Goal: Information Seeking & Learning: Learn about a topic

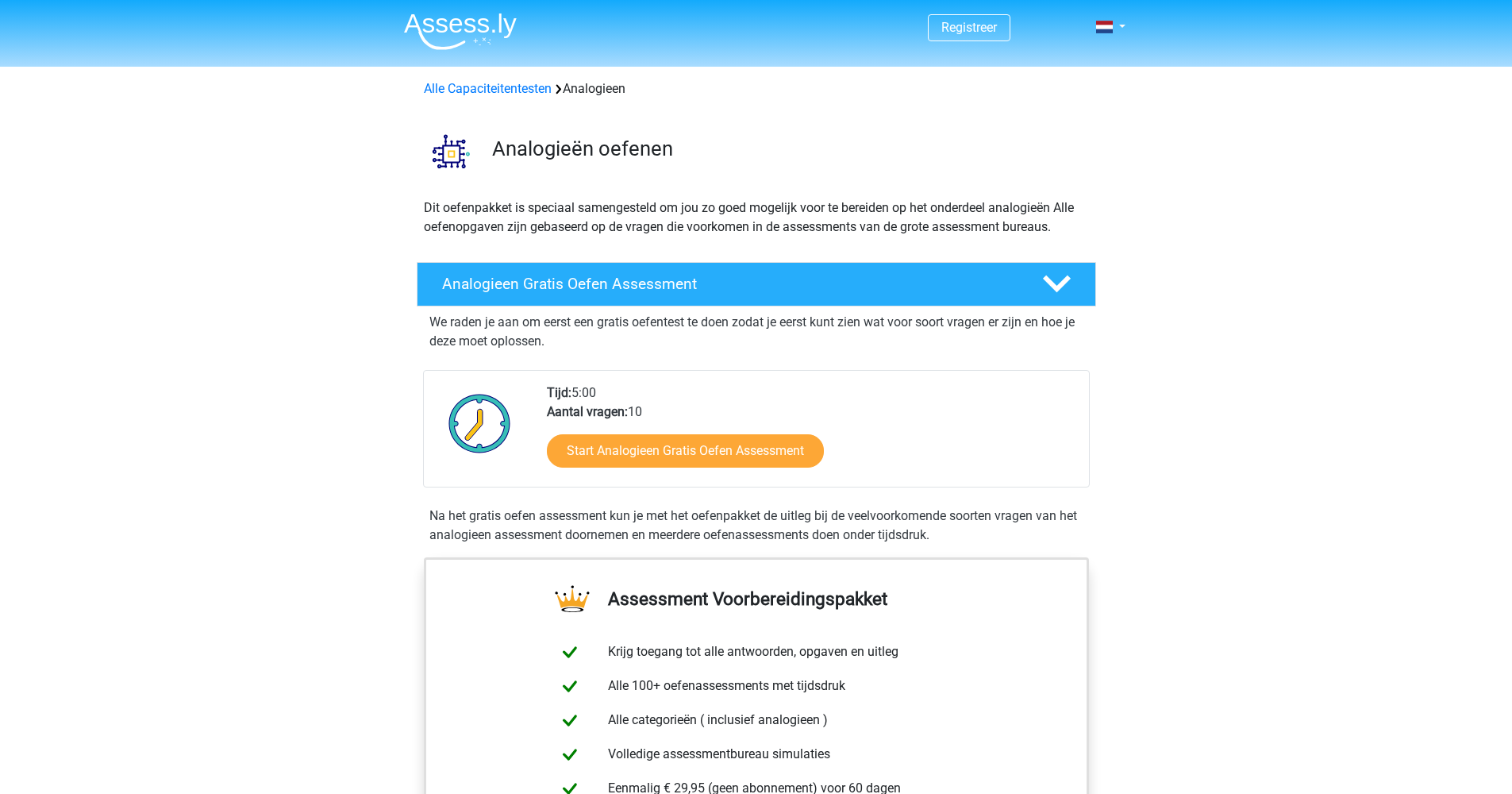
scroll to position [5, 0]
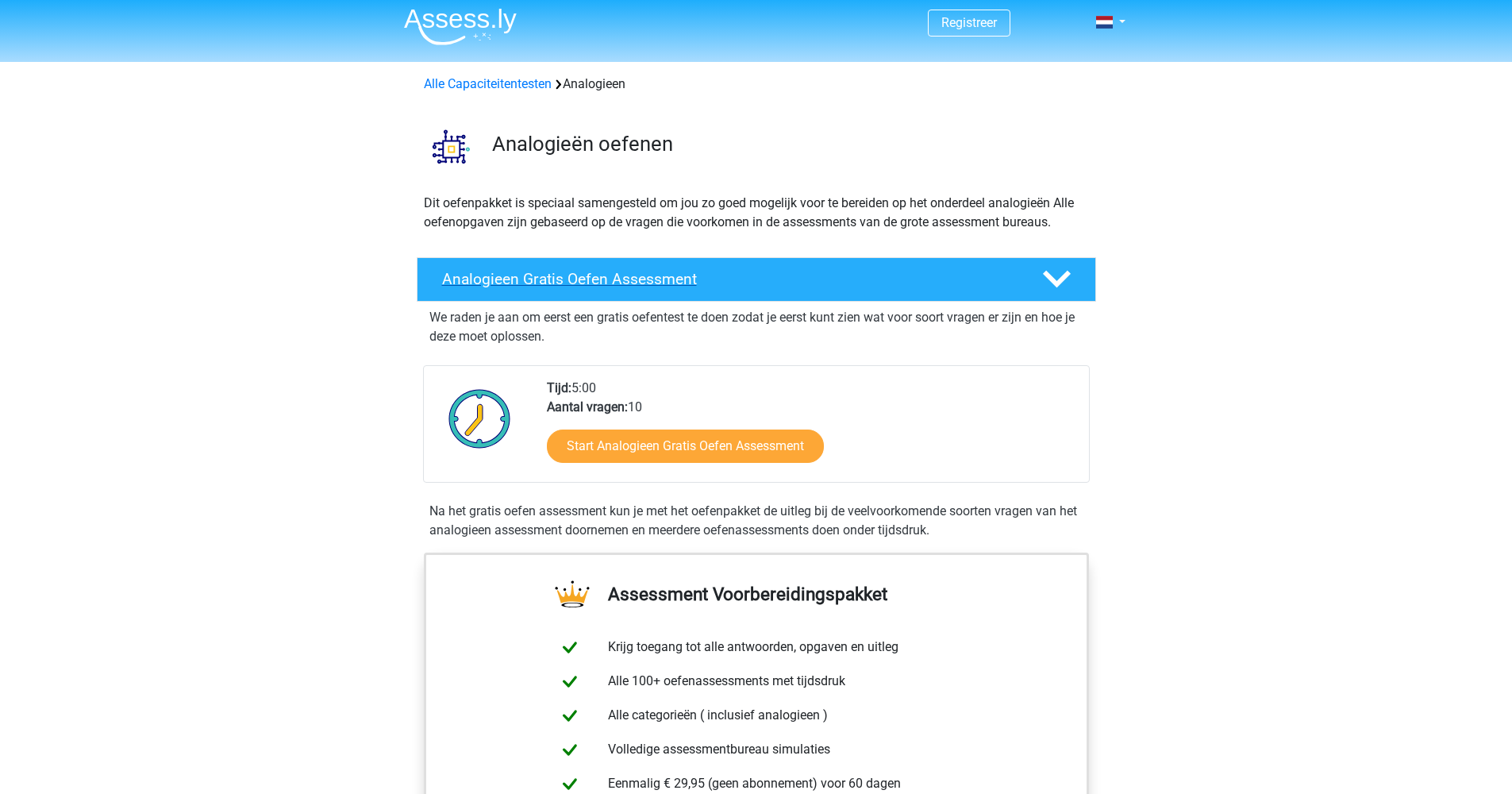
click at [1063, 288] on icon at bounding box center [1056, 278] width 27 height 27
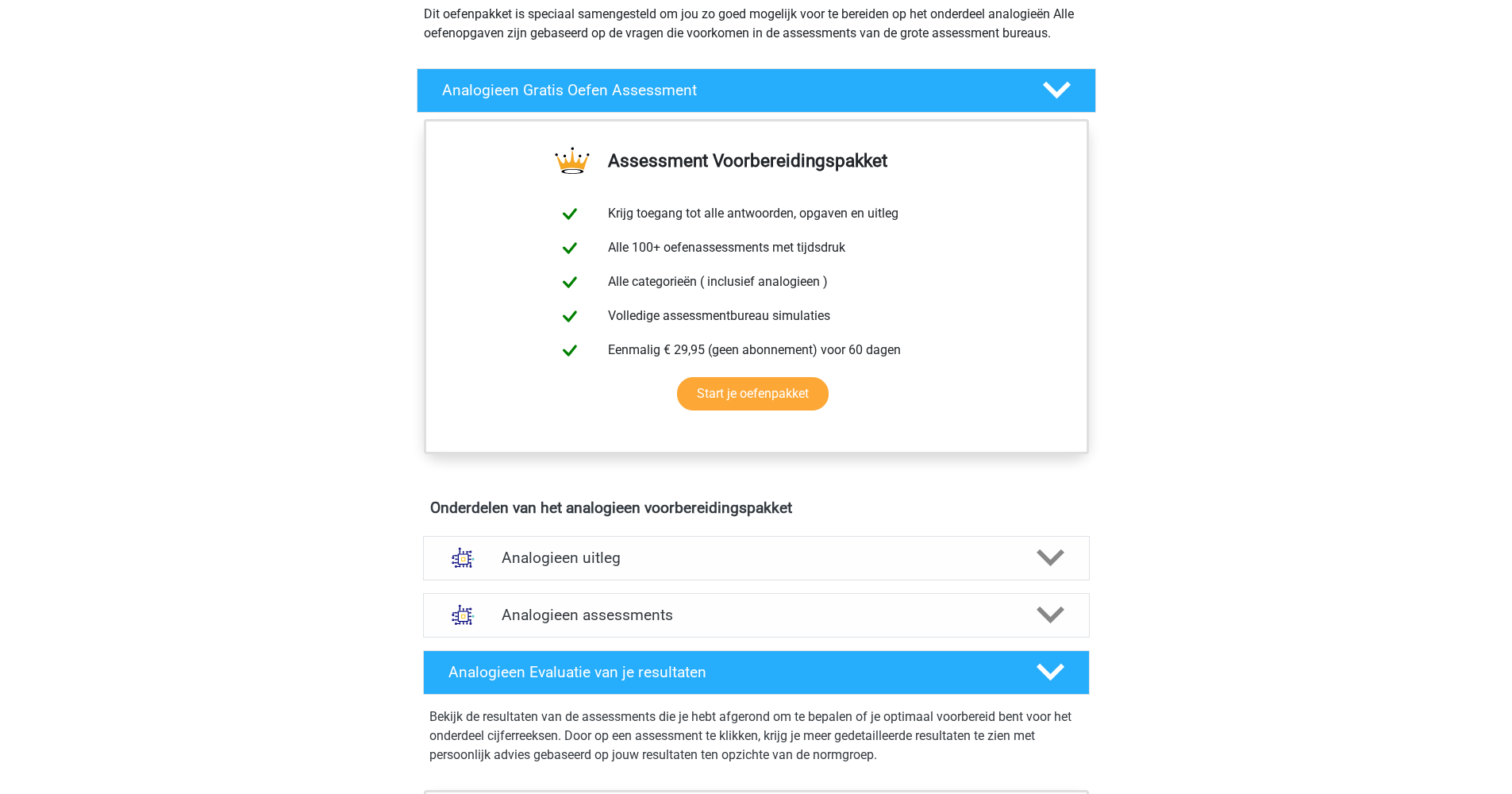
scroll to position [258, 0]
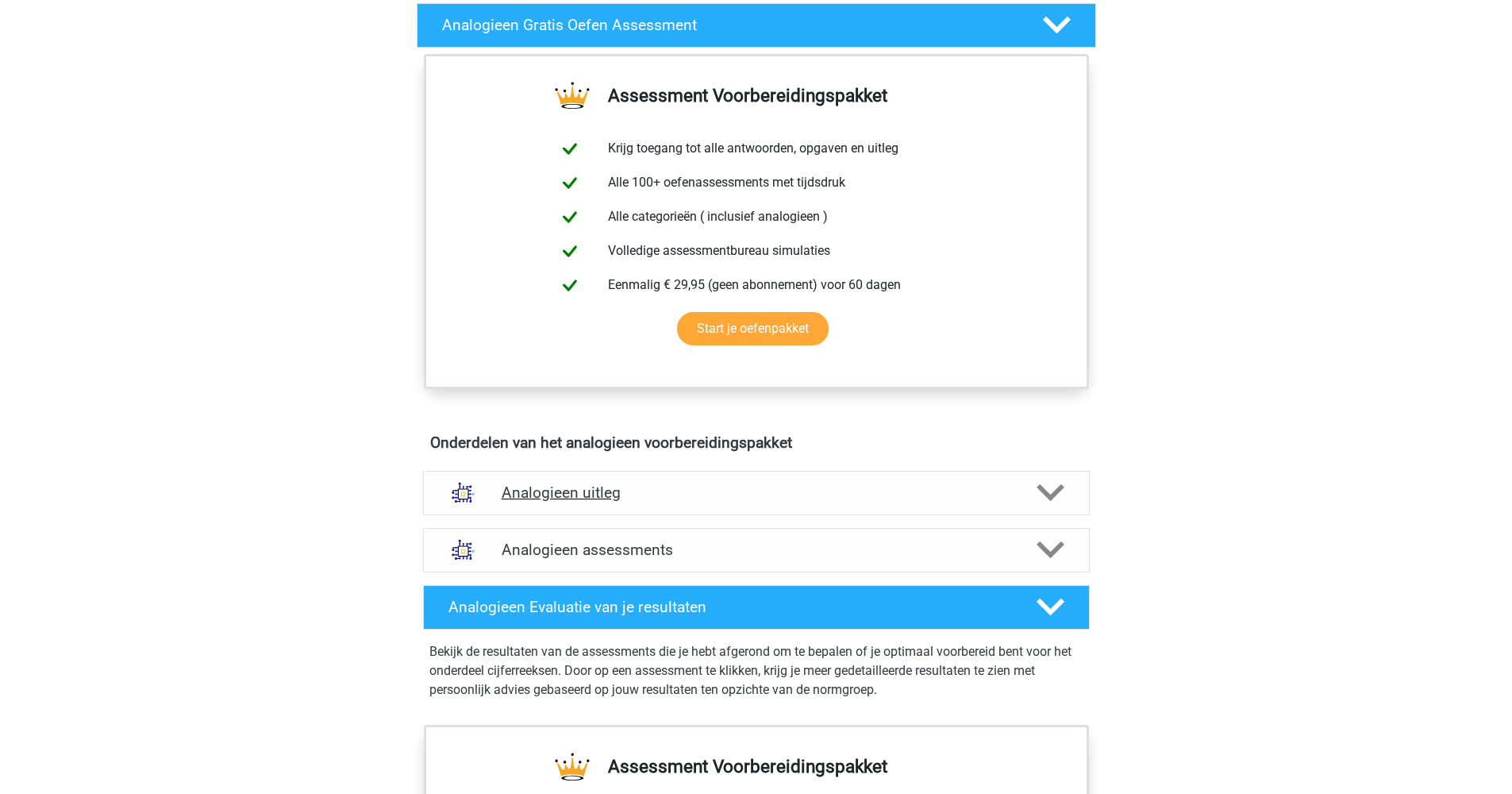
click at [1063, 494] on icon at bounding box center [1049, 492] width 27 height 27
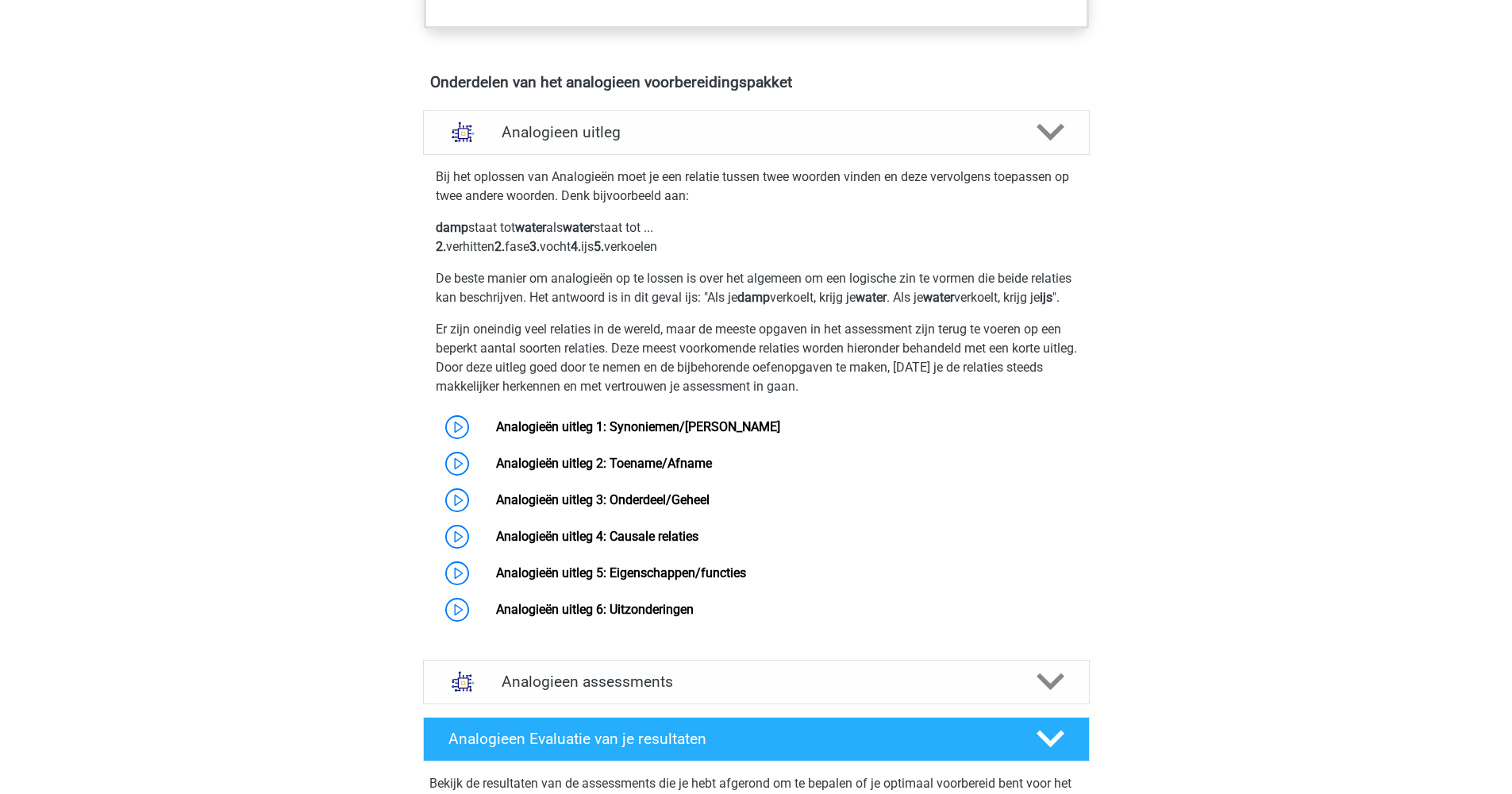
scroll to position [657, 0]
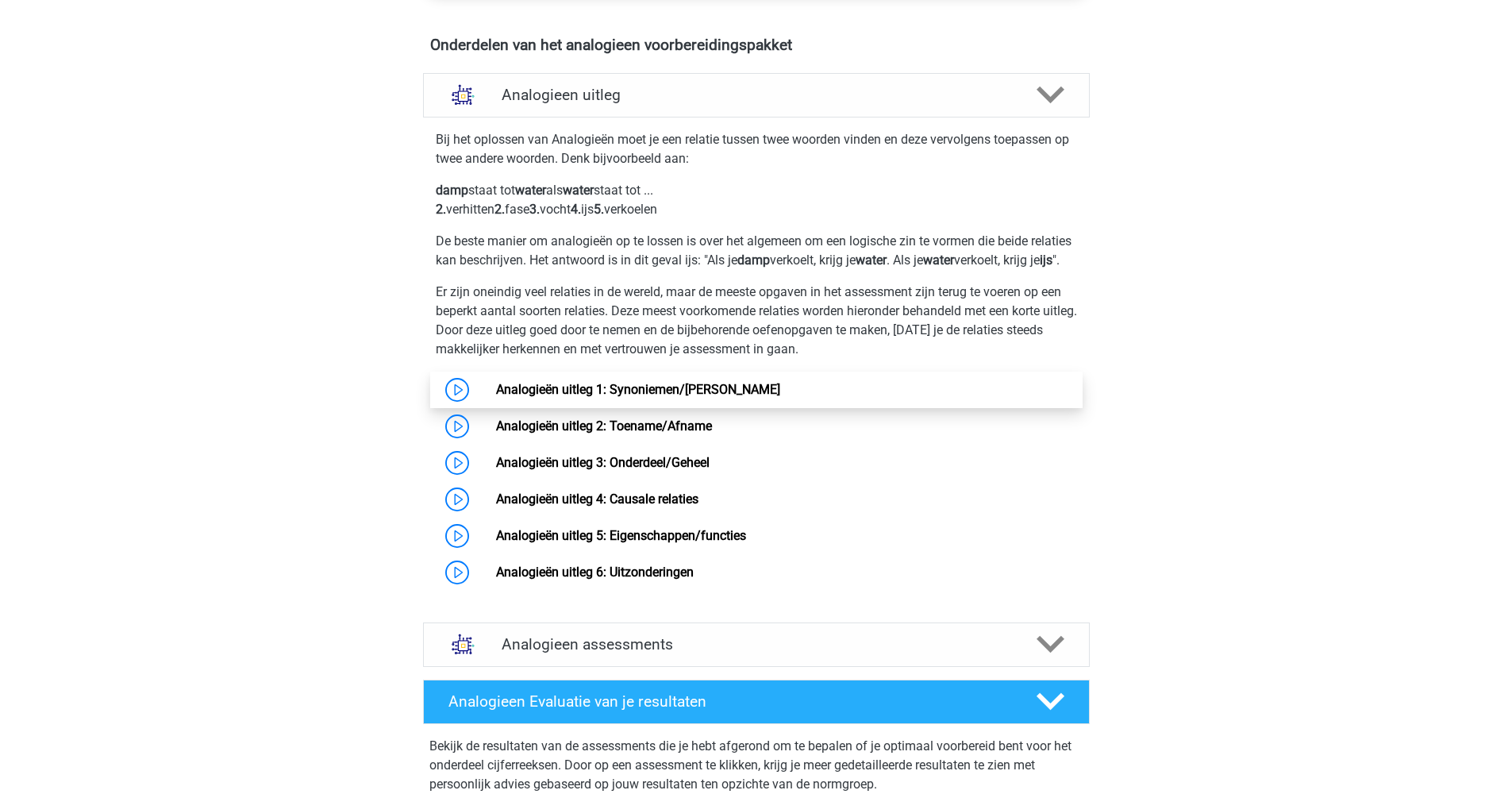
click at [496, 397] on link "Analogieën uitleg 1: Synoniemen/[PERSON_NAME]" at bounding box center [638, 389] width 284 height 15
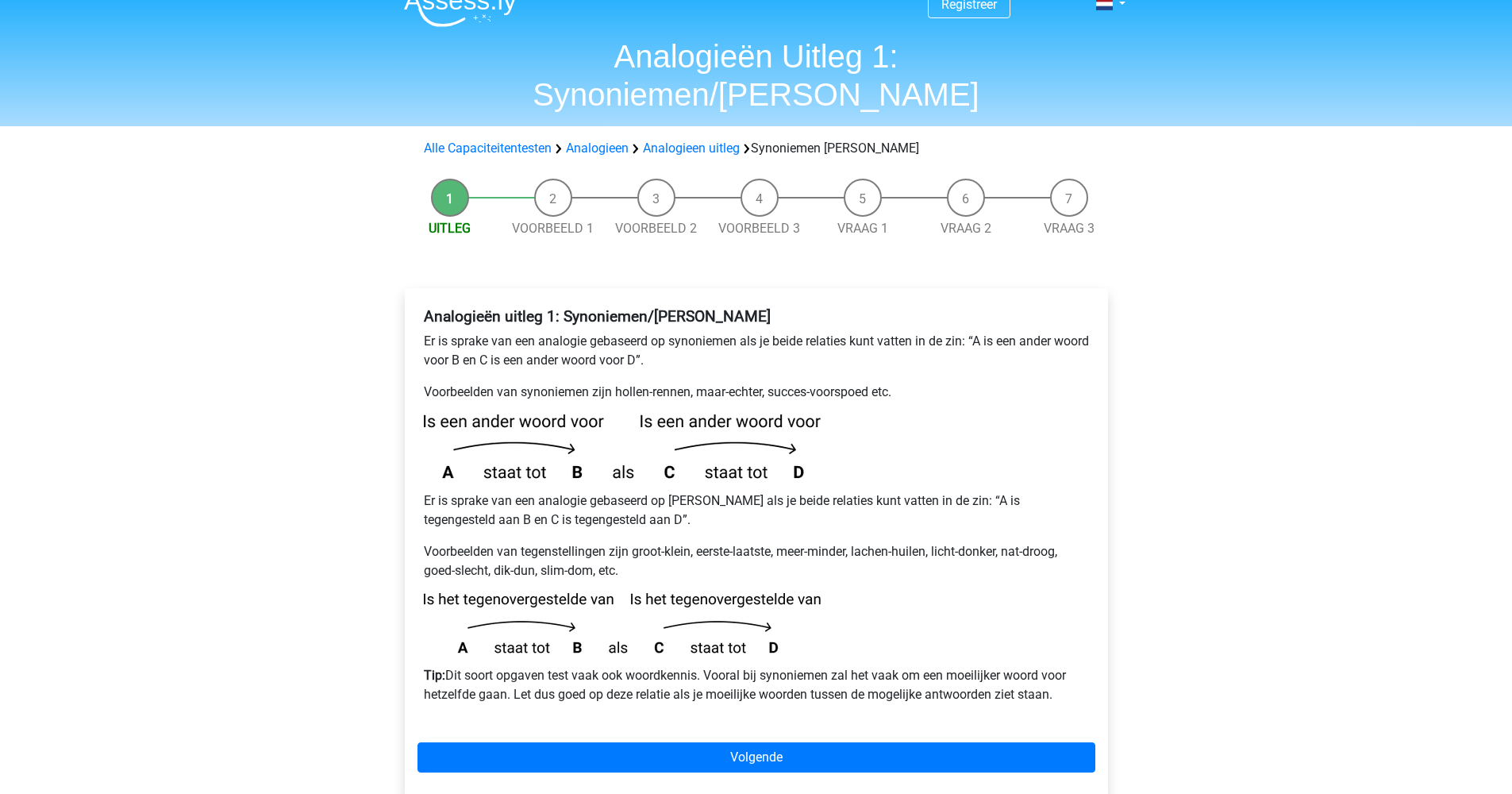
scroll to position [34, 0]
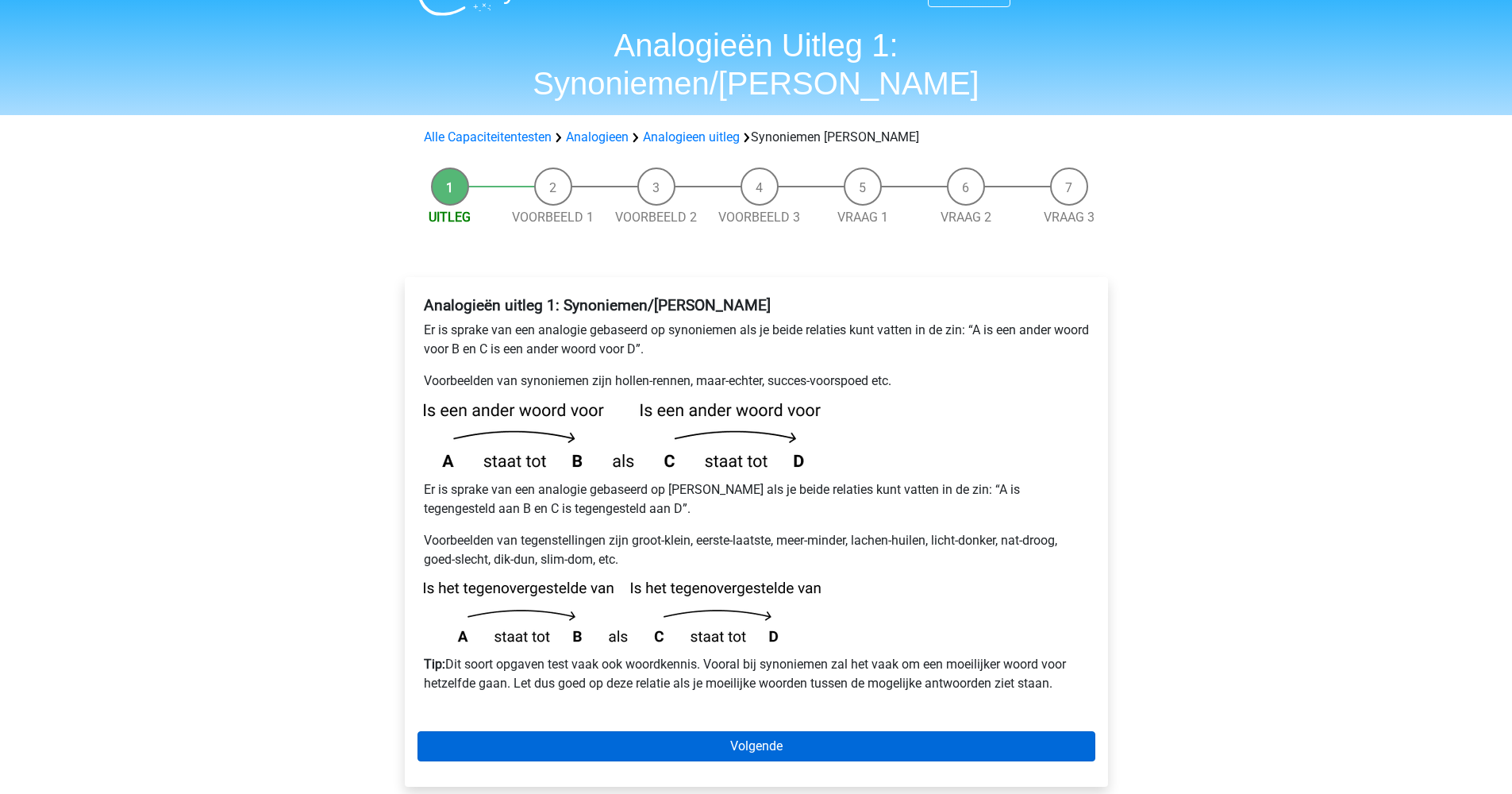
click at [744, 731] on link "Volgende" at bounding box center [756, 746] width 677 height 30
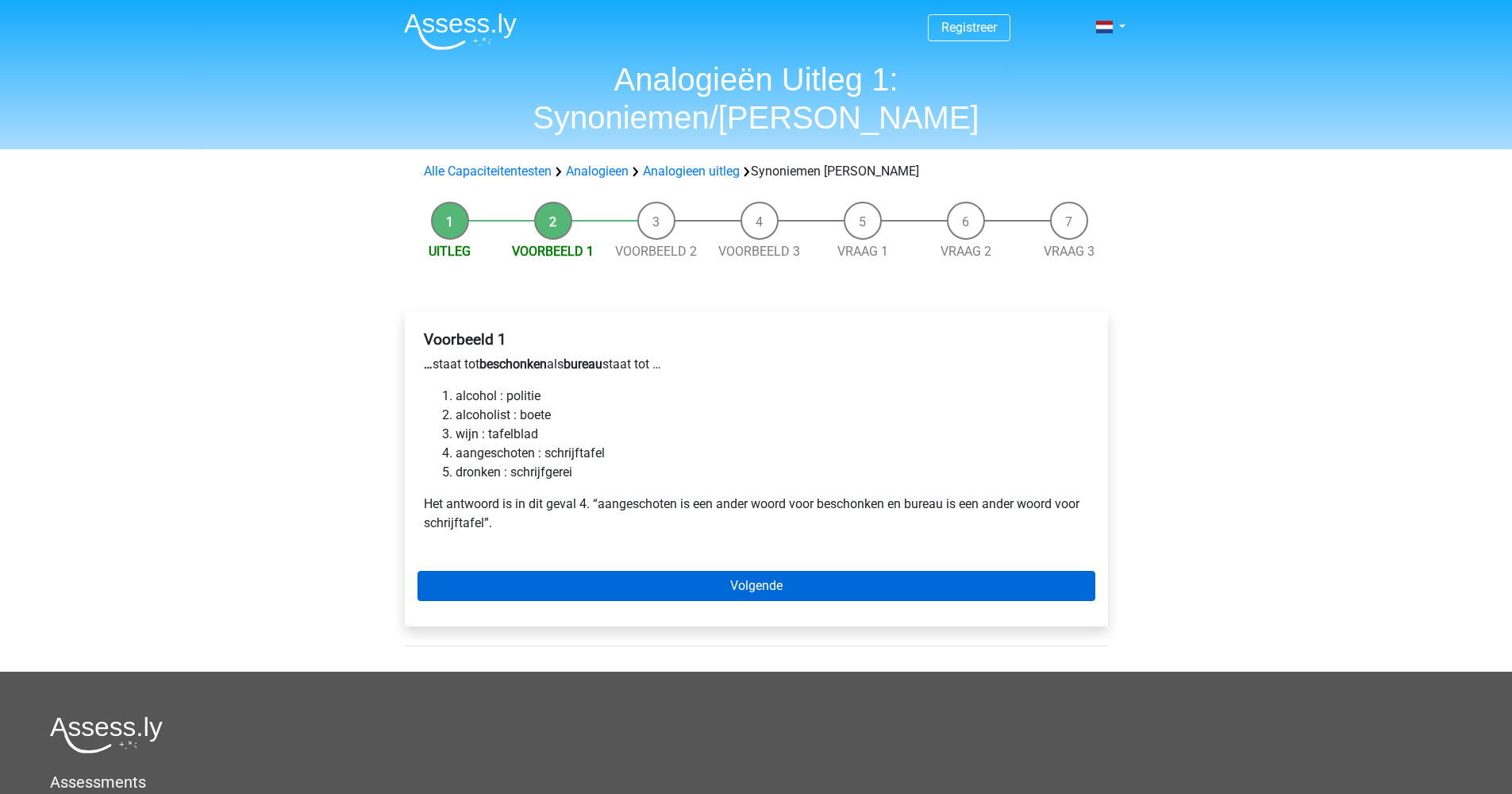
click at [773, 571] on link "Volgende" at bounding box center [756, 586] width 677 height 30
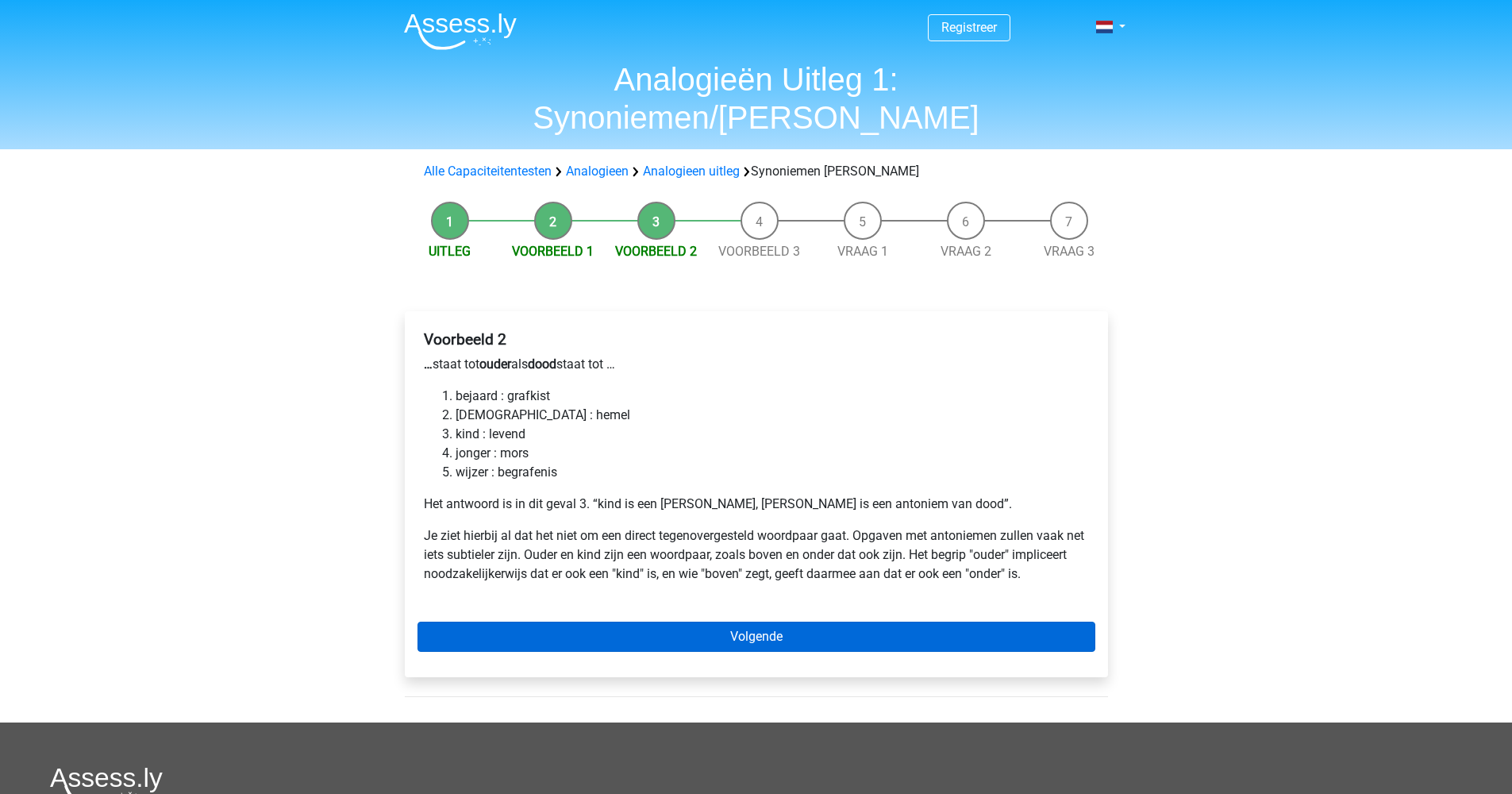
click at [763, 622] on link "Volgende" at bounding box center [756, 637] width 677 height 30
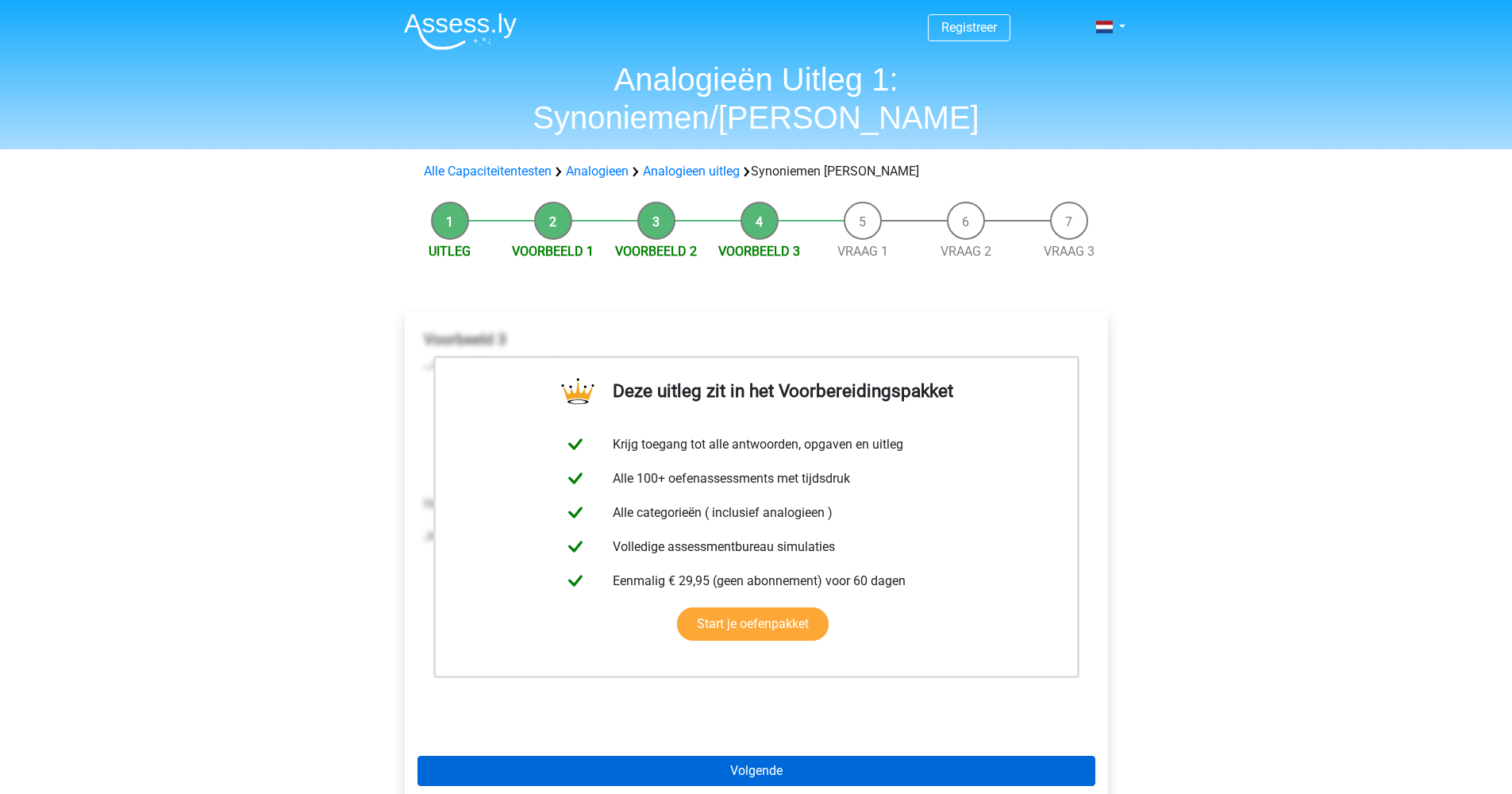
click at [795, 755] on link "Volgende" at bounding box center [756, 770] width 677 height 30
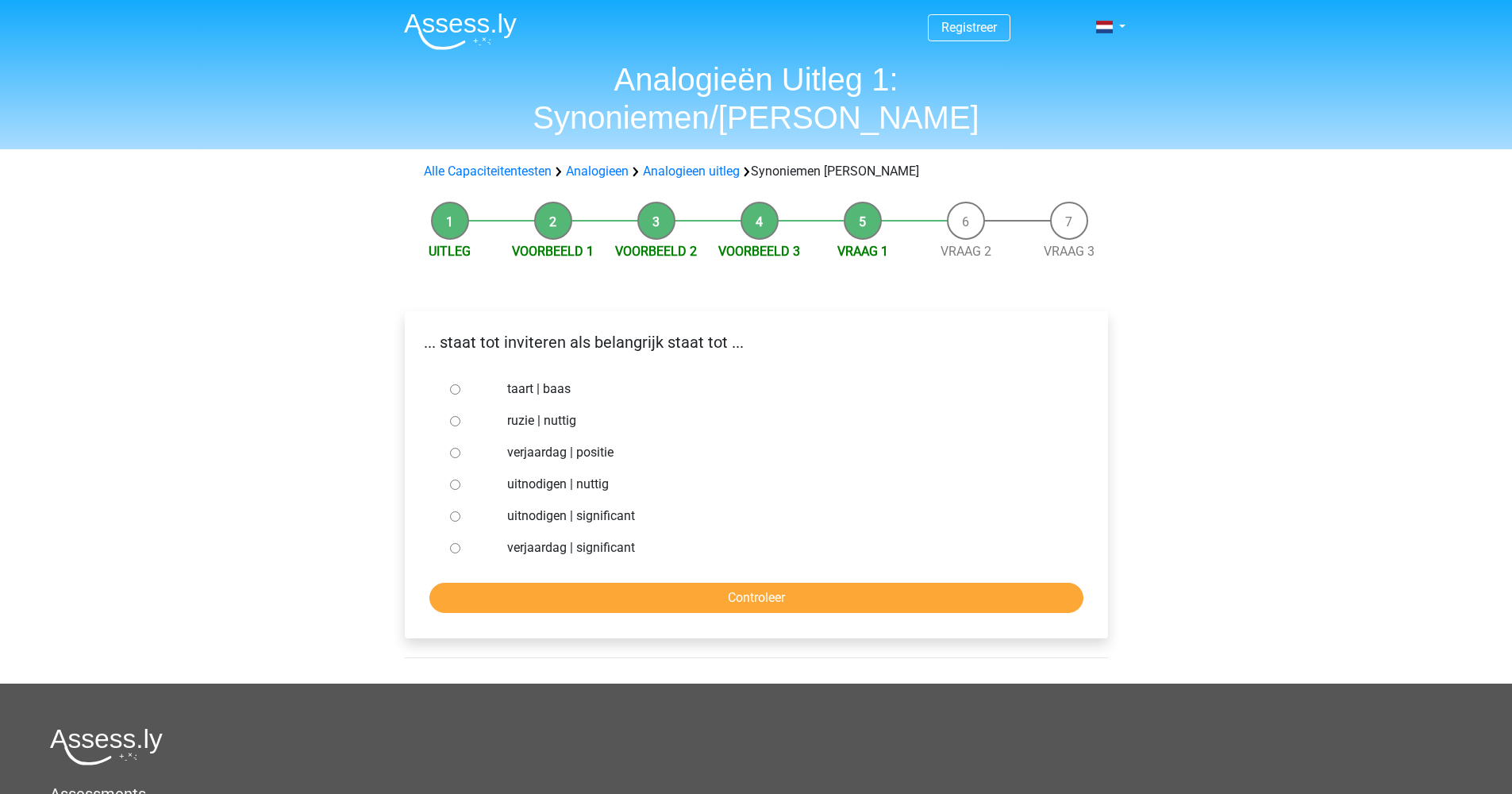
click at [451, 511] on input "uitnodigen | significant" at bounding box center [455, 516] width 10 height 10
radio input "true"
click at [743, 583] on input "Controleer" at bounding box center [756, 598] width 654 height 30
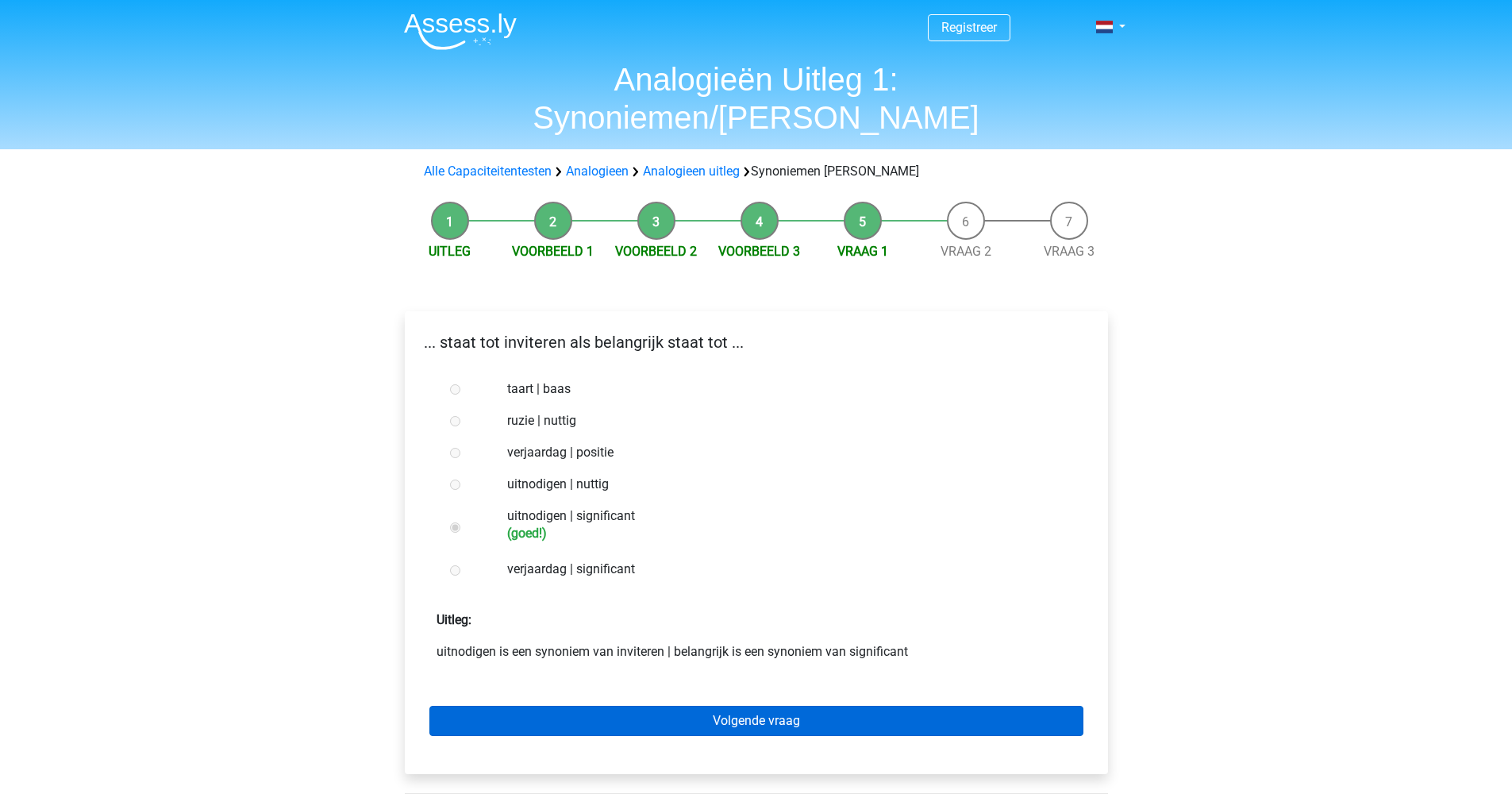
click at [737, 706] on link "Volgende vraag" at bounding box center [756, 721] width 654 height 30
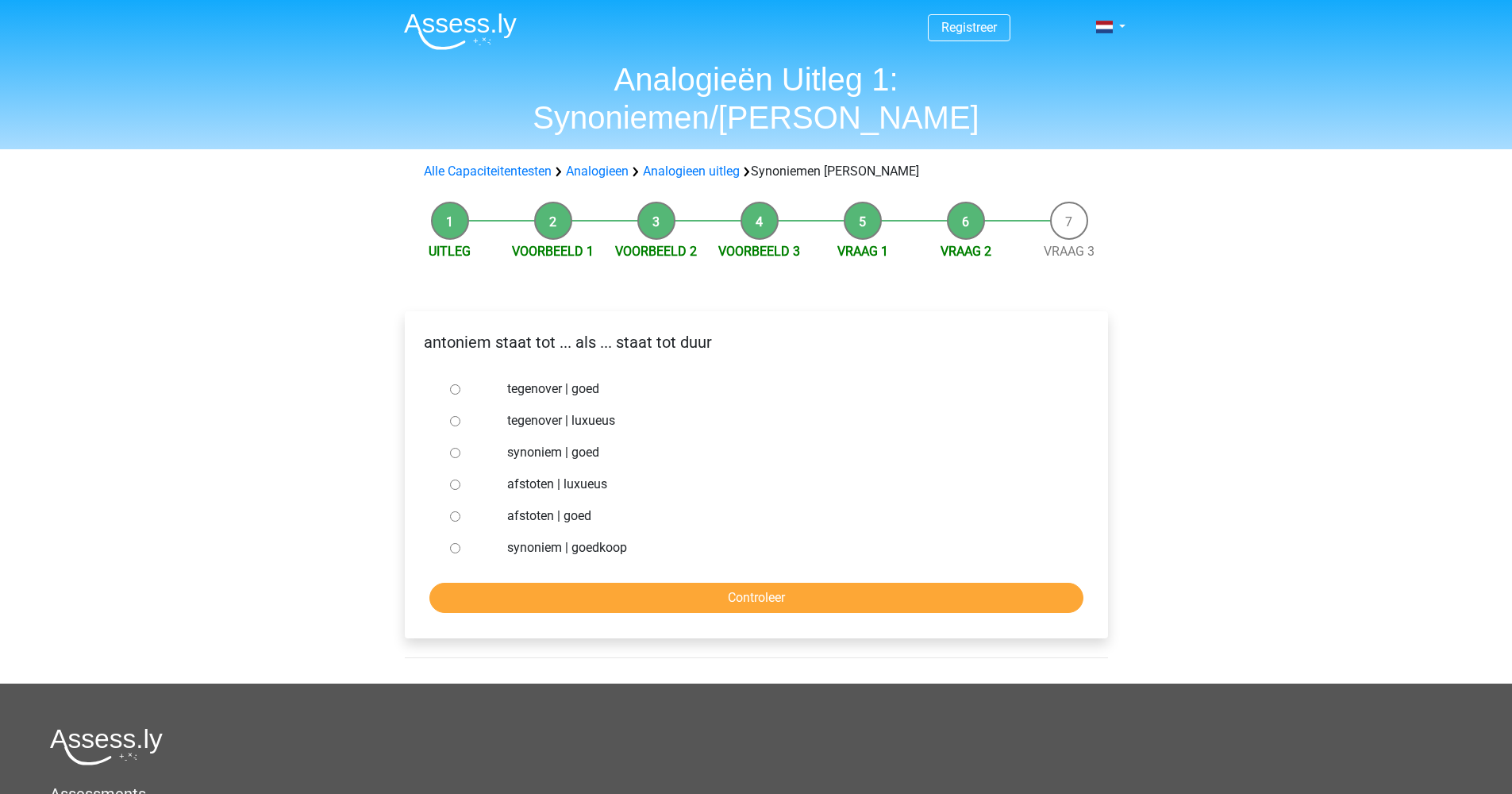
click at [457, 543] on input "synoniem | goedkoop" at bounding box center [455, 548] width 10 height 10
radio input "true"
click at [728, 583] on input "Controleer" at bounding box center [756, 598] width 654 height 30
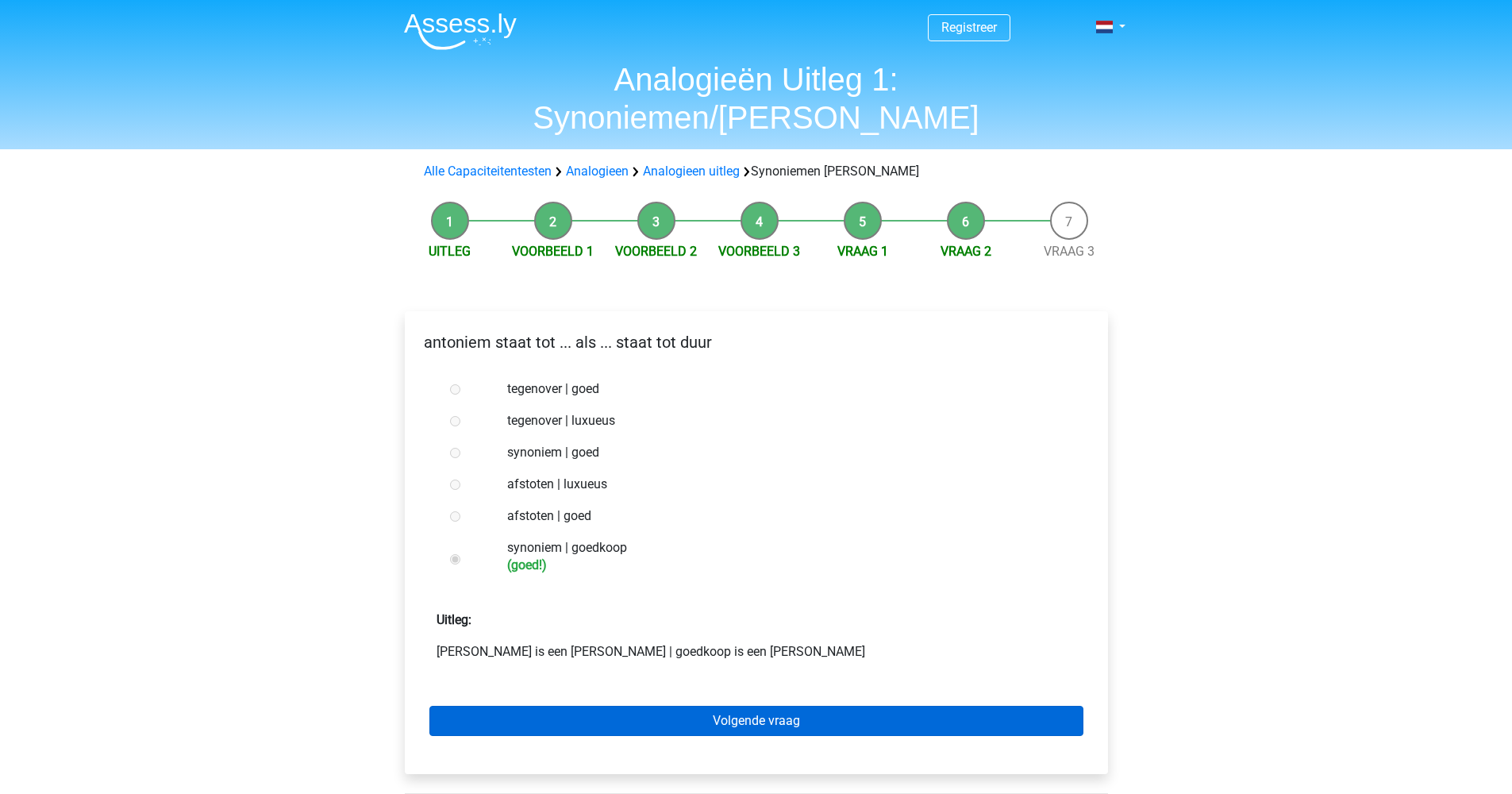
click at [755, 706] on link "Volgende vraag" at bounding box center [756, 721] width 654 height 30
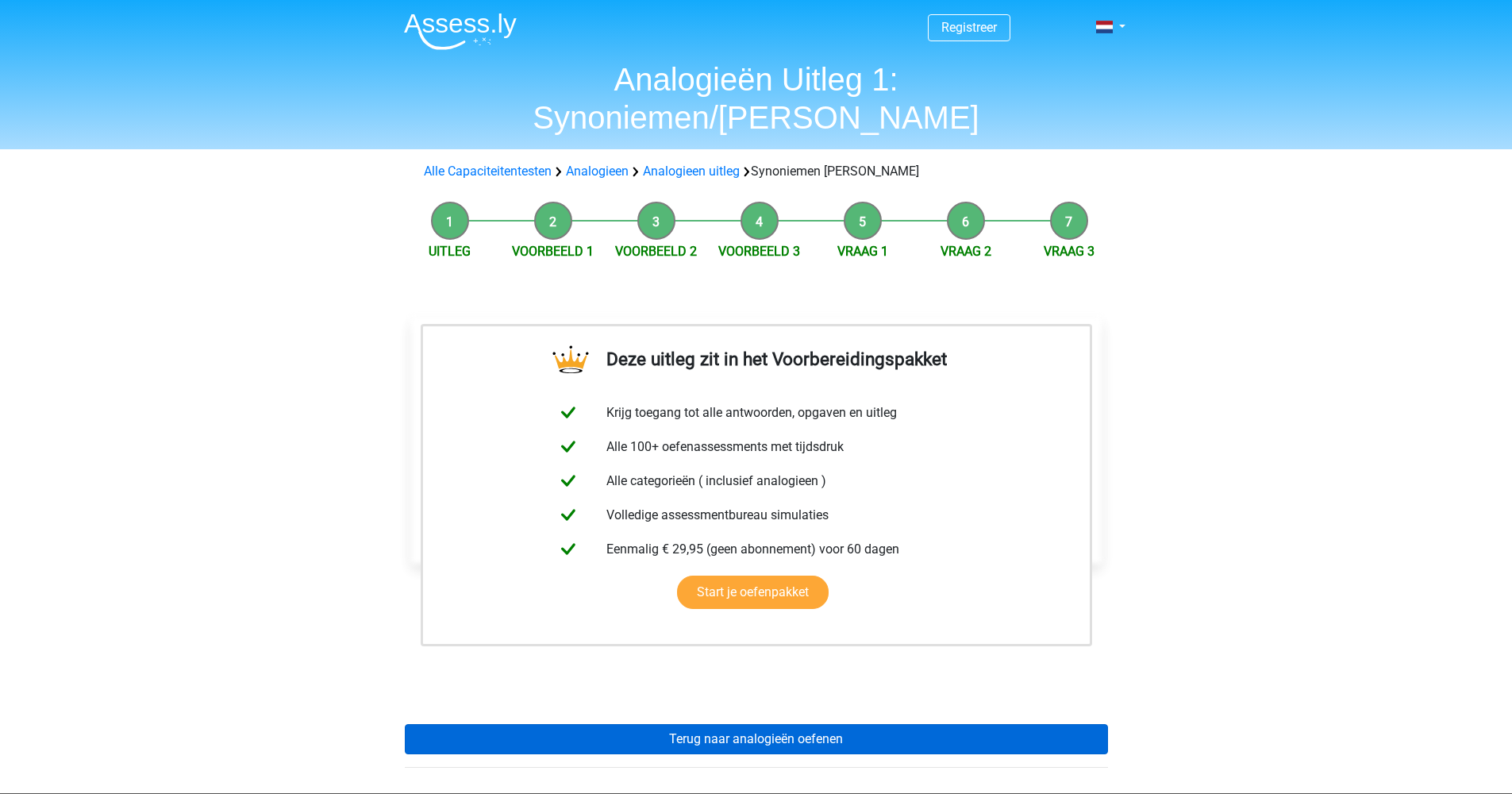
click at [768, 724] on link "Terug naar analogieën oefenen" at bounding box center [756, 739] width 703 height 30
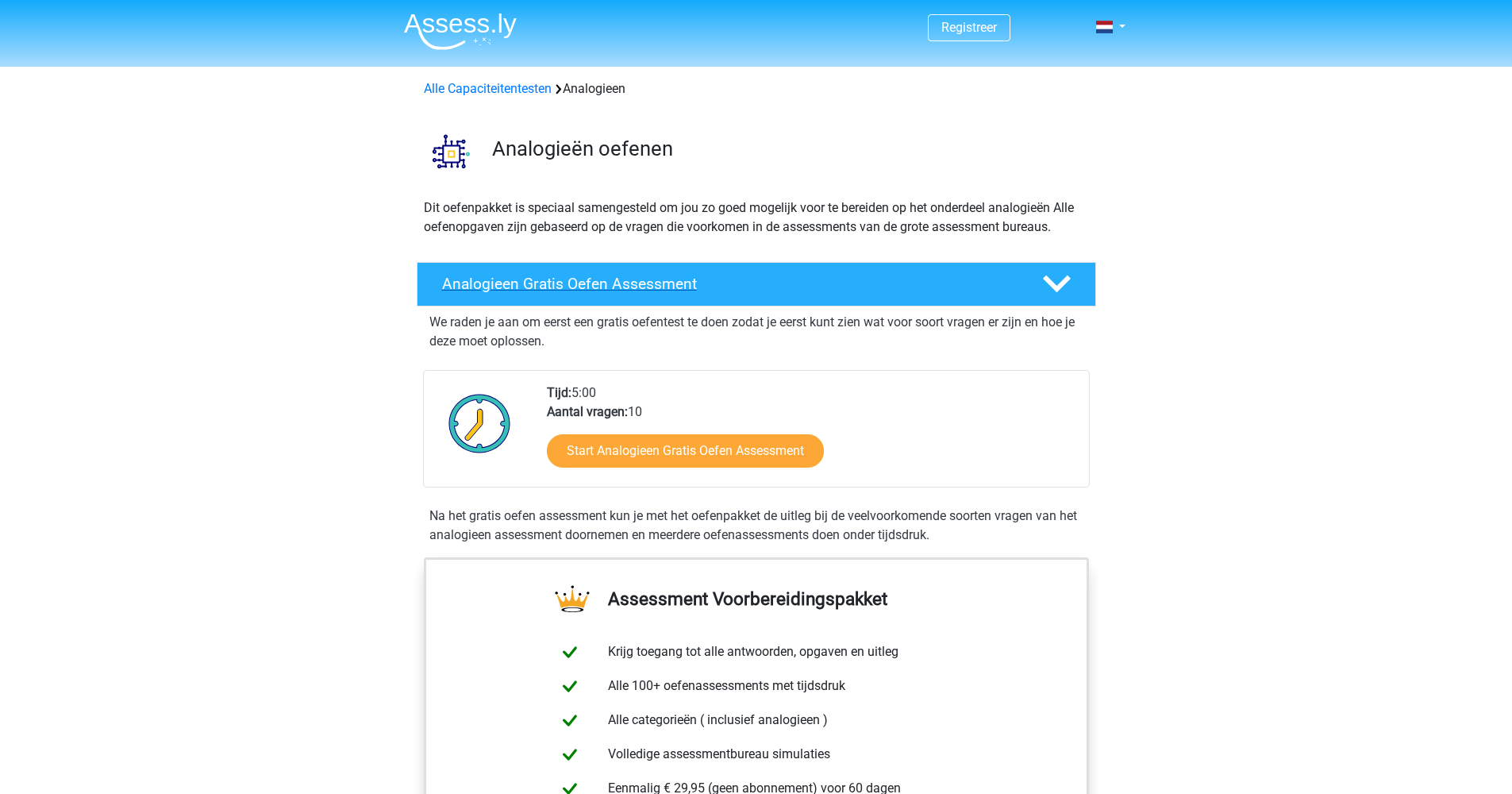
click at [1039, 273] on div at bounding box center [1054, 283] width 54 height 27
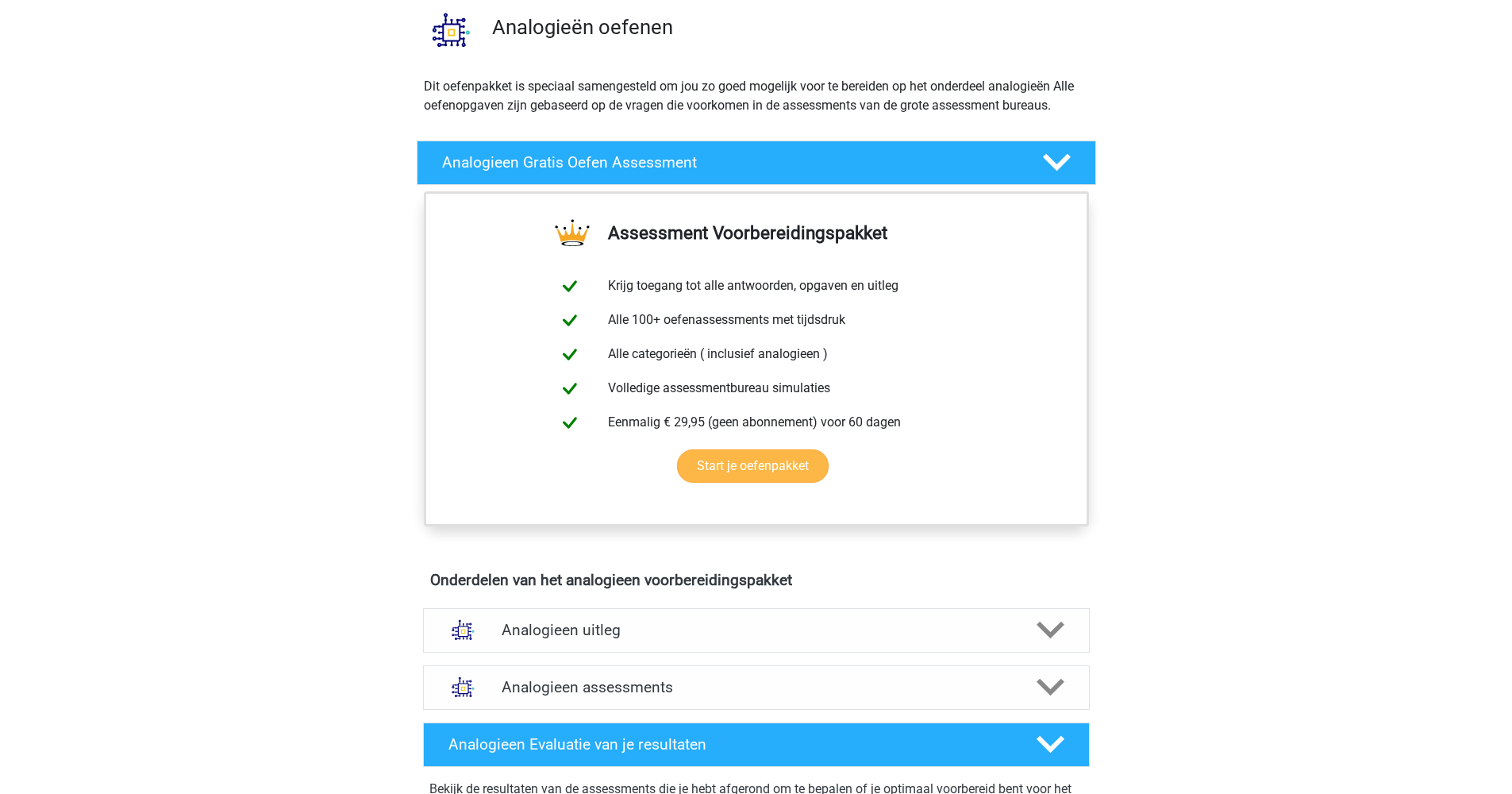
scroll to position [176, 0]
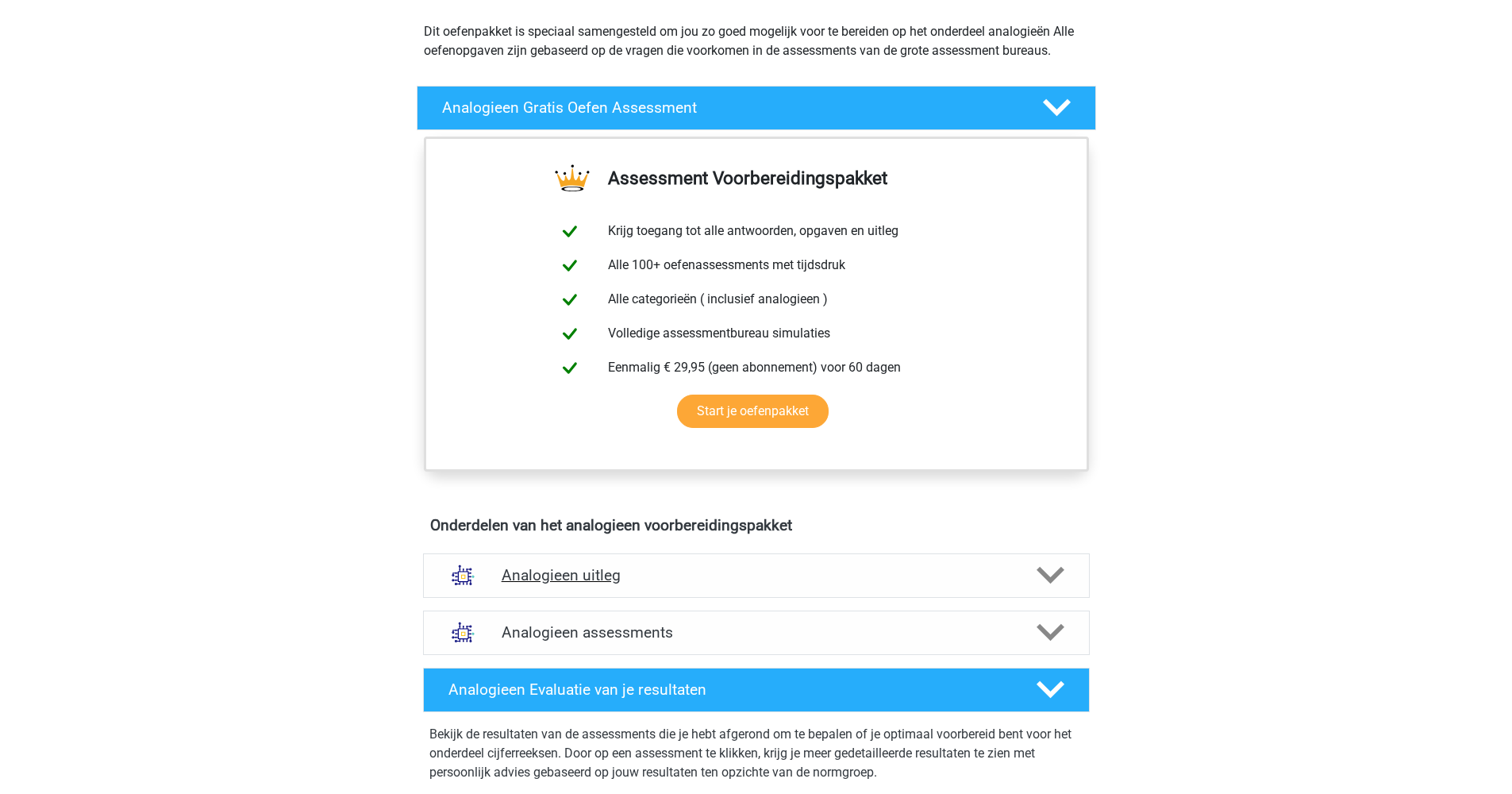
click at [1055, 573] on polygon at bounding box center [1049, 575] width 27 height 17
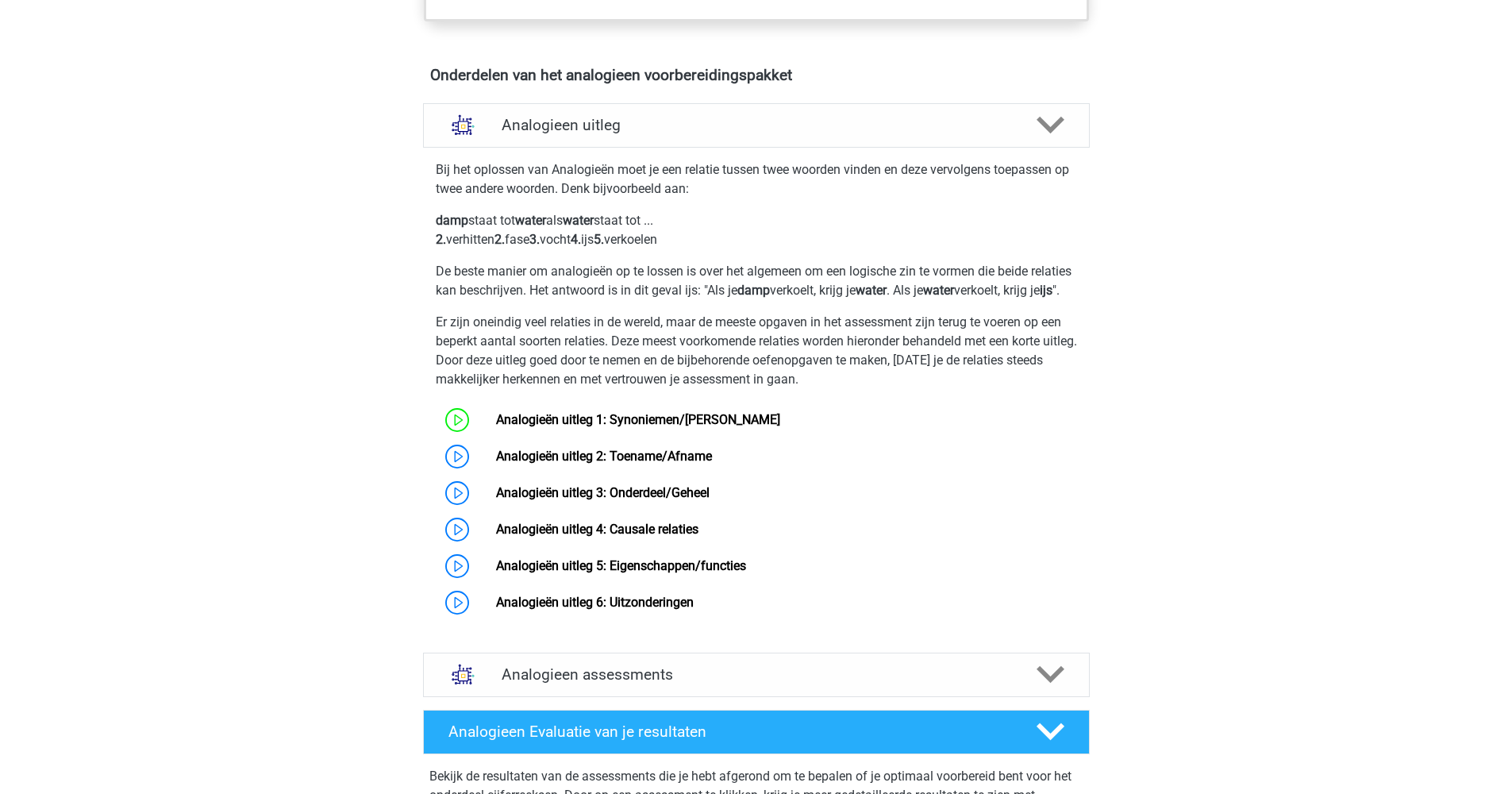
scroll to position [631, 0]
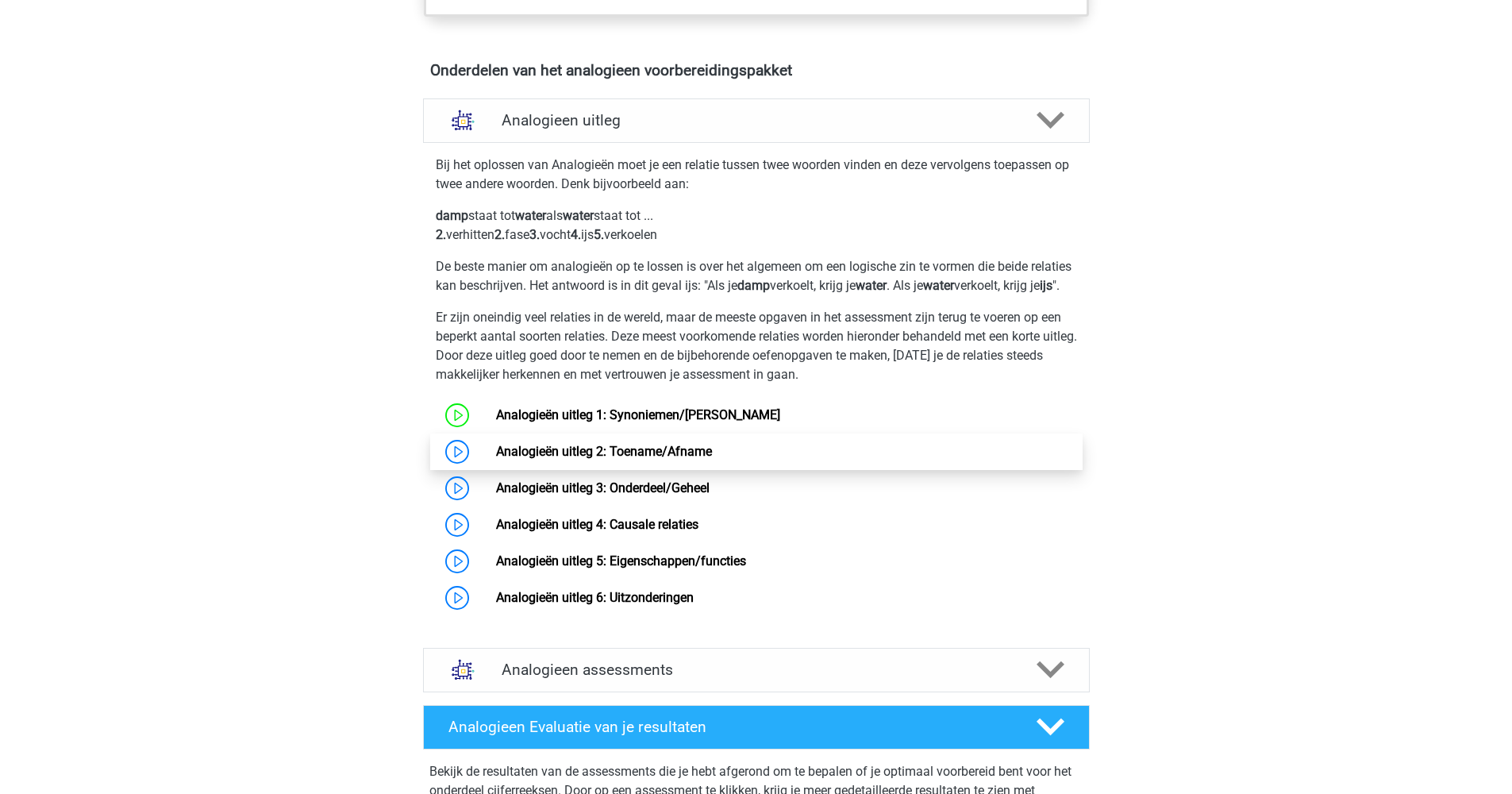
click at [496, 459] on link "Analogieën uitleg 2: Toename/Afname" at bounding box center [604, 451] width 216 height 15
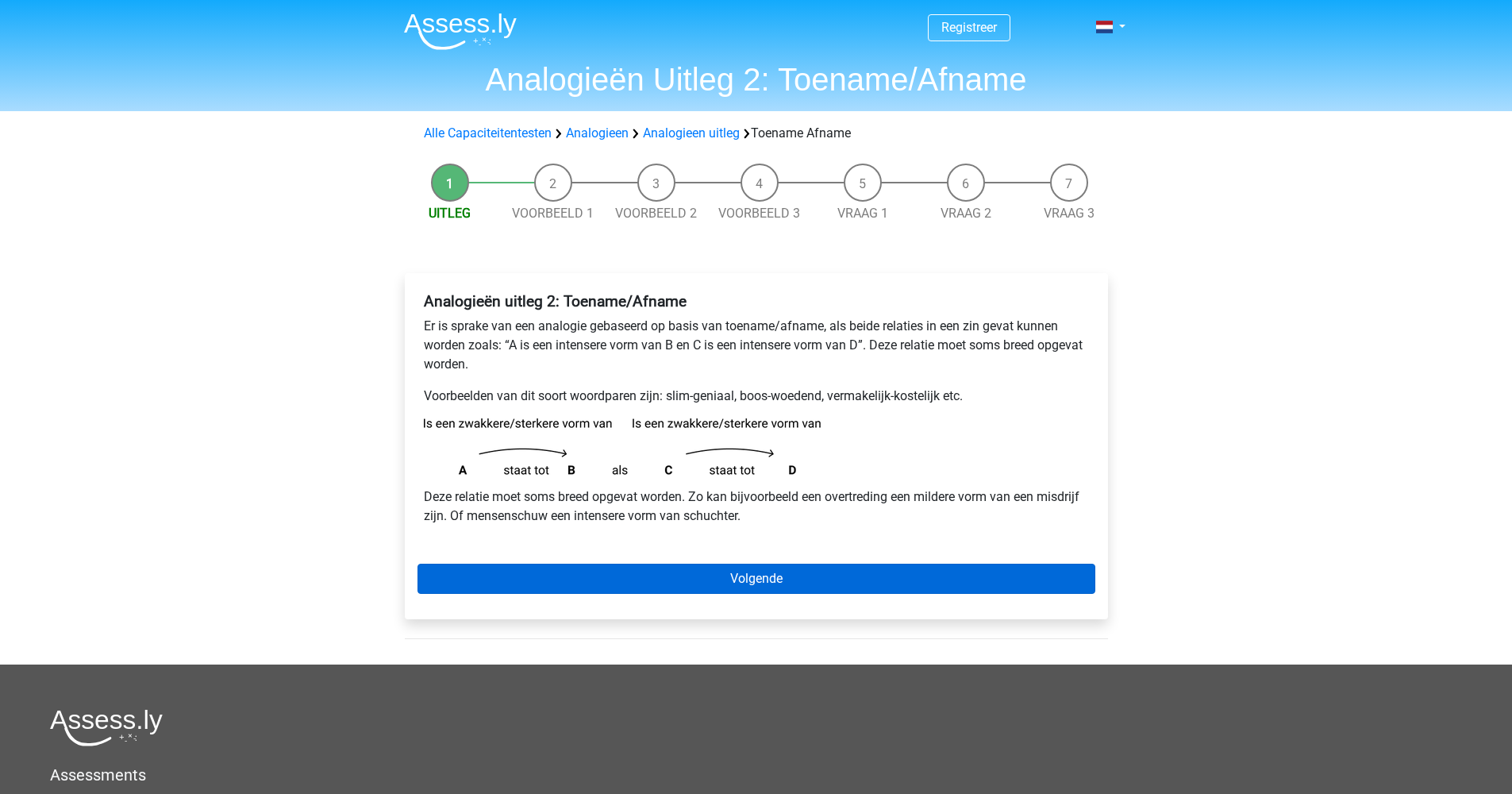
click at [780, 579] on link "Volgende" at bounding box center [756, 579] width 677 height 30
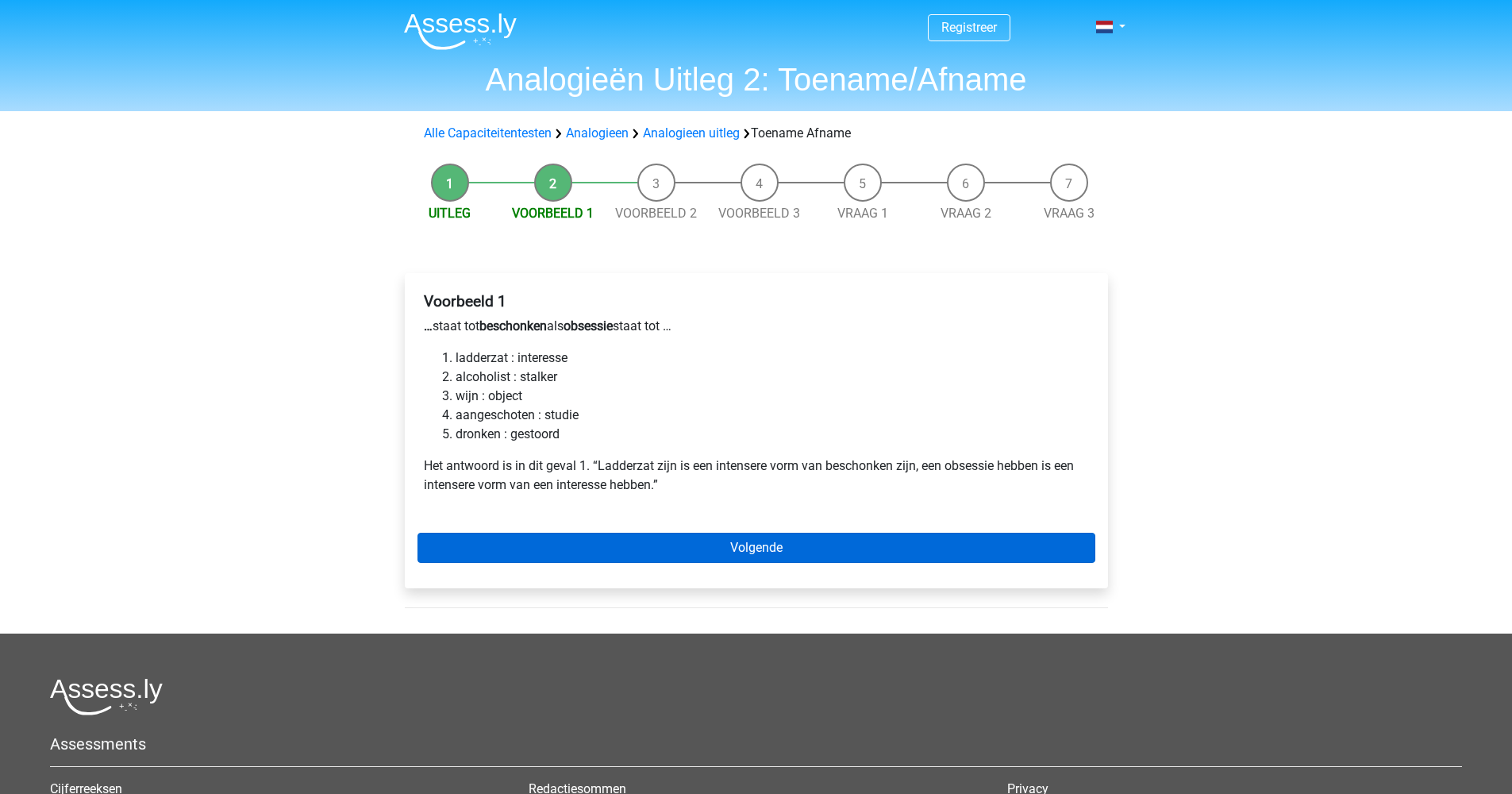
click at [715, 553] on link "Volgende" at bounding box center [756, 548] width 677 height 30
click at [765, 548] on link "Volgende" at bounding box center [756, 548] width 677 height 30
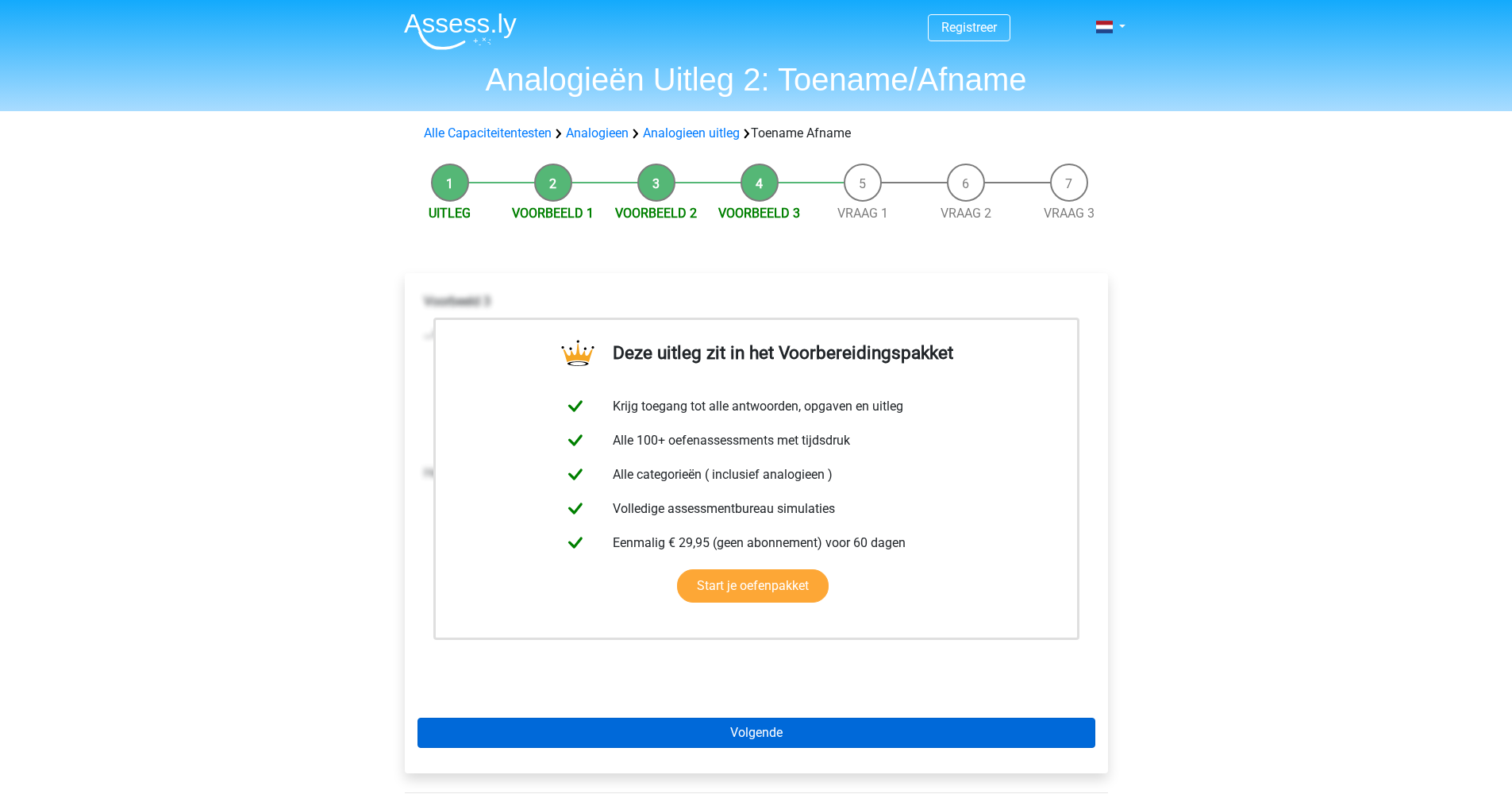
click at [801, 737] on link "Volgende" at bounding box center [756, 732] width 677 height 30
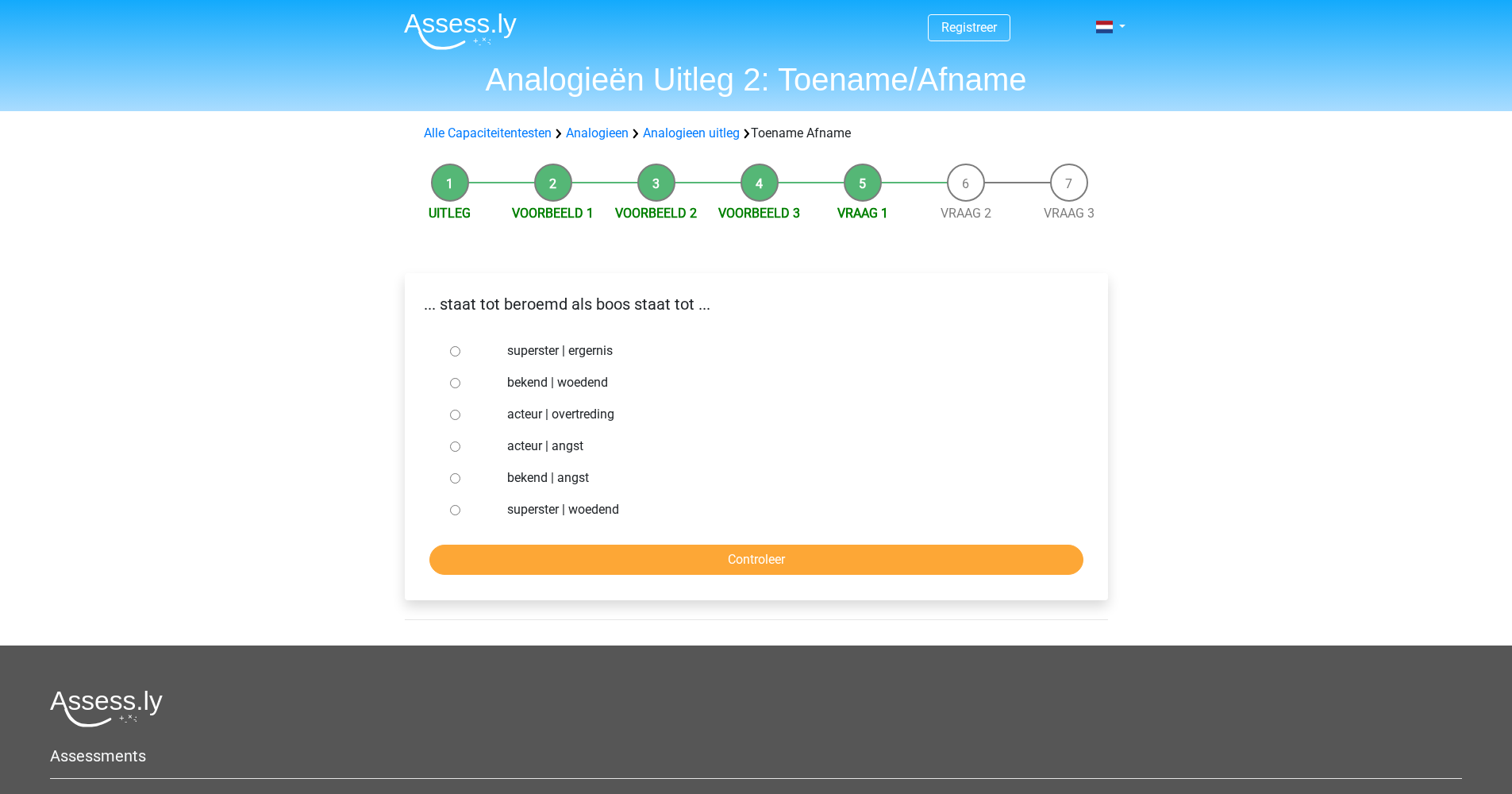
click at [457, 386] on input "bekend | woedend" at bounding box center [455, 382] width 10 height 10
radio input "true"
click at [756, 567] on input "Controleer" at bounding box center [756, 559] width 654 height 30
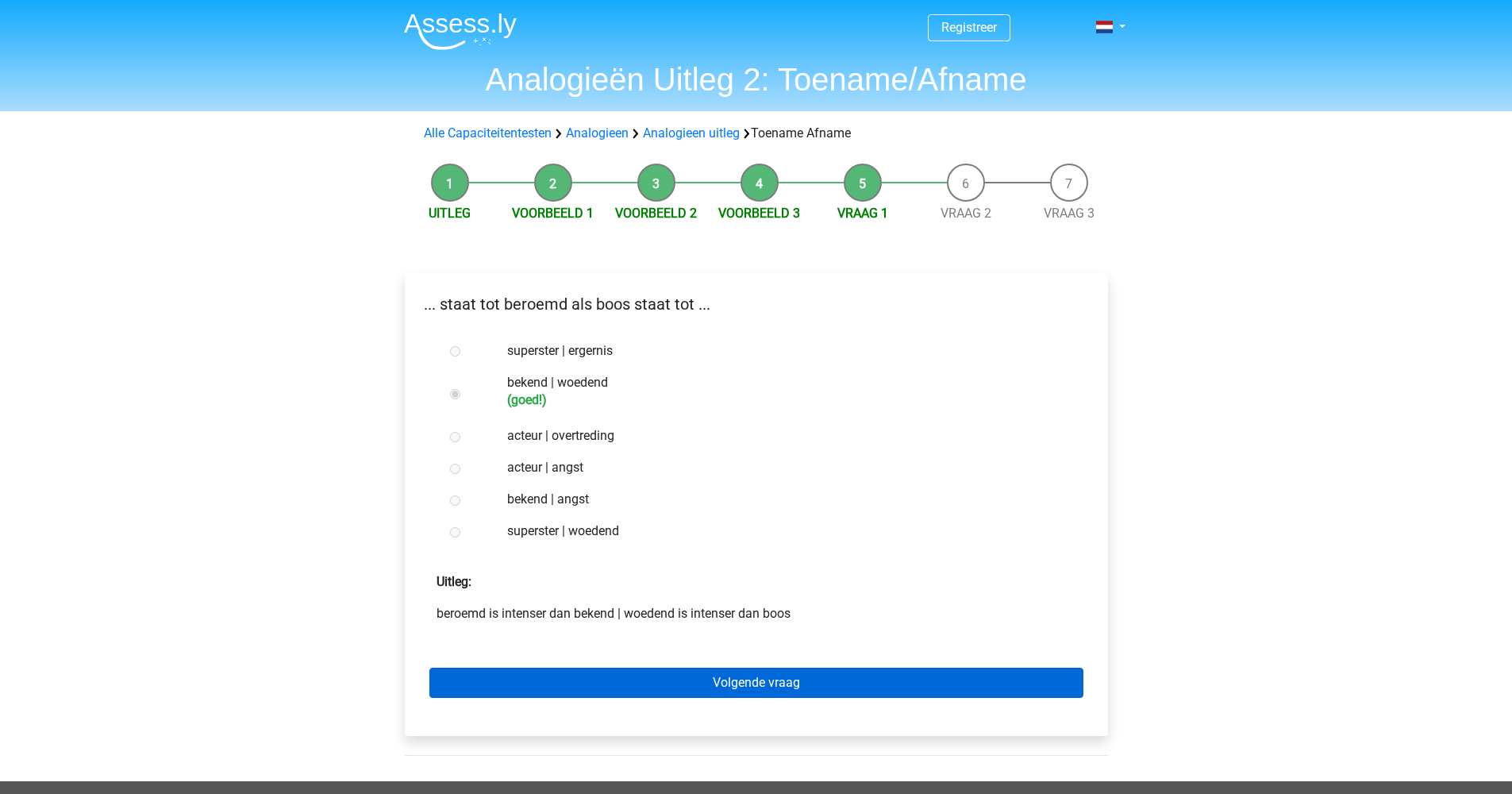
click at [795, 689] on link "Volgende vraag" at bounding box center [756, 682] width 654 height 30
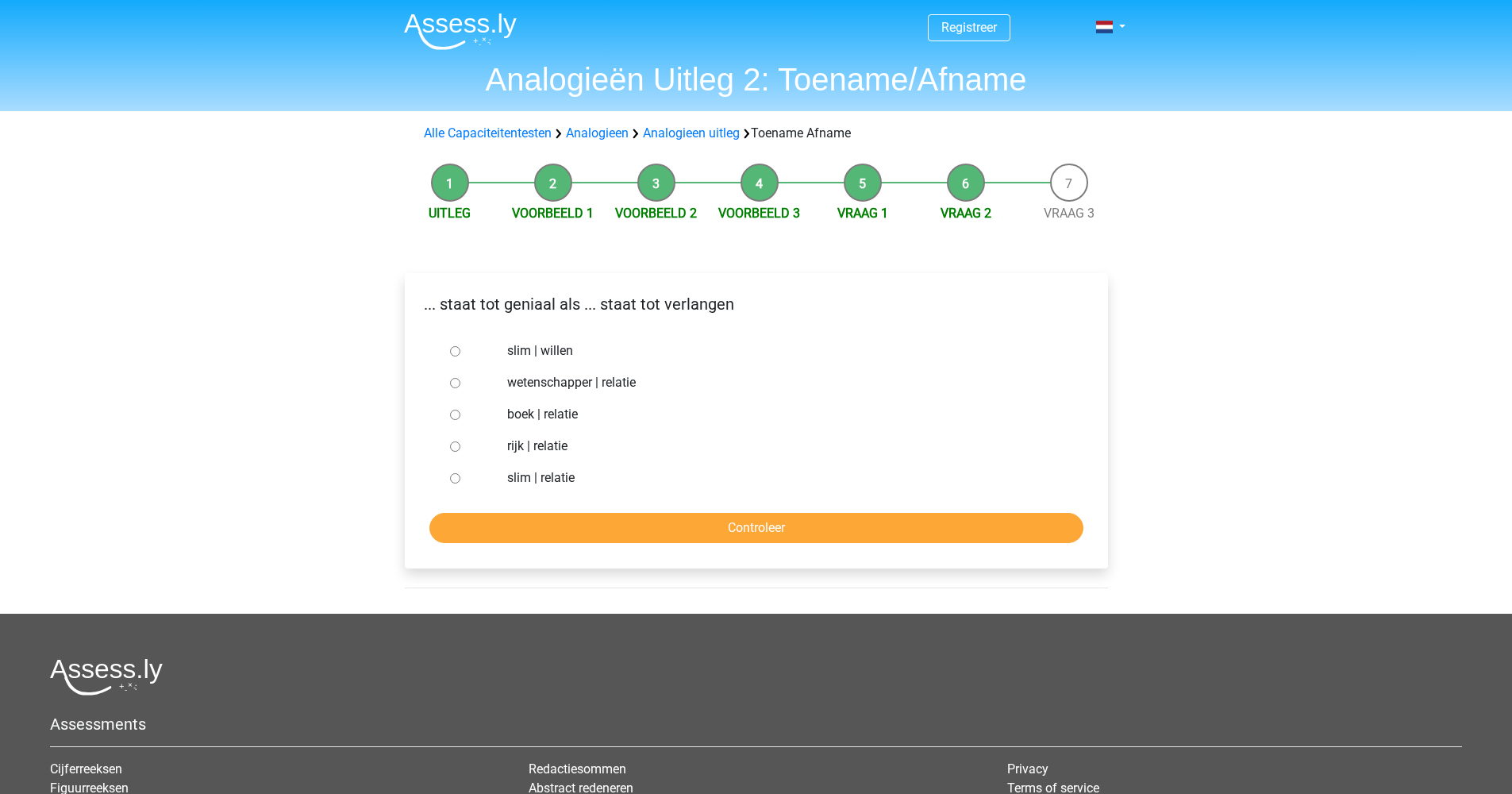
click at [451, 349] on input "slim | willen" at bounding box center [455, 351] width 10 height 10
radio input "true"
click at [687, 527] on input "Controleer" at bounding box center [756, 528] width 654 height 30
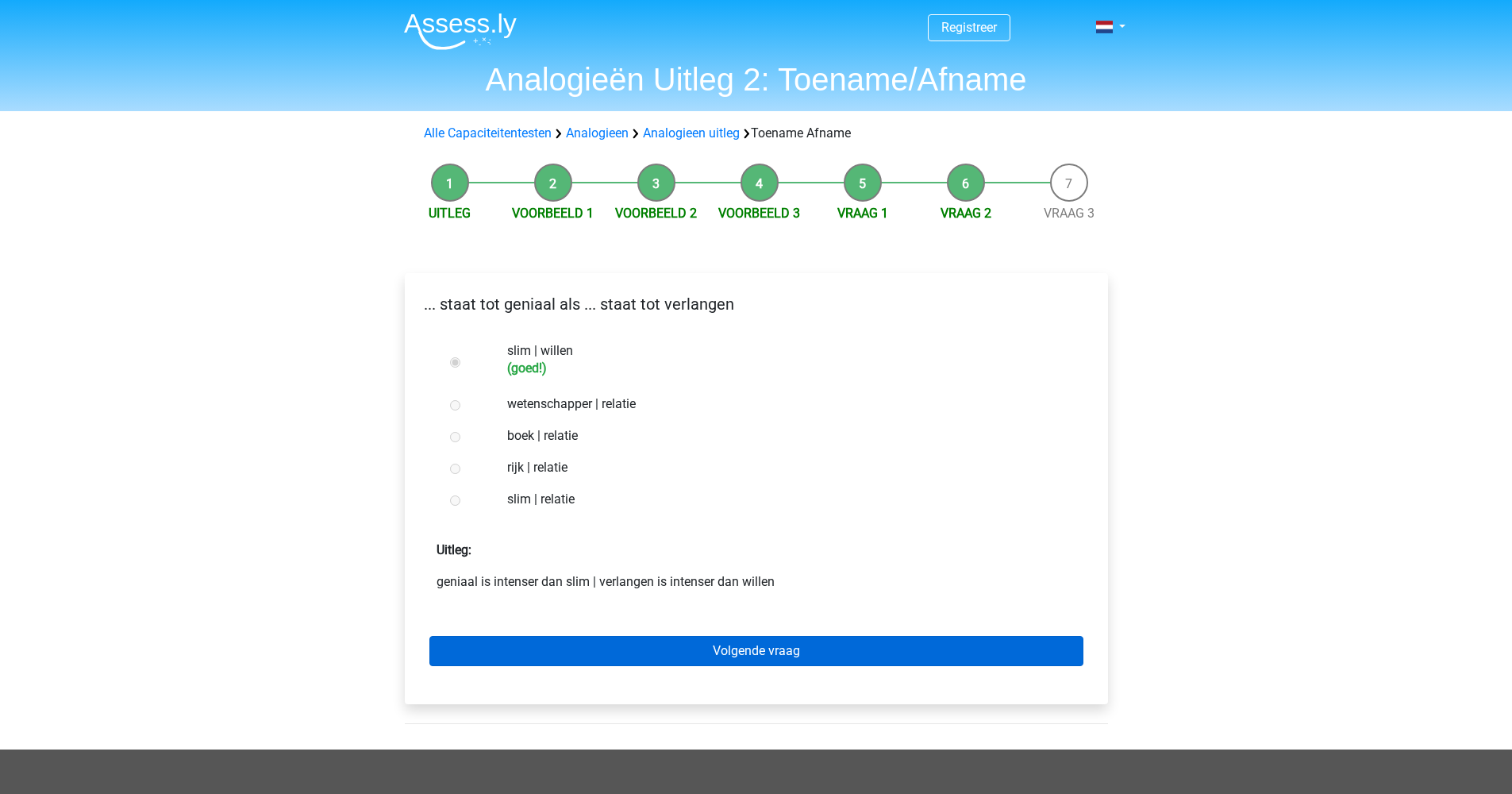
click at [730, 659] on link "Volgende vraag" at bounding box center [756, 651] width 654 height 30
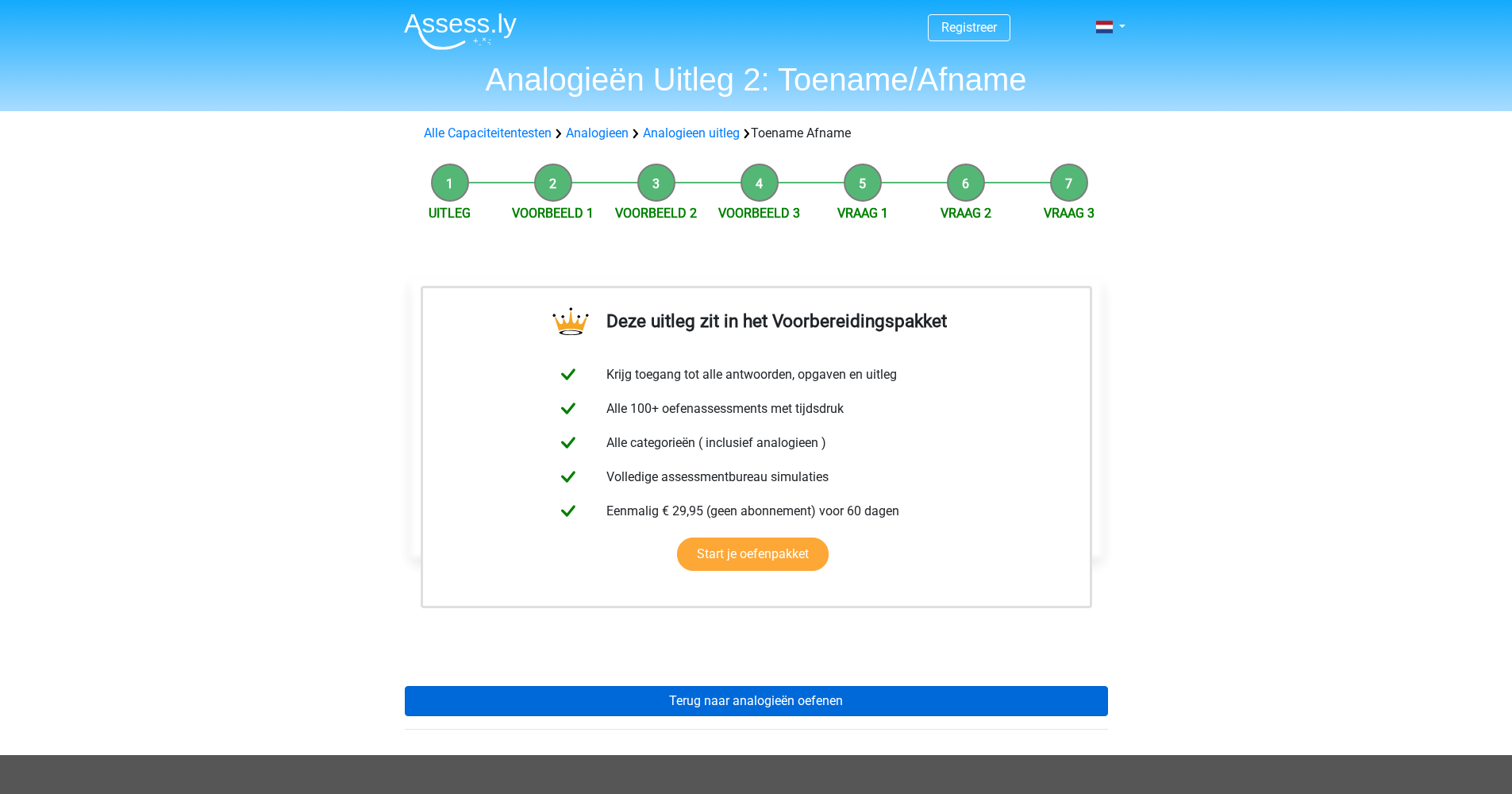
click at [736, 702] on link "Terug naar analogieën oefenen" at bounding box center [756, 701] width 703 height 30
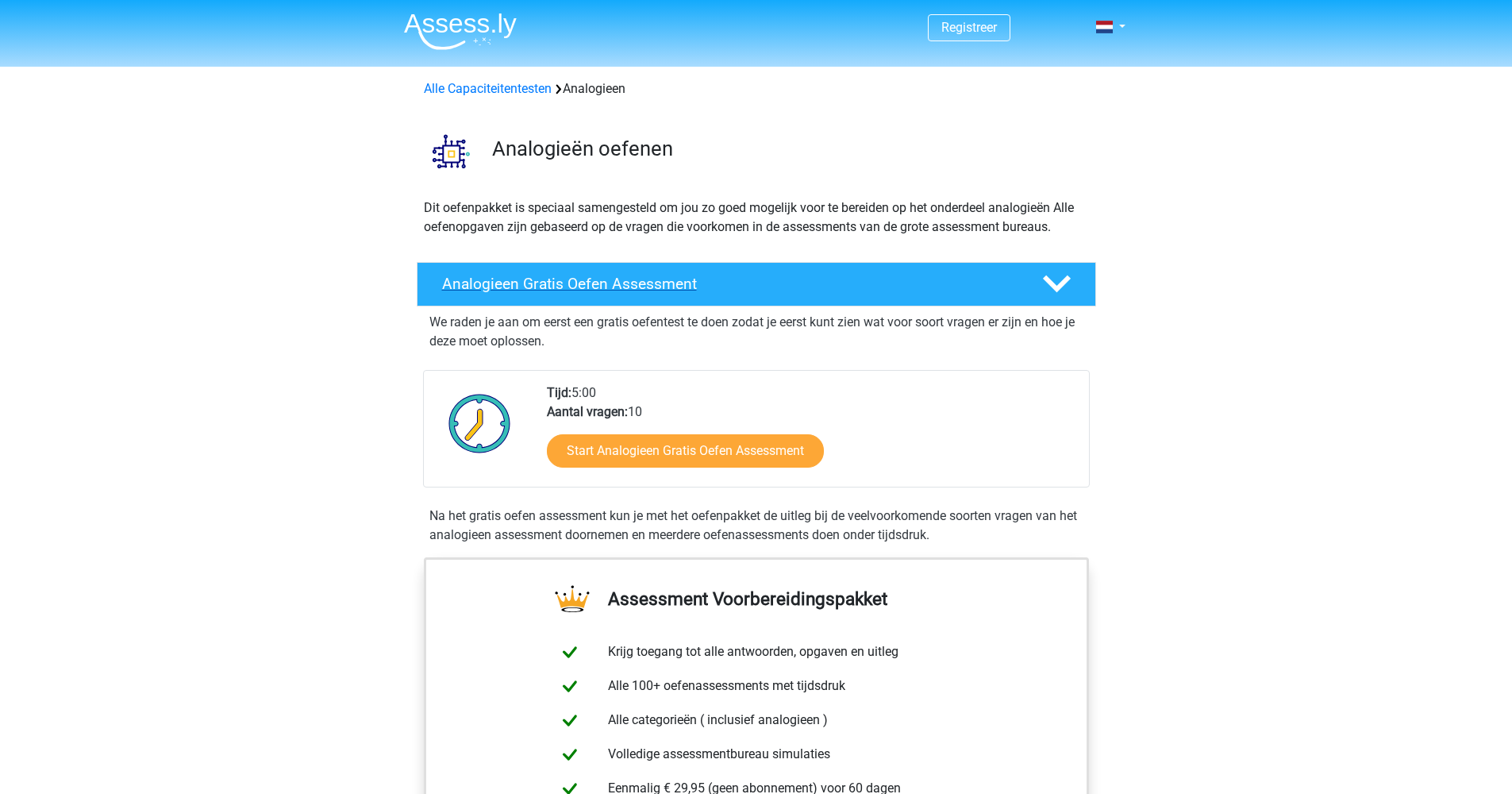
click at [1071, 277] on div at bounding box center [1054, 283] width 54 height 27
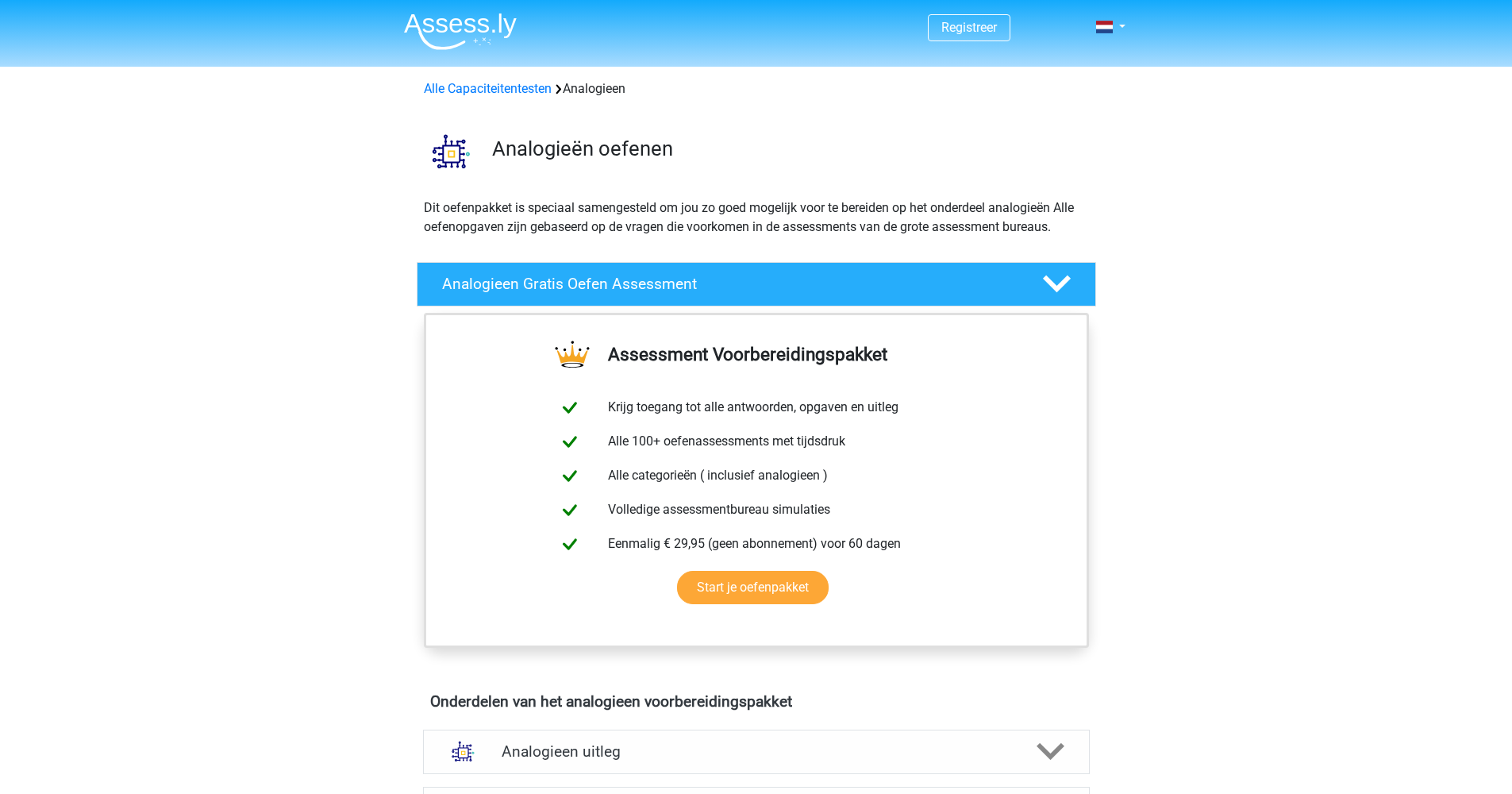
scroll to position [321, 0]
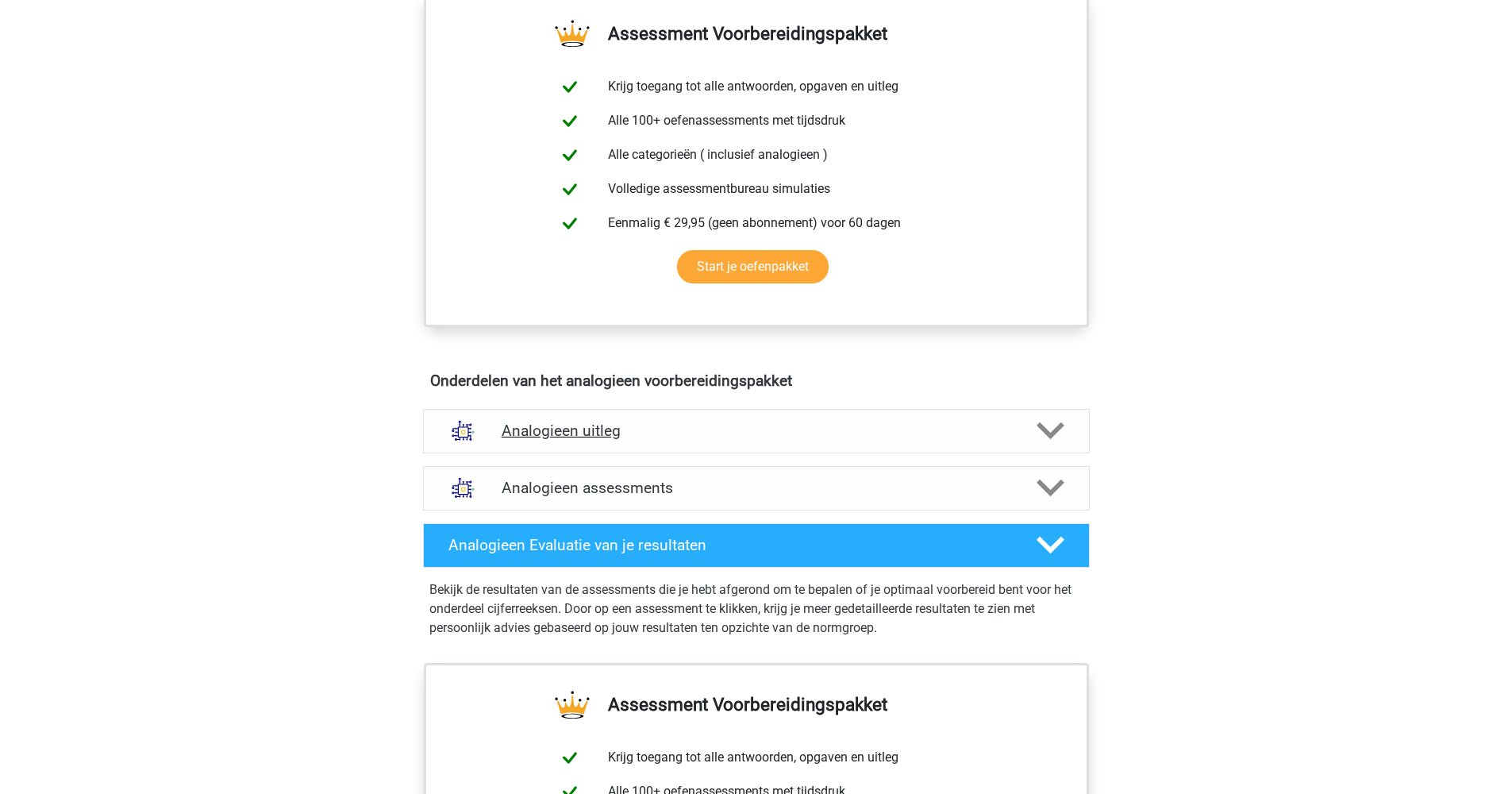
click at [1050, 429] on icon at bounding box center [1049, 430] width 27 height 27
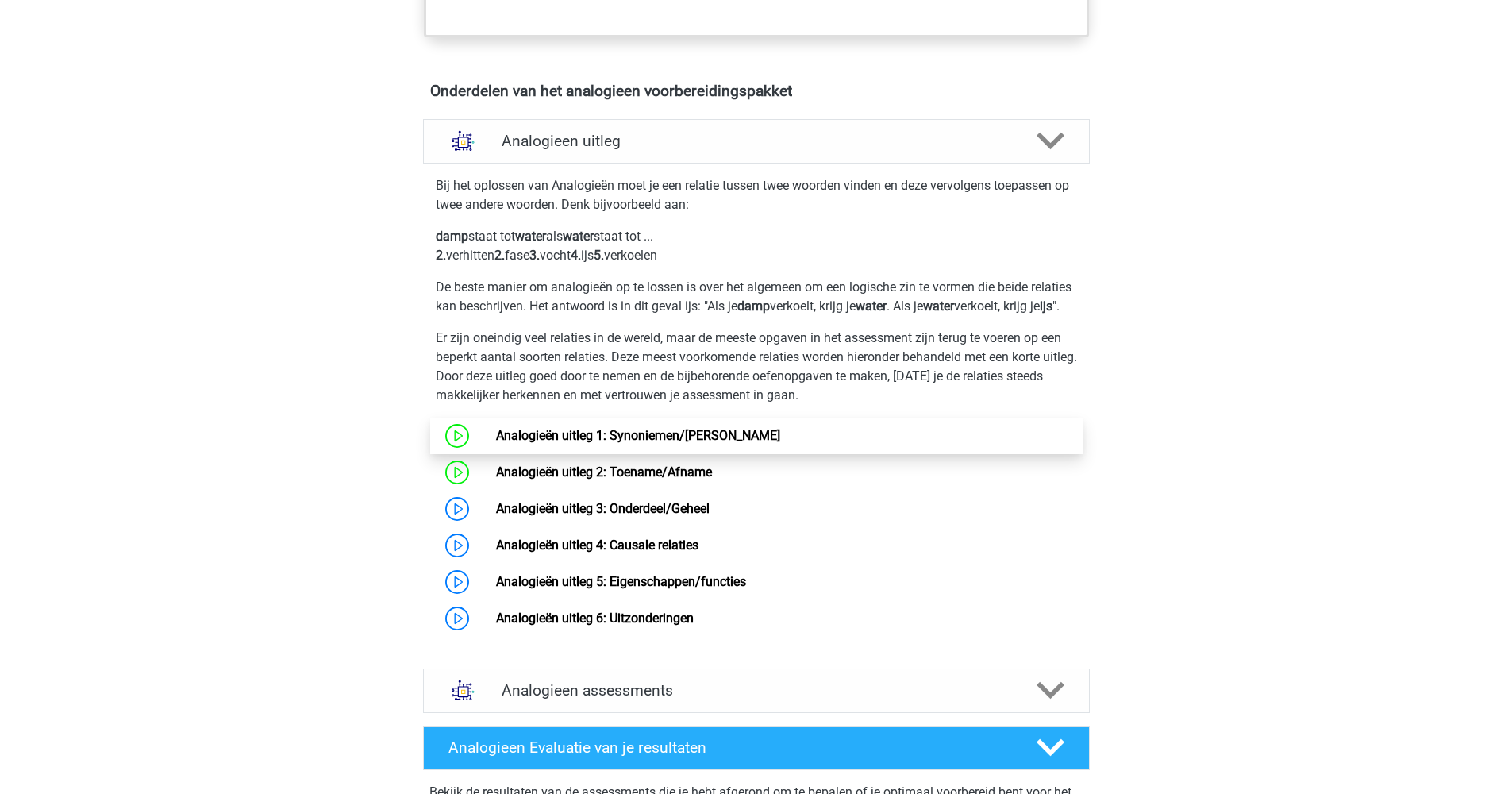
scroll to position [612, 0]
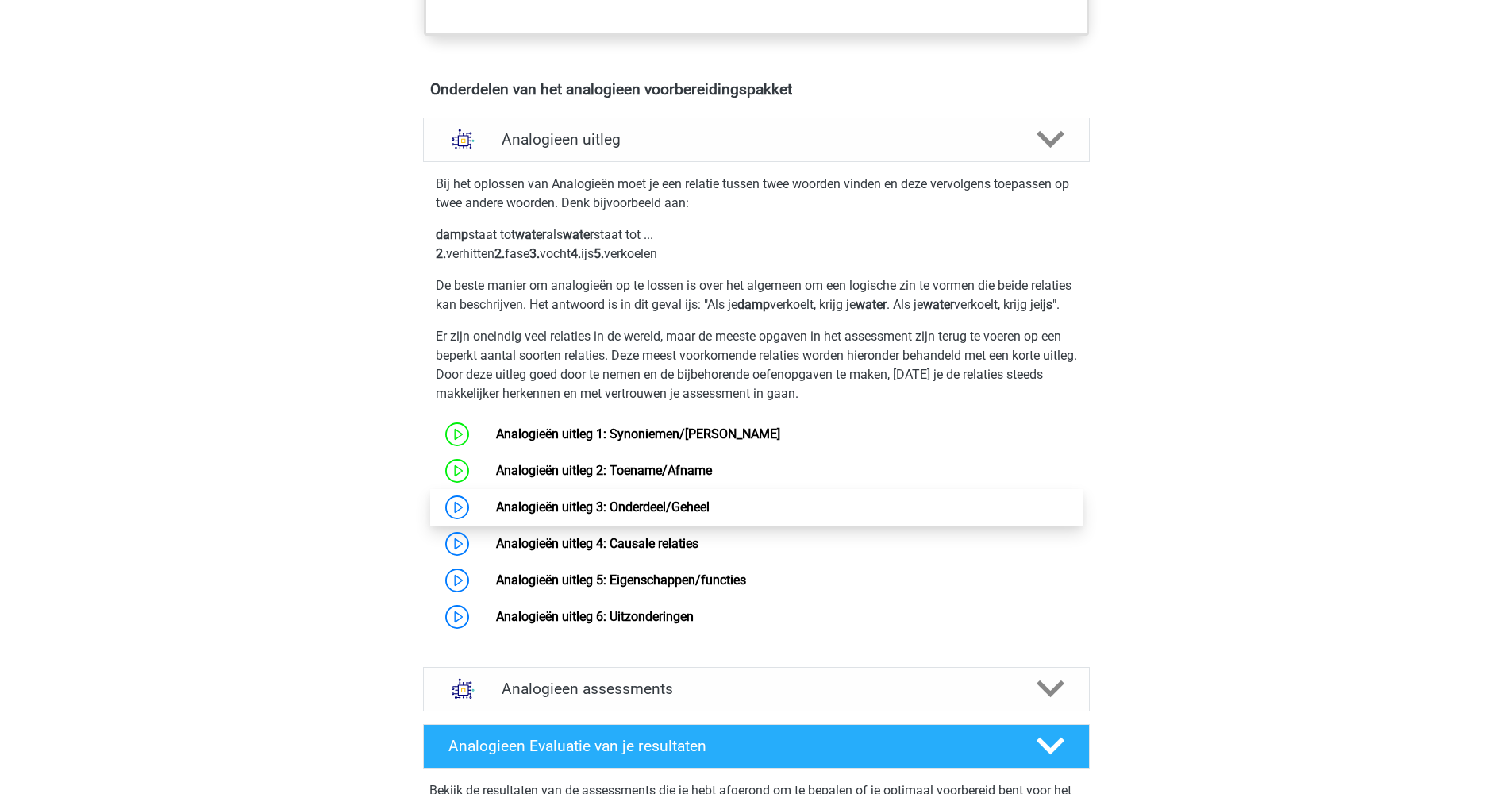
click at [538, 515] on link "Analogieën uitleg 3: Onderdeel/Geheel" at bounding box center [603, 507] width 214 height 15
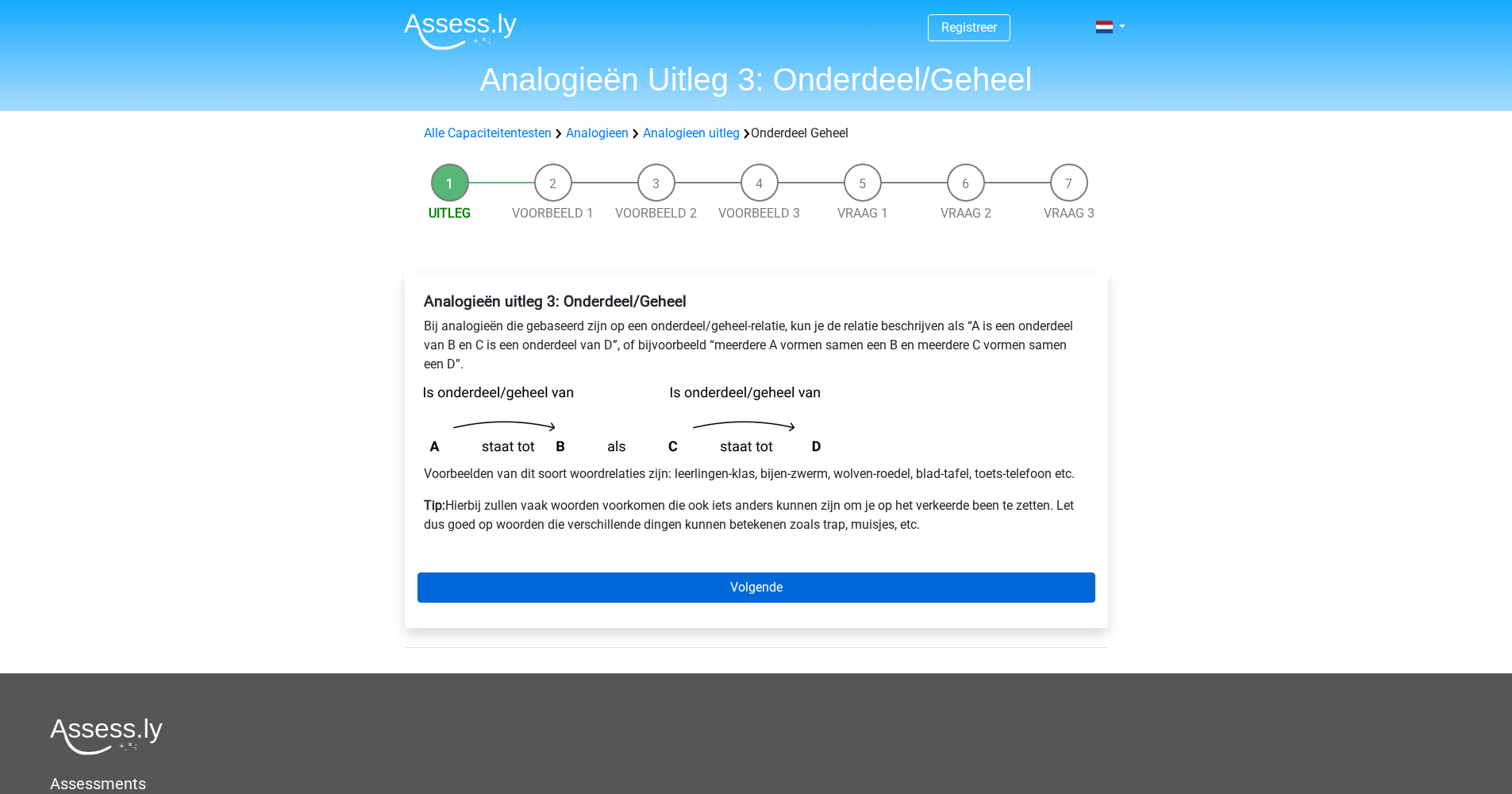
click at [690, 580] on link "Volgende" at bounding box center [756, 588] width 677 height 30
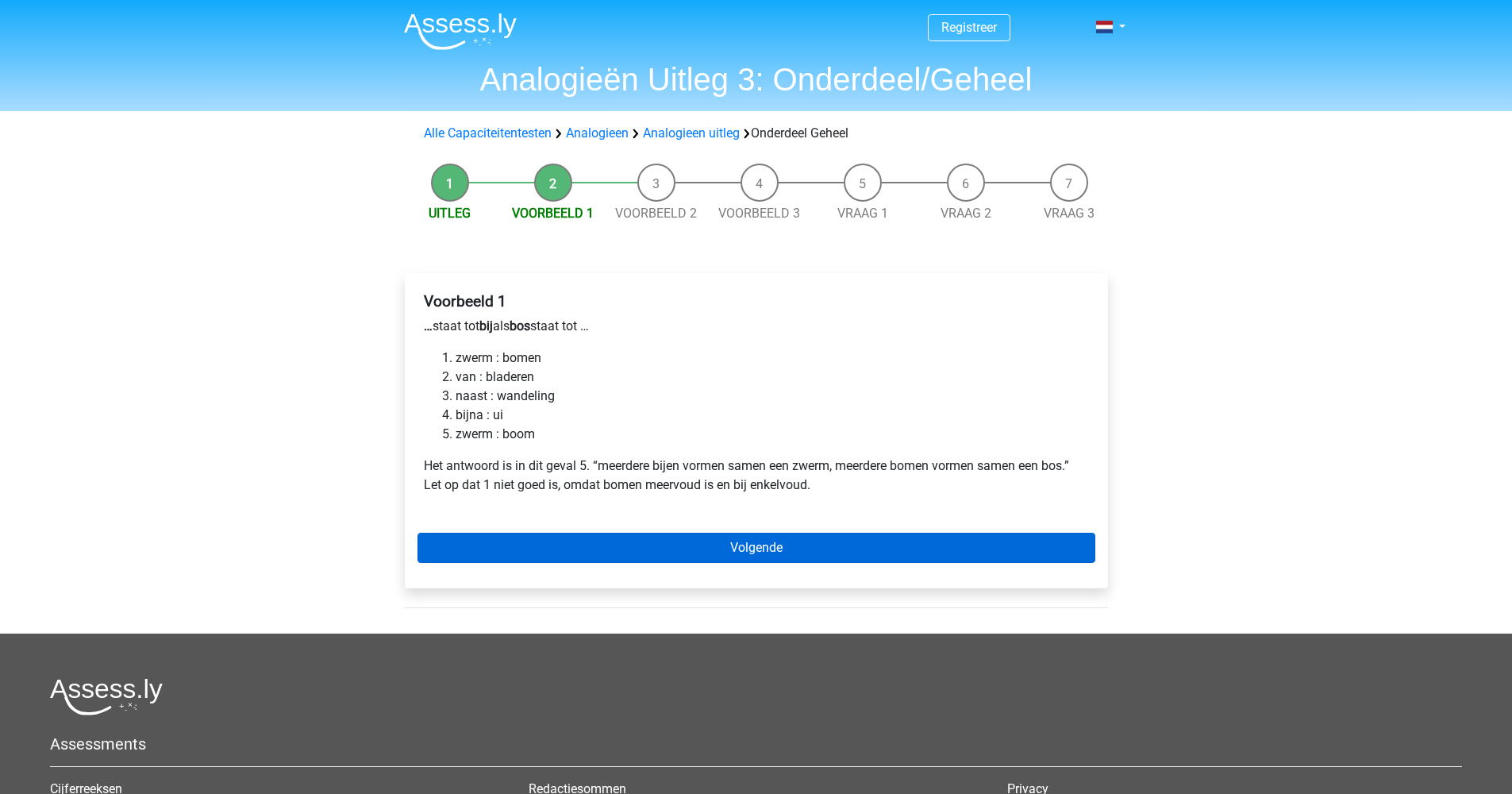
click at [736, 553] on link "Volgende" at bounding box center [756, 548] width 677 height 30
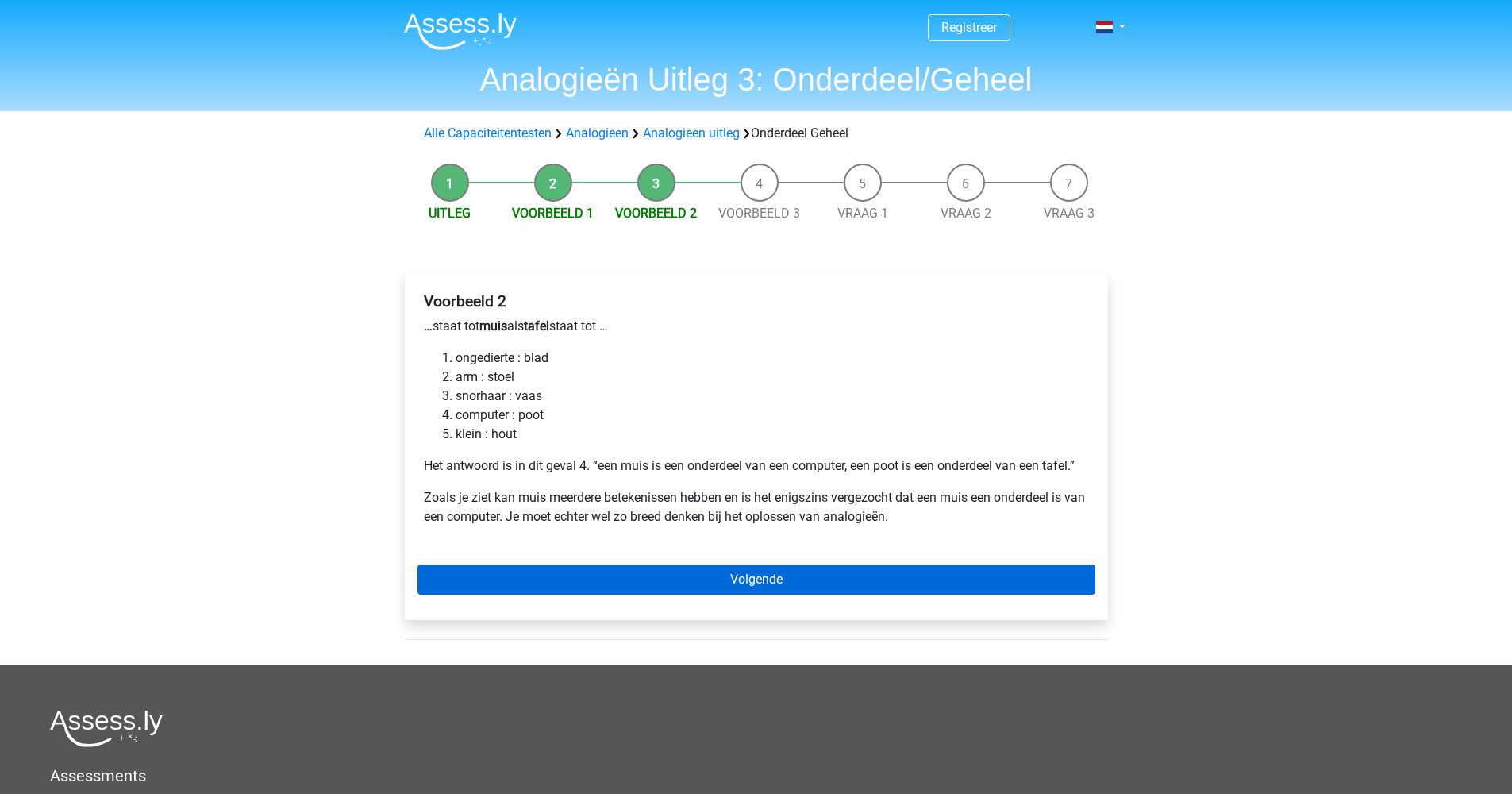
click at [721, 588] on link "Volgende" at bounding box center [756, 579] width 677 height 30
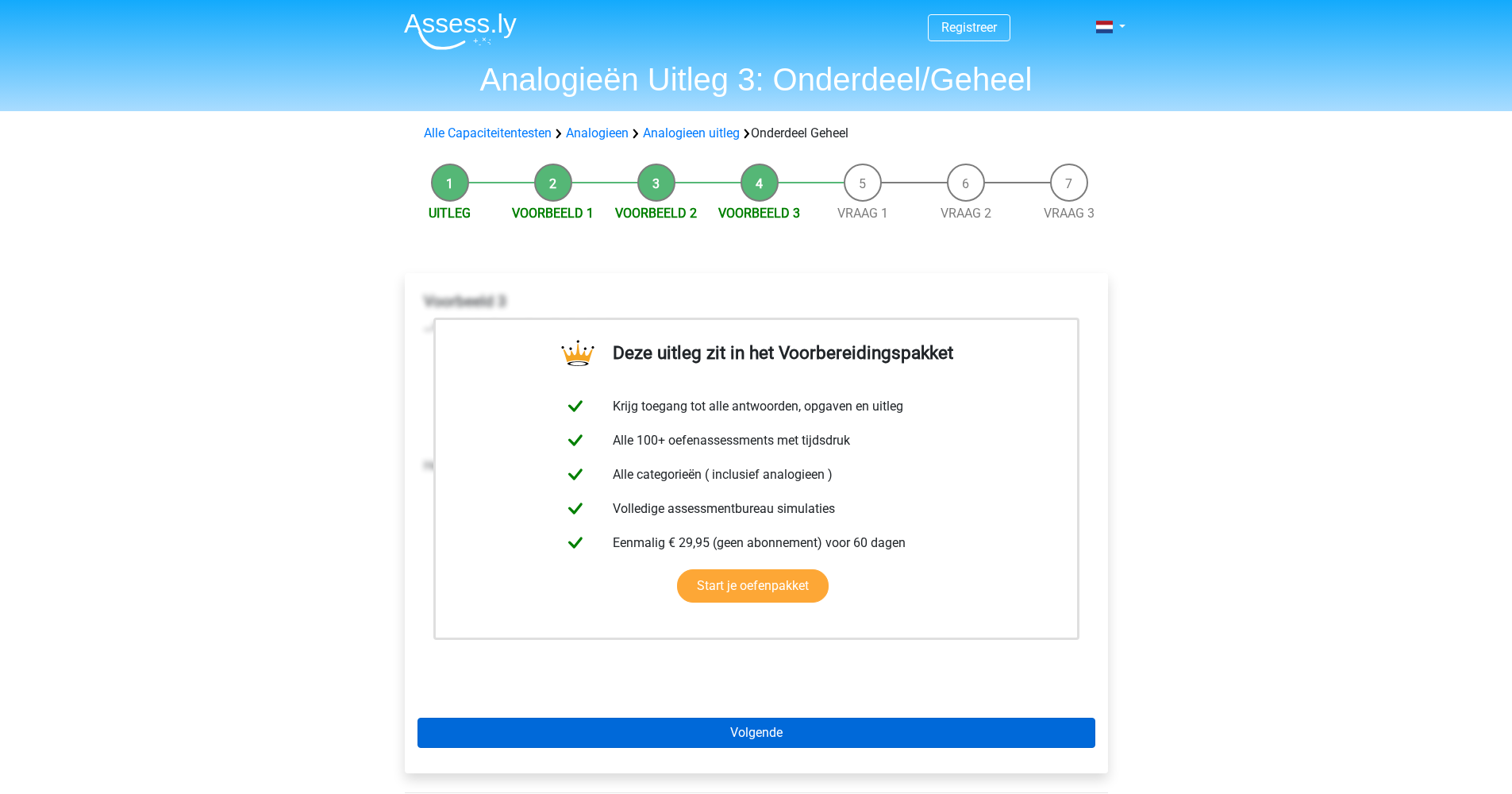
click at [755, 732] on link "Volgende" at bounding box center [756, 732] width 677 height 30
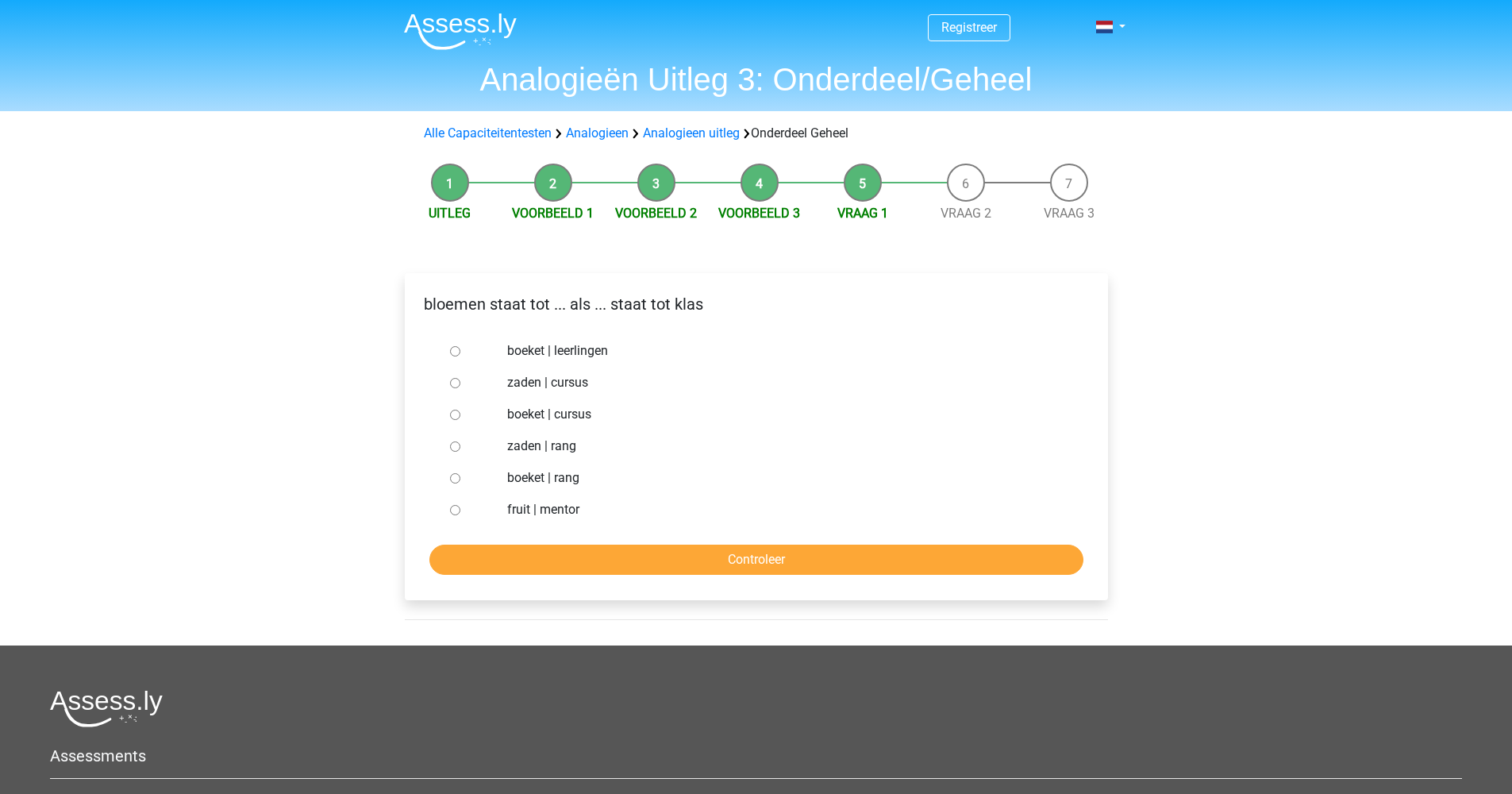
click at [454, 346] on input "boeket | leerlingen" at bounding box center [455, 351] width 10 height 10
radio input "true"
click at [706, 554] on input "Controleer" at bounding box center [756, 559] width 654 height 30
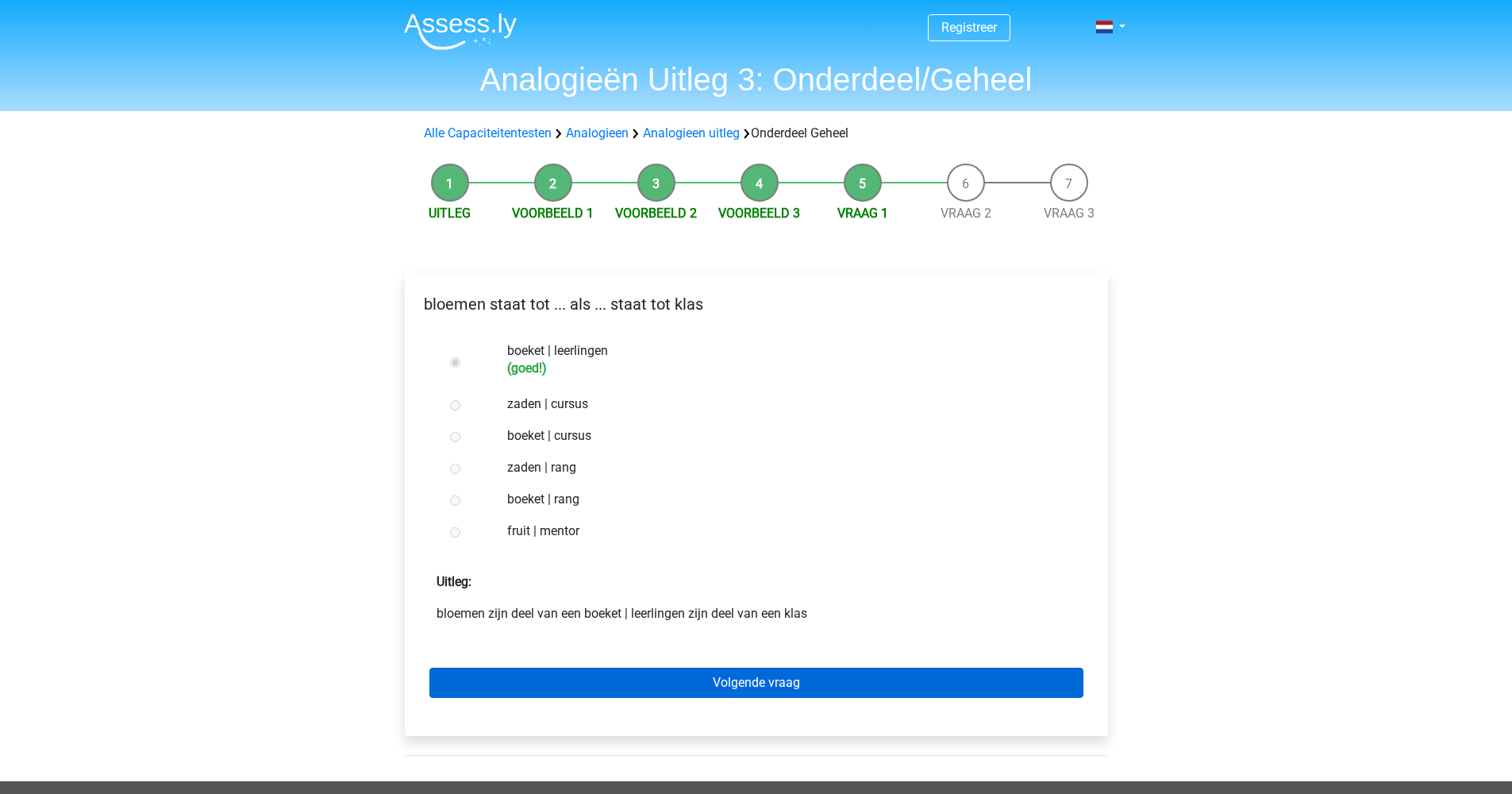
click at [655, 681] on link "Volgende vraag" at bounding box center [756, 682] width 654 height 30
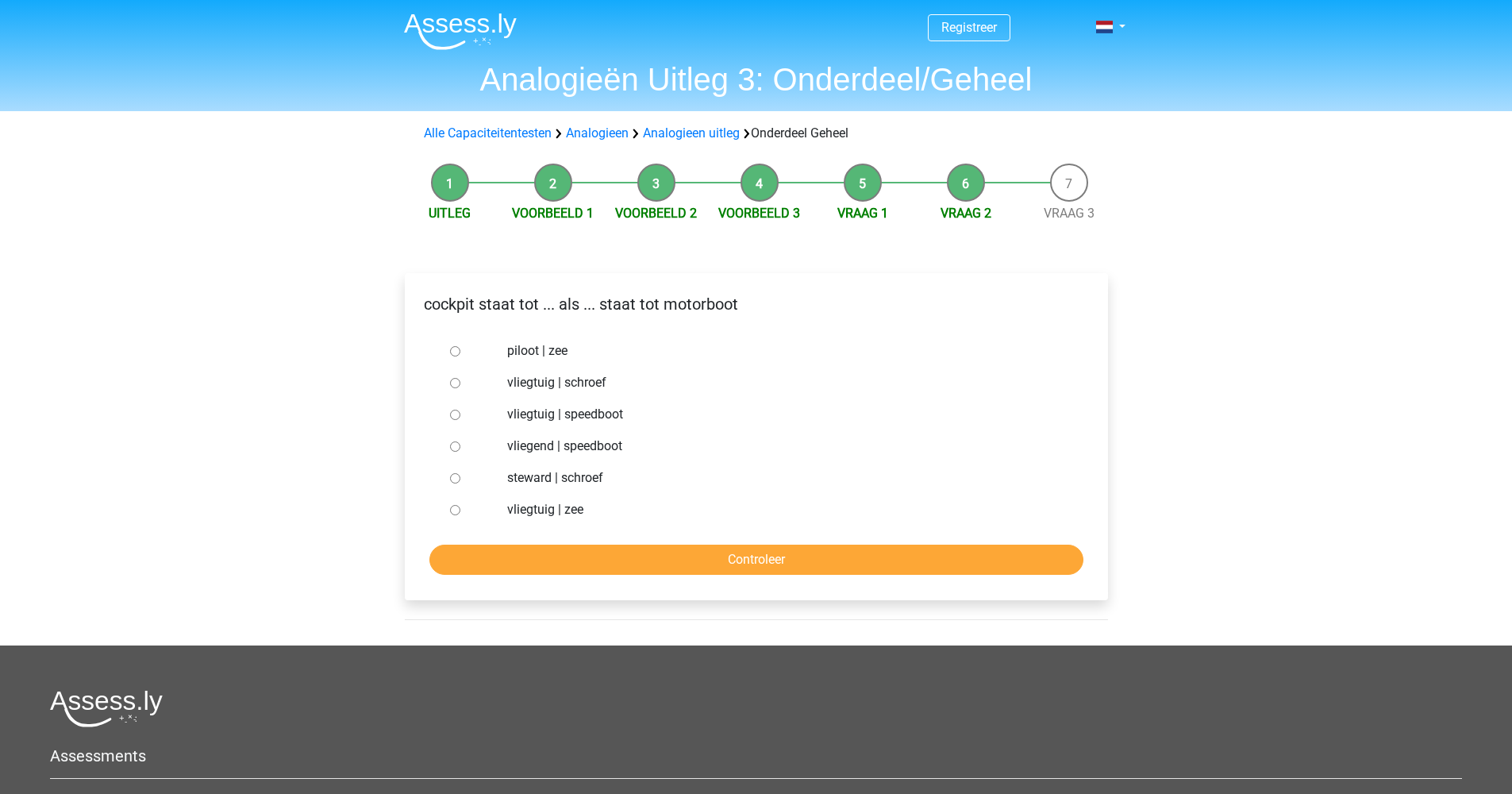
click at [455, 383] on input "vliegtuig | schroef" at bounding box center [455, 382] width 10 height 10
radio input "true"
click at [761, 558] on input "Controleer" at bounding box center [756, 559] width 654 height 30
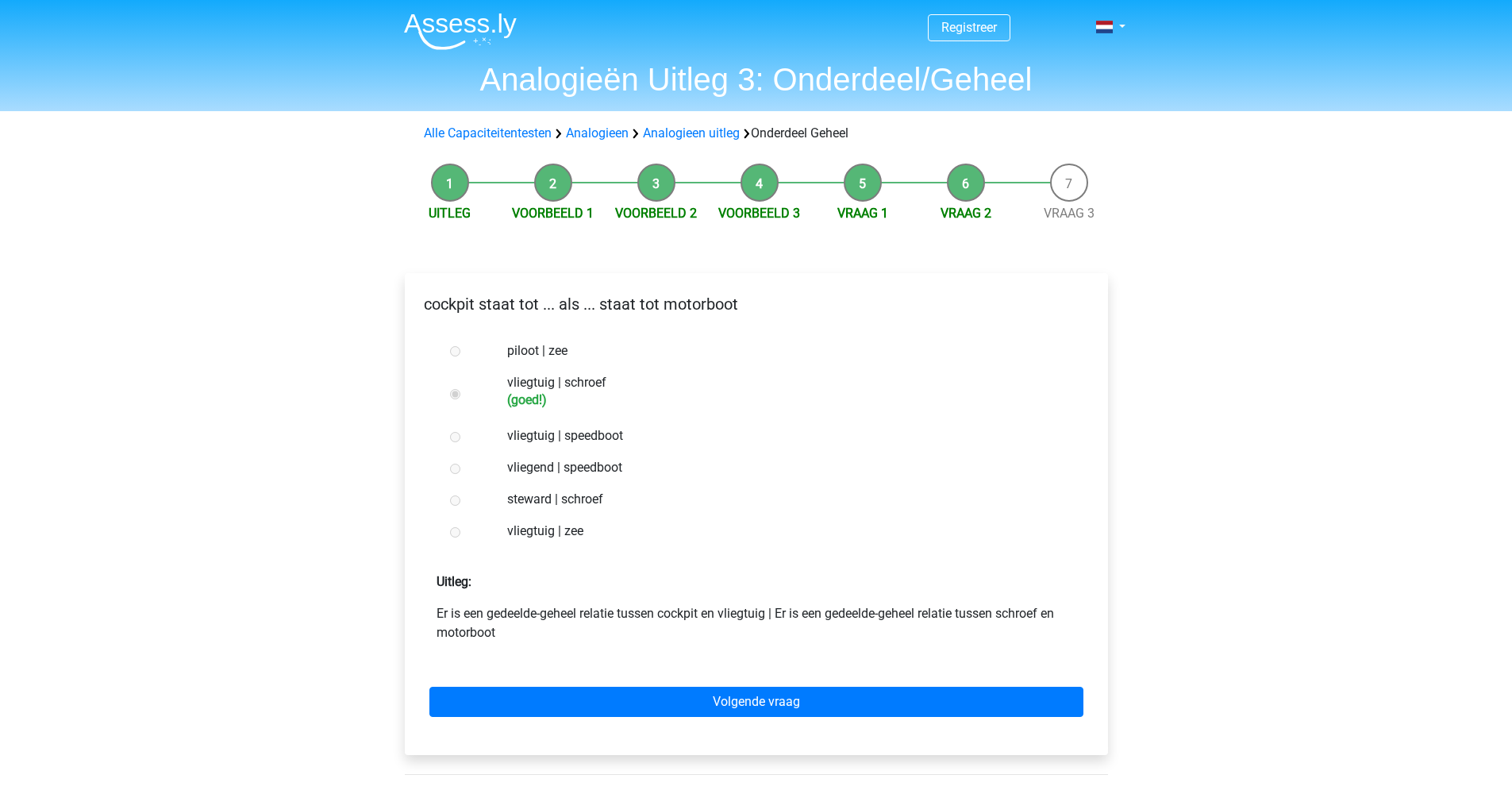
scroll to position [11, 0]
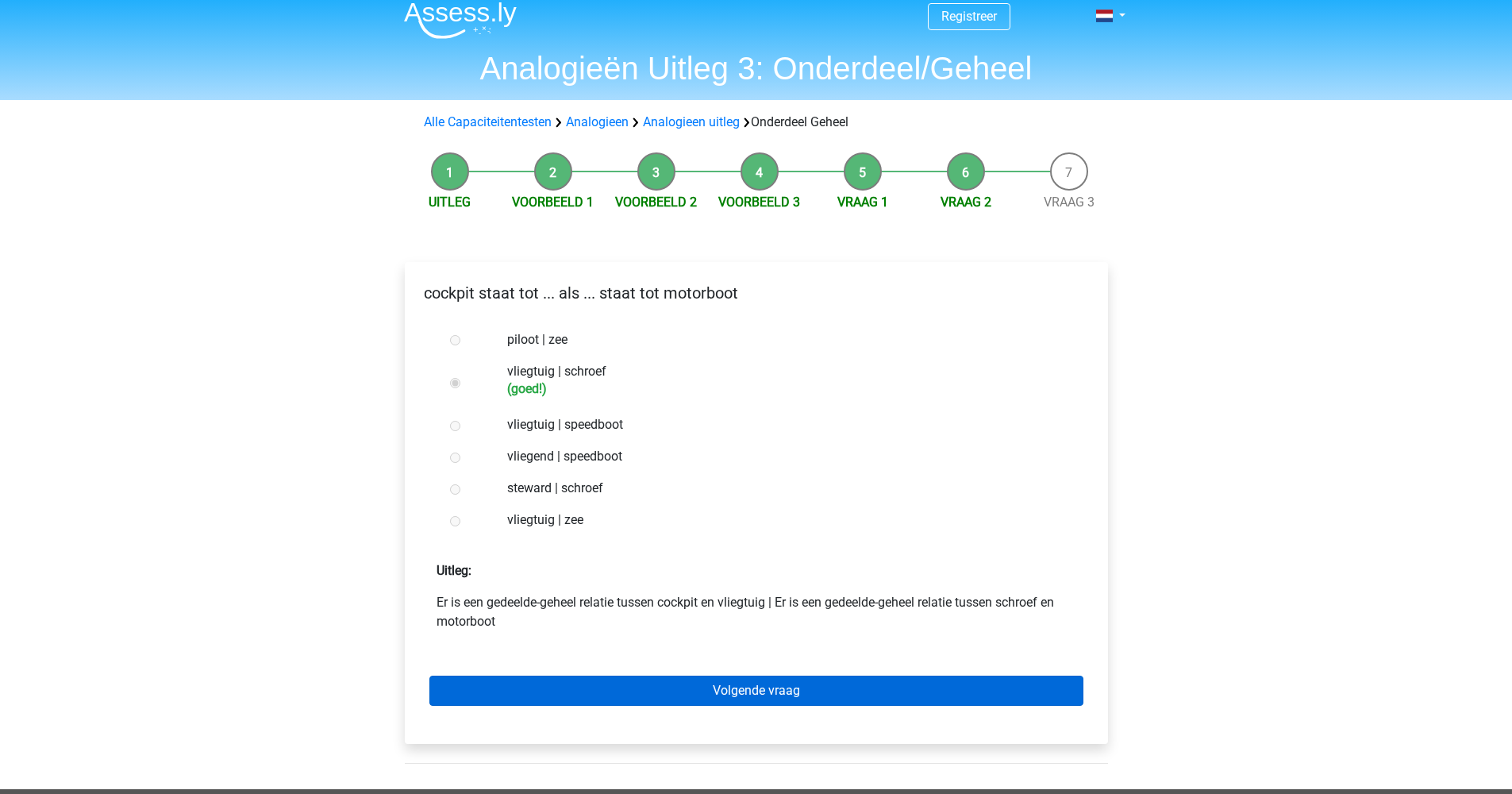
click at [744, 697] on link "Volgende vraag" at bounding box center [756, 691] width 654 height 30
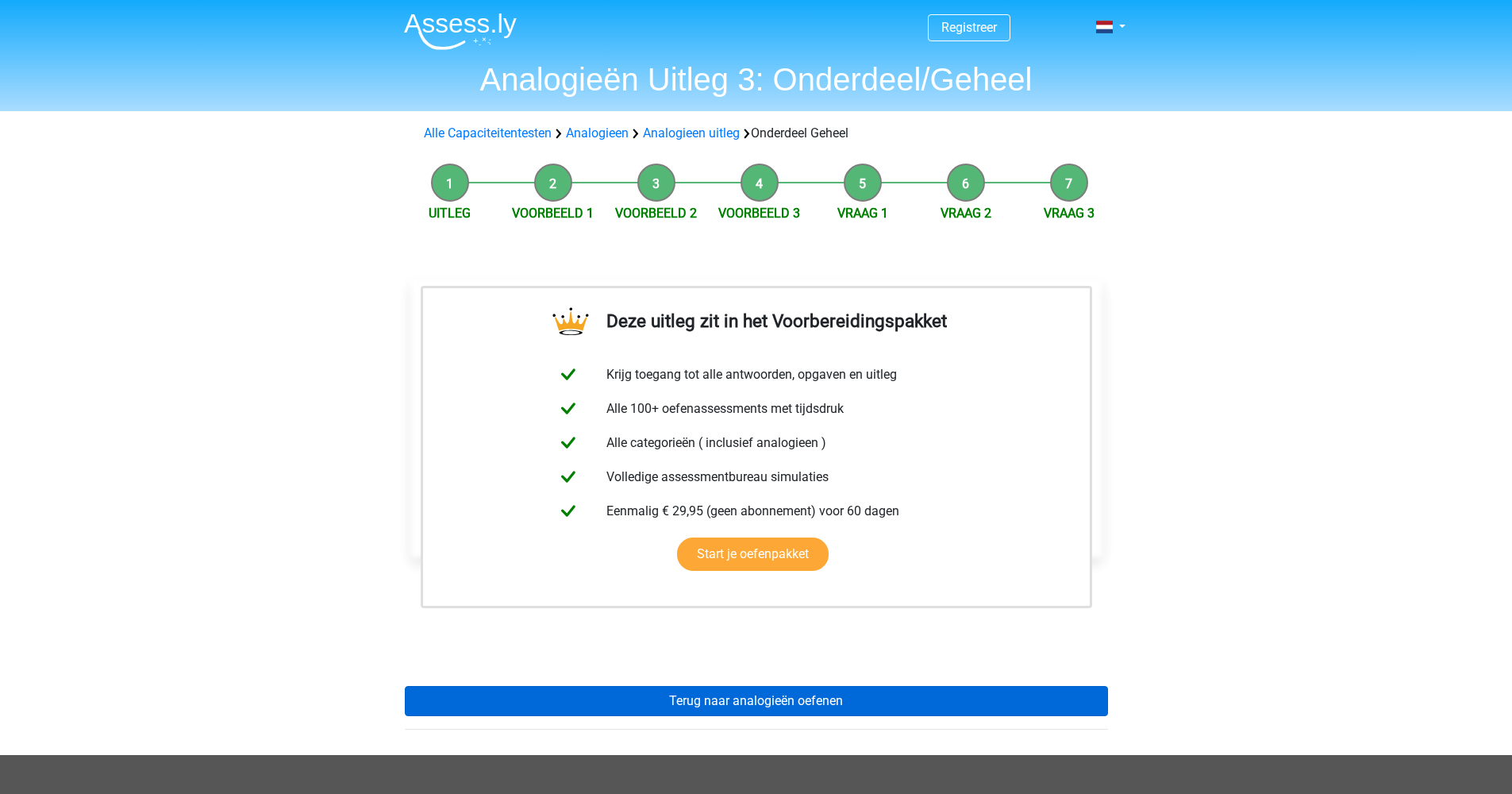
click at [743, 701] on link "Terug naar analogieën oefenen" at bounding box center [756, 701] width 703 height 30
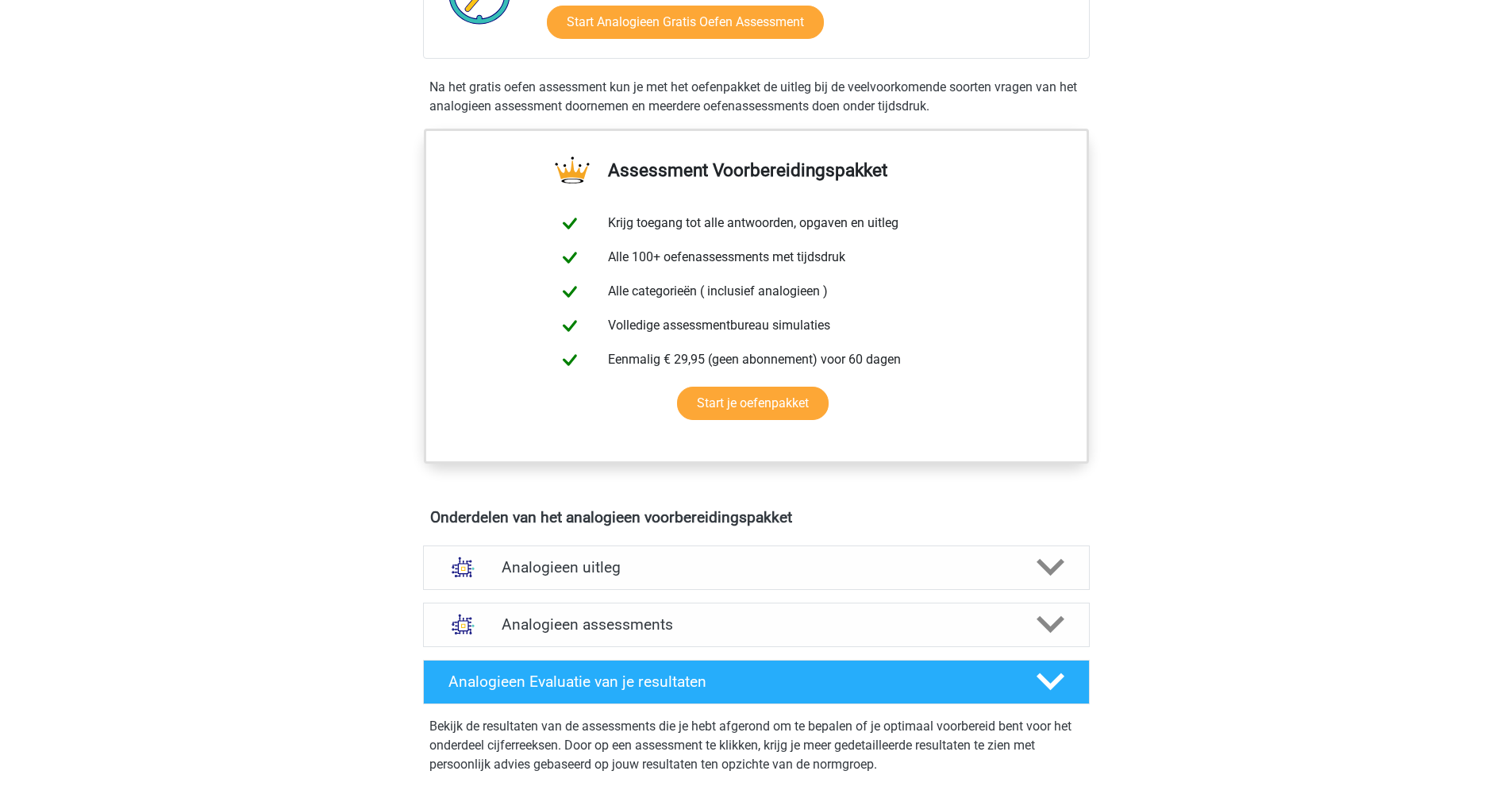
scroll to position [500, 0]
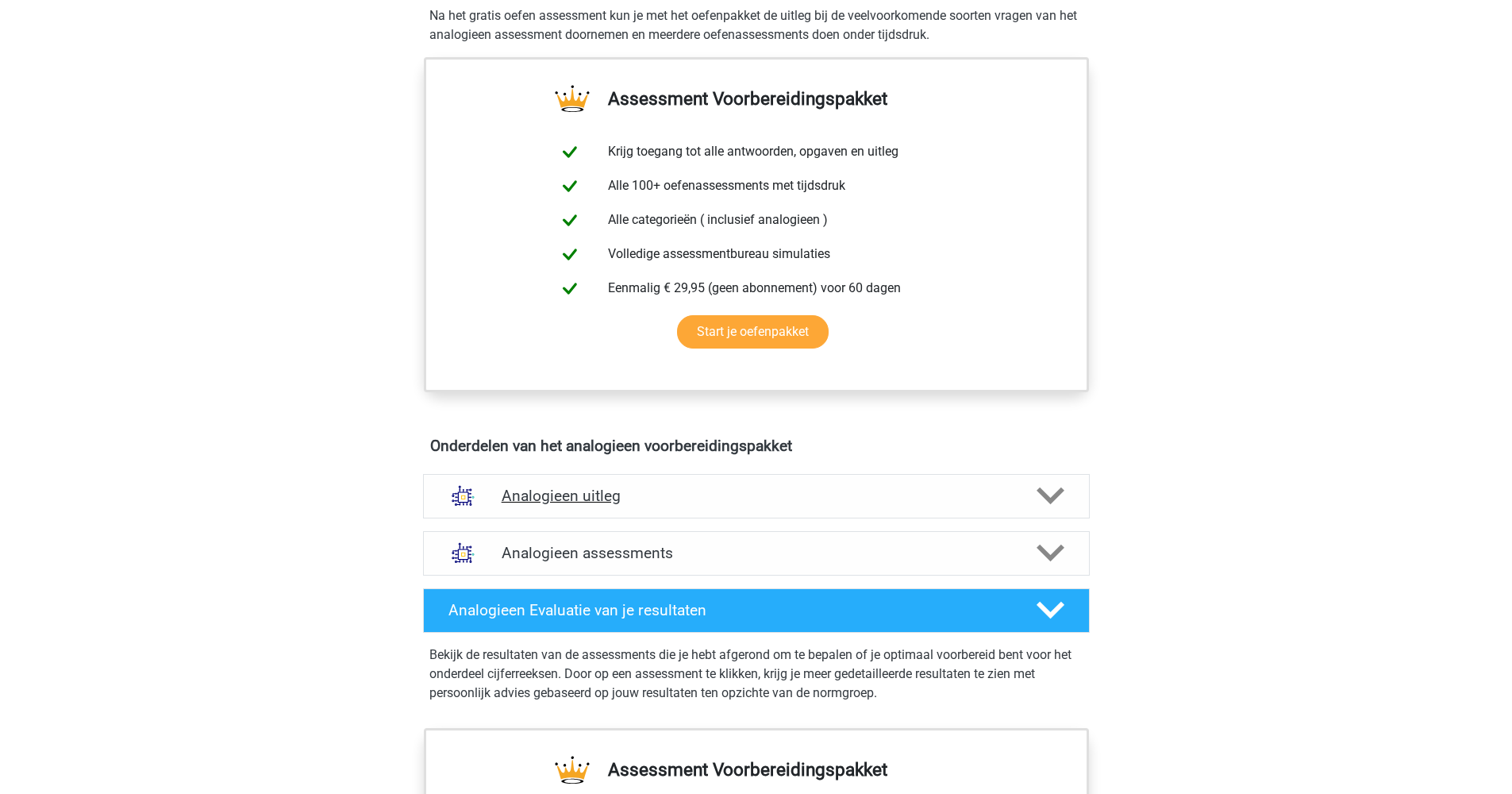
click at [1025, 500] on div at bounding box center [1048, 495] width 53 height 27
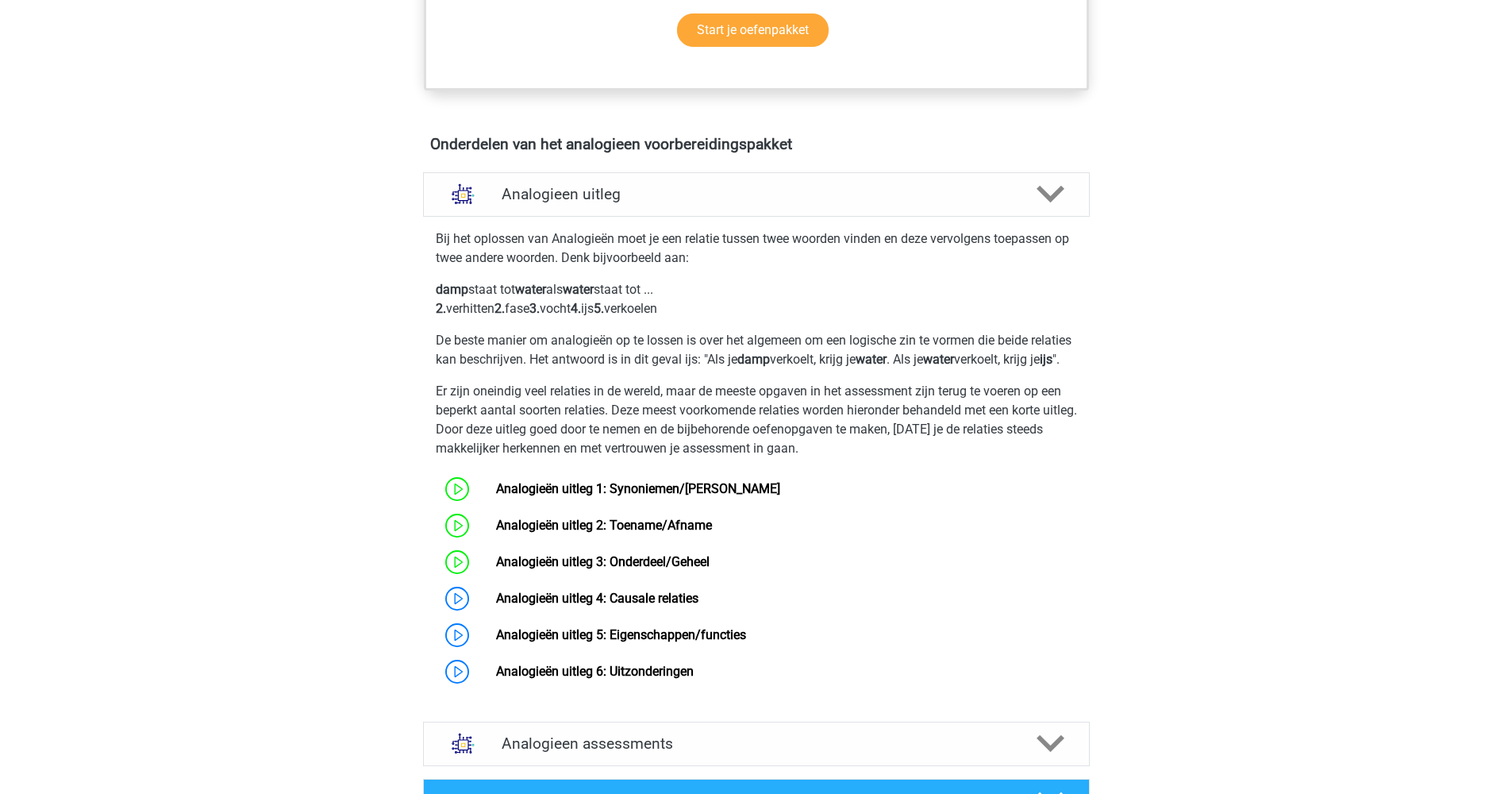
scroll to position [867, 0]
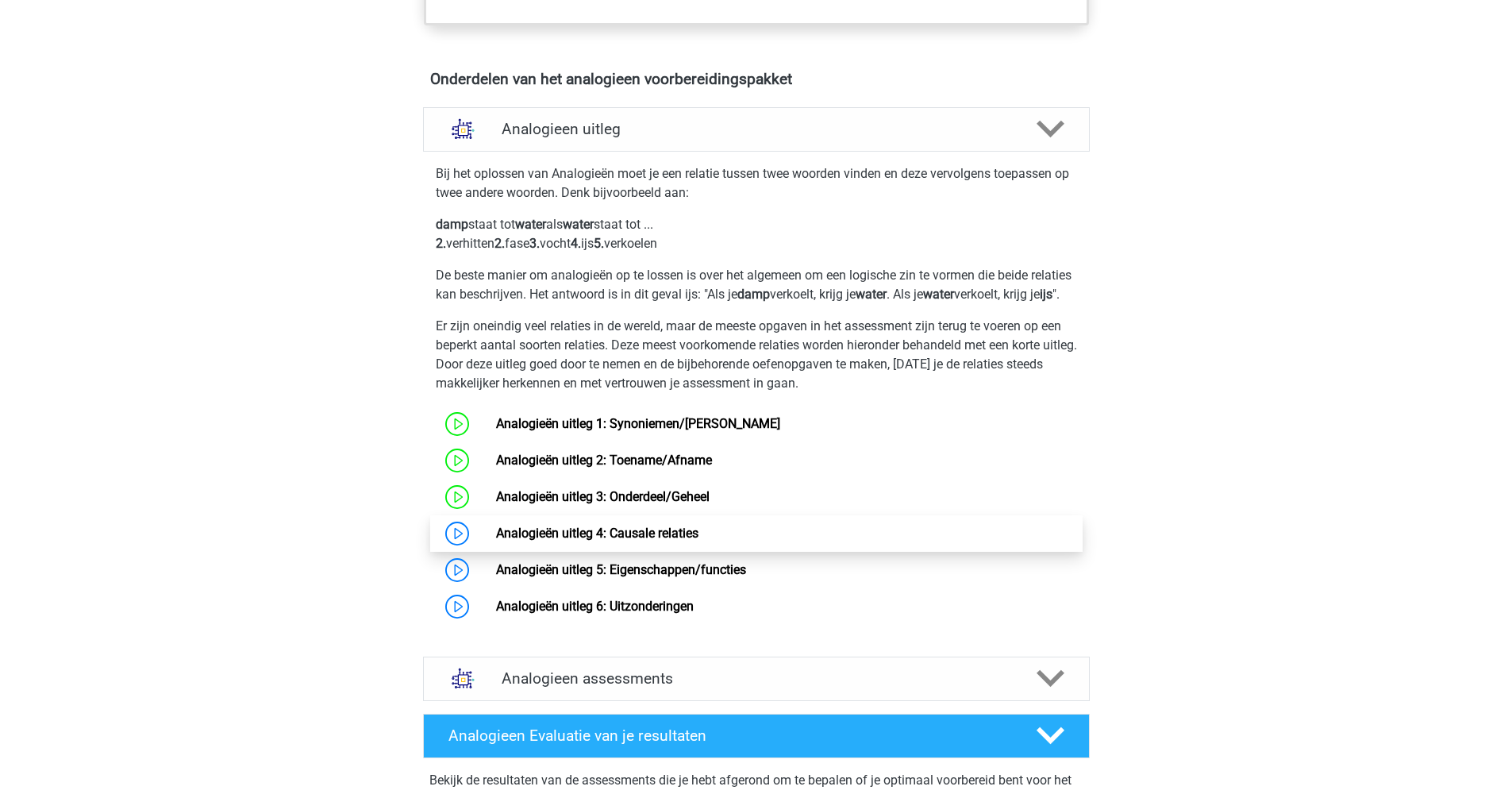
click at [552, 540] on link "Analogieën uitleg 4: Causale relaties" at bounding box center [597, 533] width 202 height 15
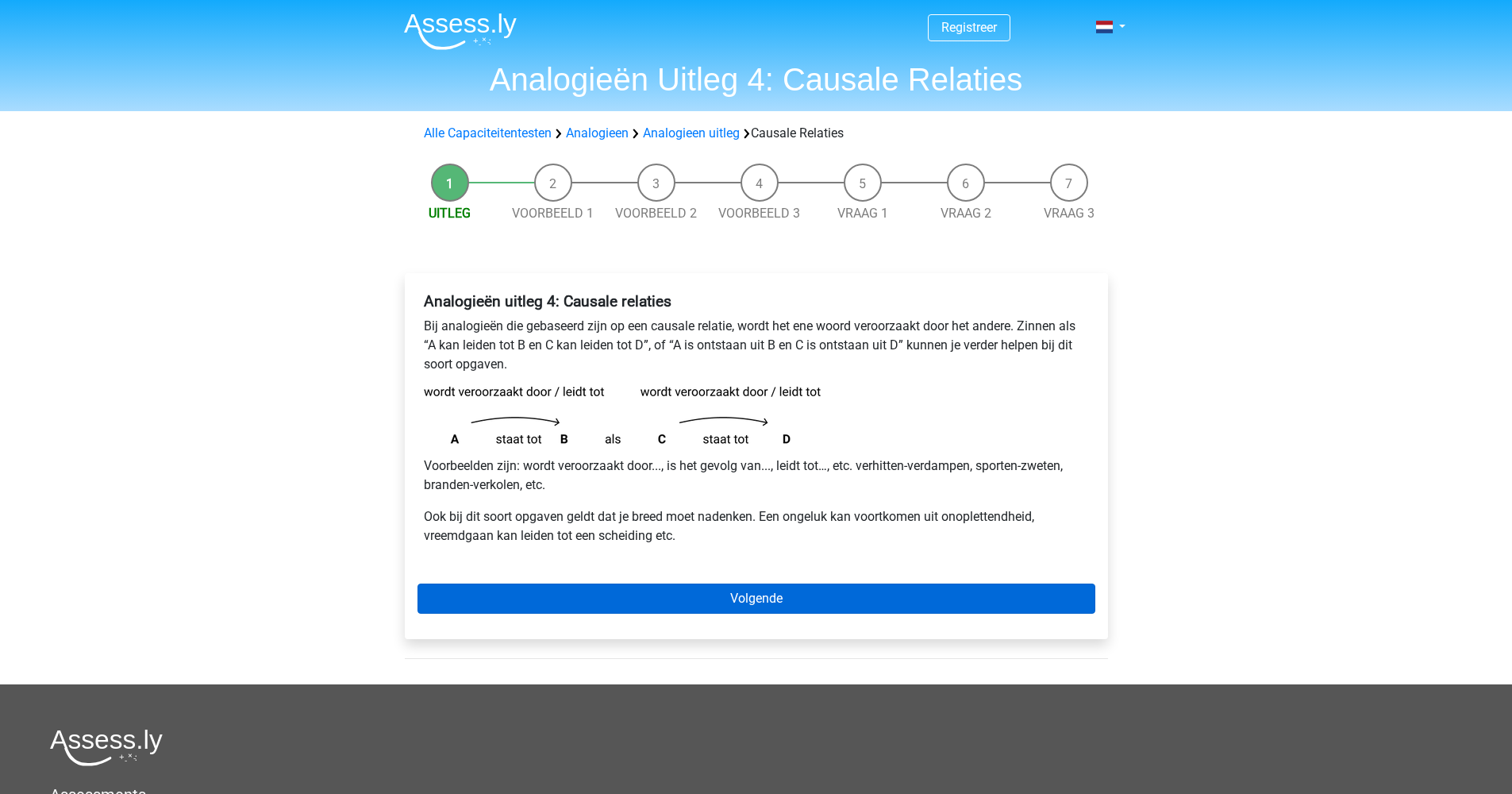
click at [608, 593] on link "Volgende" at bounding box center [756, 598] width 677 height 30
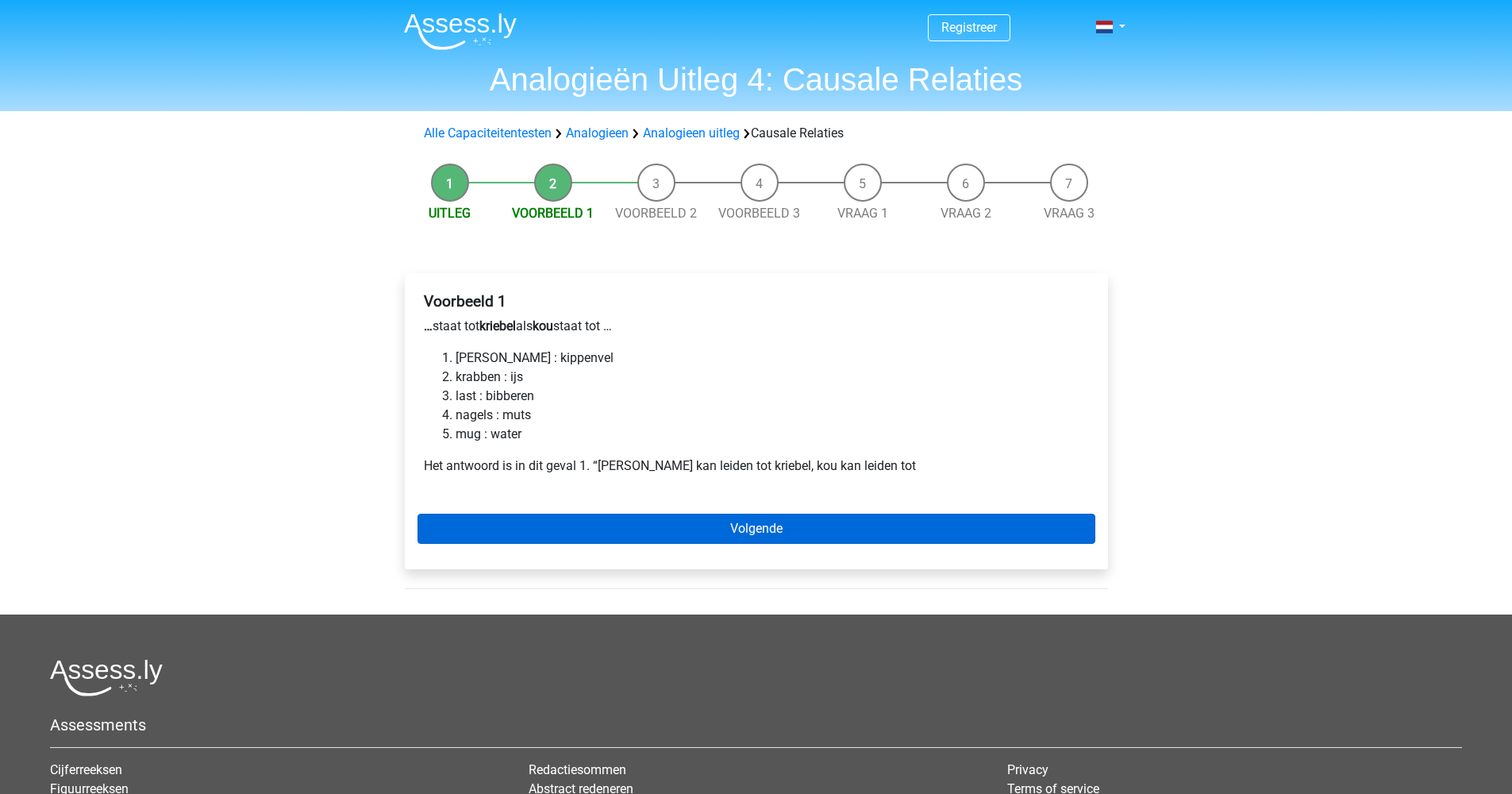
click at [672, 533] on link "Volgende" at bounding box center [756, 529] width 677 height 30
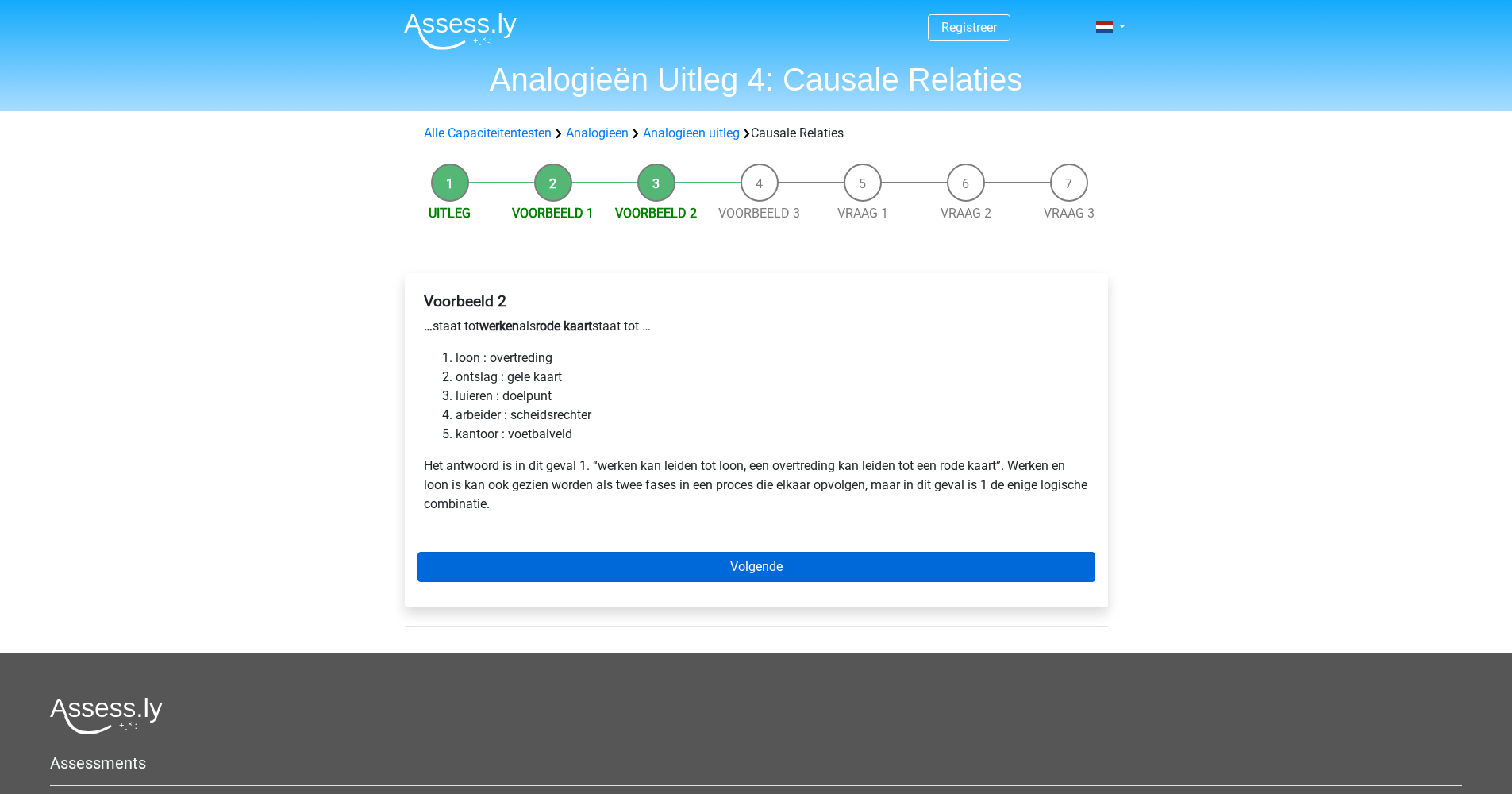
click at [645, 564] on link "Volgende" at bounding box center [756, 567] width 677 height 30
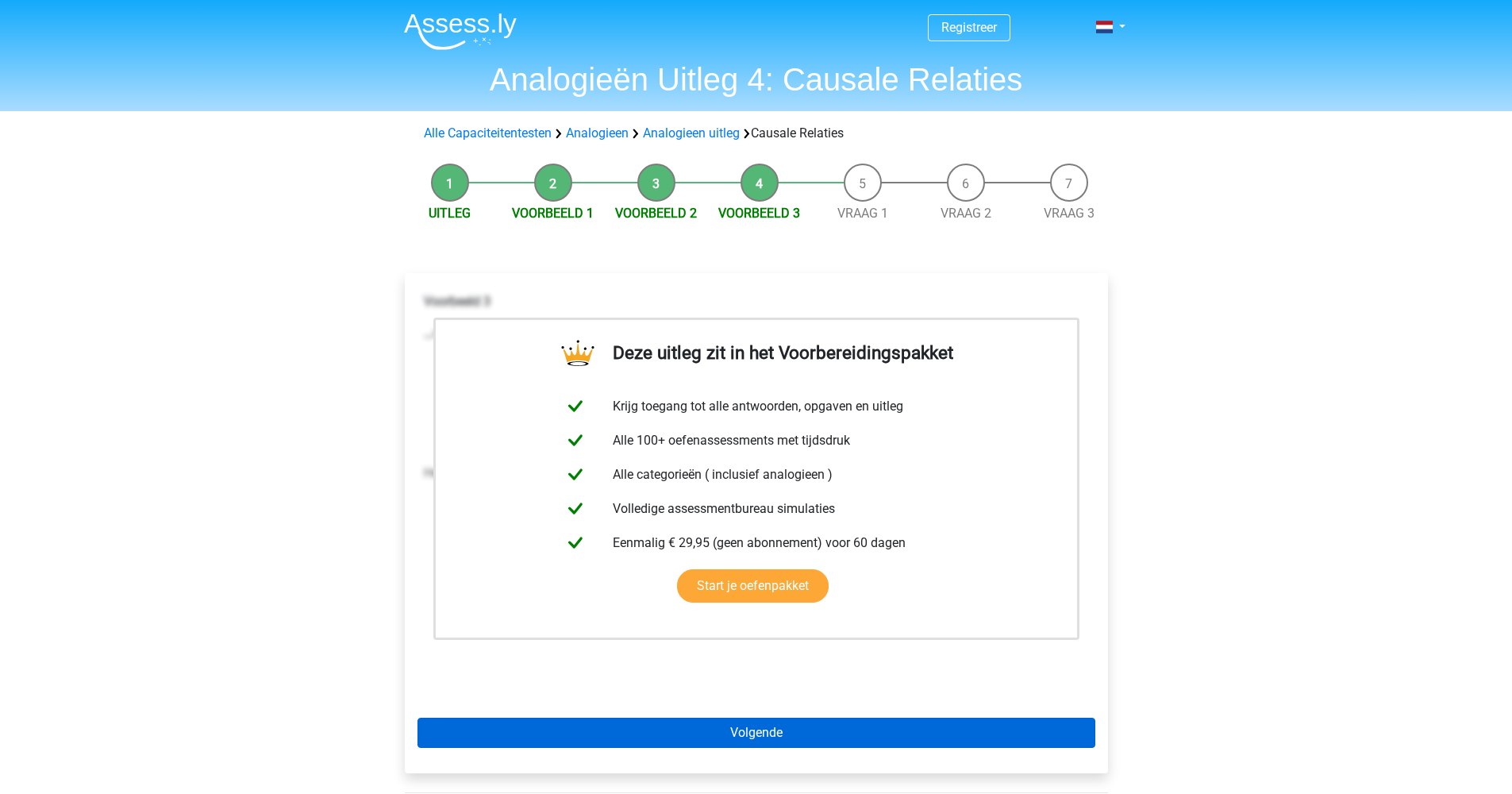
click at [743, 732] on link "Volgende" at bounding box center [756, 732] width 677 height 30
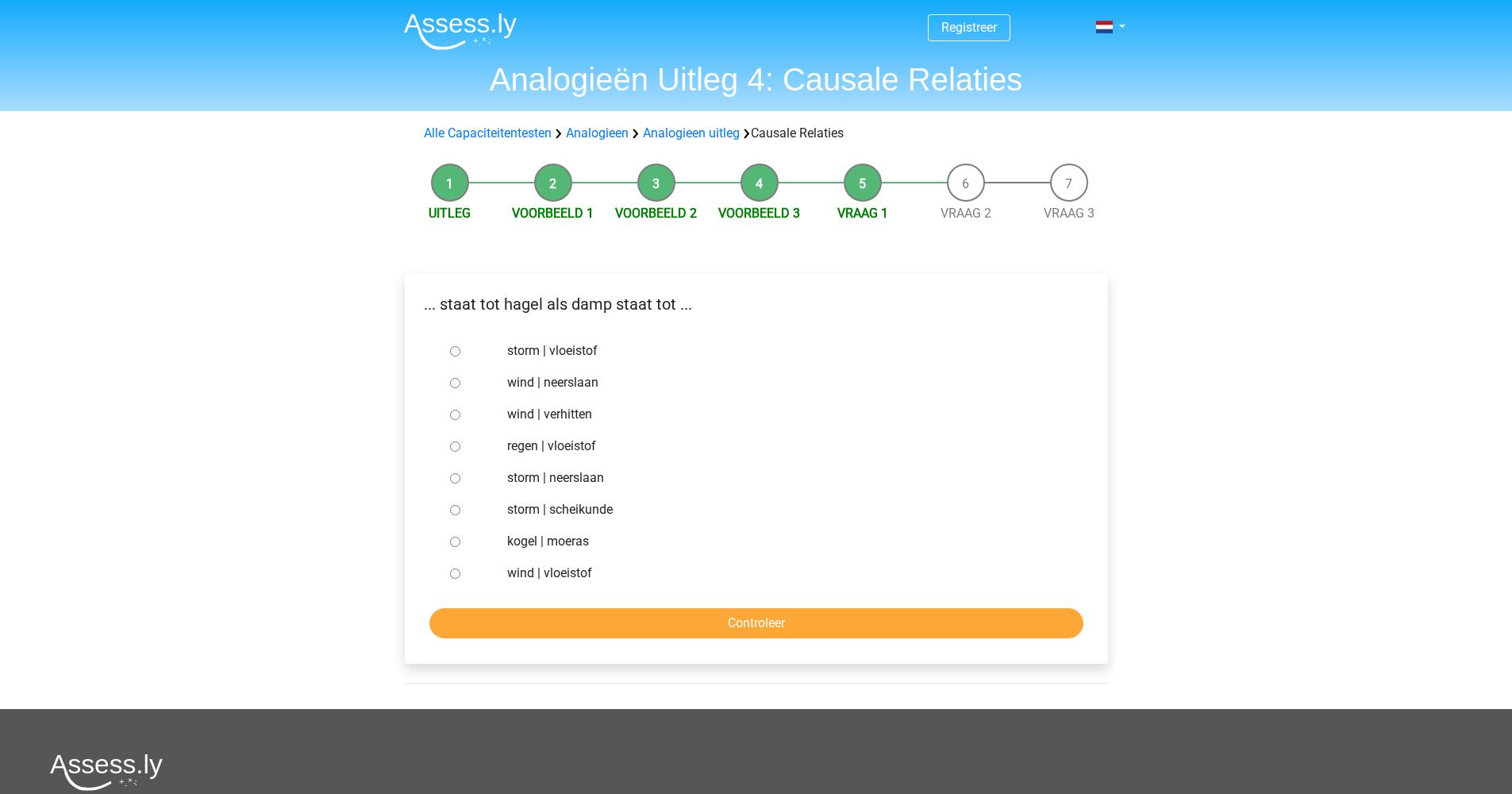
click at [456, 447] on input "regen | vloeistof" at bounding box center [455, 446] width 10 height 10
radio input "true"
click at [730, 623] on input "Controleer" at bounding box center [756, 623] width 654 height 30
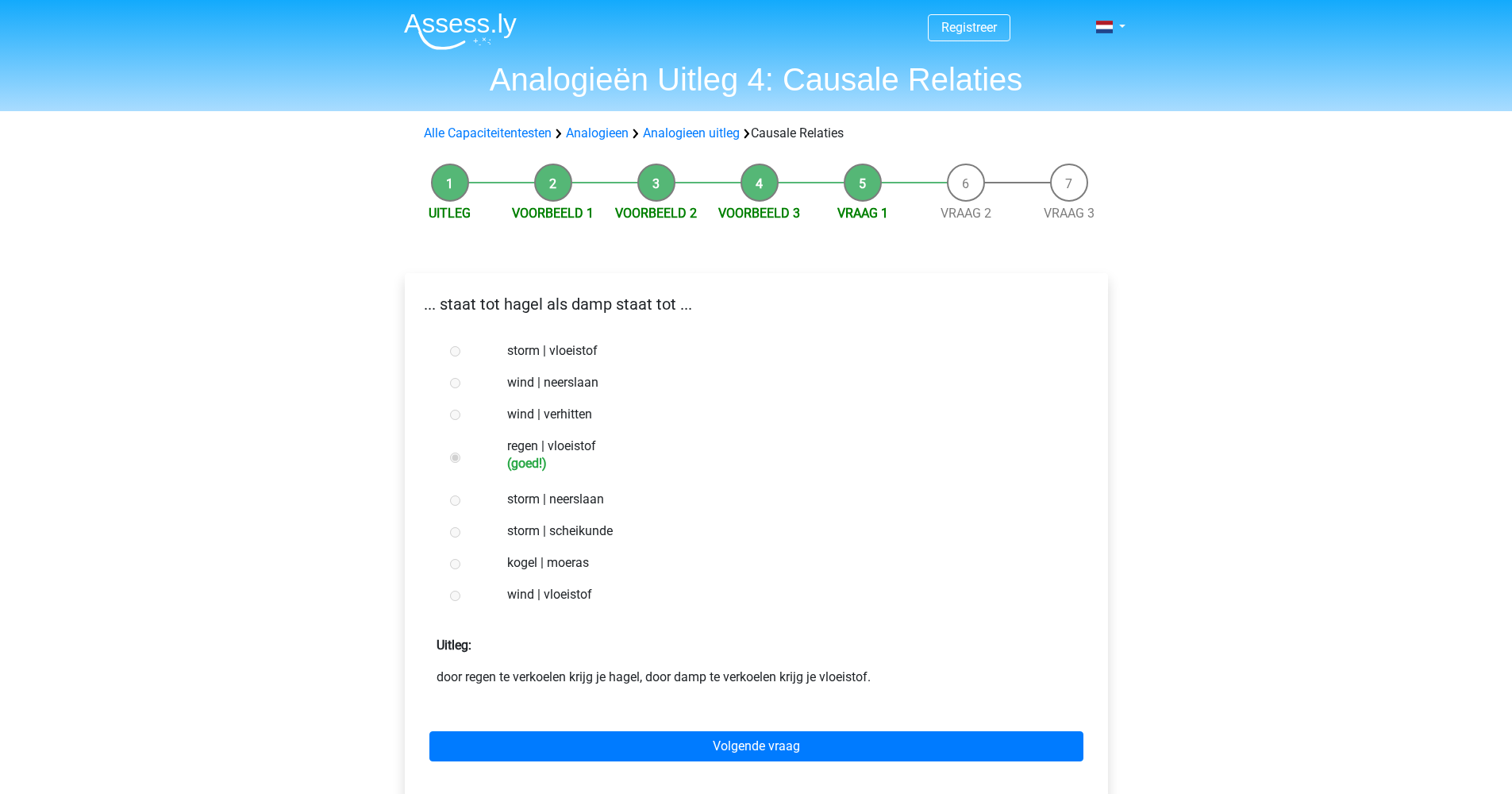
scroll to position [22, 0]
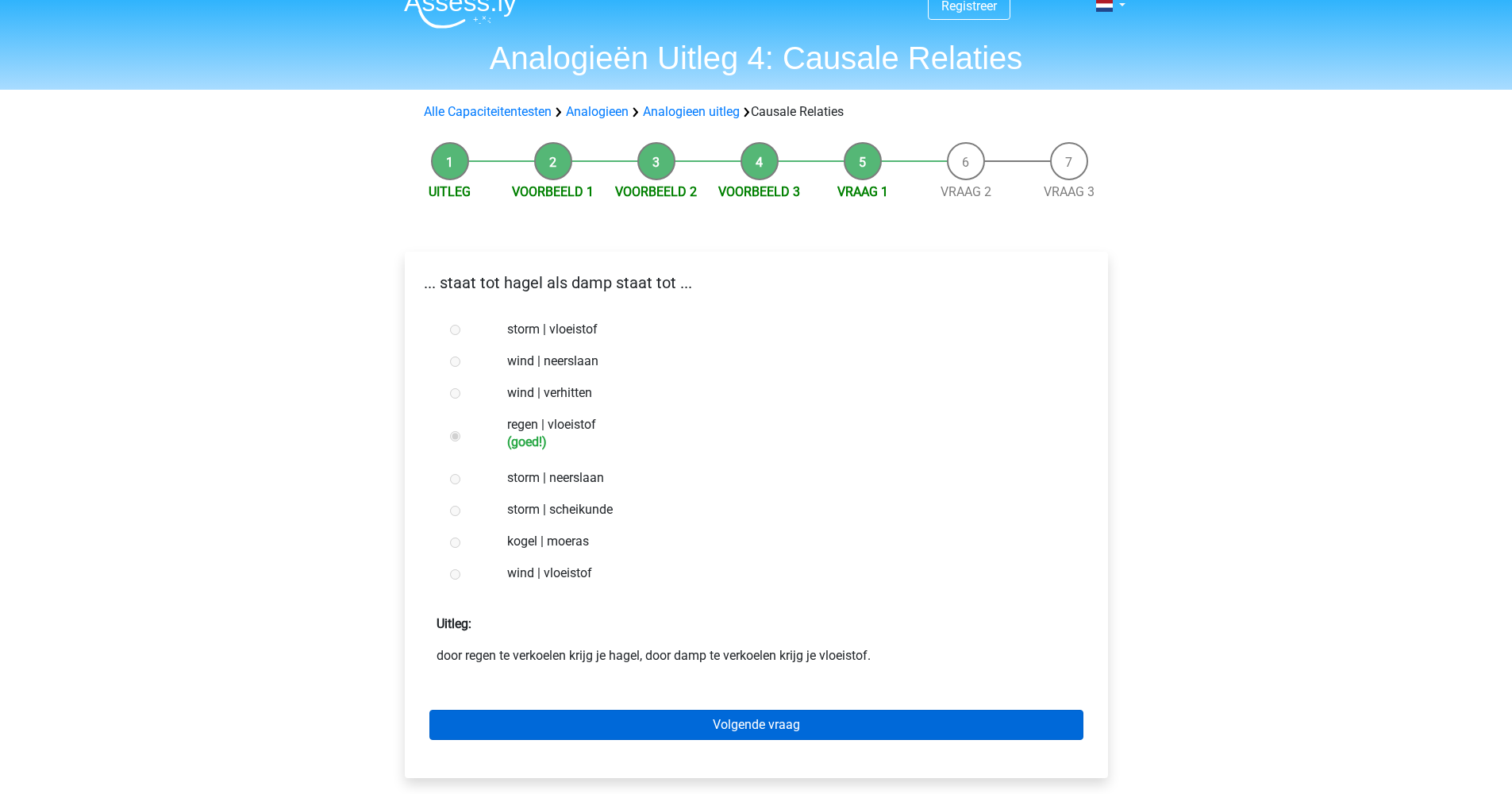
click at [737, 733] on link "Volgende vraag" at bounding box center [756, 725] width 654 height 30
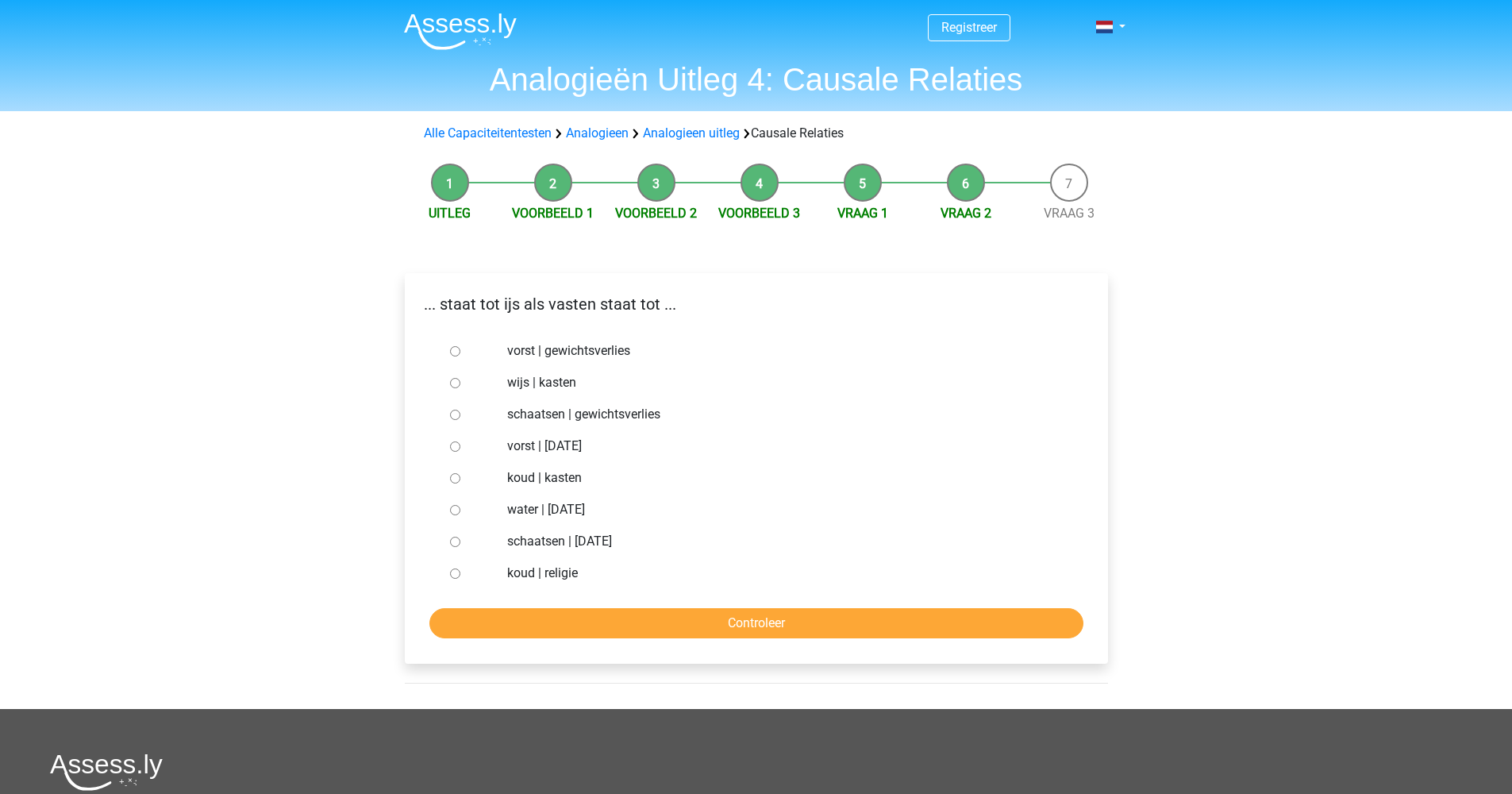
click at [455, 351] on input "vorst | gewichtsverlies" at bounding box center [455, 351] width 10 height 10
radio input "true"
click at [719, 618] on input "Controleer" at bounding box center [756, 623] width 654 height 30
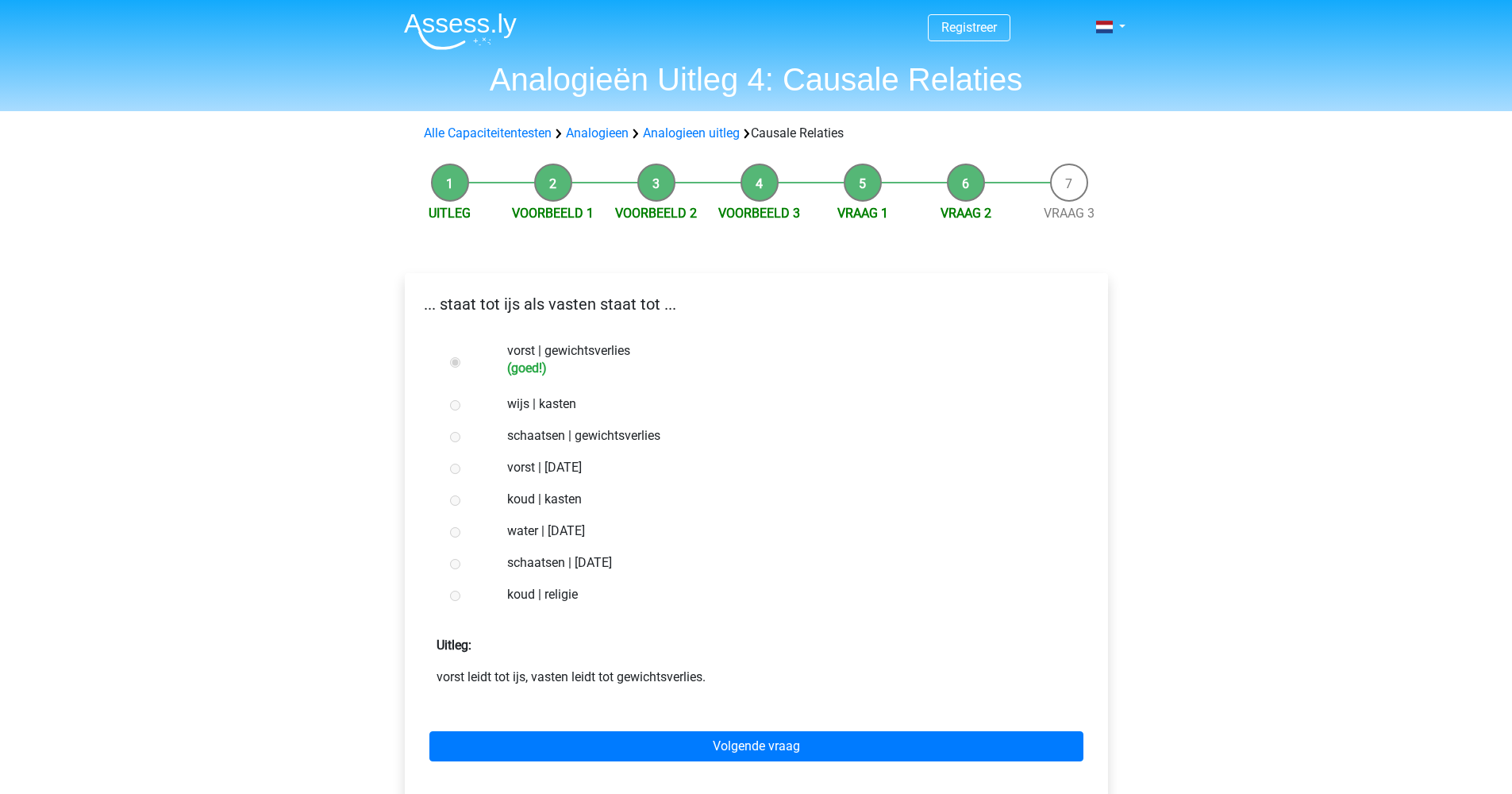
scroll to position [12, 0]
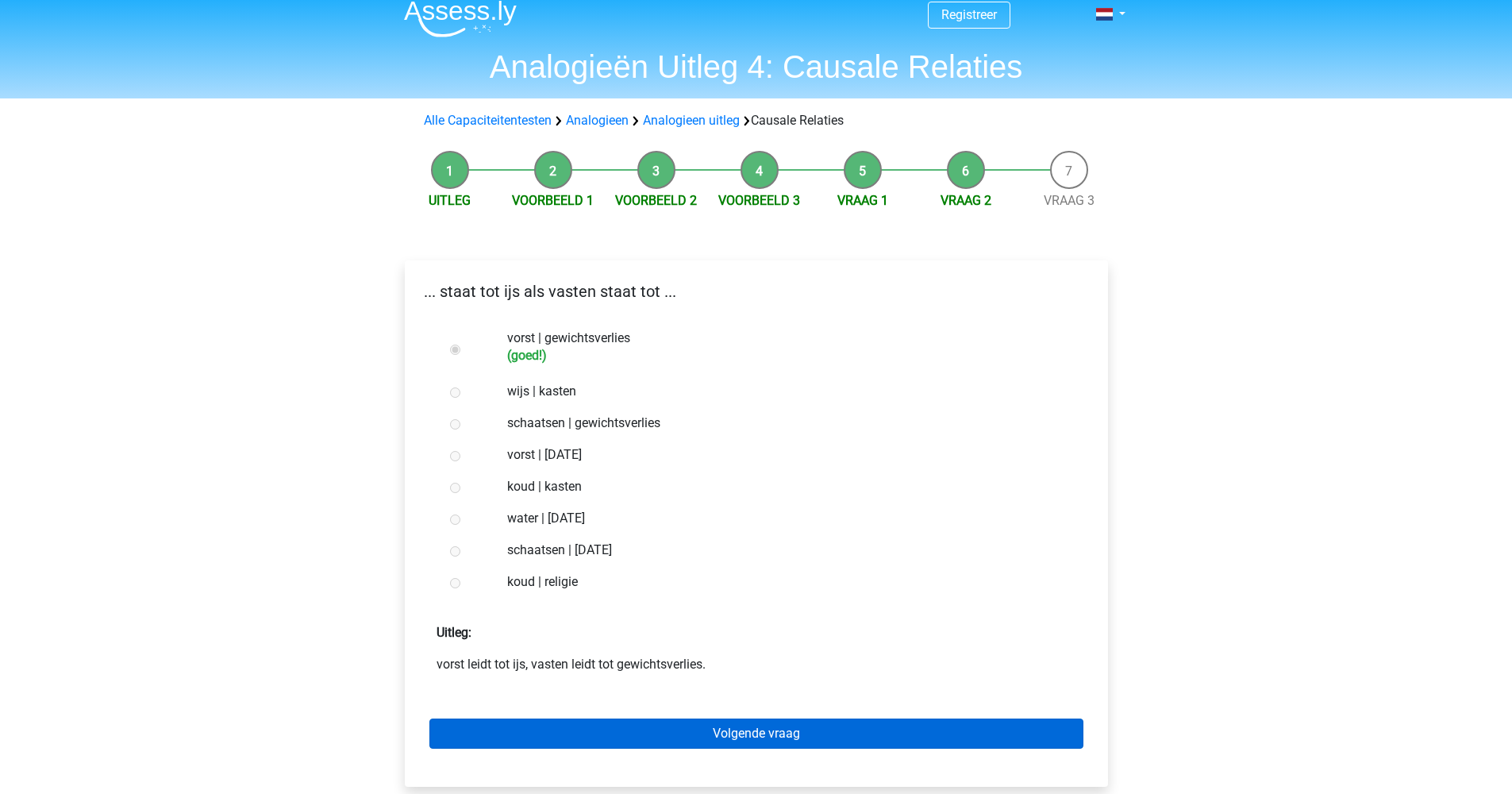
click at [771, 745] on link "Volgende vraag" at bounding box center [756, 733] width 654 height 30
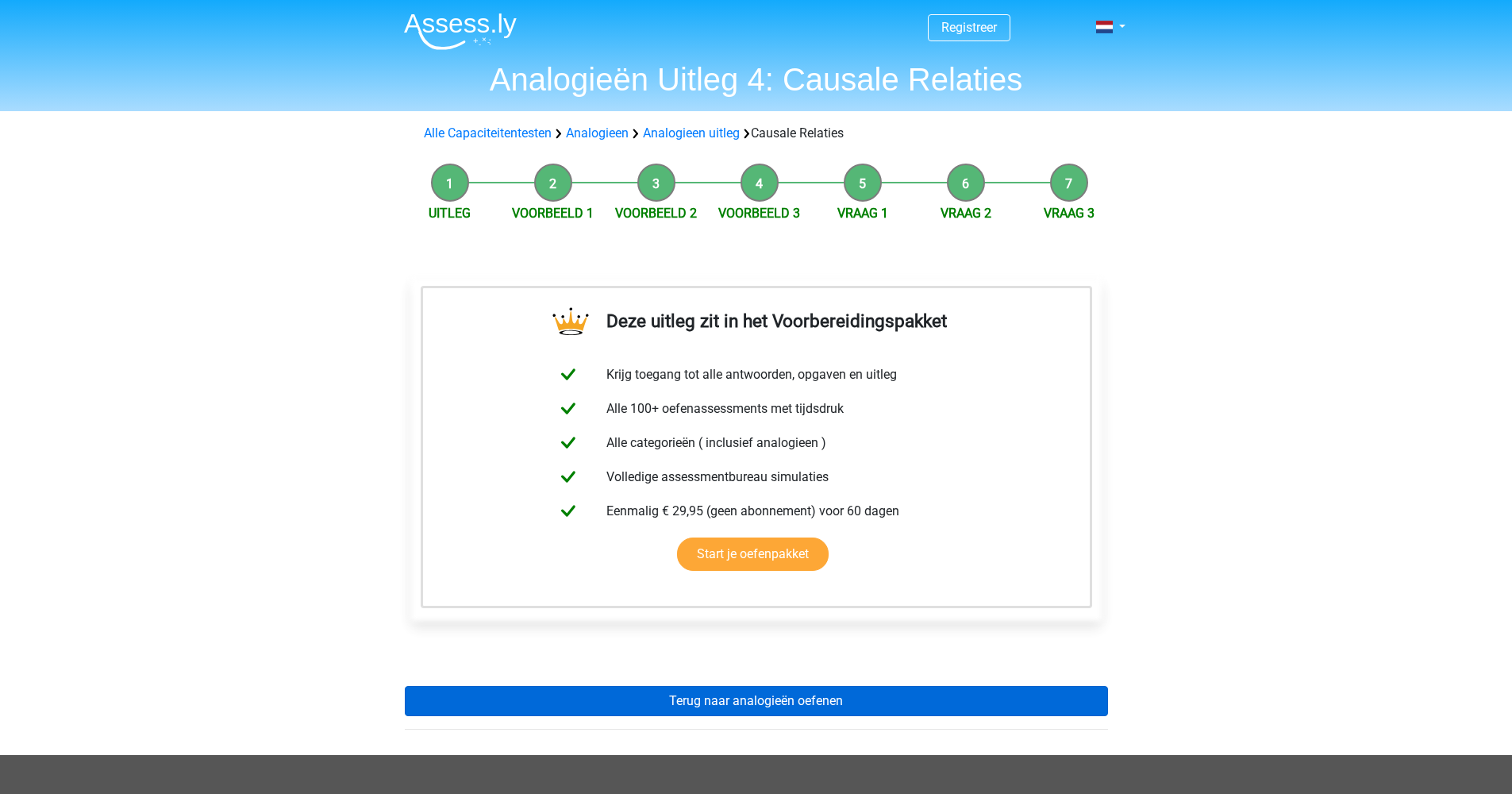
click at [744, 701] on link "Terug naar analogieën oefenen" at bounding box center [756, 701] width 703 height 30
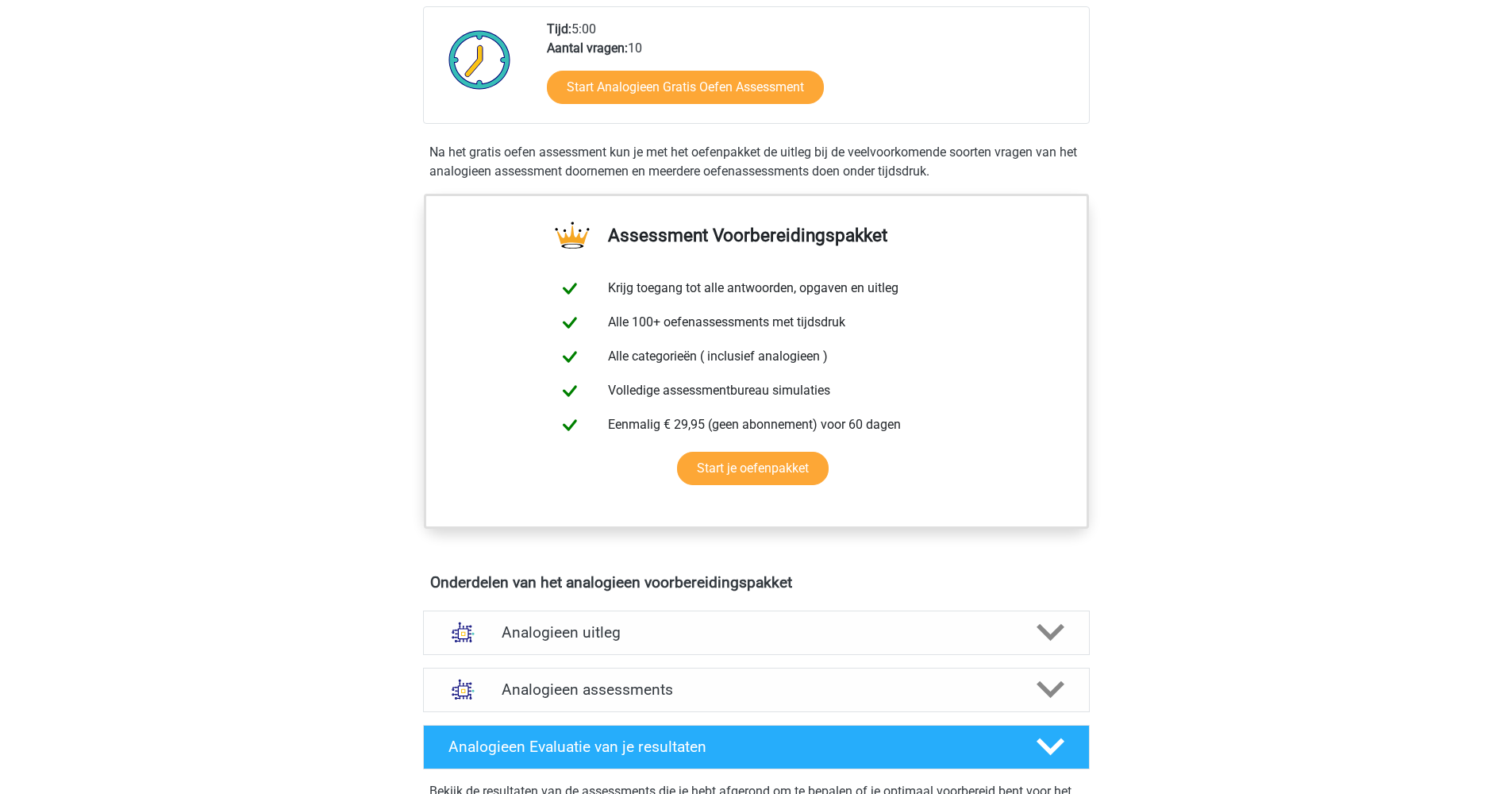
scroll to position [479, 0]
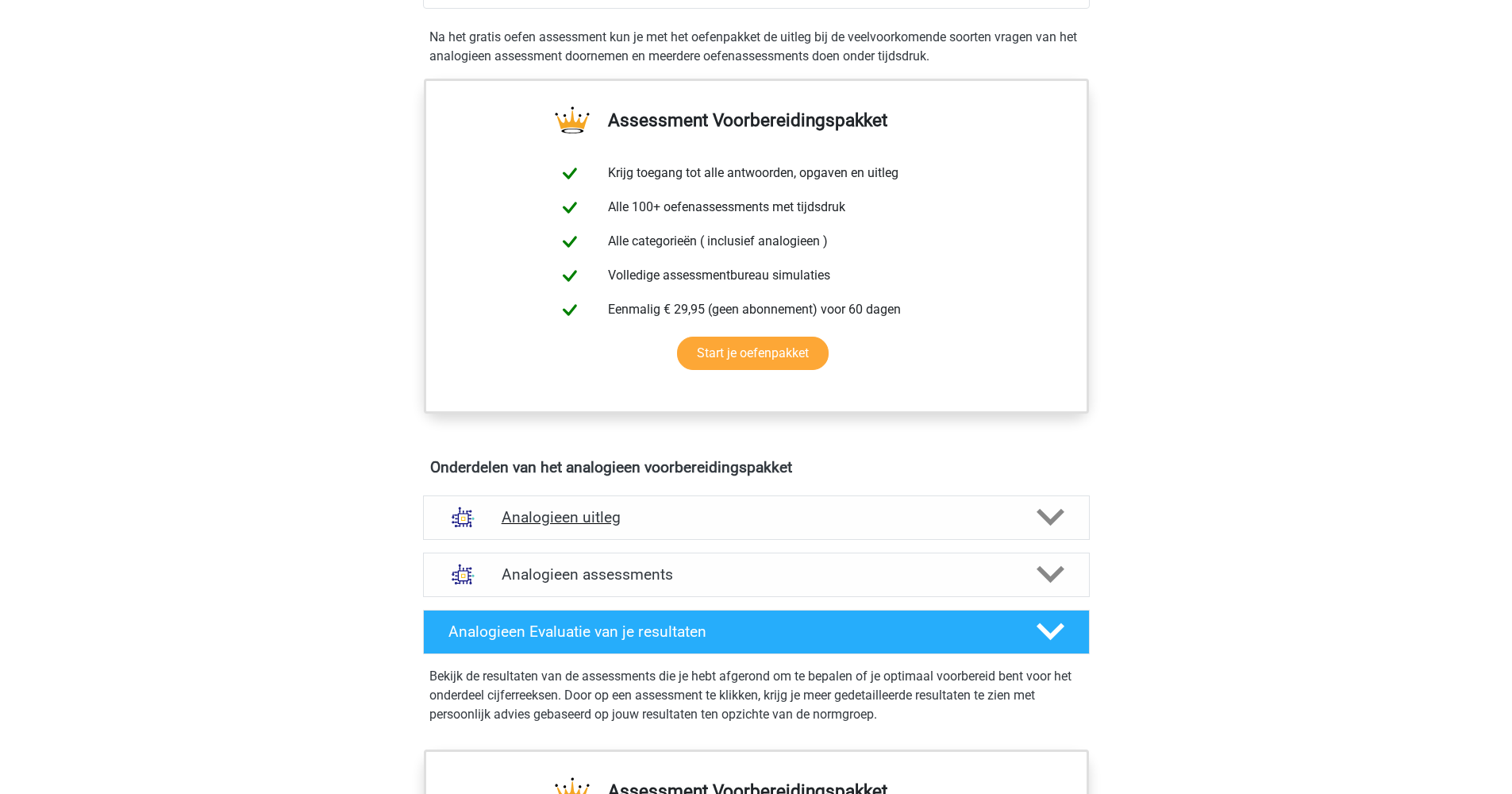
click at [1046, 521] on icon at bounding box center [1049, 517] width 27 height 27
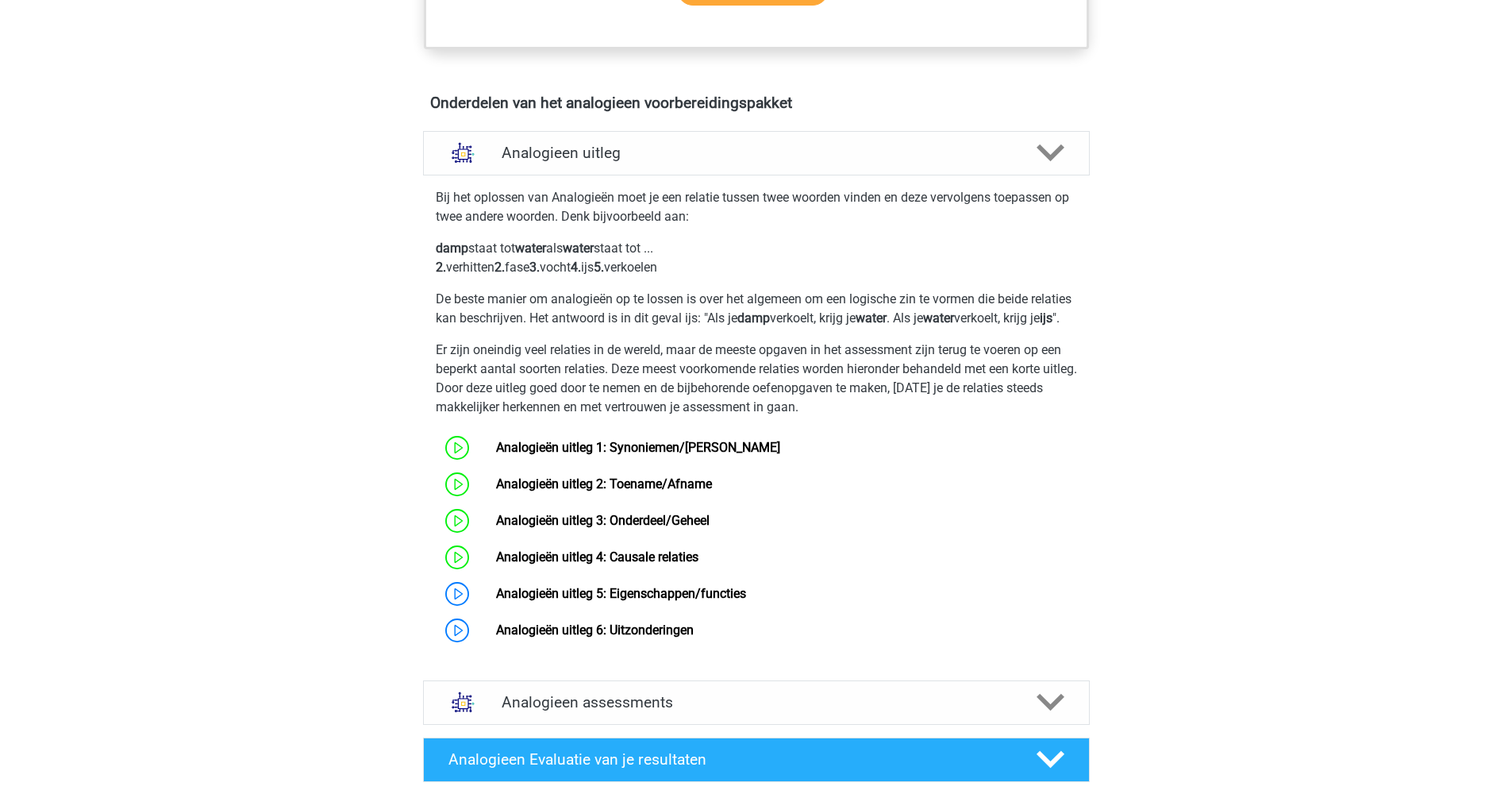
scroll to position [870, 0]
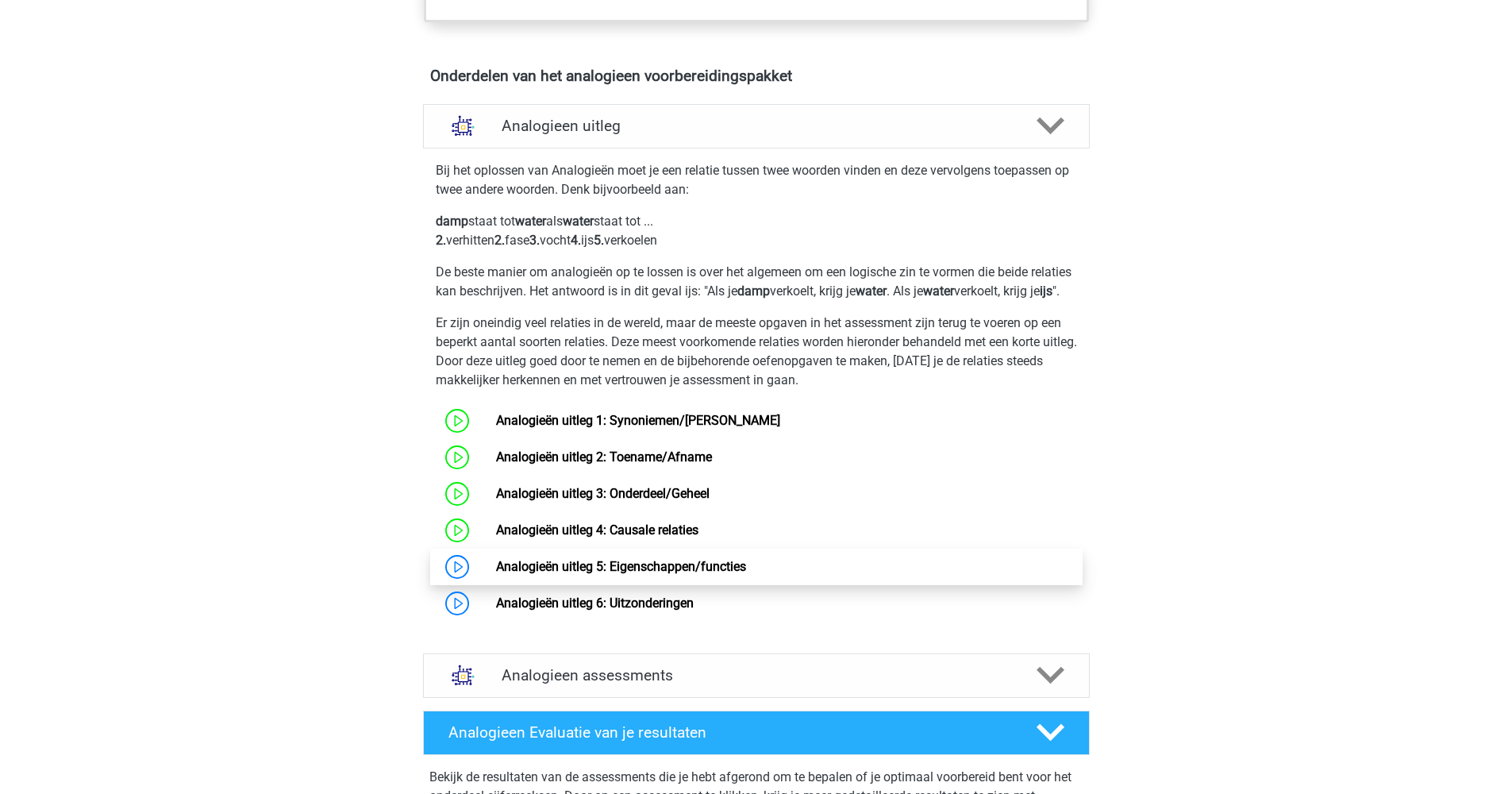
click at [571, 573] on link "Analogieën uitleg 5: Eigenschappen/functies" at bounding box center [621, 566] width 250 height 15
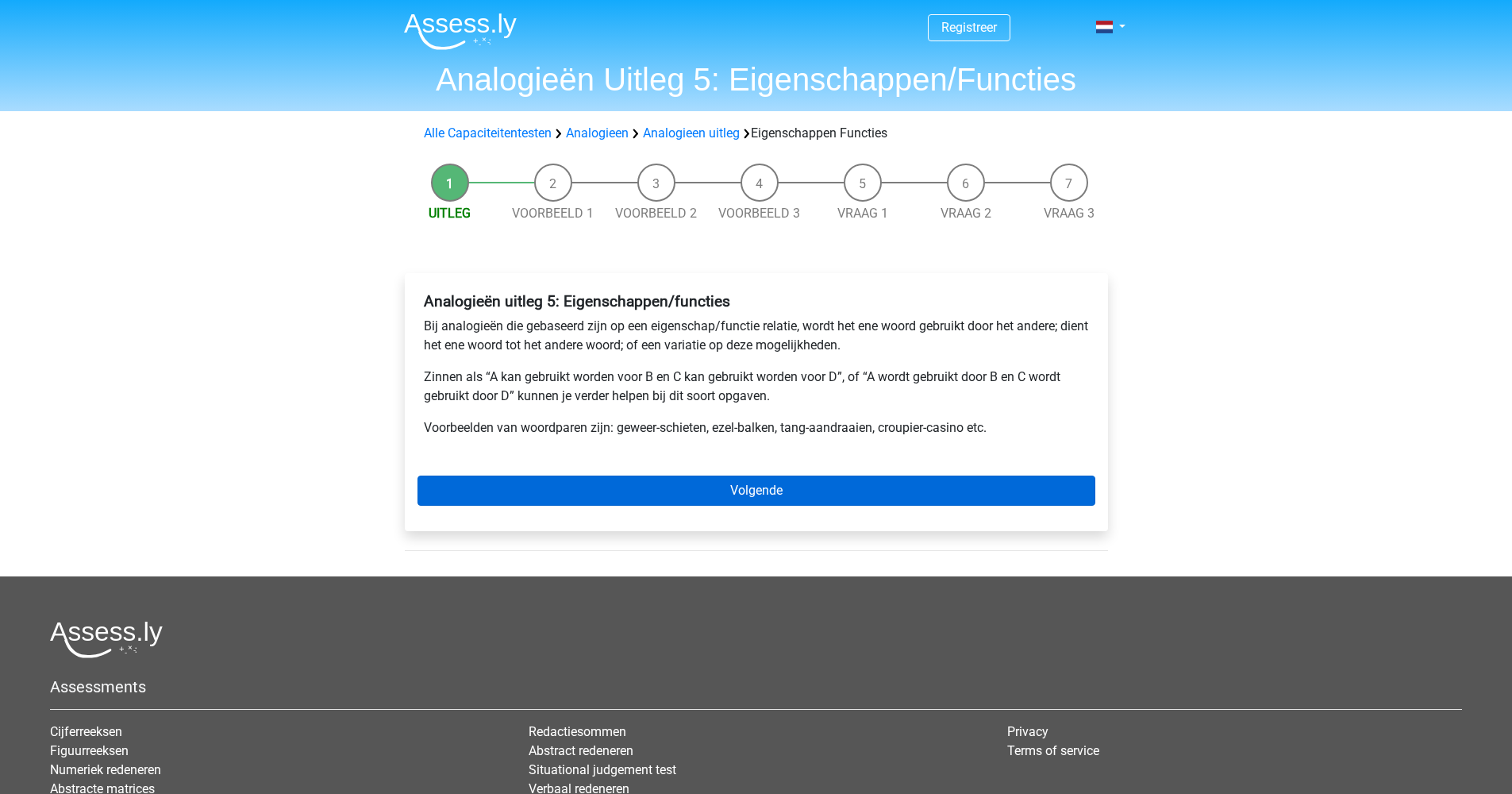
click at [714, 490] on link "Volgende" at bounding box center [756, 490] width 677 height 30
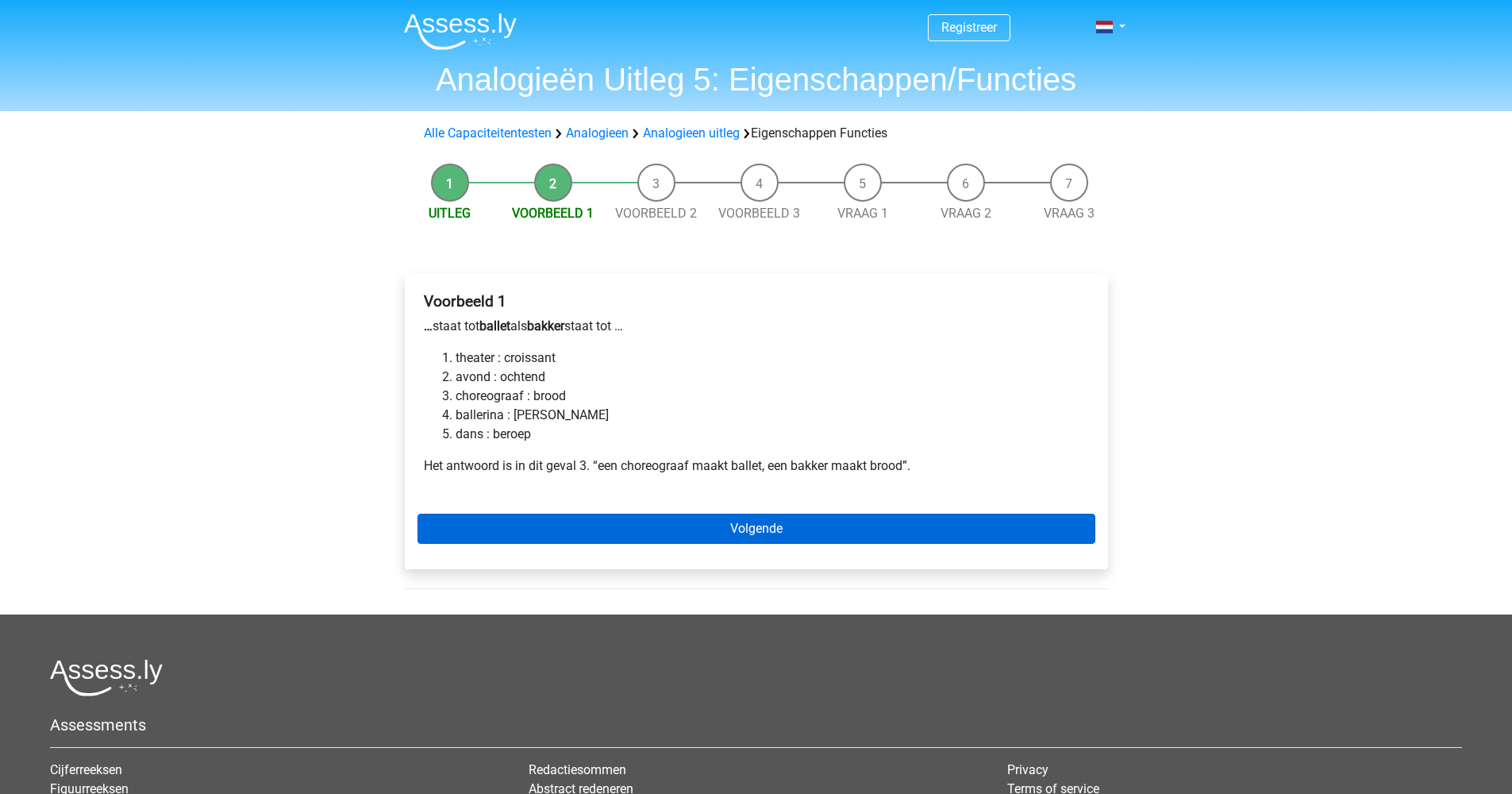
click at [799, 524] on link "Volgende" at bounding box center [756, 529] width 677 height 30
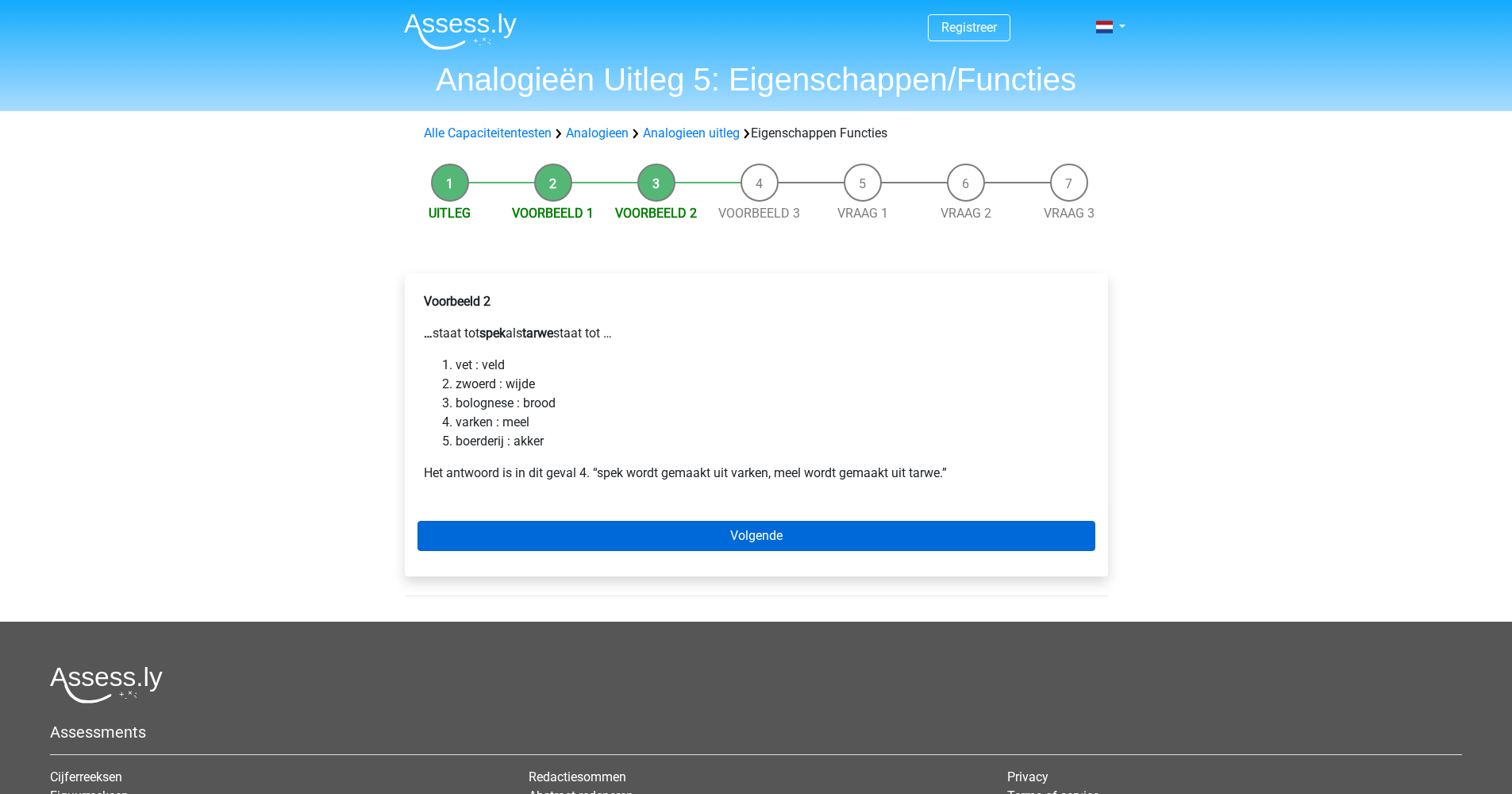
click at [737, 540] on link "Volgende" at bounding box center [756, 536] width 677 height 30
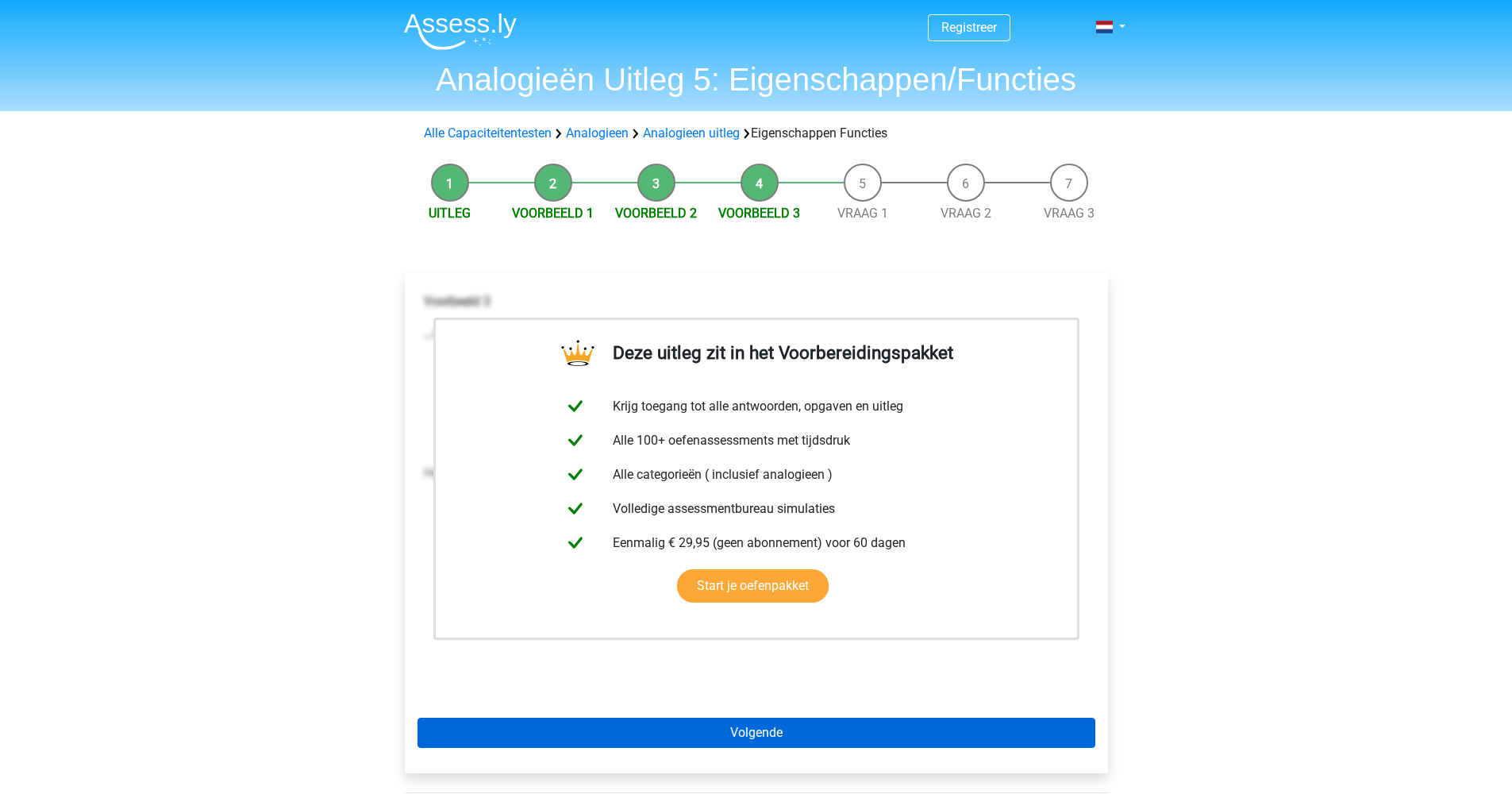
click at [788, 746] on link "Volgende" at bounding box center [756, 732] width 677 height 30
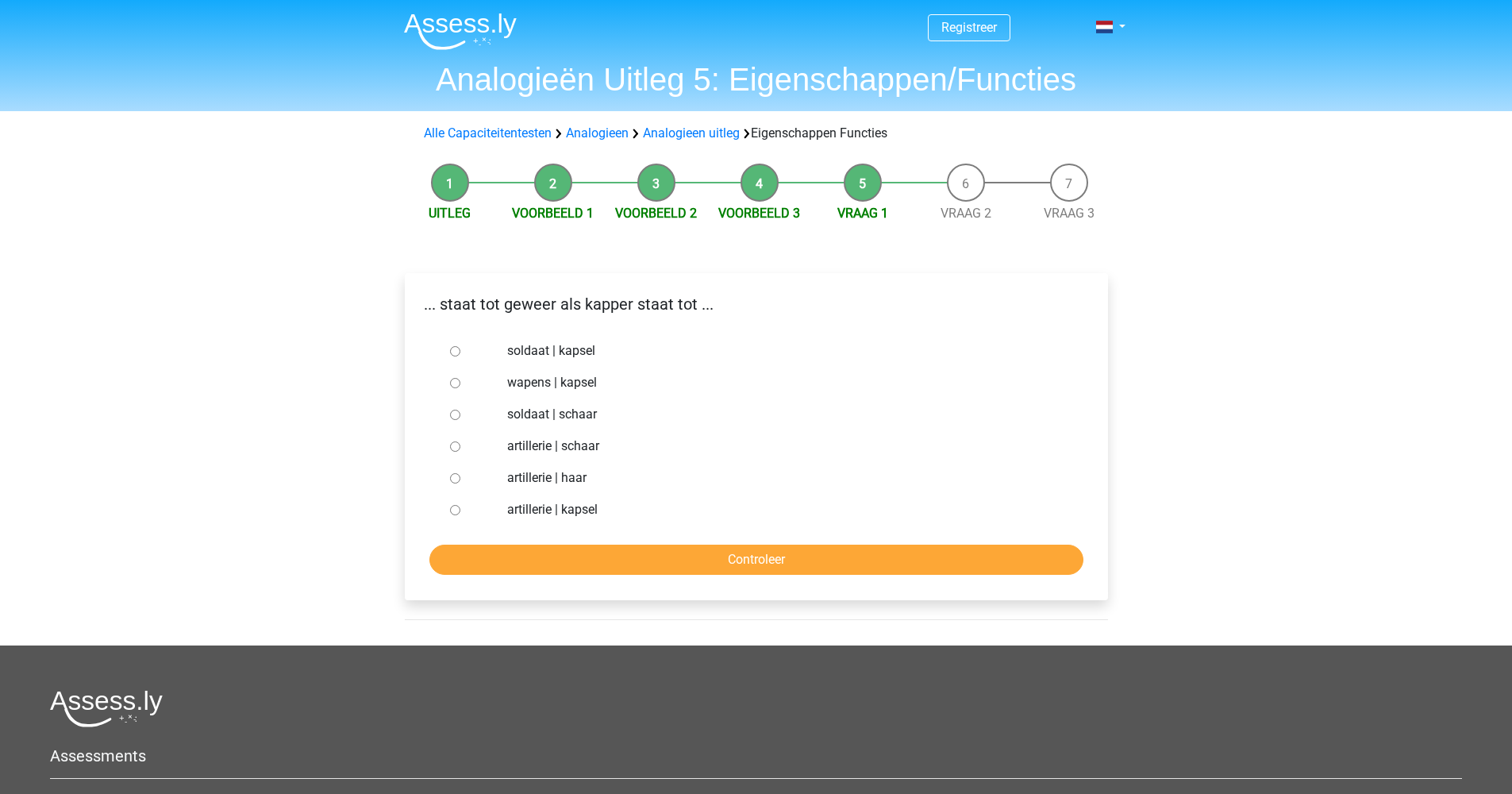
click at [450, 413] on input "soldaat | schaar" at bounding box center [455, 415] width 10 height 10
radio input "true"
click at [677, 573] on input "Controleer" at bounding box center [756, 559] width 654 height 30
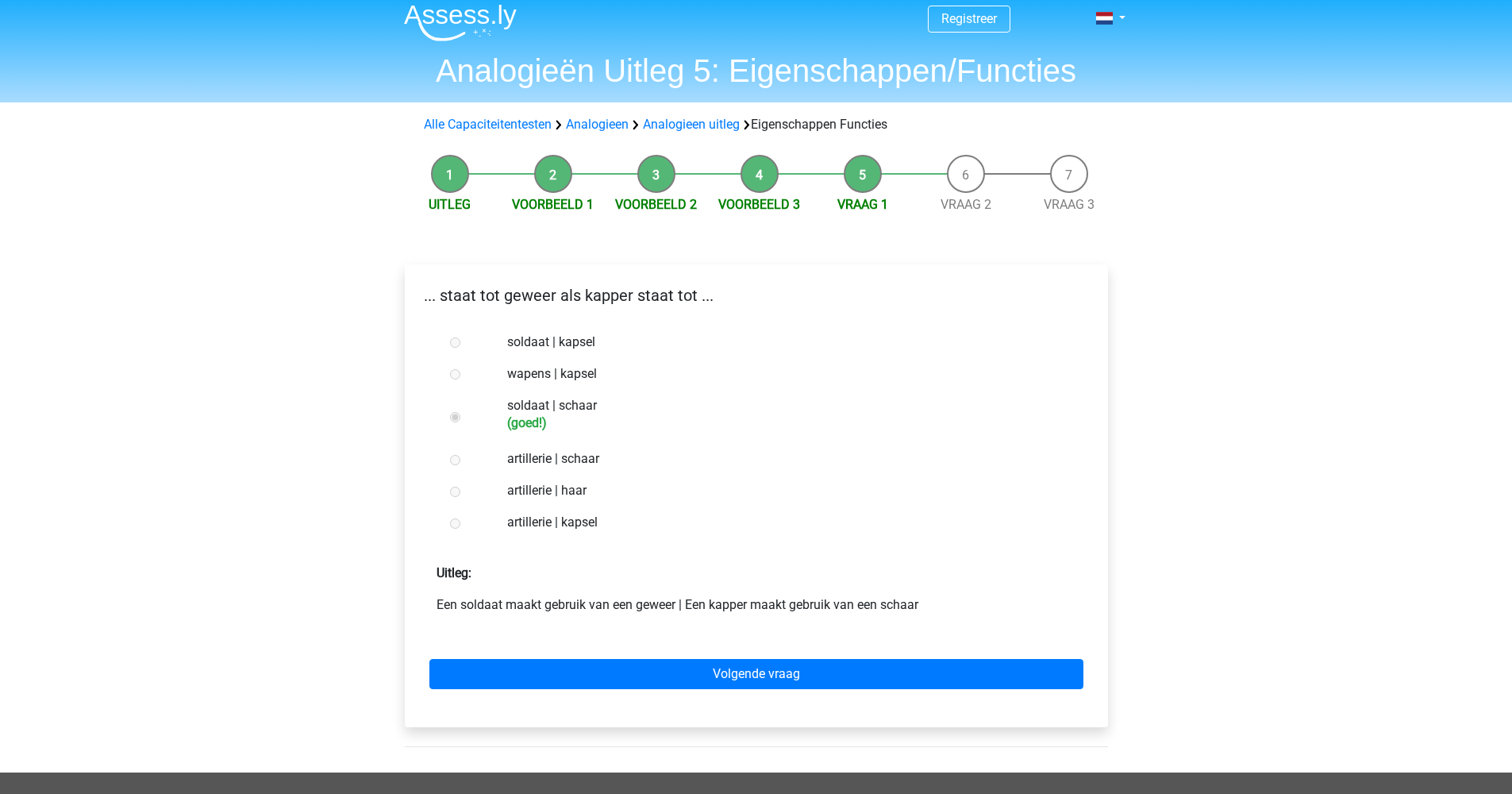
scroll to position [10, 0]
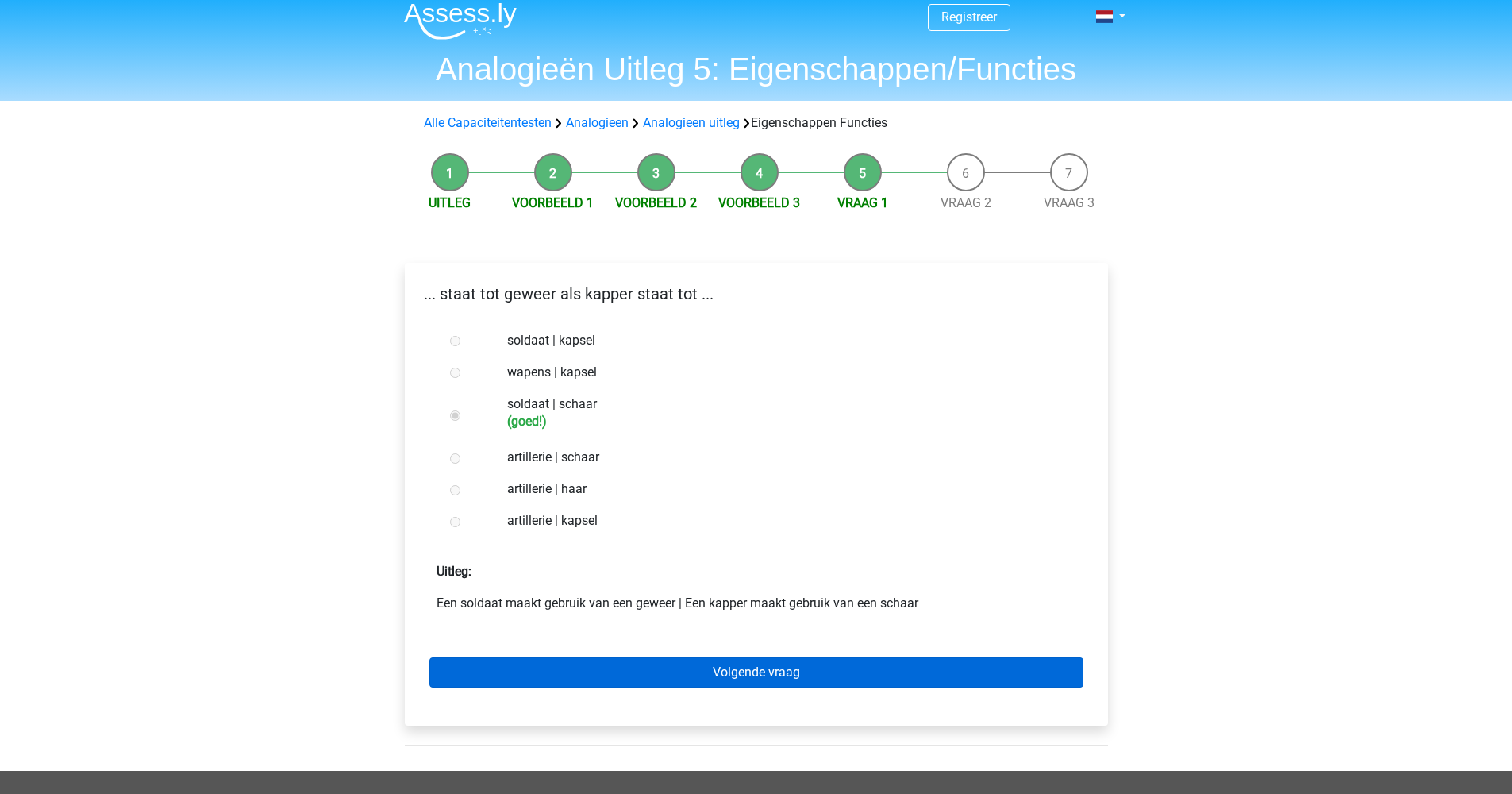
click at [755, 667] on link "Volgende vraag" at bounding box center [756, 672] width 654 height 30
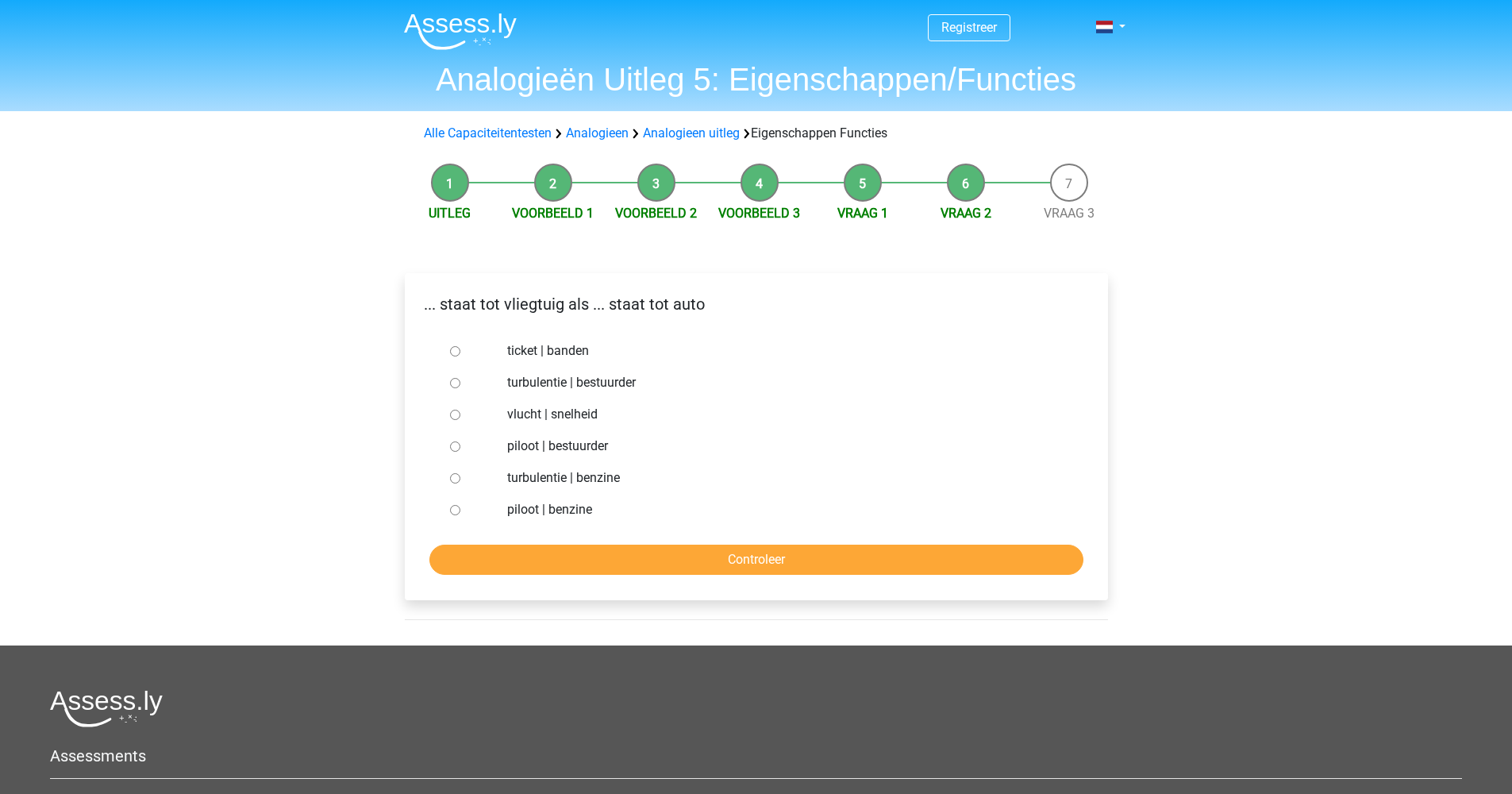
click at [455, 449] on input "piloot | bestuurder" at bounding box center [455, 446] width 10 height 10
radio input "true"
click at [647, 567] on input "Controleer" at bounding box center [756, 559] width 654 height 30
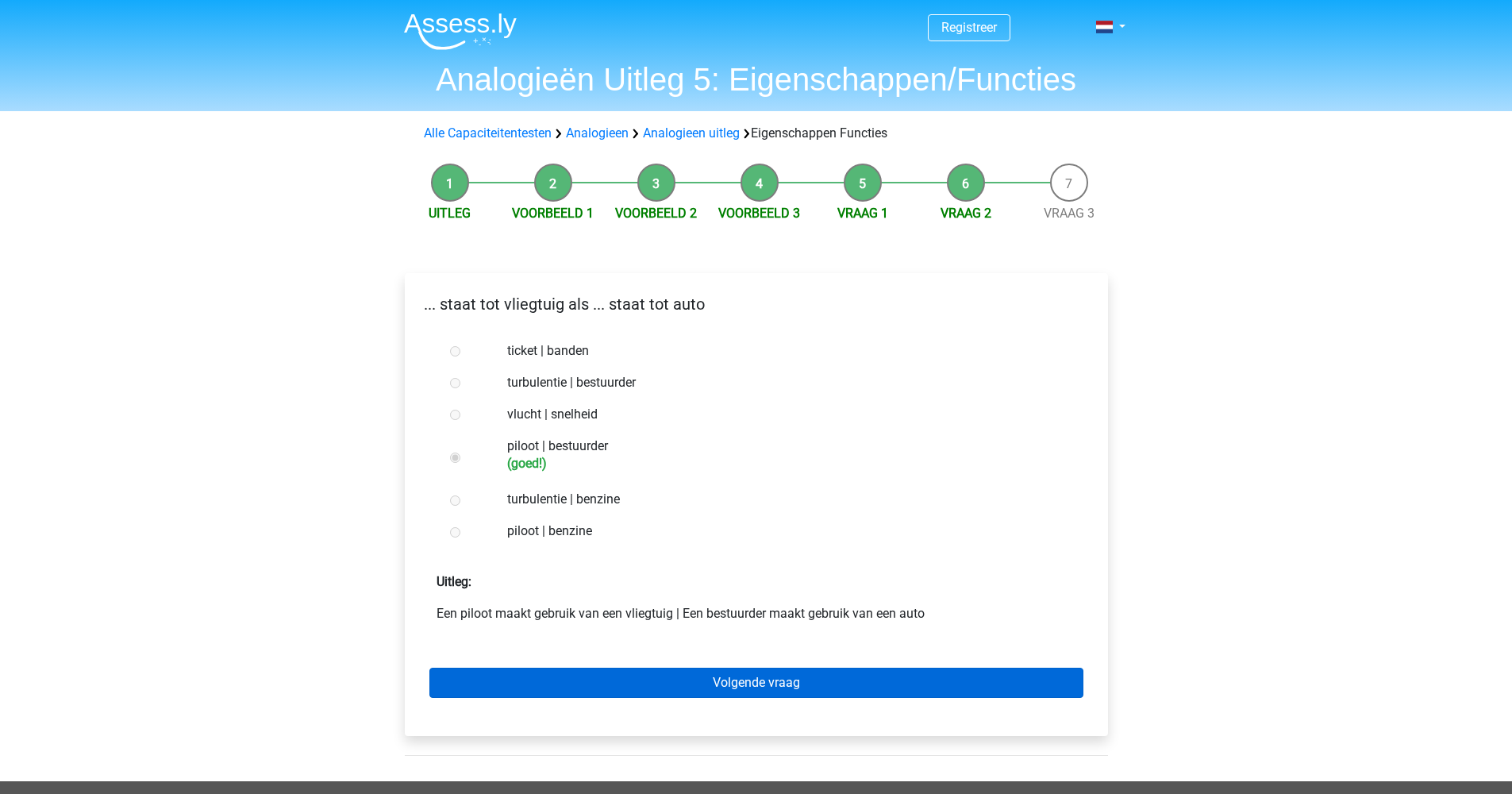
click at [702, 687] on link "Volgende vraag" at bounding box center [756, 682] width 654 height 30
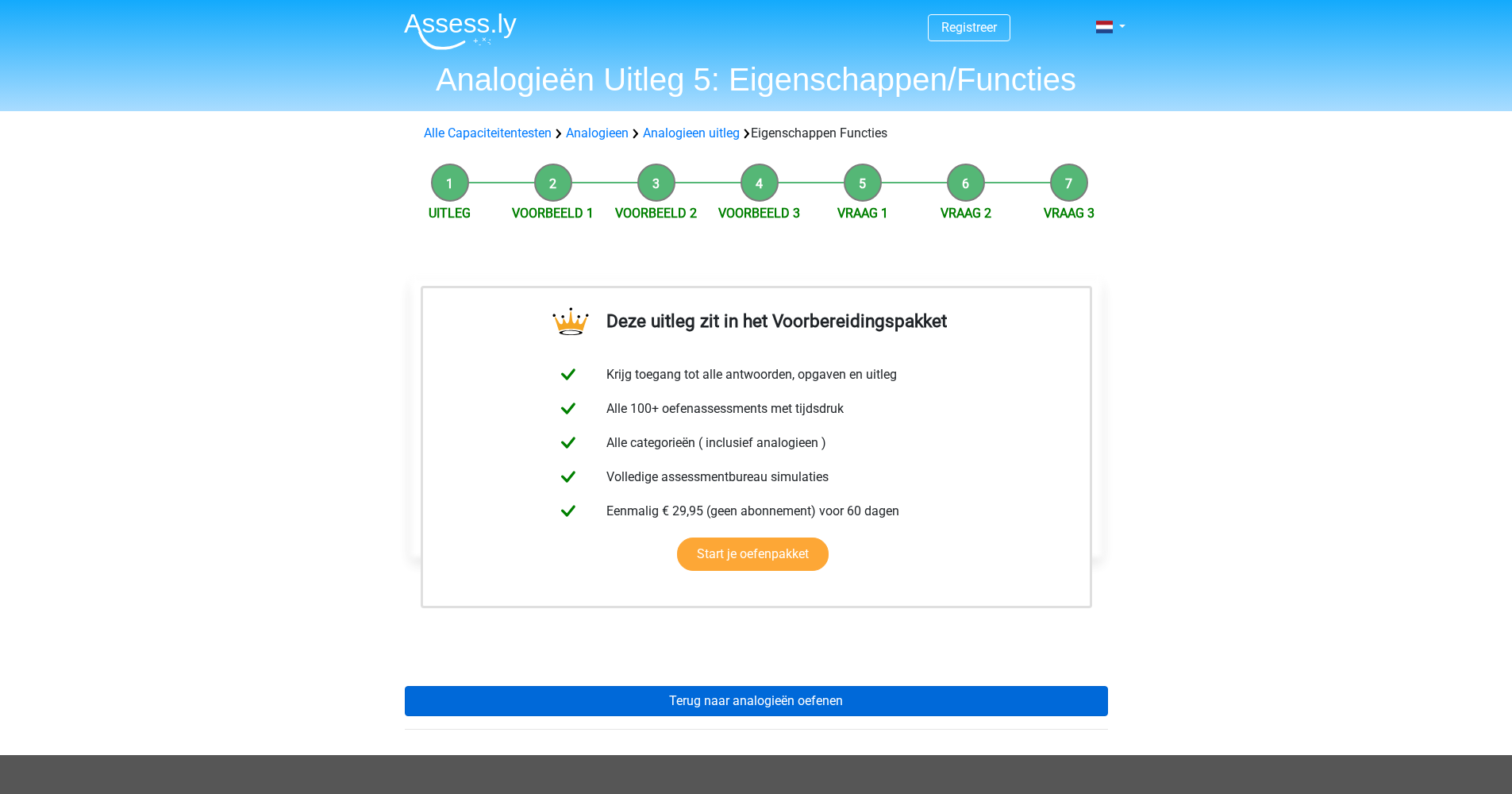
click at [735, 700] on link "Terug naar analogieën oefenen" at bounding box center [756, 701] width 703 height 30
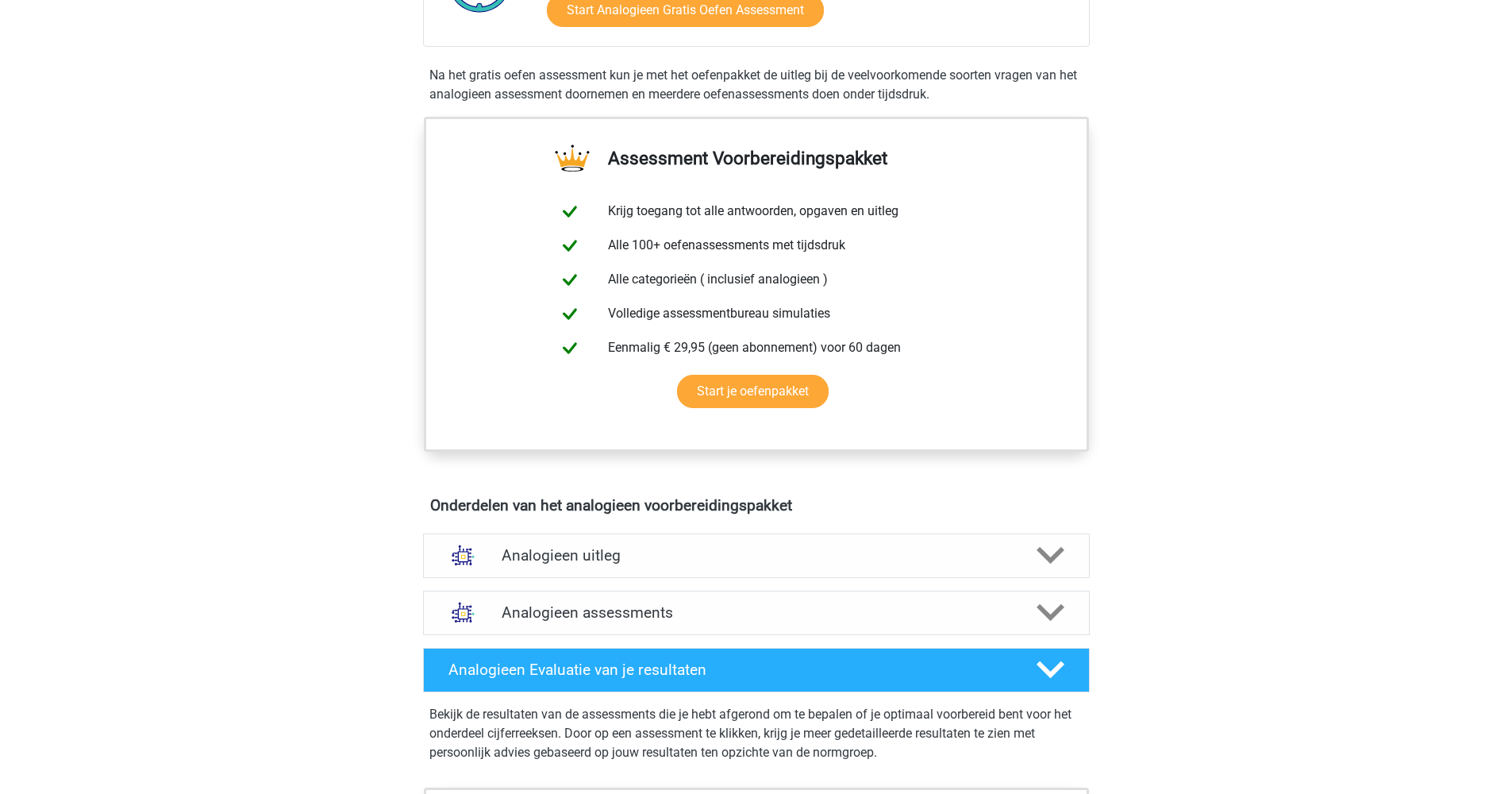
scroll to position [512, 0]
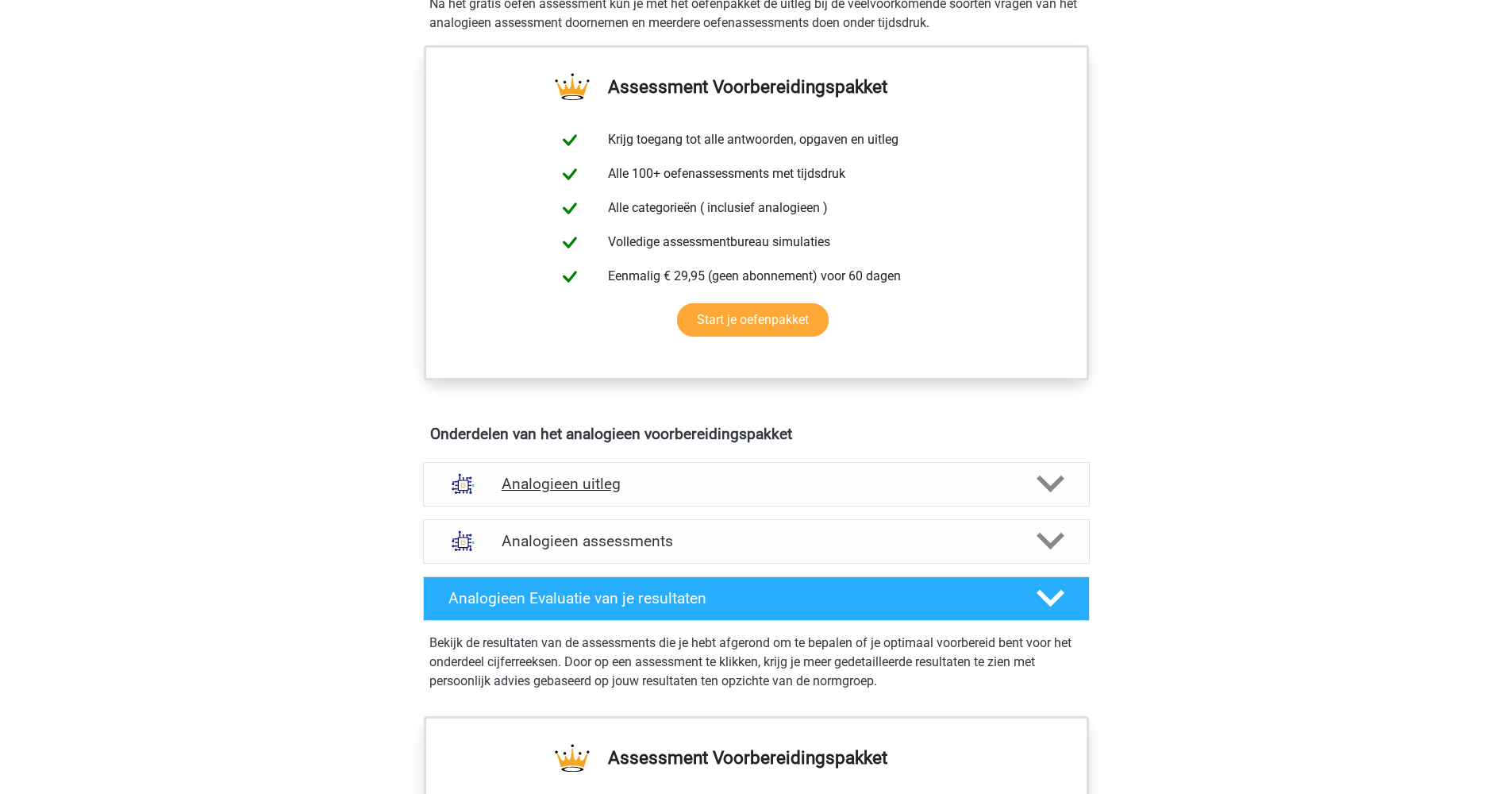
click at [1044, 476] on icon at bounding box center [1049, 484] width 27 height 27
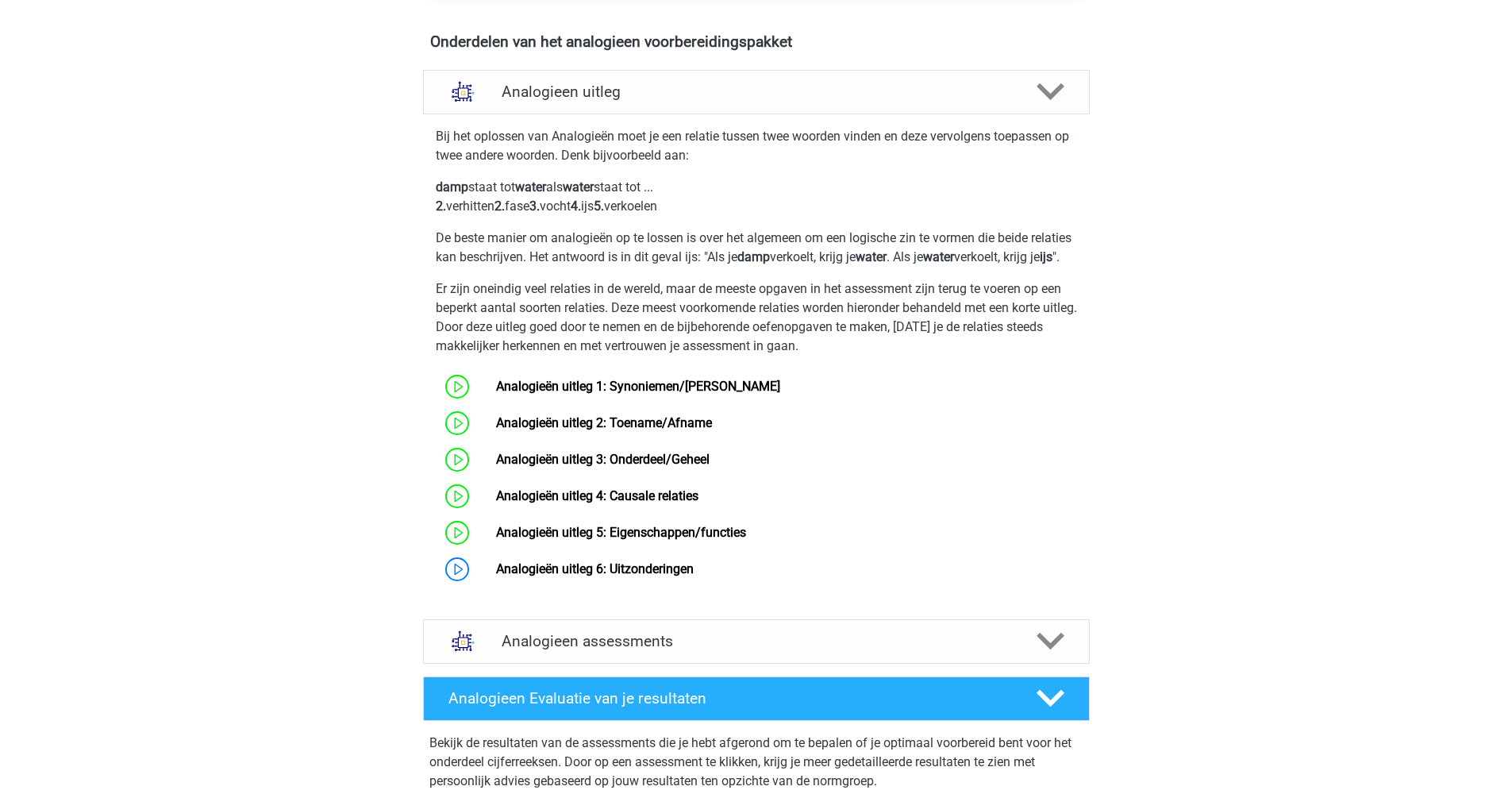
scroll to position [915, 0]
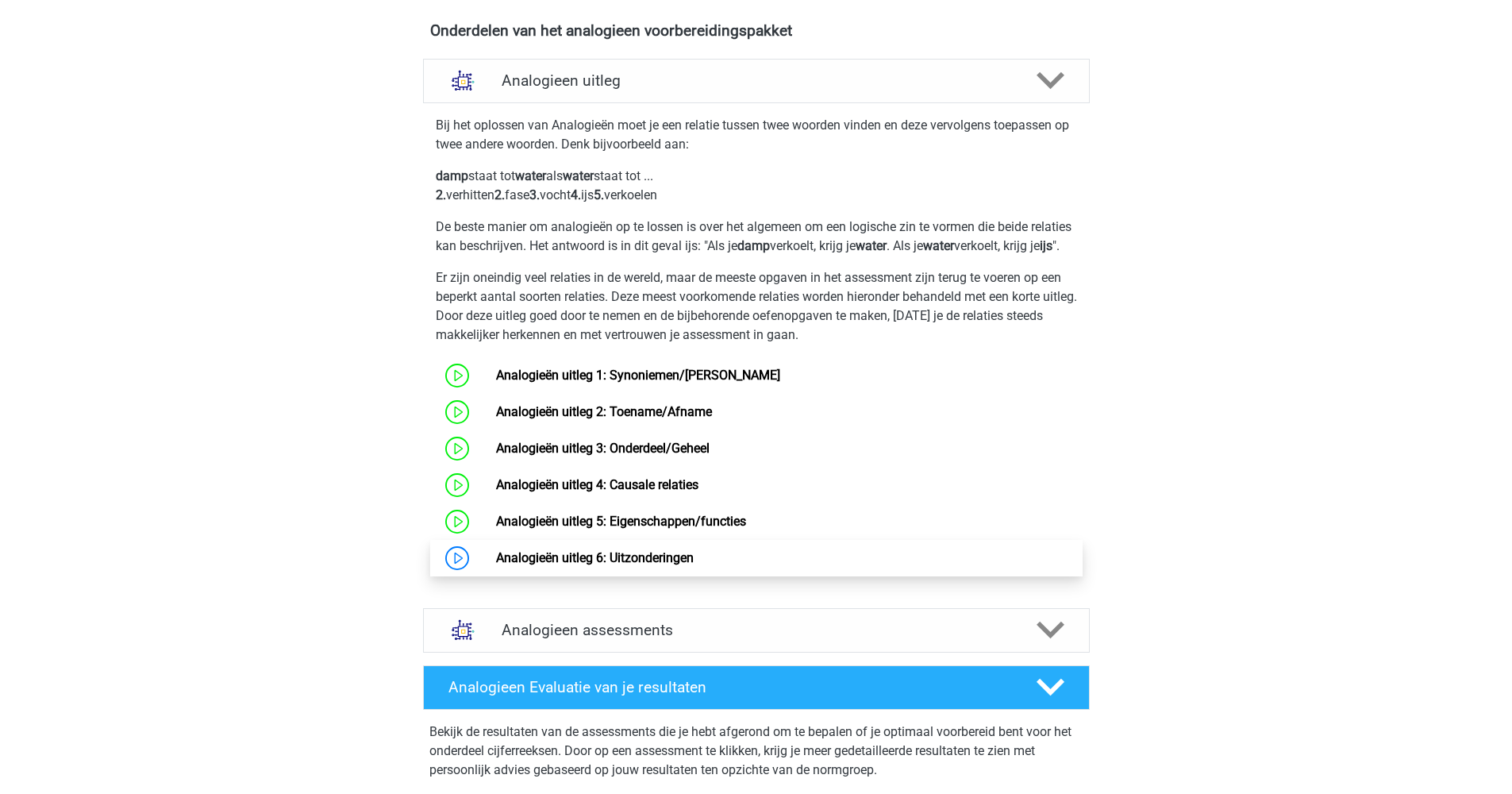
click at [546, 565] on link "Analogieën uitleg 6: Uitzonderingen" at bounding box center [594, 557] width 198 height 15
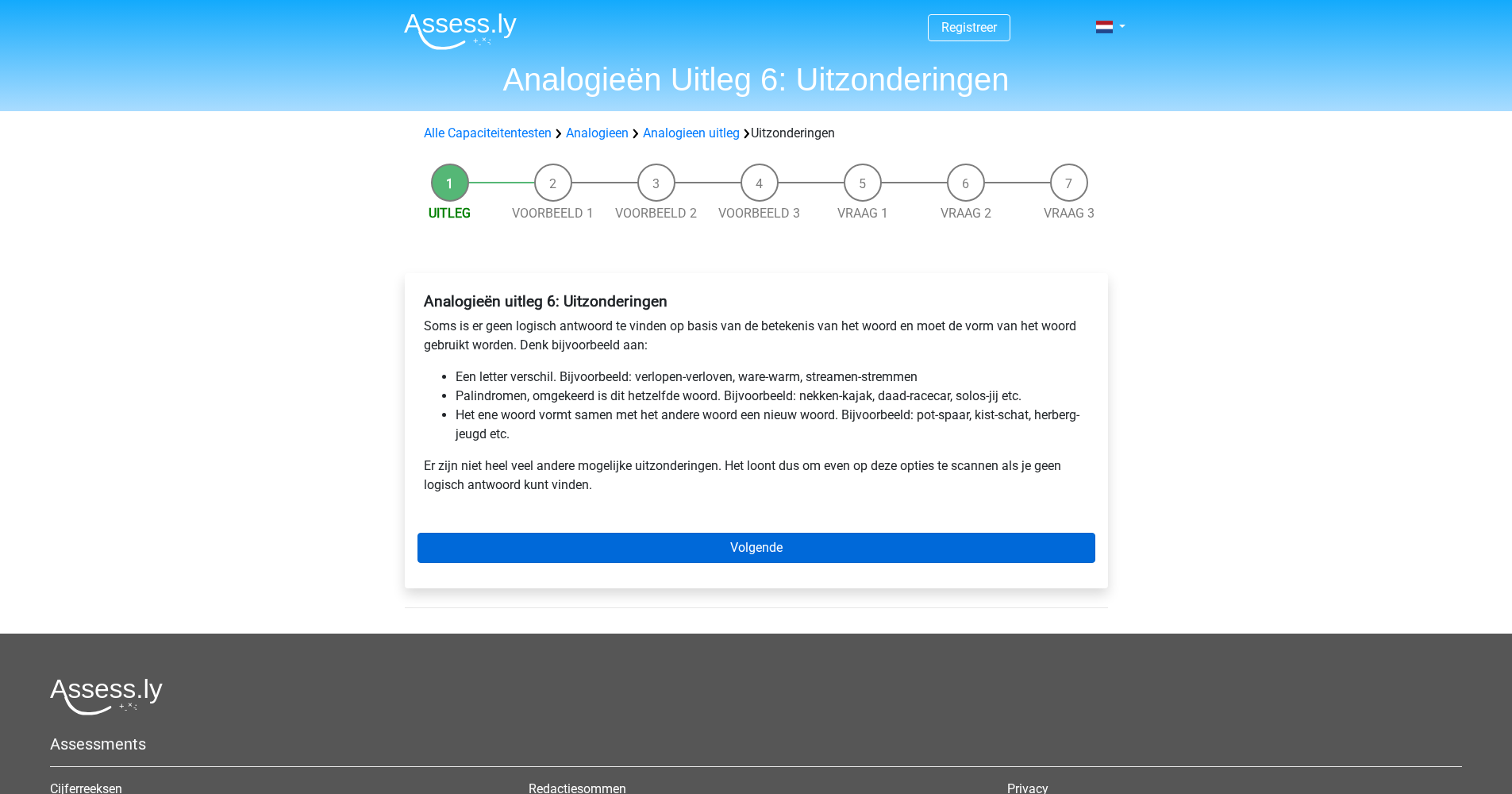
click at [702, 555] on link "Volgende" at bounding box center [756, 548] width 677 height 30
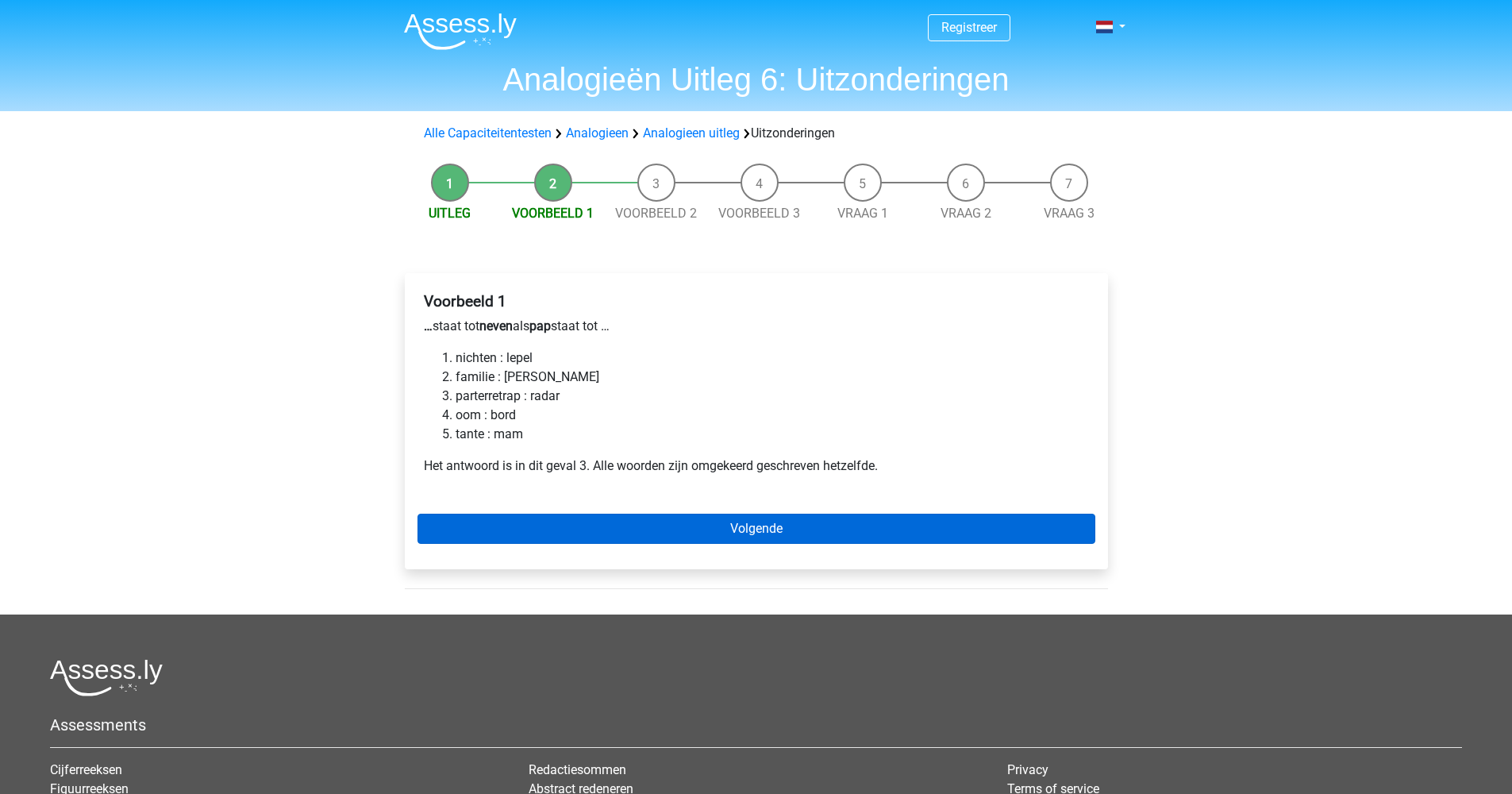
click at [753, 522] on link "Volgende" at bounding box center [756, 529] width 677 height 30
click at [728, 529] on link "Volgende" at bounding box center [756, 529] width 677 height 30
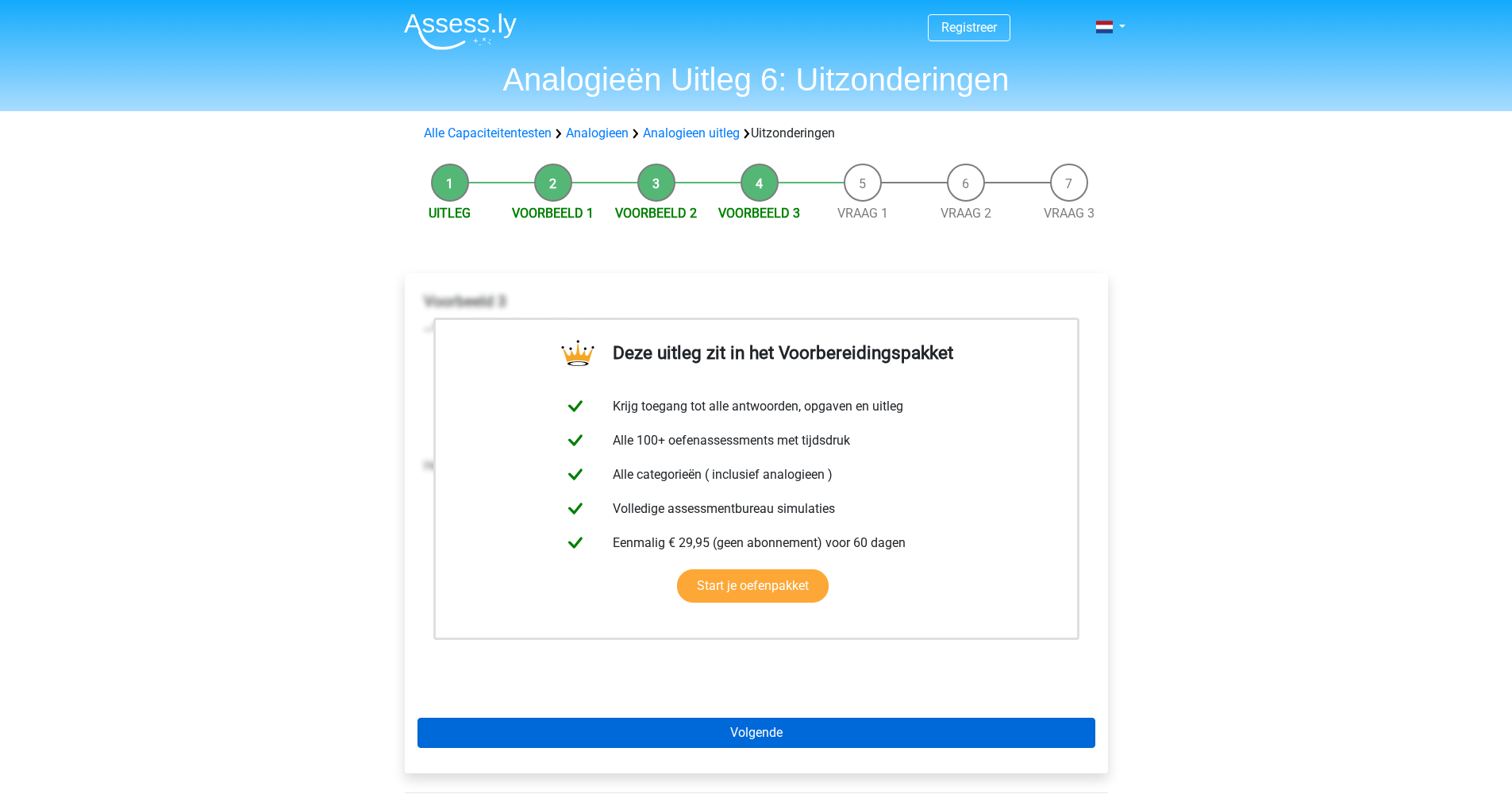
click at [768, 730] on link "Volgende" at bounding box center [756, 732] width 677 height 30
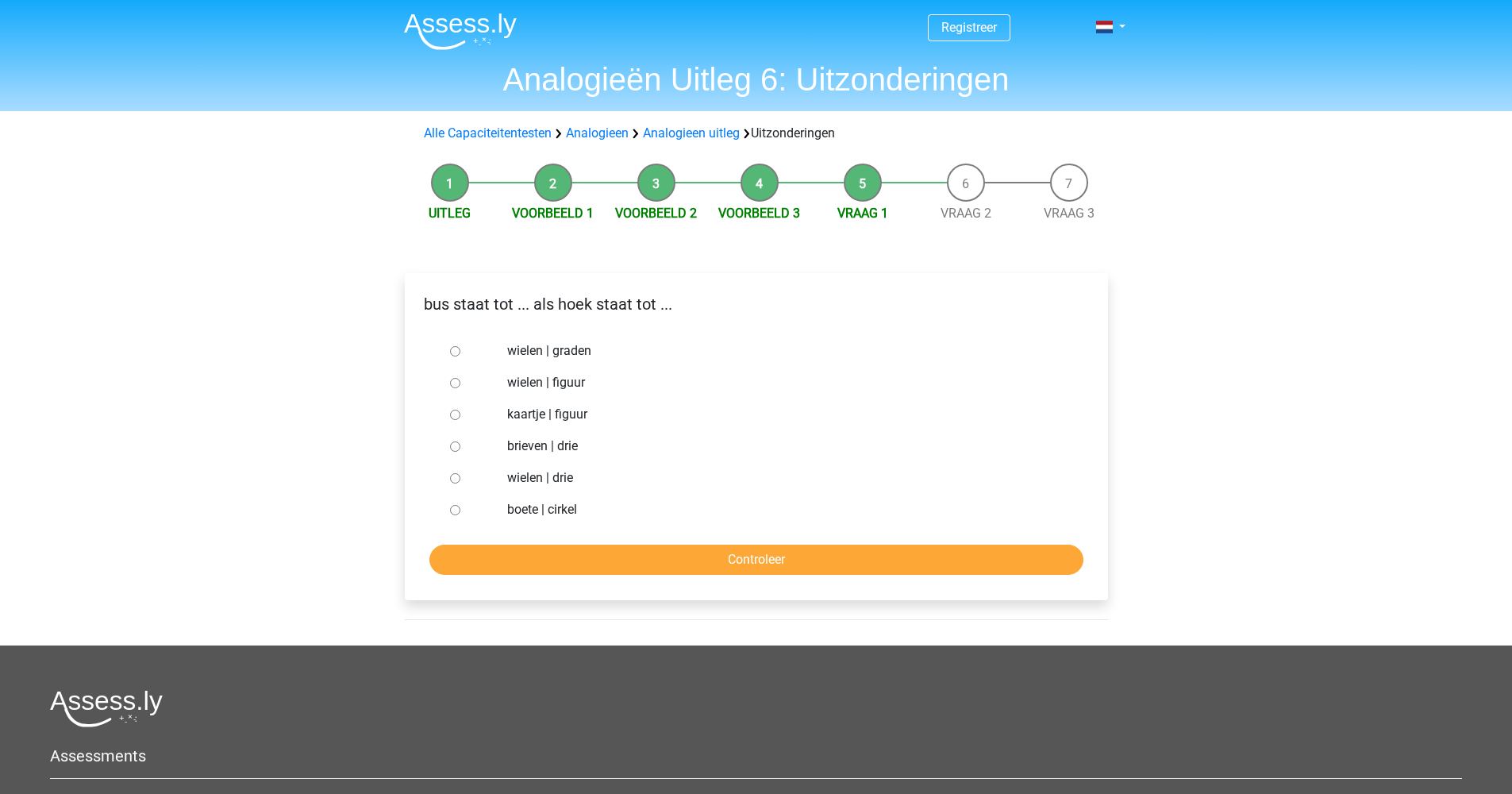
click at [450, 446] on input "brieven | drie" at bounding box center [455, 446] width 10 height 10
radio input "true"
click at [686, 549] on input "Controleer" at bounding box center [756, 559] width 654 height 30
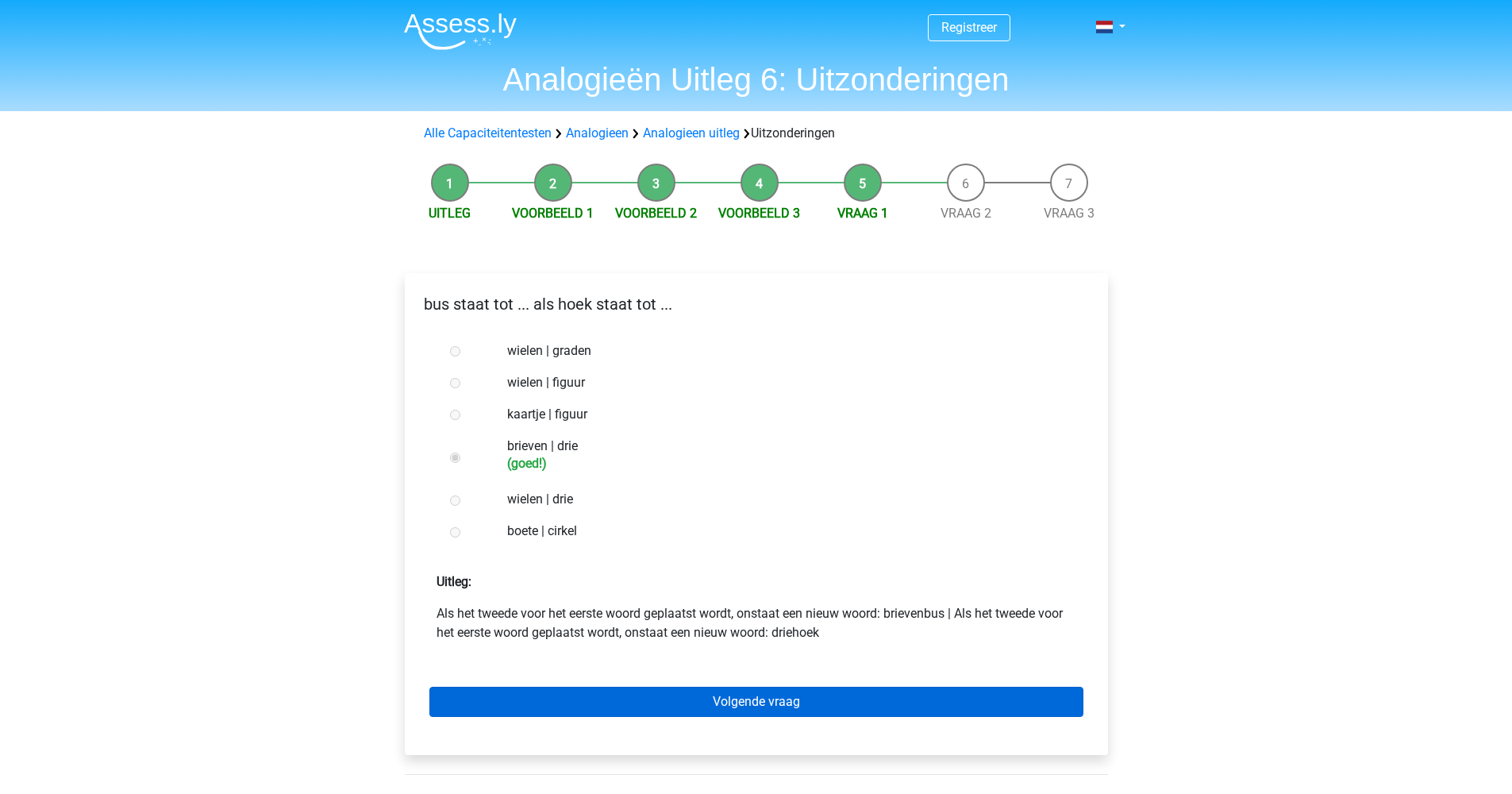
click at [721, 701] on link "Volgende vraag" at bounding box center [756, 702] width 654 height 30
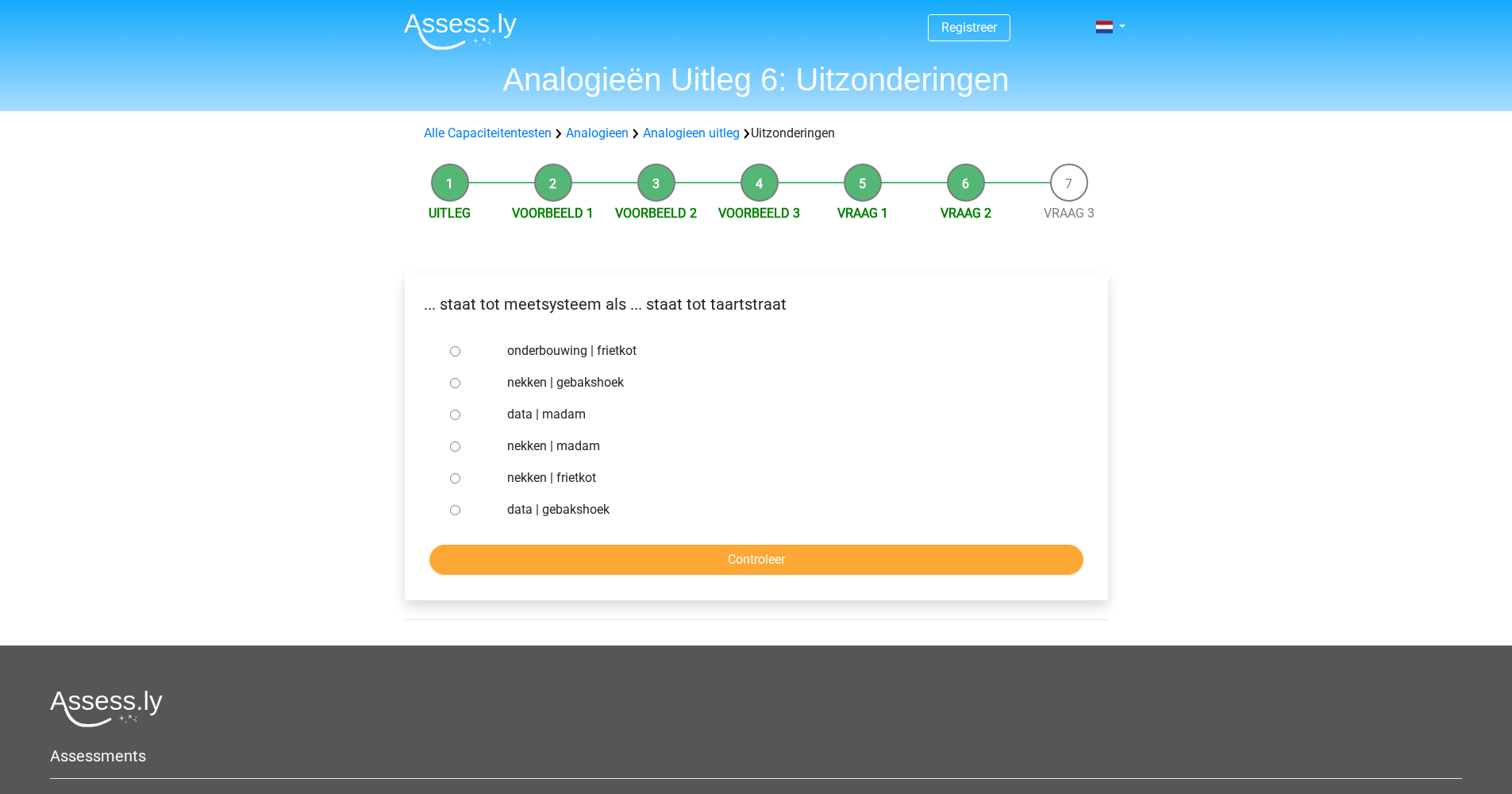
click at [450, 444] on input "nekken | madam" at bounding box center [455, 446] width 10 height 10
radio input "true"
click at [703, 557] on input "Controleer" at bounding box center [756, 559] width 654 height 30
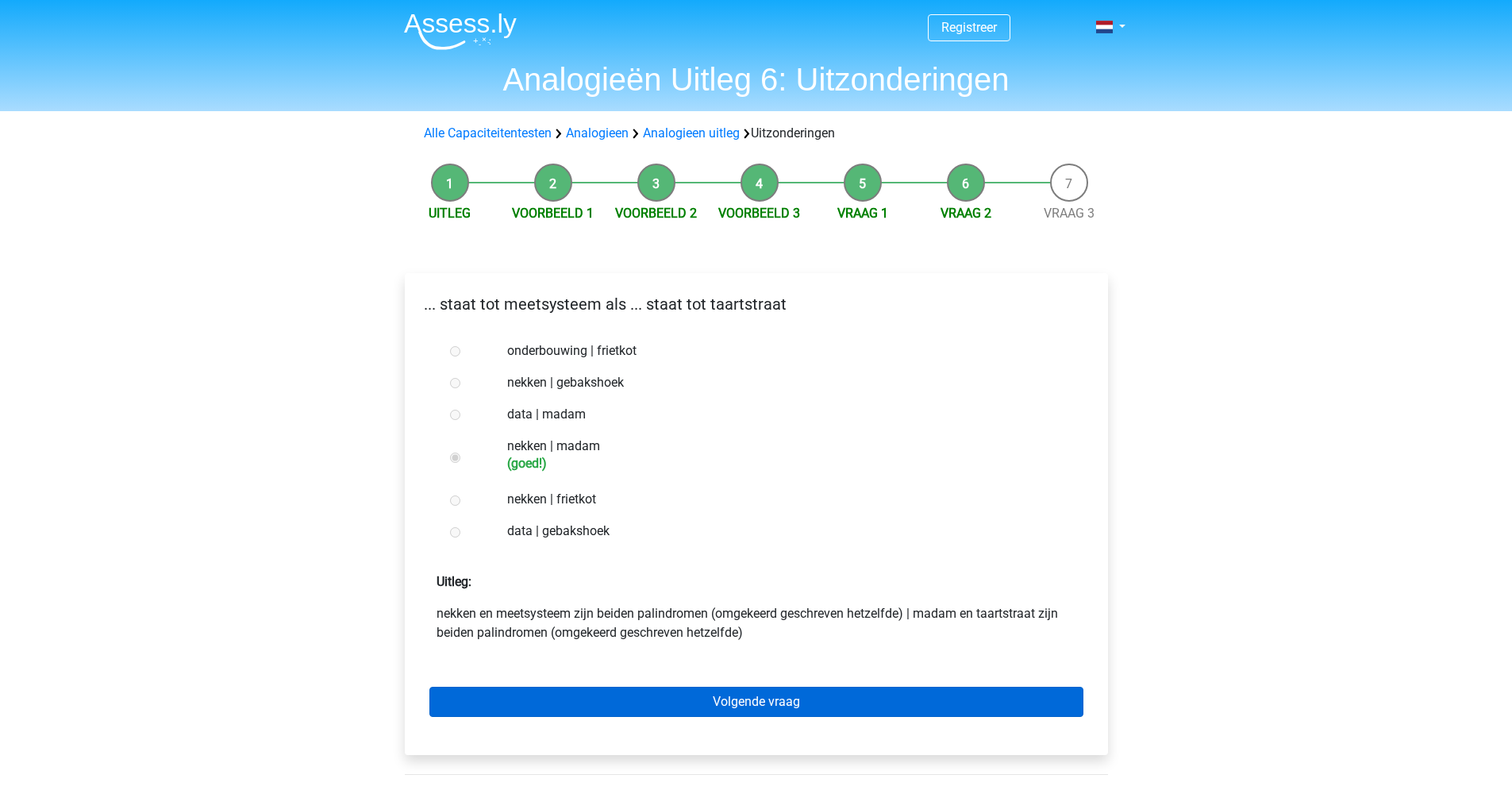
click at [770, 706] on link "Volgende vraag" at bounding box center [756, 702] width 654 height 30
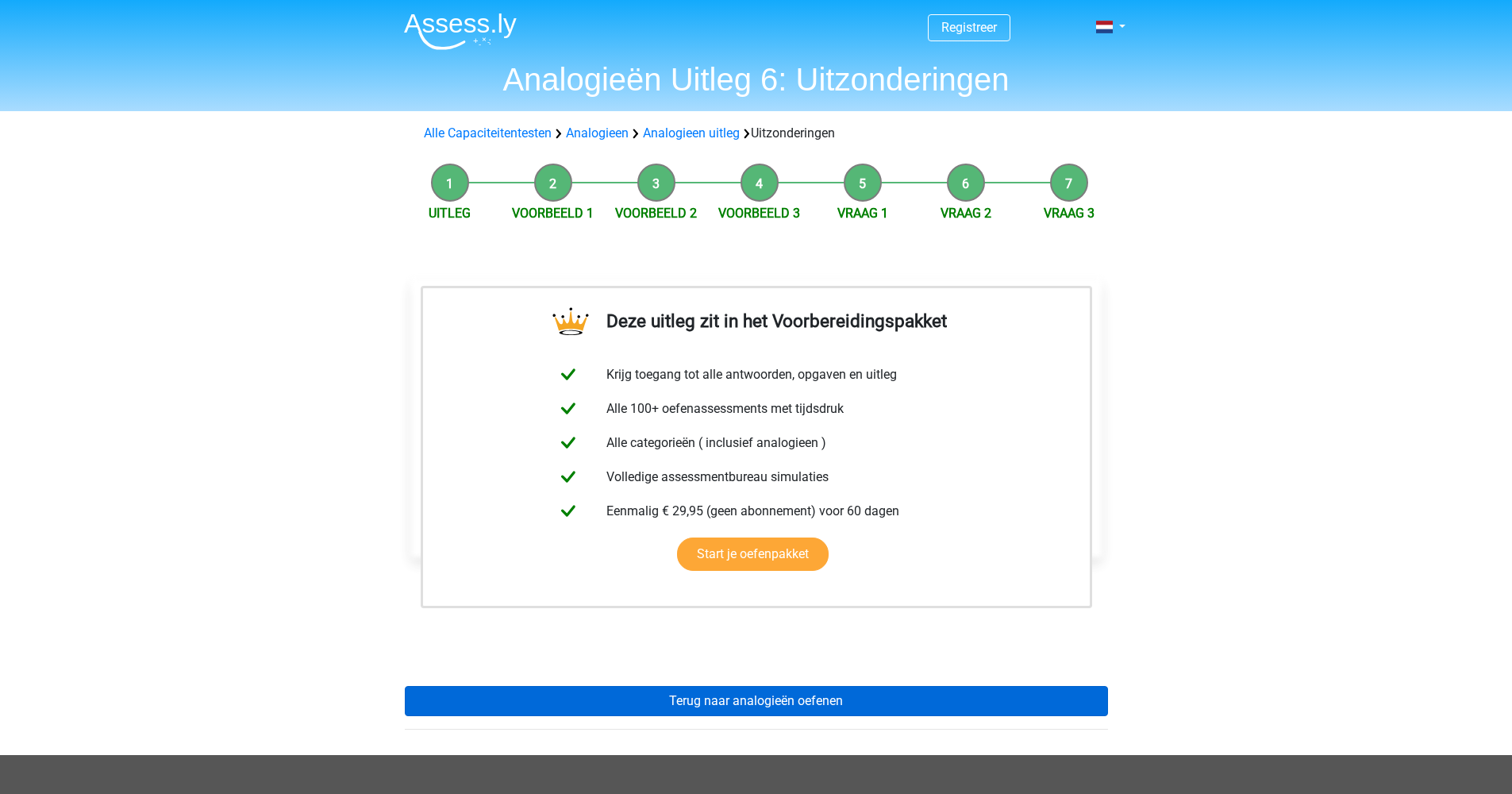
click at [701, 698] on link "Terug naar analogieën oefenen" at bounding box center [756, 701] width 703 height 30
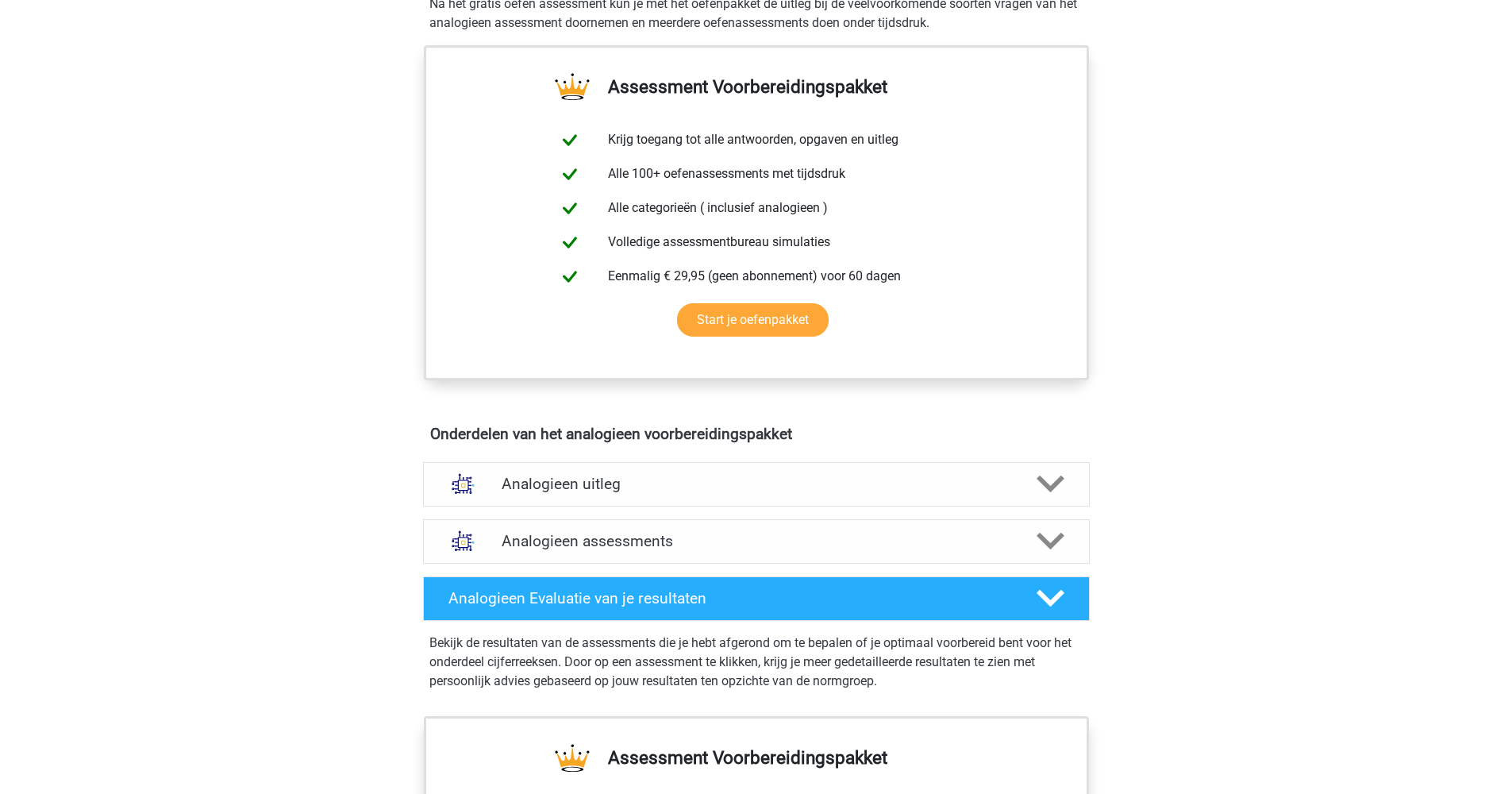
scroll to position [572, 0]
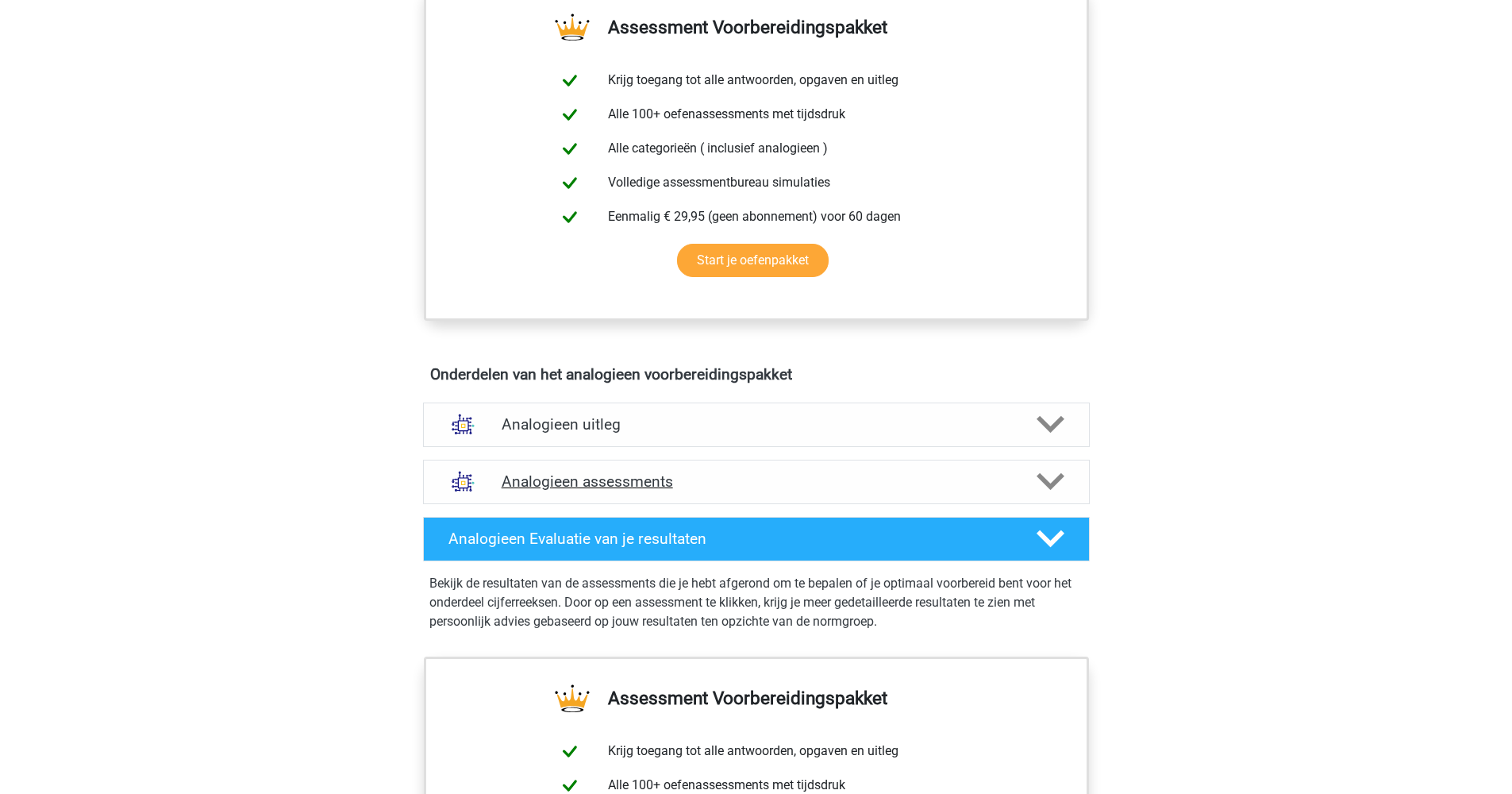
click at [845, 476] on h4 "Analogieen assessments" at bounding box center [756, 481] width 509 height 18
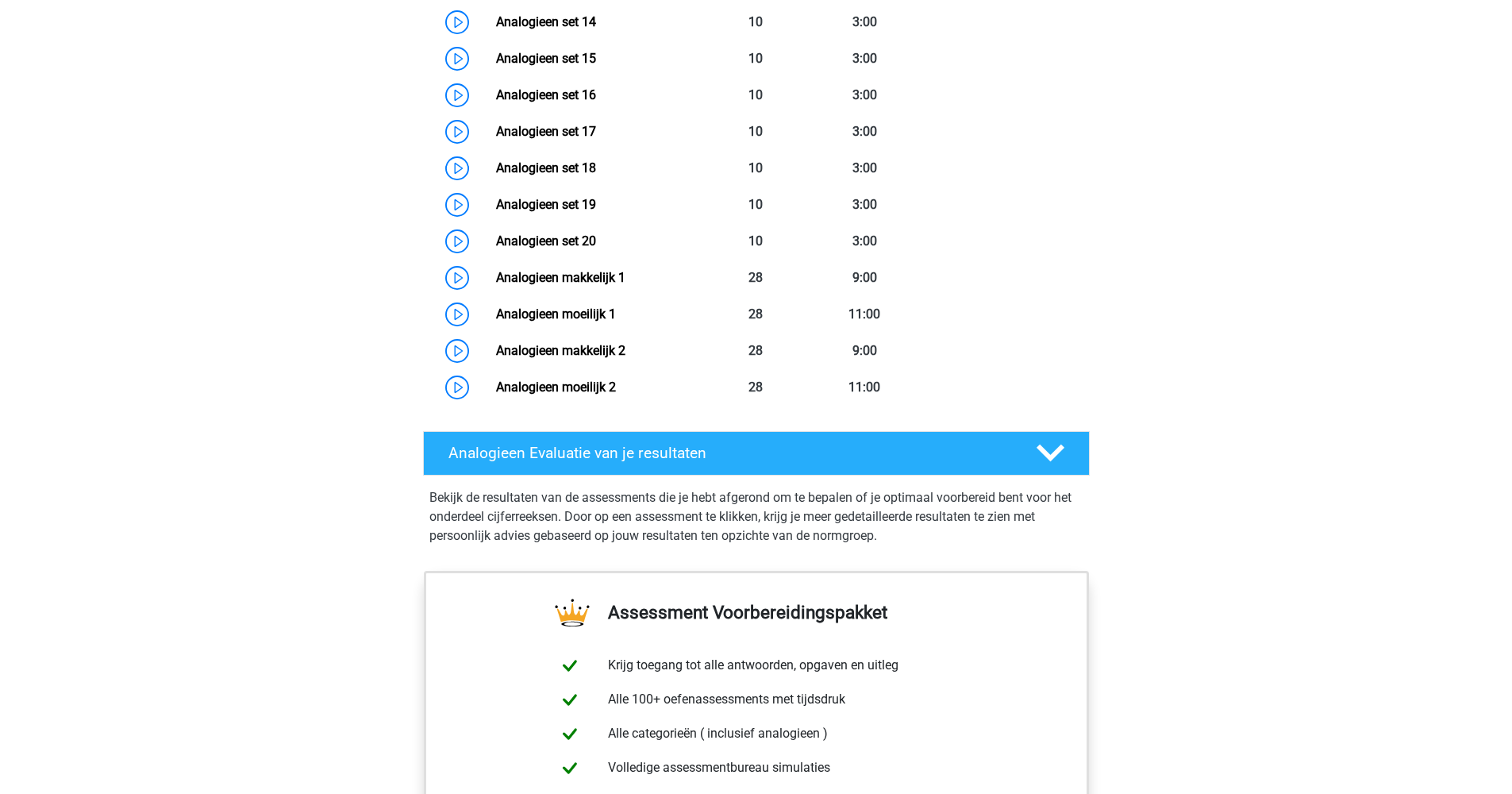
scroll to position [1638, 0]
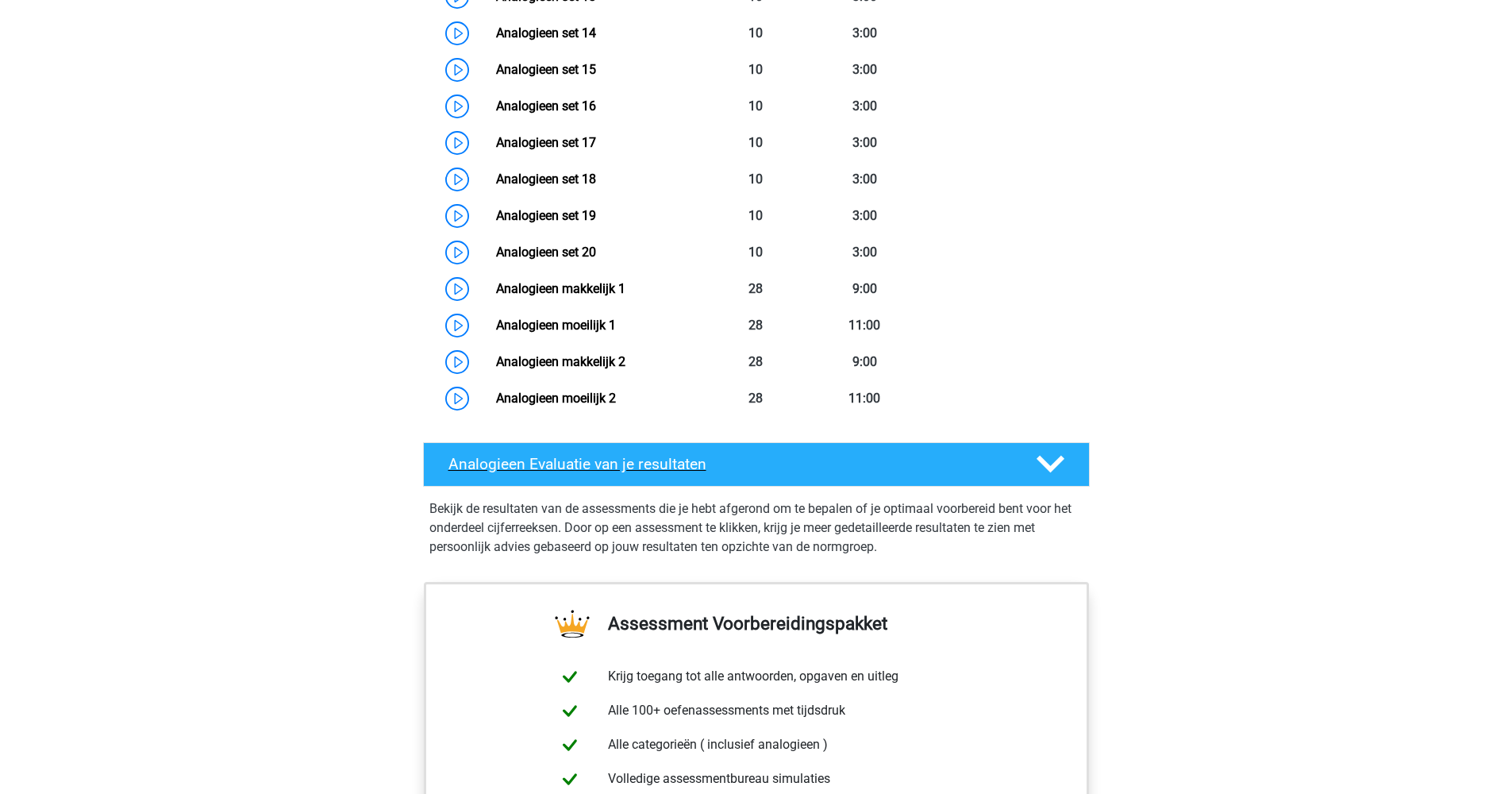
click at [1036, 449] on div "Analogieen Evaluatie van je resultaten" at bounding box center [756, 464] width 667 height 44
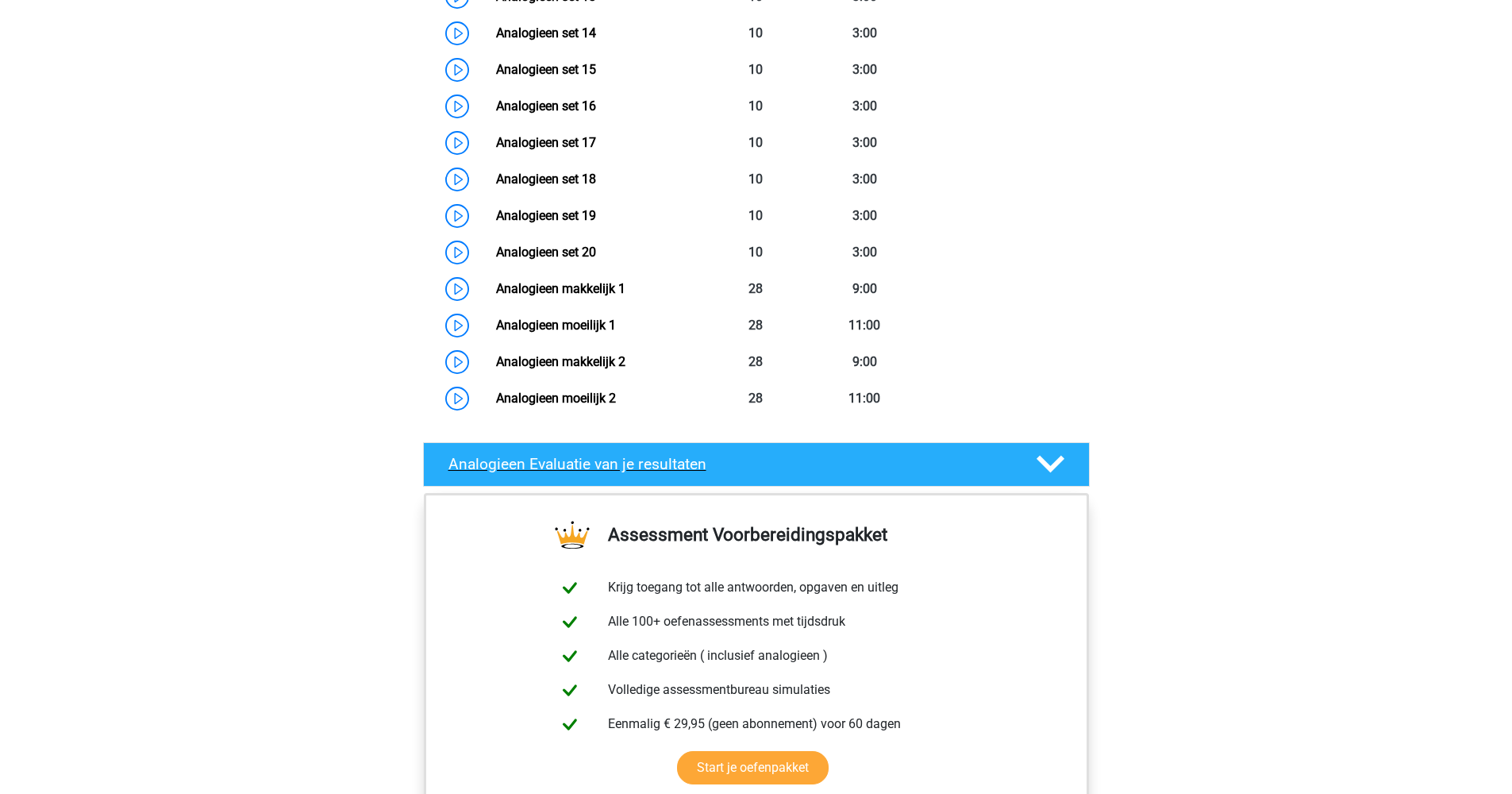
click at [1040, 457] on polygon at bounding box center [1049, 464] width 27 height 17
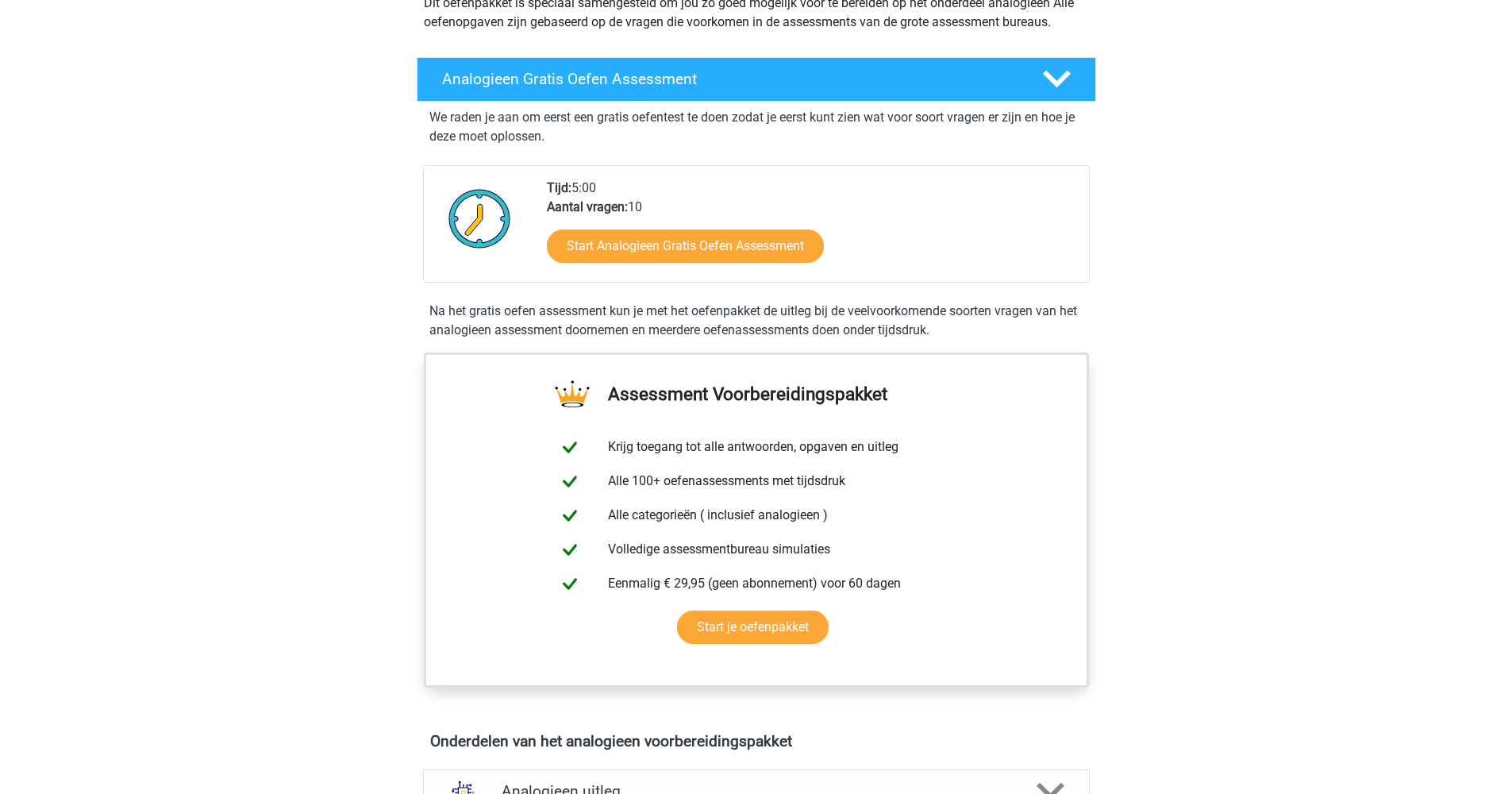
scroll to position [0, 0]
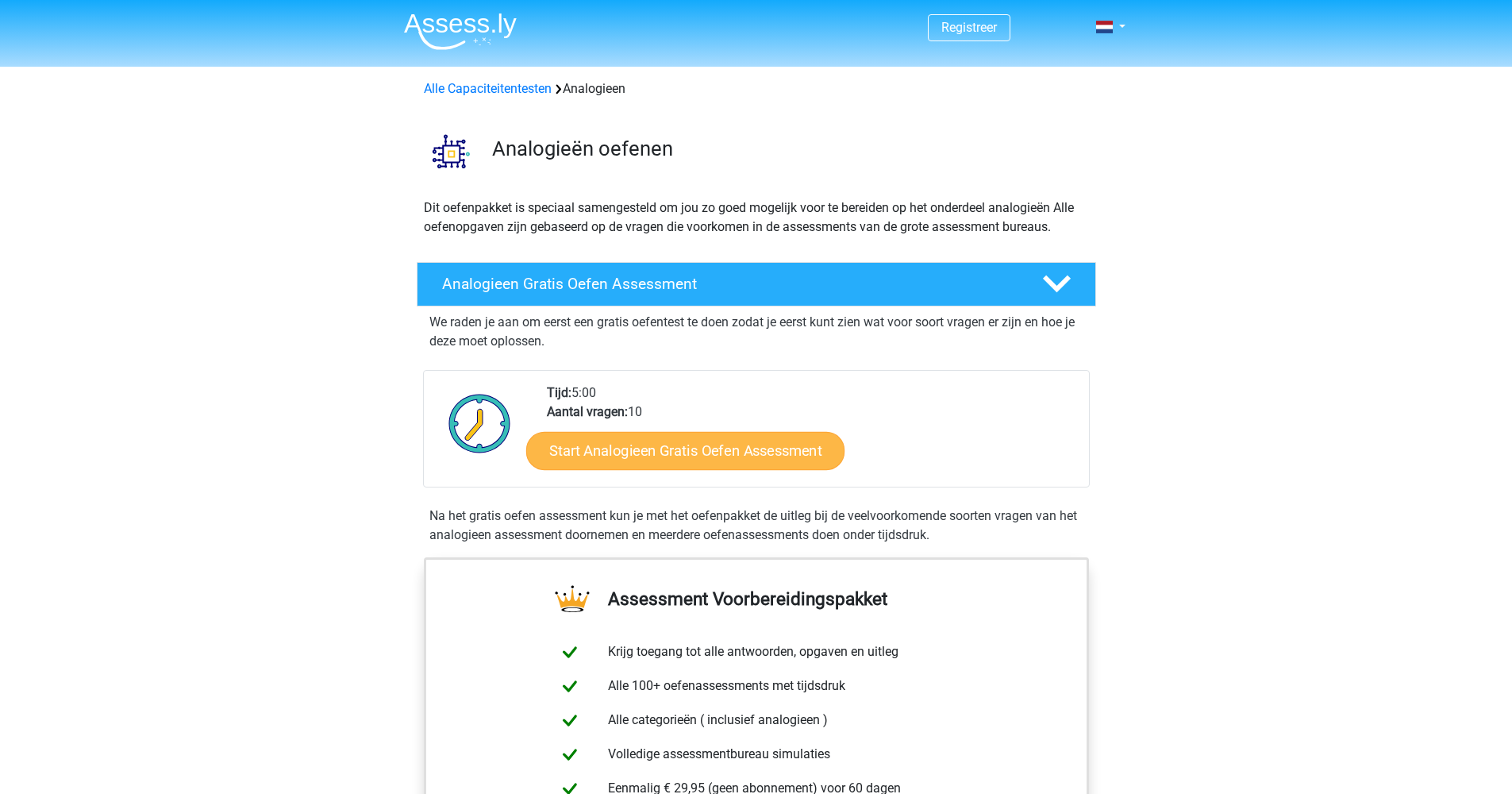
click at [703, 457] on link "Start Analogieen Gratis Oefen Assessment" at bounding box center [685, 450] width 318 height 38
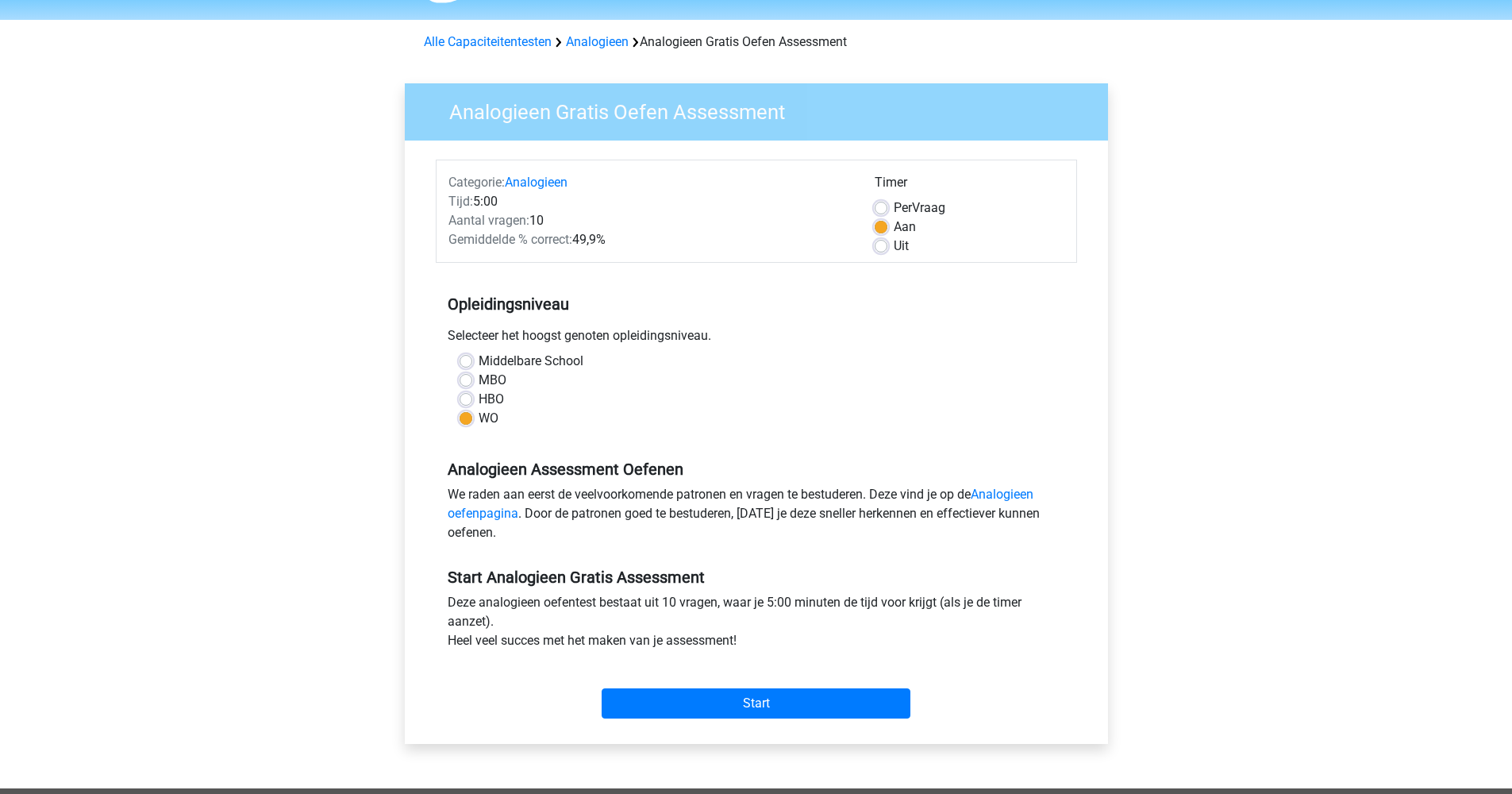
scroll to position [52, 0]
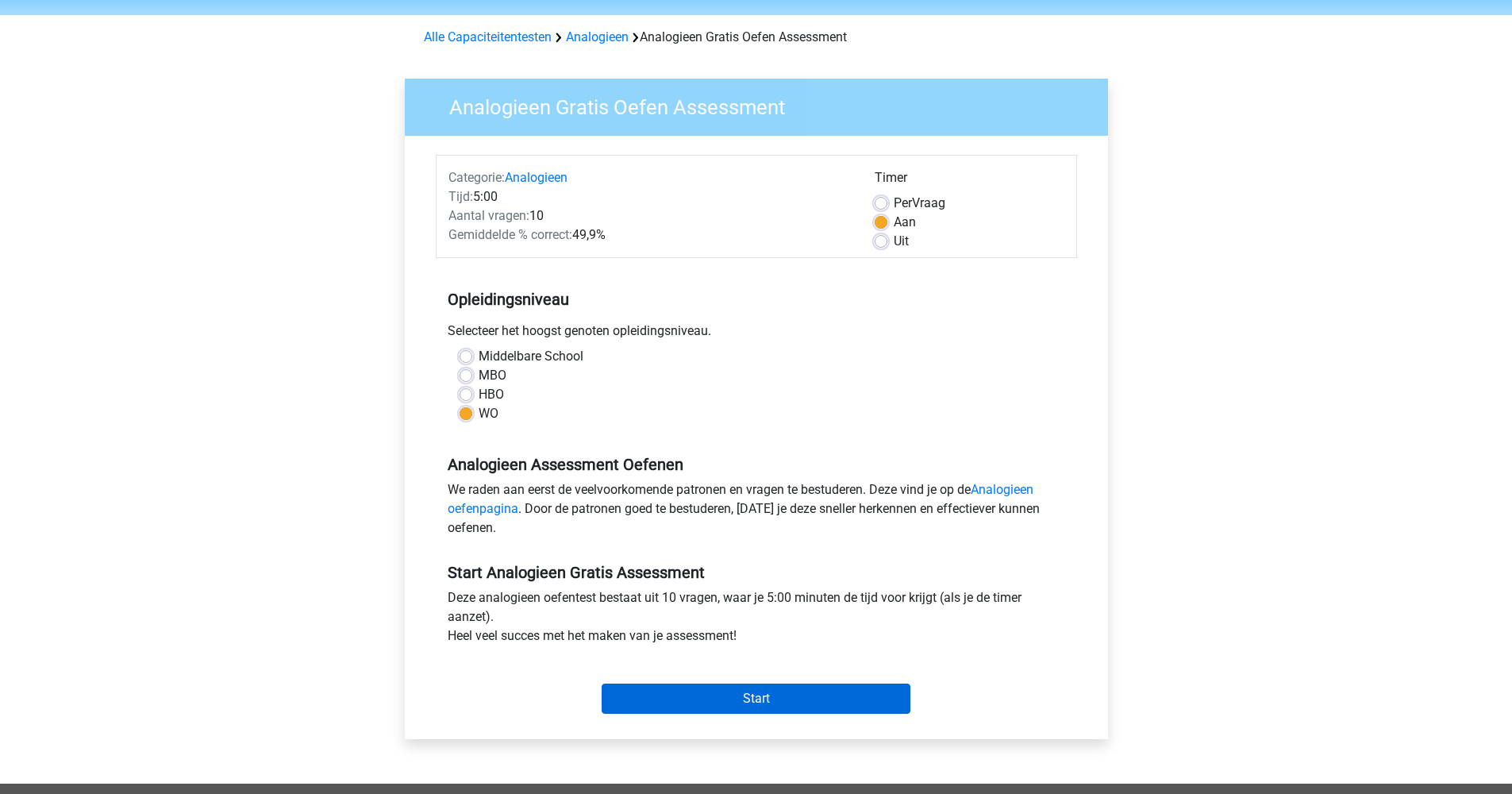
click at [712, 697] on input "Start" at bounding box center [756, 698] width 308 height 30
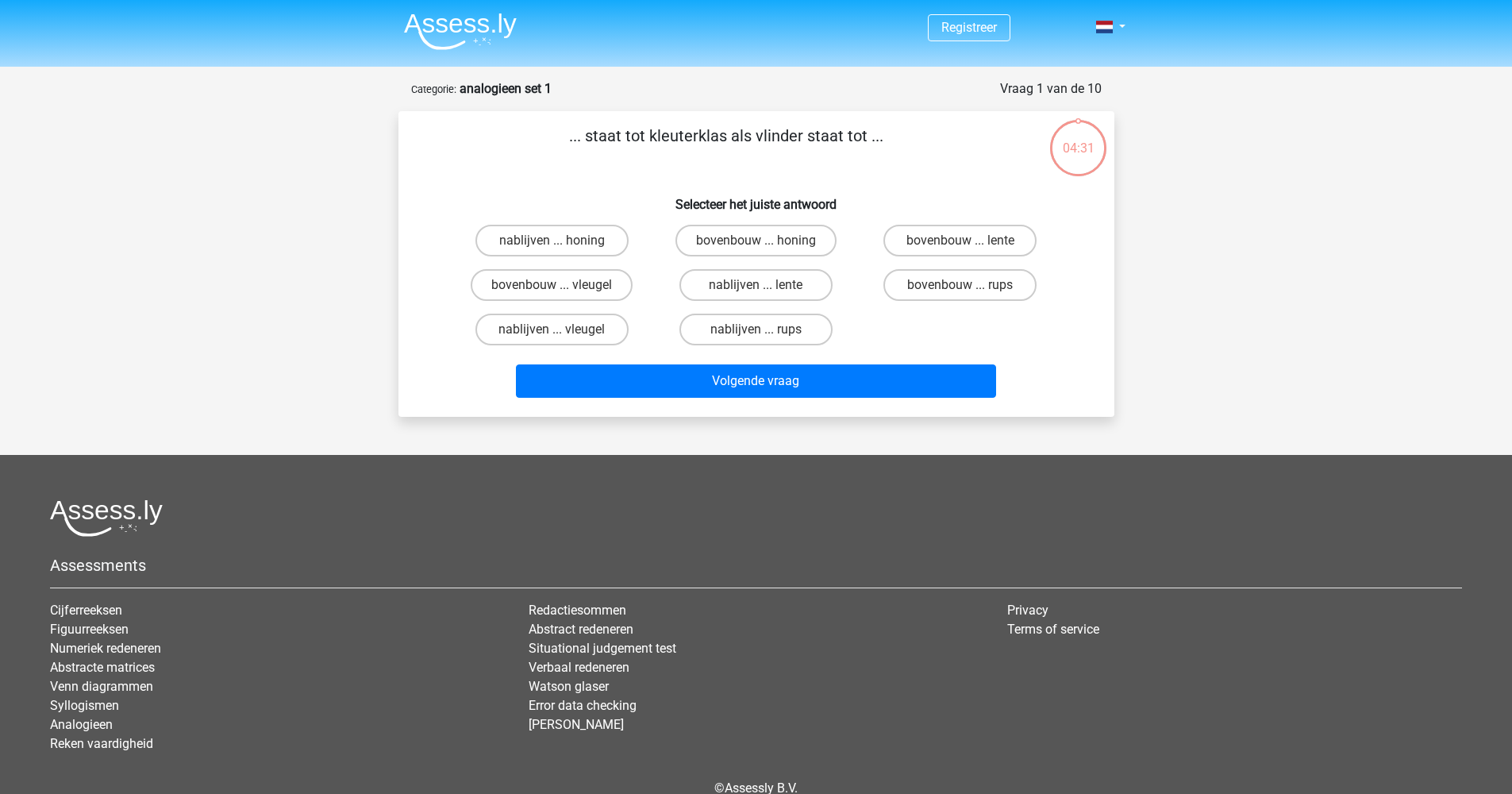
click at [961, 285] on input "bovenbouw ... rups" at bounding box center [965, 290] width 10 height 10
radio input "true"
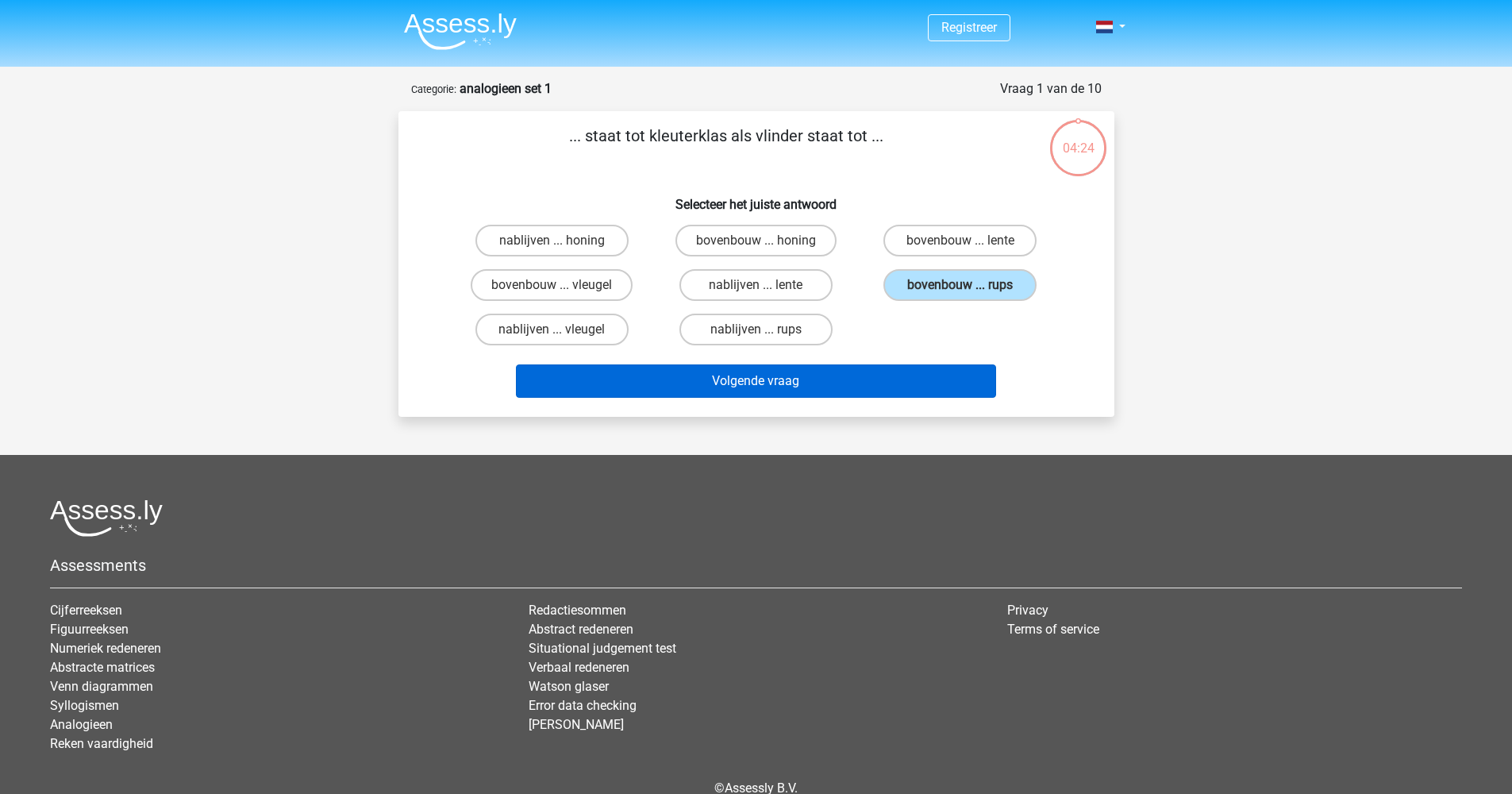
click at [849, 375] on button "Volgende vraag" at bounding box center [755, 380] width 480 height 33
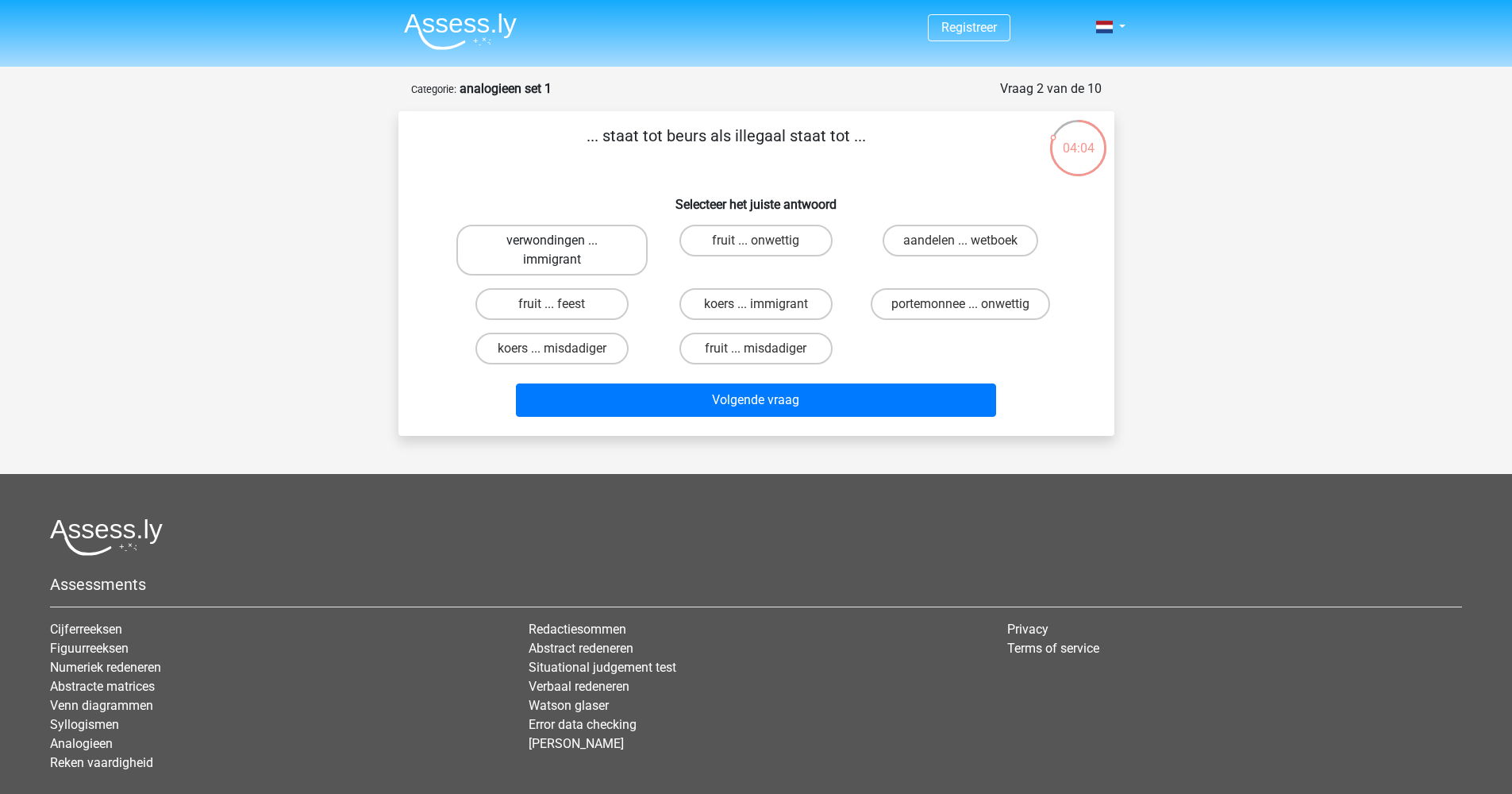
click at [545, 261] on label "verwondingen ... immigrant" at bounding box center [552, 250] width 191 height 51
click at [552, 251] on input "verwondingen ... immigrant" at bounding box center [556, 245] width 10 height 10
radio input "true"
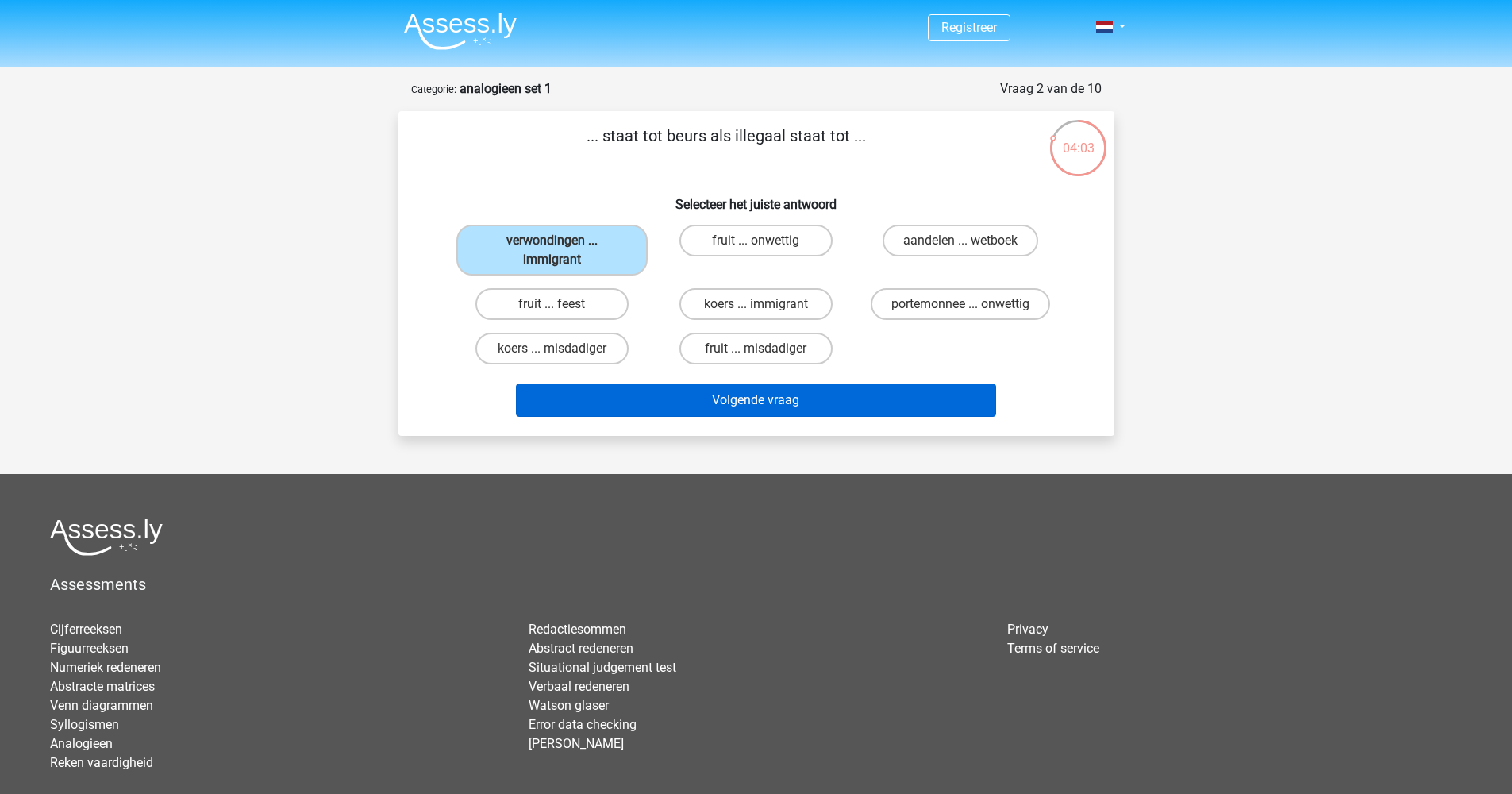
click at [761, 393] on button "Volgende vraag" at bounding box center [755, 399] width 480 height 33
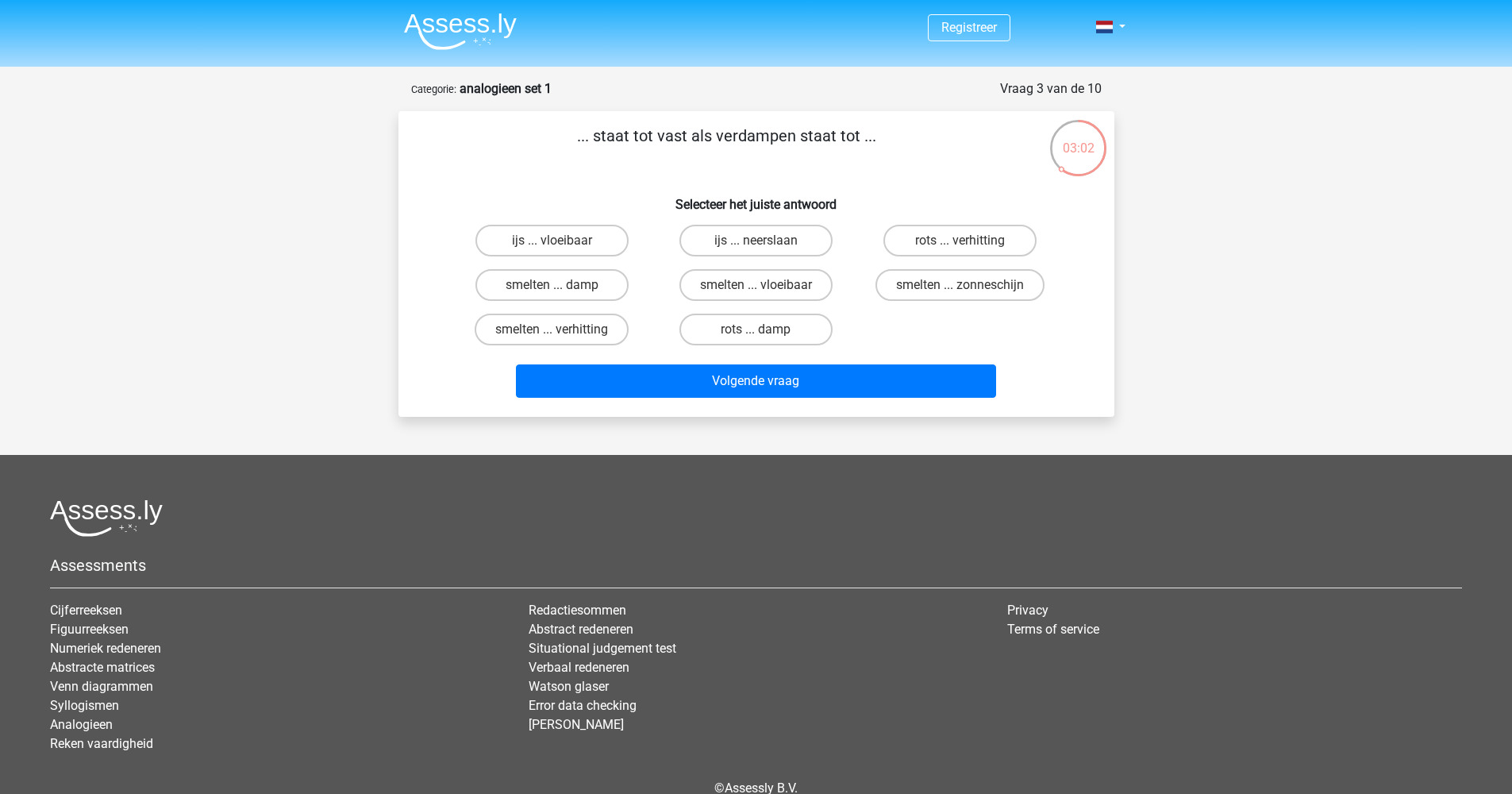
click at [757, 331] on input "rots ... damp" at bounding box center [760, 334] width 10 height 10
radio input "true"
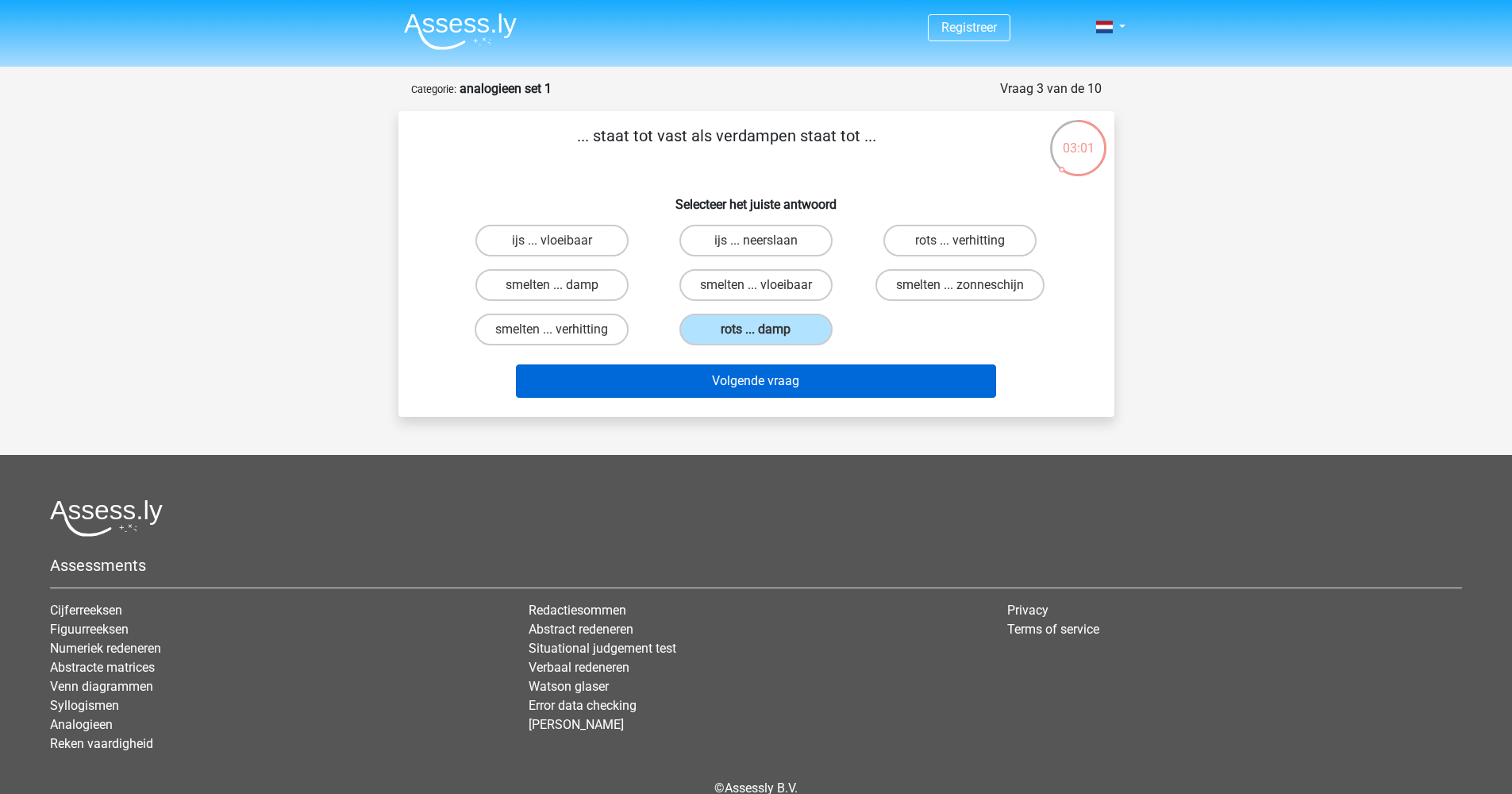
click at [775, 382] on button "Volgende vraag" at bounding box center [755, 380] width 480 height 33
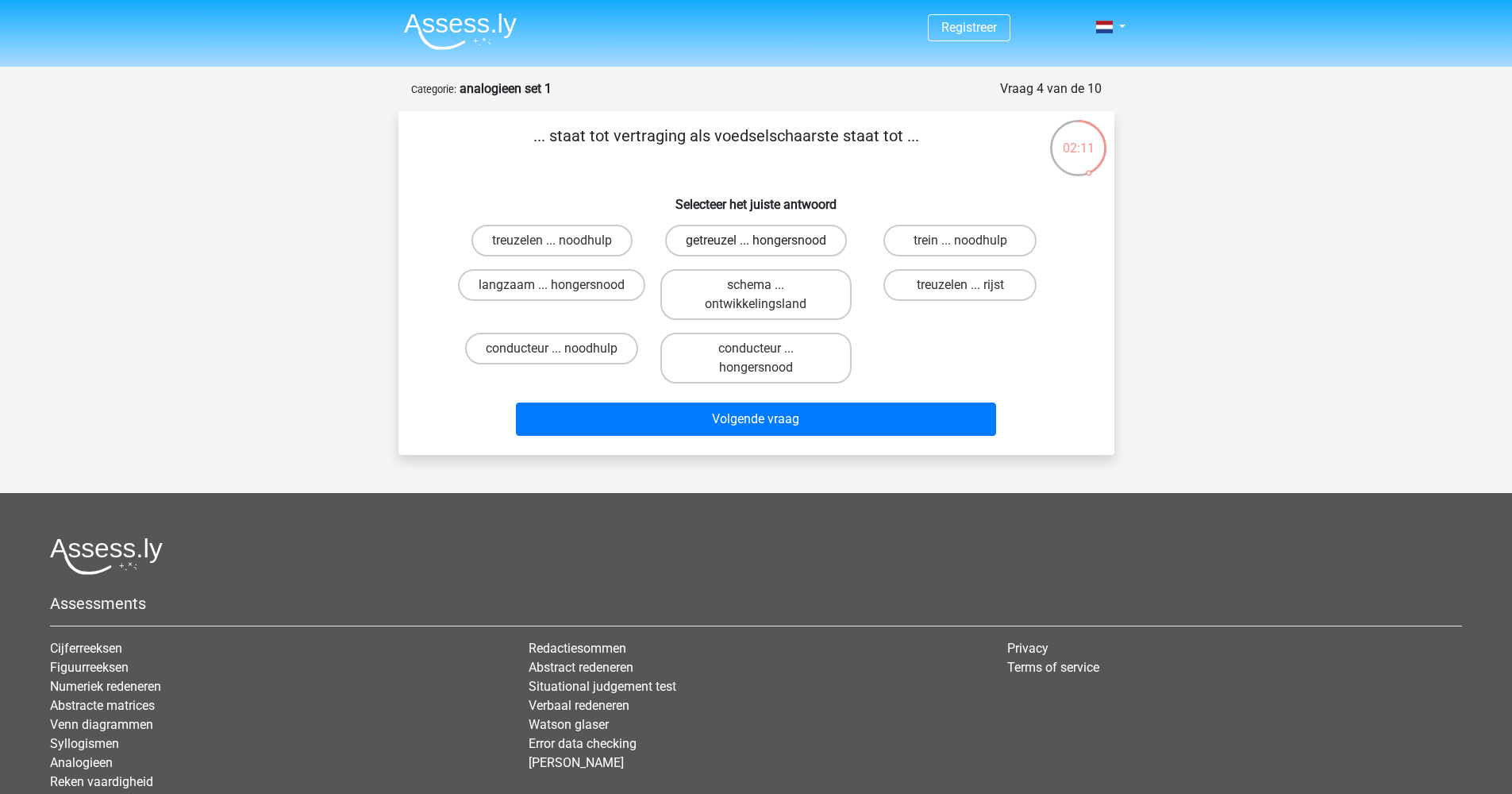
click at [728, 240] on label "getreuzel ... hongersnood" at bounding box center [756, 240] width 182 height 32
click at [755, 240] on input "getreuzel ... hongersnood" at bounding box center [760, 245] width 10 height 10
radio input "true"
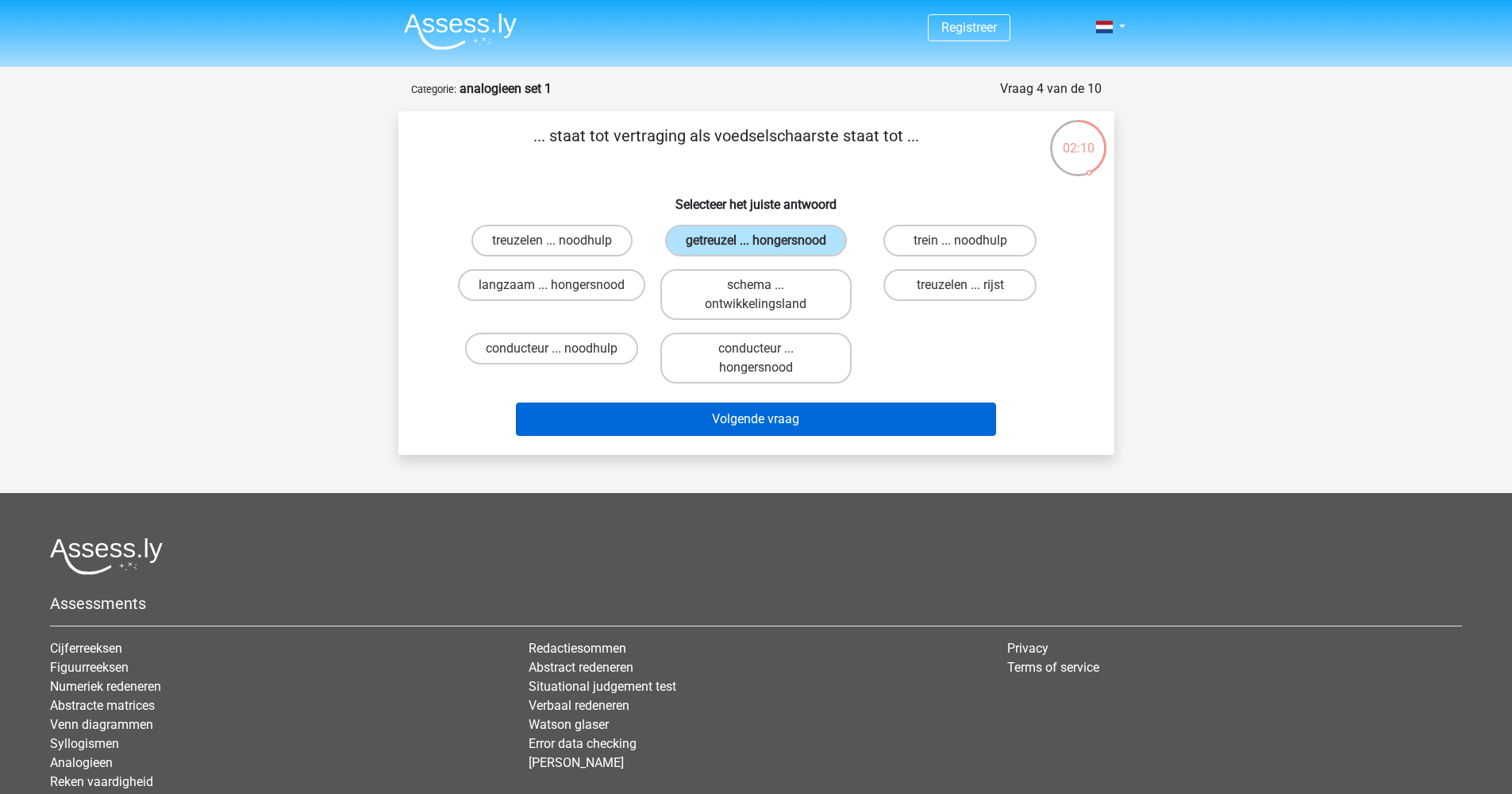
click at [786, 435] on button "Volgende vraag" at bounding box center [755, 418] width 480 height 33
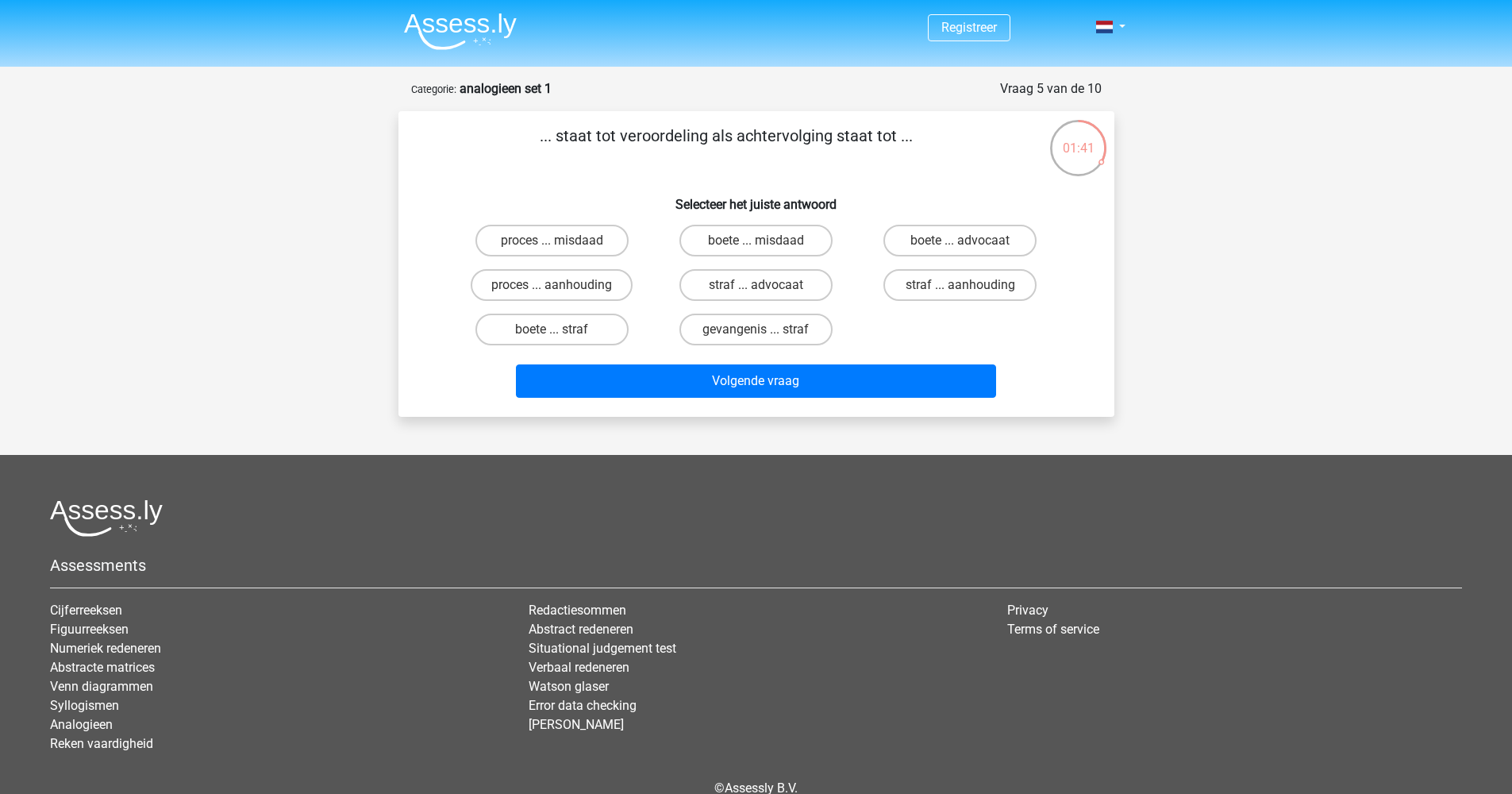
click at [960, 288] on input "straf ... aanhouding" at bounding box center [965, 290] width 10 height 10
radio input "true"
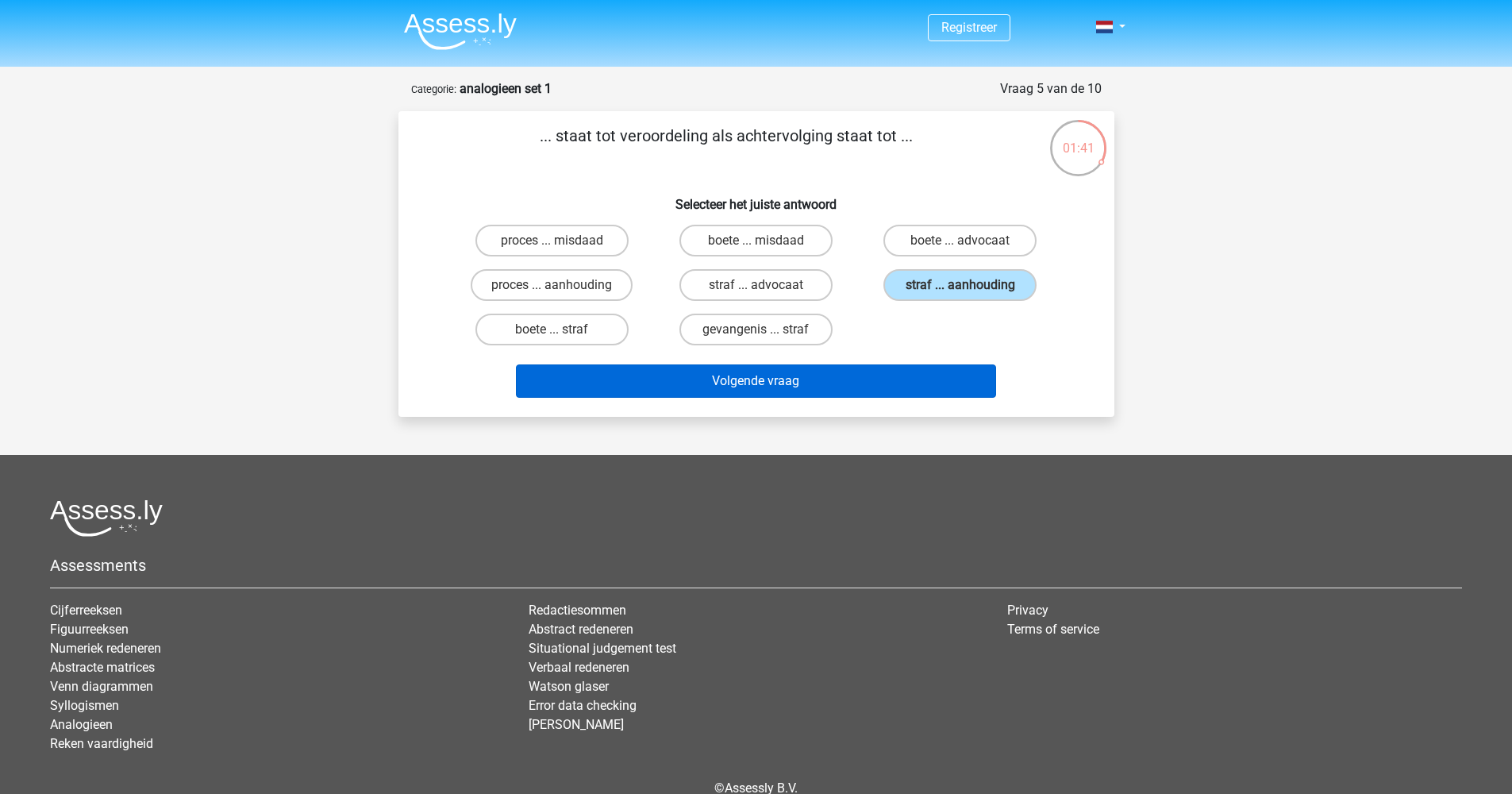
click at [857, 376] on button "Volgende vraag" at bounding box center [755, 380] width 480 height 33
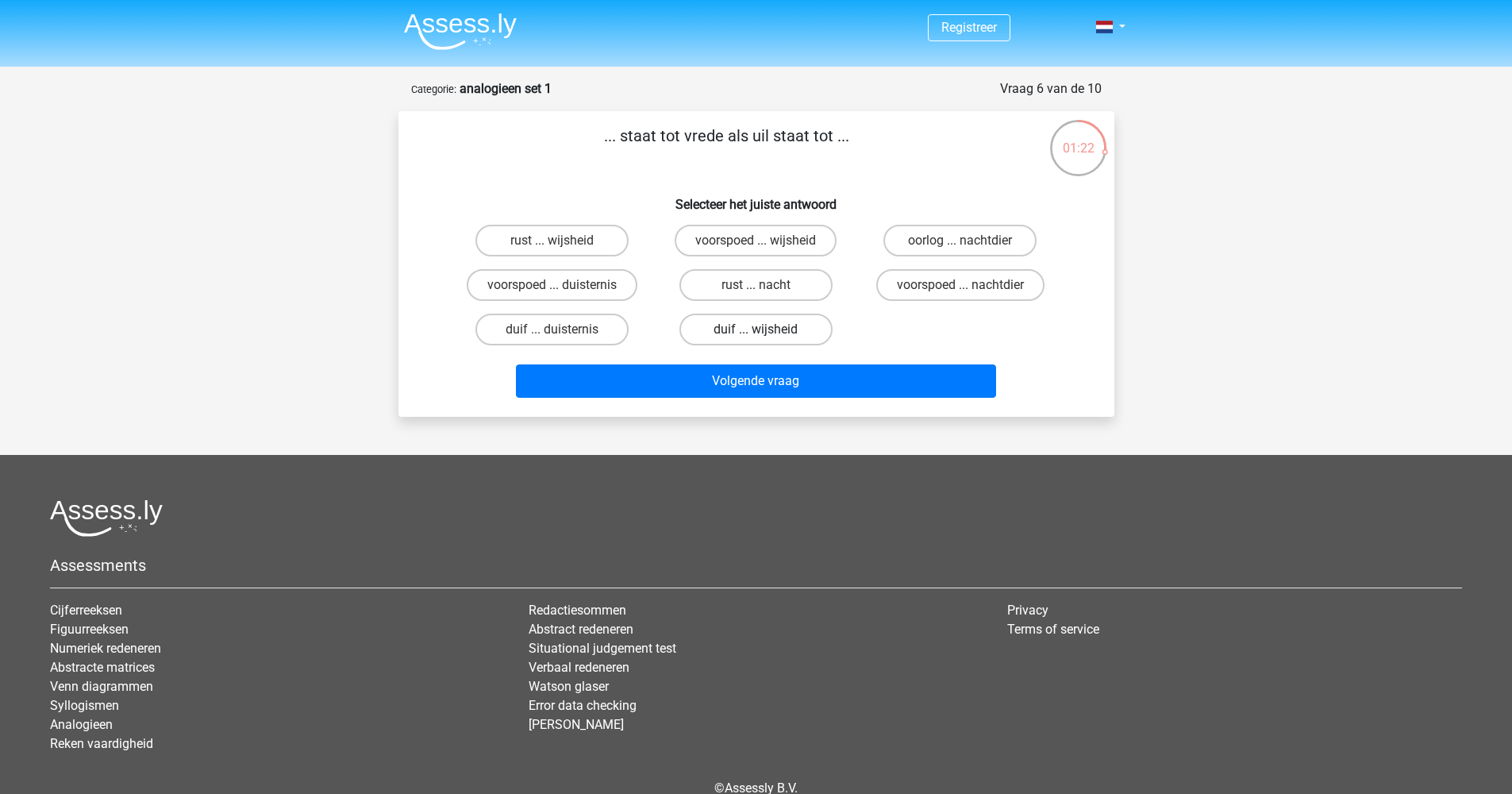
click at [732, 332] on label "duif ... wijsheid" at bounding box center [756, 329] width 153 height 32
click at [755, 332] on input "duif ... wijsheid" at bounding box center [760, 334] width 10 height 10
radio input "true"
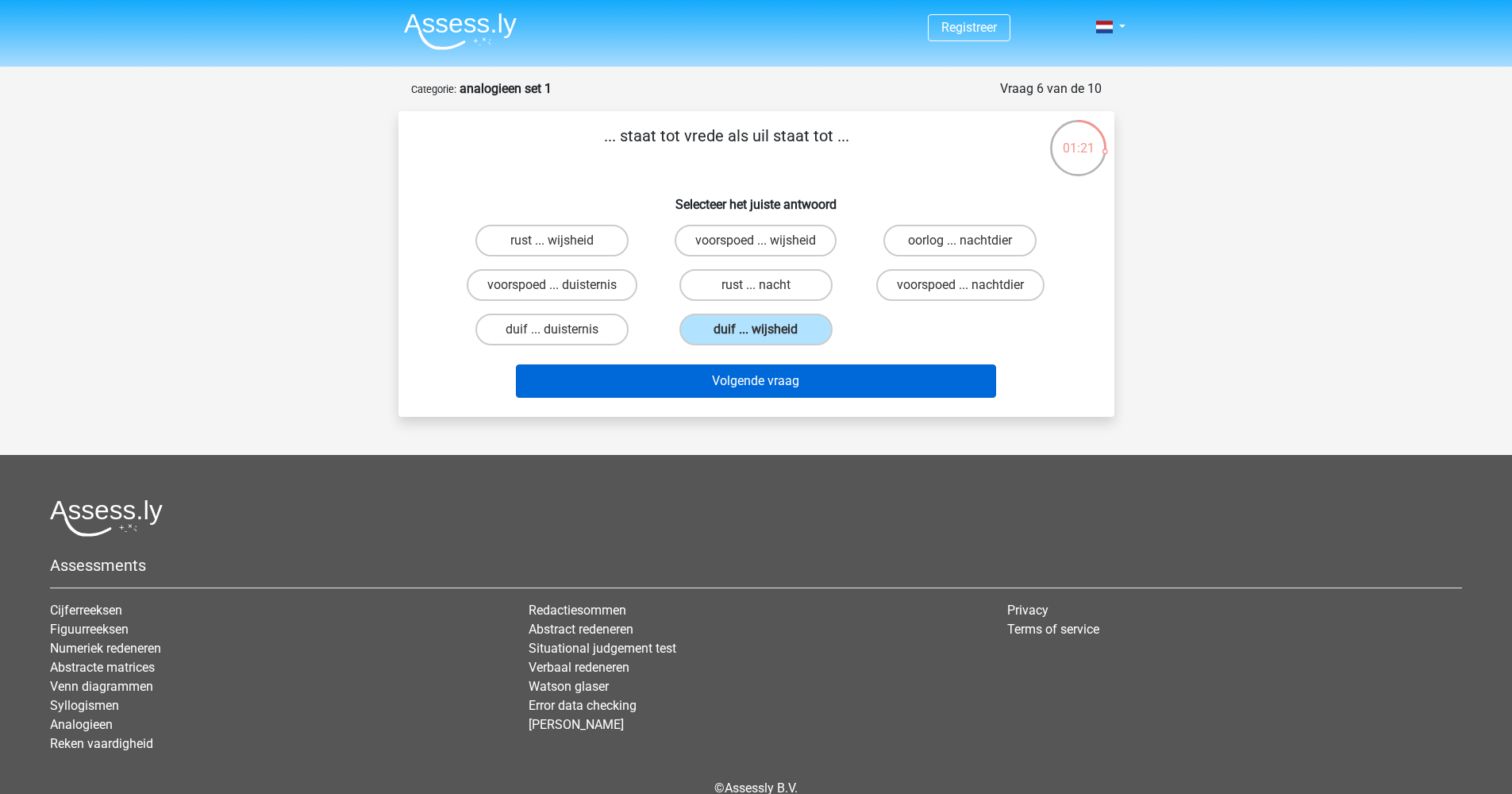
click at [759, 390] on button "Volgende vraag" at bounding box center [755, 380] width 480 height 33
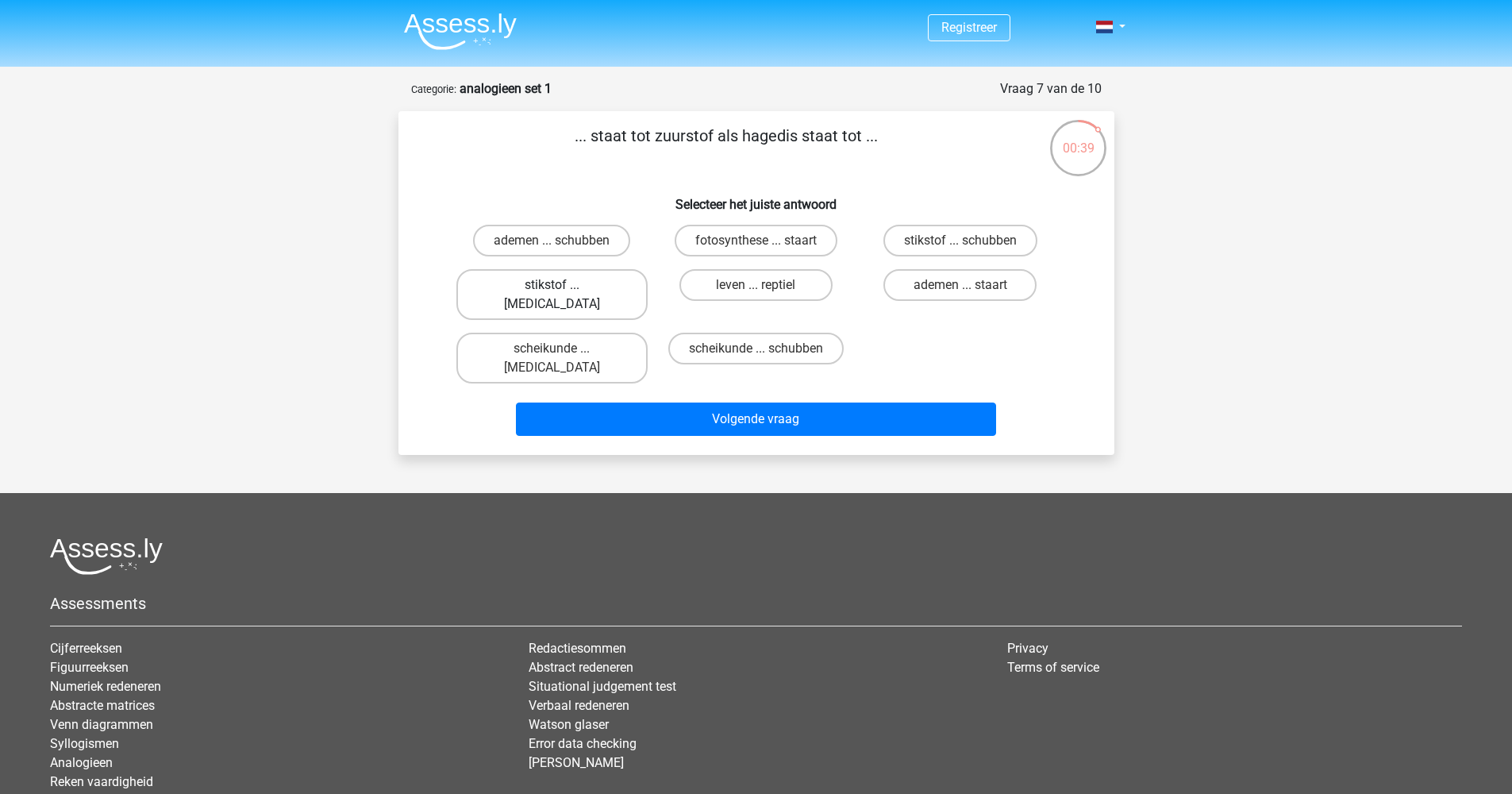
click at [536, 286] on label "stikstof ... krokodil" at bounding box center [552, 294] width 191 height 51
click at [552, 286] on input "stikstof ... krokodil" at bounding box center [556, 290] width 10 height 10
radio input "true"
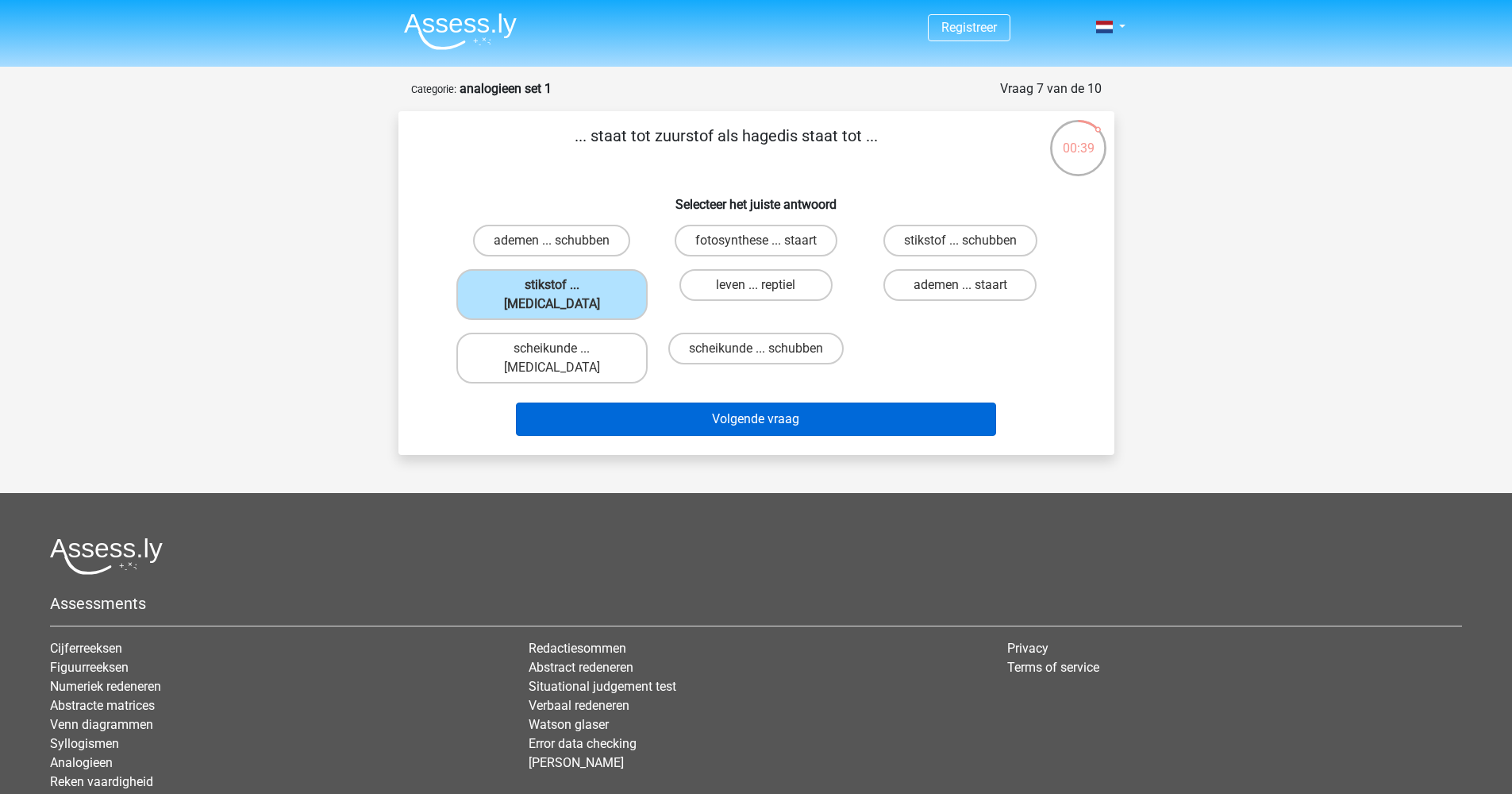
click at [737, 402] on button "Volgende vraag" at bounding box center [755, 418] width 480 height 33
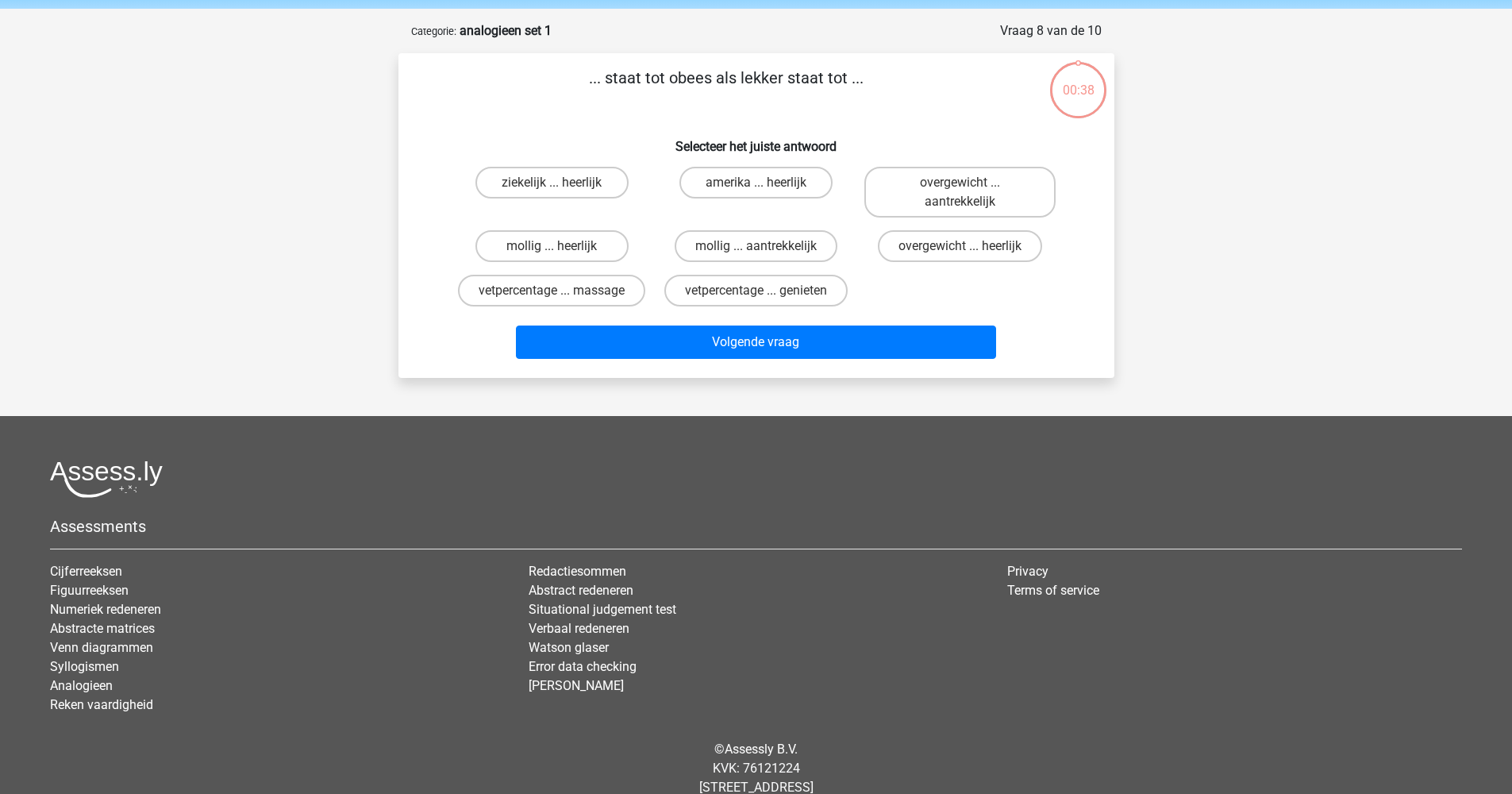
scroll to position [79, 0]
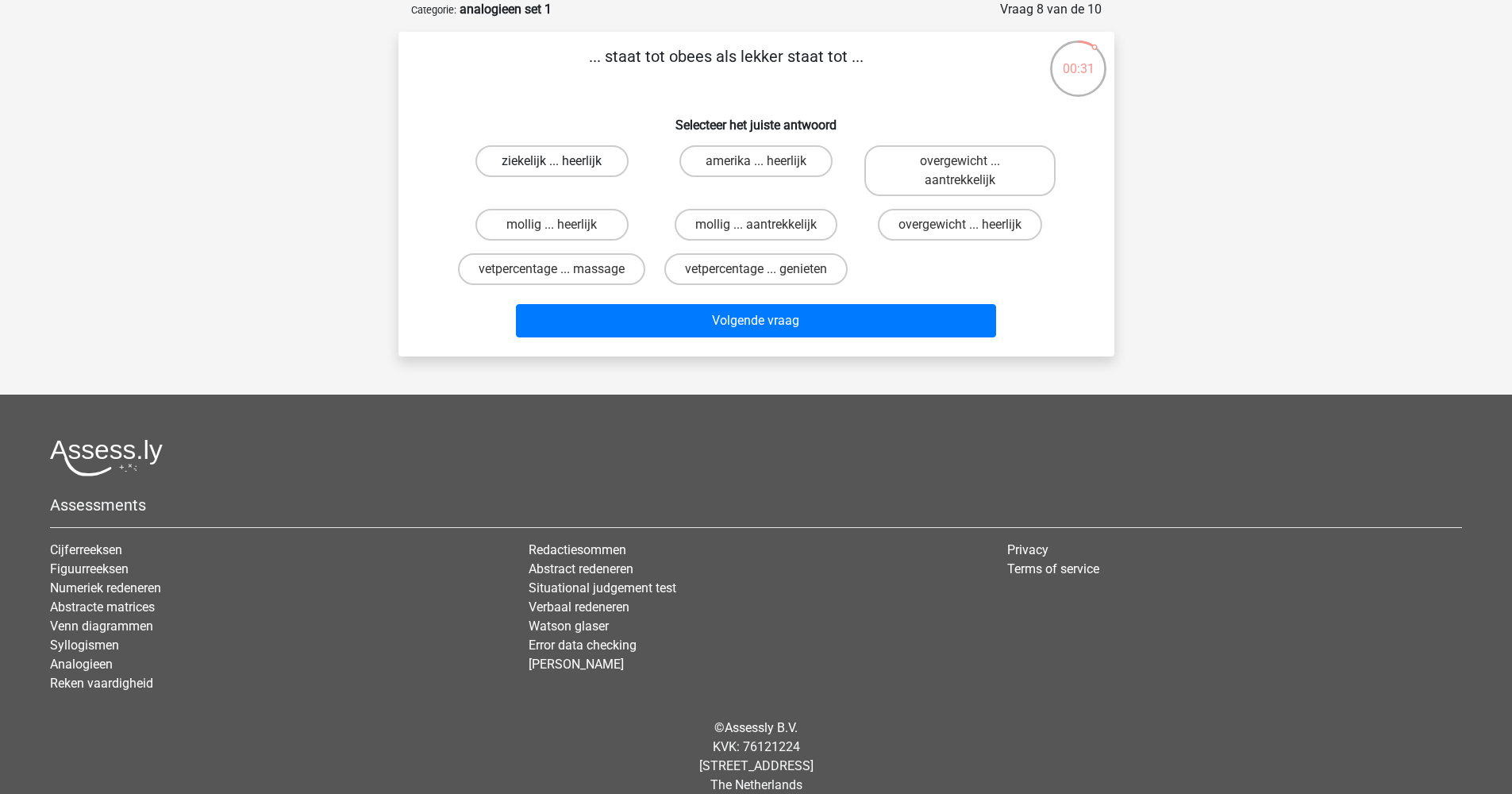
click at [563, 160] on label "ziekelijk ... heerlijk" at bounding box center [552, 161] width 153 height 32
click at [562, 161] on input "ziekelijk ... heerlijk" at bounding box center [556, 166] width 10 height 10
radio input "true"
click at [579, 224] on label "mollig ... heerlijk" at bounding box center [552, 225] width 153 height 32
click at [562, 224] on input "mollig ... heerlijk" at bounding box center [556, 229] width 10 height 10
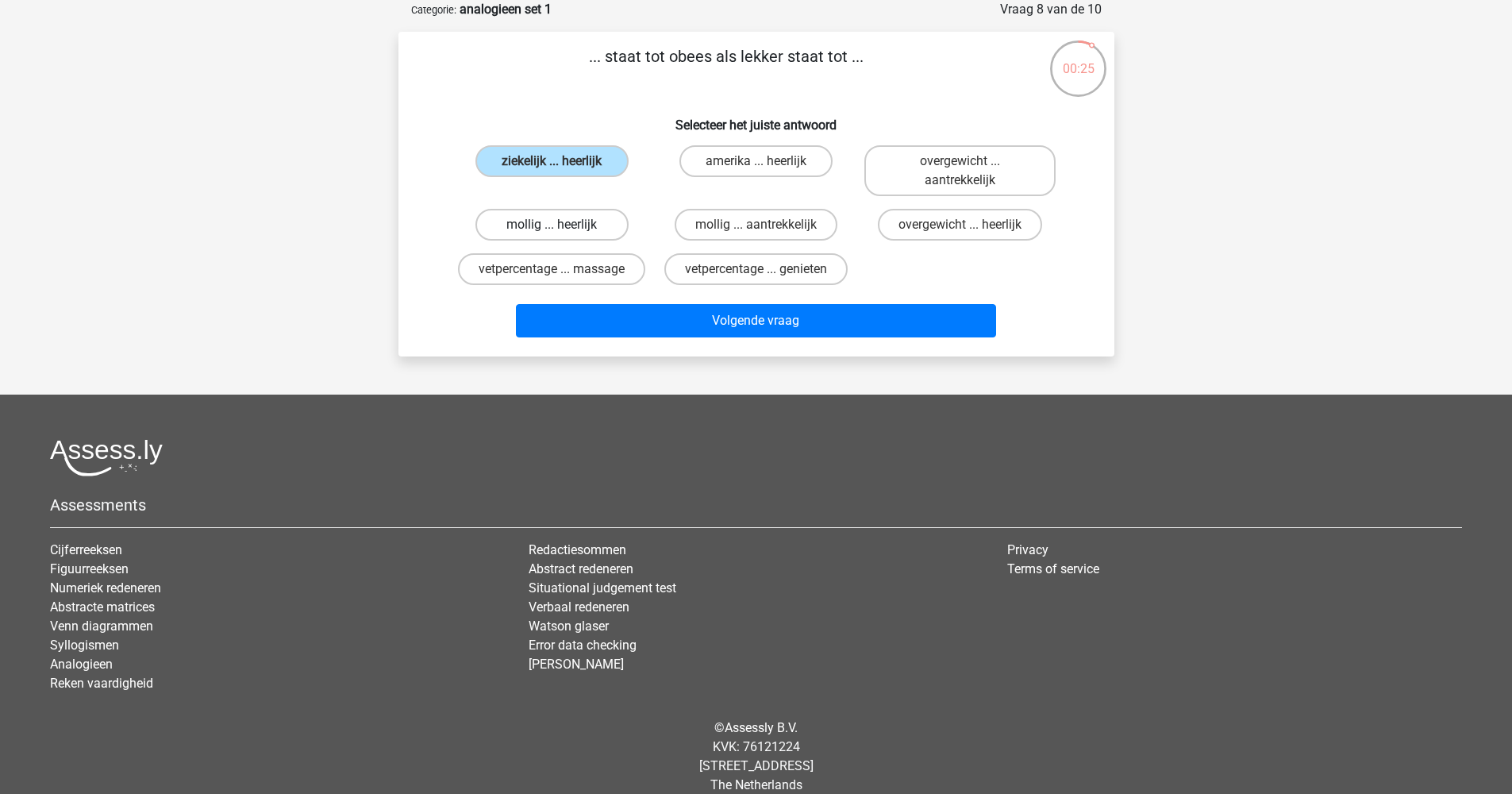
radio input "true"
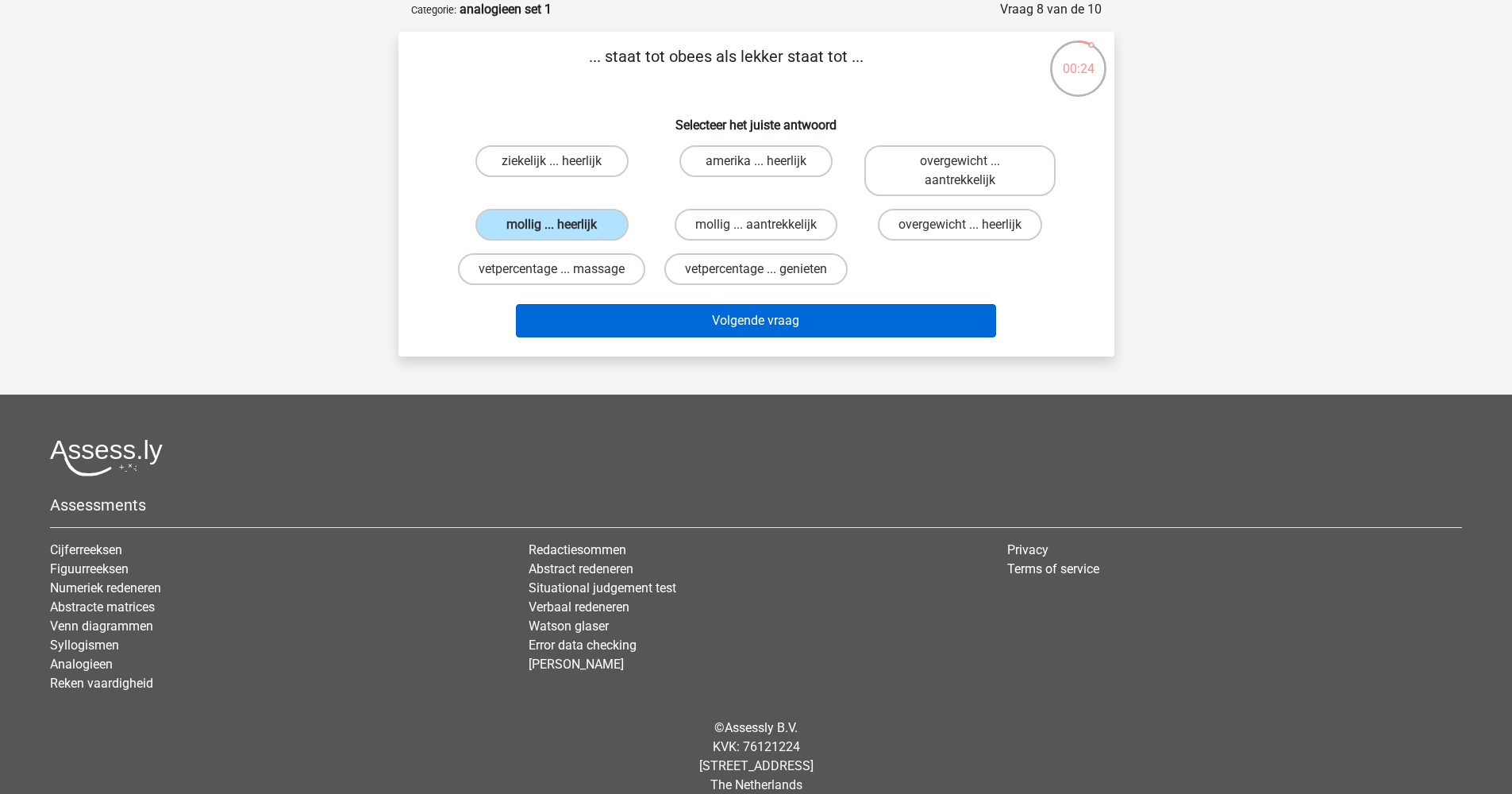
click at [769, 323] on button "Volgende vraag" at bounding box center [755, 320] width 480 height 33
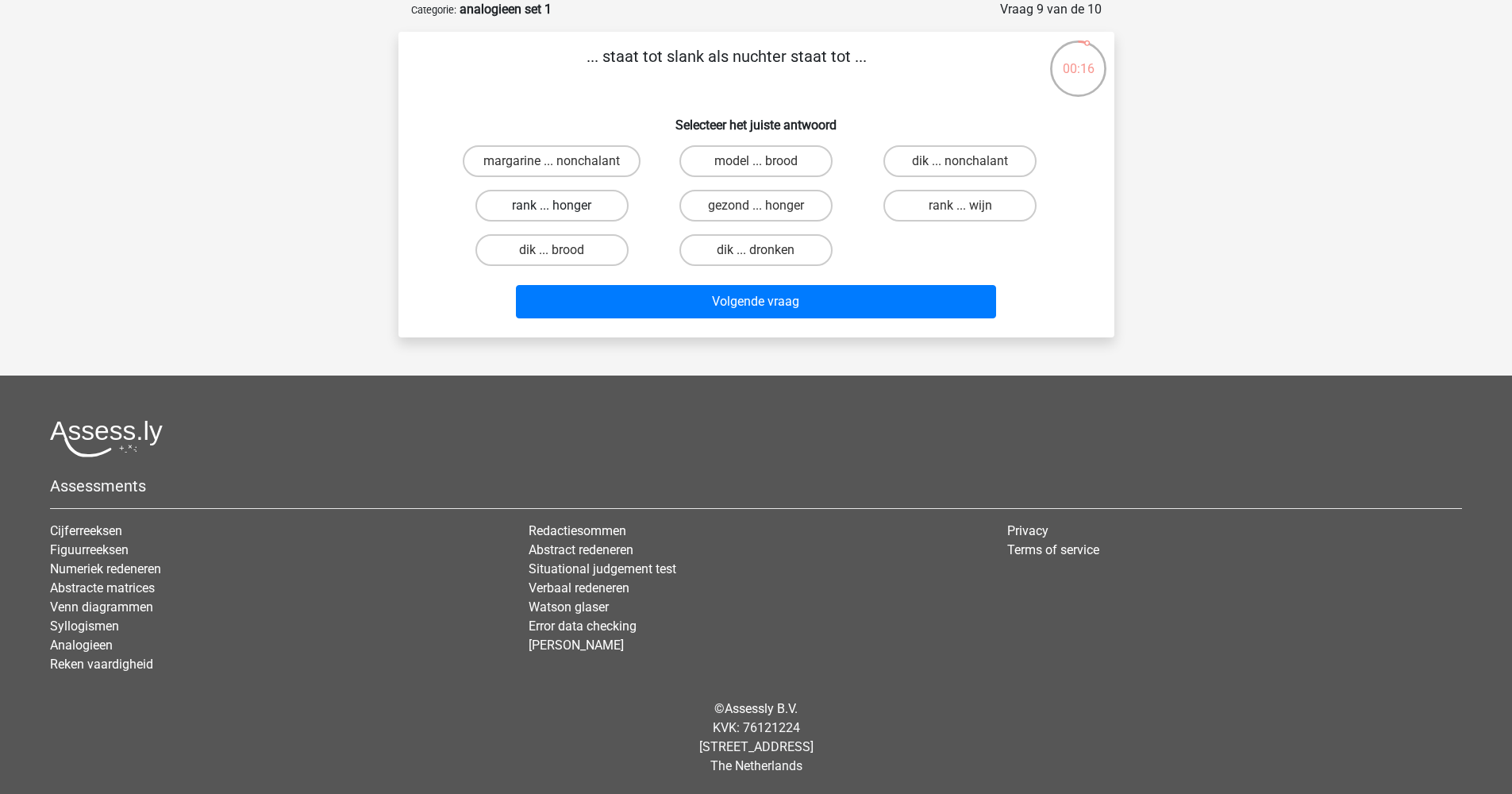
click at [581, 208] on label "rank ... honger" at bounding box center [552, 205] width 153 height 32
click at [562, 208] on input "rank ... honger" at bounding box center [556, 210] width 10 height 10
radio input "true"
click at [945, 162] on label "dik ... nonchalant" at bounding box center [960, 161] width 153 height 32
click at [960, 162] on input "dik ... nonchalant" at bounding box center [965, 166] width 10 height 10
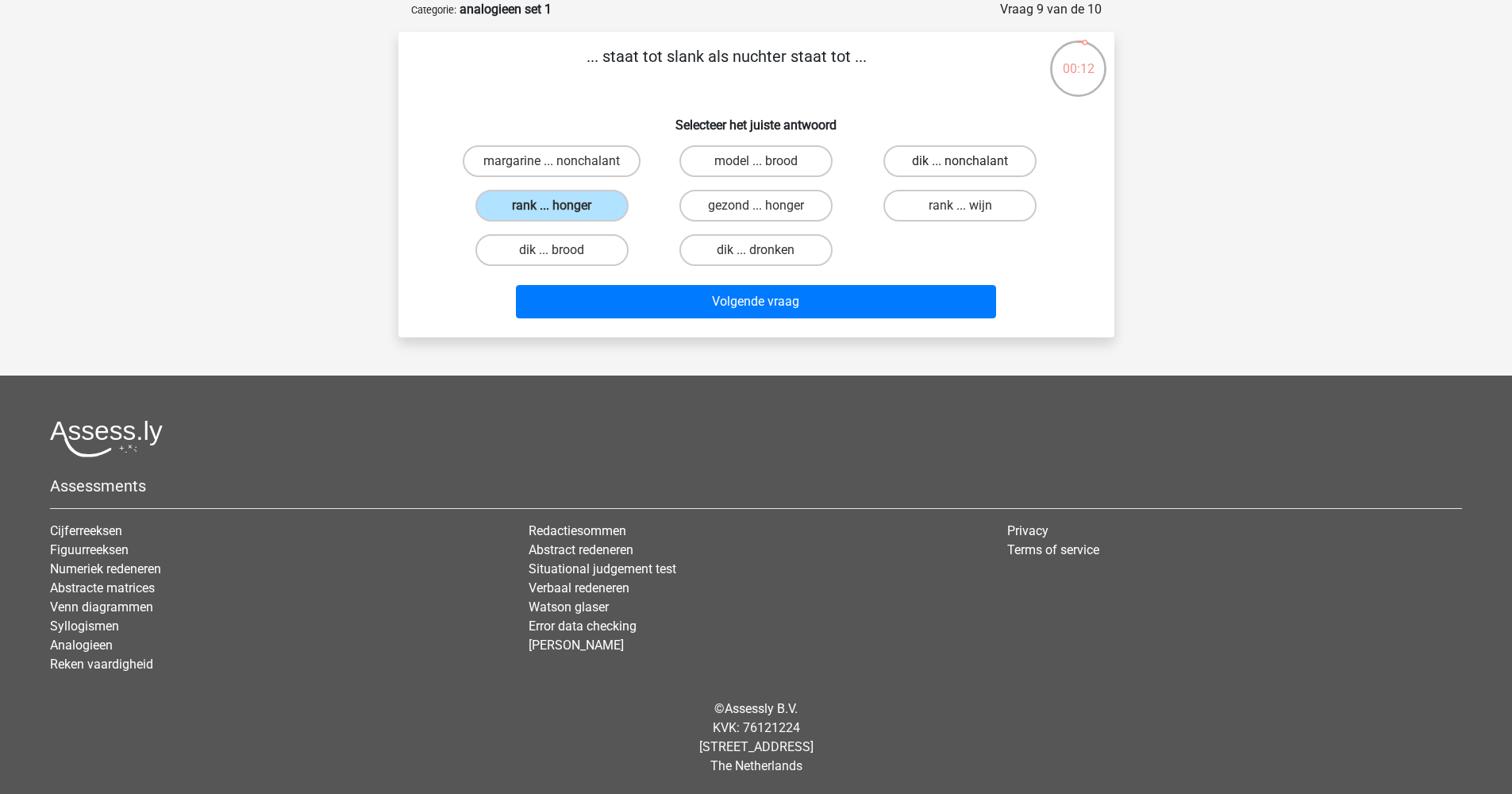
radio input "true"
click at [751, 209] on label "gezond ... honger" at bounding box center [756, 205] width 153 height 32
click at [755, 209] on input "gezond ... honger" at bounding box center [760, 210] width 10 height 10
radio input "true"
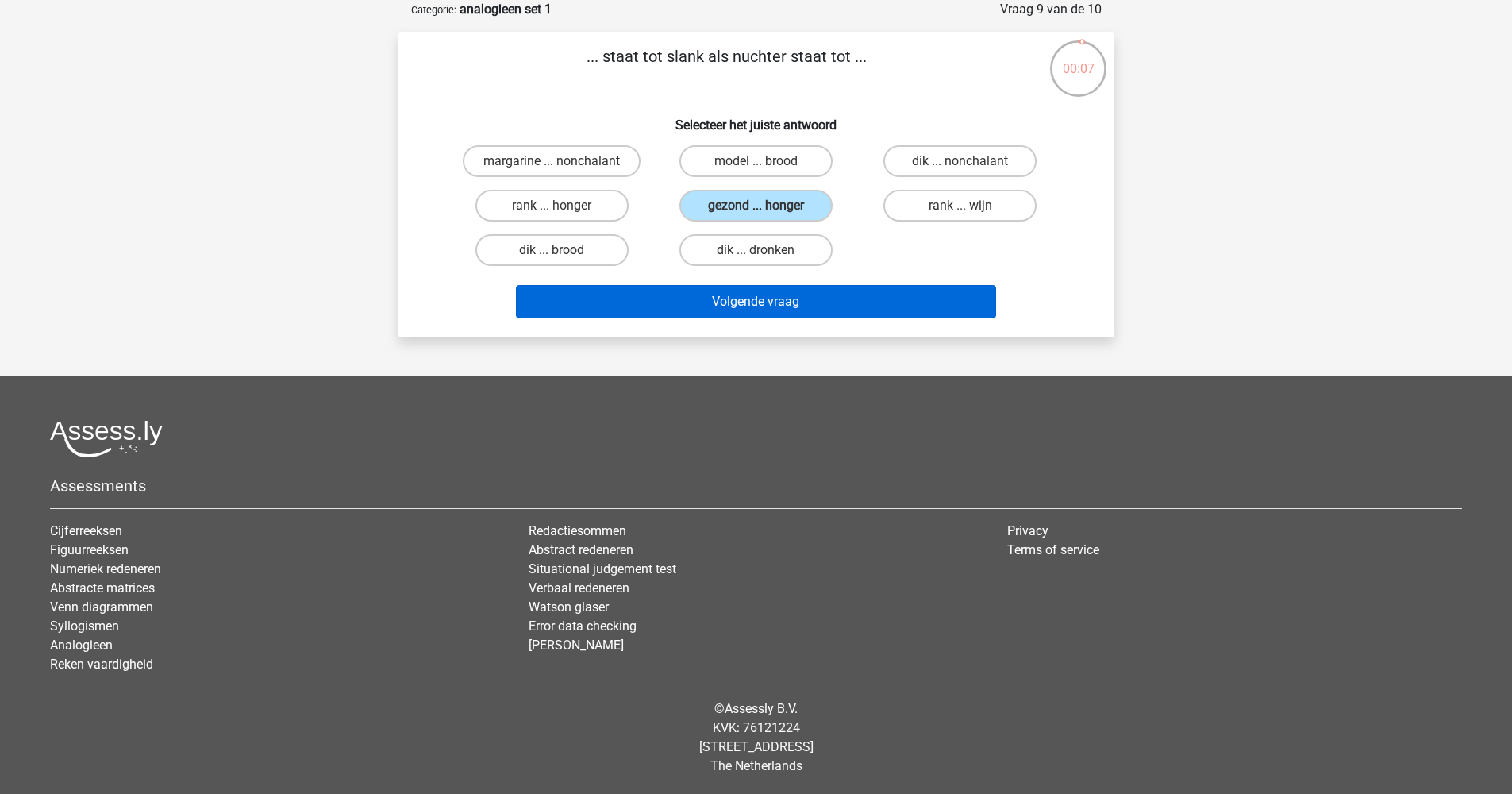
click at [765, 301] on button "Volgende vraag" at bounding box center [755, 301] width 480 height 33
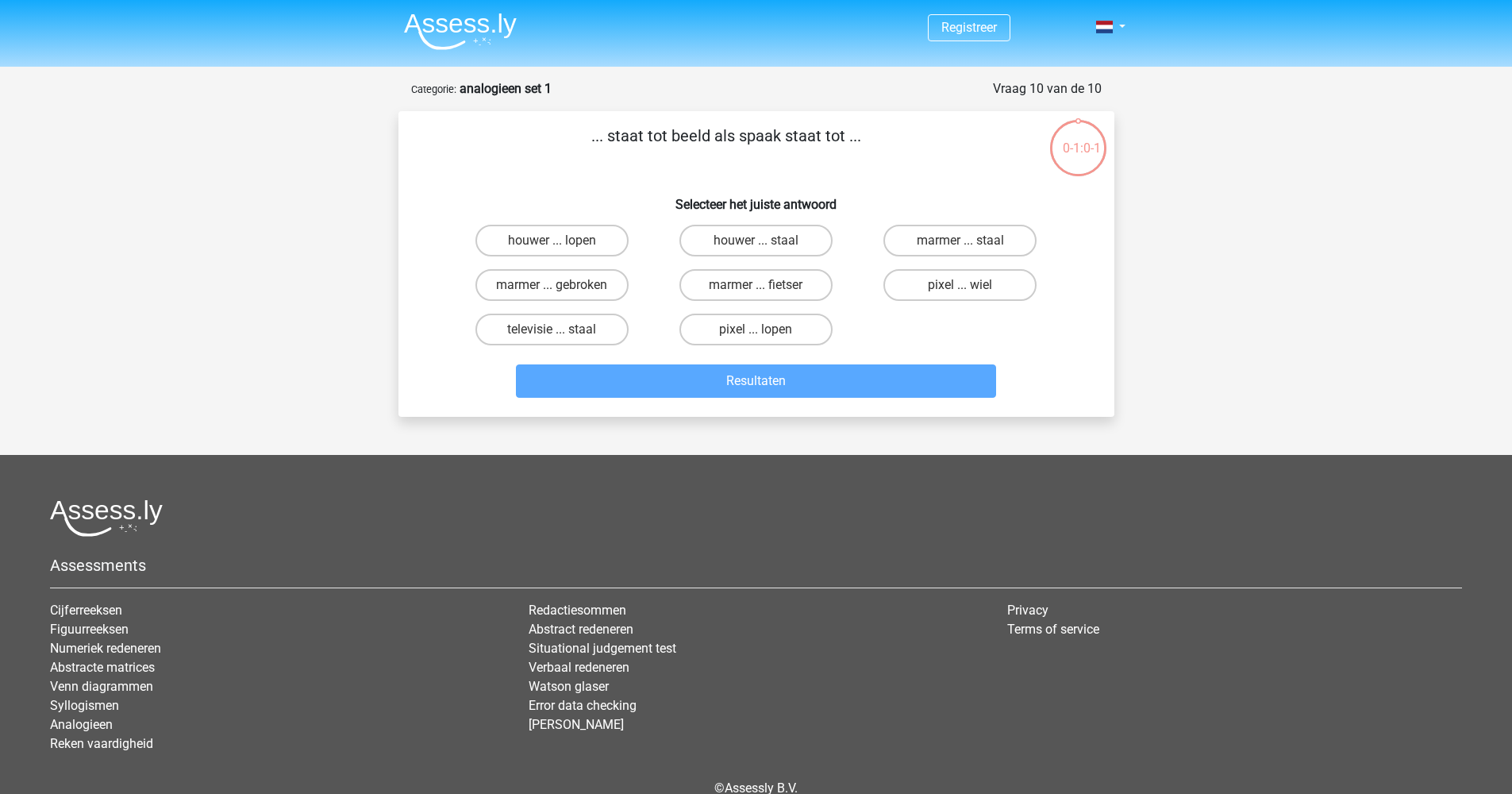
click at [484, 13] on img at bounding box center [460, 30] width 113 height 37
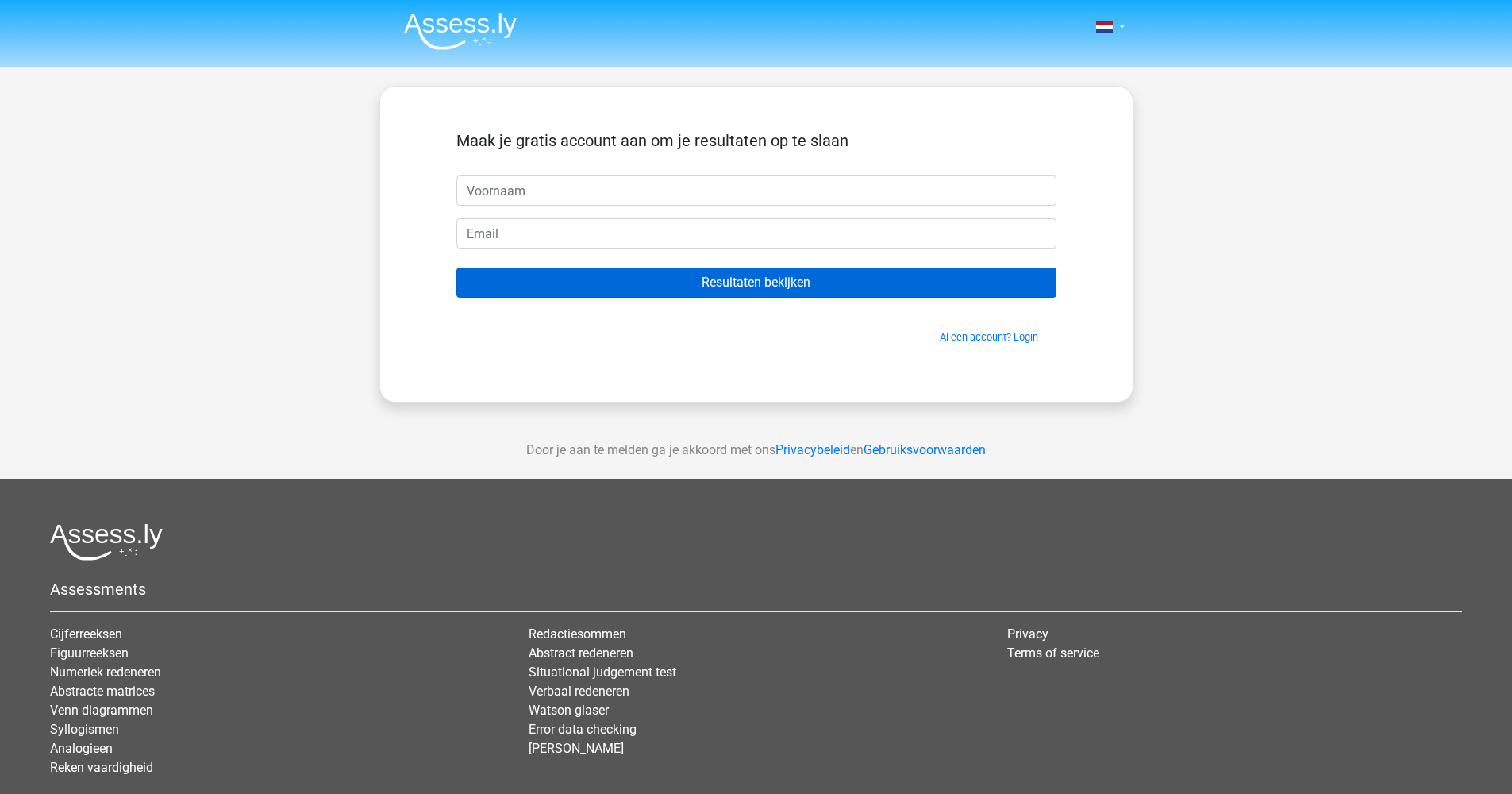
click at [768, 284] on input "Resultaten bekijken" at bounding box center [756, 283] width 600 height 30
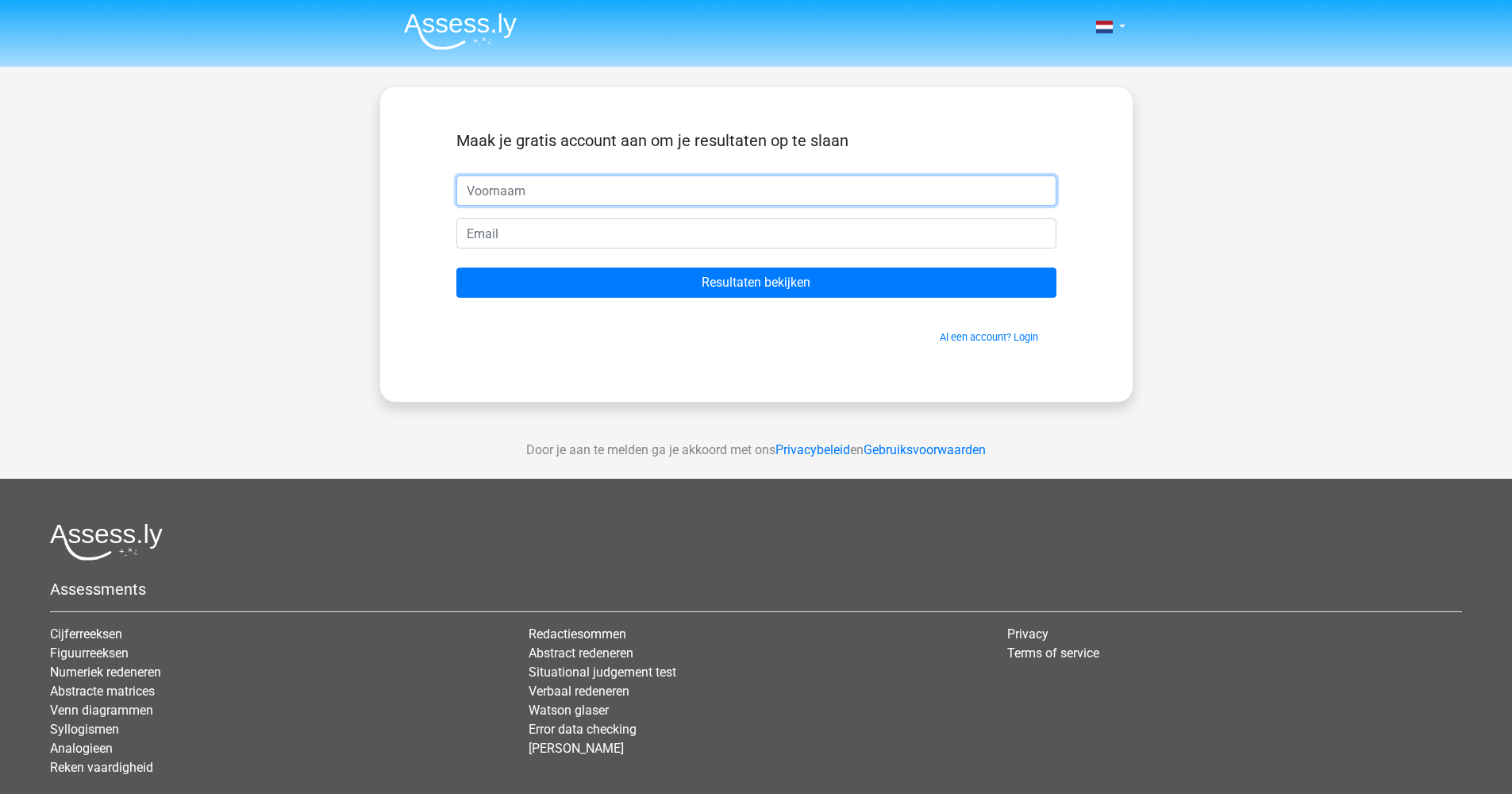
scroll to position [10, 0]
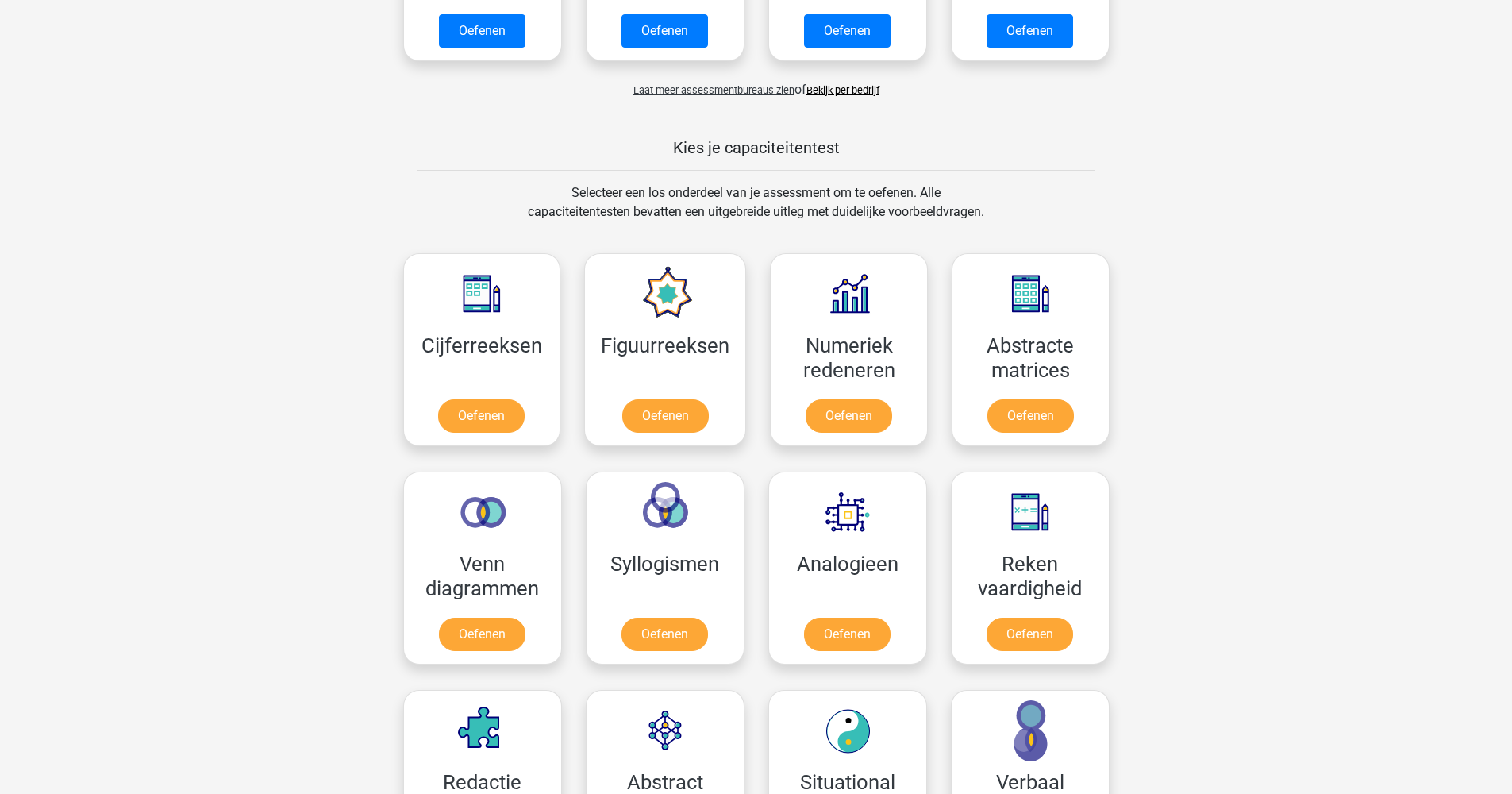
scroll to position [490, 0]
click at [878, 638] on link "Oefenen" at bounding box center [847, 638] width 91 height 35
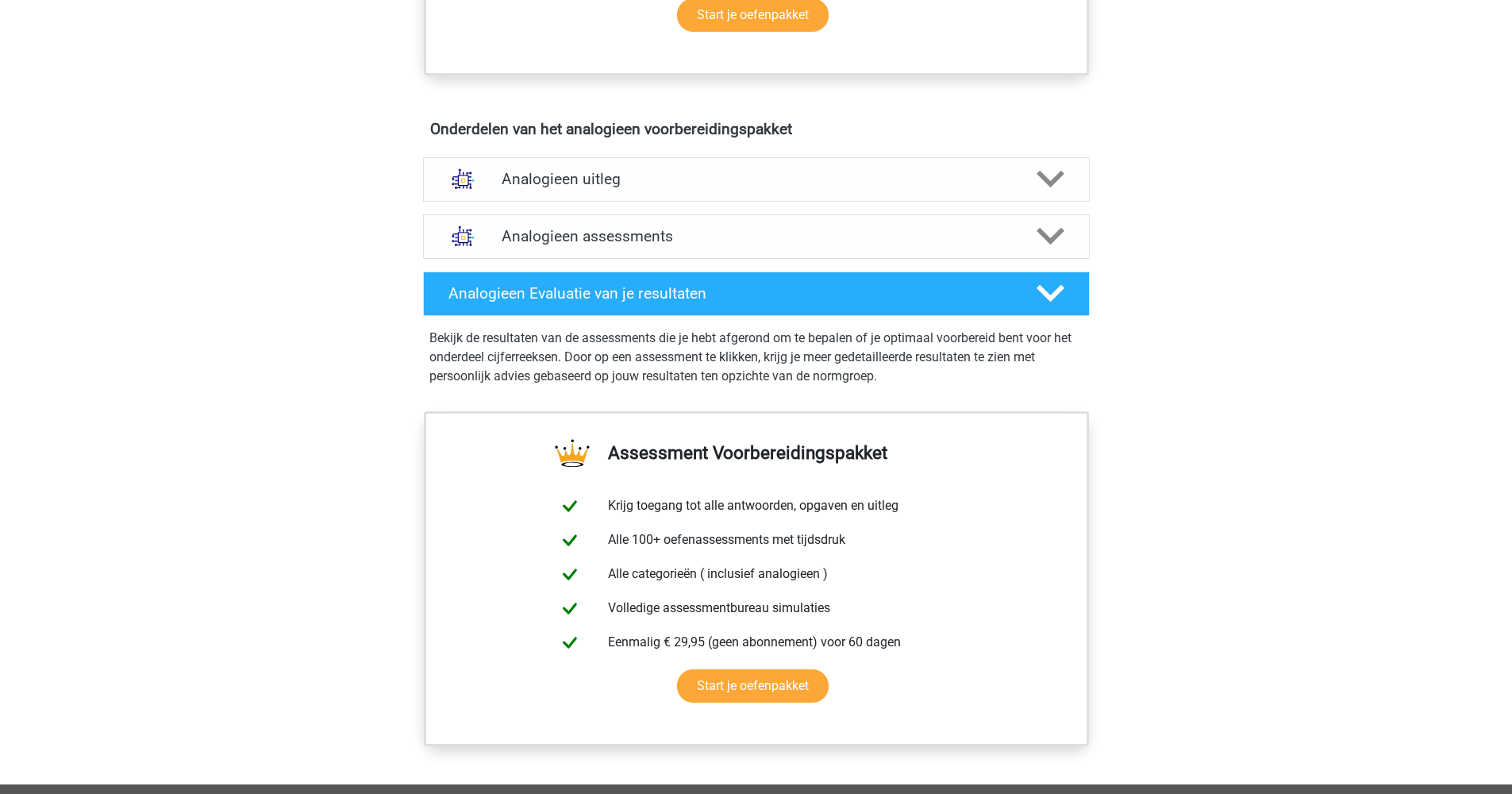
scroll to position [757, 0]
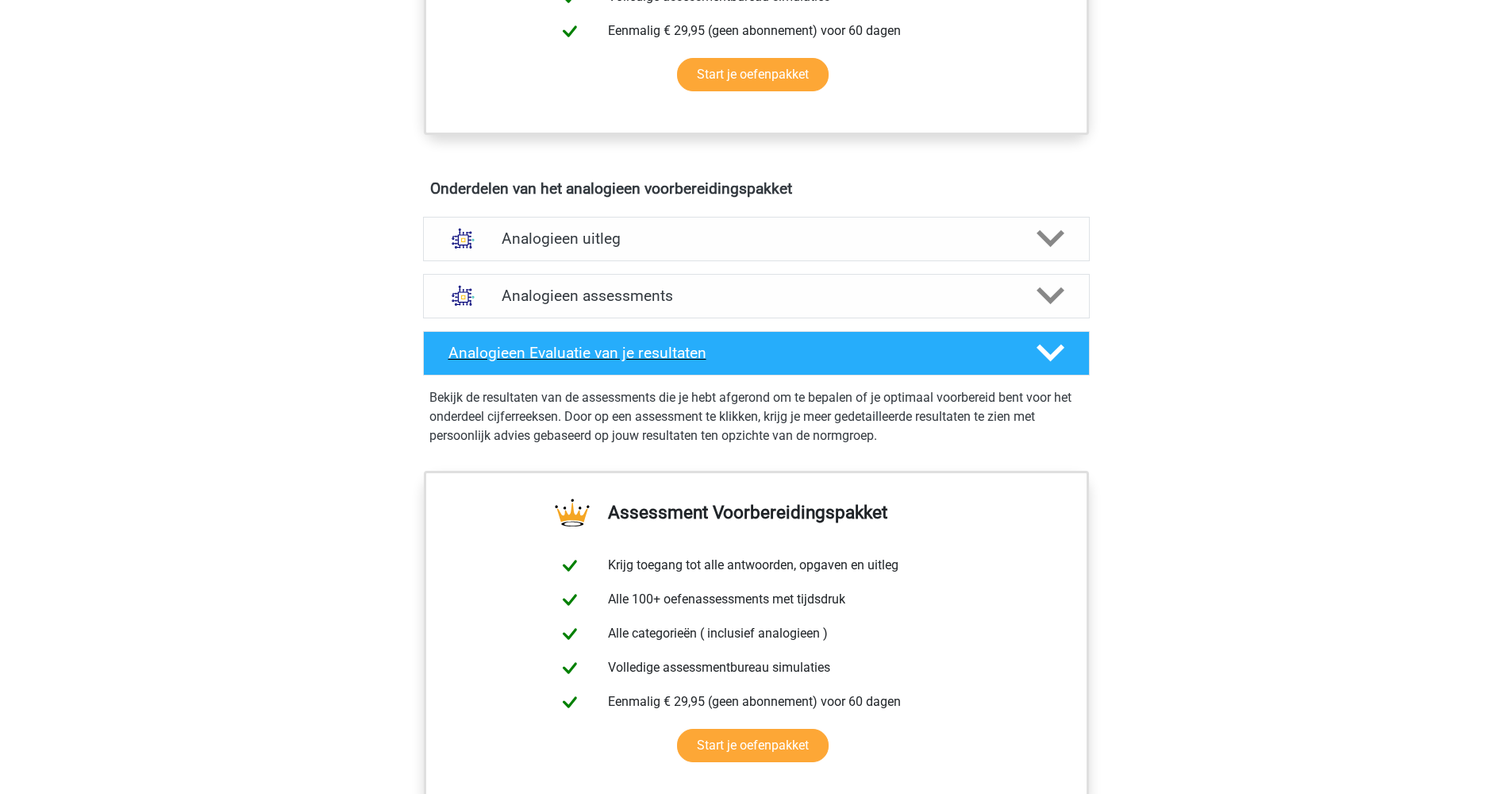
click at [1065, 342] on div at bounding box center [1048, 352] width 53 height 27
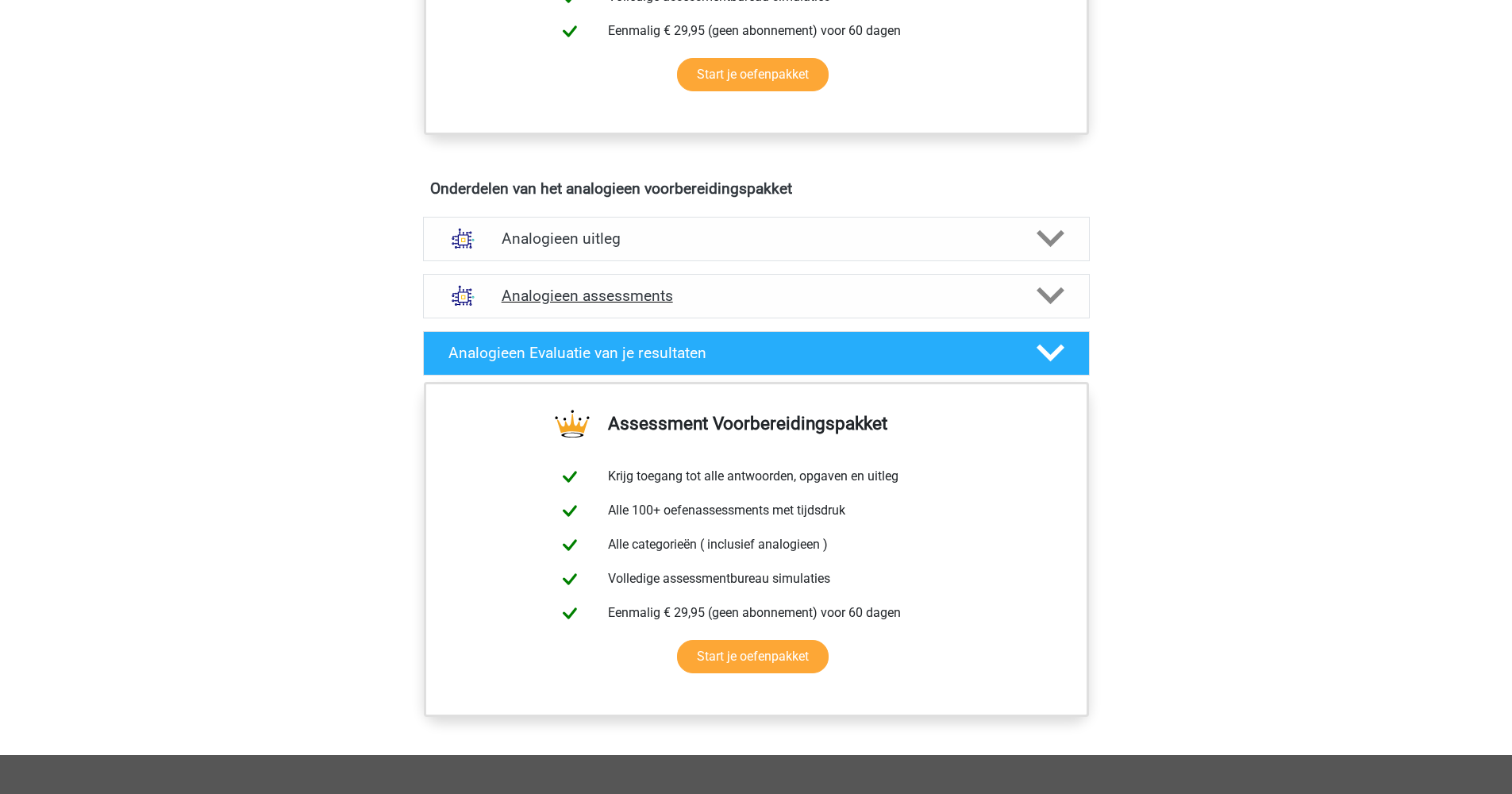
click at [1022, 289] on div at bounding box center [1048, 295] width 53 height 27
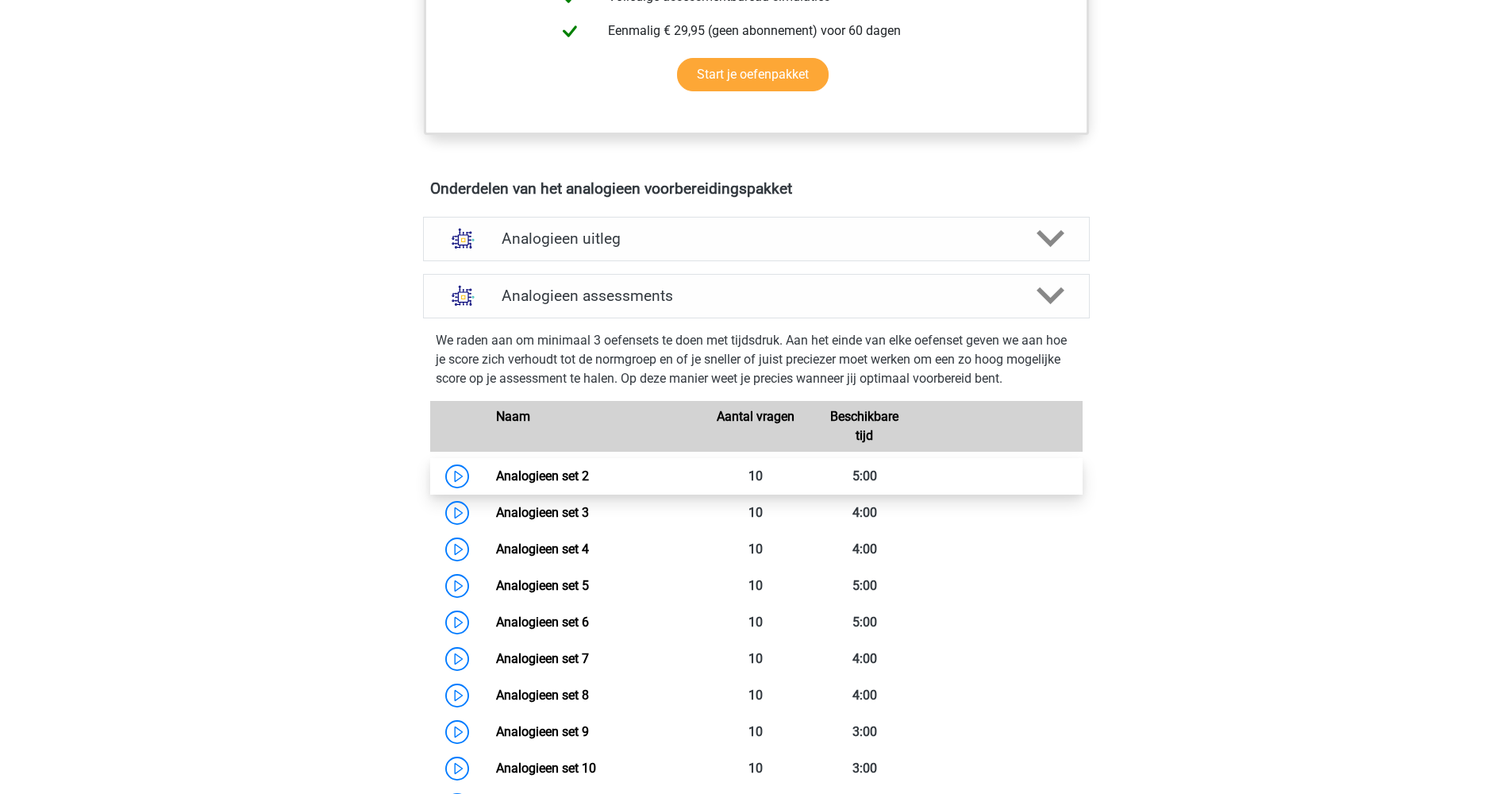
click at [544, 475] on link "Analogieen set 2" at bounding box center [542, 476] width 93 height 15
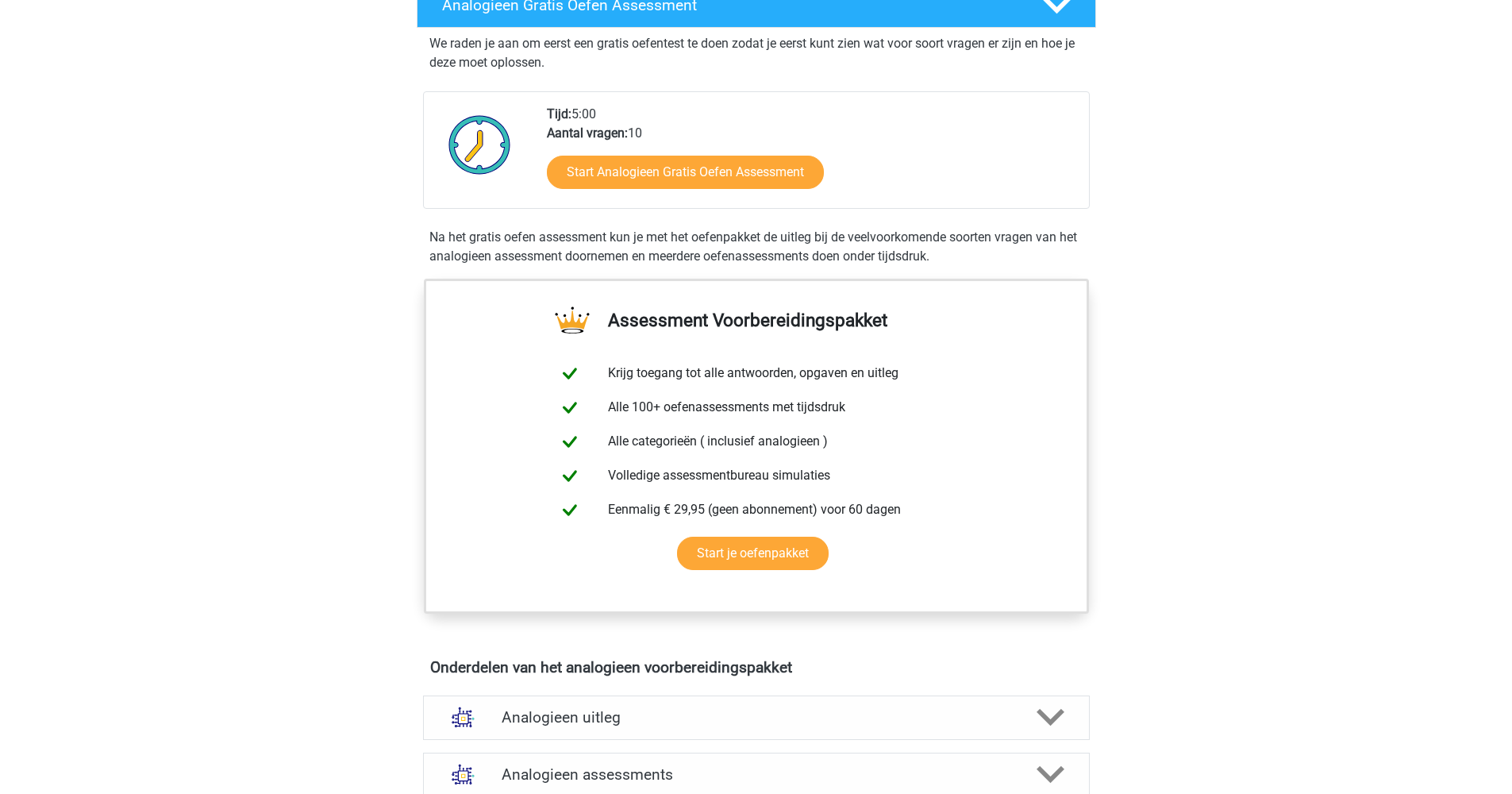
scroll to position [0, 0]
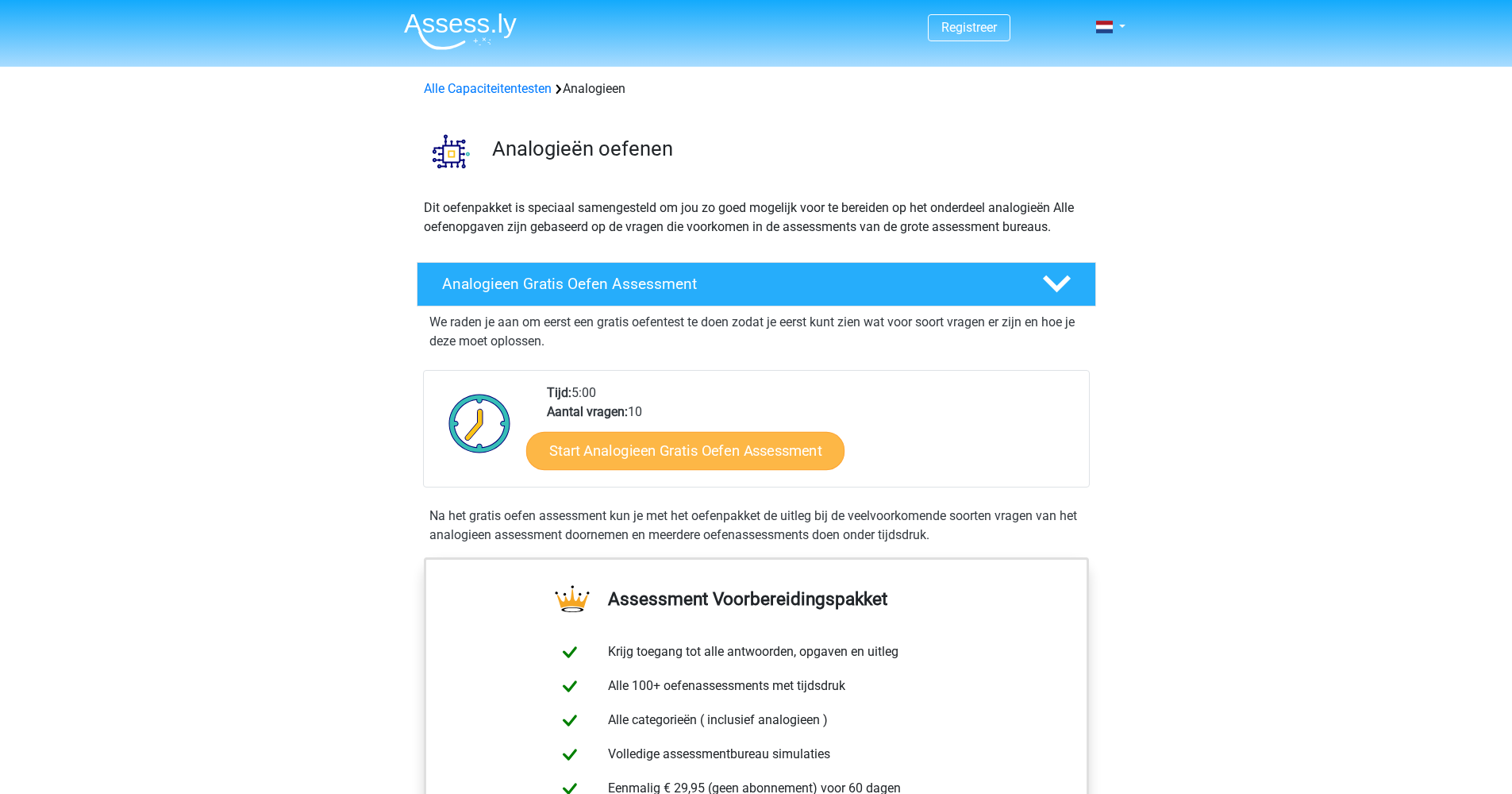
click at [718, 450] on link "Start Analogieen Gratis Oefen Assessment" at bounding box center [685, 450] width 318 height 38
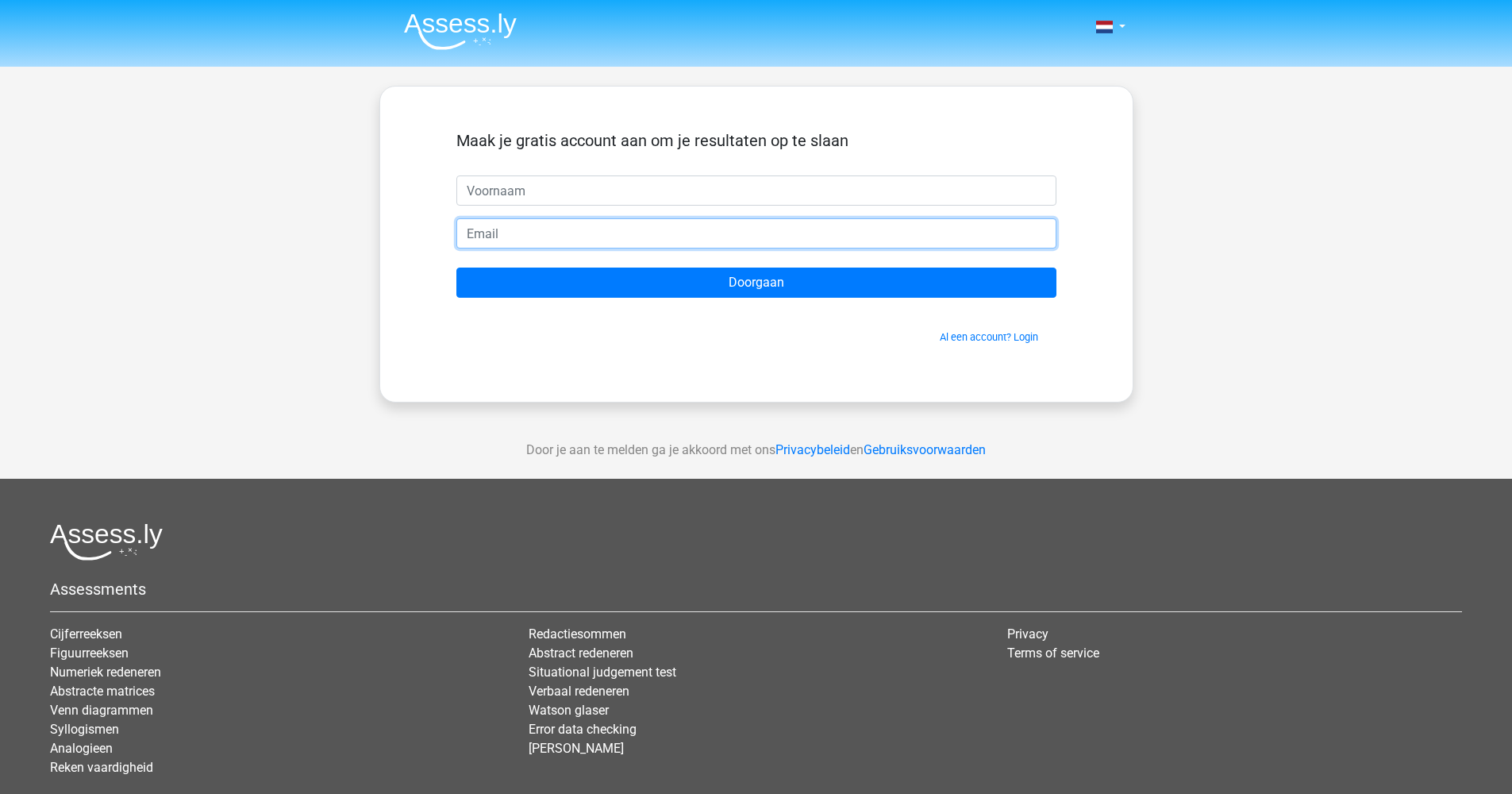
click at [754, 244] on input "email" at bounding box center [756, 234] width 600 height 30
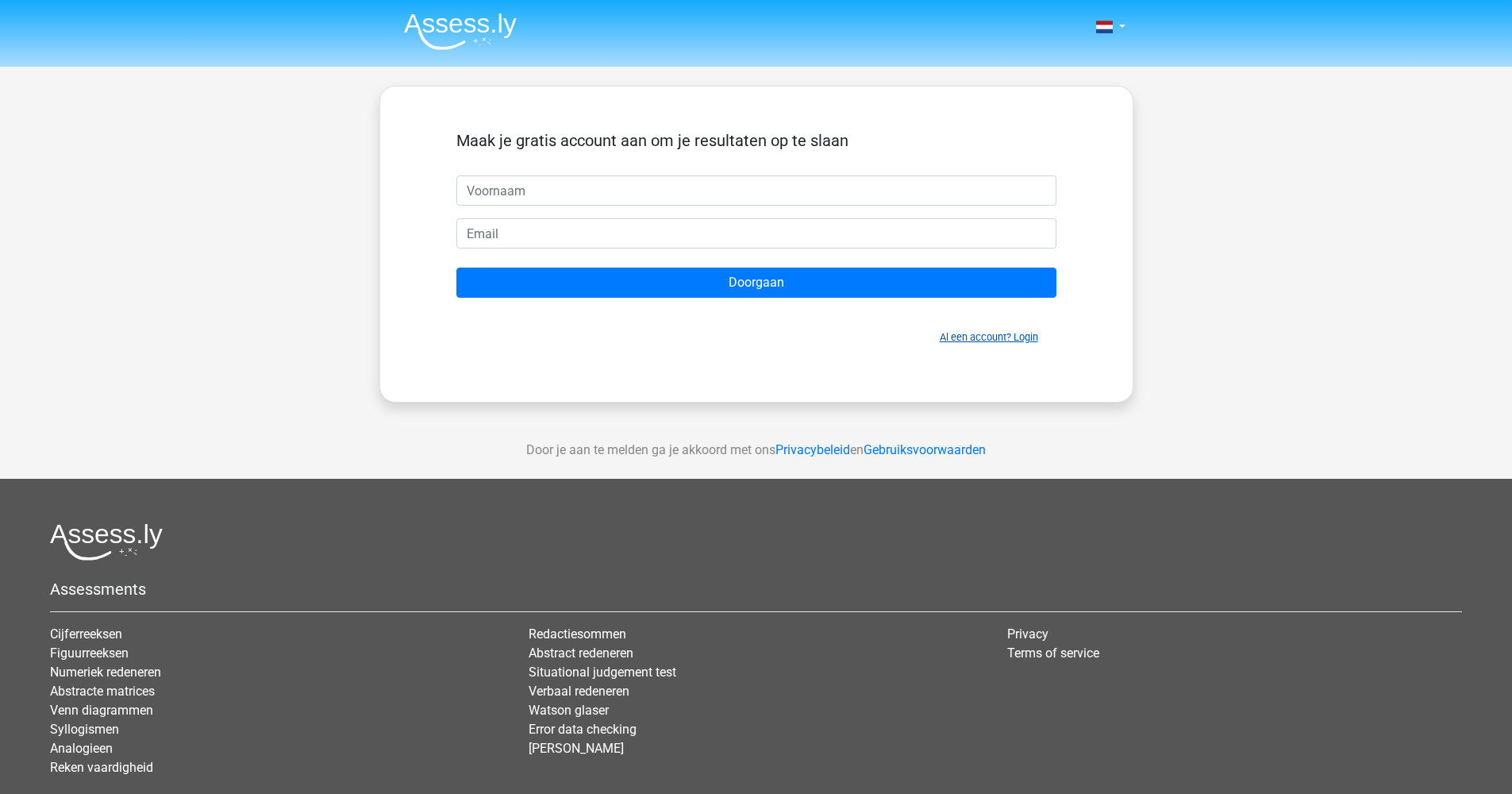
click at [972, 340] on link "Al een account? Login" at bounding box center [989, 337] width 98 height 12
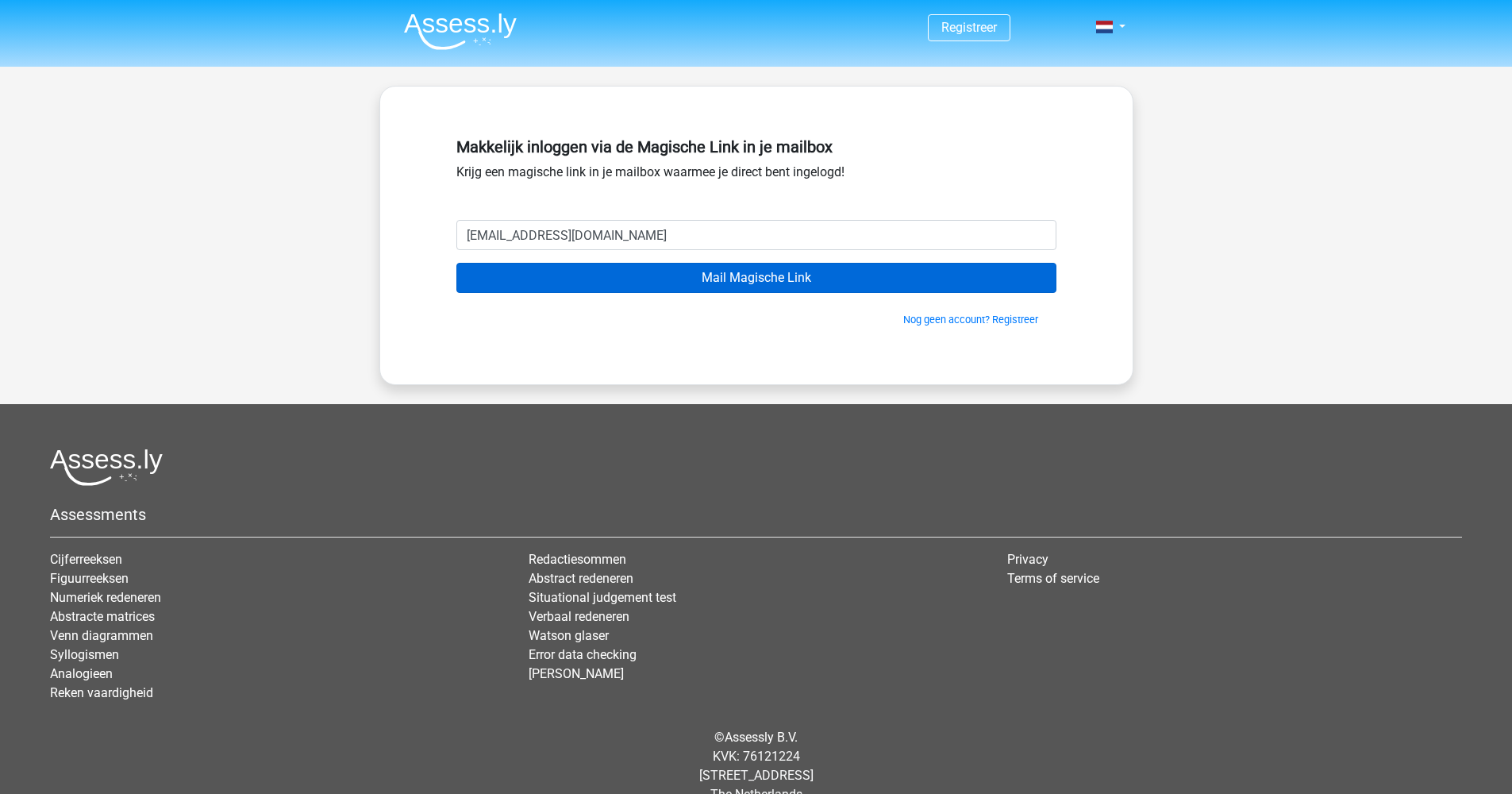
type input "[EMAIL_ADDRESS][DOMAIN_NAME]"
click at [752, 278] on input "Mail Magische Link" at bounding box center [756, 278] width 600 height 30
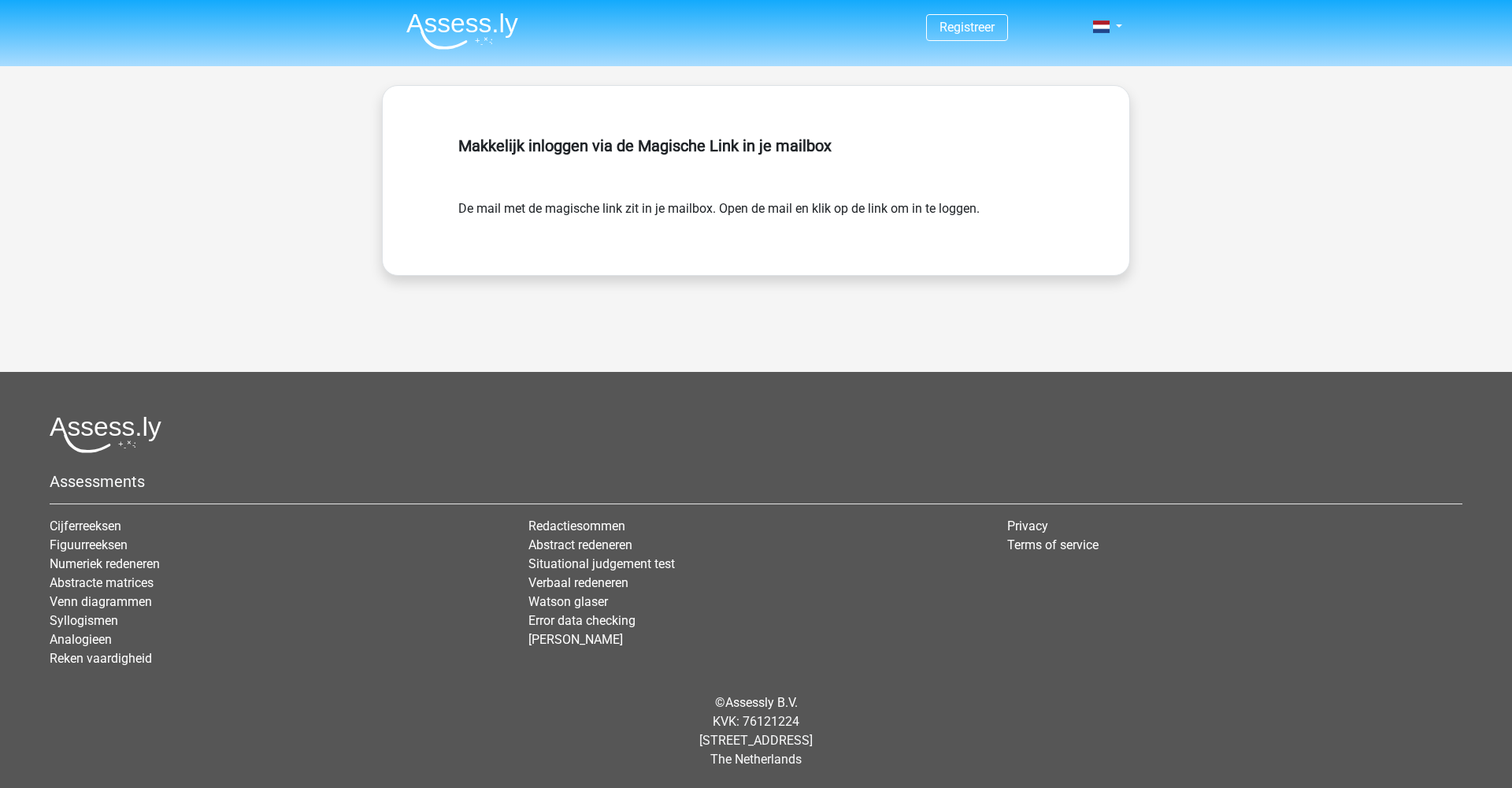
click at [970, 37] on span "Registreer" at bounding box center [966, 27] width 82 height 27
click at [971, 31] on link "Registreer" at bounding box center [967, 27] width 55 height 15
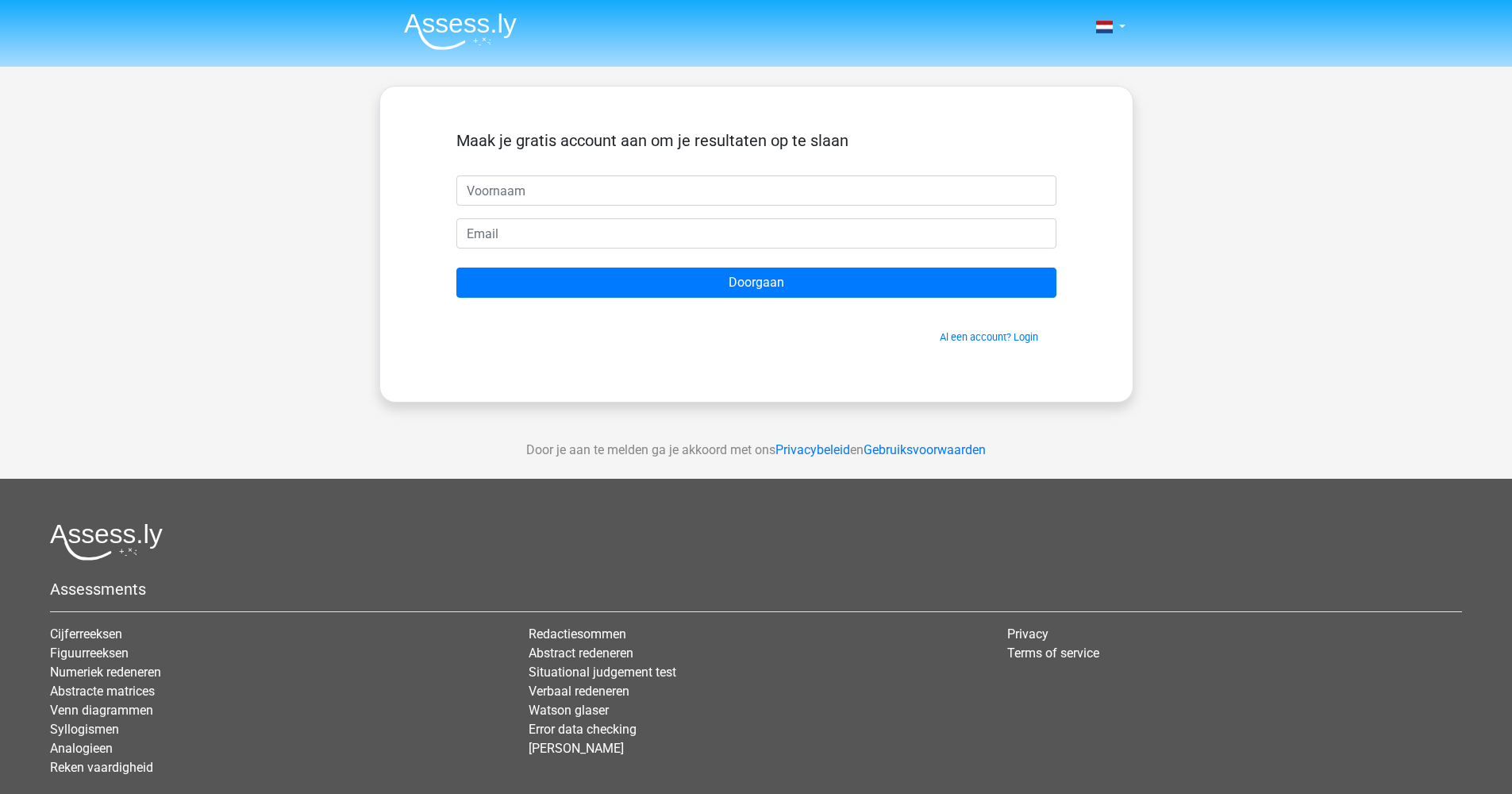
click at [756, 192] on input "text" at bounding box center [756, 190] width 600 height 30
type input "[EMAIL_ADDRESS][DOMAIN_NAME]"
type input "slimmmm"
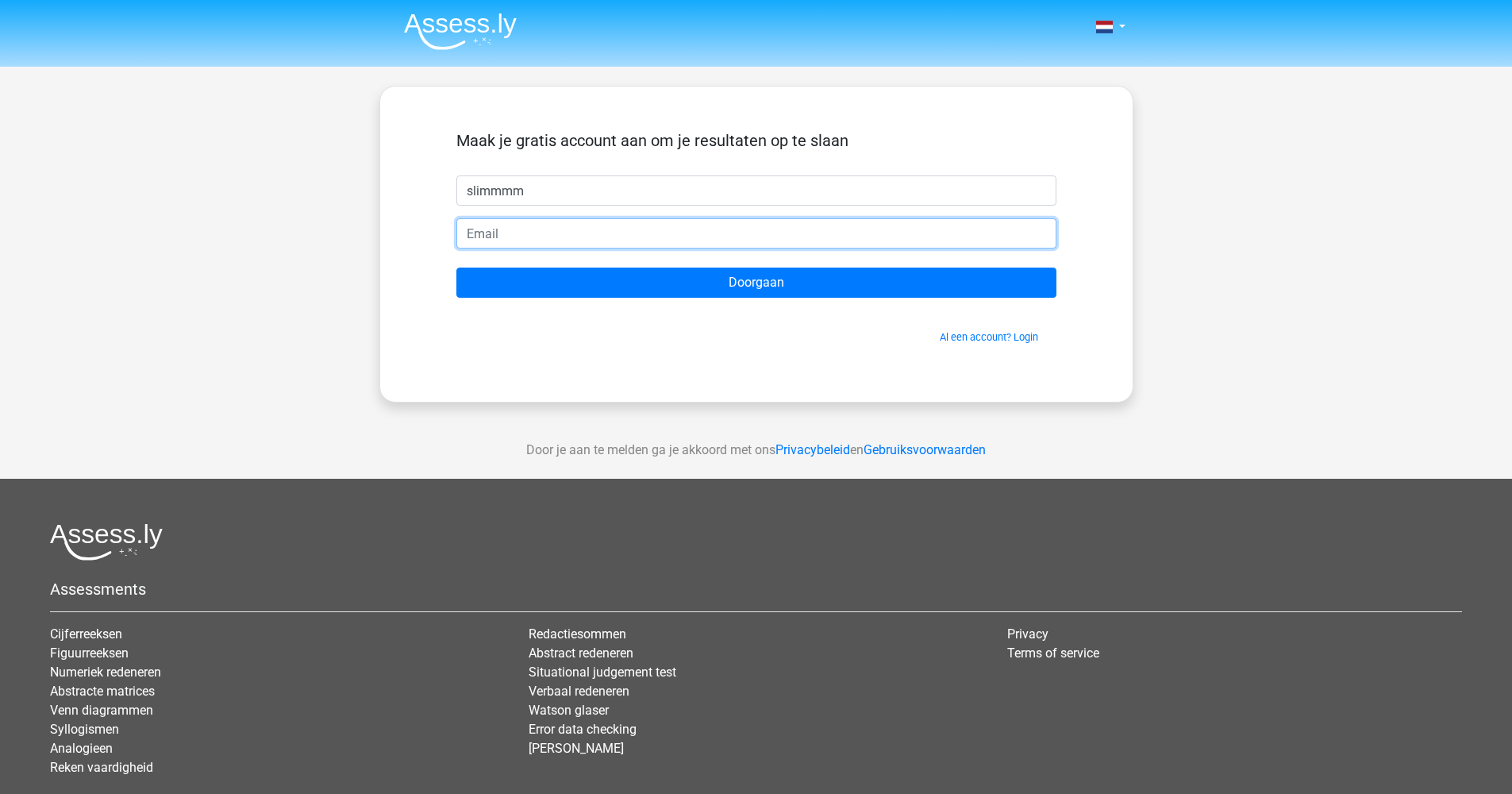
click at [743, 227] on input "email" at bounding box center [756, 234] width 600 height 30
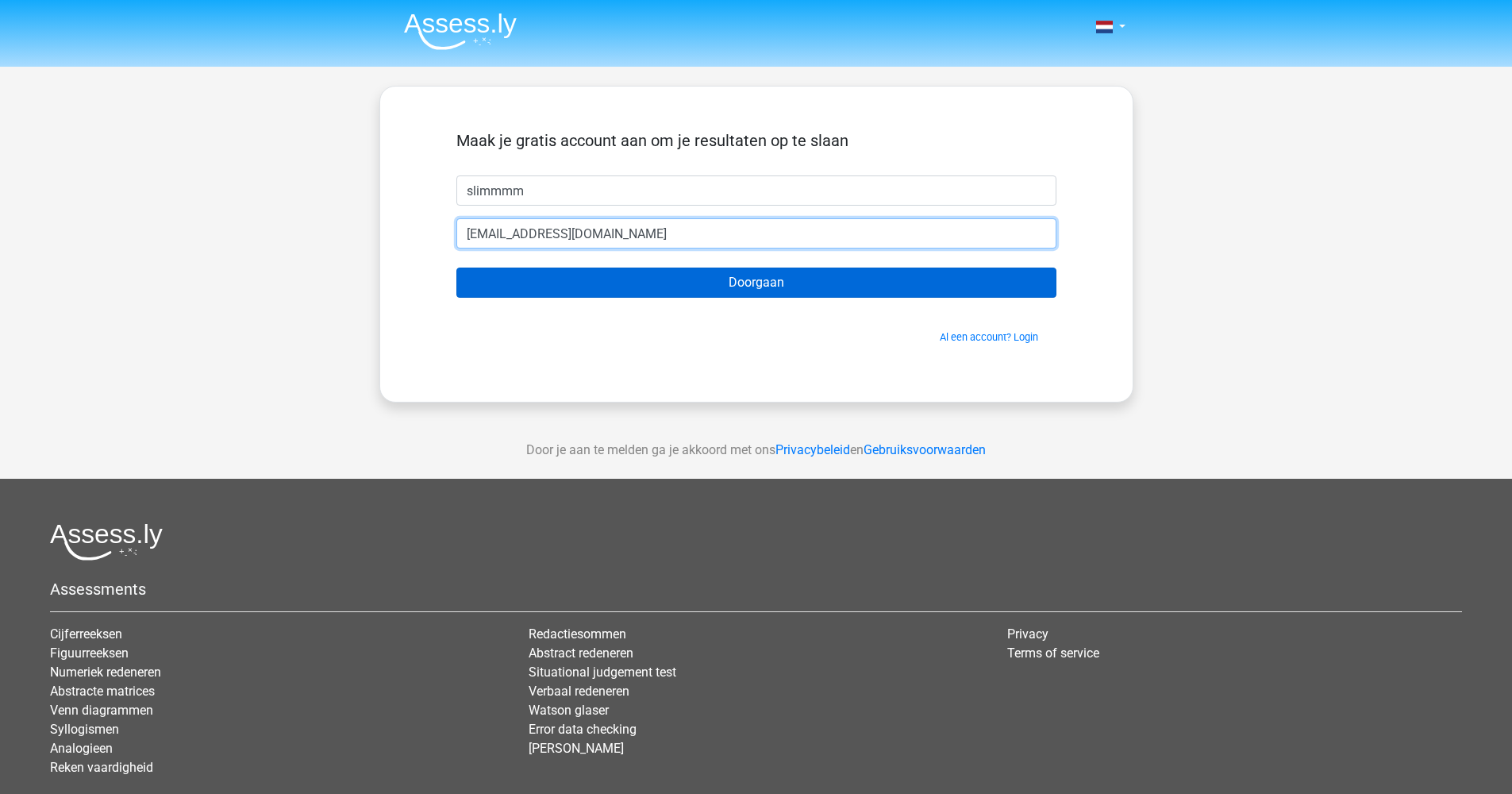
type input "slimaneaguersif@gmail.com"
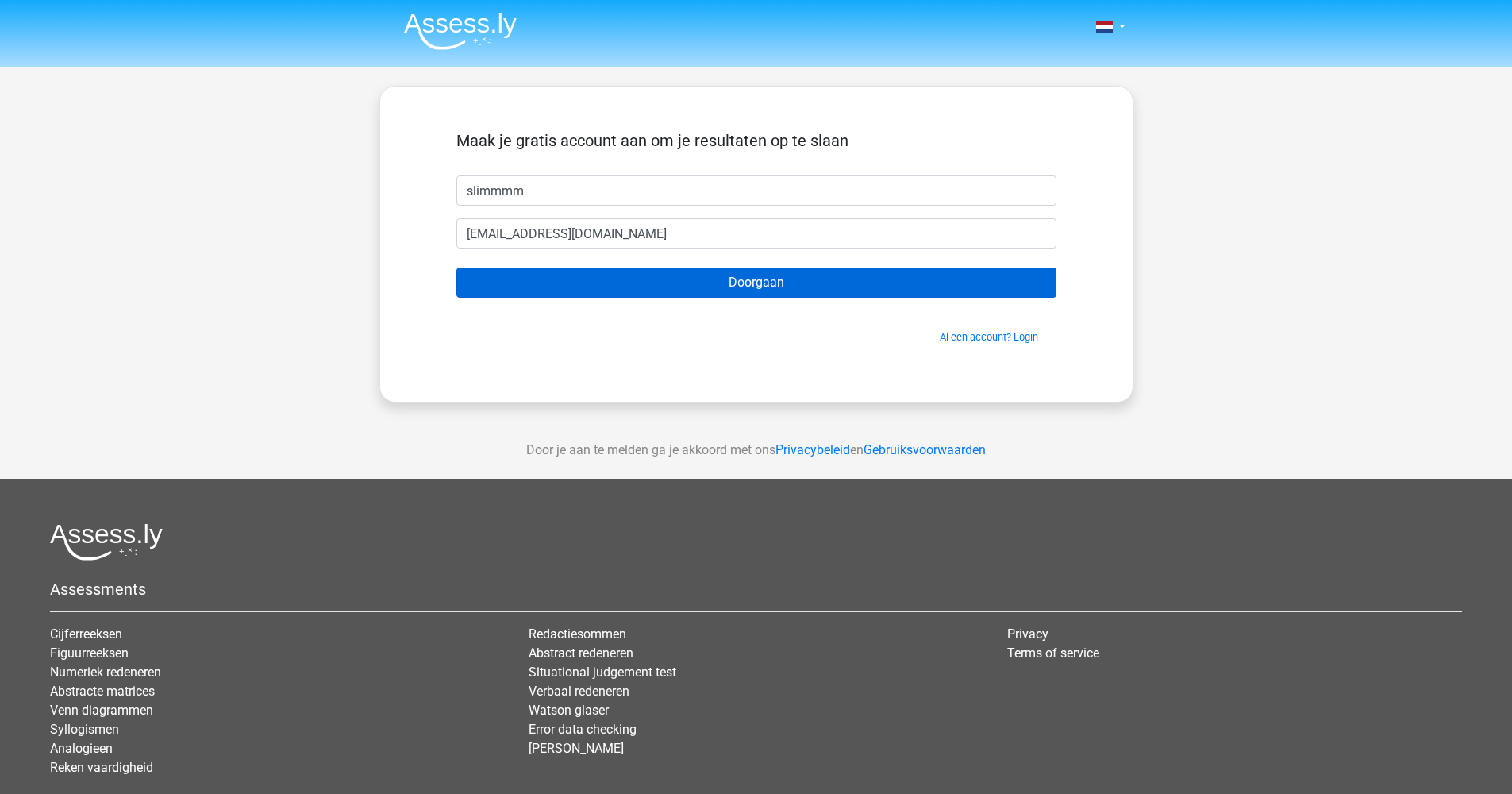
click at [758, 278] on input "Doorgaan" at bounding box center [756, 283] width 600 height 30
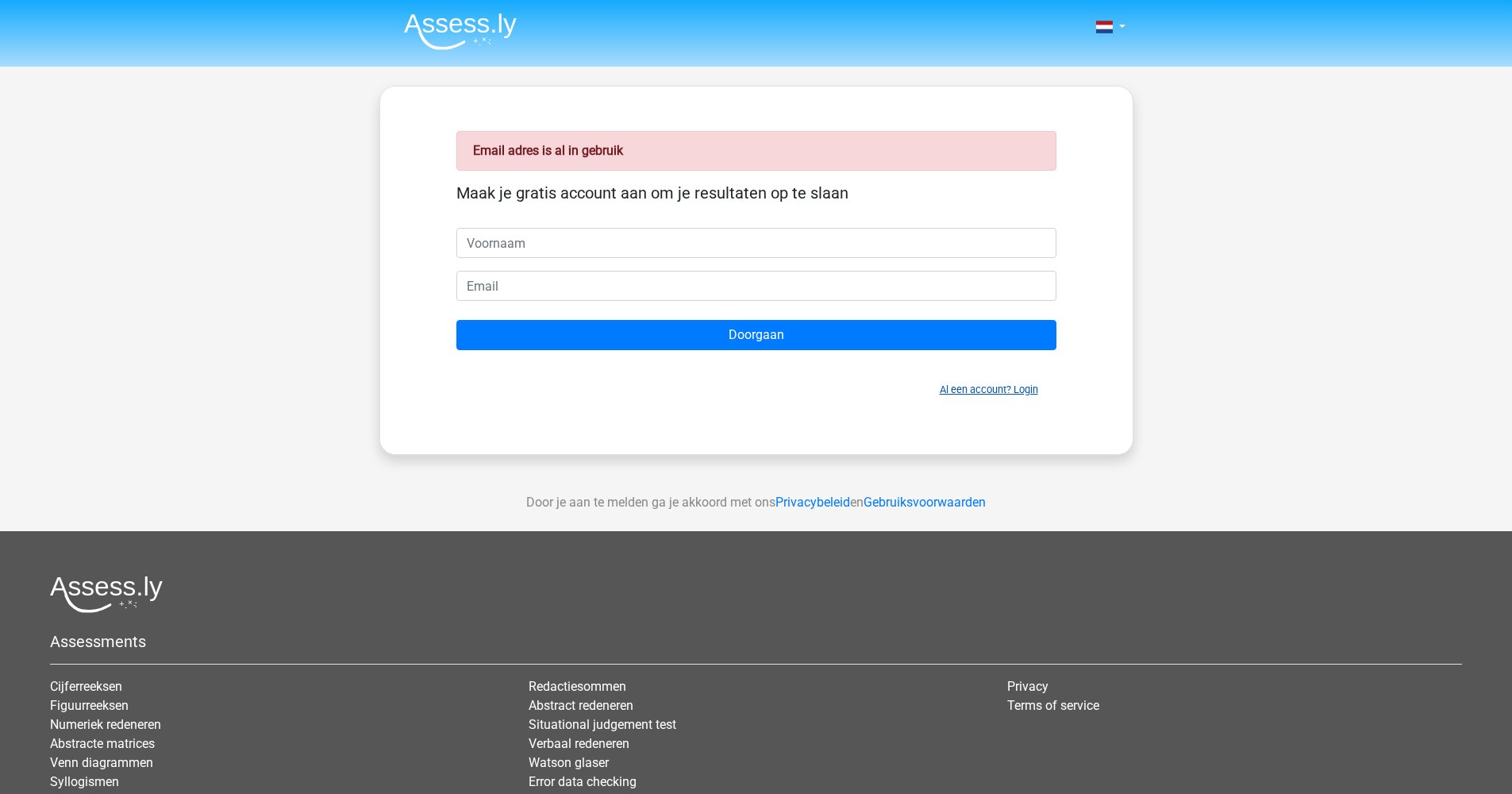
click at [988, 390] on link "Al een account? Login" at bounding box center [989, 389] width 98 height 12
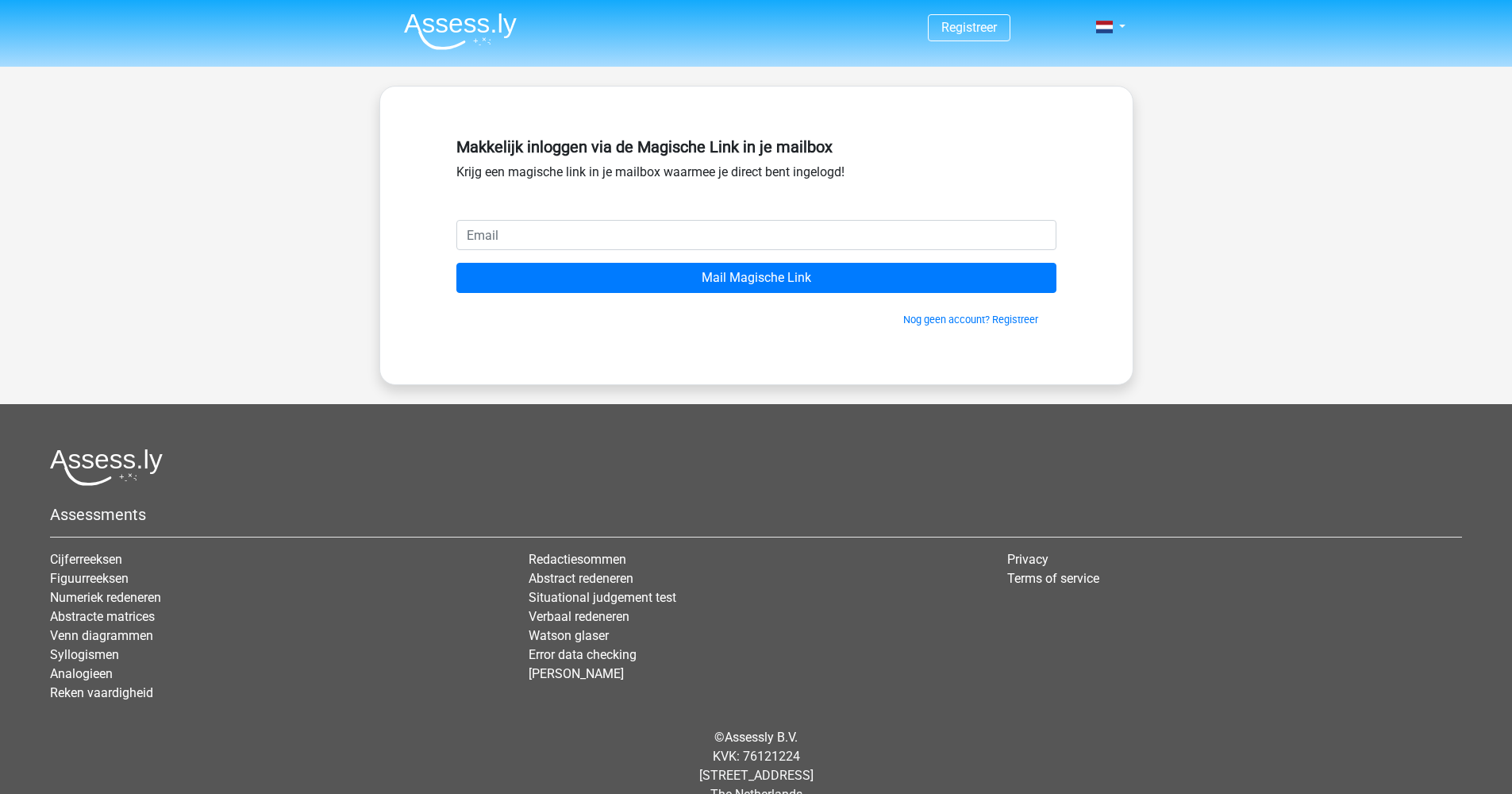
click at [678, 235] on input "email" at bounding box center [756, 235] width 600 height 30
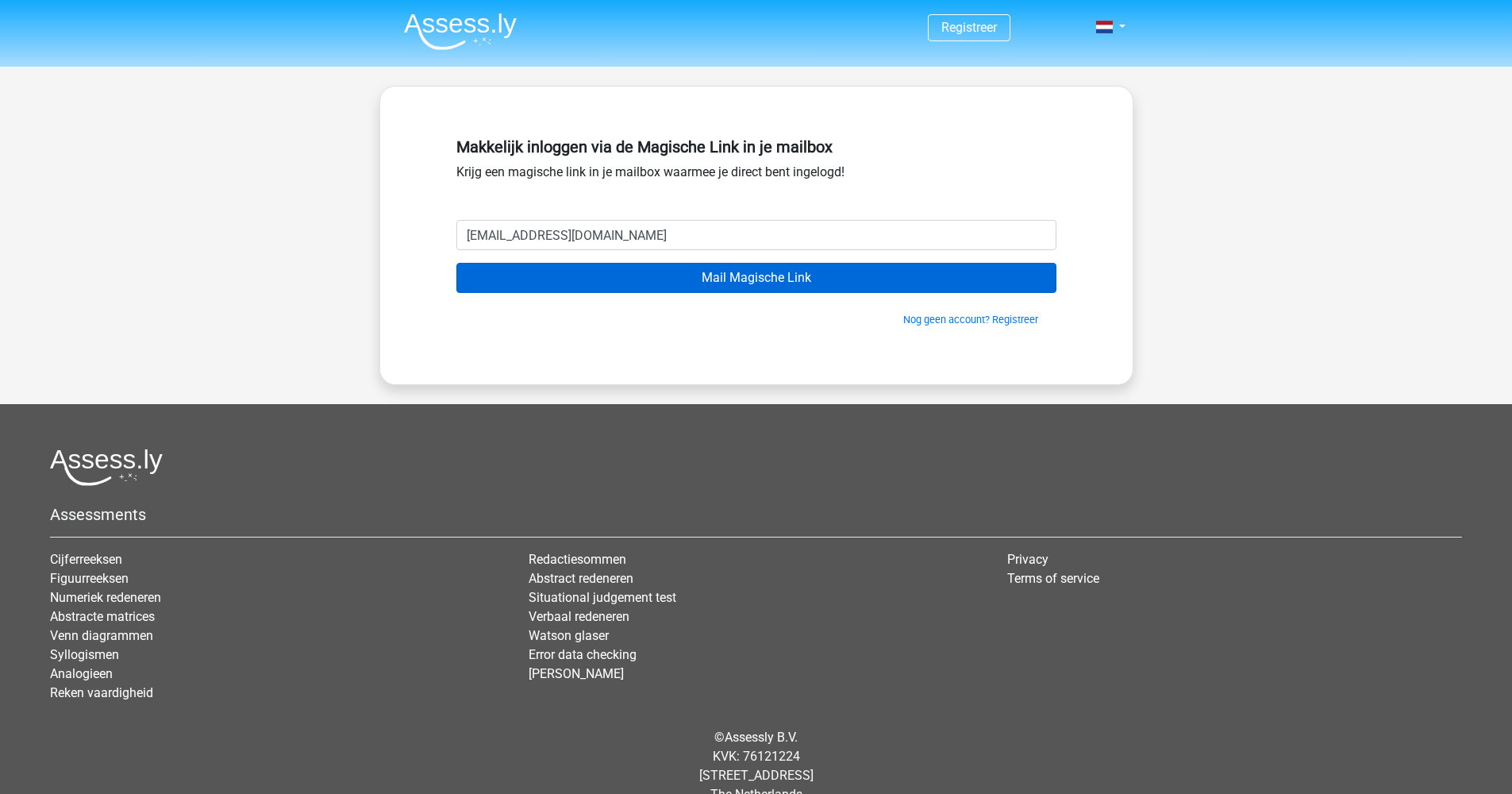
type input "[EMAIL_ADDRESS][DOMAIN_NAME]"
click at [755, 269] on input "Mail Magische Link" at bounding box center [756, 278] width 600 height 30
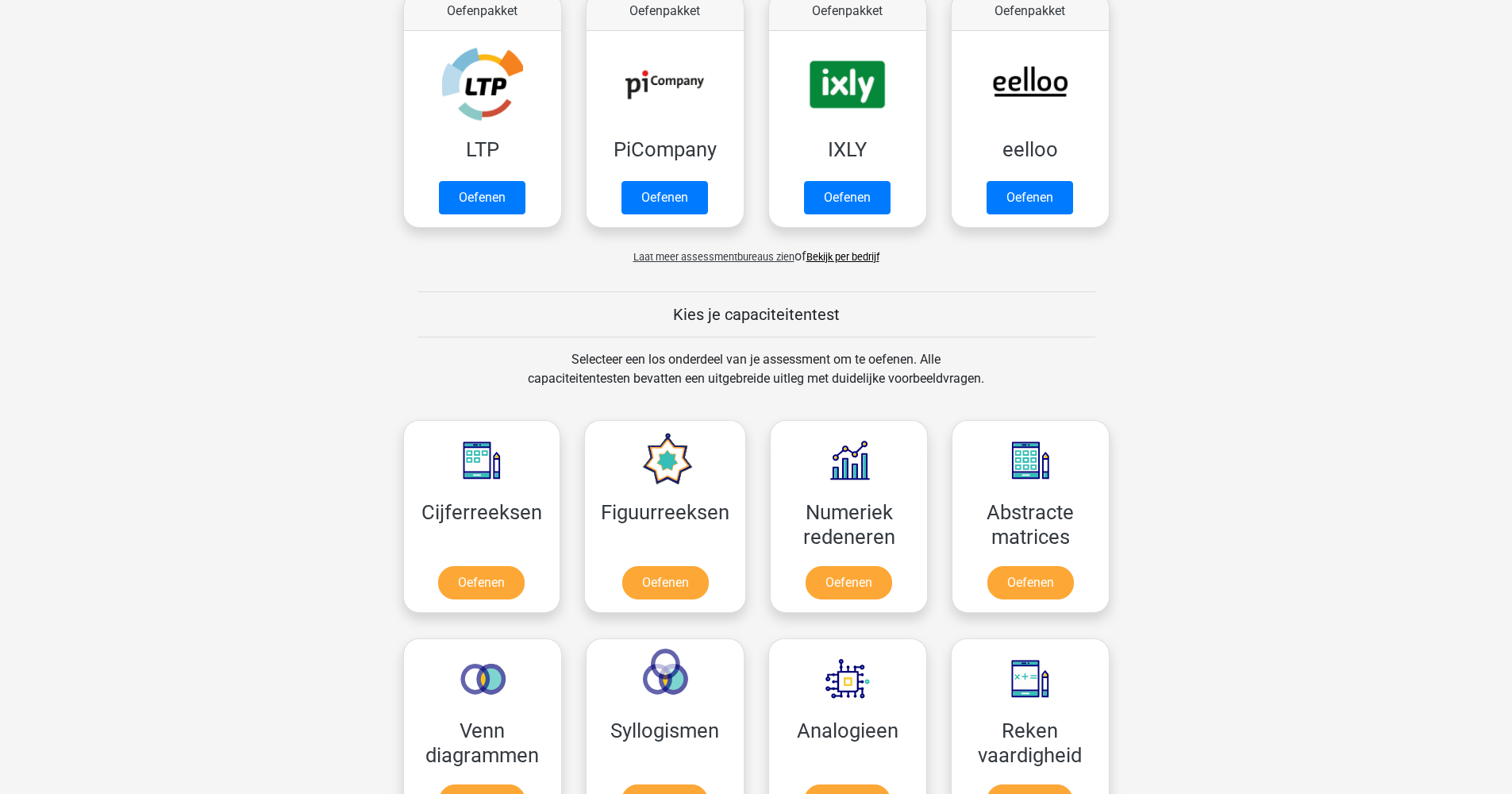
scroll to position [643, 0]
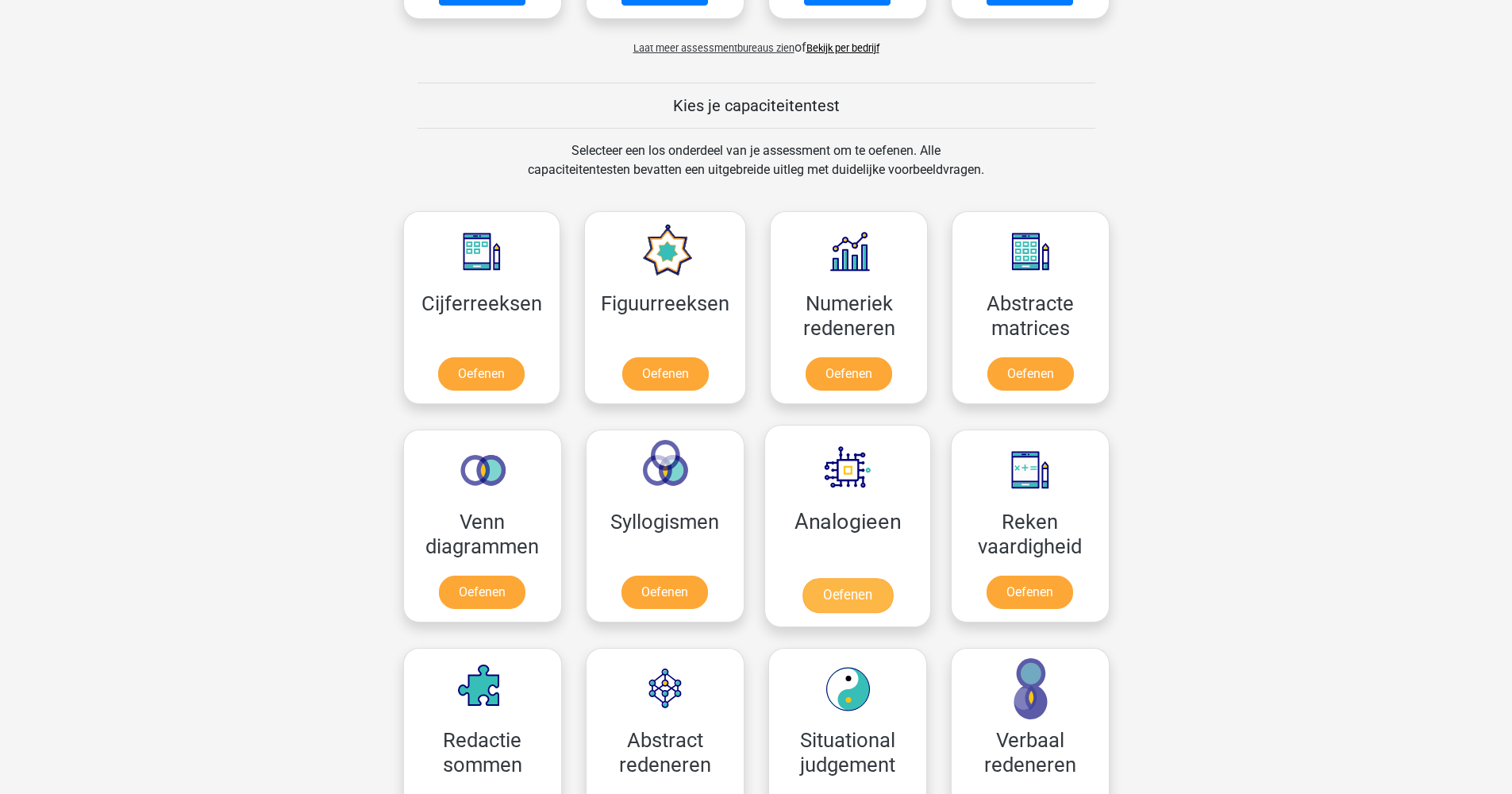
click at [860, 597] on link "Oefenen" at bounding box center [847, 595] width 91 height 35
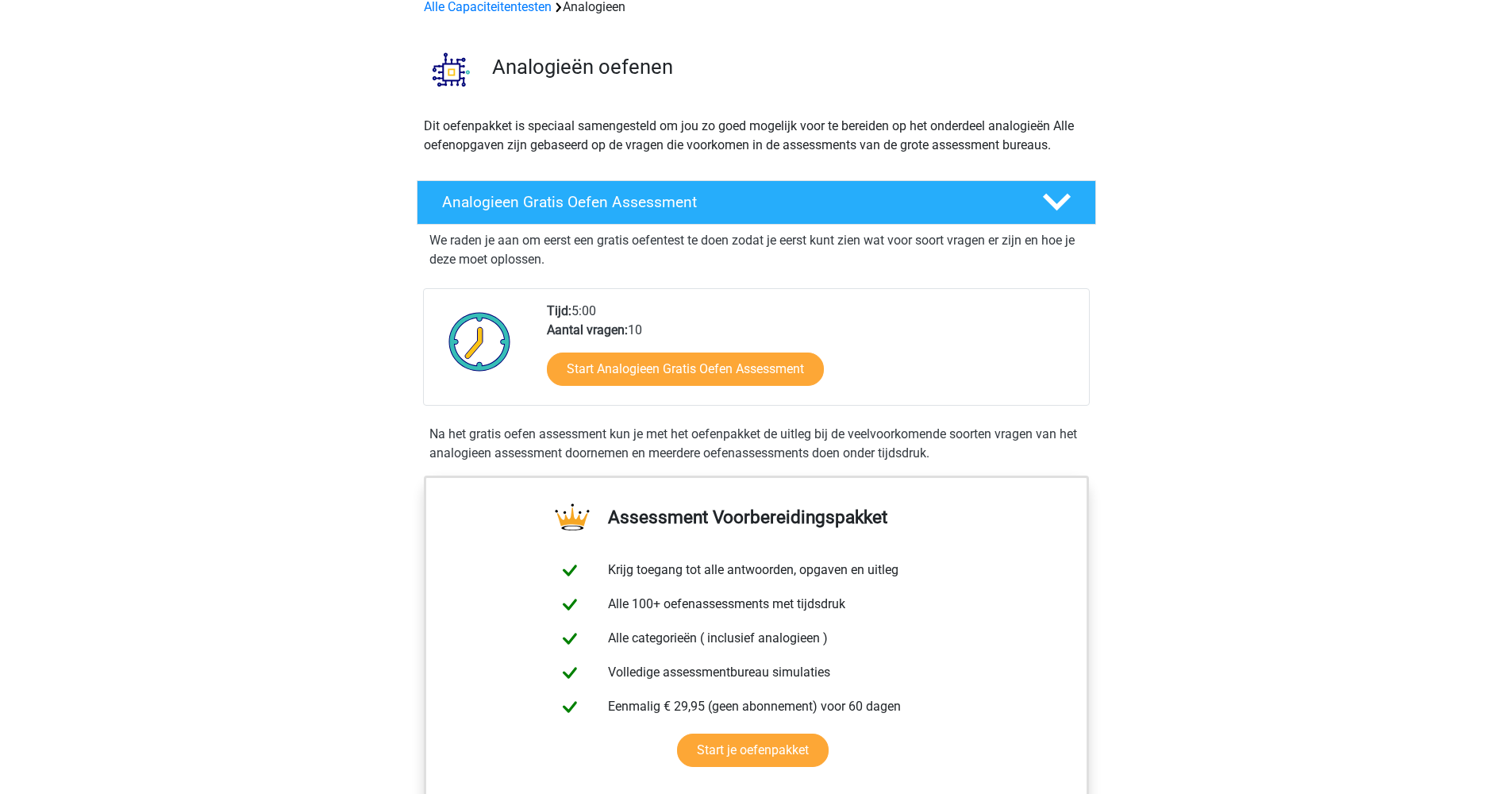
scroll to position [17, 0]
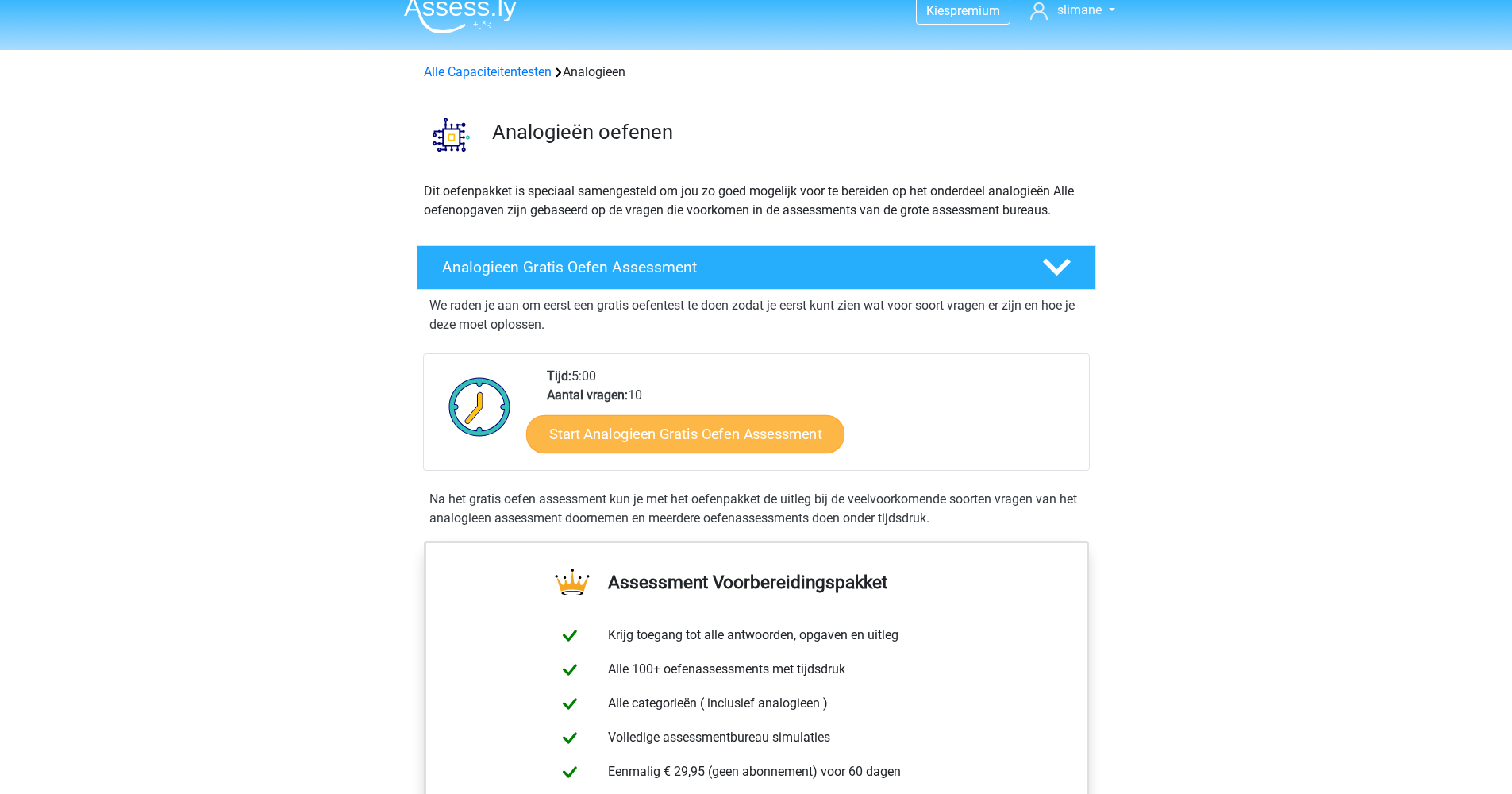
click at [619, 428] on link "Start Analogieen Gratis Oefen Assessment" at bounding box center [685, 433] width 318 height 38
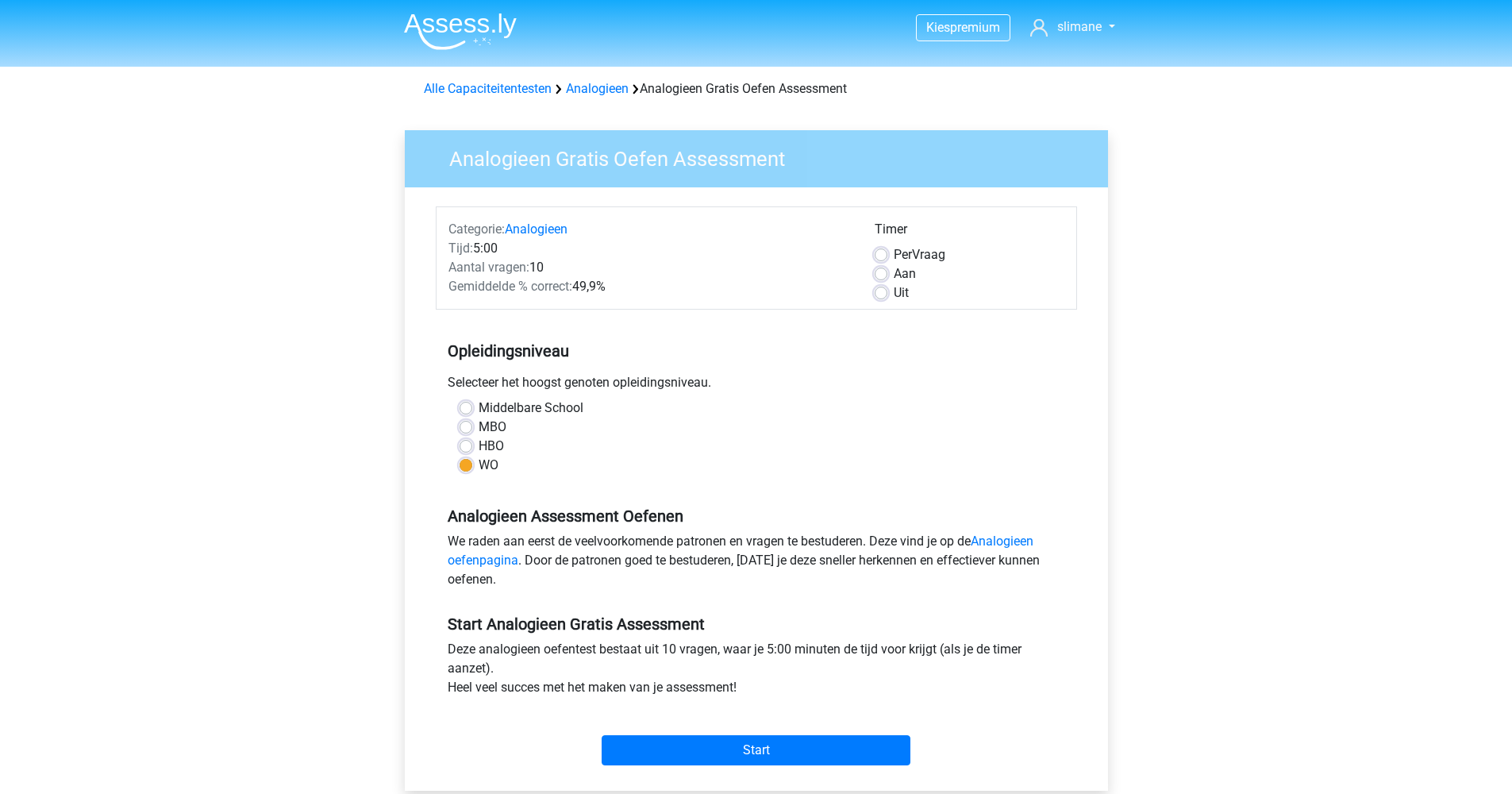
click at [893, 268] on label "Aan" at bounding box center [904, 273] width 22 height 19
click at [880, 268] on input "Aan" at bounding box center [880, 272] width 12 height 16
radio input "true"
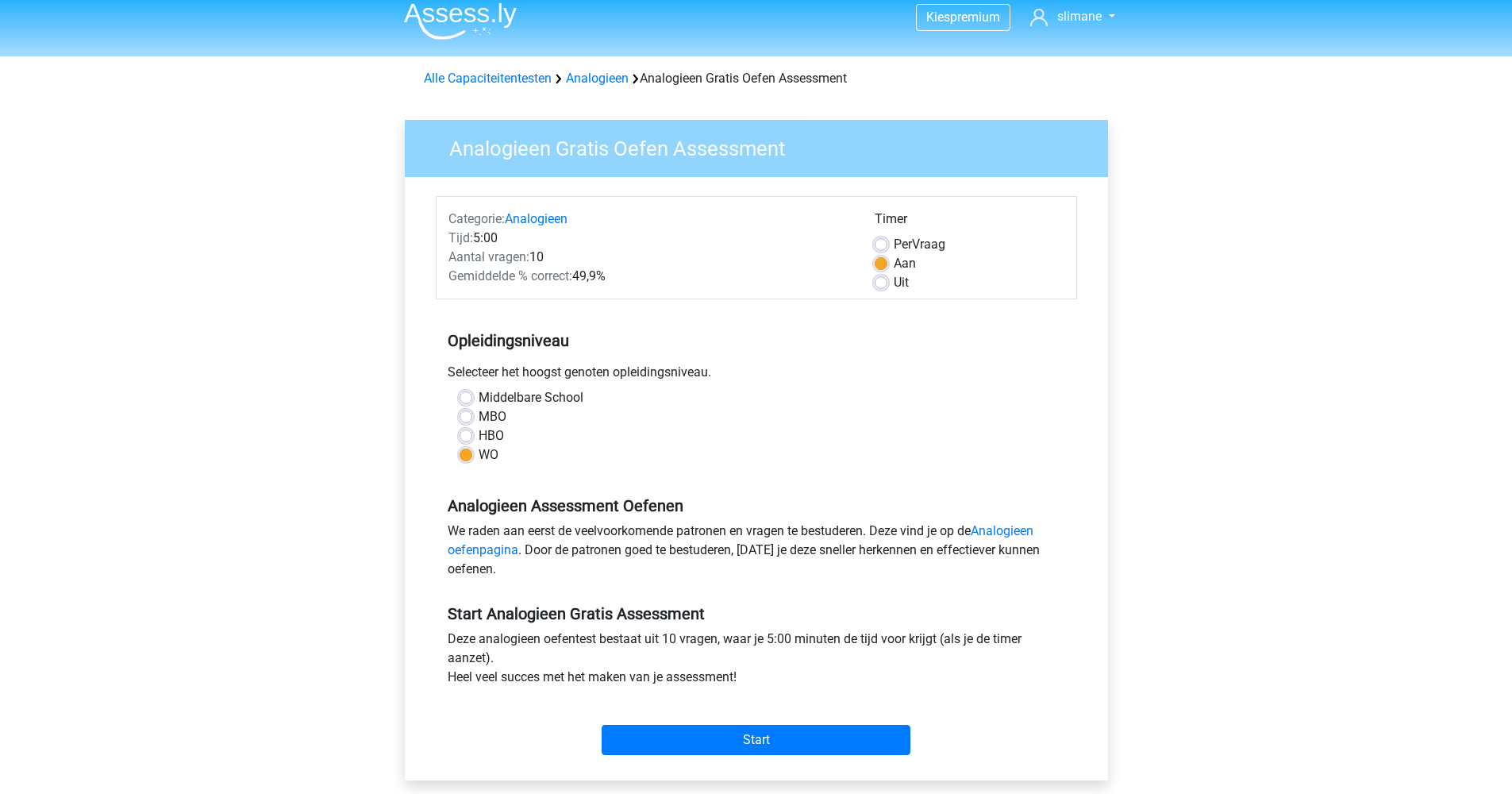
scroll to position [29, 0]
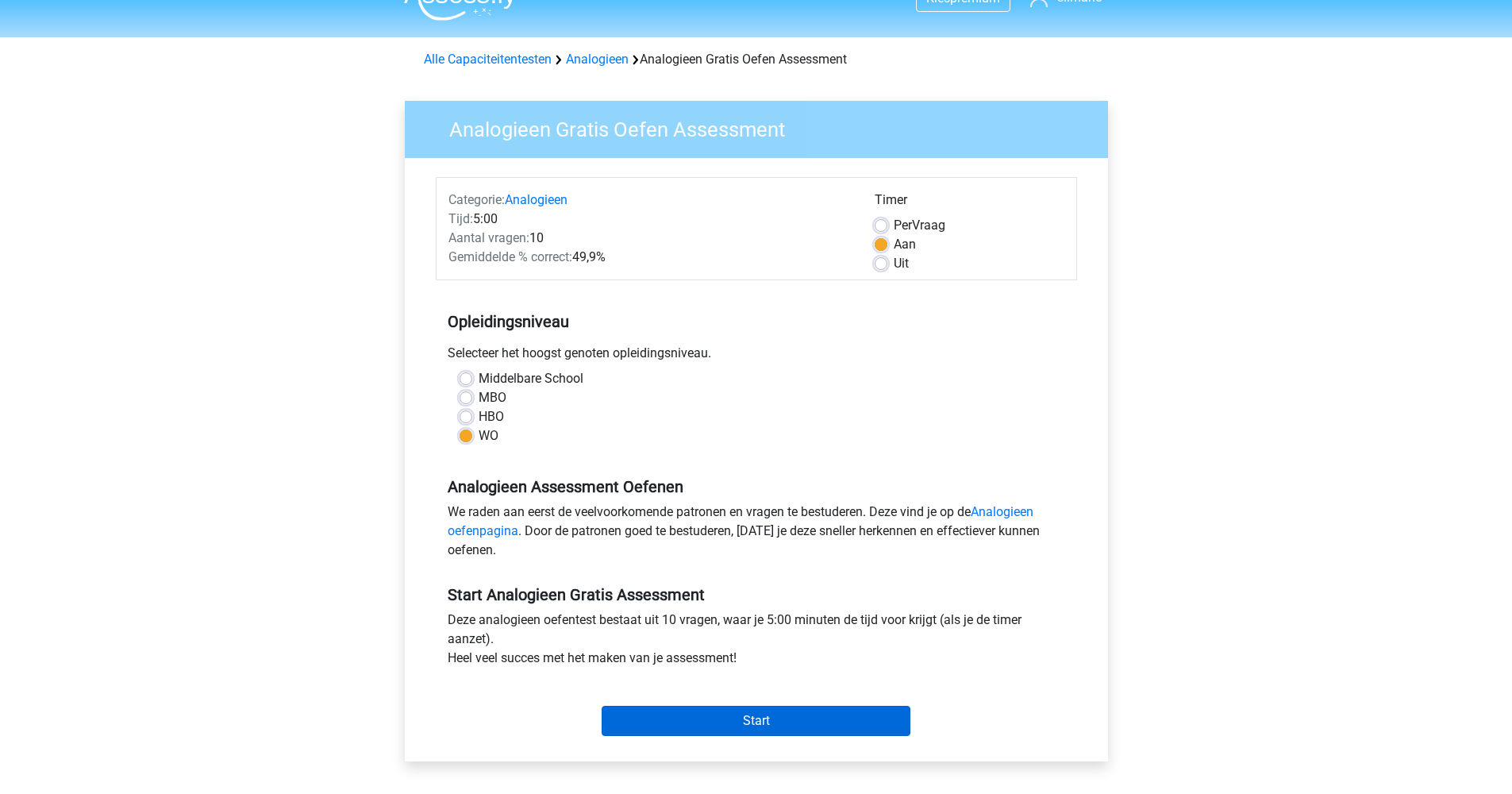
click at [748, 732] on input "Start" at bounding box center [756, 721] width 308 height 30
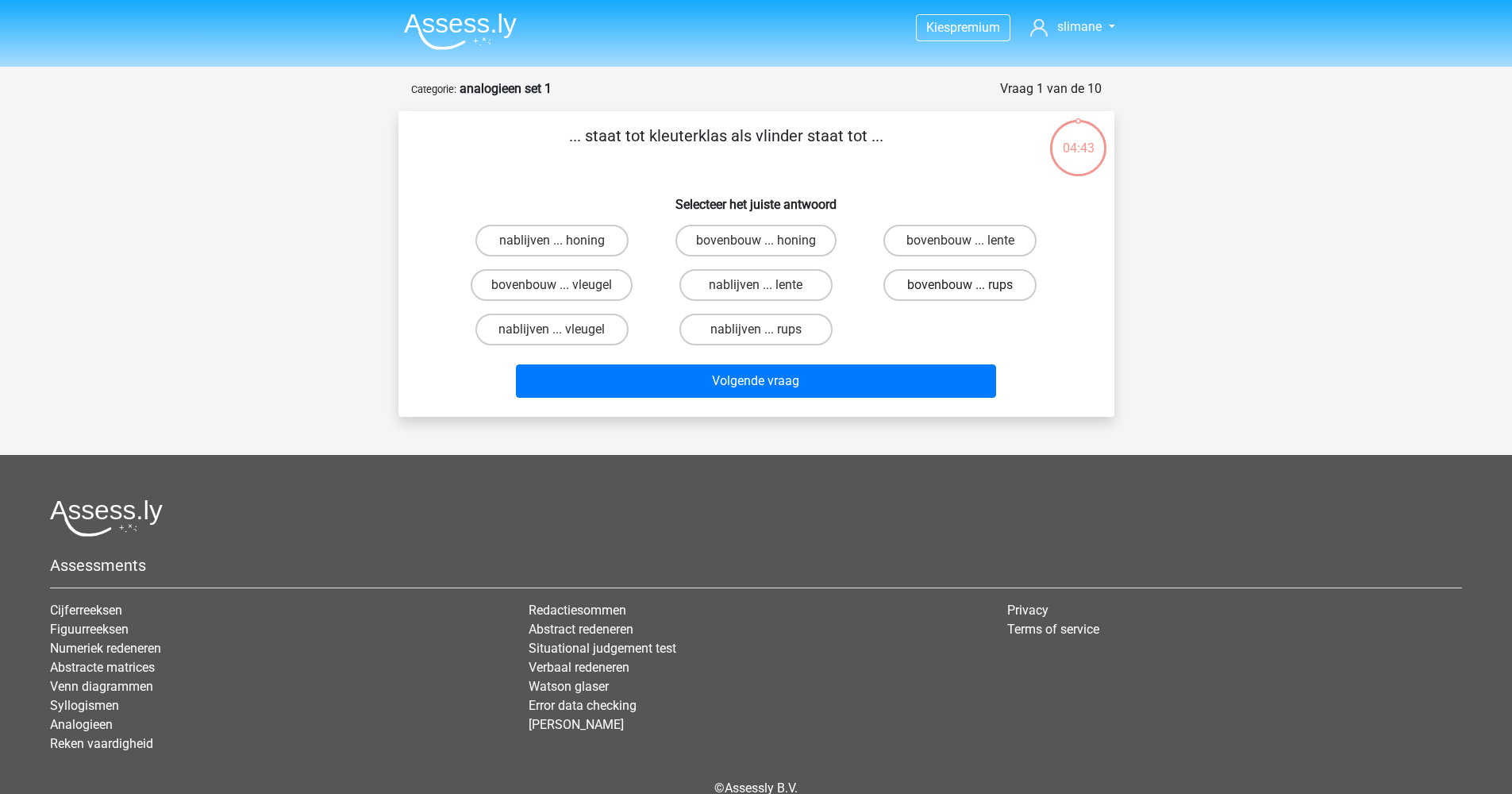
click at [953, 283] on label "bovenbouw ... rups" at bounding box center [960, 285] width 153 height 32
click at [960, 285] on input "bovenbouw ... rups" at bounding box center [965, 290] width 10 height 10
radio input "true"
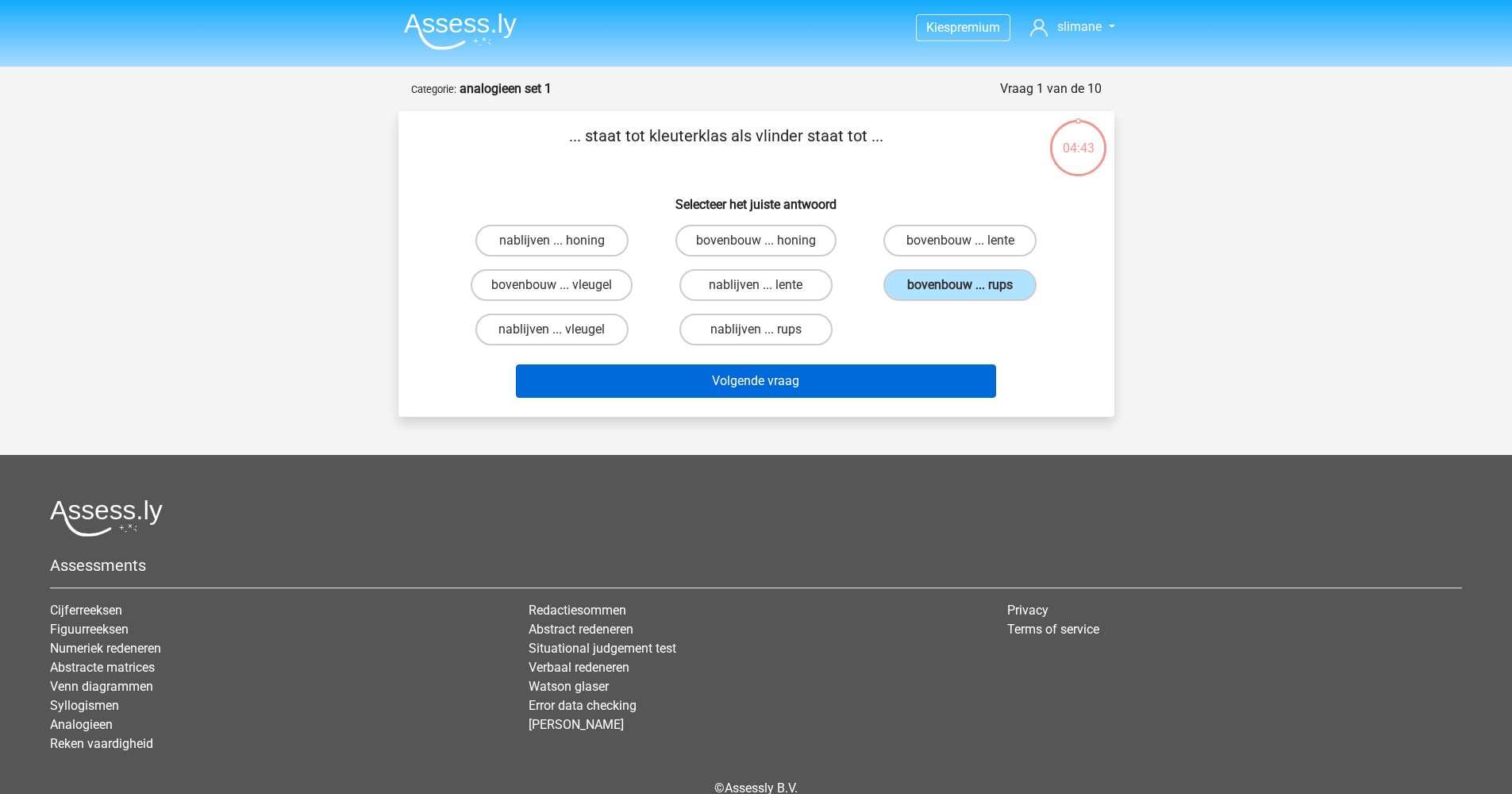
click at [832, 381] on button "Volgende vraag" at bounding box center [755, 380] width 480 height 33
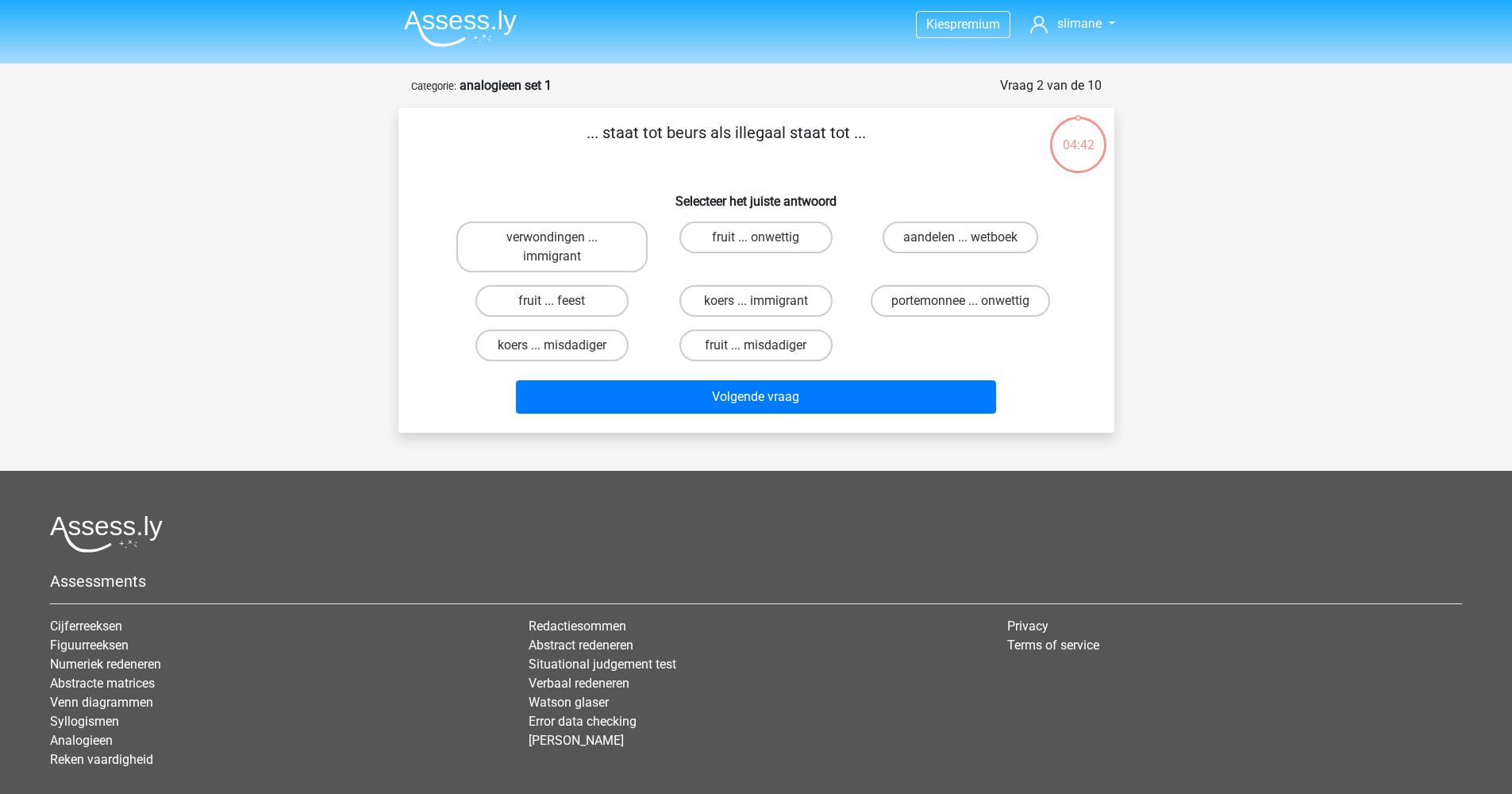
scroll to position [79, 0]
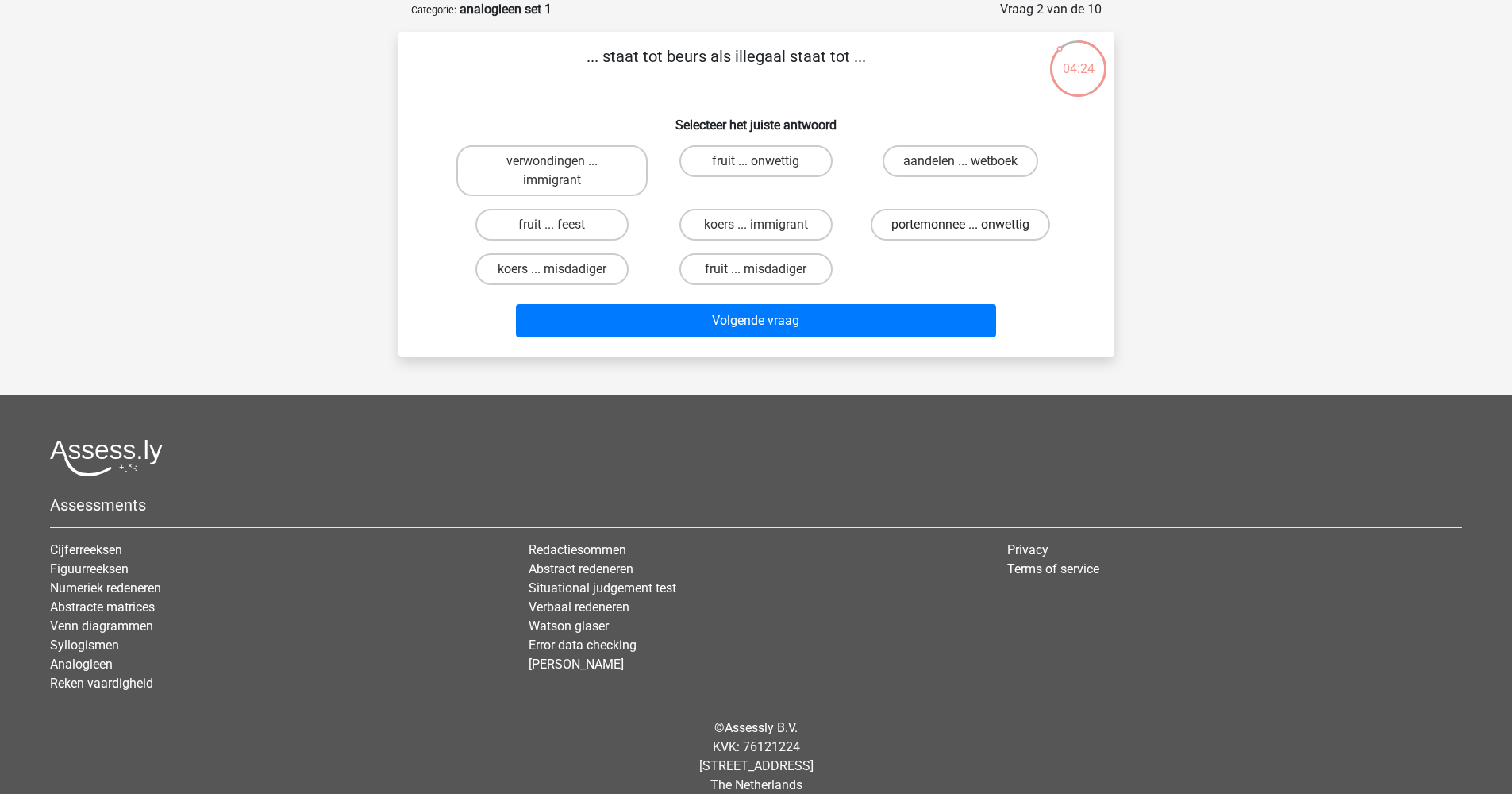
click at [938, 228] on label "portemonnee ... onwettig" at bounding box center [960, 225] width 180 height 32
click at [960, 228] on input "portemonnee ... onwettig" at bounding box center [965, 229] width 10 height 10
radio input "true"
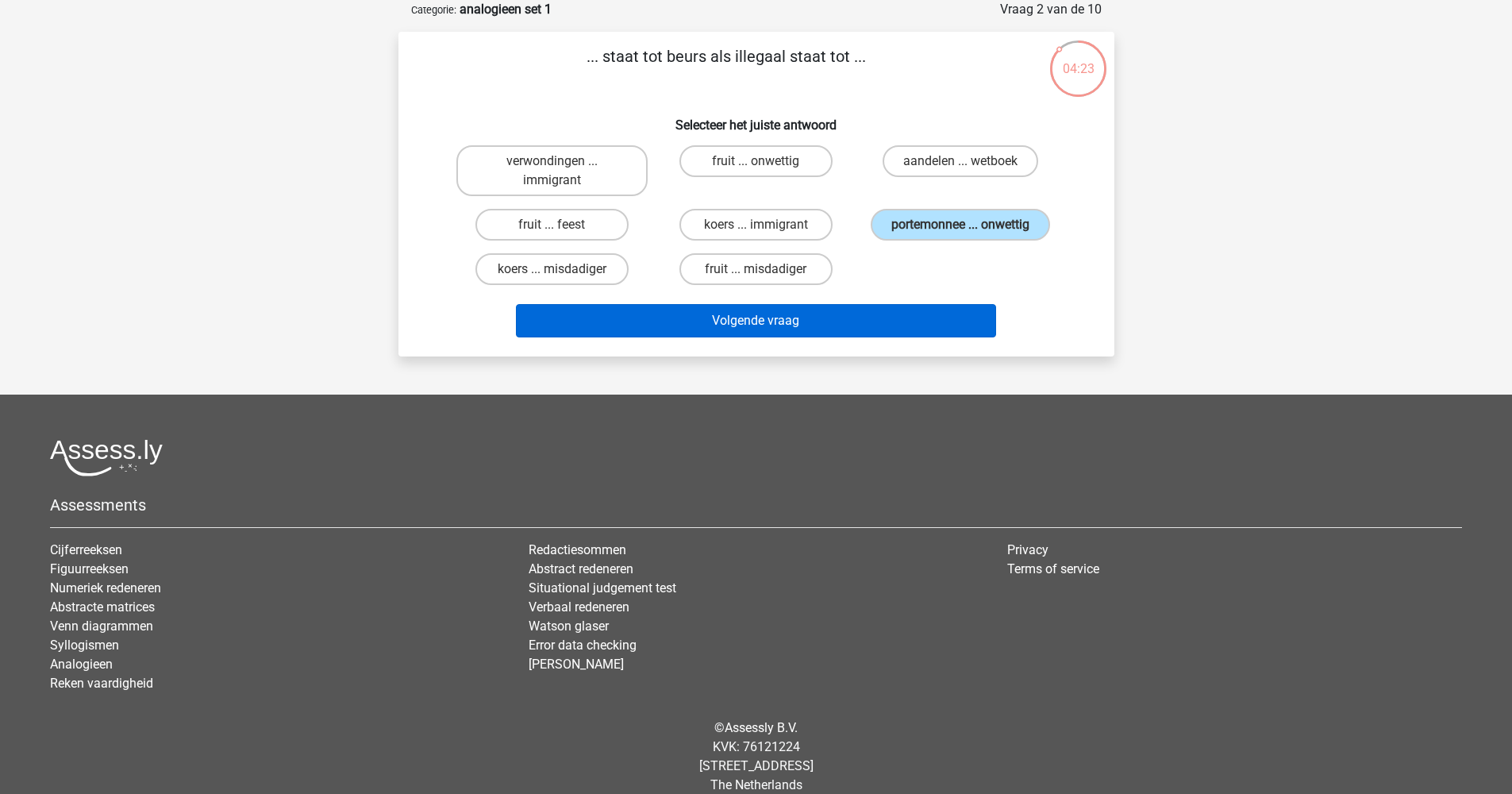
click at [826, 319] on button "Volgende vraag" at bounding box center [755, 320] width 480 height 33
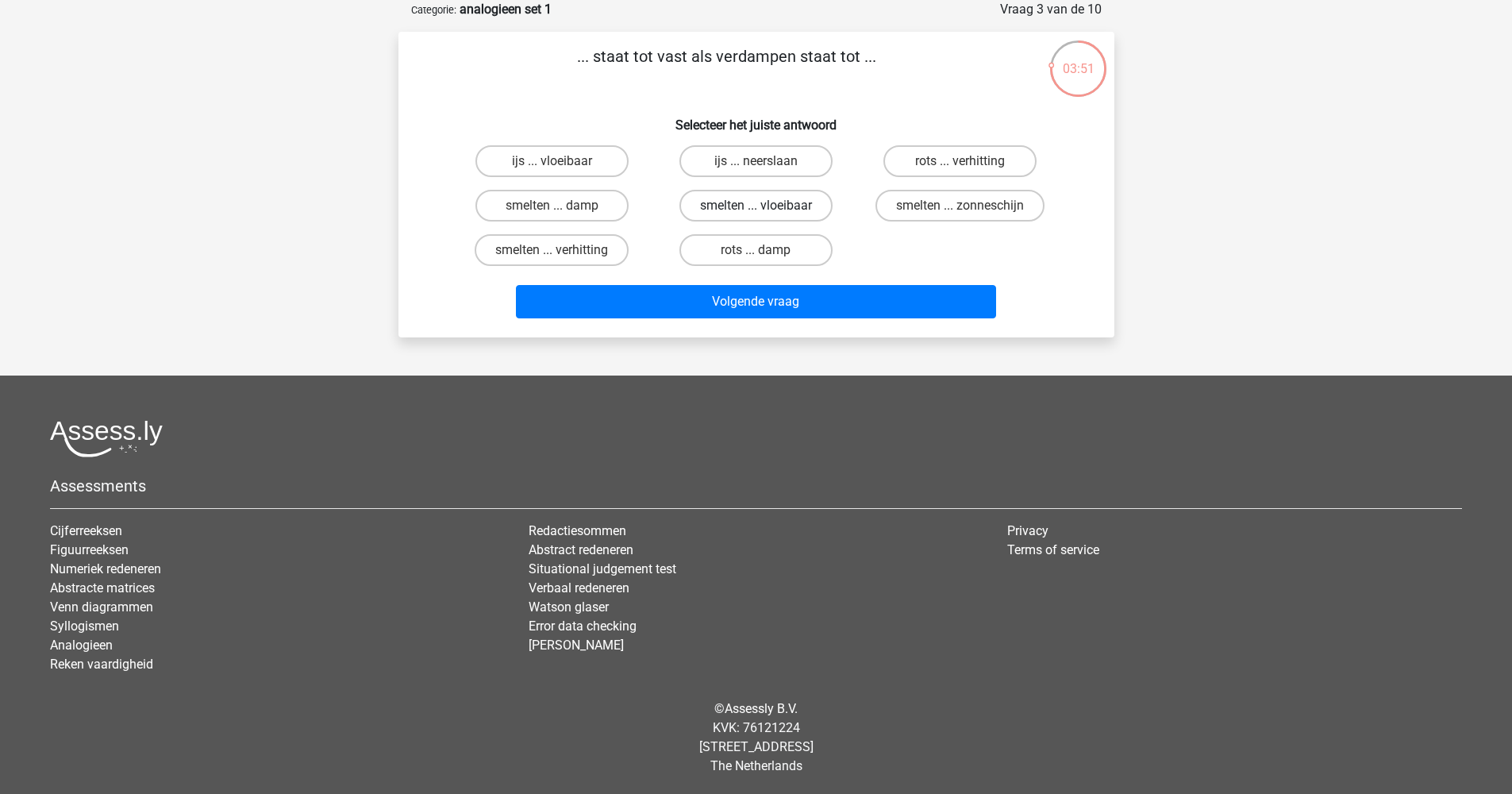
click at [731, 208] on label "smelten ... vloeibaar" at bounding box center [756, 205] width 153 height 32
click at [755, 208] on input "smelten ... vloeibaar" at bounding box center [760, 210] width 10 height 10
radio input "true"
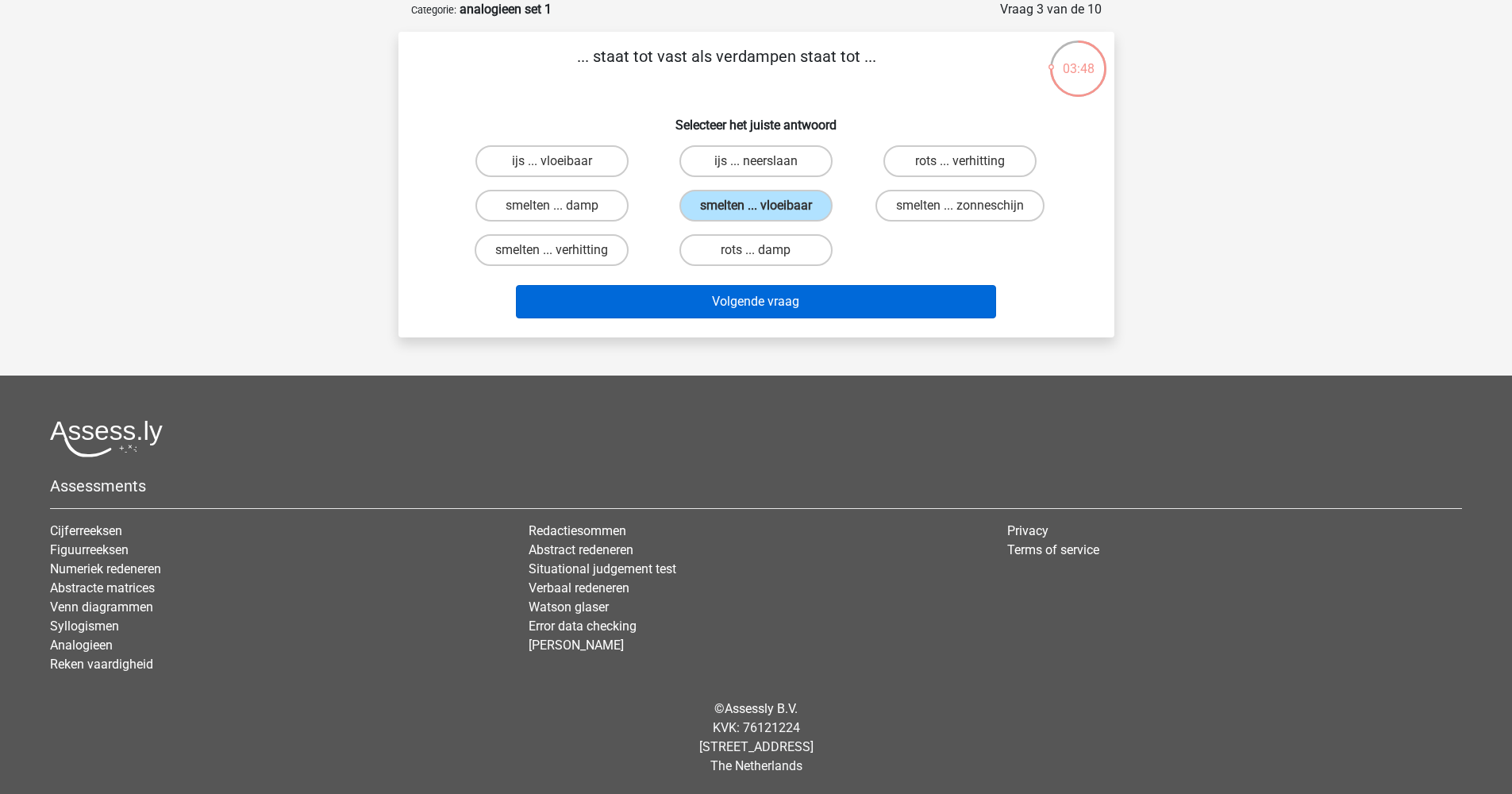
click at [746, 306] on button "Volgende vraag" at bounding box center [755, 301] width 480 height 33
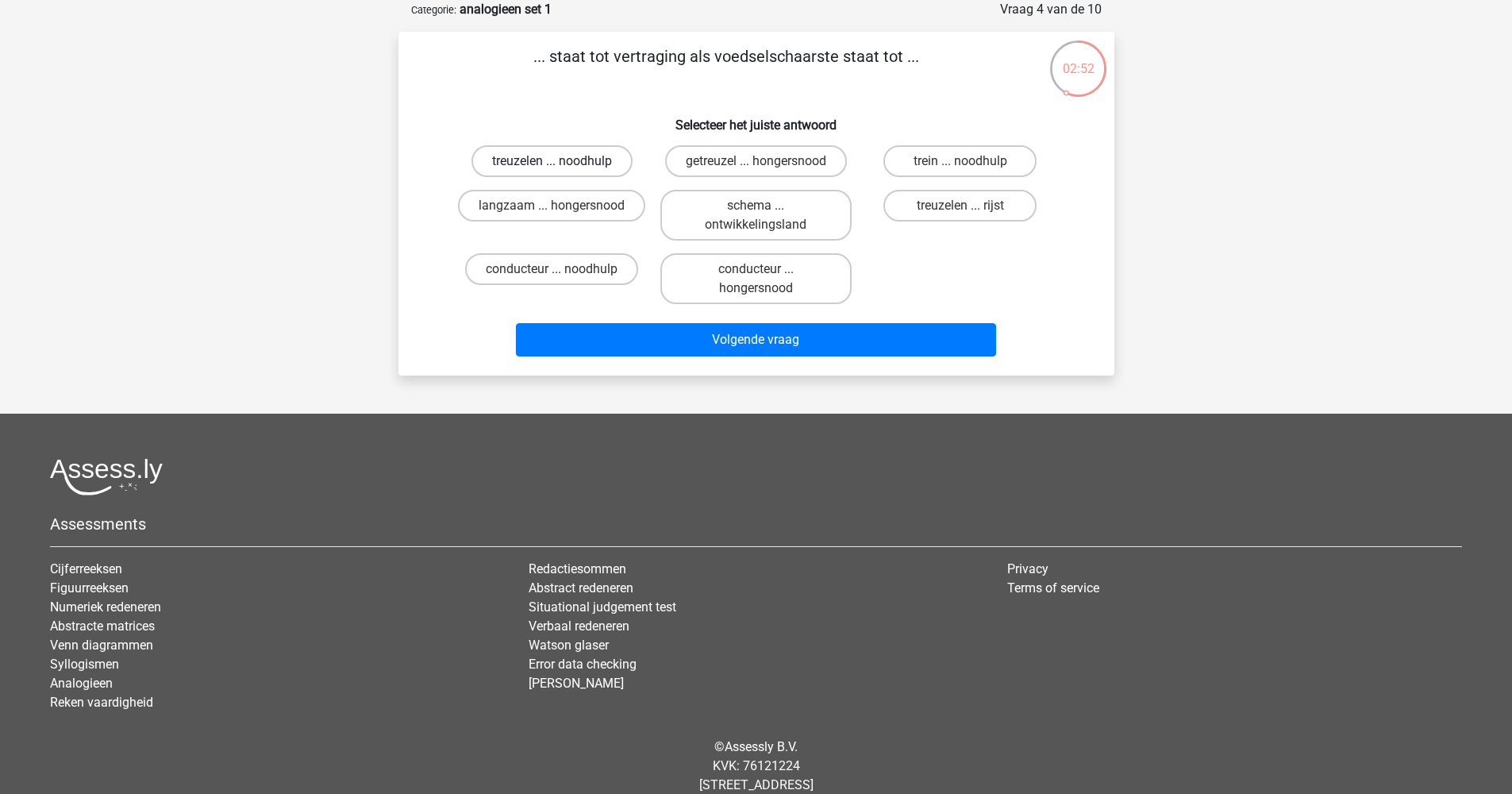
click at [540, 162] on label "treuzelen ... noodhulp" at bounding box center [552, 161] width 161 height 32
click at [552, 162] on input "treuzelen ... noodhulp" at bounding box center [556, 166] width 10 height 10
radio input "true"
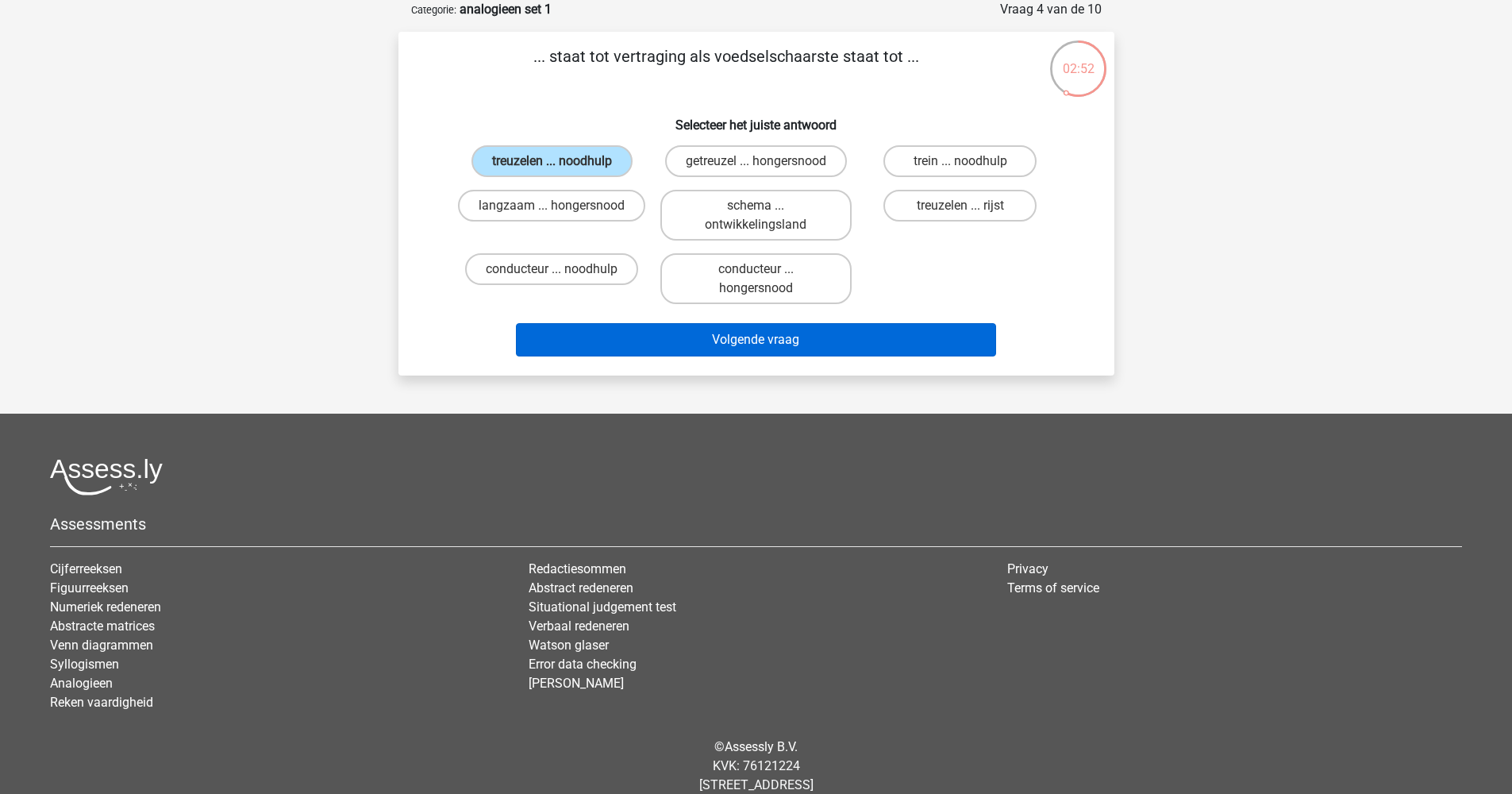
click at [775, 342] on button "Volgende vraag" at bounding box center [755, 339] width 480 height 33
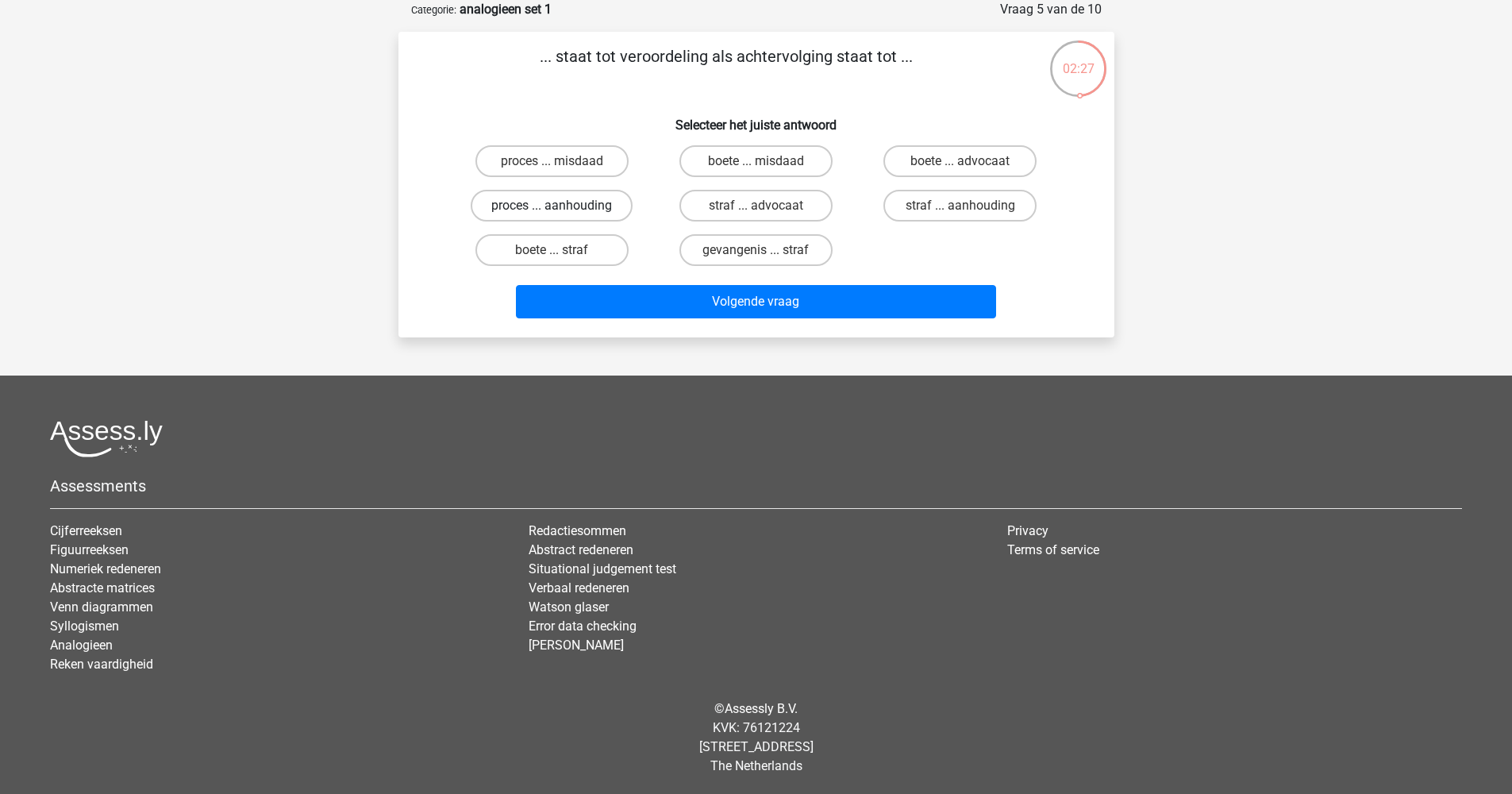
click at [562, 204] on label "proces ... aanhouding" at bounding box center [551, 205] width 162 height 32
click at [562, 205] on input "proces ... aanhouding" at bounding box center [556, 210] width 10 height 10
radio input "true"
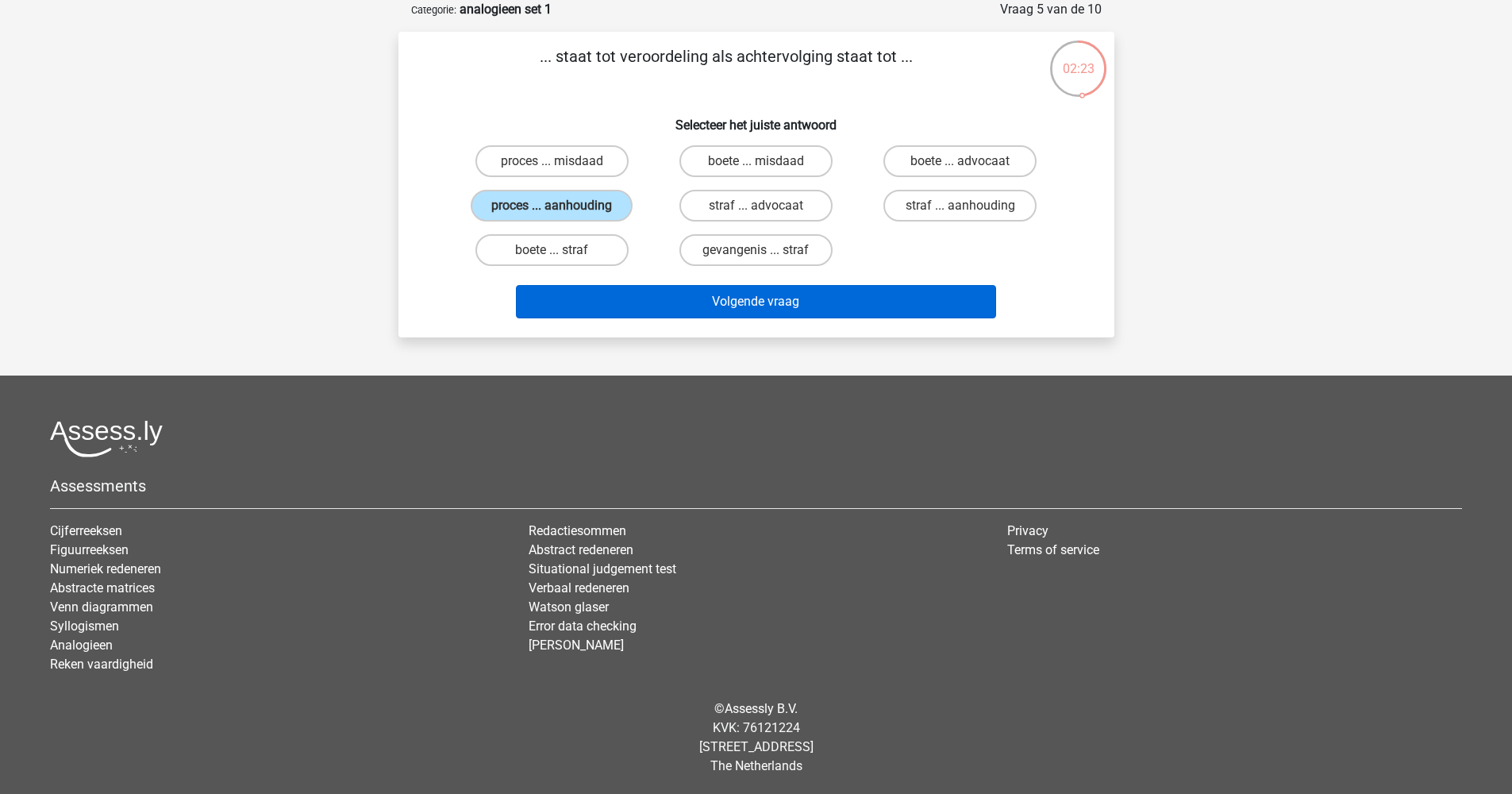
click at [735, 298] on button "Volgende vraag" at bounding box center [755, 301] width 480 height 33
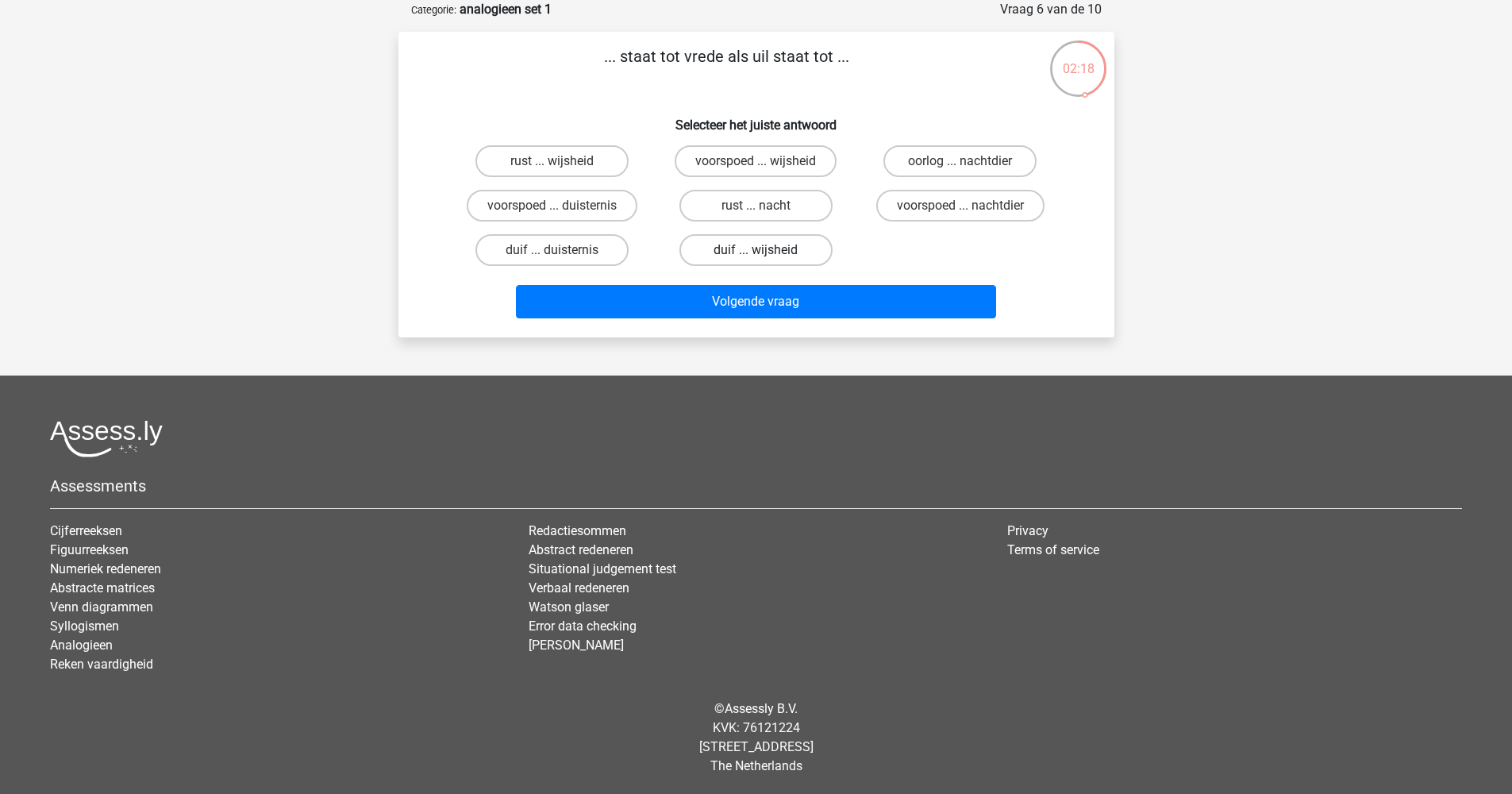
click at [743, 257] on label "duif ... wijsheid" at bounding box center [756, 250] width 153 height 32
click at [755, 257] on input "duif ... wijsheid" at bounding box center [760, 255] width 10 height 10
radio input "true"
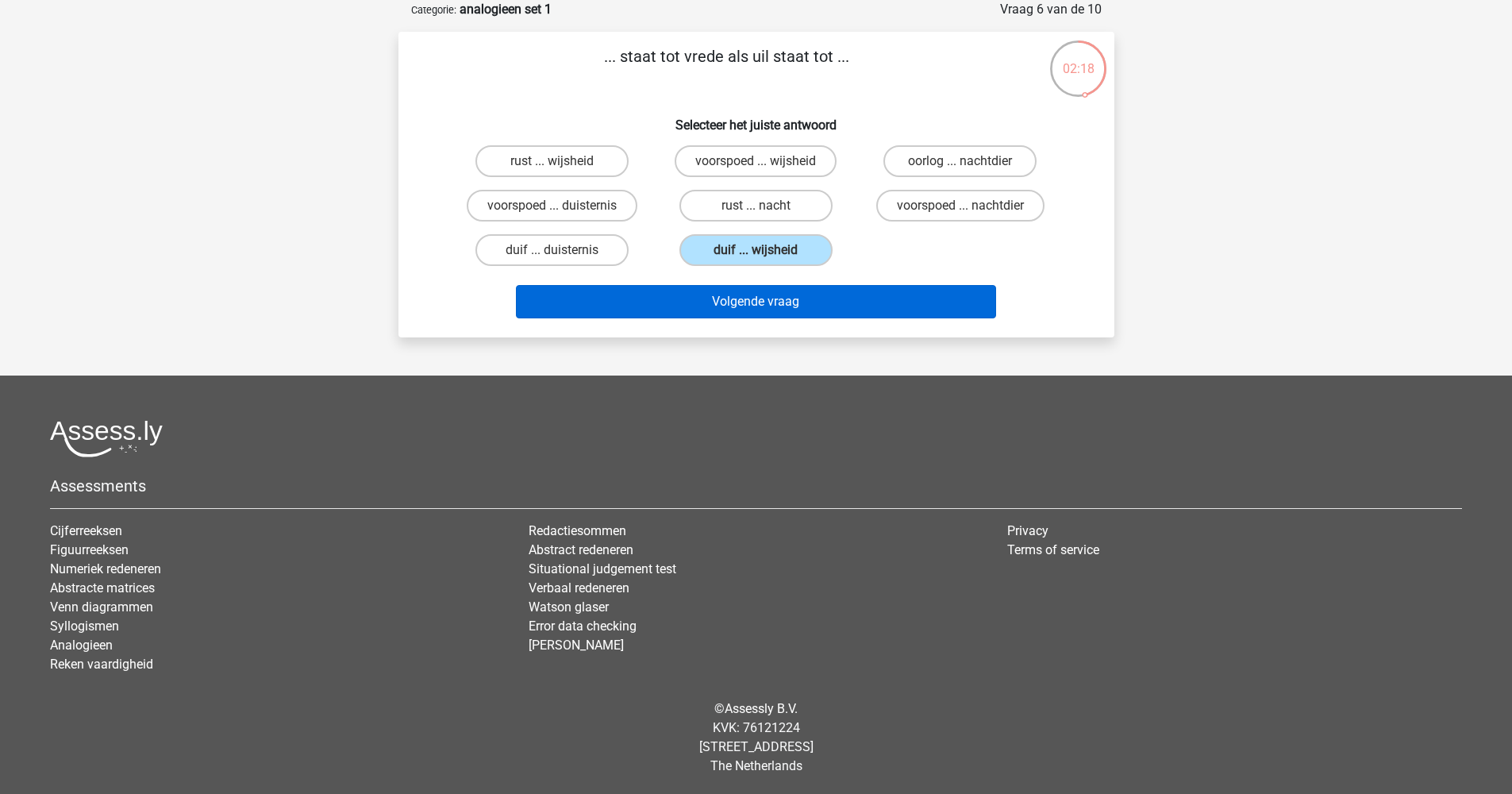
click at [741, 301] on button "Volgende vraag" at bounding box center [755, 301] width 480 height 33
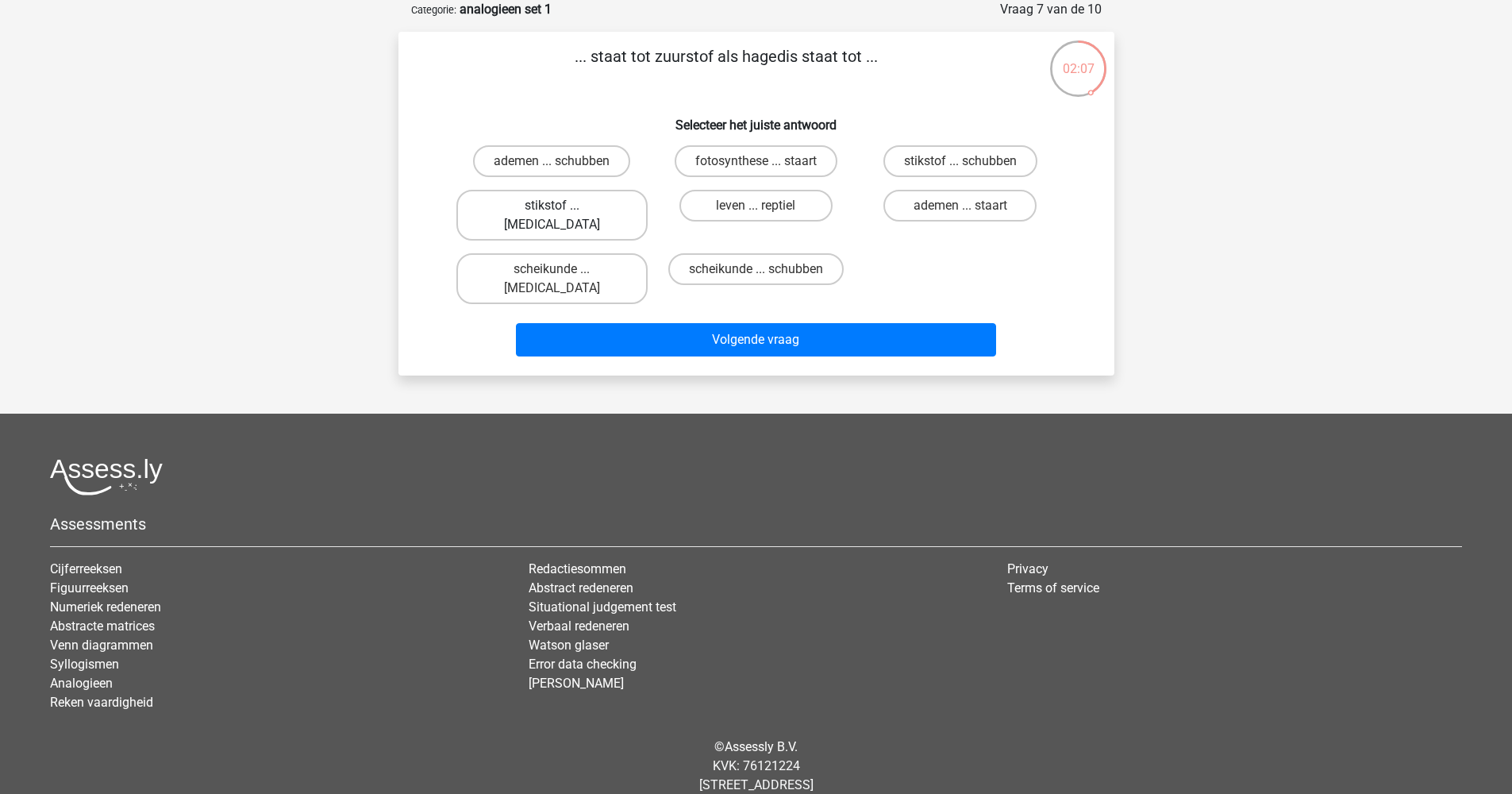
click at [546, 203] on label "stikstof ... krokodil" at bounding box center [552, 215] width 191 height 51
click at [552, 205] on input "stikstof ... krokodil" at bounding box center [556, 210] width 10 height 10
radio input "true"
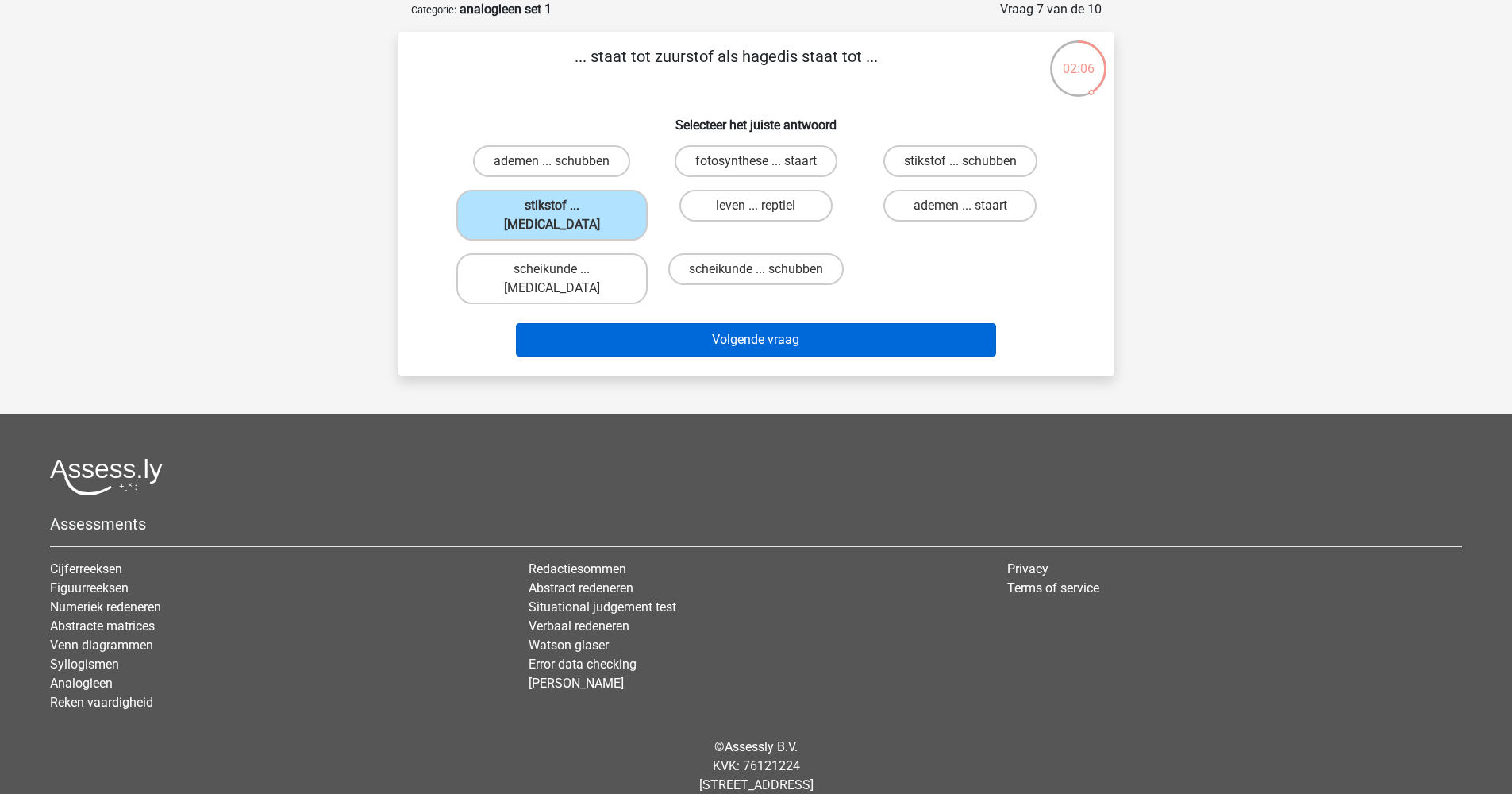
click at [745, 323] on button "Volgende vraag" at bounding box center [755, 339] width 480 height 33
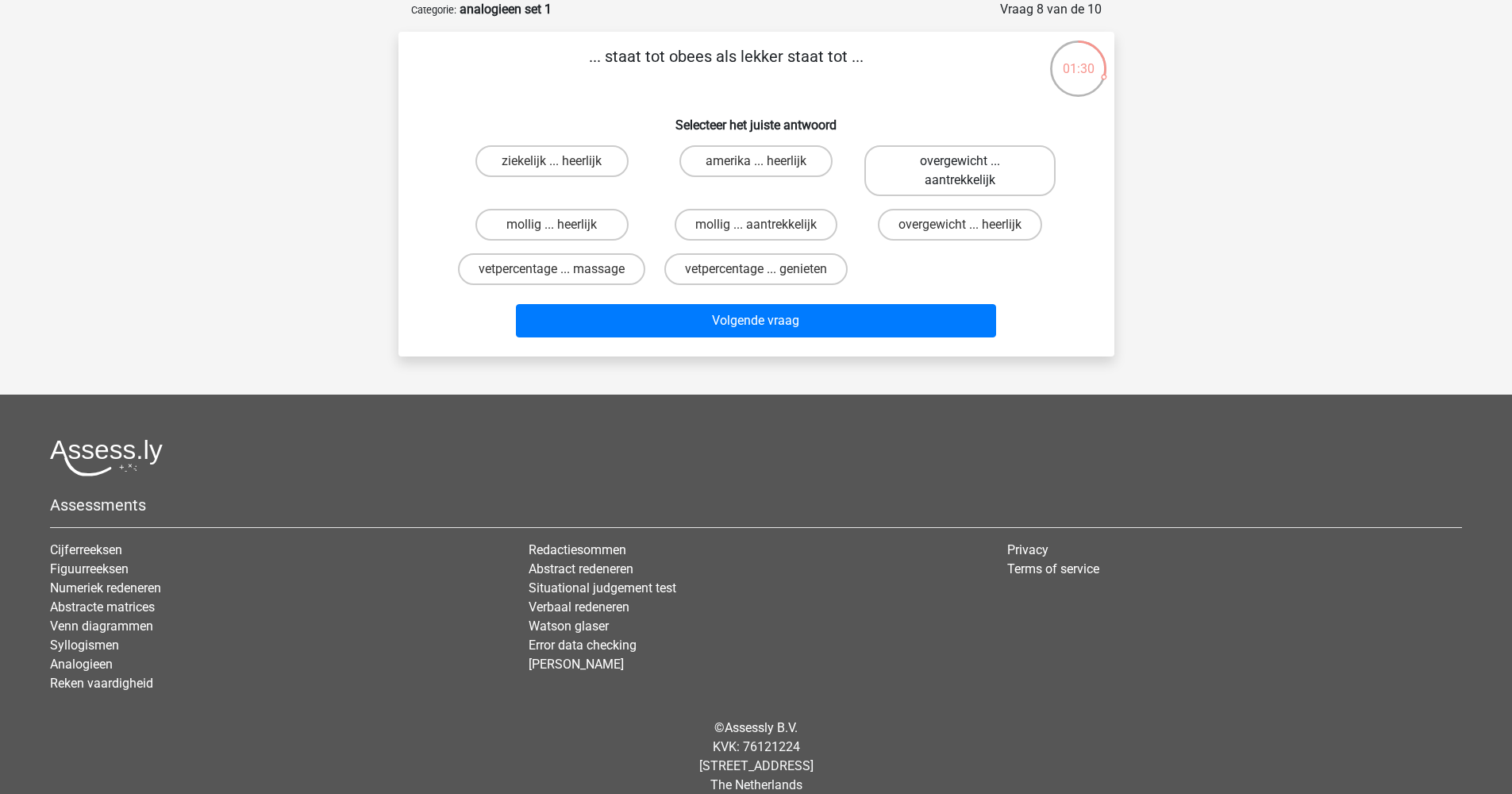
click at [941, 169] on label "overgewicht ... aantrekkelijk" at bounding box center [959, 170] width 191 height 51
click at [960, 169] on input "overgewicht ... aantrekkelijk" at bounding box center [965, 166] width 10 height 10
radio input "true"
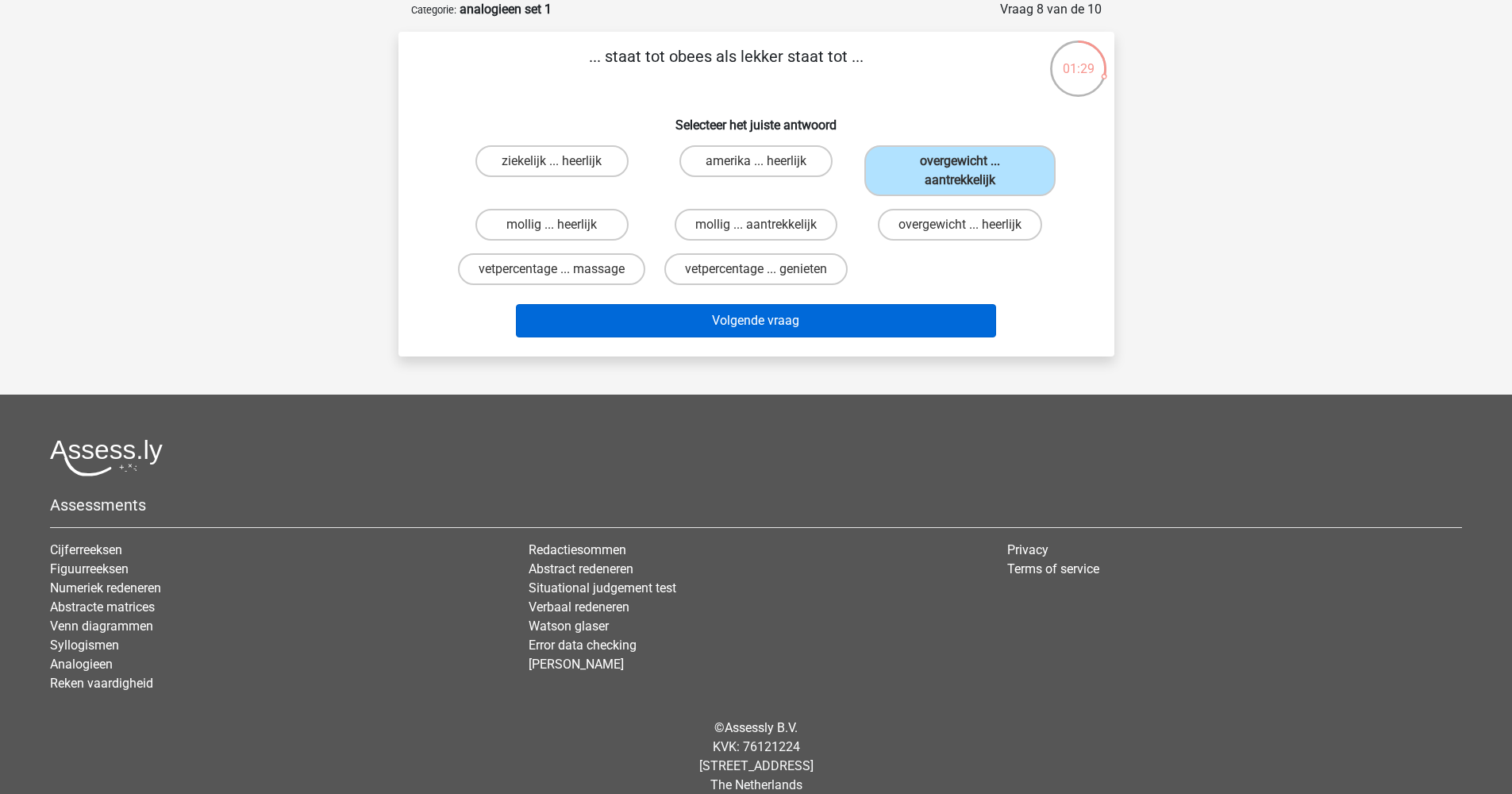
click at [838, 320] on button "Volgende vraag" at bounding box center [755, 320] width 480 height 33
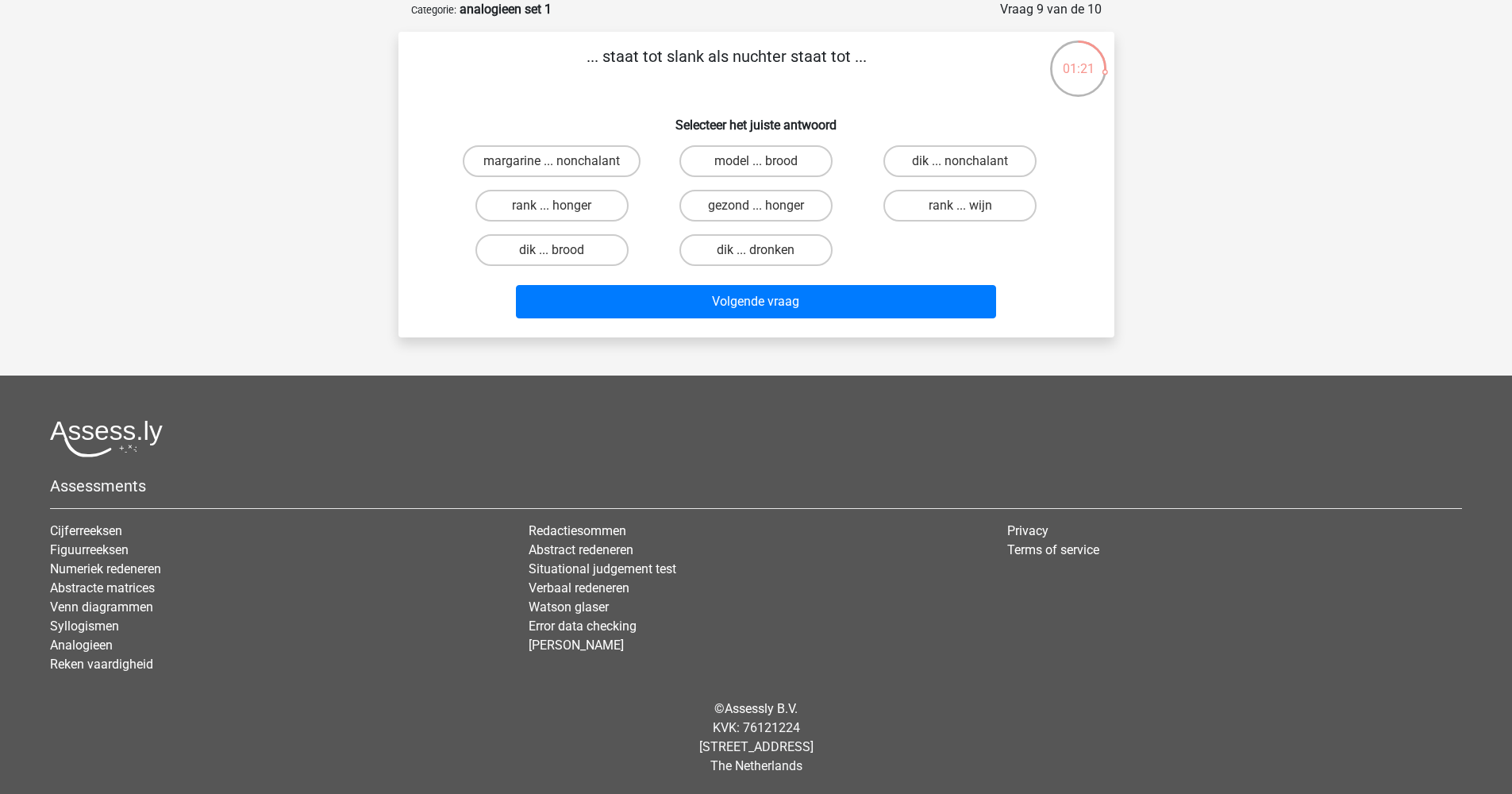
click at [960, 168] on input "dik ... nonchalant" at bounding box center [965, 166] width 10 height 10
radio input "true"
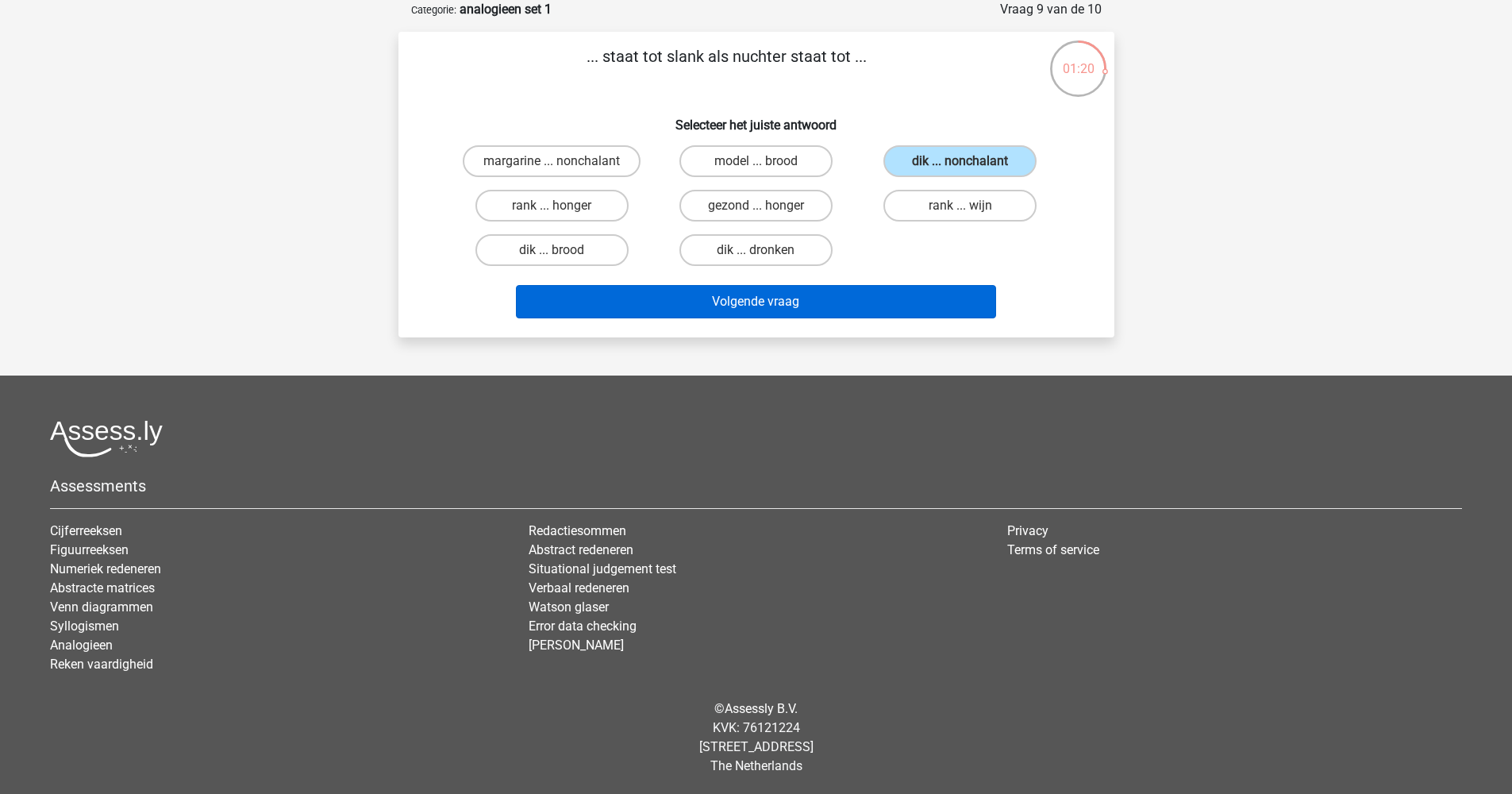
click at [833, 300] on button "Volgende vraag" at bounding box center [755, 301] width 480 height 33
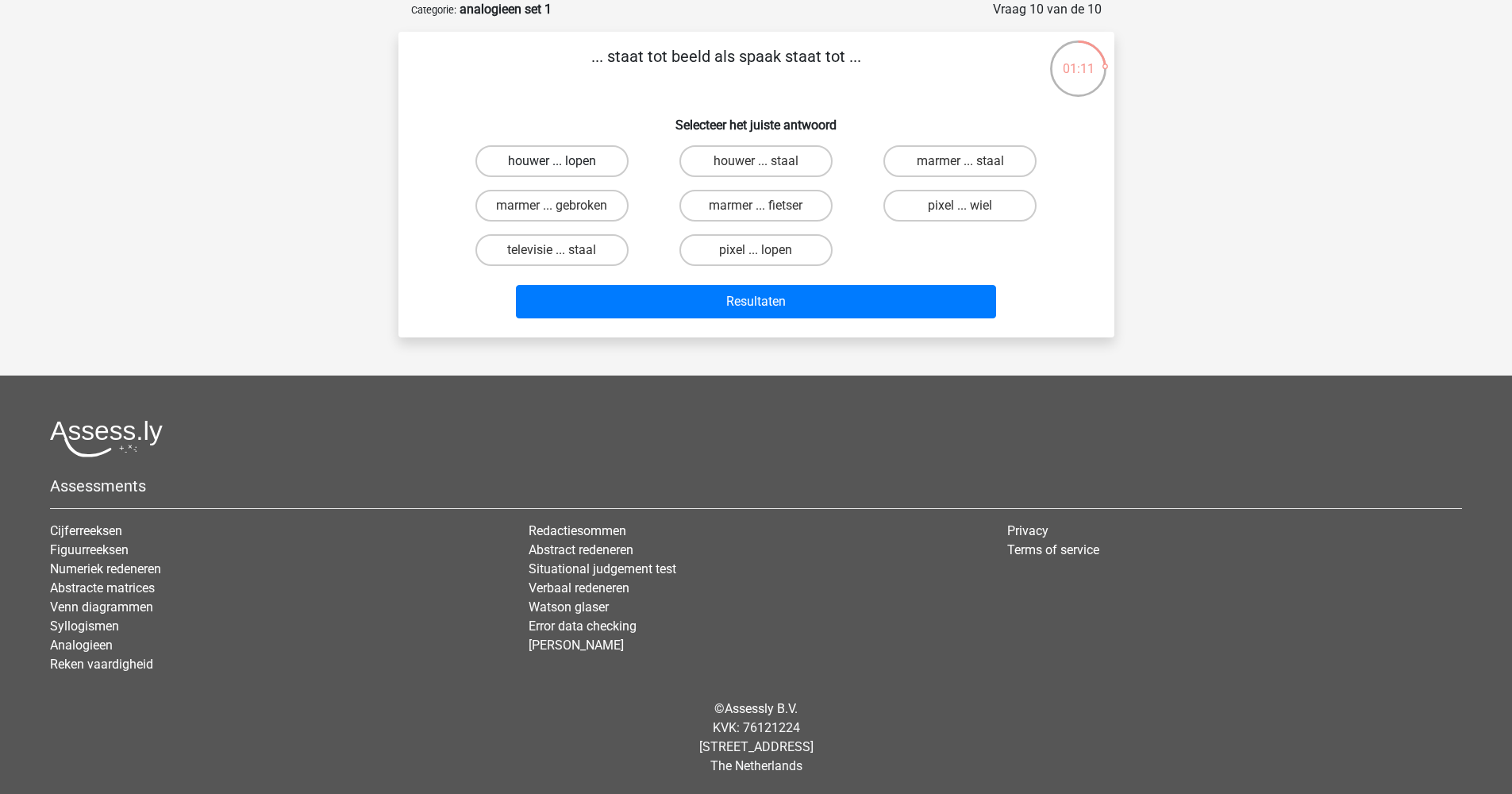
click at [564, 168] on label "houwer ... lopen" at bounding box center [552, 161] width 153 height 32
click at [562, 168] on input "houwer ... lopen" at bounding box center [556, 166] width 10 height 10
radio input "true"
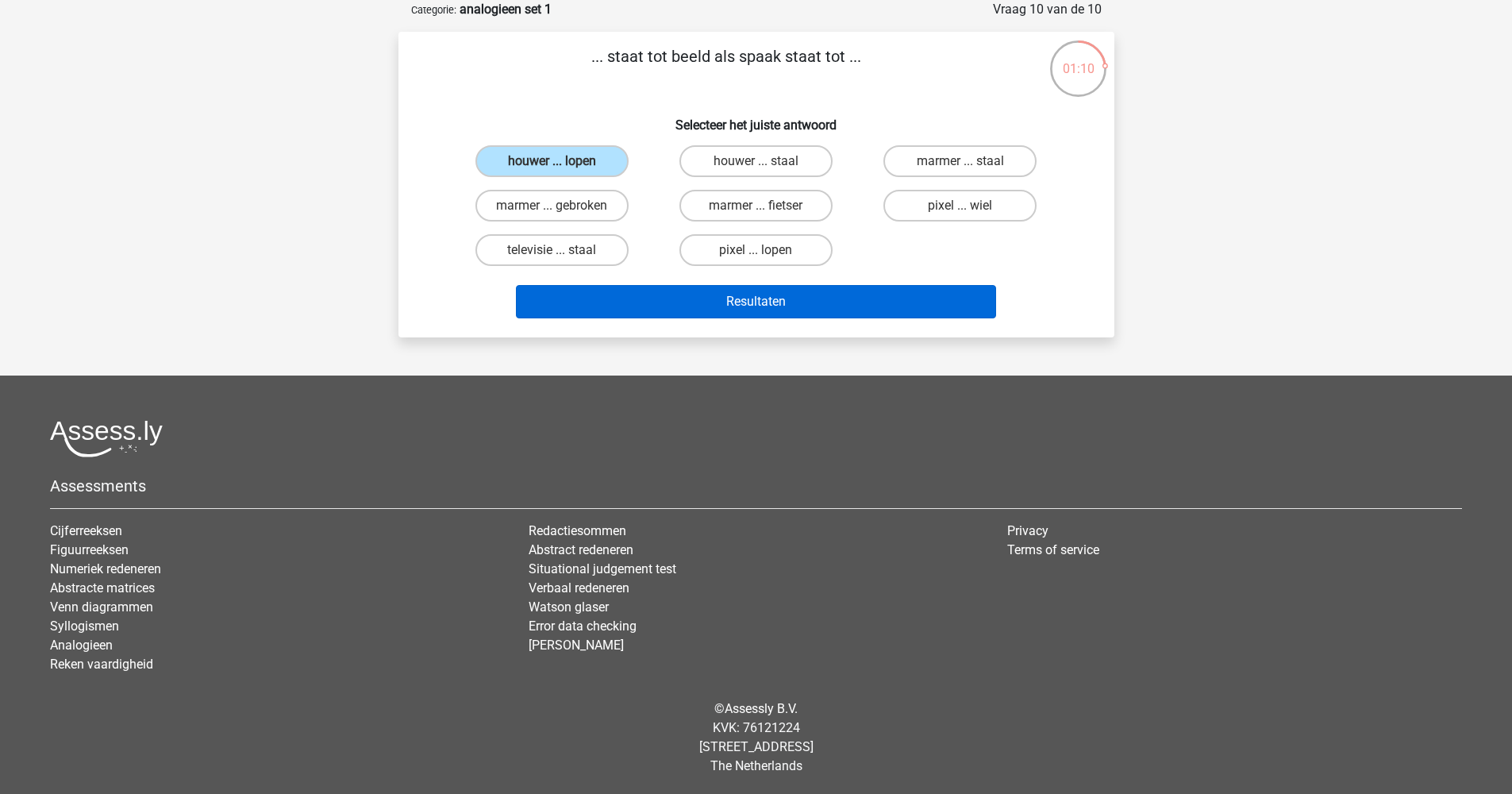
click at [731, 298] on button "Resultaten" at bounding box center [755, 301] width 480 height 33
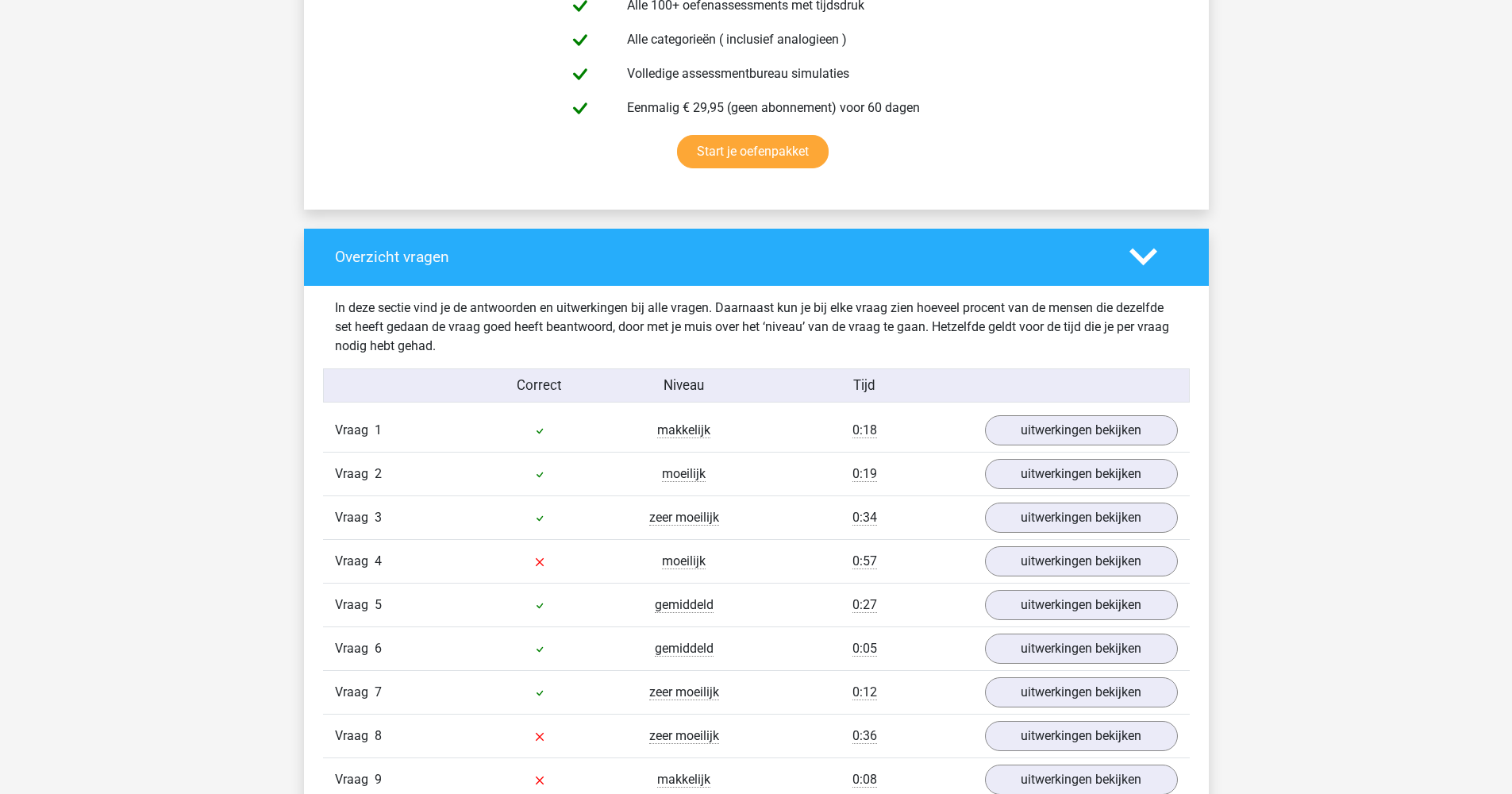
scroll to position [1025, 0]
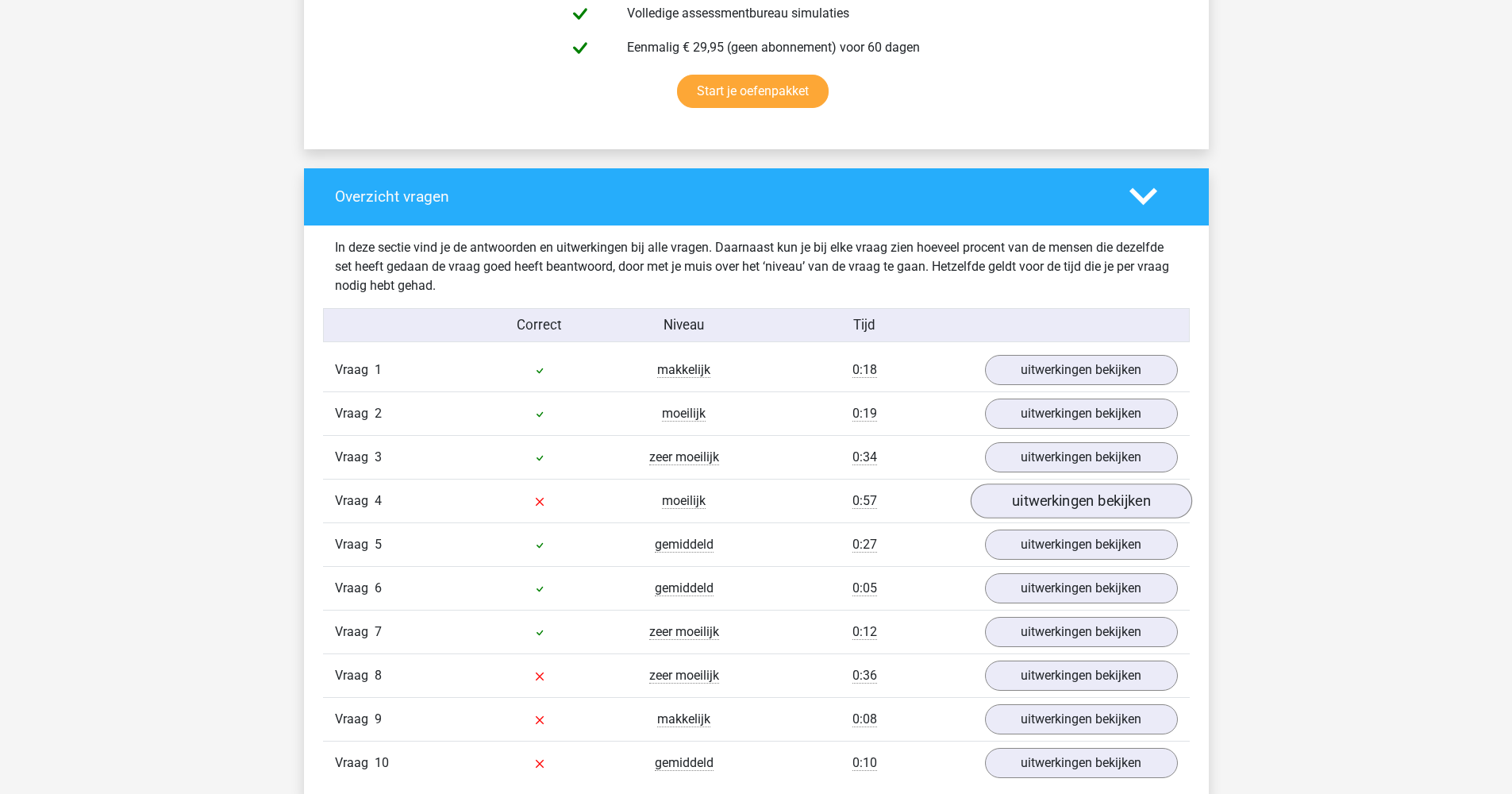
click at [1085, 504] on link "uitwerkingen bekijken" at bounding box center [1081, 501] width 221 height 35
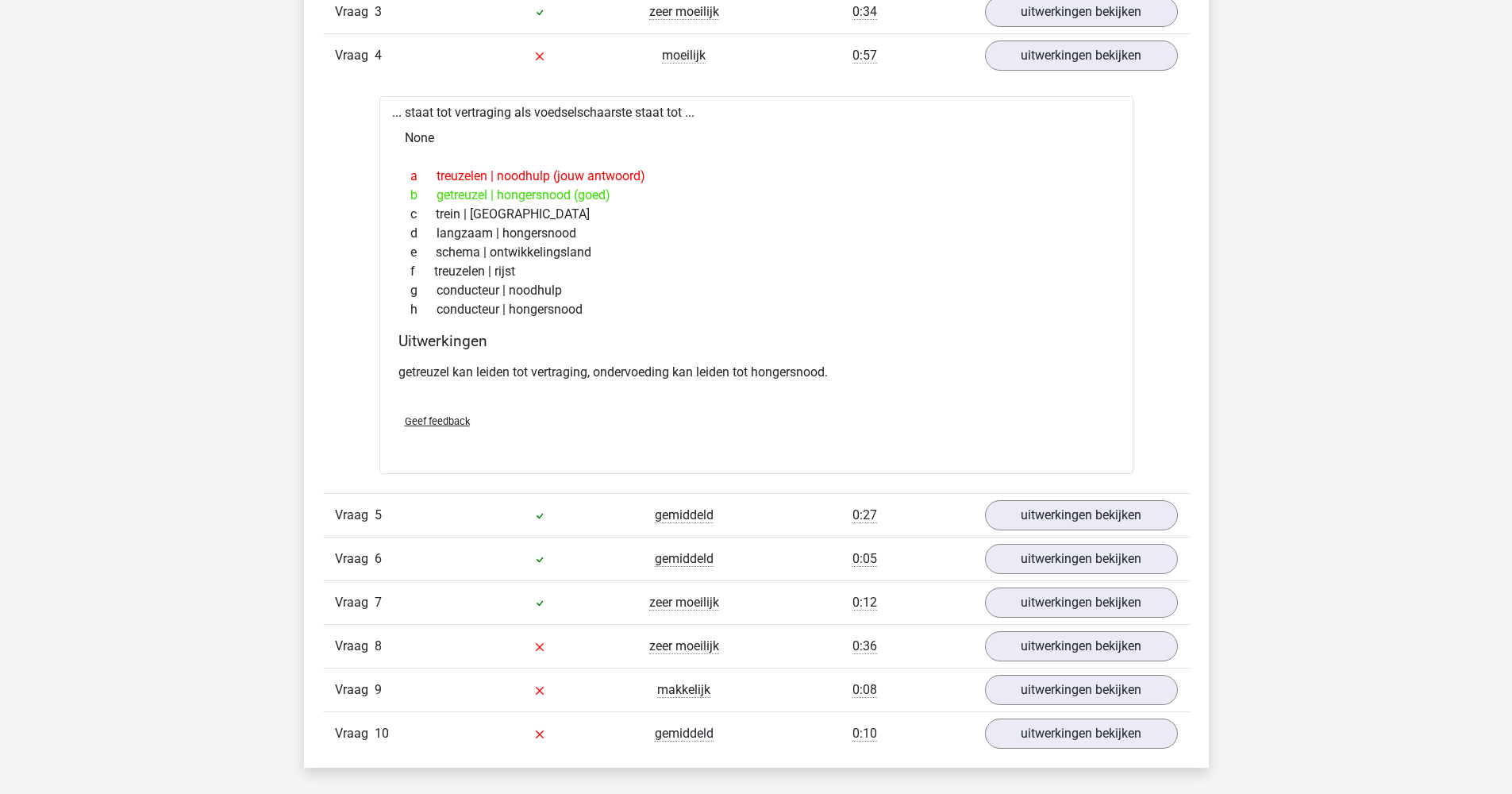
scroll to position [1487, 0]
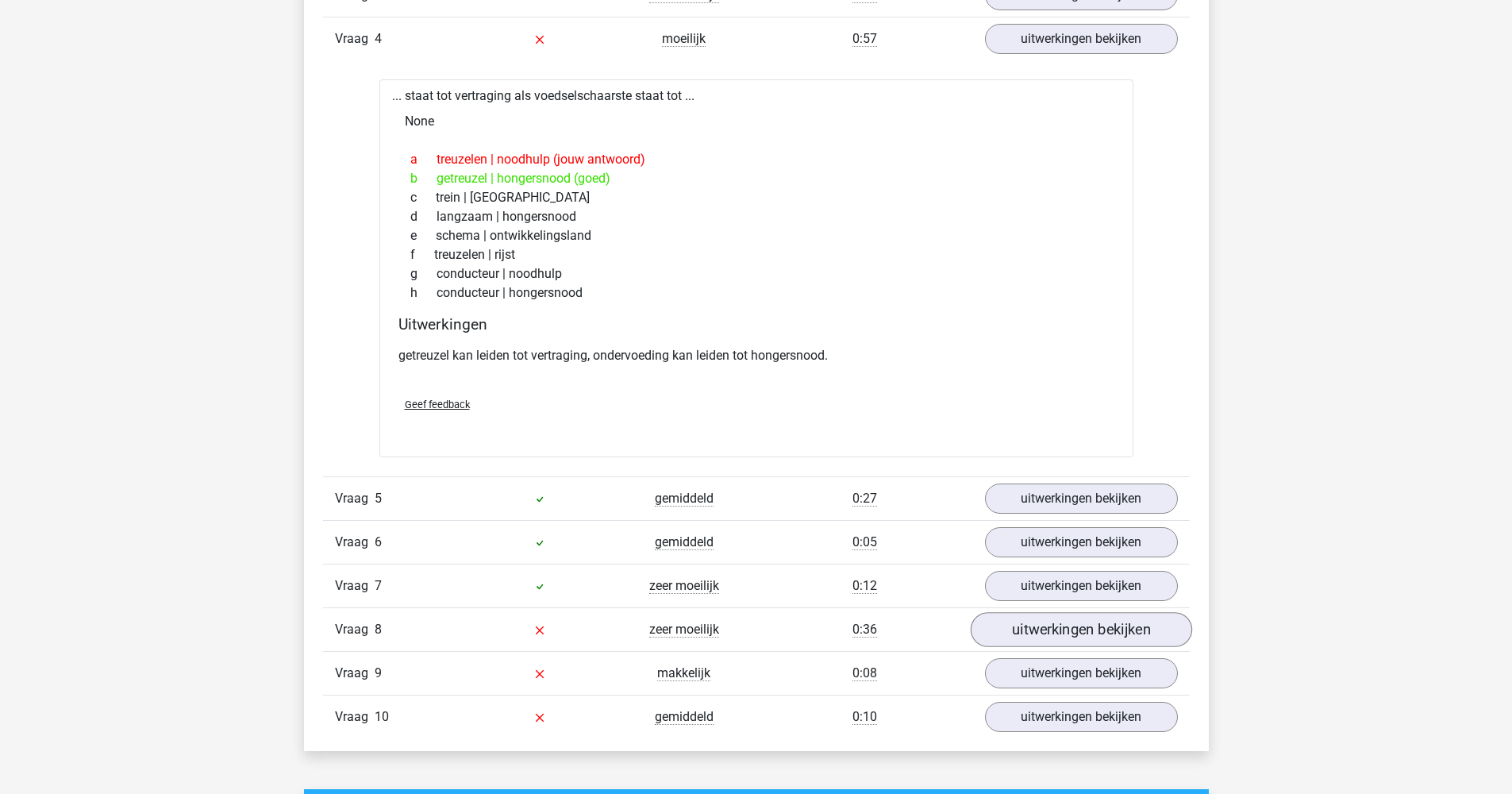
click at [1062, 623] on link "uitwerkingen bekijken" at bounding box center [1081, 629] width 221 height 35
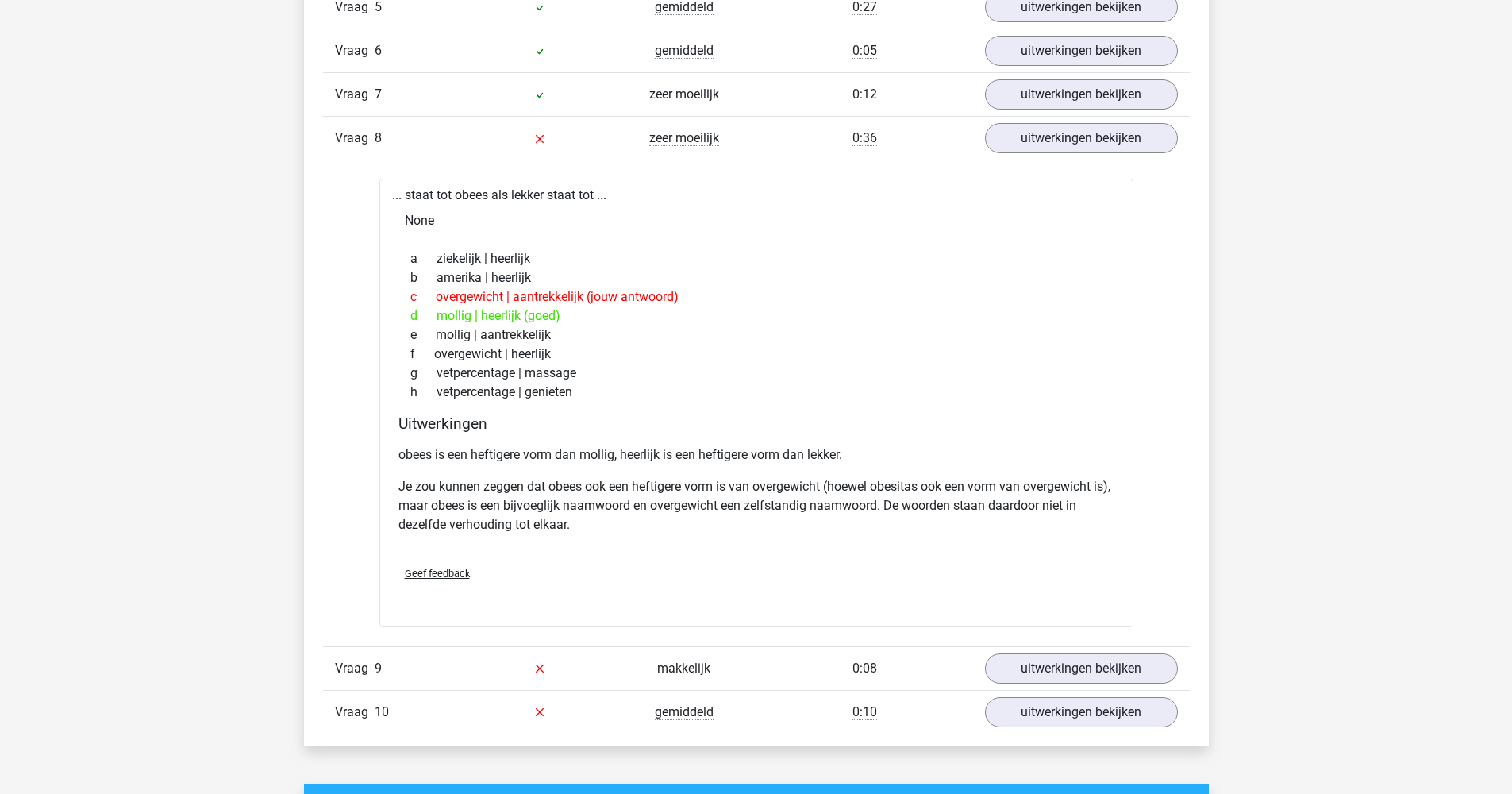
scroll to position [1989, 0]
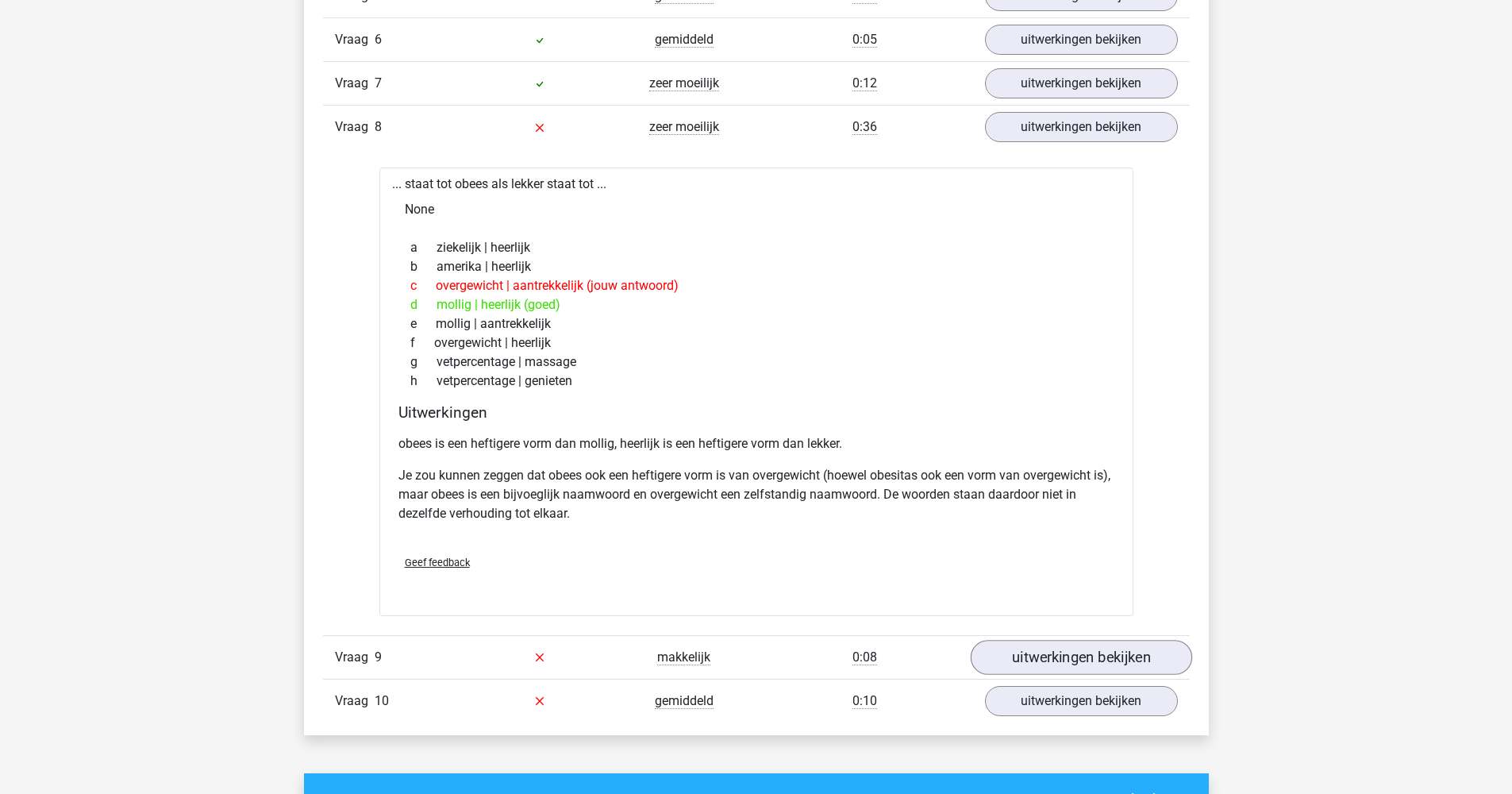
click at [1062, 665] on link "uitwerkingen bekijken" at bounding box center [1081, 657] width 221 height 35
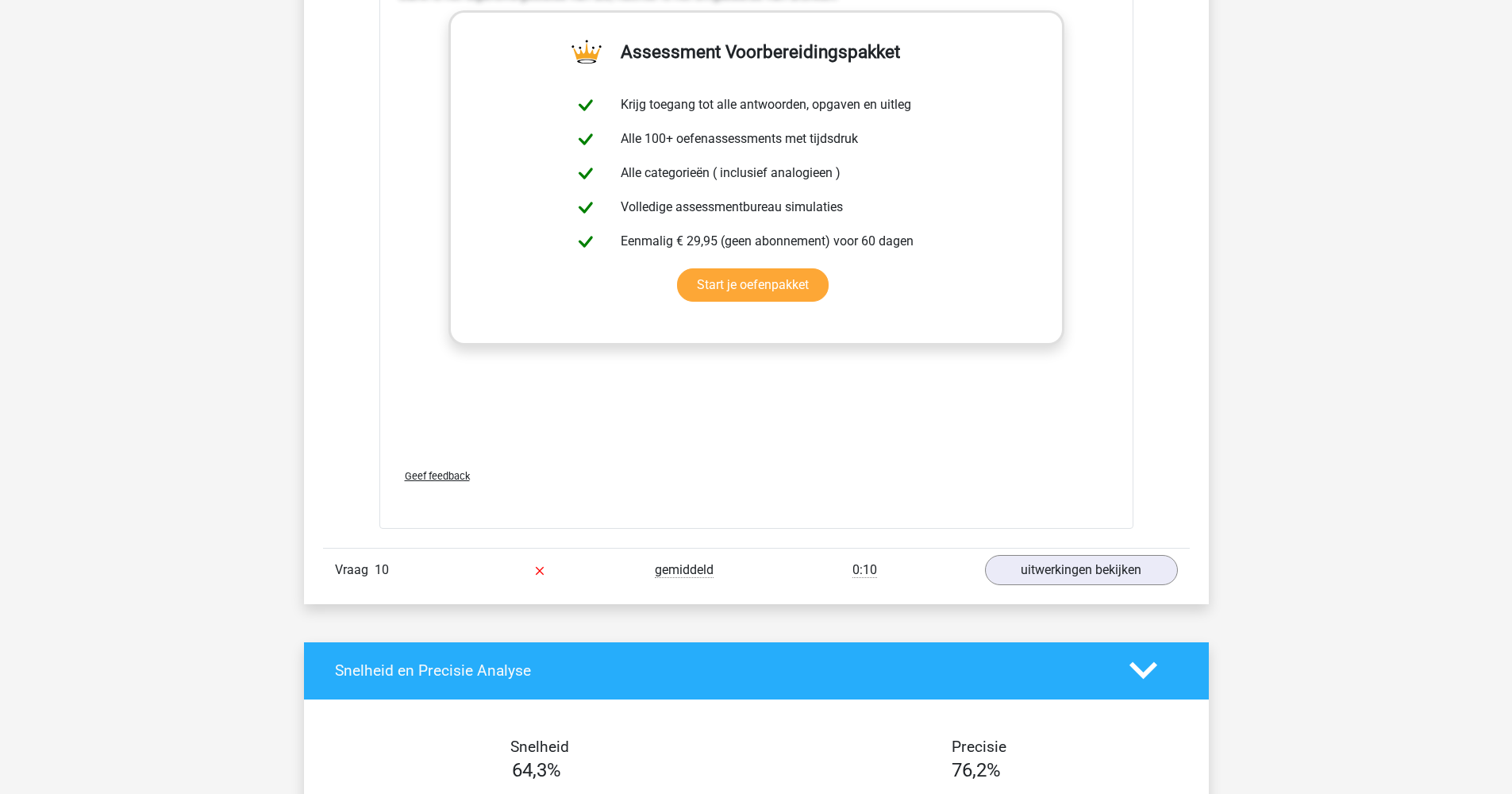
scroll to position [2960, 0]
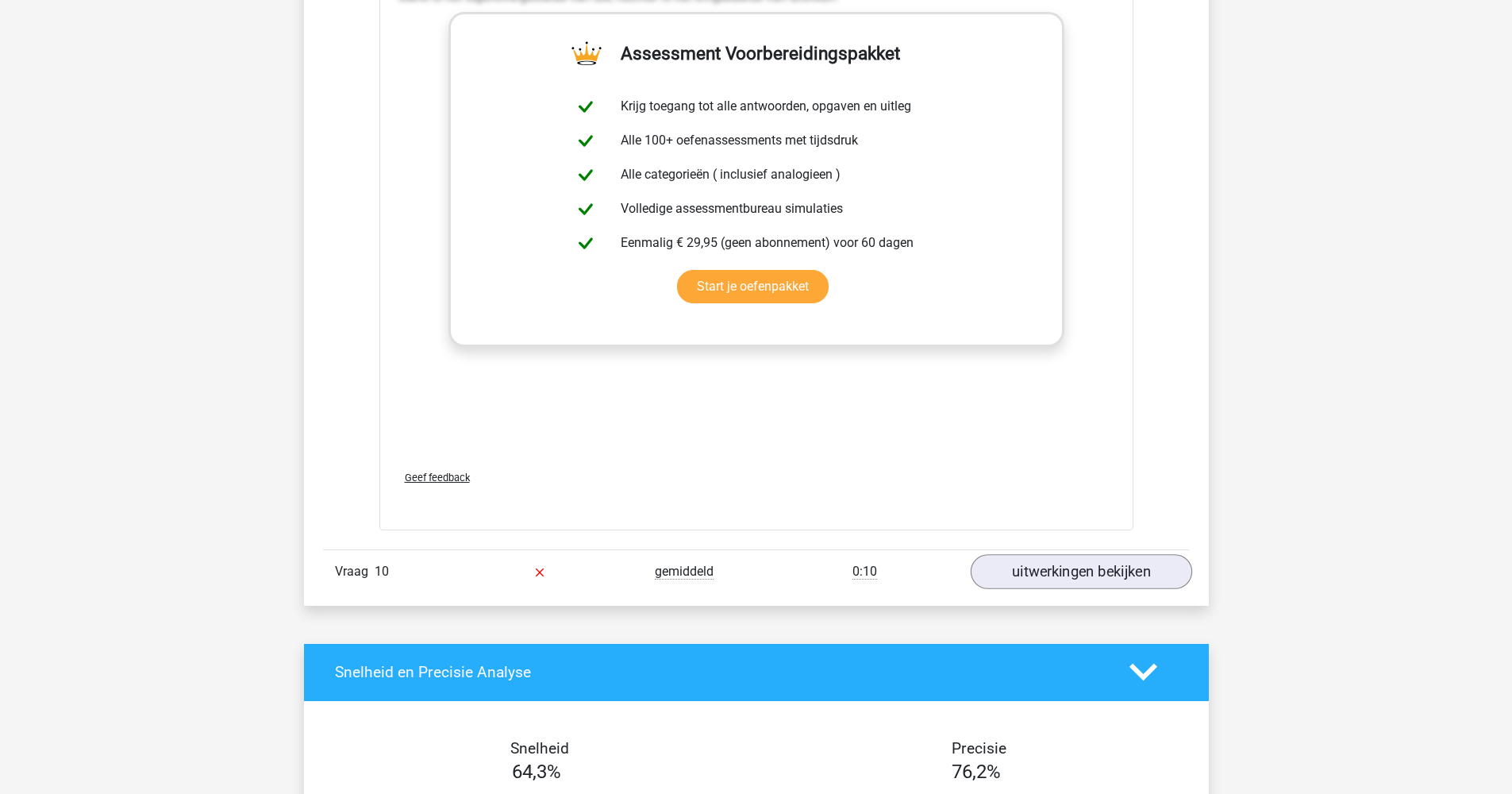
click at [1087, 570] on link "uitwerkingen bekijken" at bounding box center [1081, 571] width 221 height 35
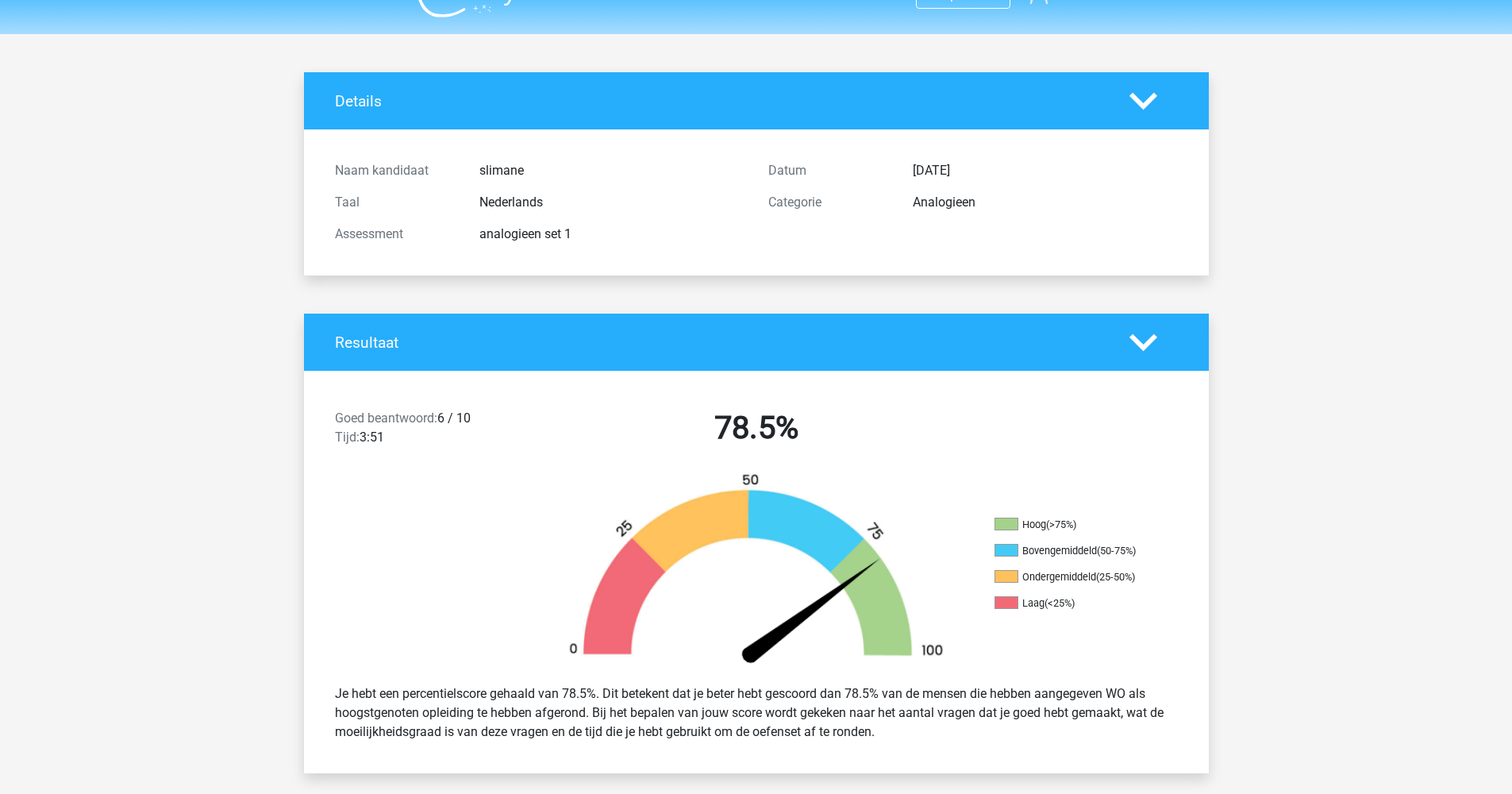
scroll to position [0, 0]
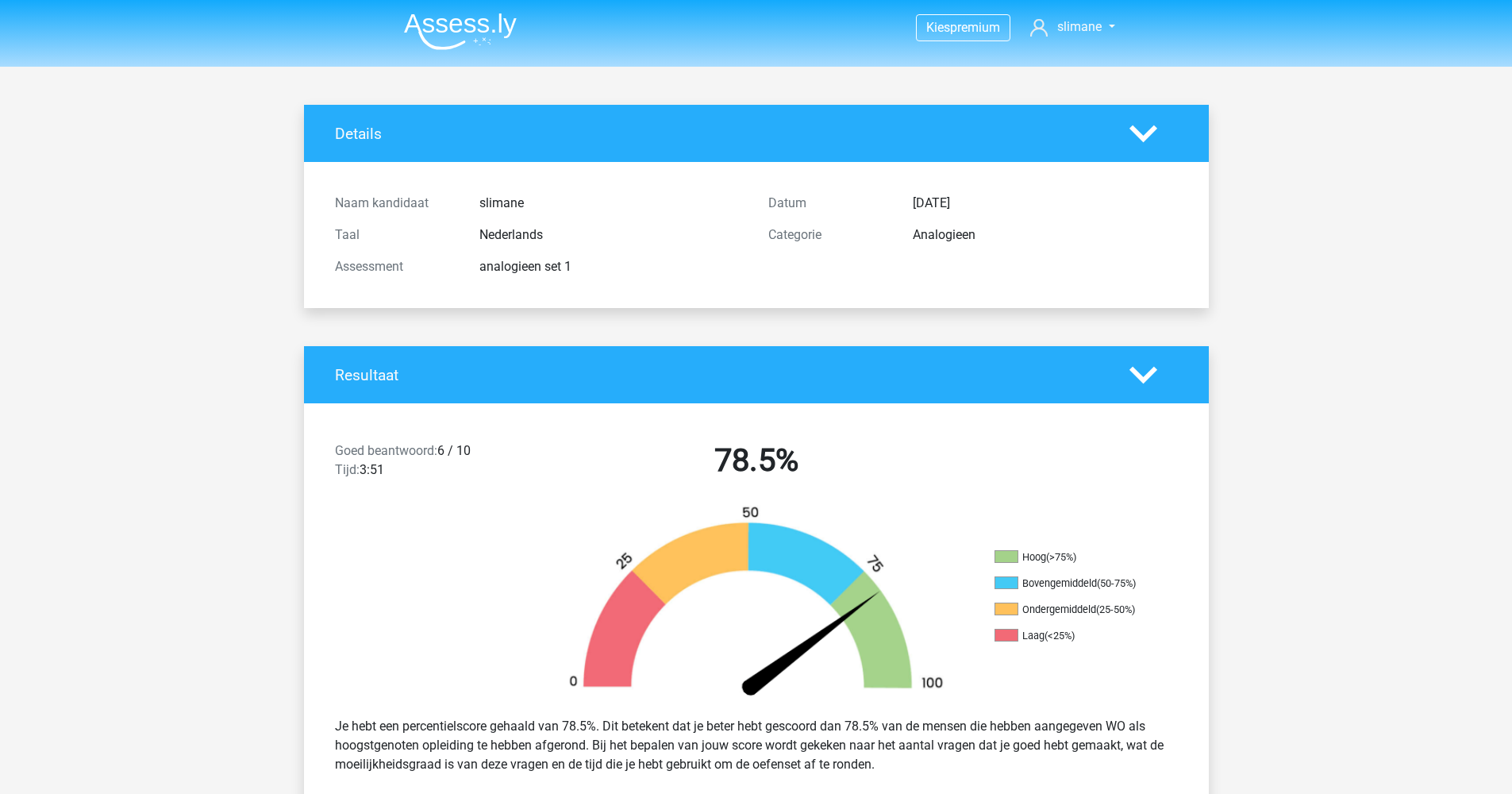
click at [467, 29] on img at bounding box center [460, 30] width 113 height 37
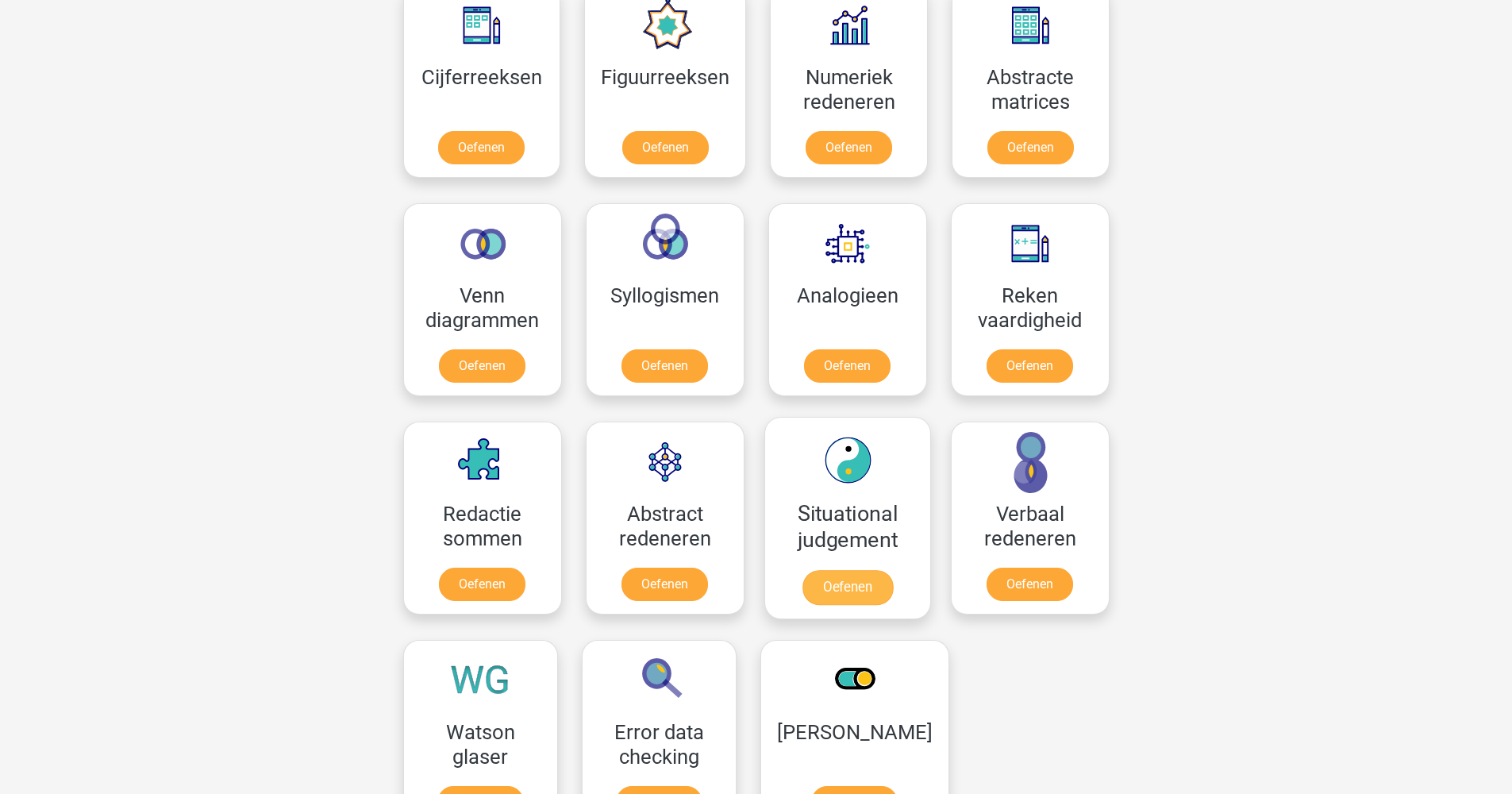
scroll to position [792, 0]
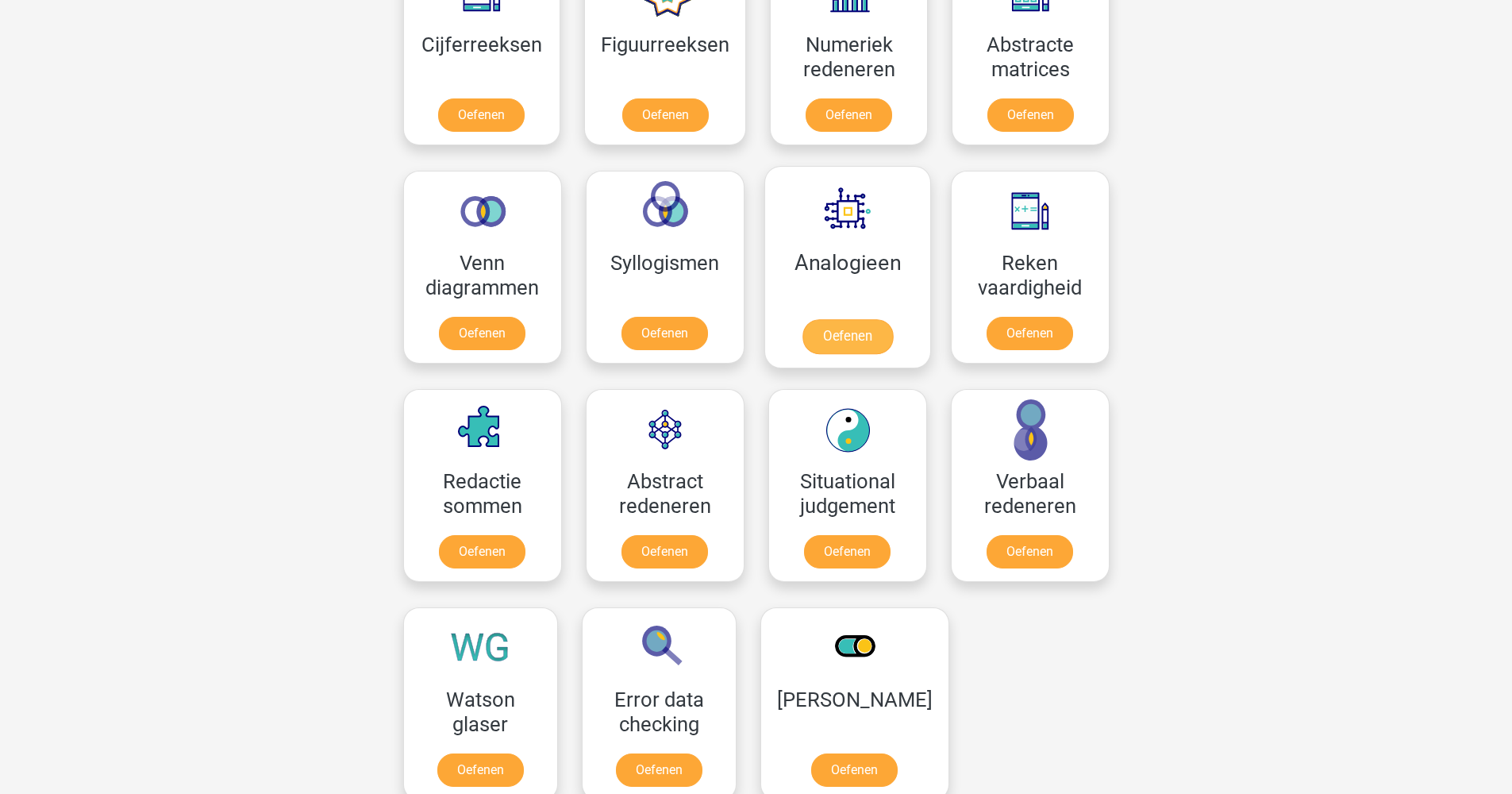
click at [856, 337] on link "Oefenen" at bounding box center [847, 336] width 91 height 35
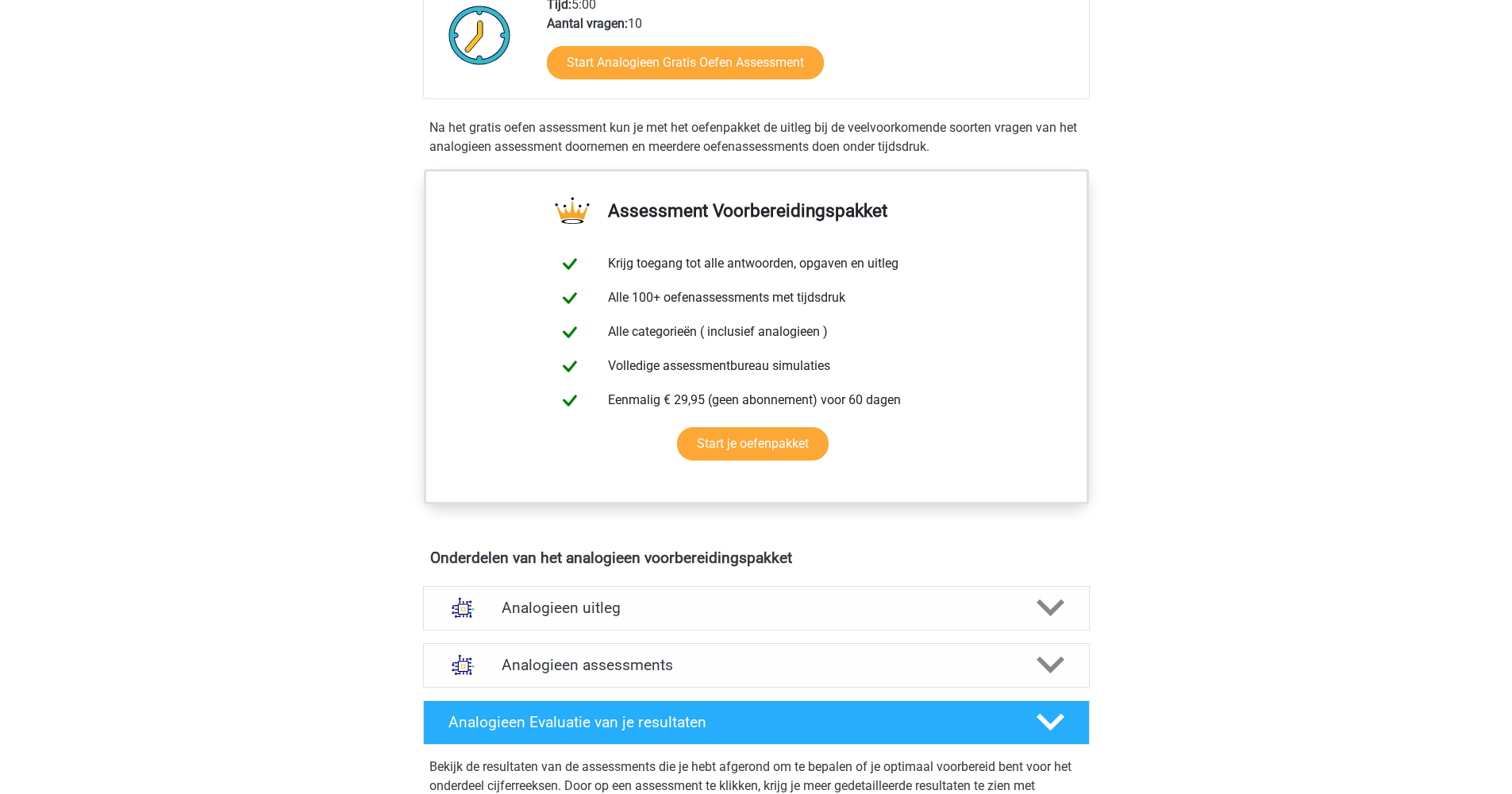
scroll to position [668, 0]
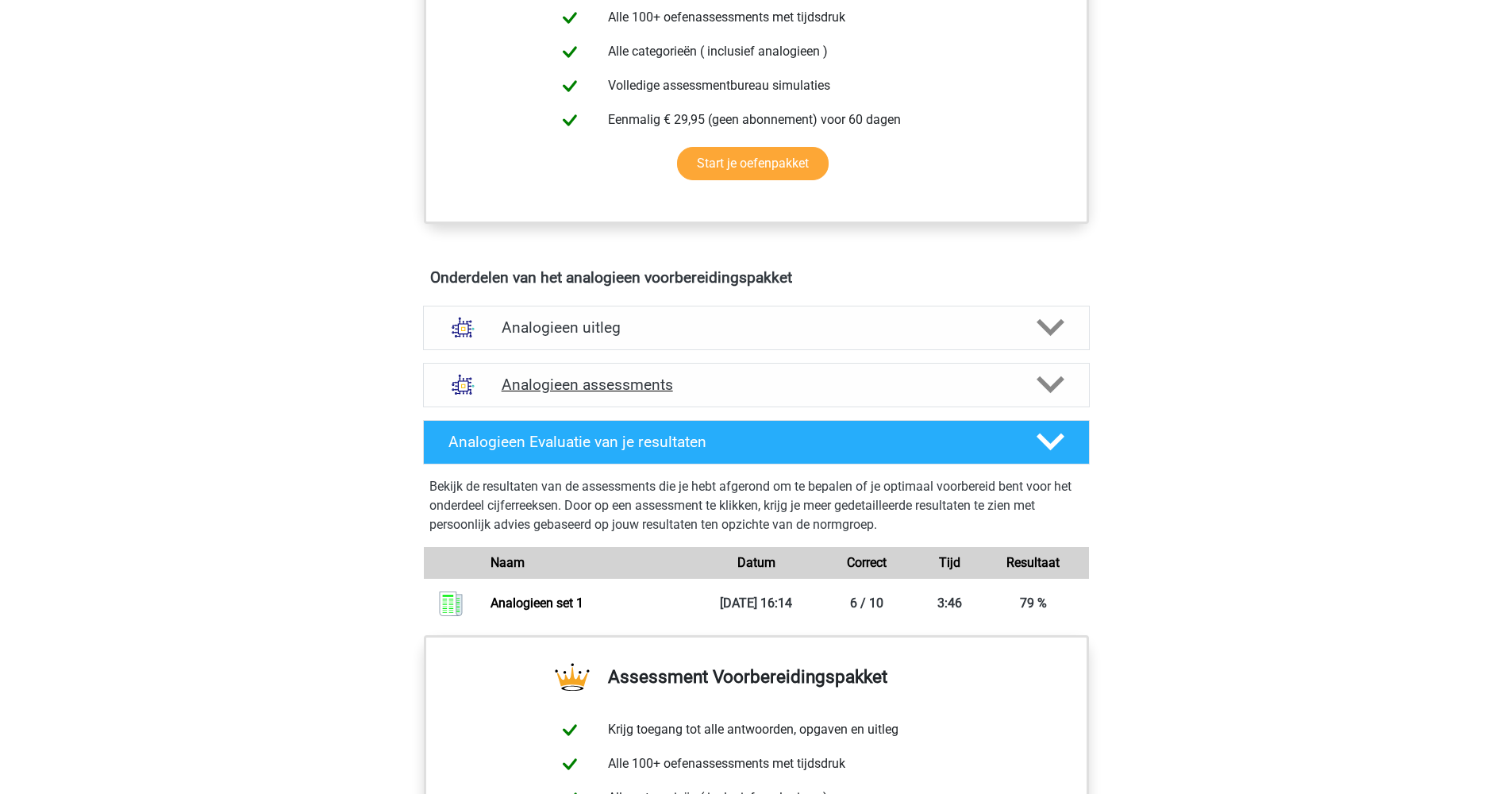
click at [1053, 399] on div "Analogieen assessments" at bounding box center [756, 384] width 667 height 44
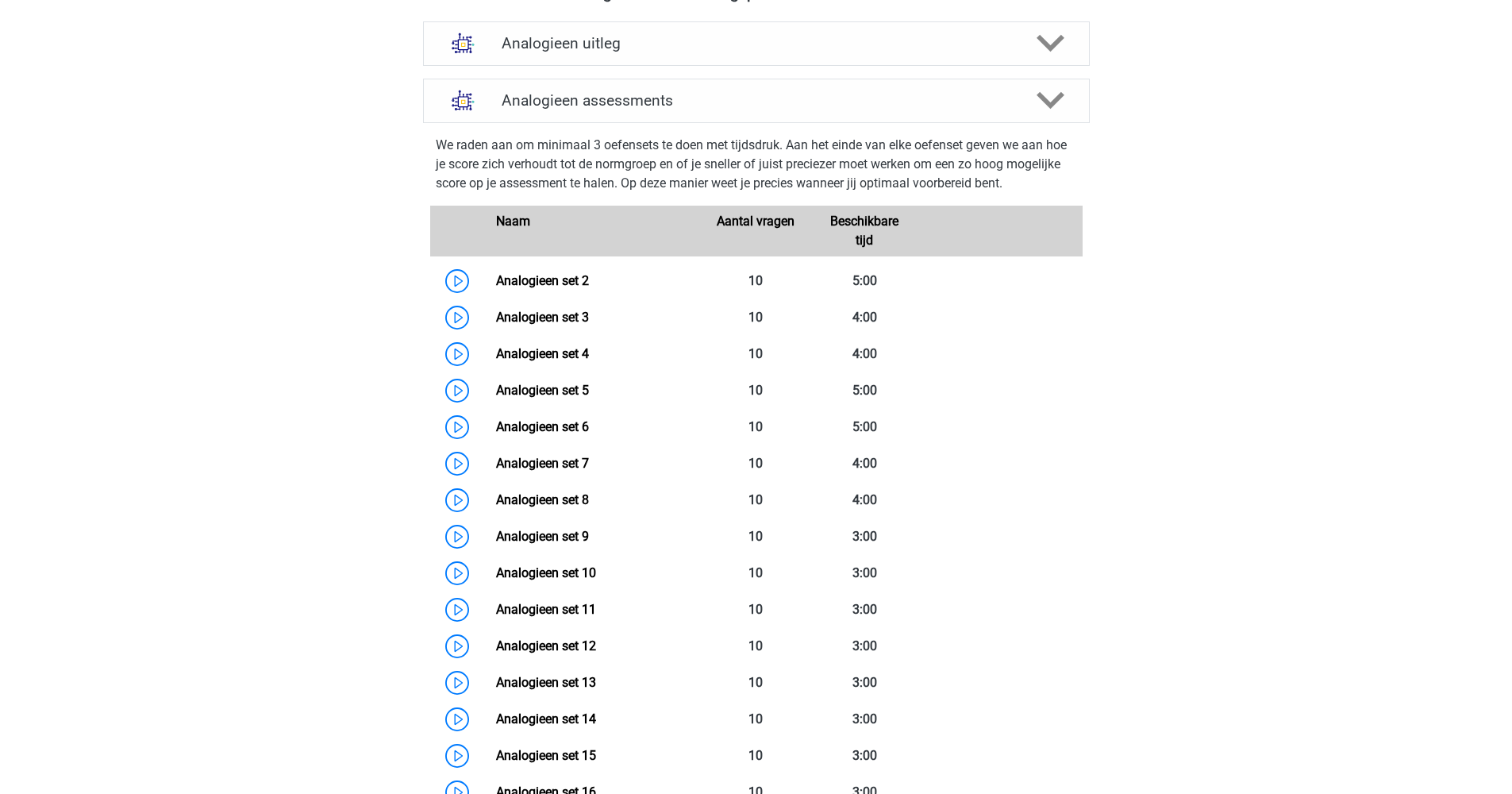
scroll to position [951, 0]
click at [566, 286] on link "Analogieen set 2" at bounding box center [542, 282] width 93 height 15
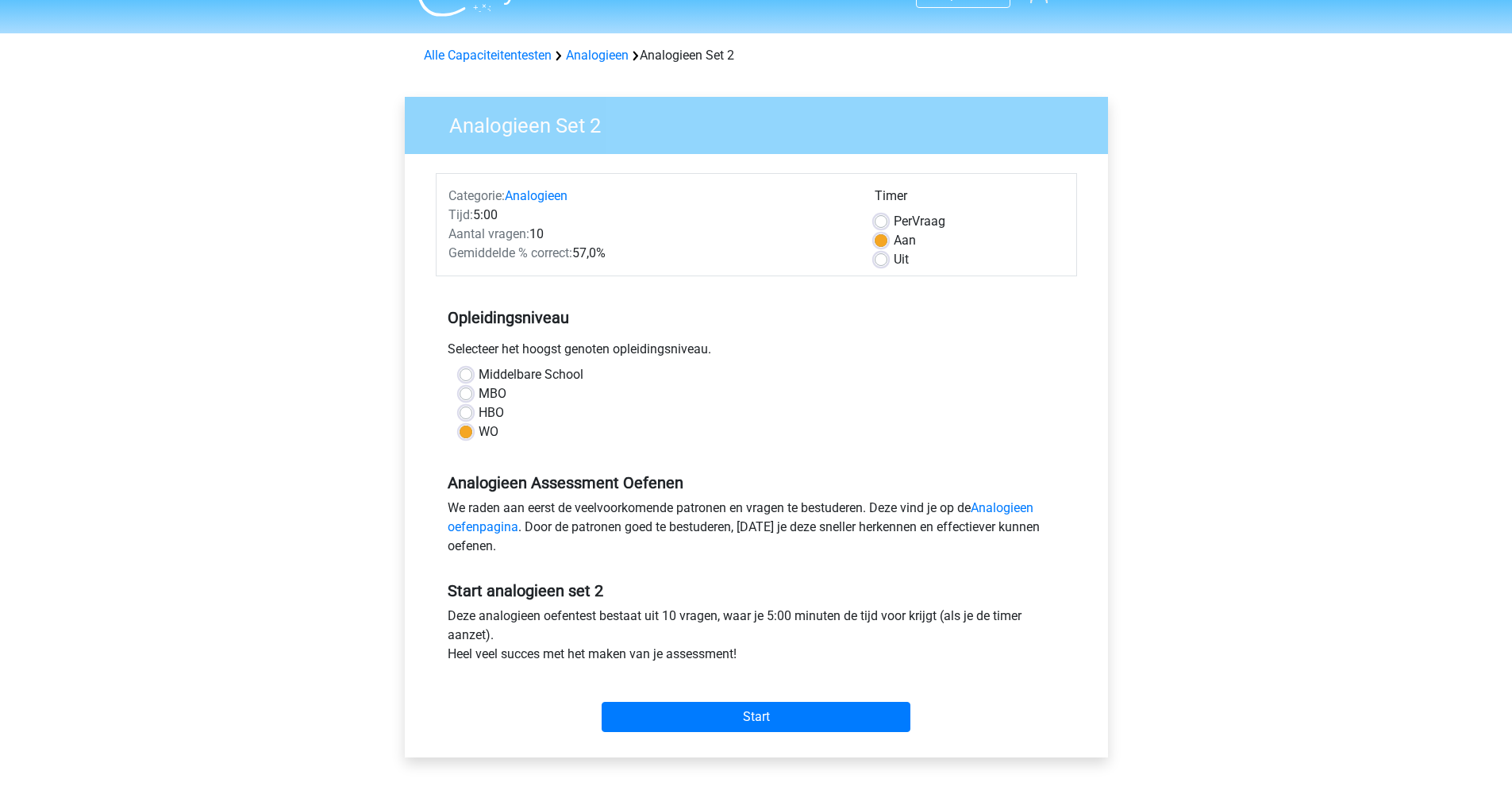
scroll to position [61, 0]
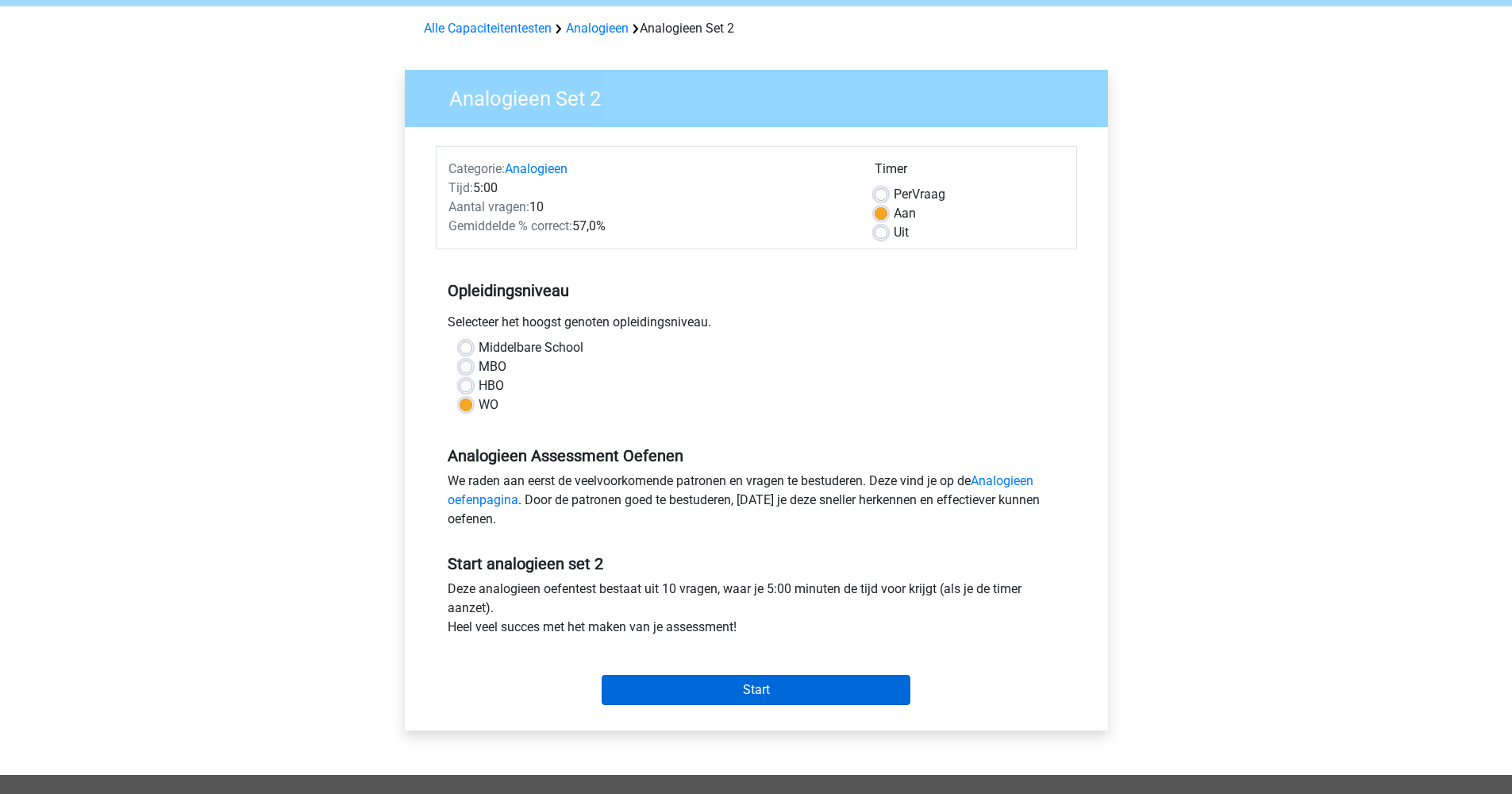
click at [731, 683] on input "Start" at bounding box center [756, 690] width 308 height 30
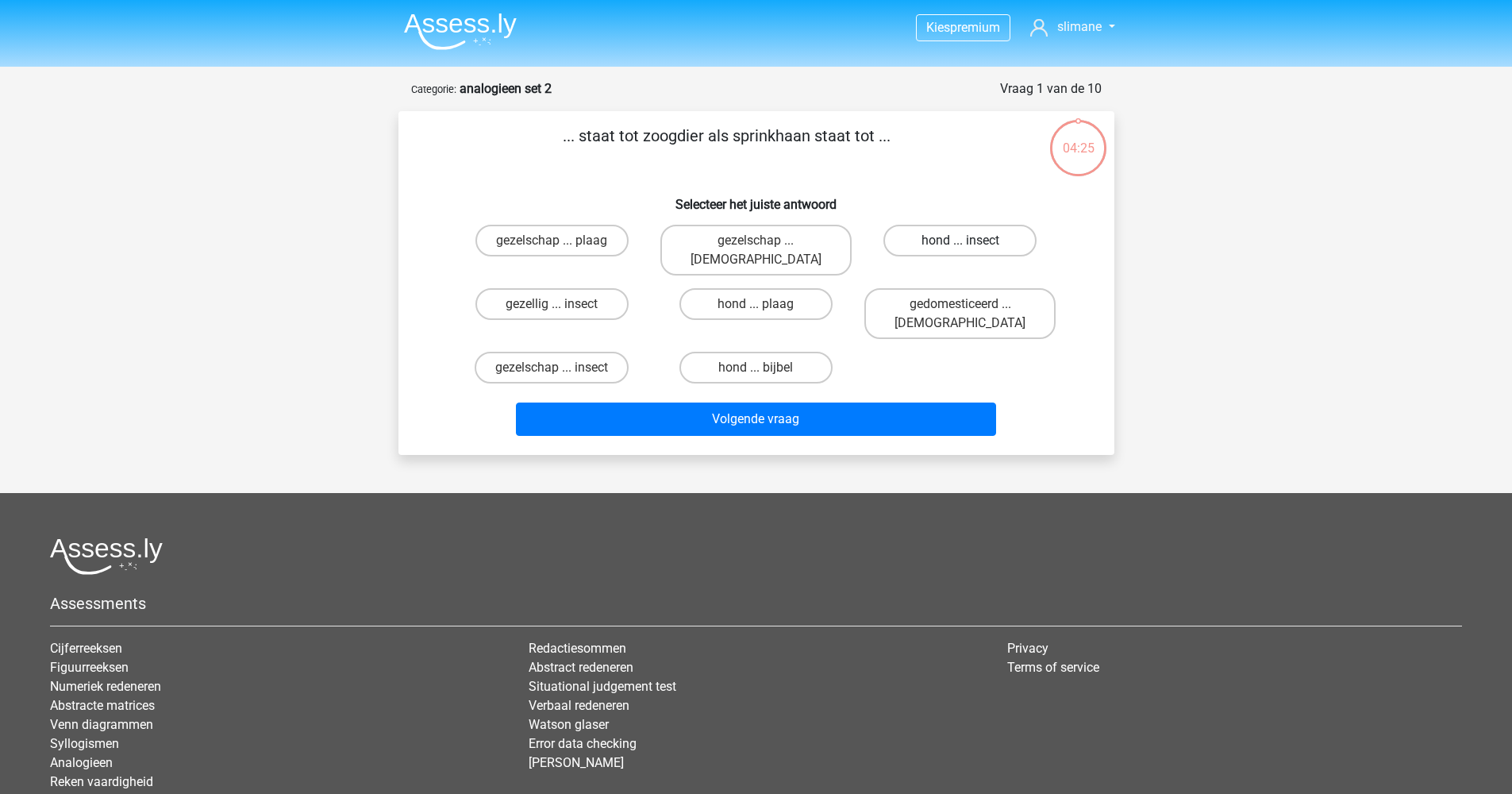
click at [946, 238] on label "hond ... insect" at bounding box center [960, 240] width 153 height 32
click at [960, 240] on input "hond ... insect" at bounding box center [965, 245] width 10 height 10
radio input "true"
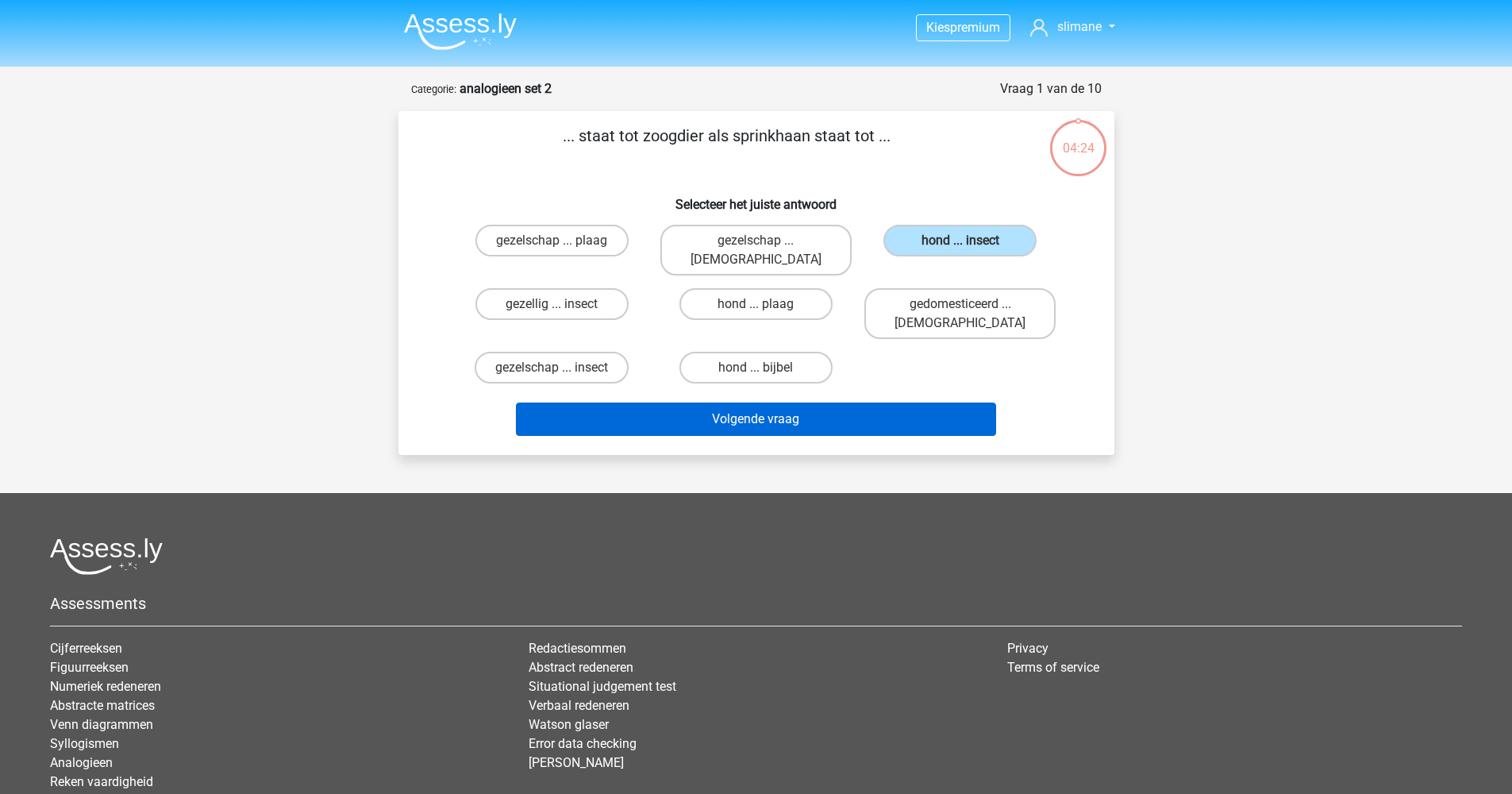
click at [839, 402] on button "Volgende vraag" at bounding box center [755, 418] width 480 height 33
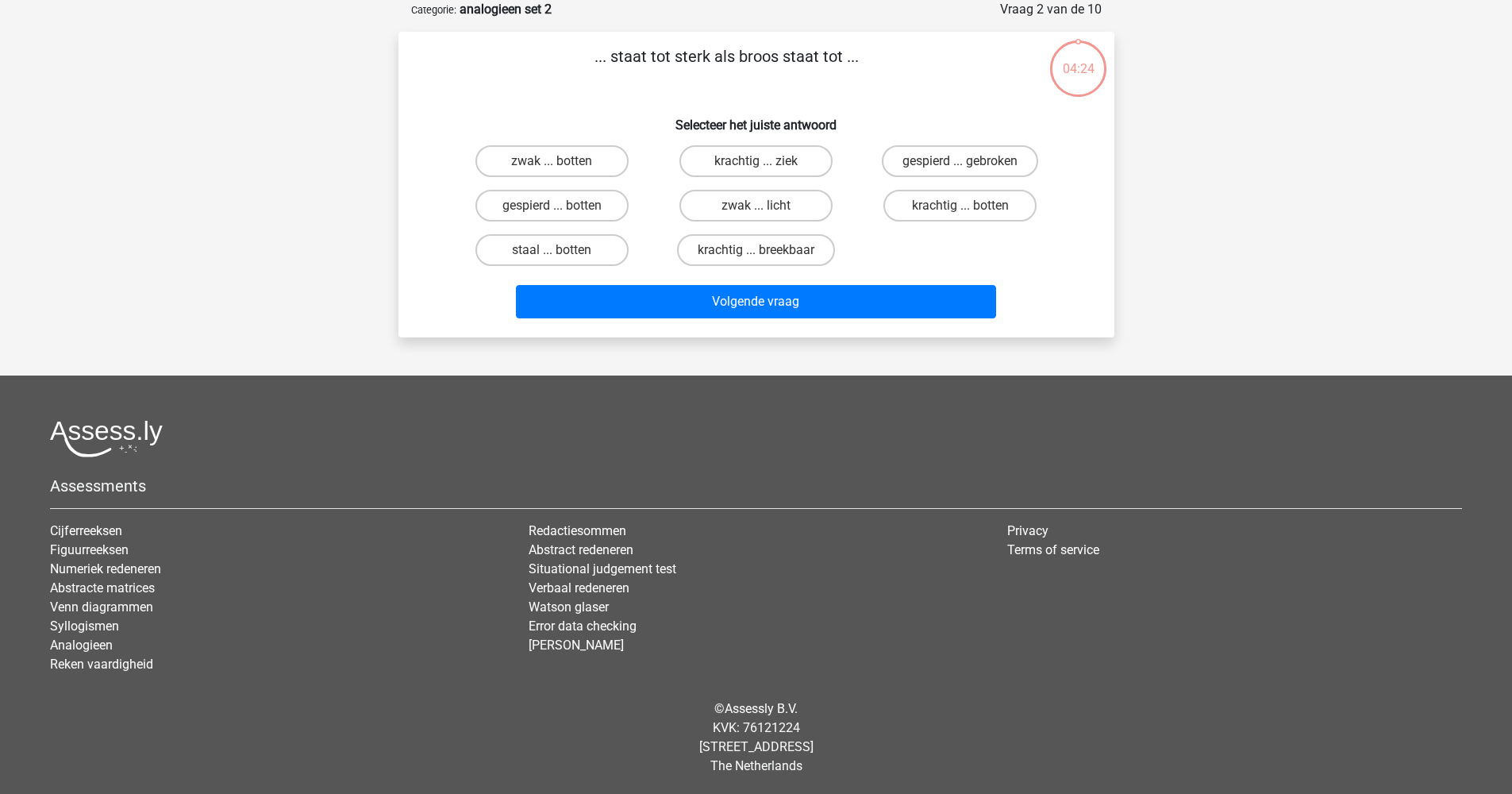
scroll to position [22, 0]
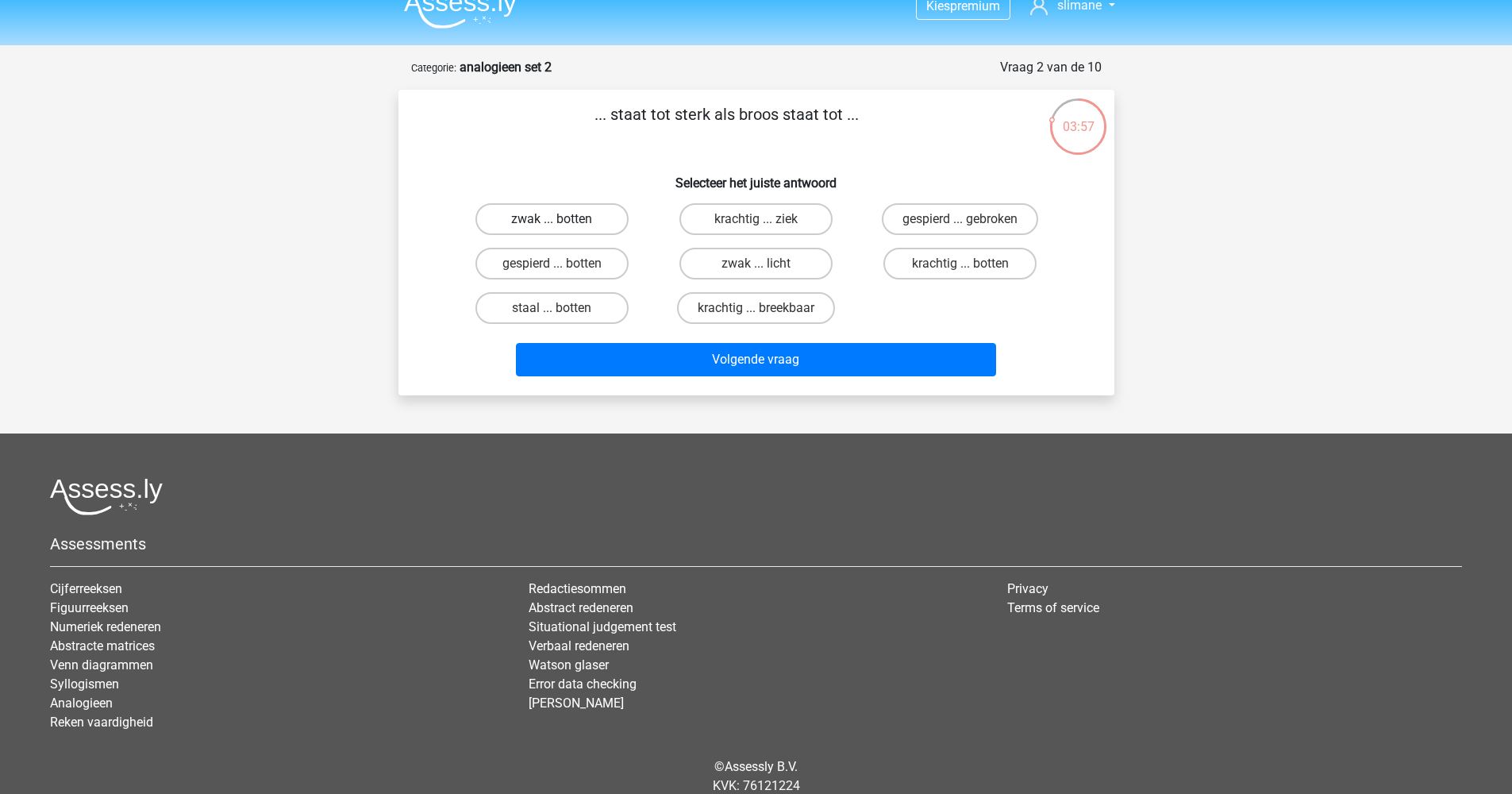
click at [580, 220] on label "zwak ... botten" at bounding box center [552, 220] width 153 height 32
click at [562, 220] on input "zwak ... botten" at bounding box center [556, 223] width 10 height 10
radio input "true"
click at [741, 311] on label "krachtig ... breekbaar" at bounding box center [755, 309] width 158 height 32
click at [755, 311] on input "krachtig ... breekbaar" at bounding box center [760, 312] width 10 height 10
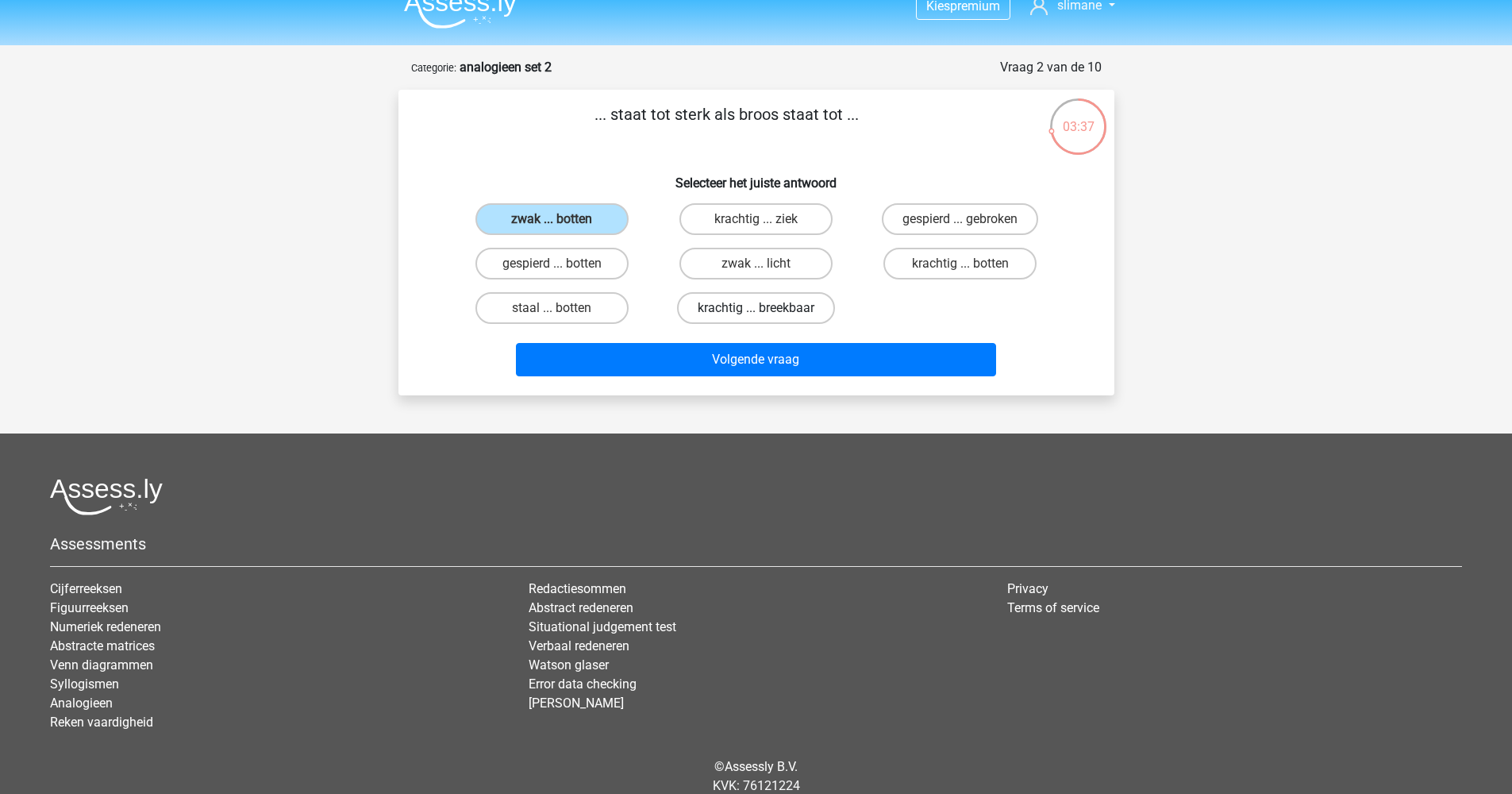
radio input "true"
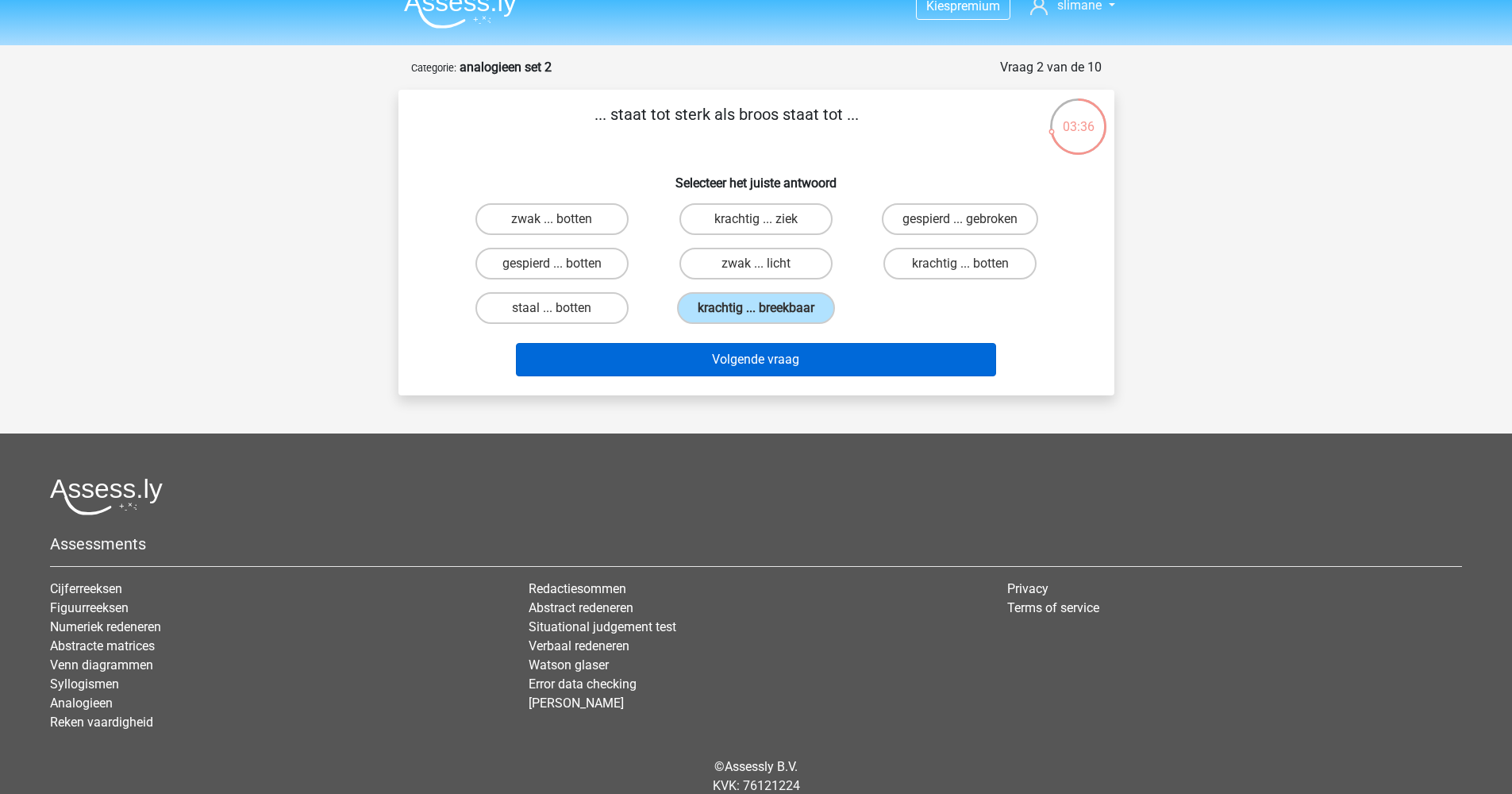
click at [758, 354] on button "Volgende vraag" at bounding box center [755, 359] width 480 height 33
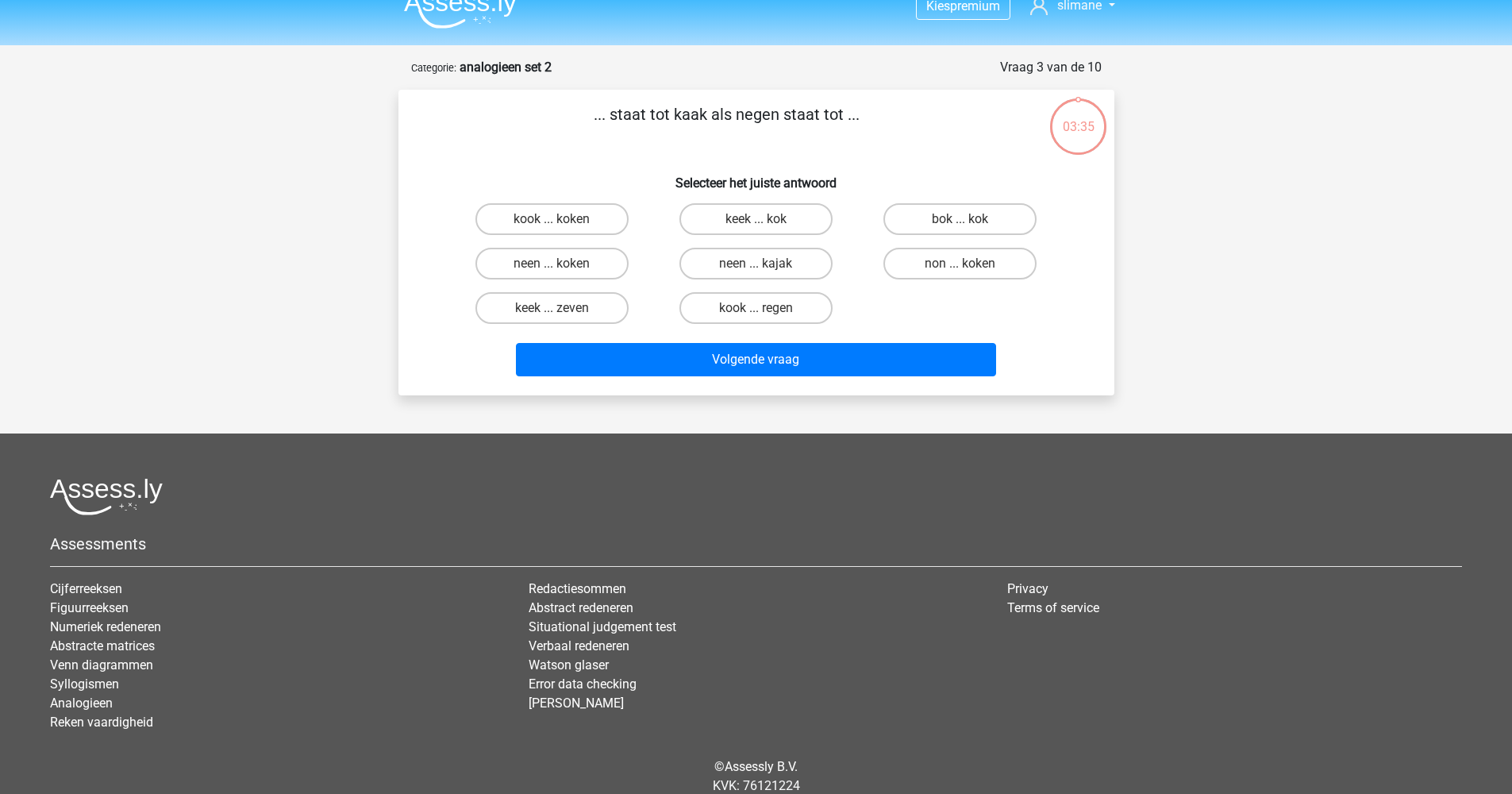
scroll to position [79, 0]
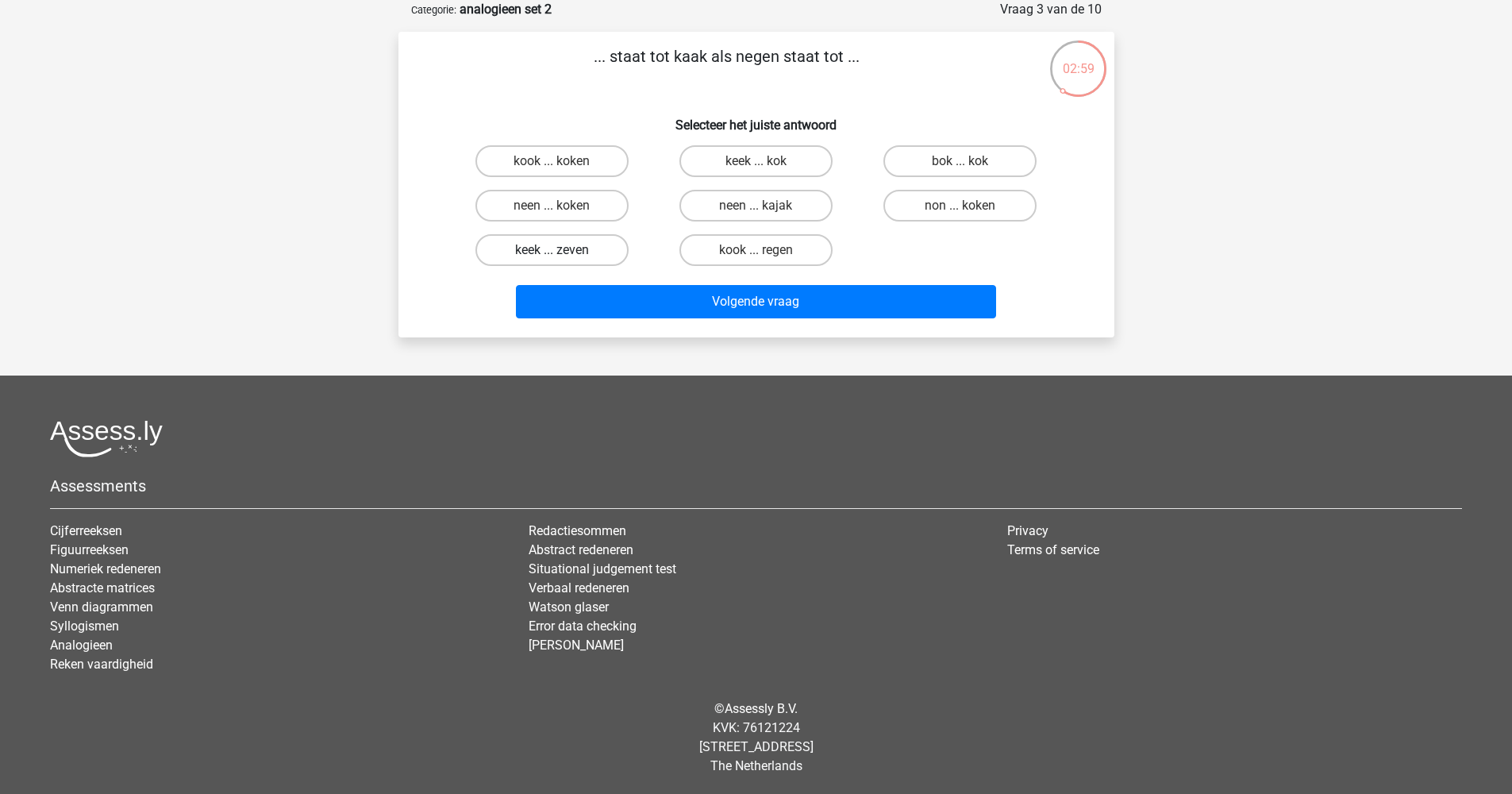
click at [566, 253] on label "keek ... zeven" at bounding box center [552, 250] width 153 height 32
click at [562, 253] on input "keek ... zeven" at bounding box center [556, 255] width 10 height 10
radio input "true"
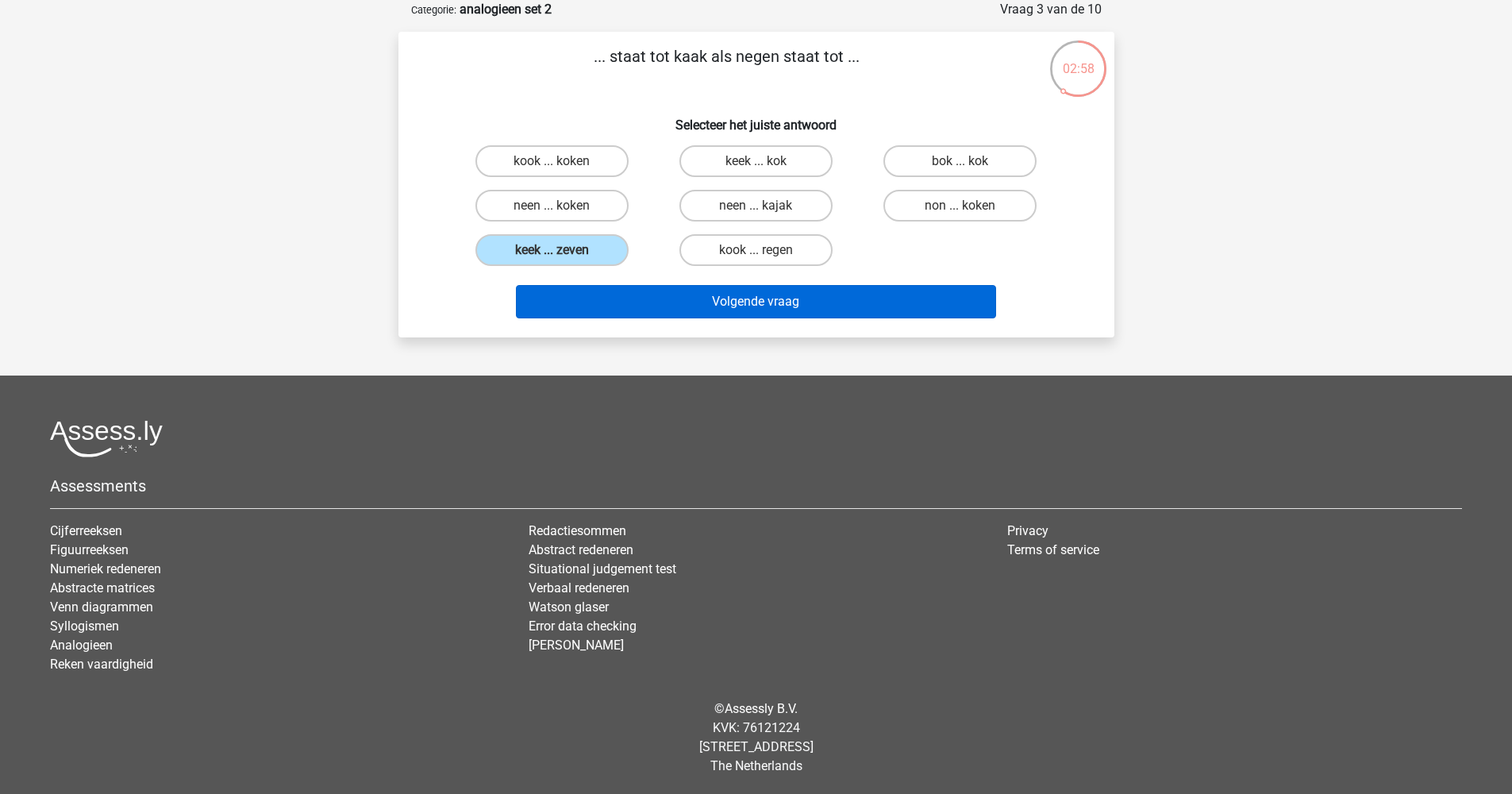
click at [770, 301] on button "Volgende vraag" at bounding box center [755, 301] width 480 height 33
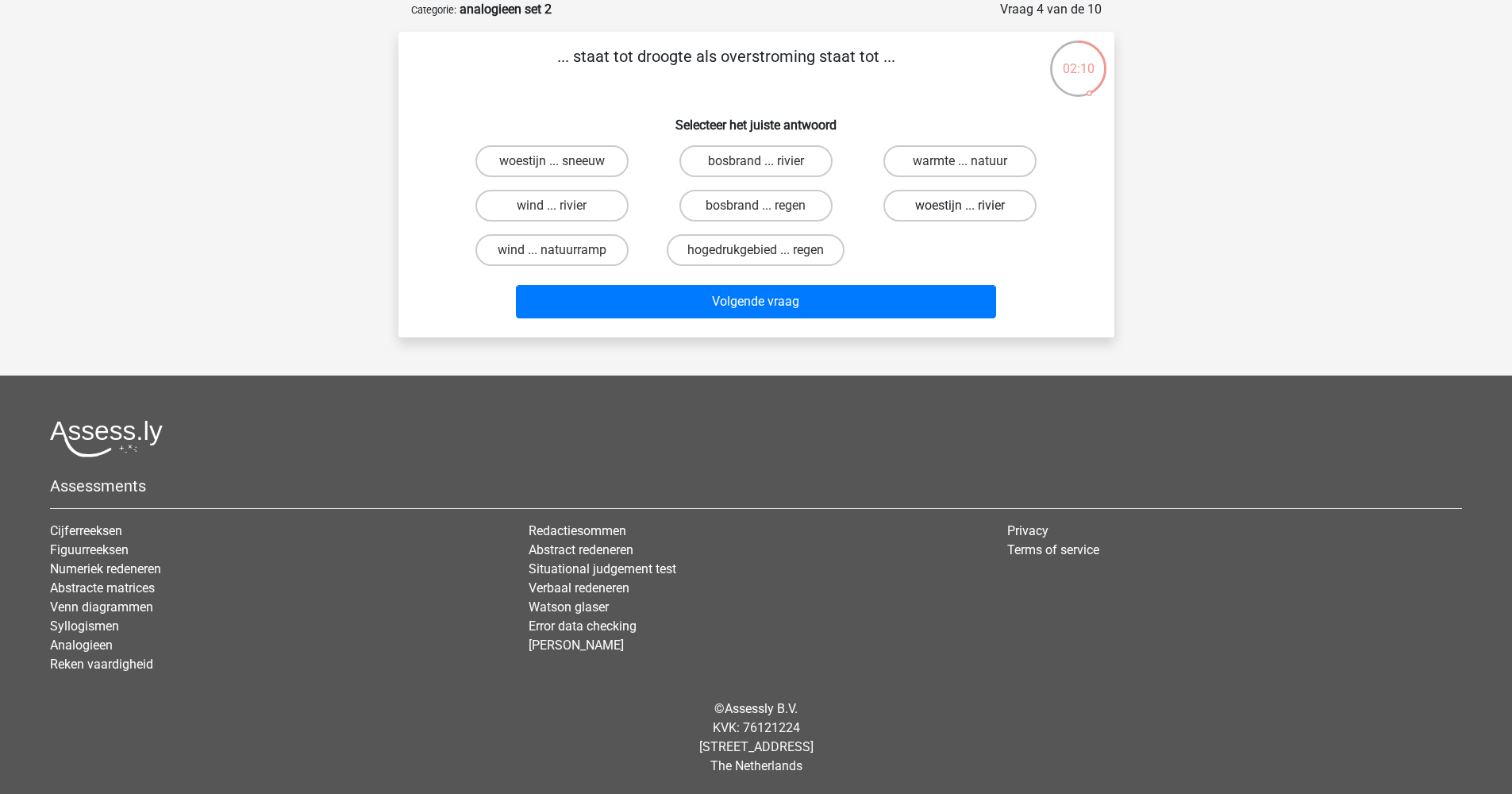
click at [946, 207] on label "woestijn ... rivier" at bounding box center [960, 205] width 153 height 32
click at [960, 207] on input "woestijn ... rivier" at bounding box center [965, 210] width 10 height 10
radio input "true"
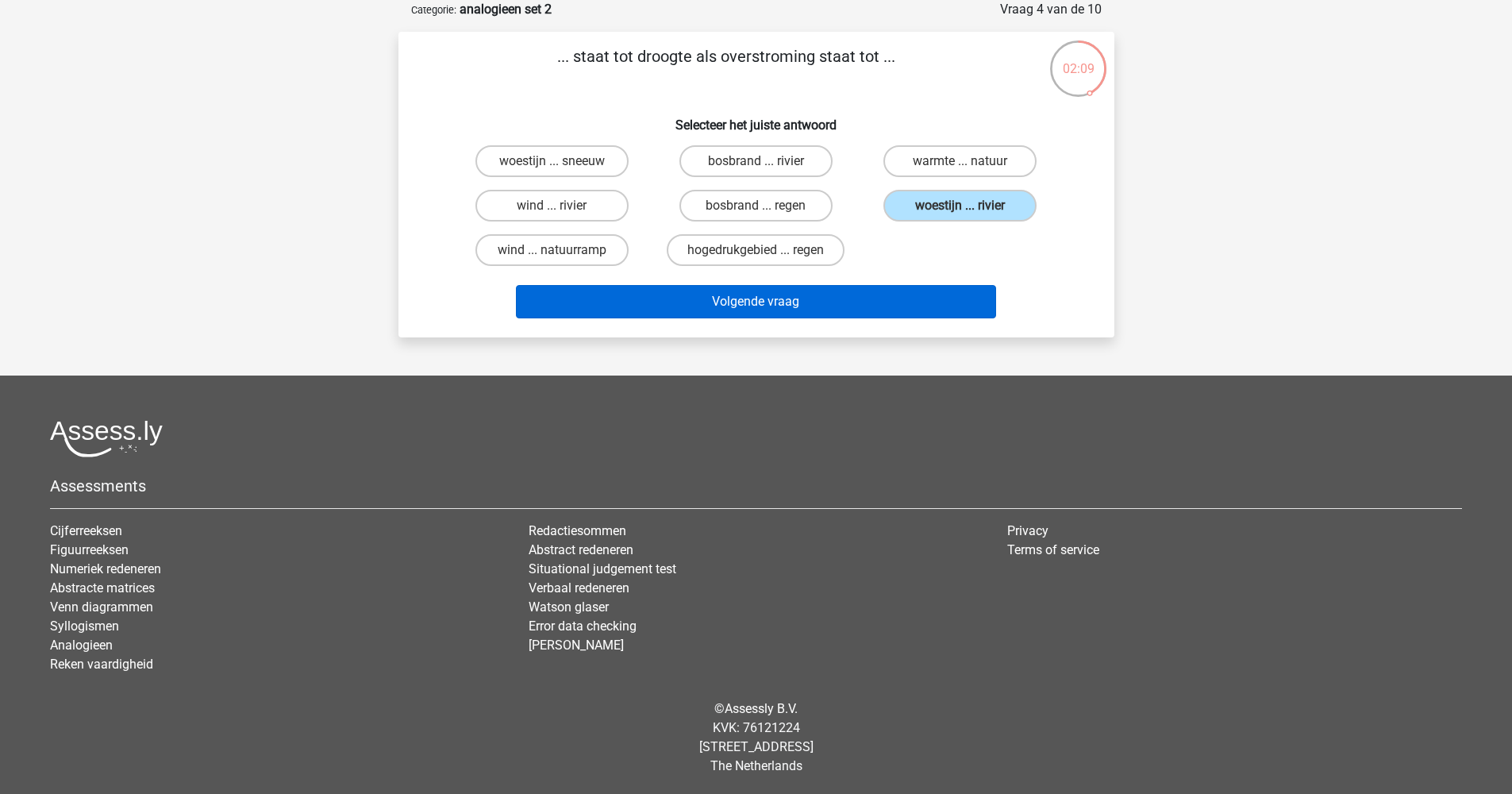
click at [897, 300] on button "Volgende vraag" at bounding box center [755, 301] width 480 height 33
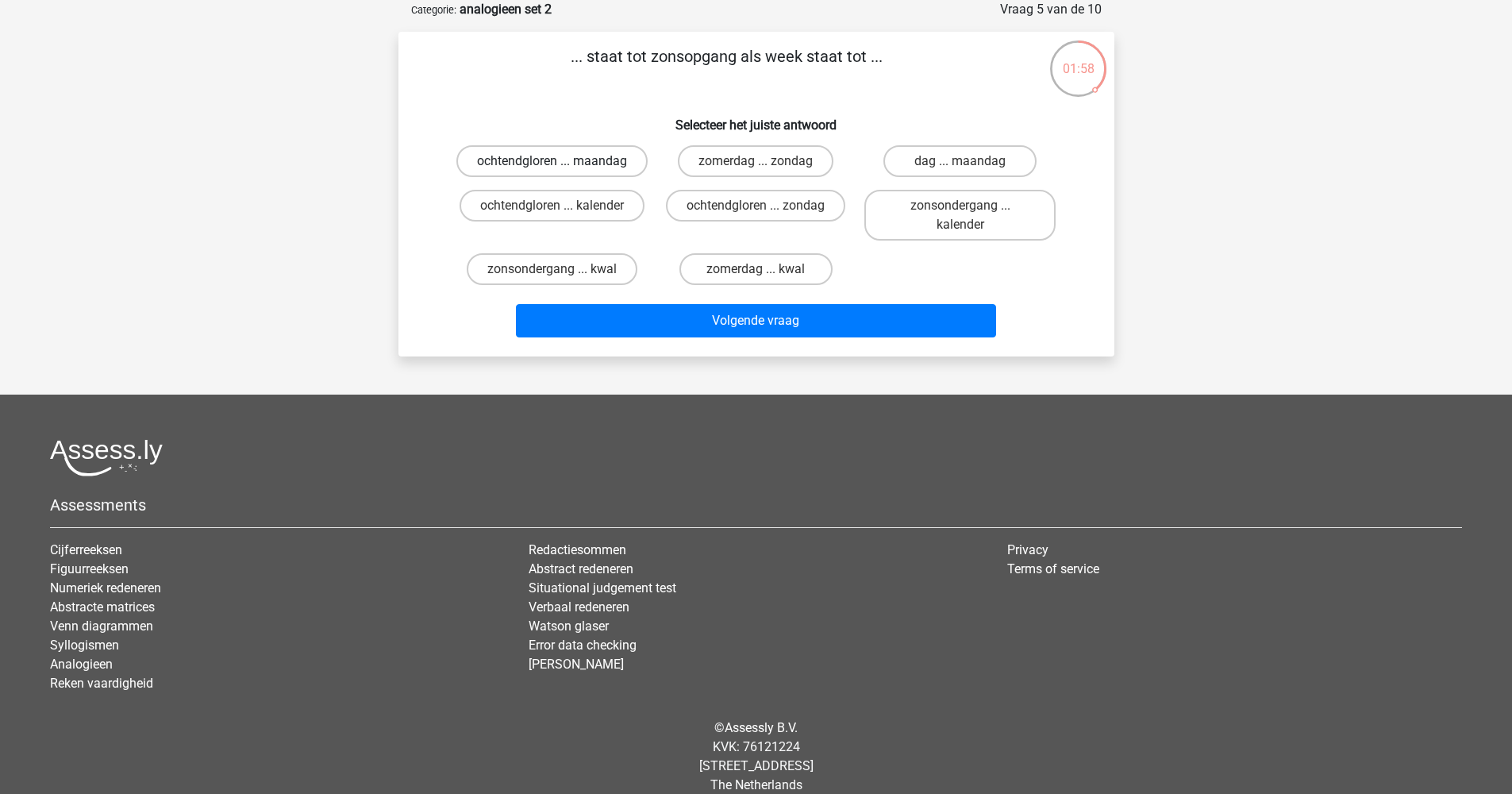
click at [534, 170] on label "ochtendgloren ... maandag" at bounding box center [552, 161] width 191 height 32
click at [552, 170] on input "ochtendgloren ... maandag" at bounding box center [556, 166] width 10 height 10
radio input "true"
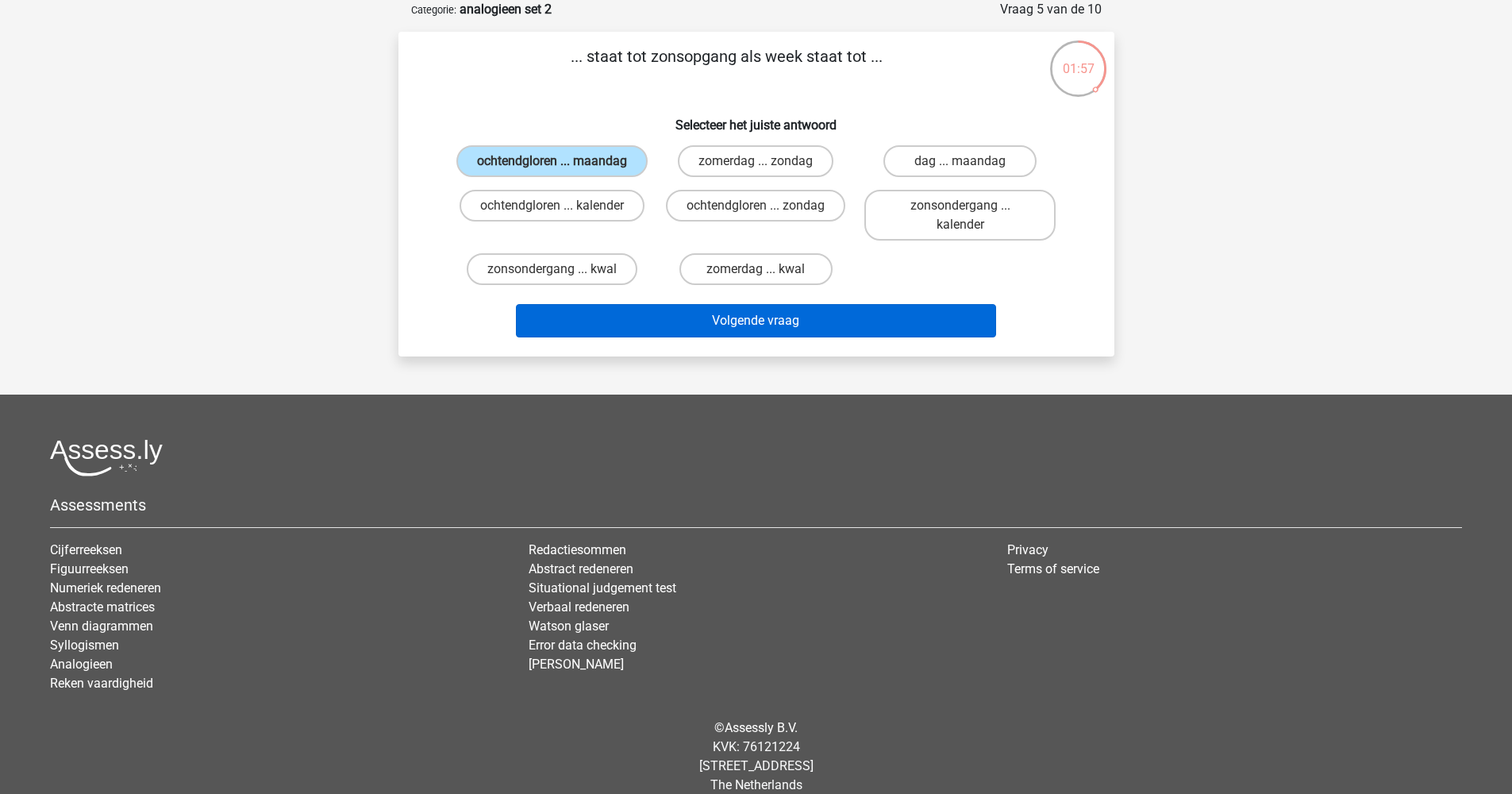
click at [765, 337] on button "Volgende vraag" at bounding box center [755, 320] width 480 height 33
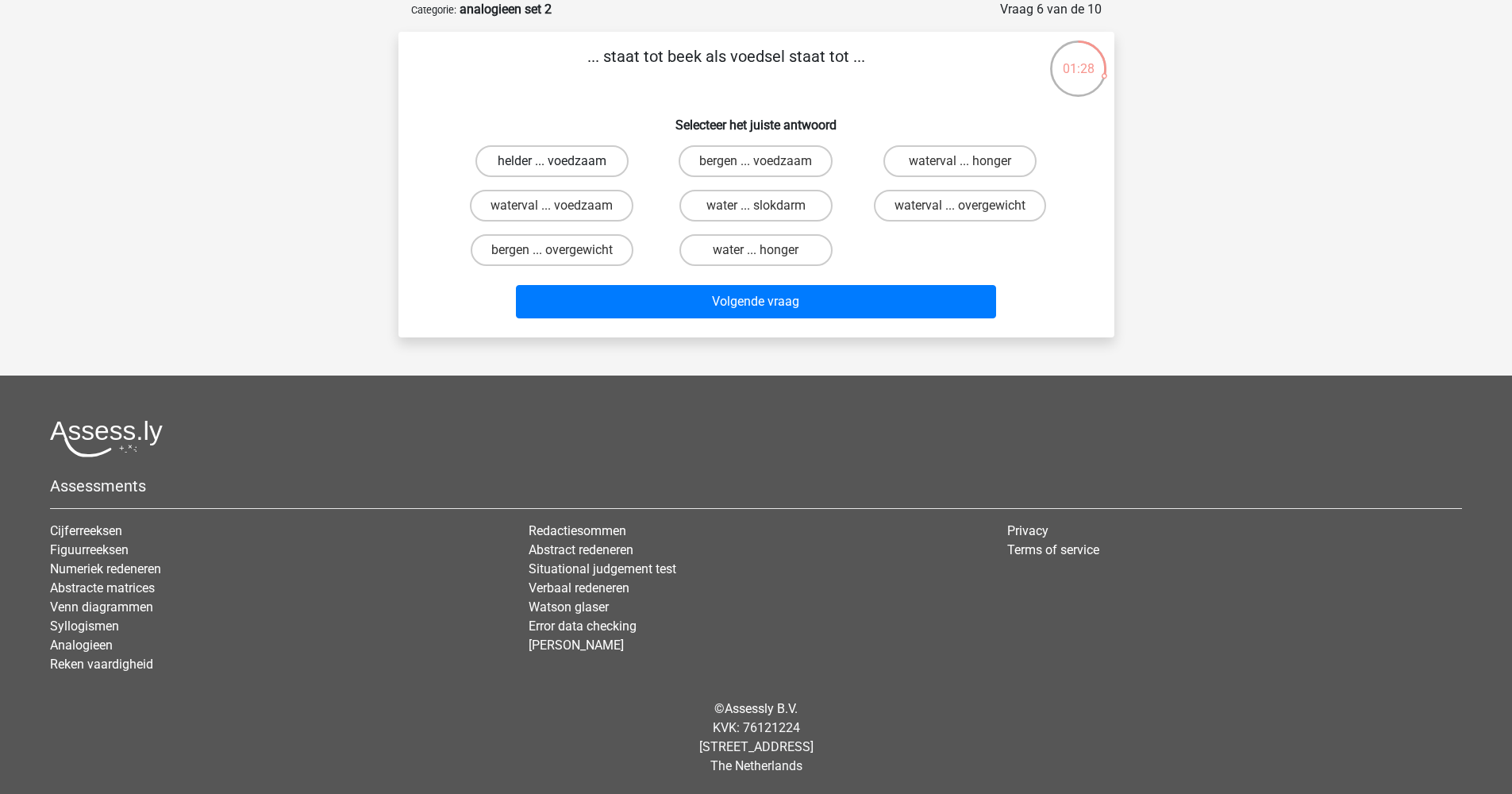
click at [554, 153] on label "helder ... voedzaam" at bounding box center [552, 161] width 153 height 32
click at [554, 161] on input "helder ... voedzaam" at bounding box center [556, 166] width 10 height 10
radio input "true"
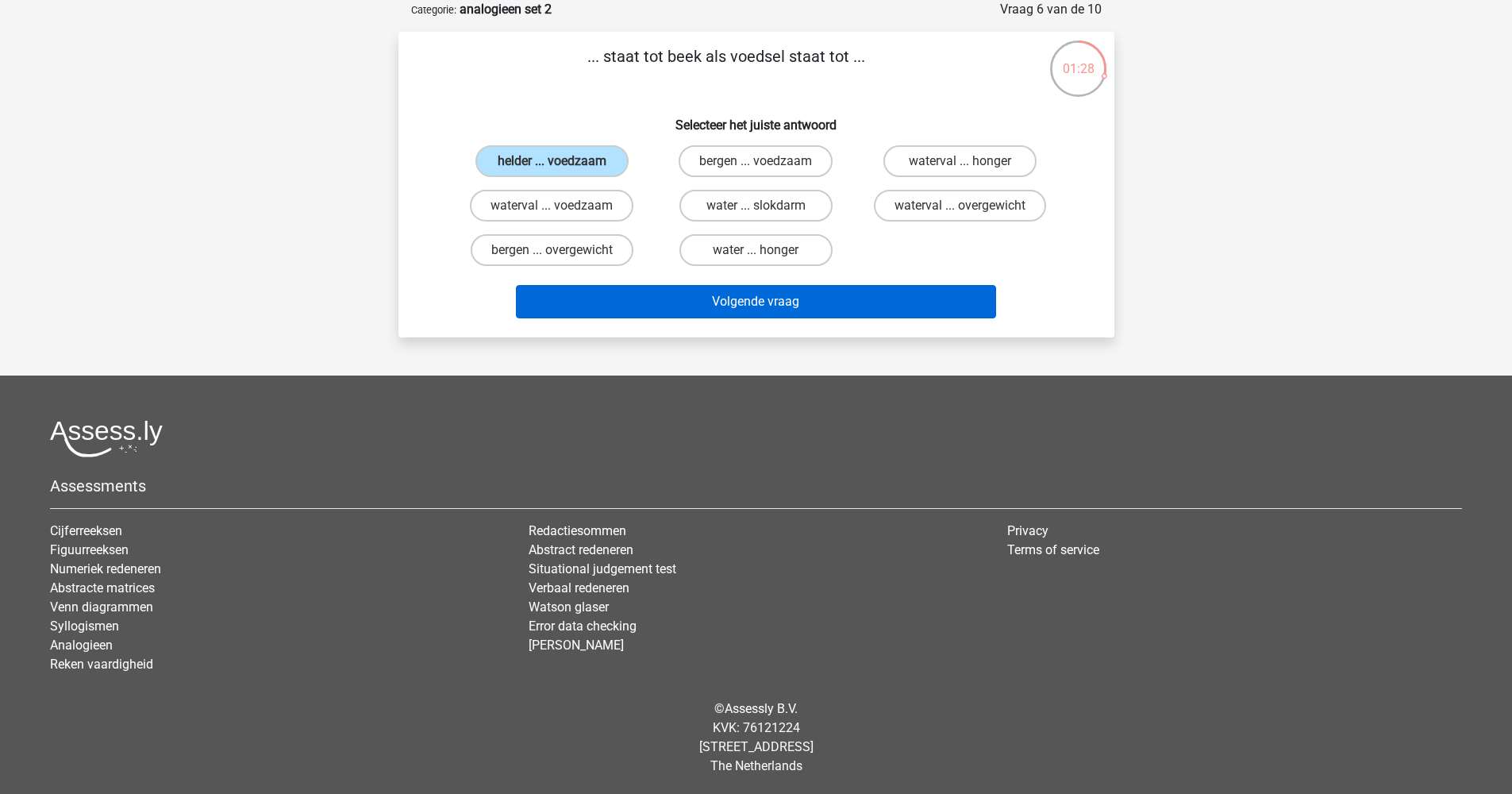
click at [760, 304] on button "Volgende vraag" at bounding box center [755, 301] width 480 height 33
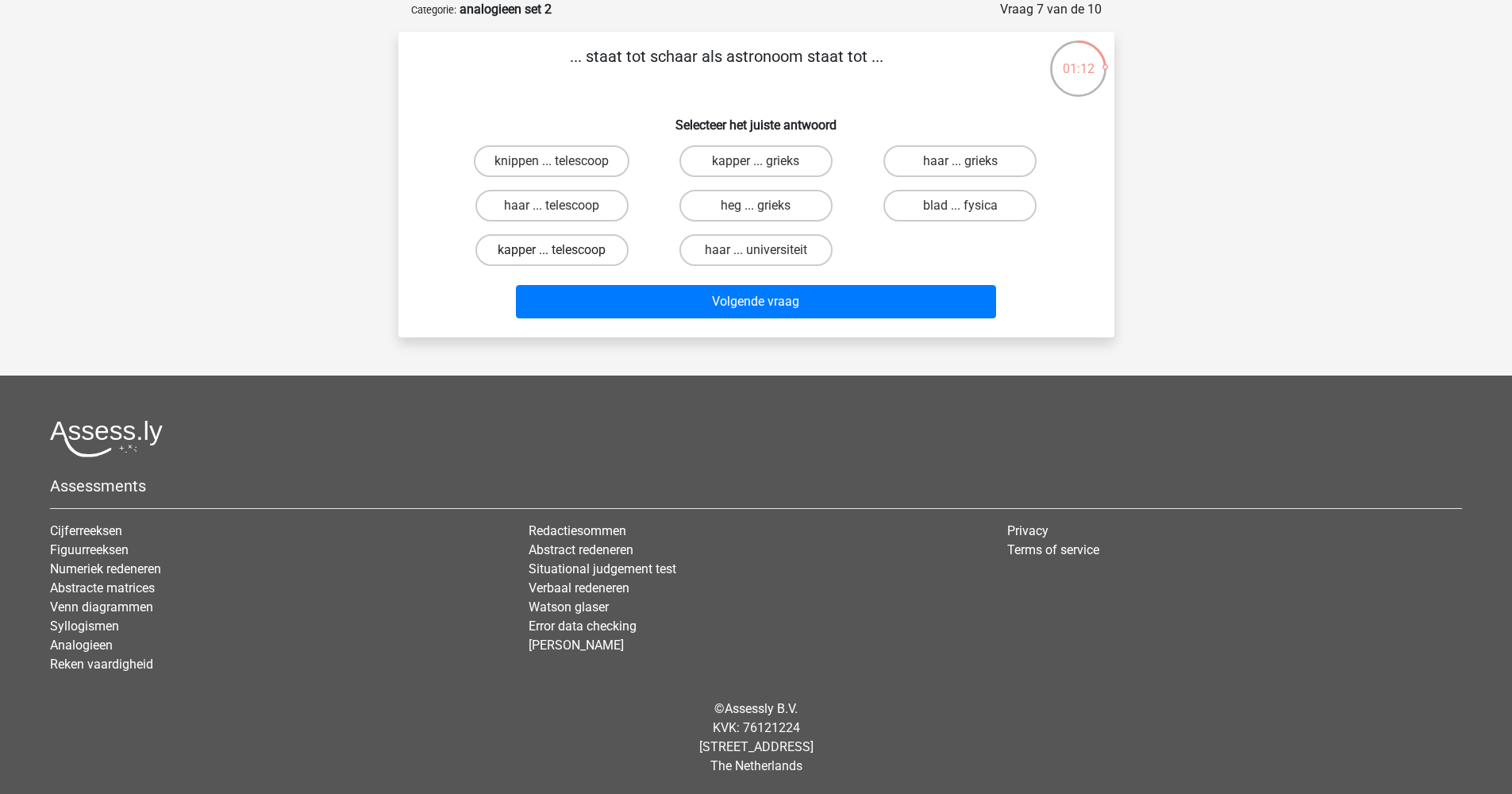
click at [550, 252] on label "kapper ... telescoop" at bounding box center [552, 250] width 153 height 32
click at [552, 252] on input "kapper ... telescoop" at bounding box center [556, 255] width 10 height 10
radio input "true"
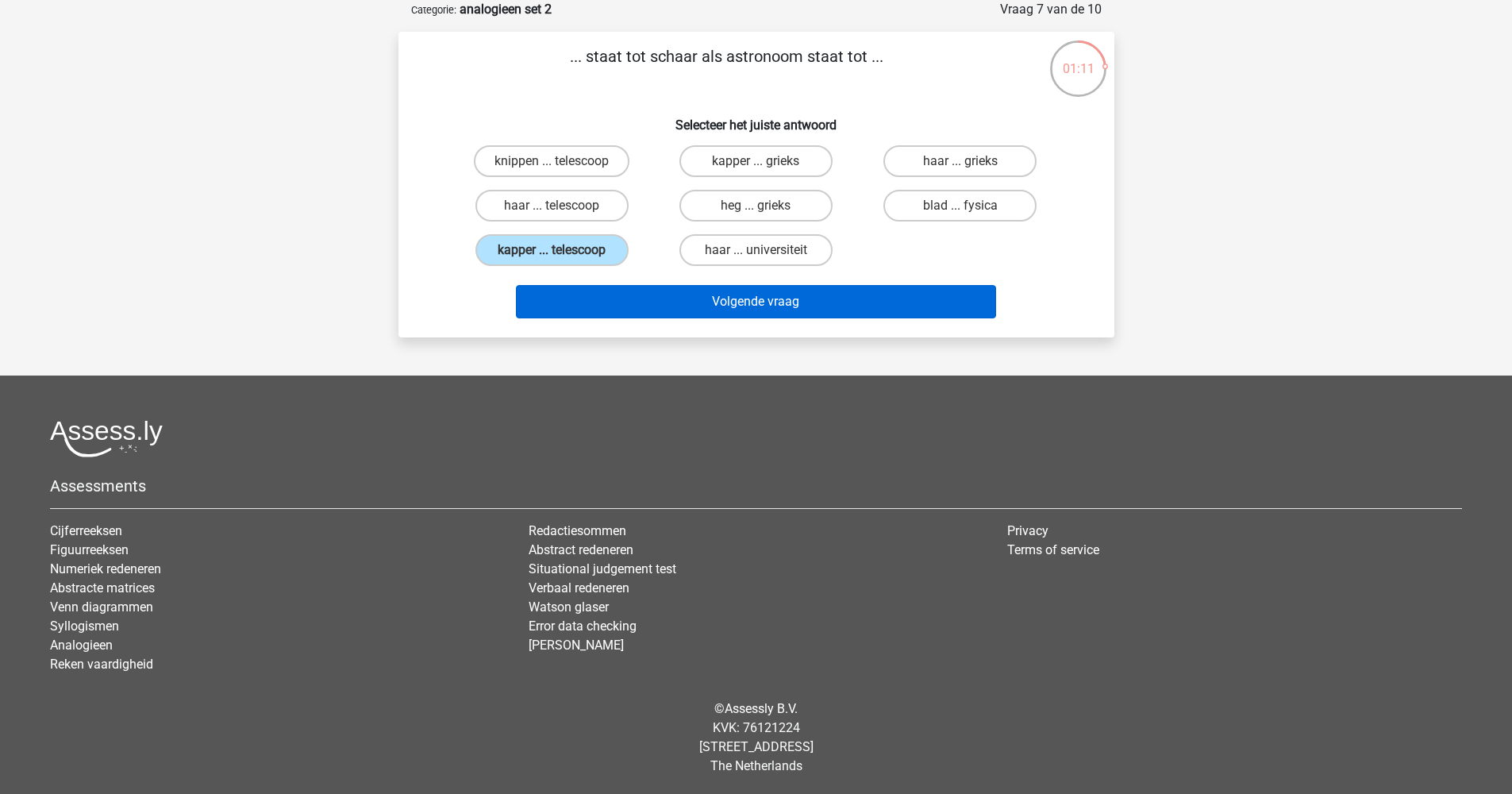
click at [762, 306] on button "Volgende vraag" at bounding box center [755, 301] width 480 height 33
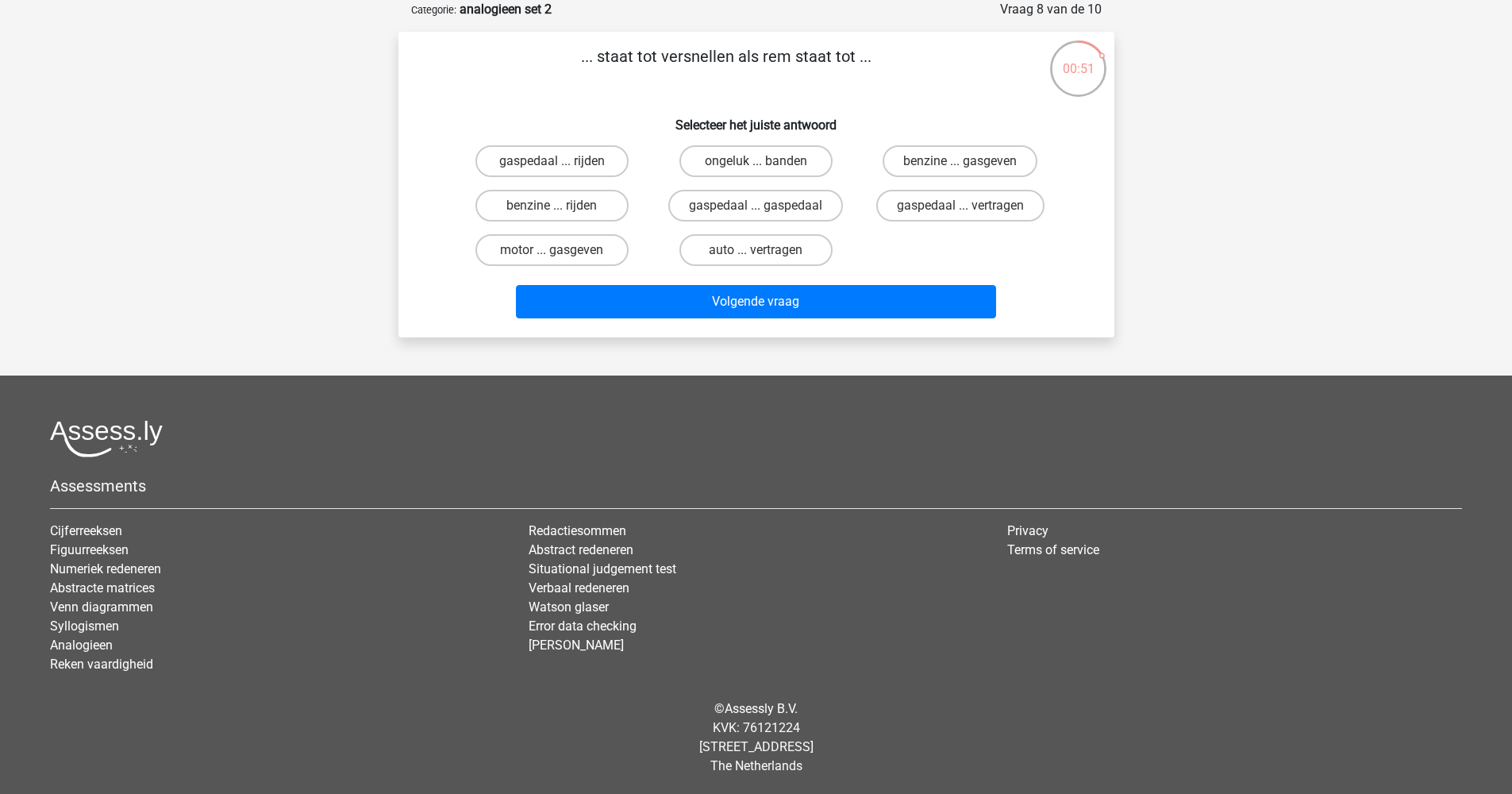
click at [960, 205] on input "gaspedaal ... vertragen" at bounding box center [965, 210] width 10 height 10
radio input "true"
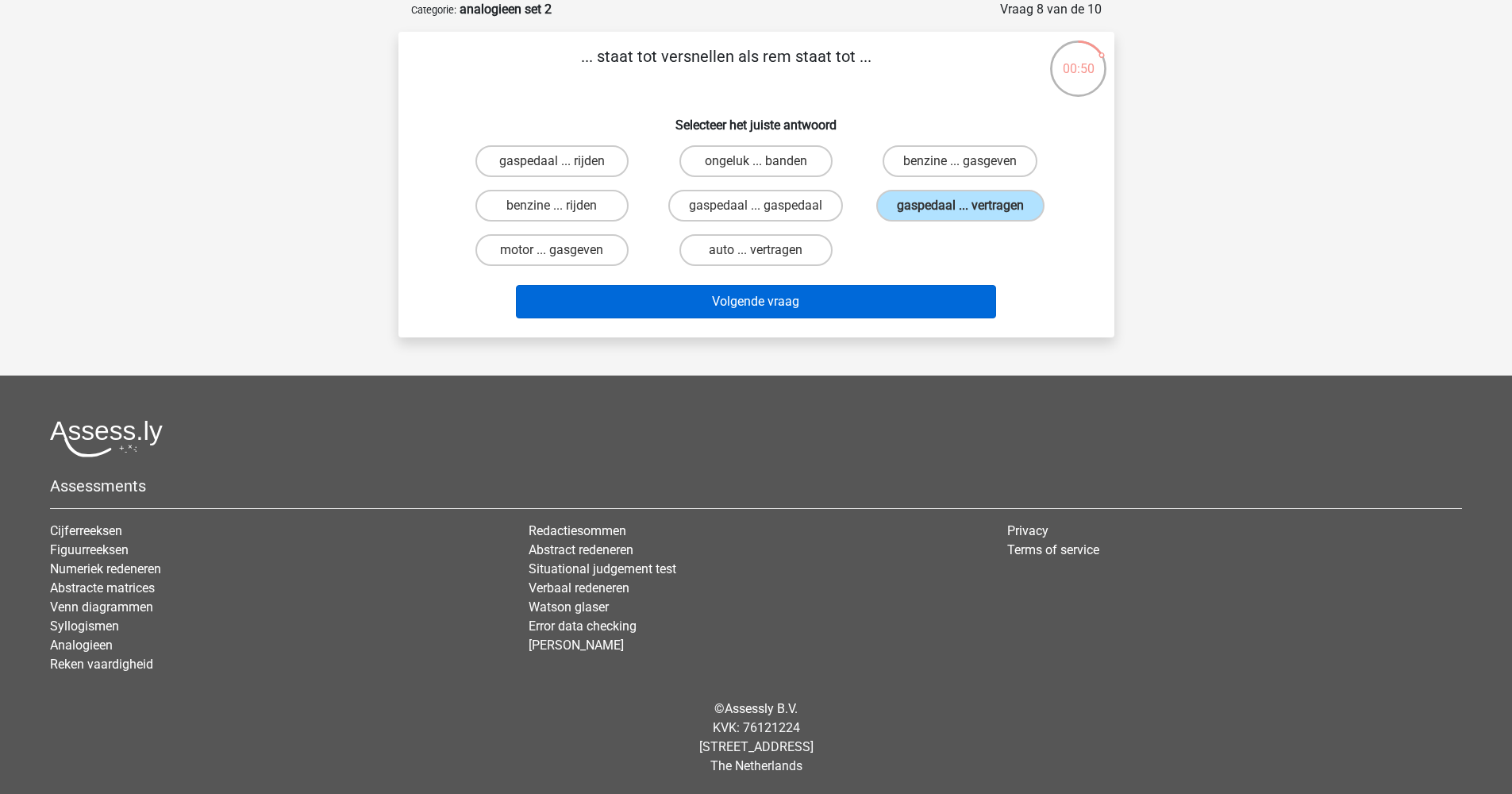
click at [875, 297] on button "Volgende vraag" at bounding box center [755, 301] width 480 height 33
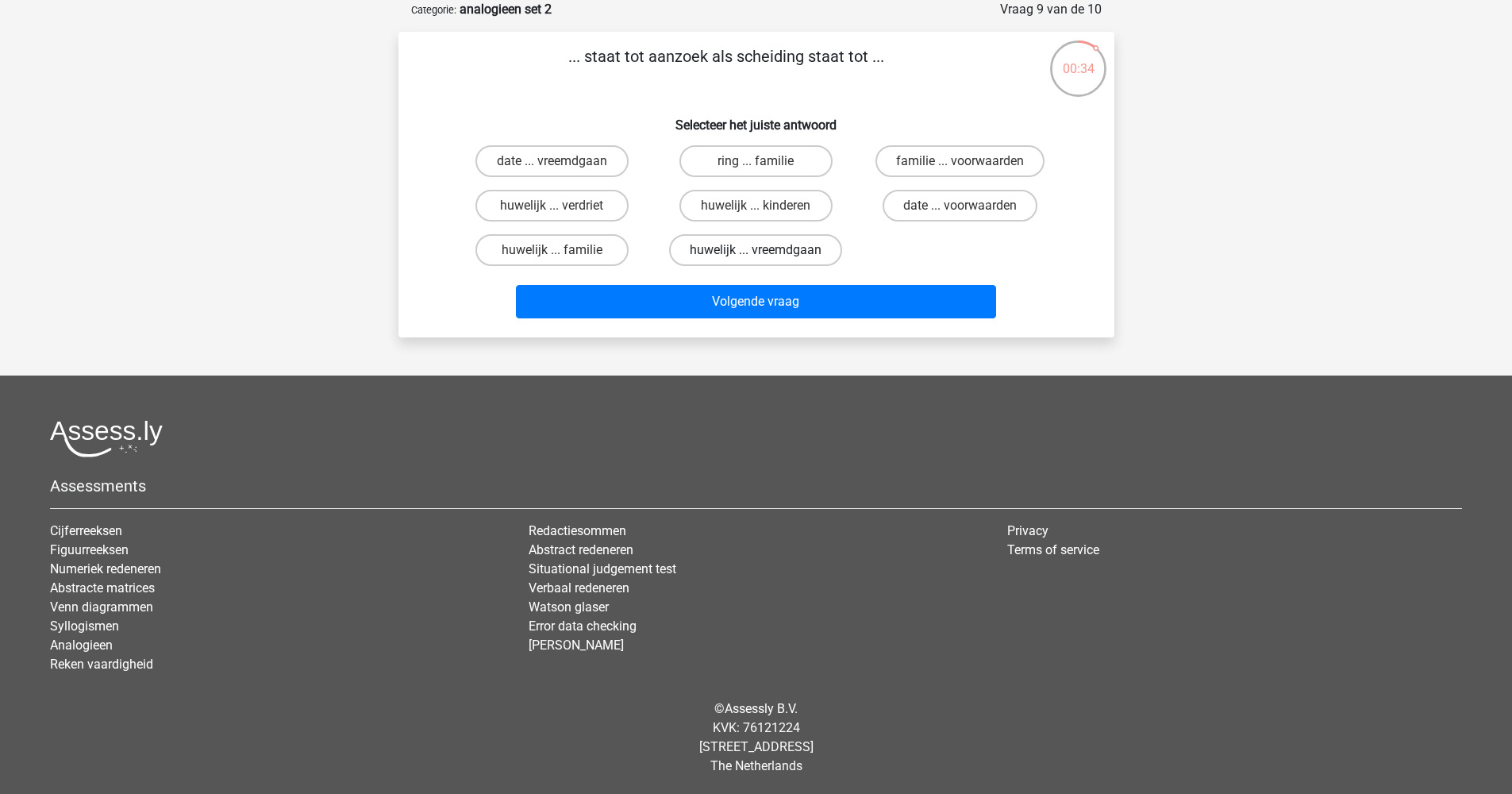
click at [755, 254] on label "huwelijk ... vreemdgaan" at bounding box center [755, 250] width 173 height 32
click at [755, 254] on input "huwelijk ... vreemdgaan" at bounding box center [760, 255] width 10 height 10
radio input "true"
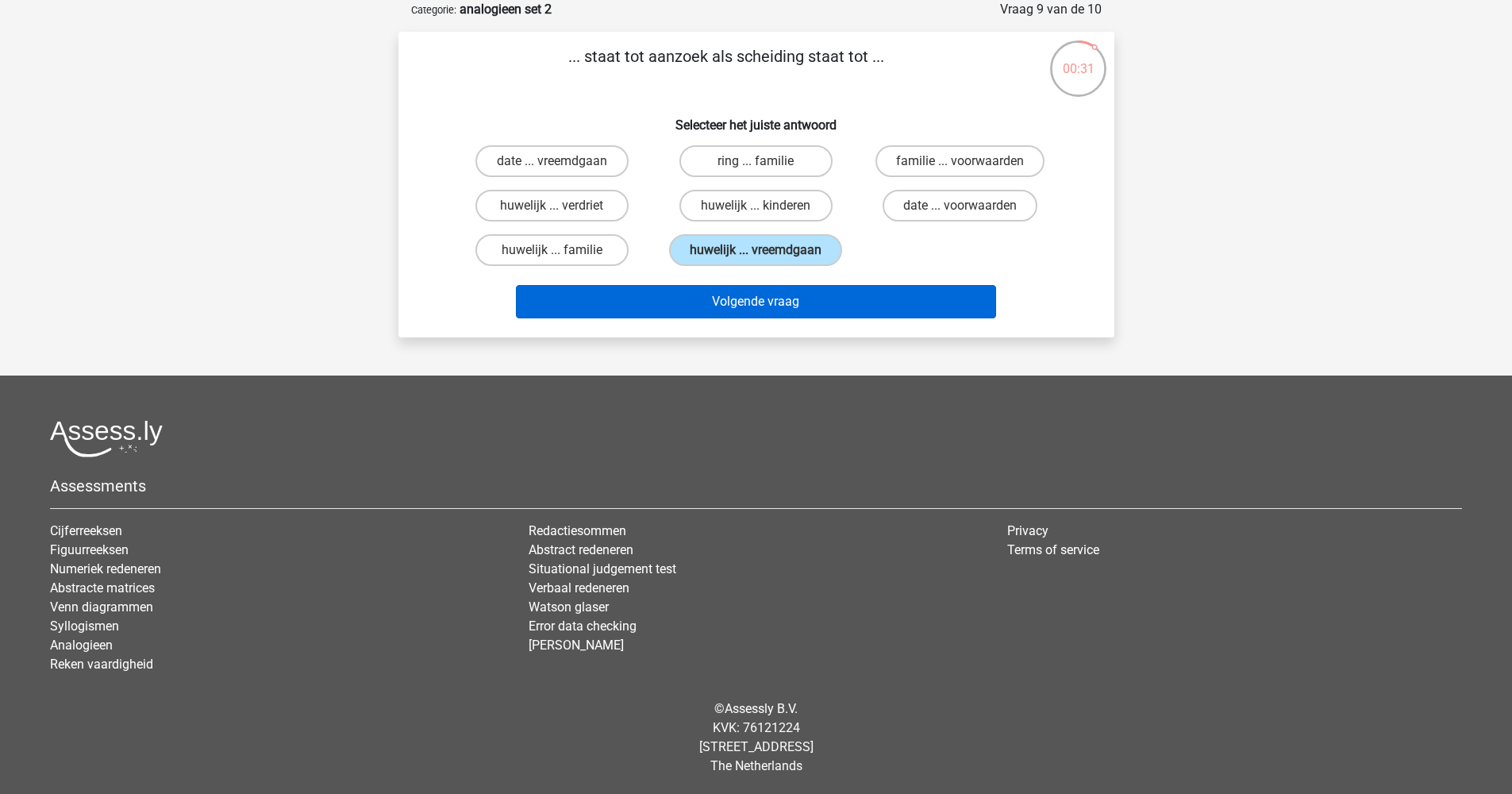
click at [775, 309] on button "Volgende vraag" at bounding box center [755, 301] width 480 height 33
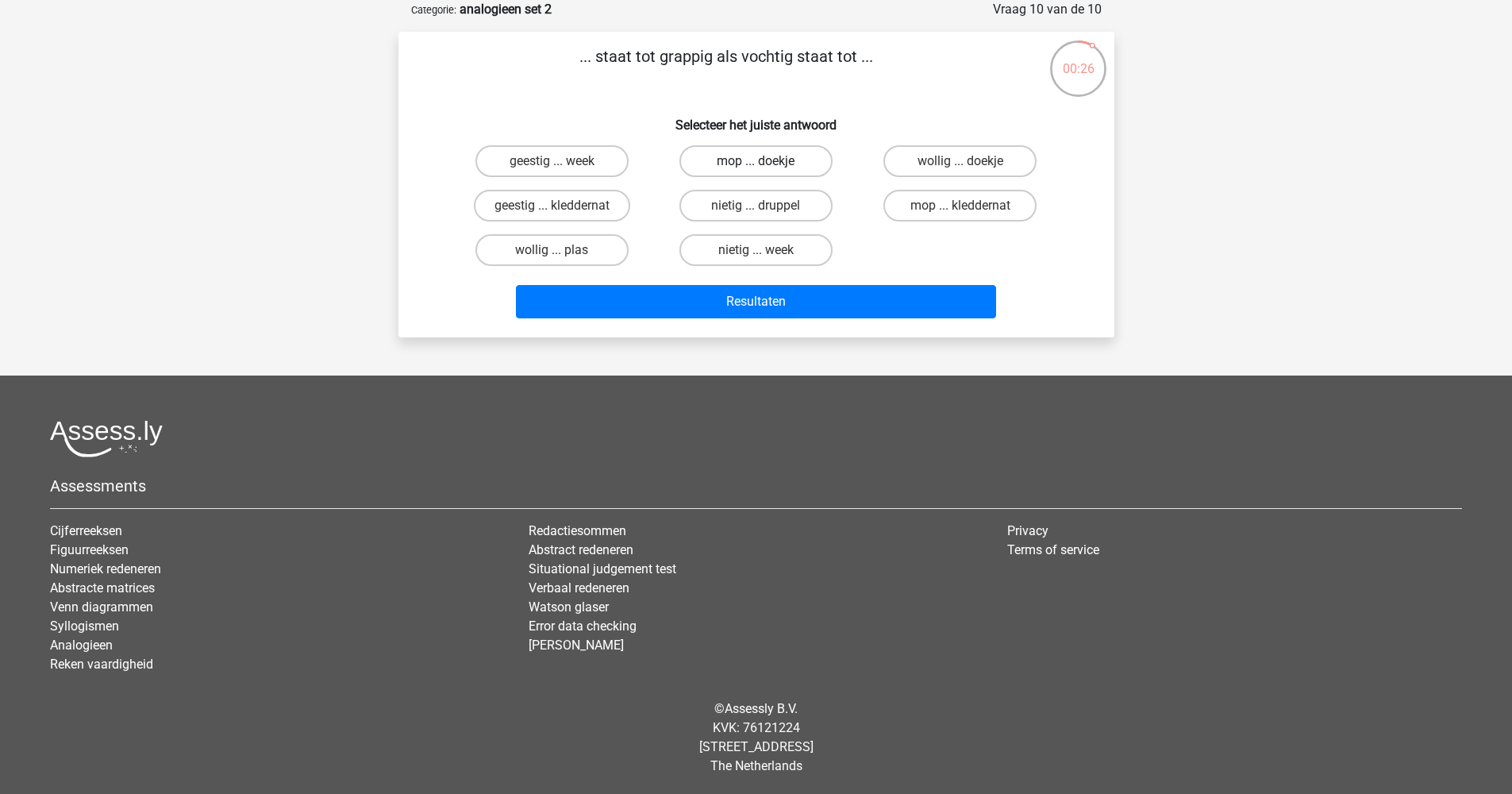
click at [766, 163] on label "mop ... doekje" at bounding box center [756, 161] width 153 height 32
click at [765, 163] on input "mop ... doekje" at bounding box center [760, 166] width 10 height 10
radio input "true"
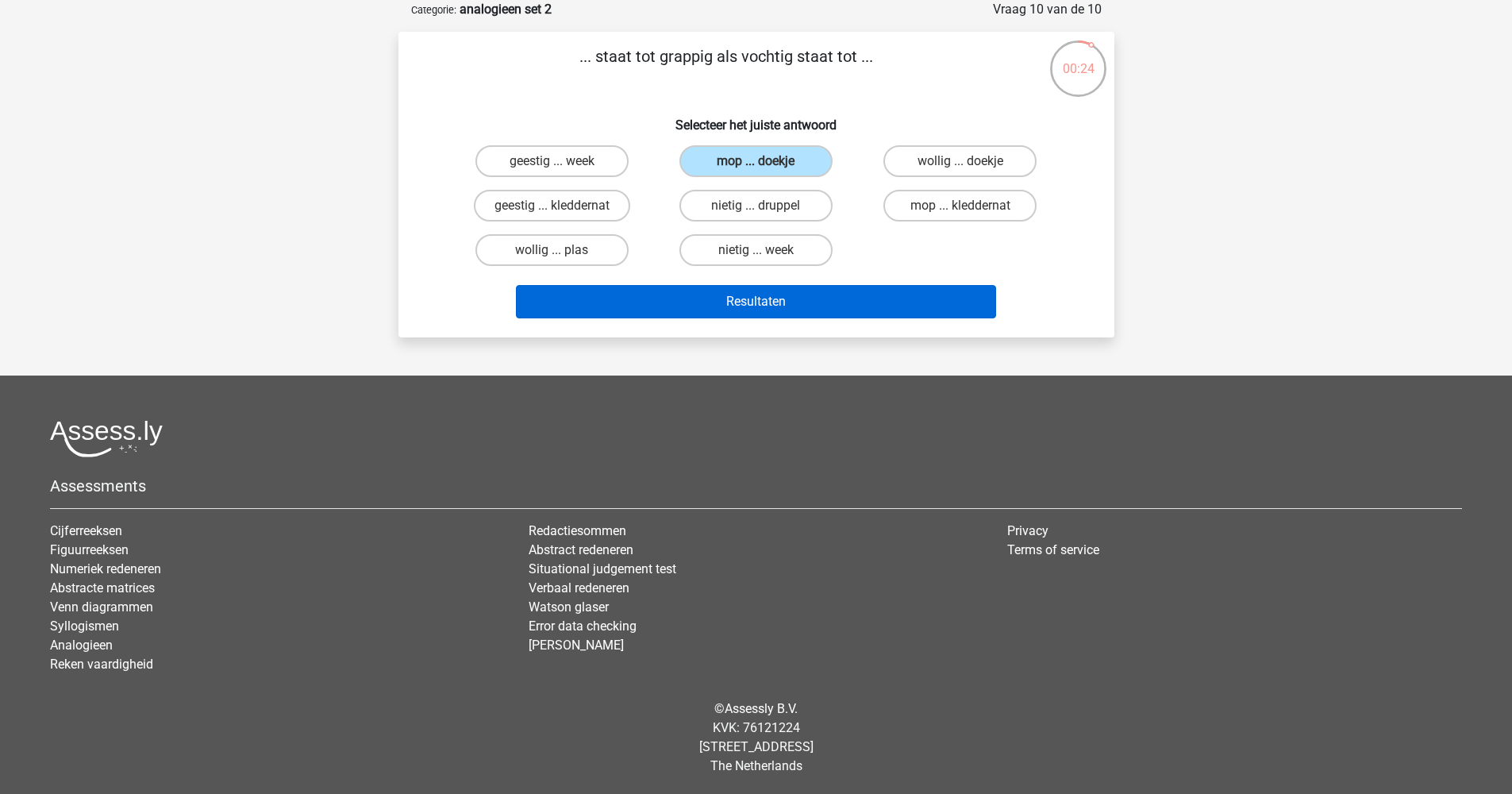
click at [763, 292] on button "Resultaten" at bounding box center [755, 301] width 480 height 33
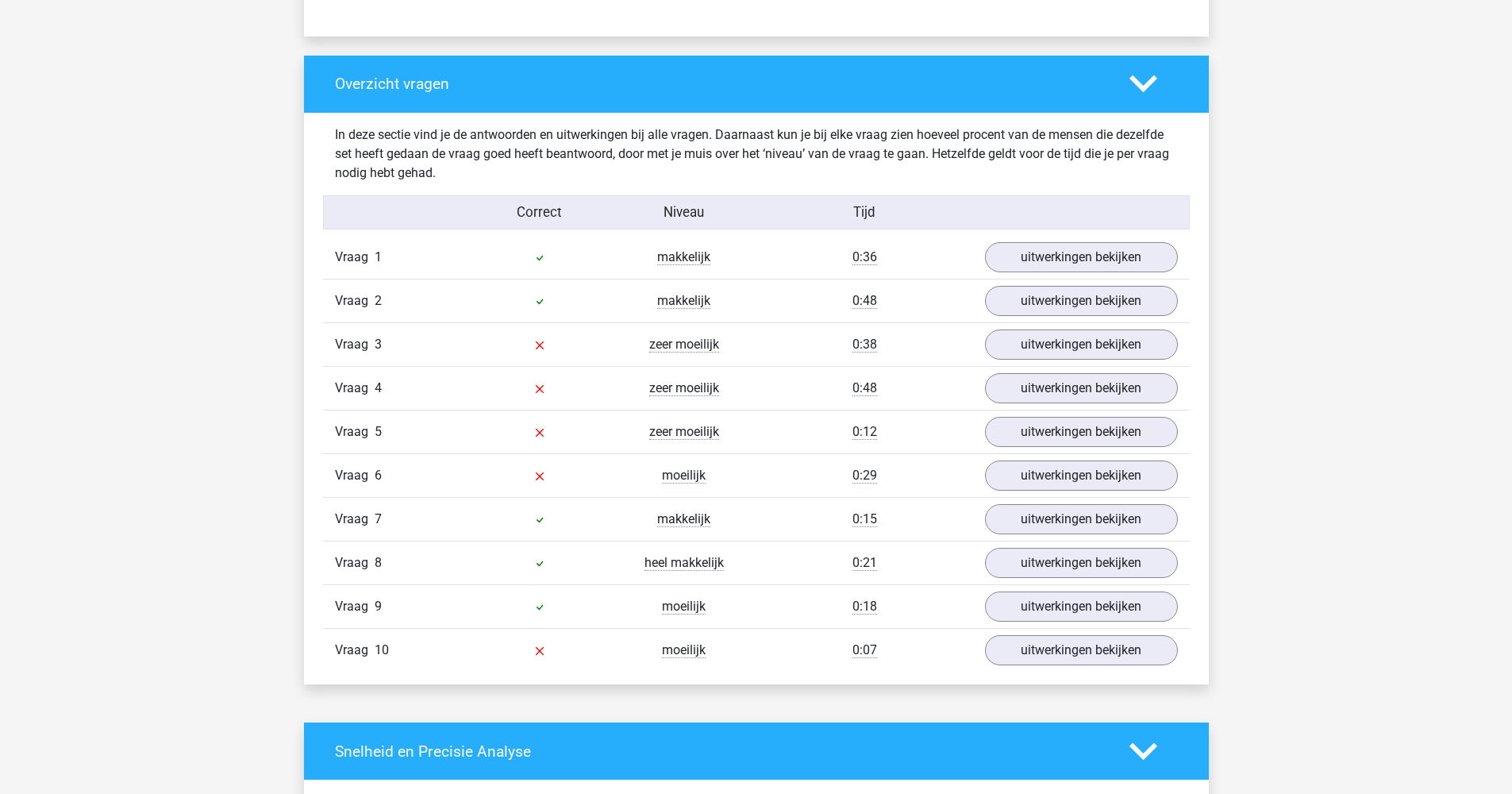
scroll to position [1126, 0]
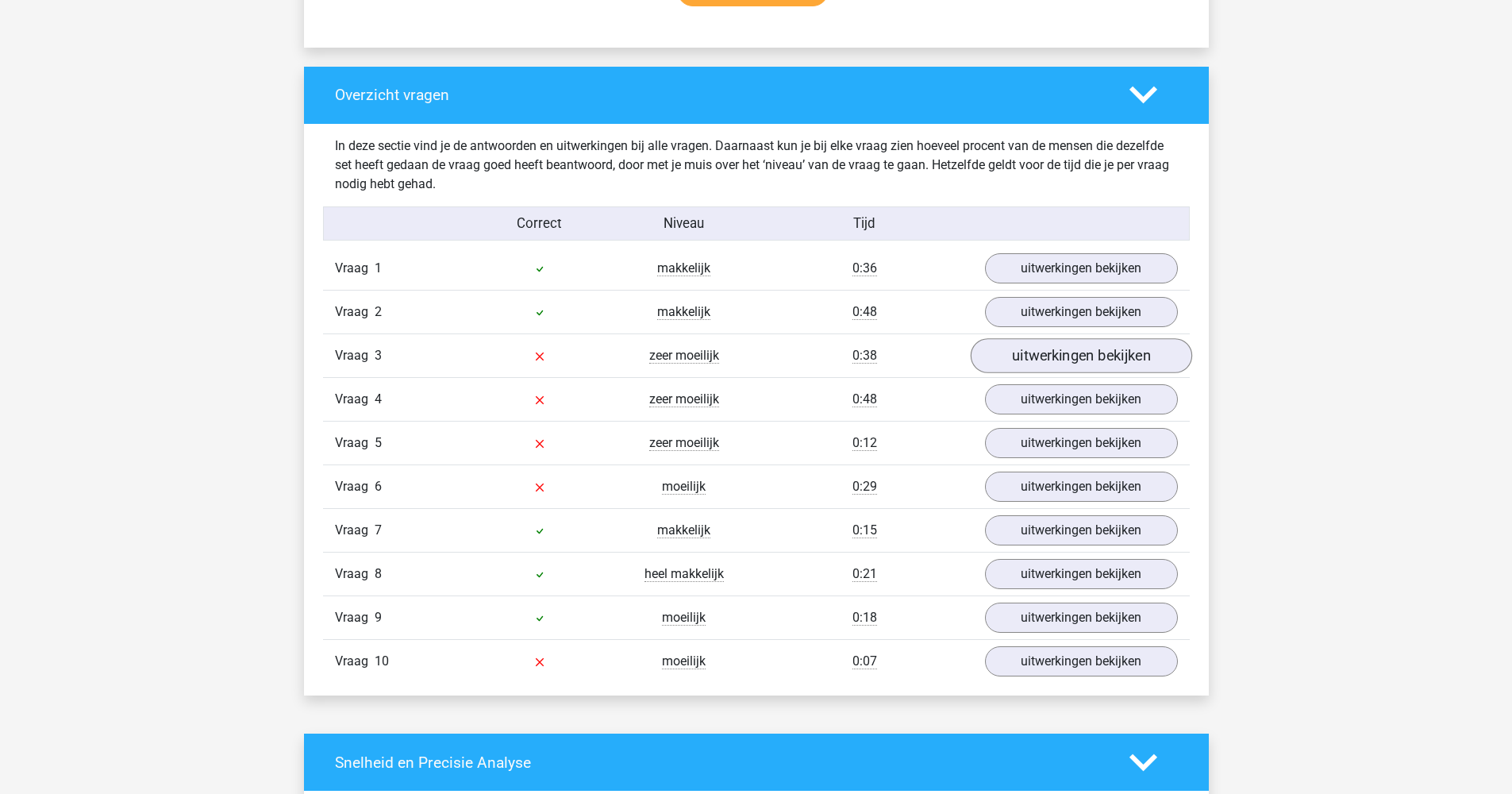
click at [1076, 356] on link "uitwerkingen bekijken" at bounding box center [1081, 355] width 221 height 35
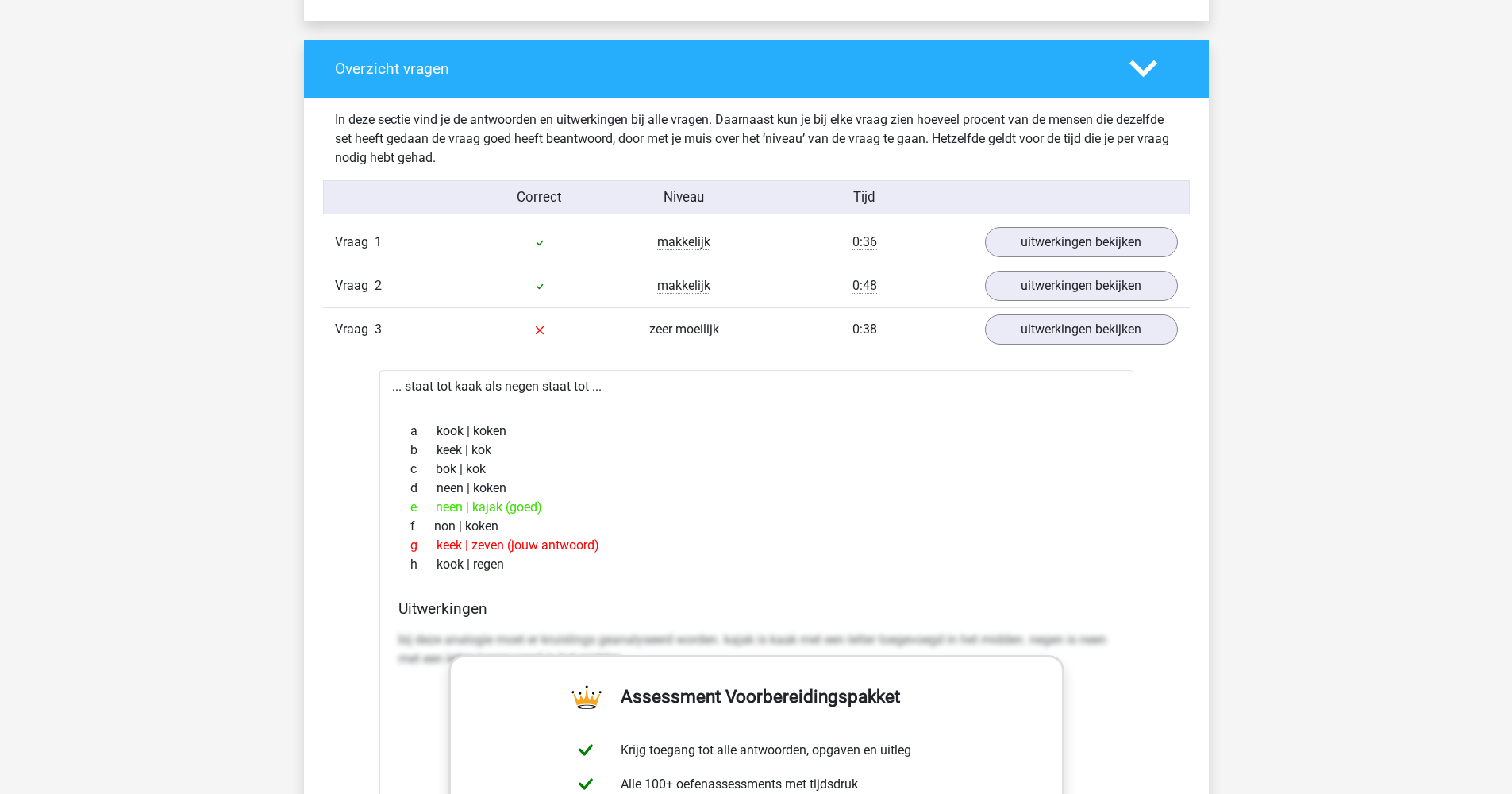
scroll to position [1169, 0]
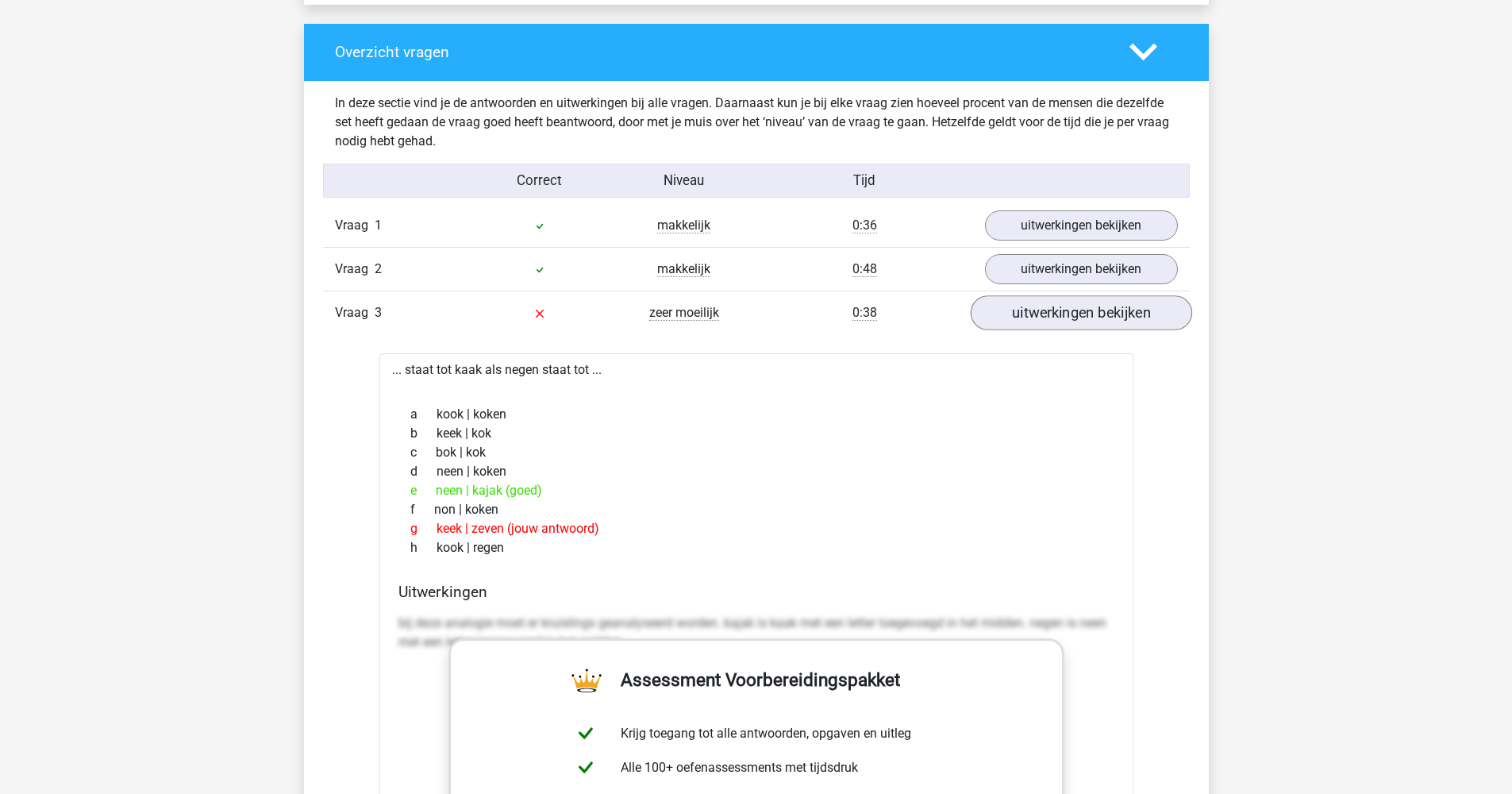
click at [1077, 323] on link "uitwerkingen bekijken" at bounding box center [1081, 312] width 221 height 35
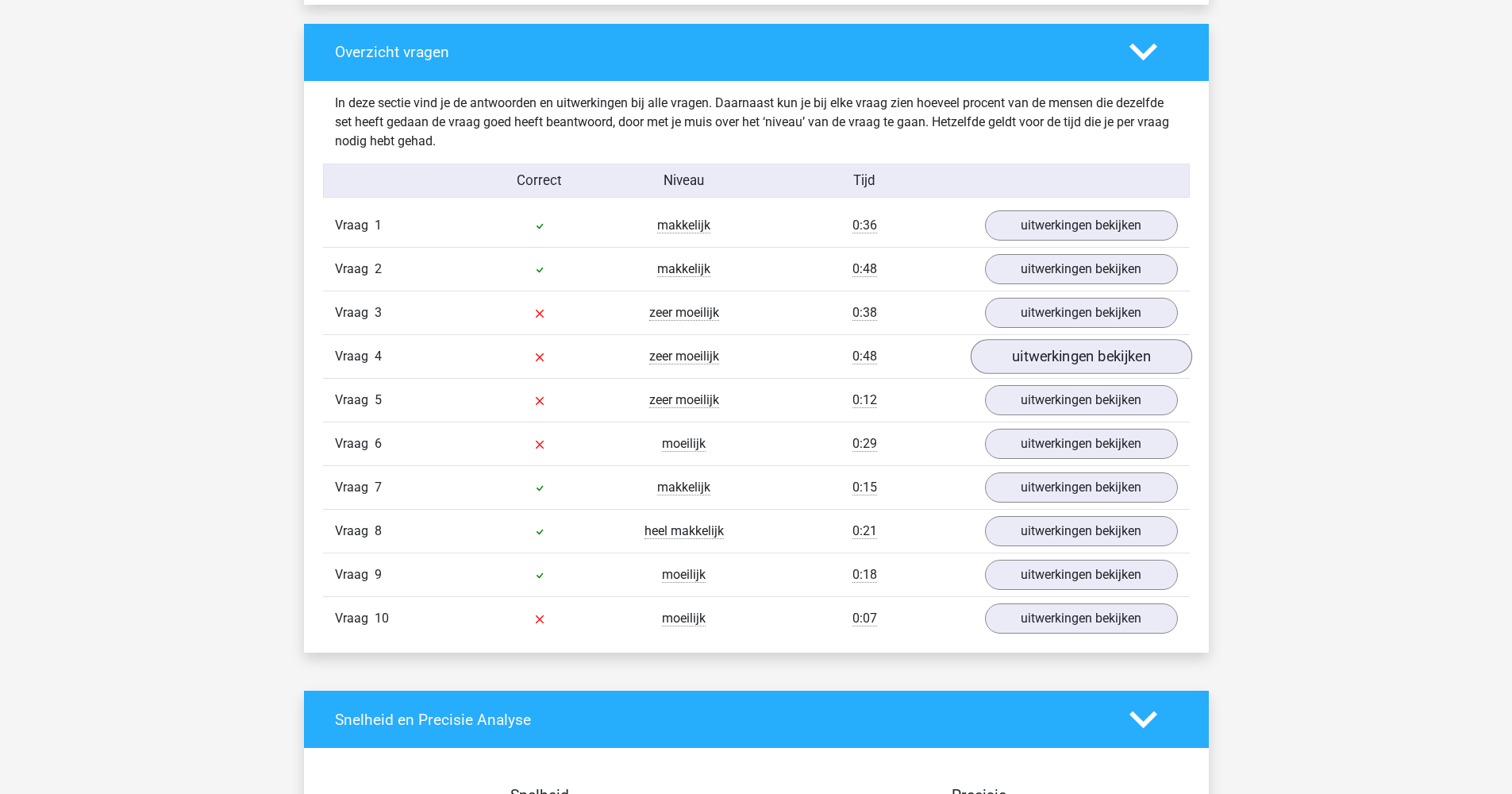
click at [1047, 367] on link "uitwerkingen bekijken" at bounding box center [1081, 356] width 221 height 35
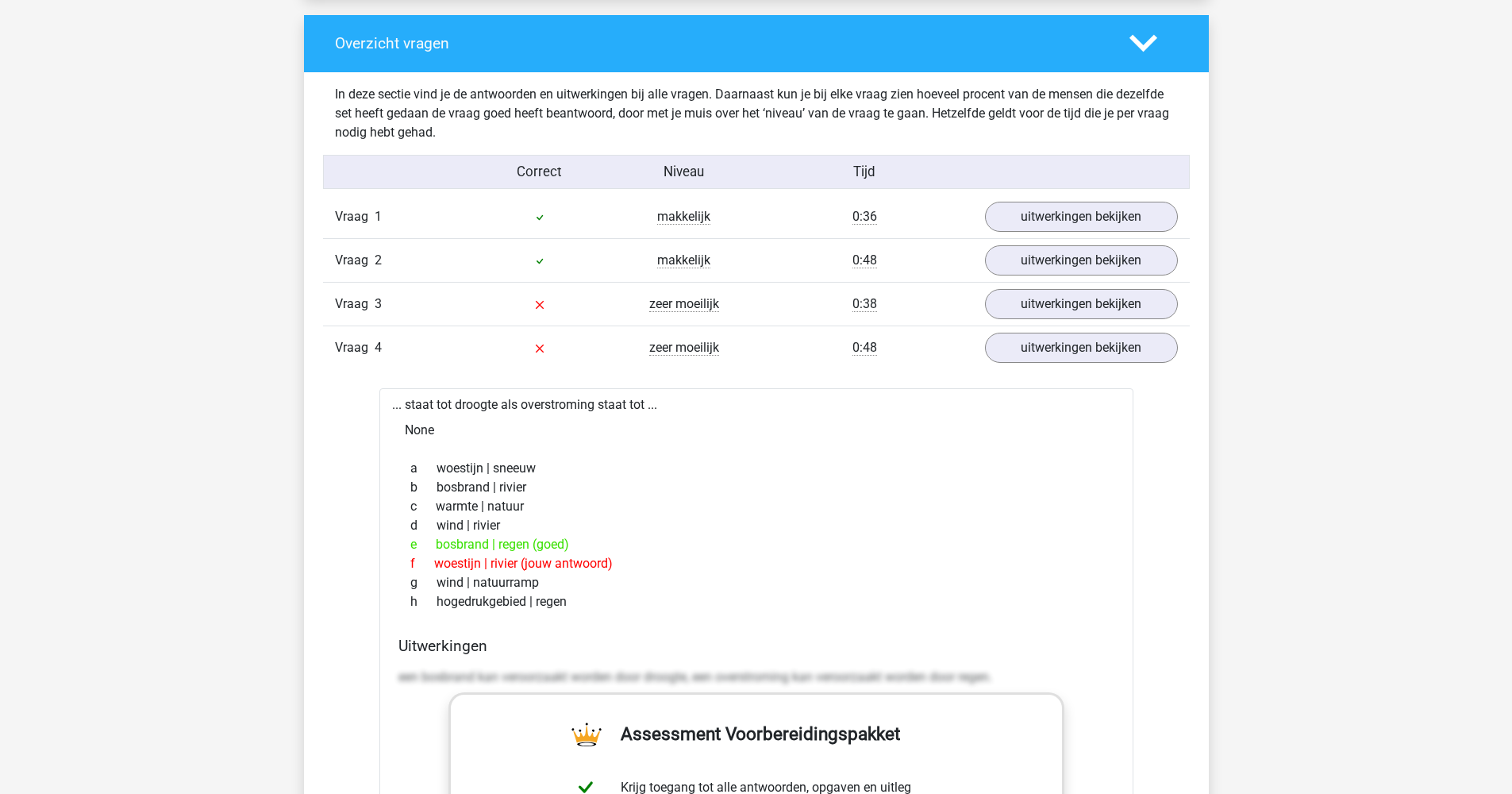
scroll to position [1183, 0]
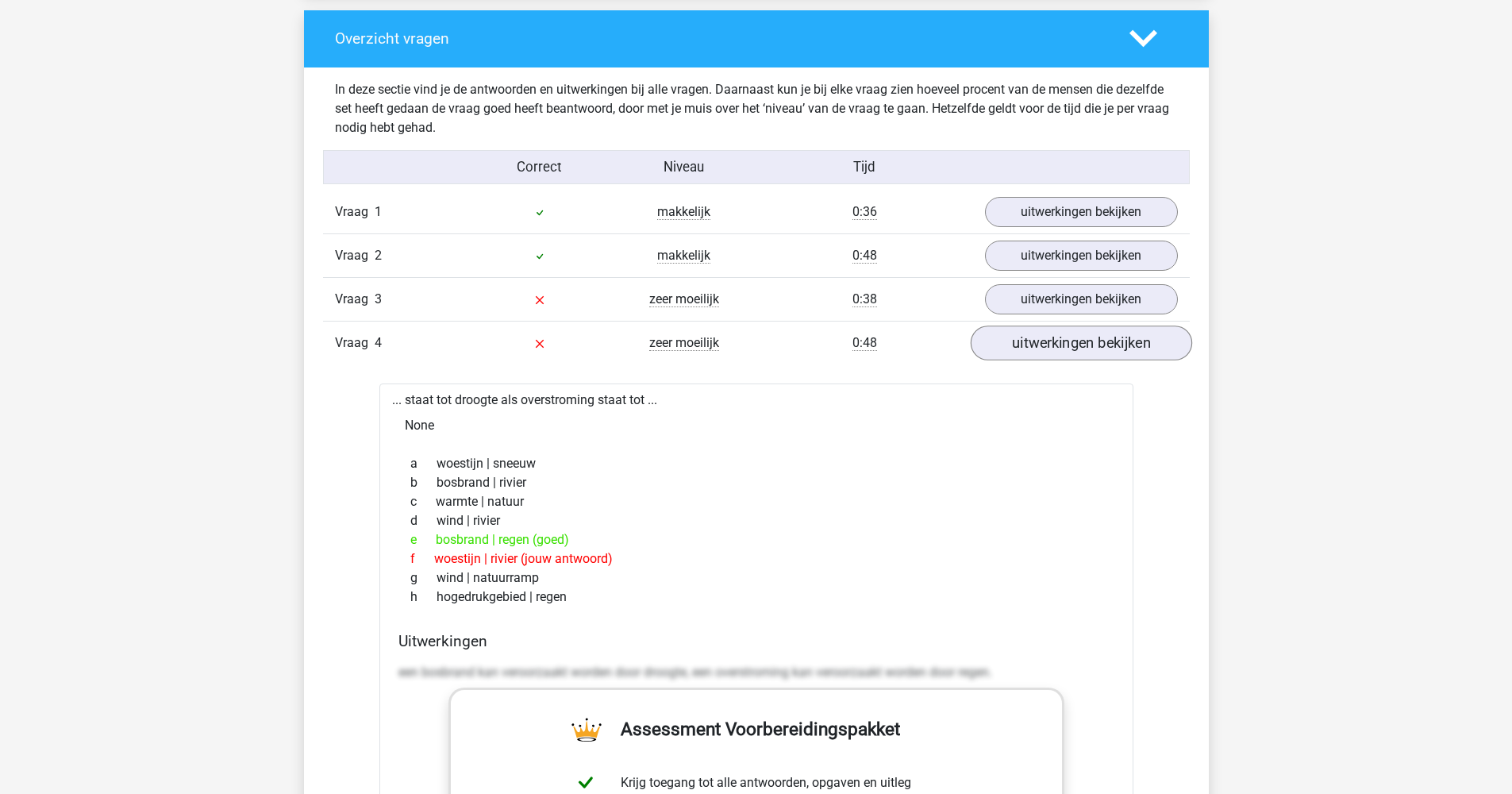
click at [1105, 347] on link "uitwerkingen bekijken" at bounding box center [1081, 343] width 221 height 35
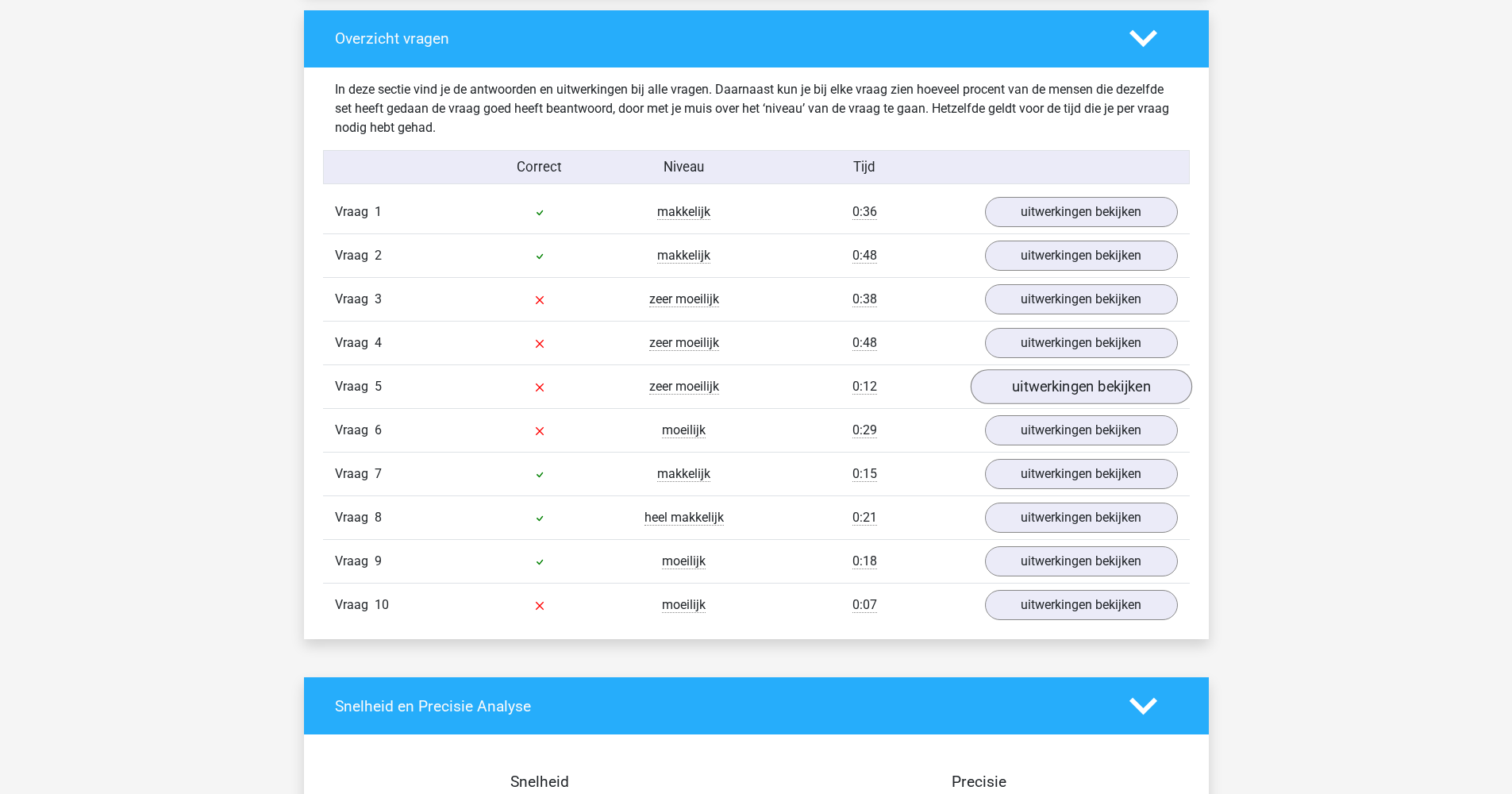
click at [1042, 398] on link "uitwerkingen bekijken" at bounding box center [1081, 386] width 221 height 35
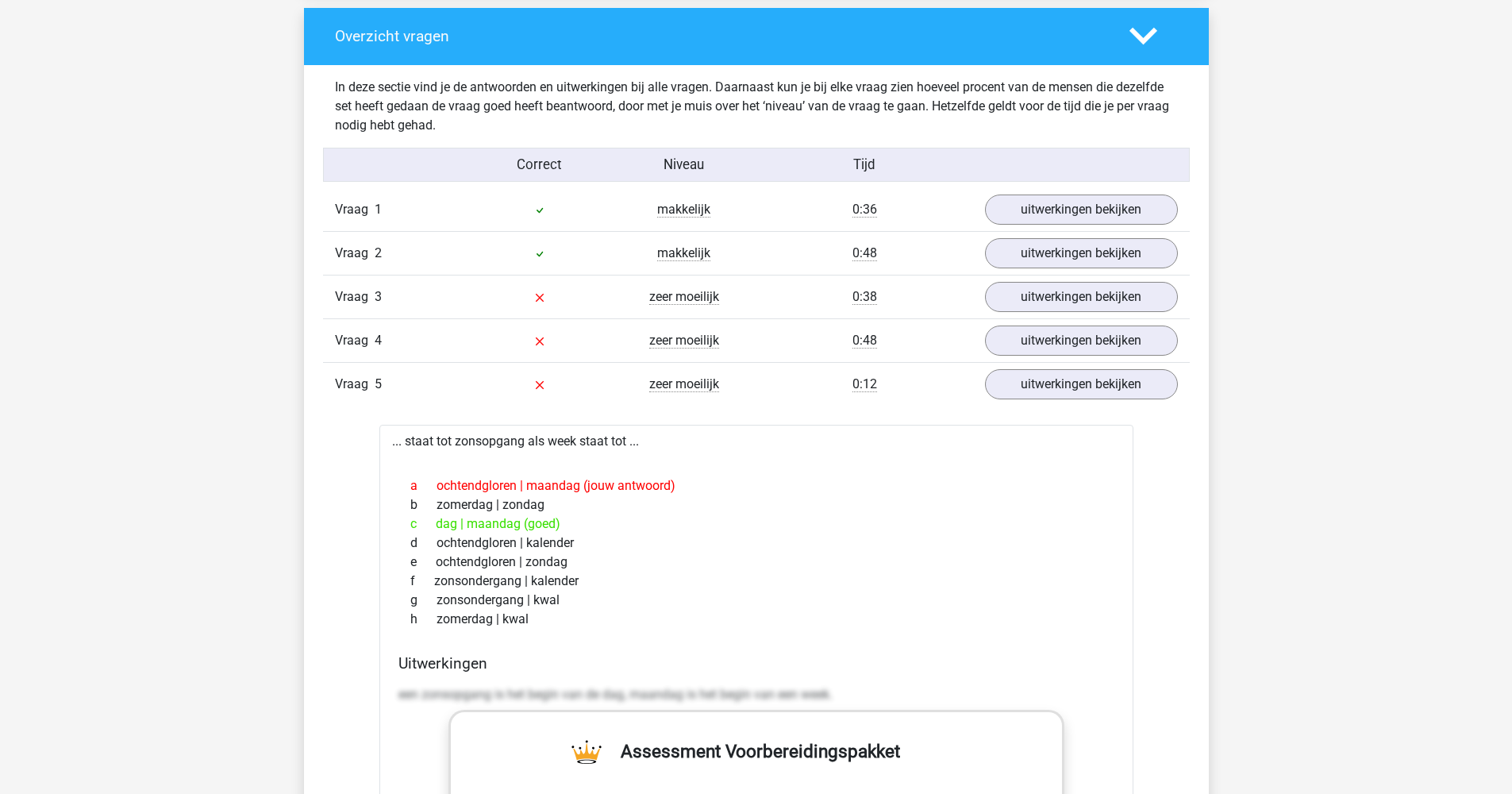
scroll to position [1184, 0]
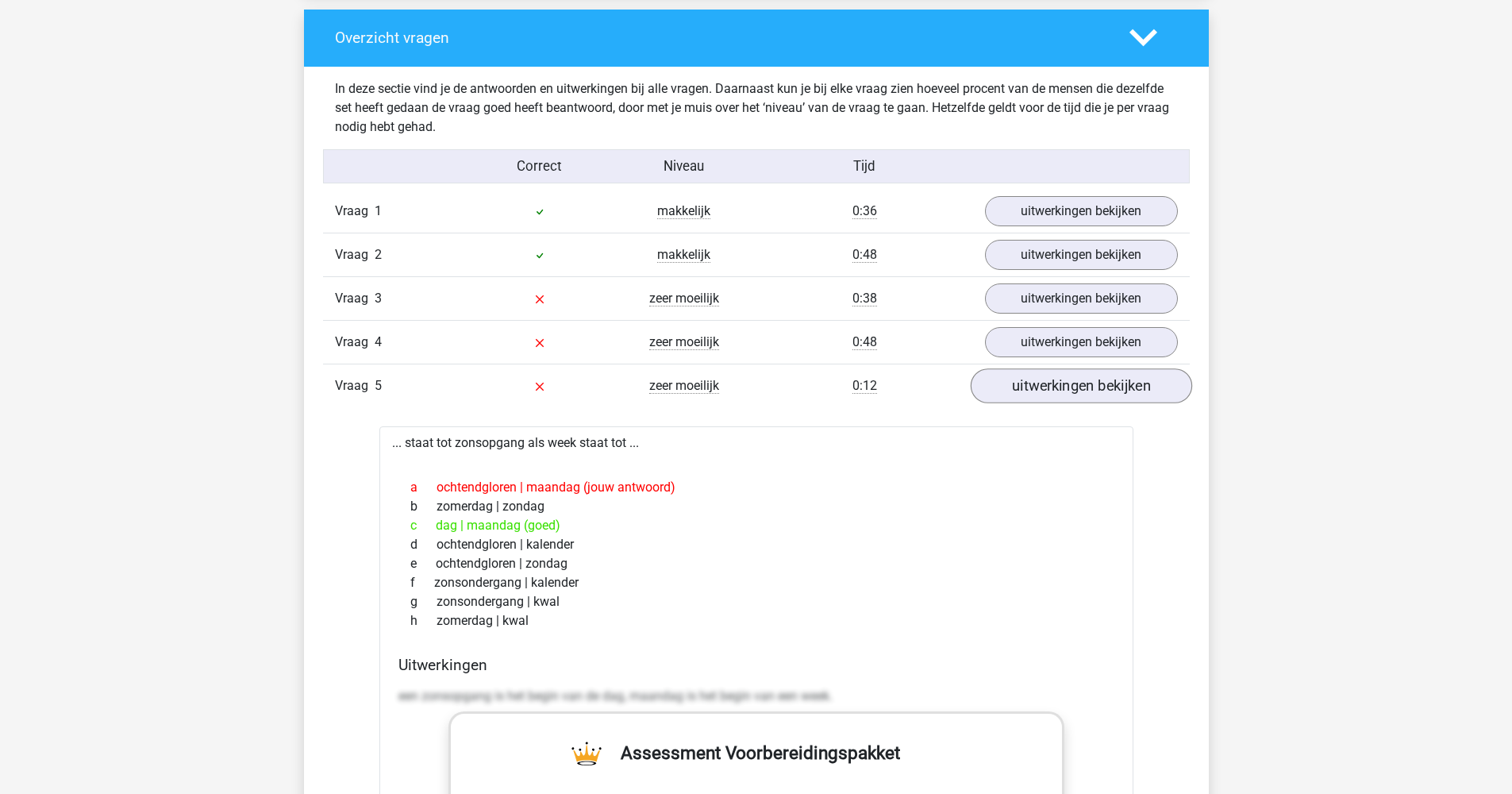
click at [1074, 383] on link "uitwerkingen bekijken" at bounding box center [1081, 385] width 221 height 35
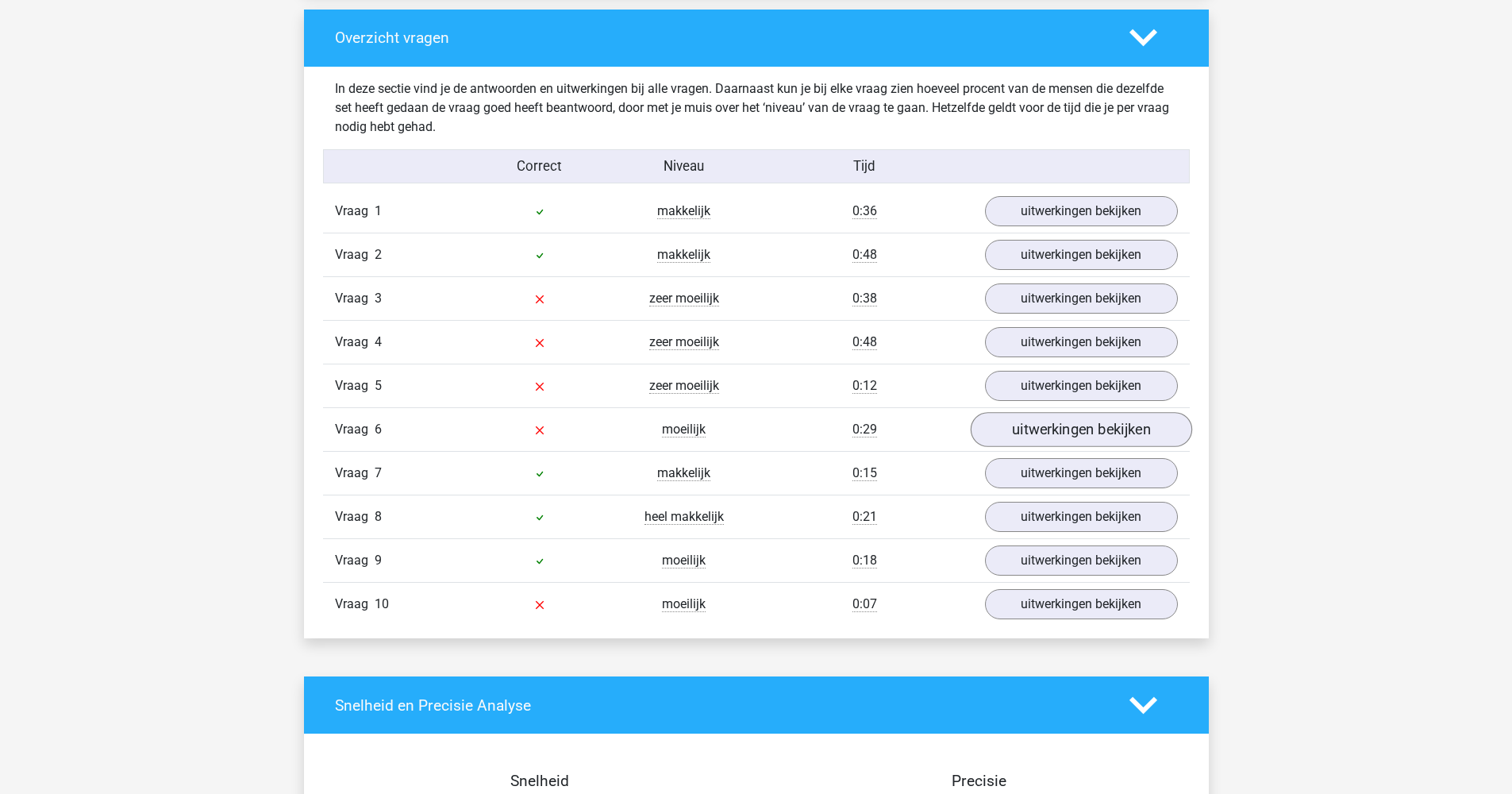
click at [1066, 440] on link "uitwerkingen bekijken" at bounding box center [1081, 429] width 221 height 35
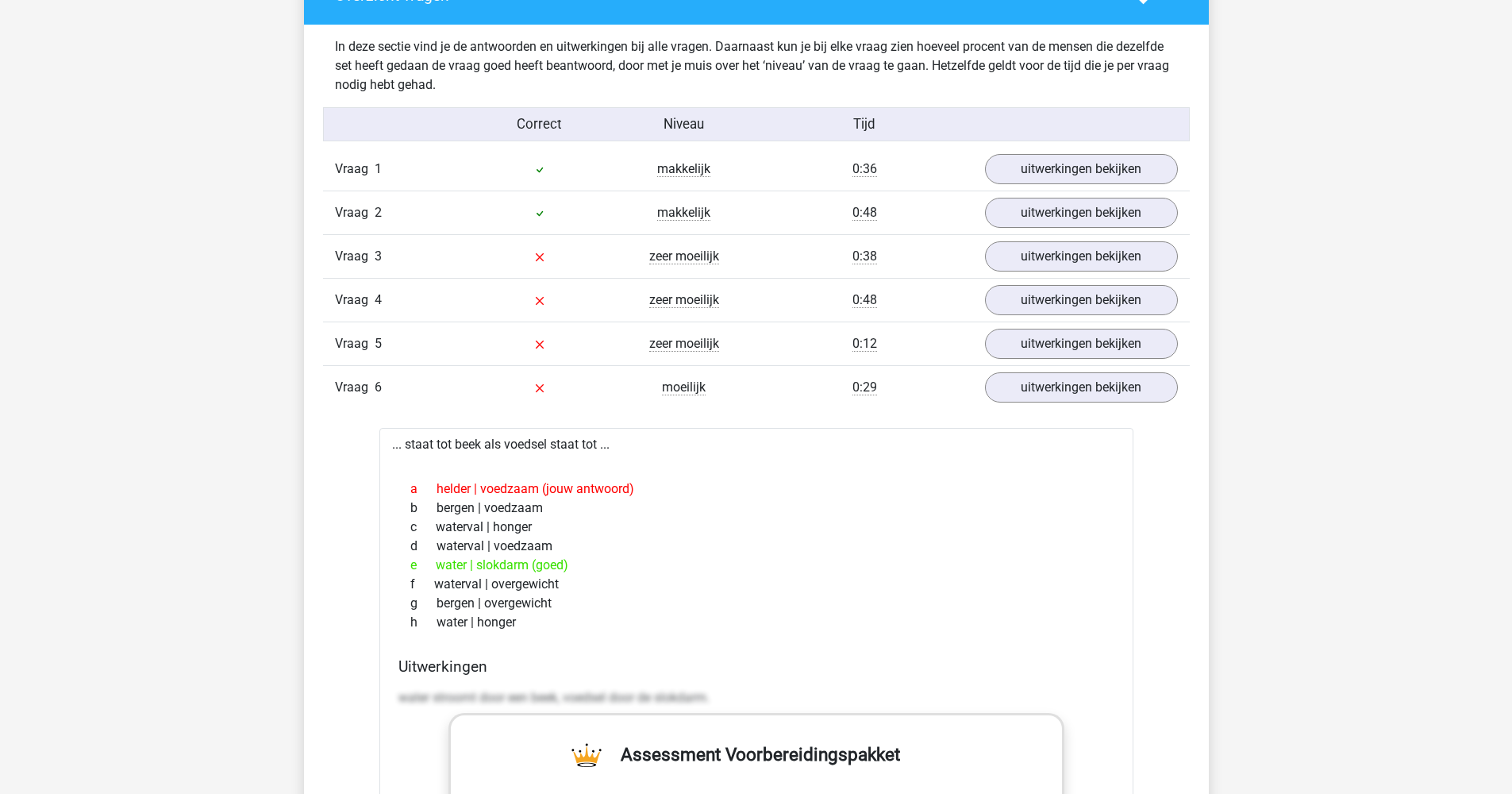
scroll to position [1227, 0]
click at [1036, 388] on link "uitwerkingen bekijken" at bounding box center [1081, 385] width 221 height 35
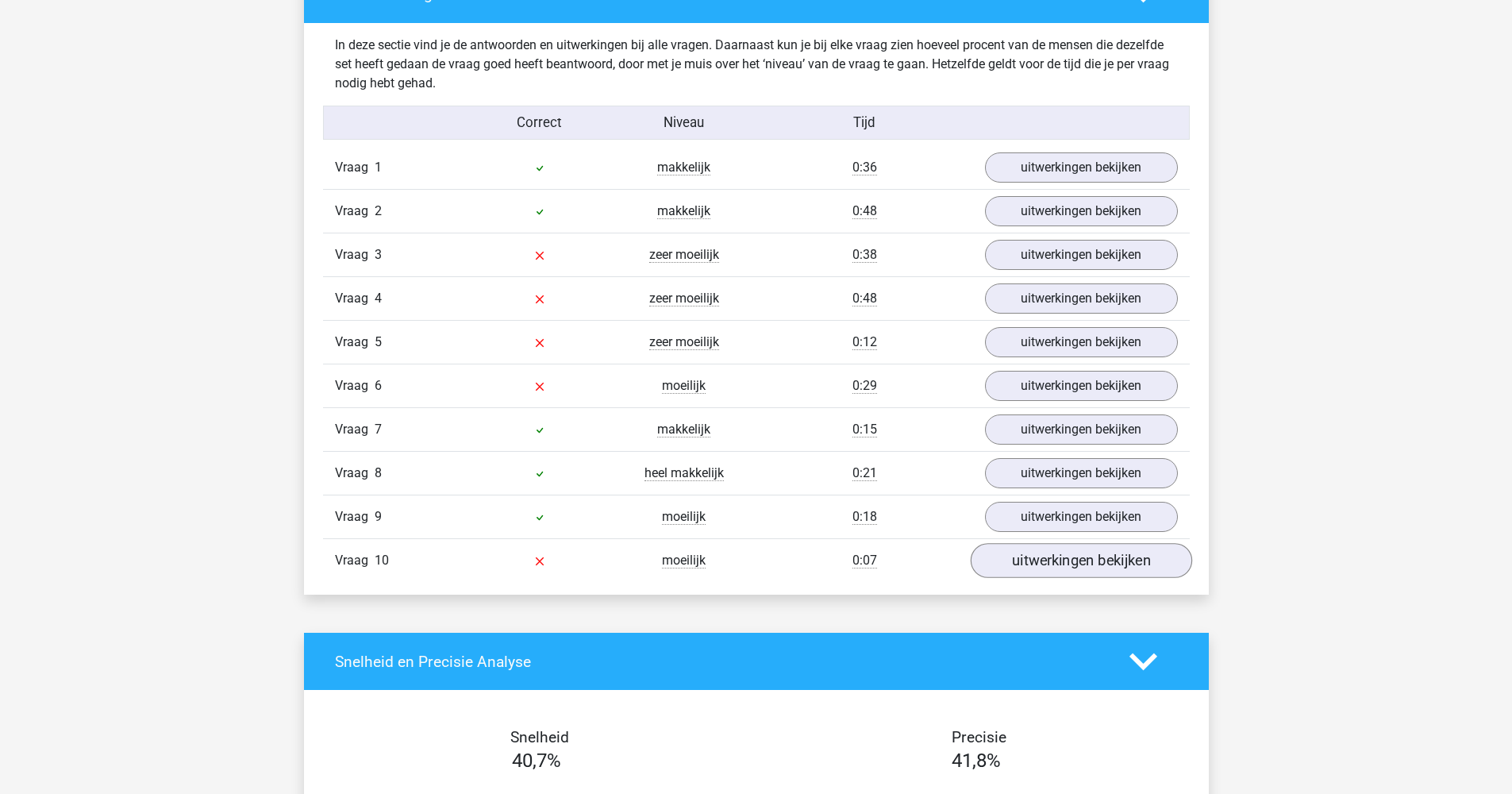
click at [1098, 560] on link "uitwerkingen bekijken" at bounding box center [1081, 560] width 221 height 35
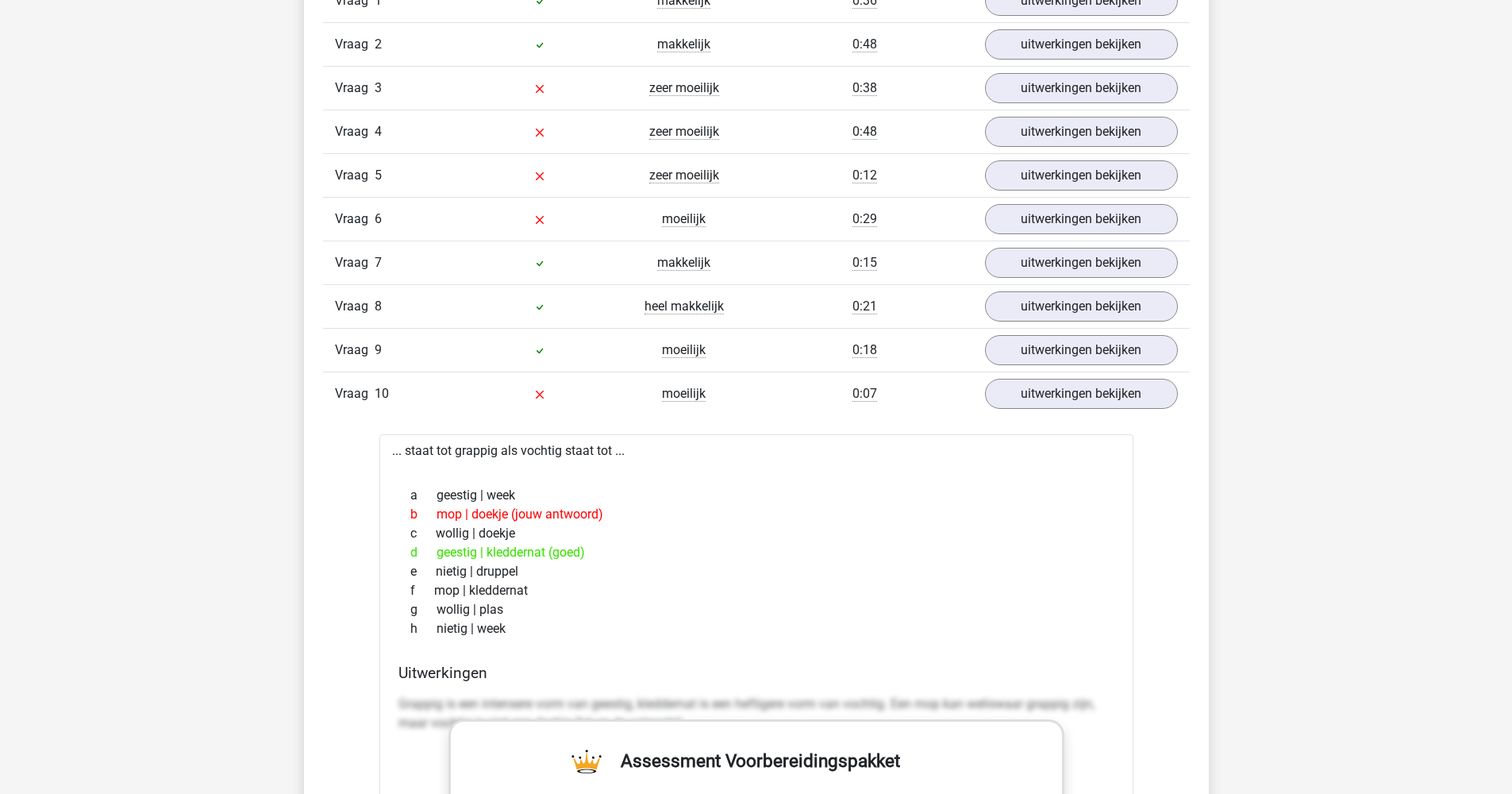
scroll to position [1363, 0]
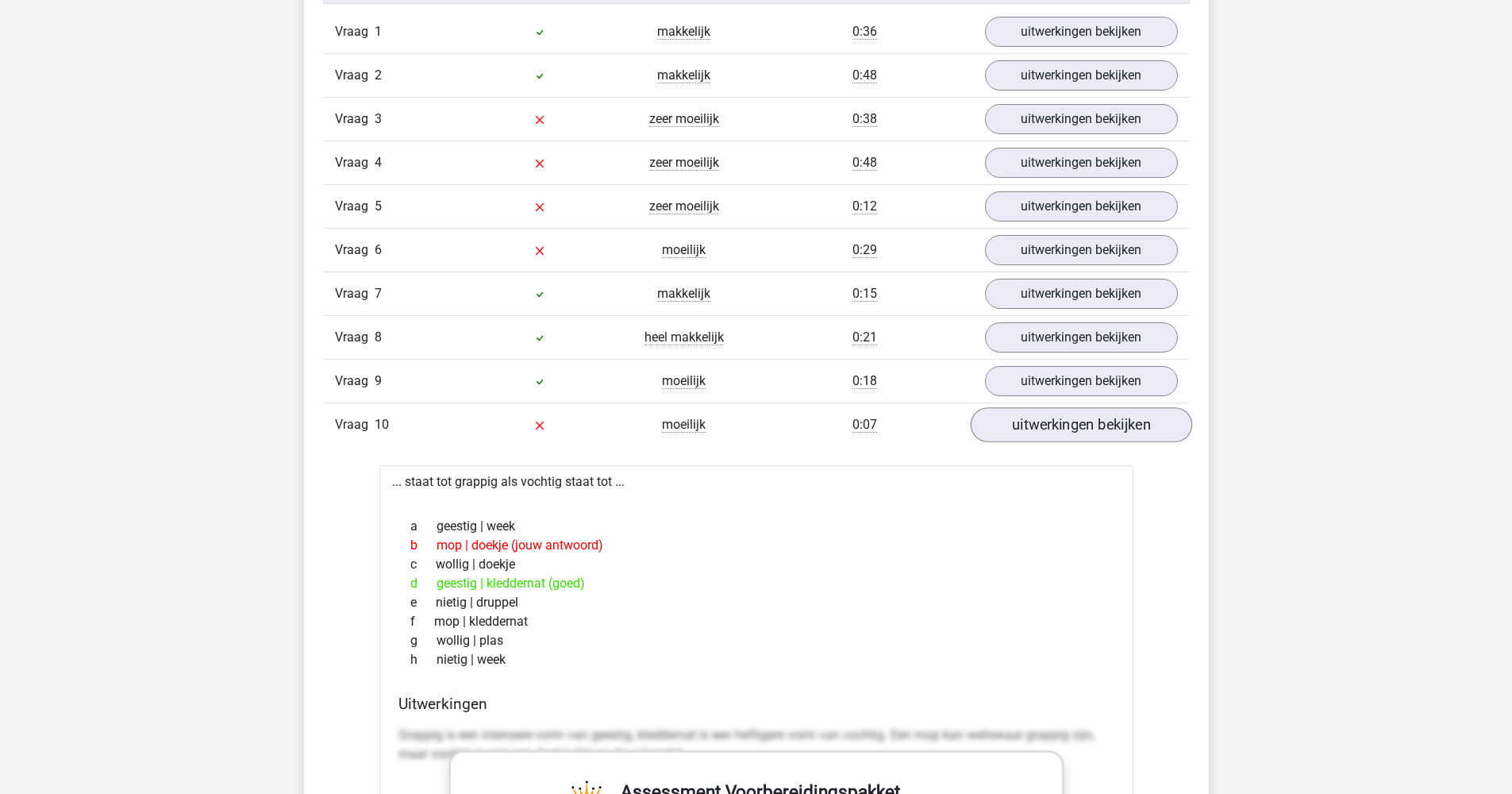
click at [1066, 426] on link "uitwerkingen bekijken" at bounding box center [1081, 424] width 221 height 35
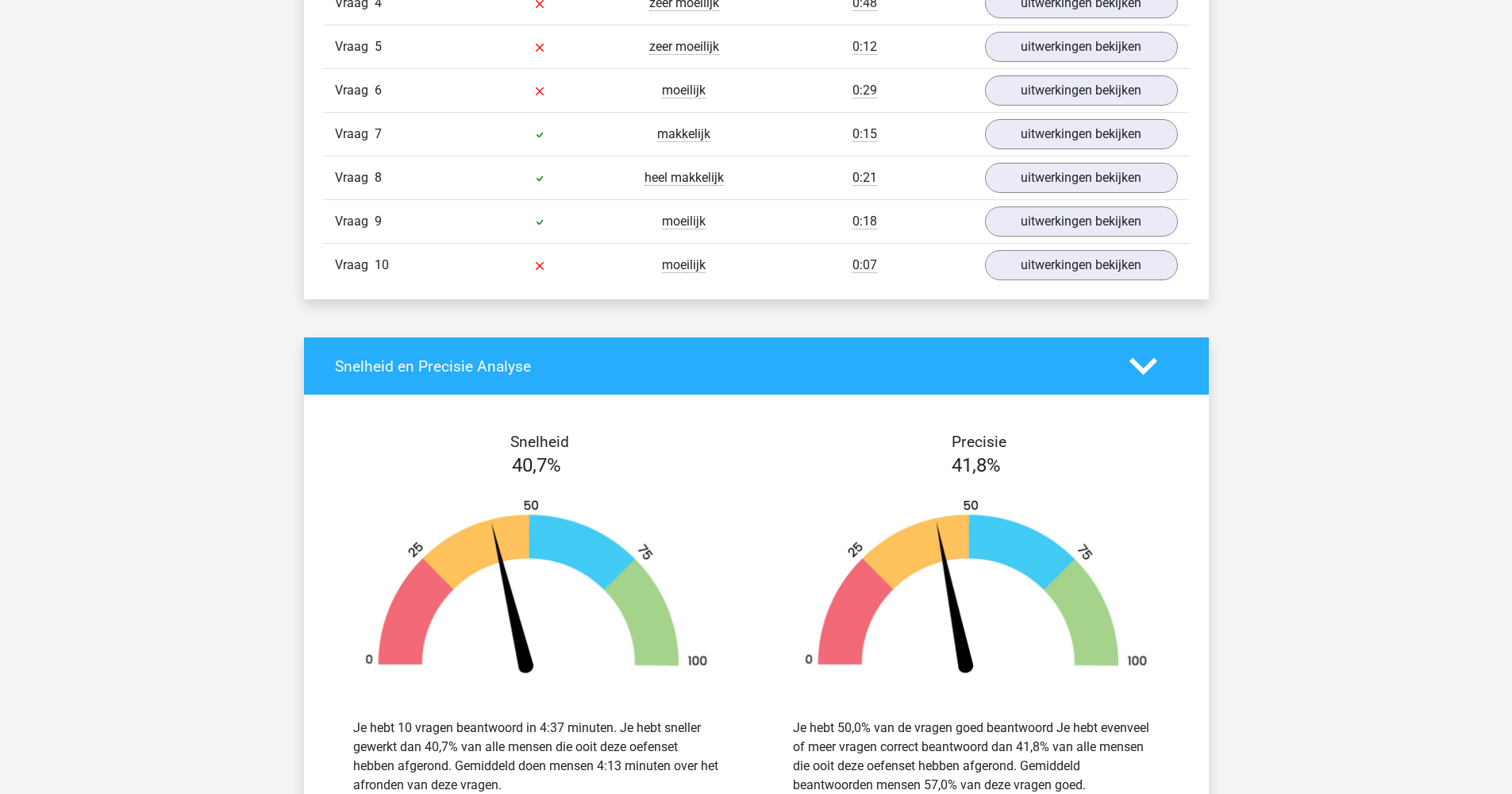
scroll to position [1457, 0]
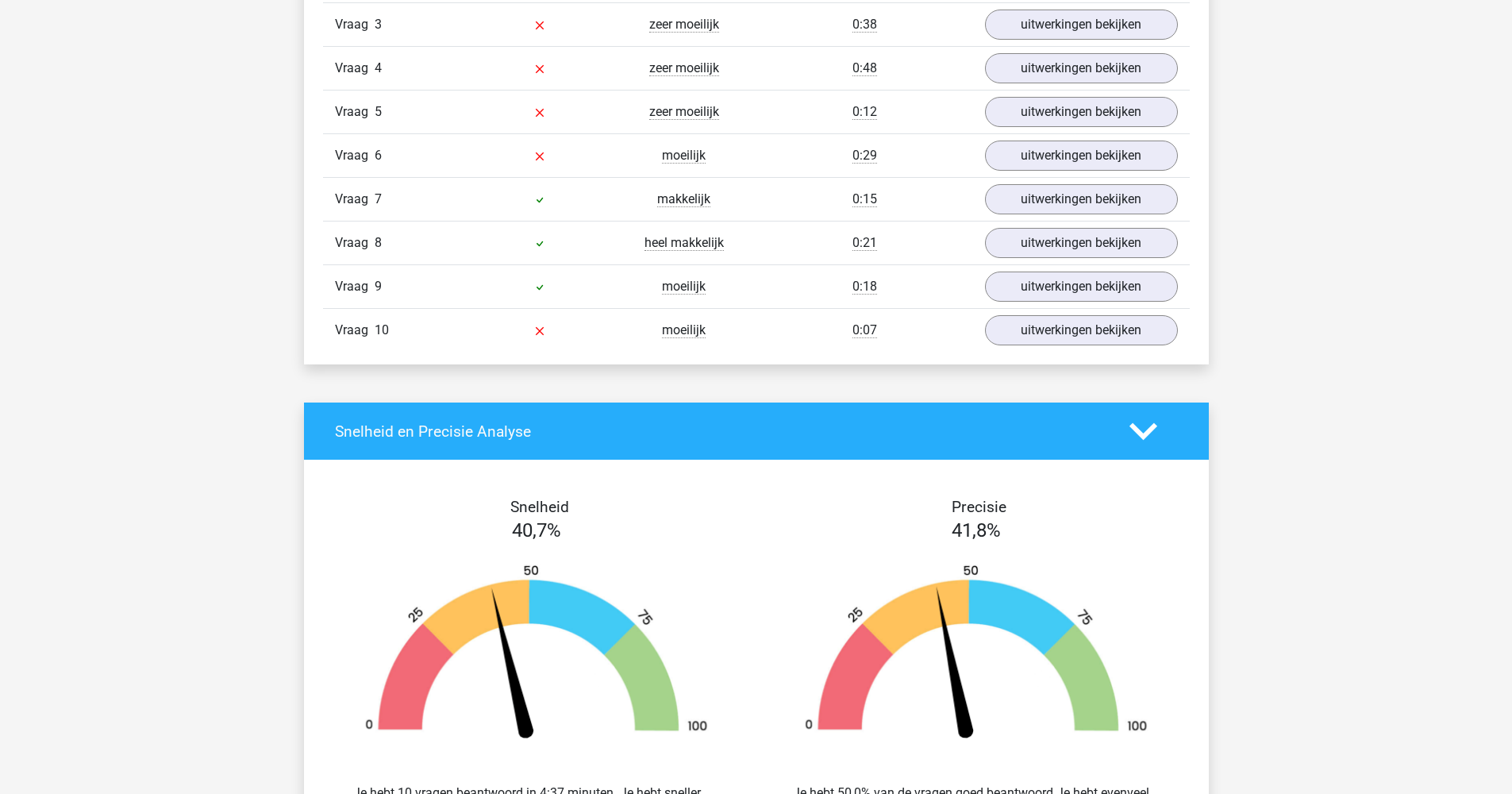
click at [1134, 435] on icon at bounding box center [1143, 431] width 27 height 27
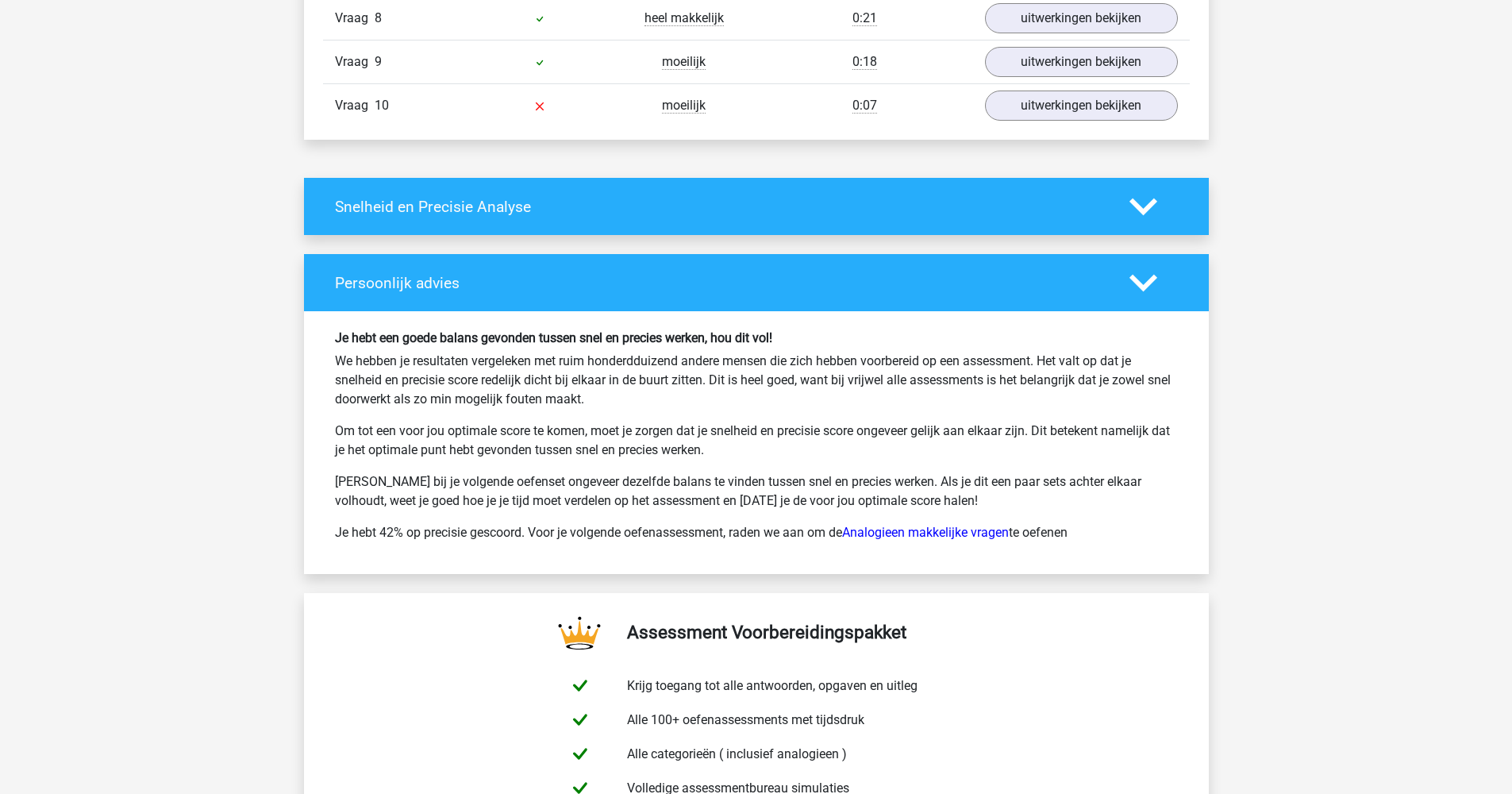
scroll to position [1708, 0]
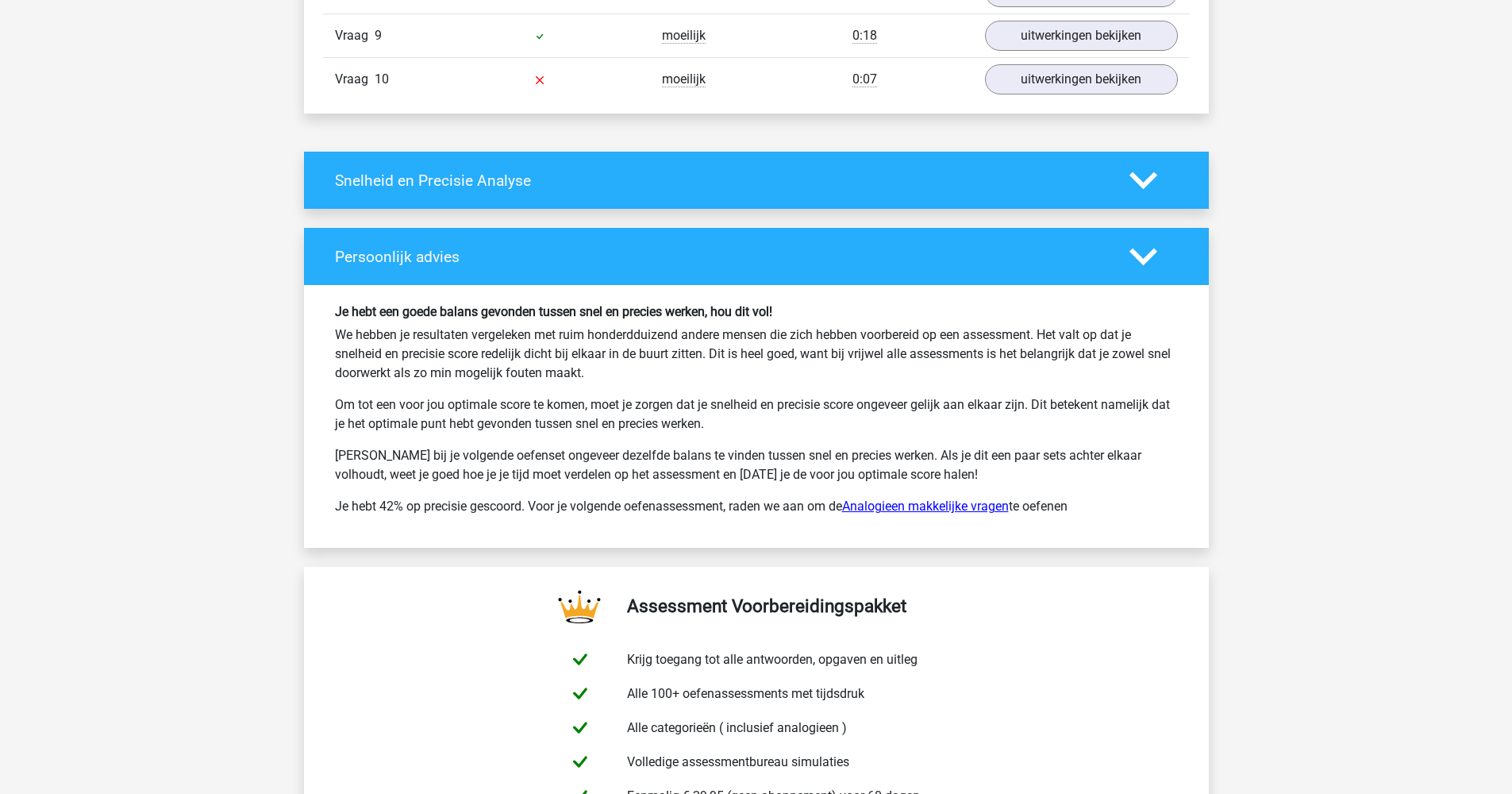
click at [946, 502] on link "Analogieen makkelijke vragen" at bounding box center [925, 506] width 167 height 15
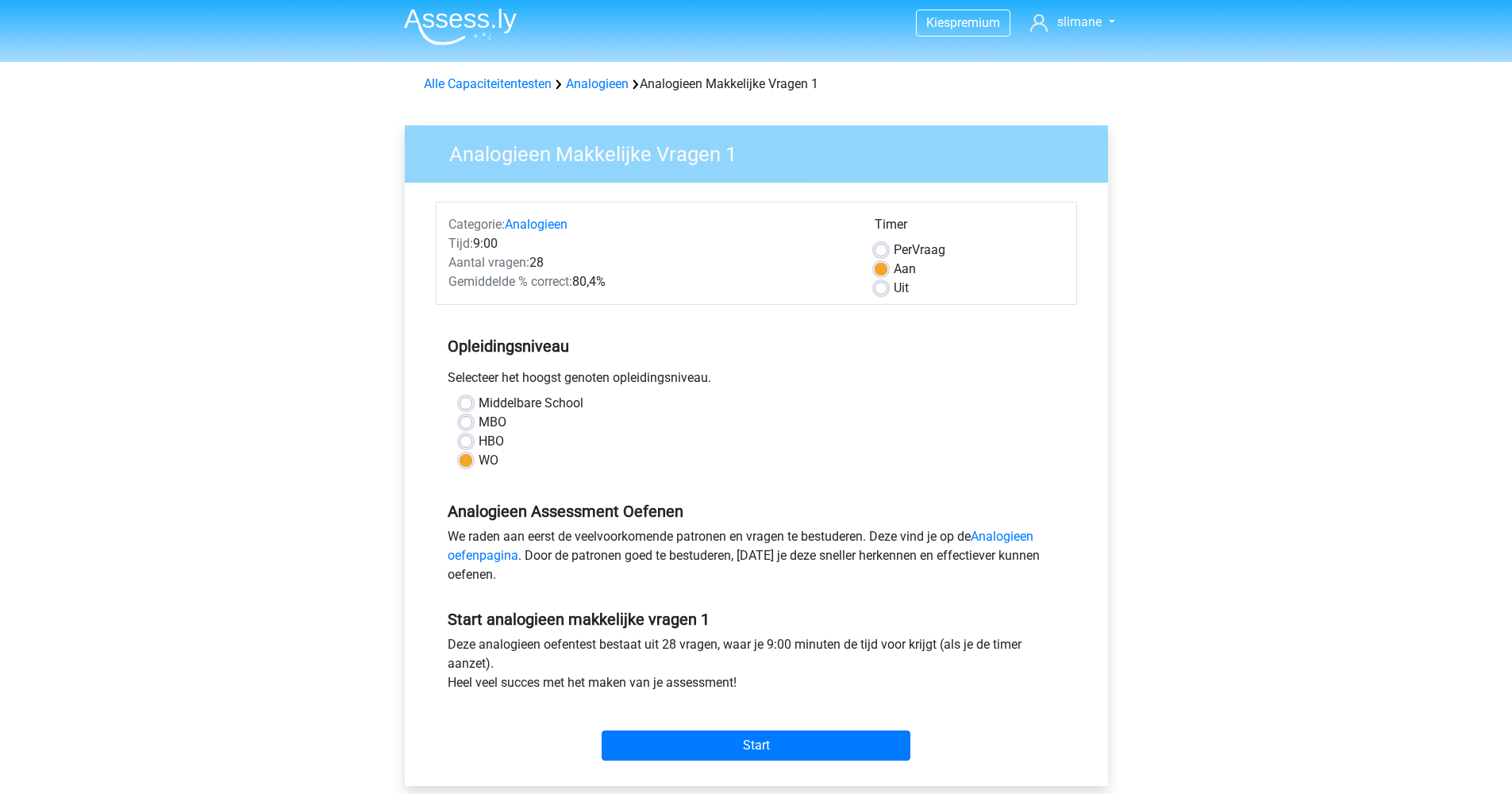
scroll to position [9, 0]
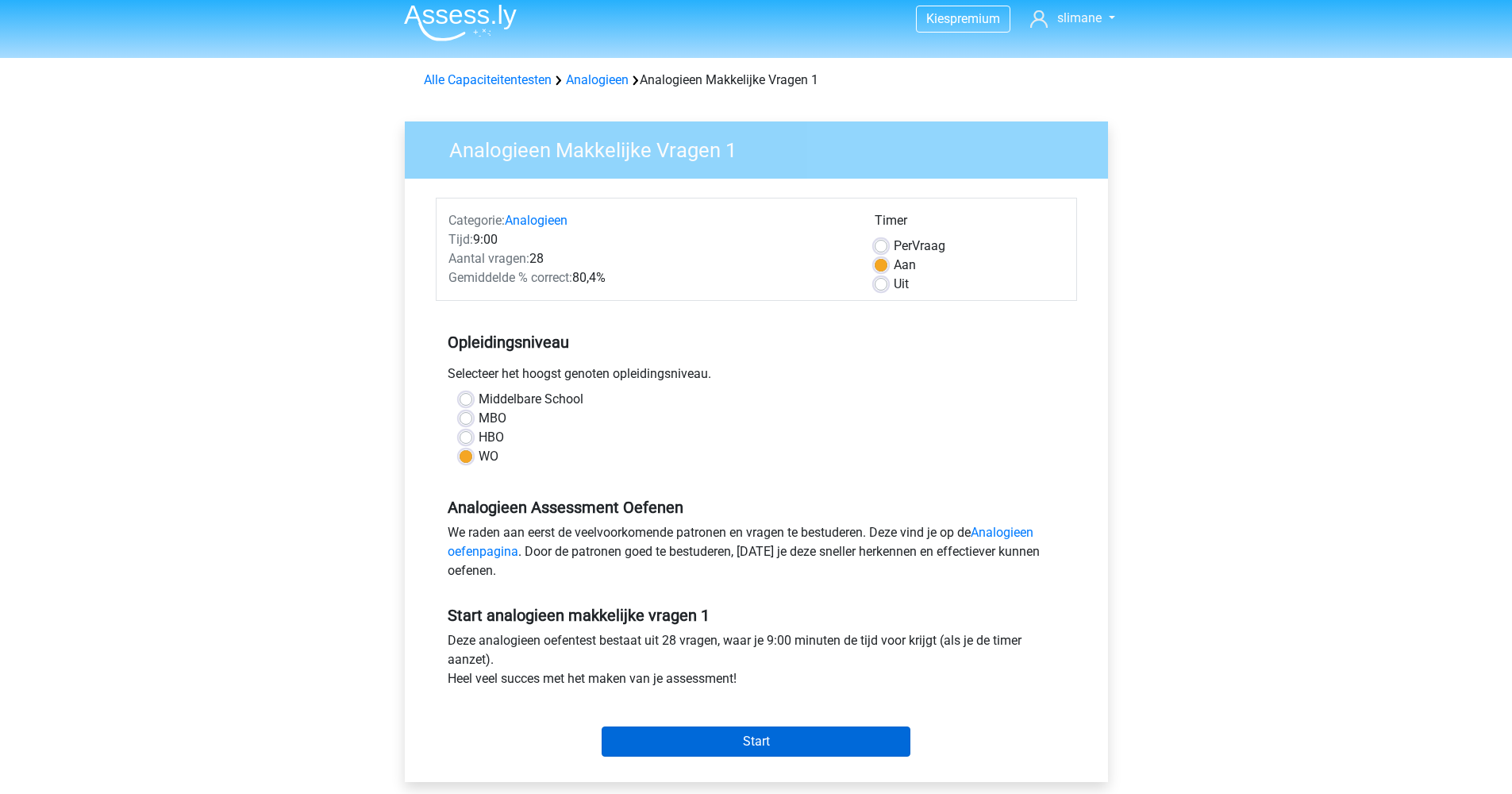
click at [724, 734] on input "Start" at bounding box center [756, 741] width 308 height 30
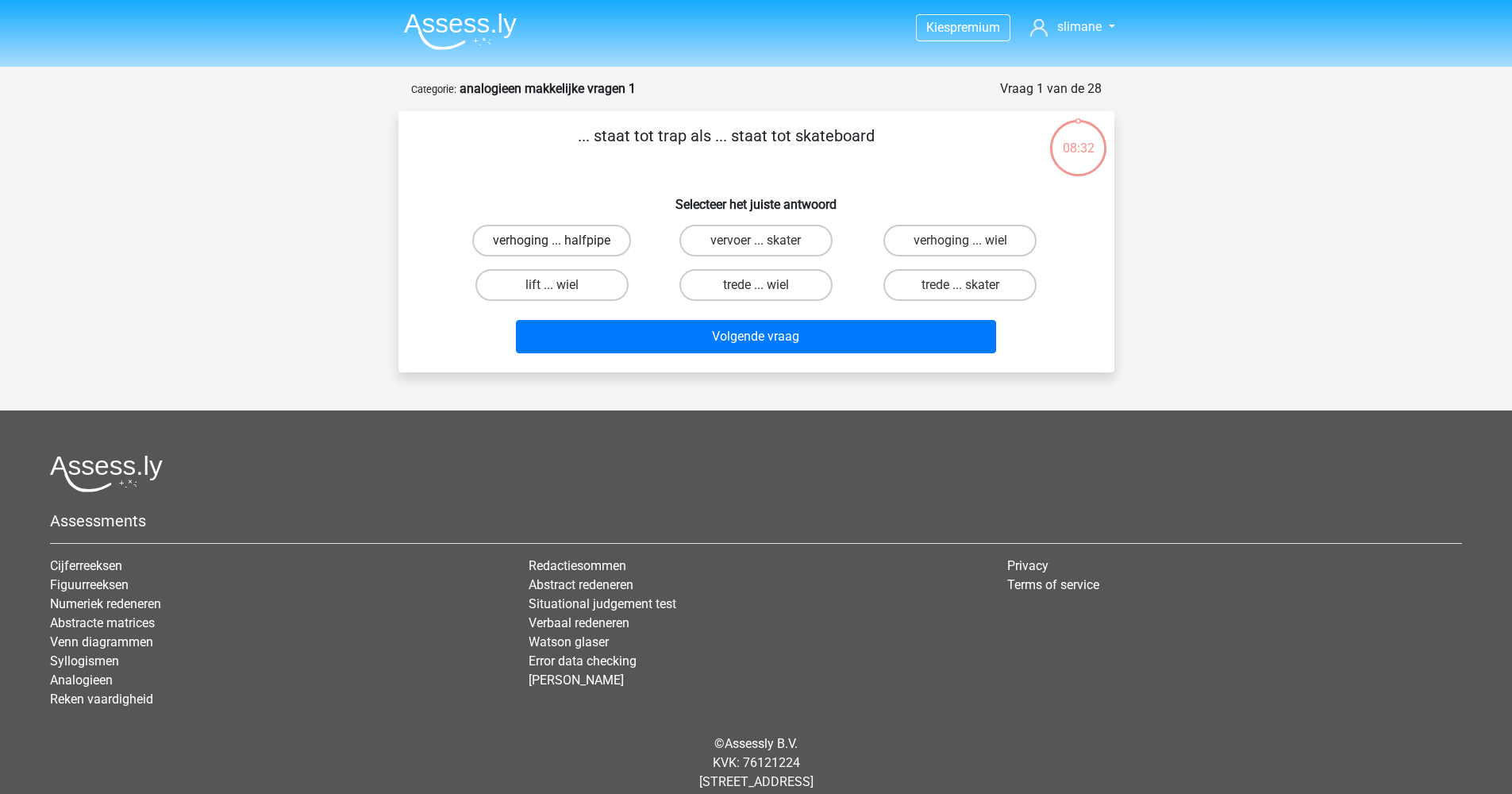
click at [543, 238] on label "verhoging ... halfpipe" at bounding box center [552, 240] width 159 height 32
click at [552, 240] on input "verhoging ... halfpipe" at bounding box center [556, 245] width 10 height 10
radio input "true"
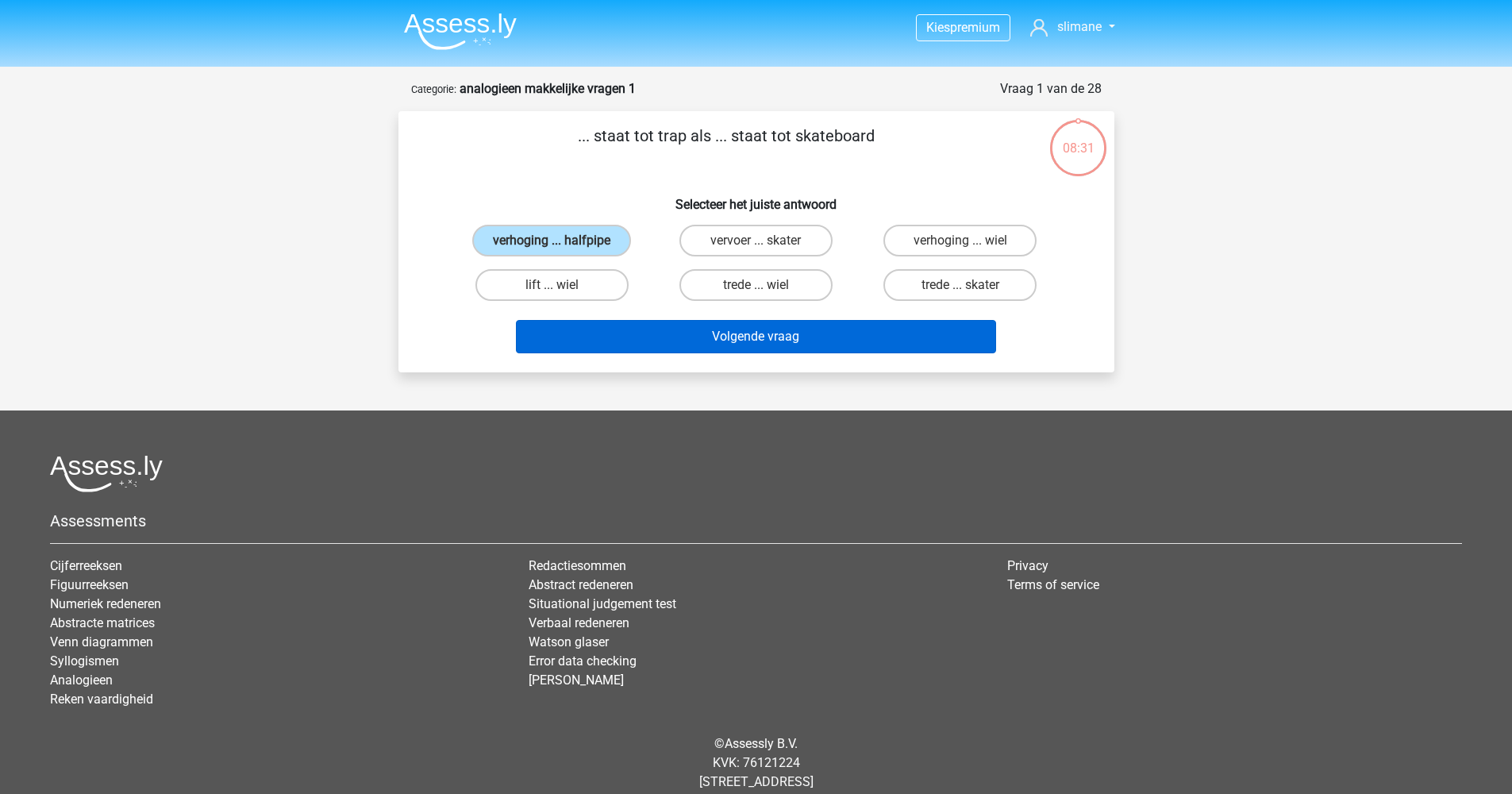
click at [717, 341] on button "Volgende vraag" at bounding box center [755, 336] width 480 height 33
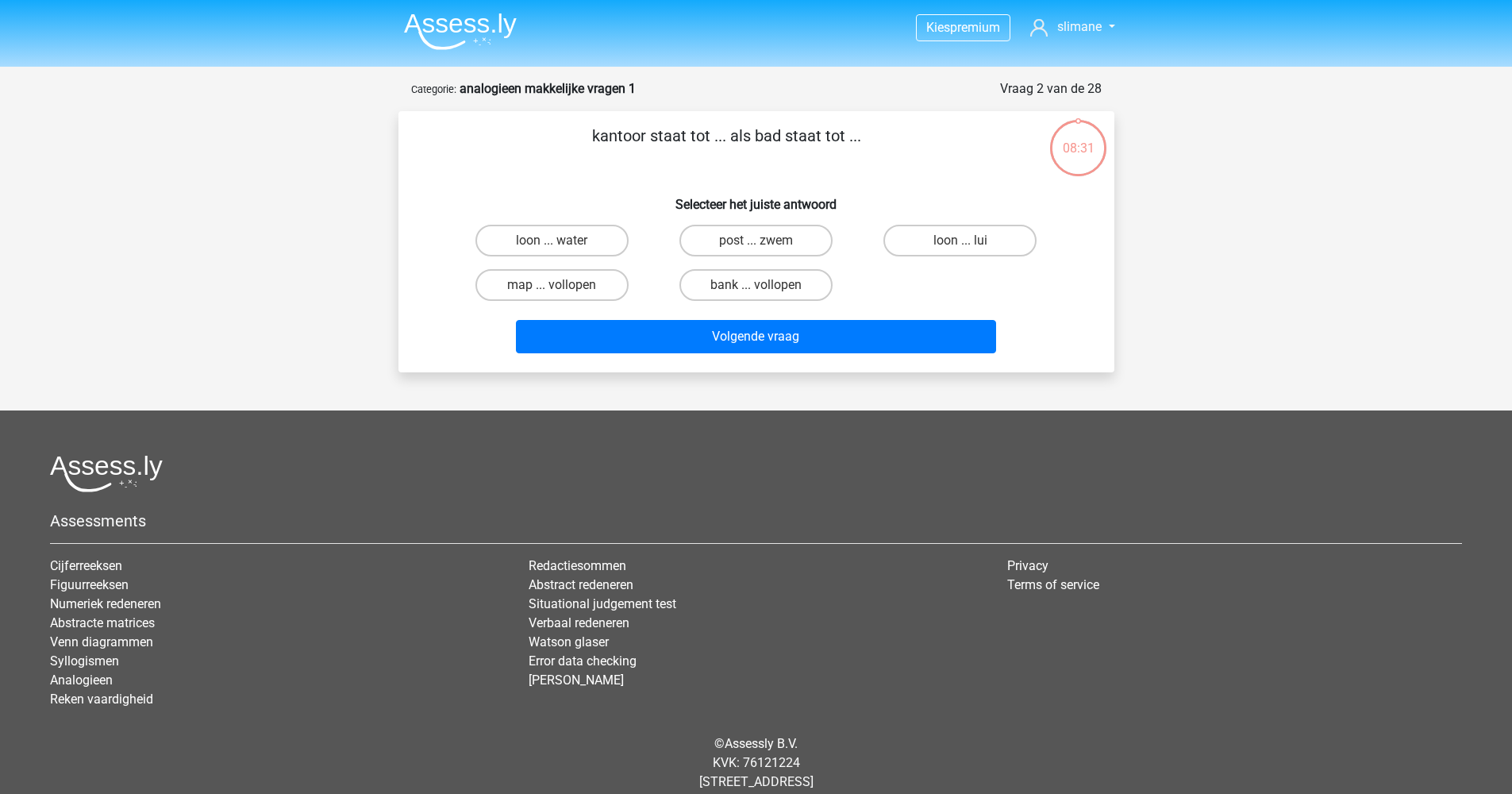
scroll to position [36, 0]
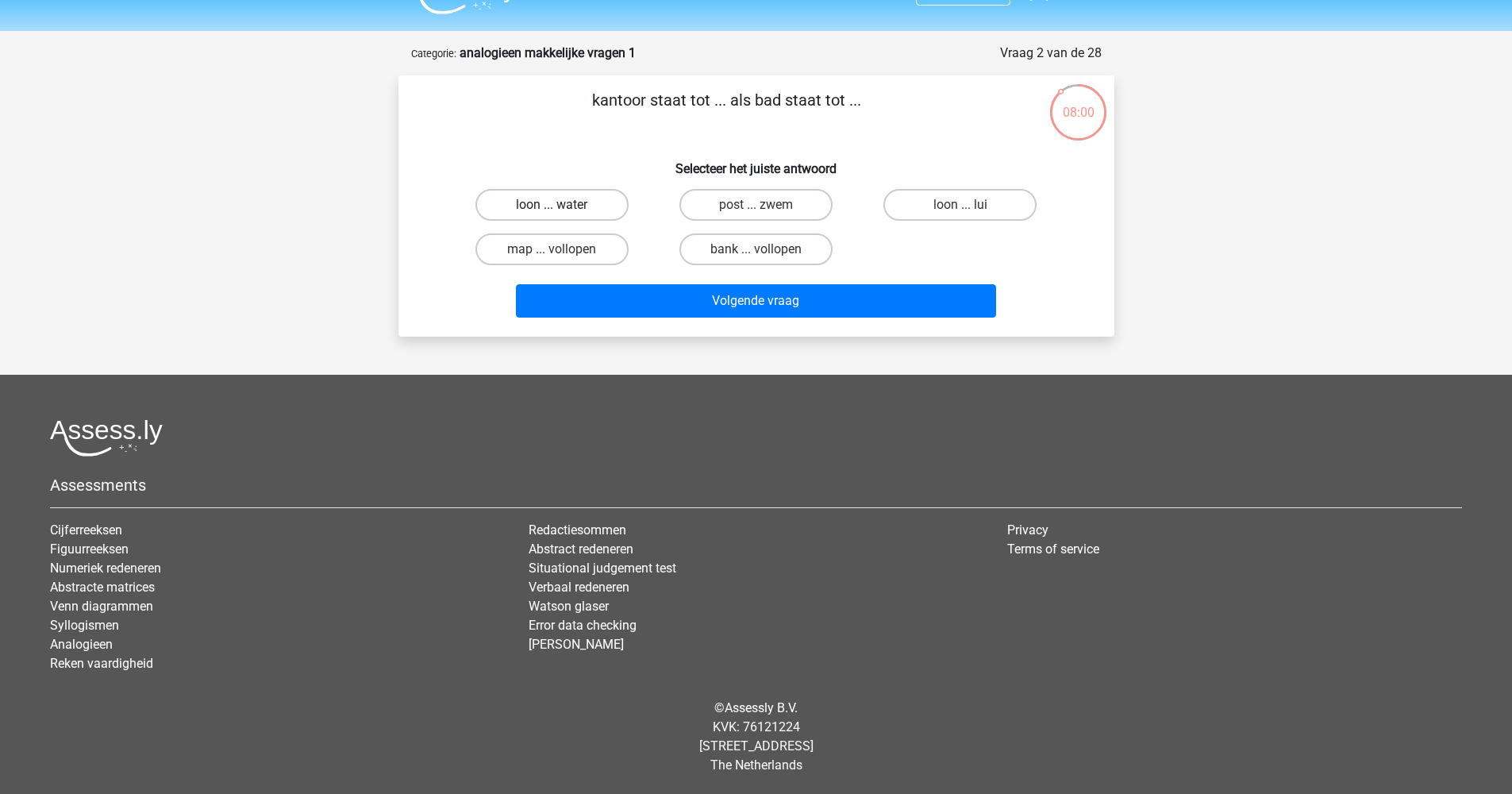
click at [559, 215] on label "loon ... water" at bounding box center [552, 205] width 153 height 32
click at [559, 215] on input "loon ... water" at bounding box center [556, 209] width 10 height 10
radio input "true"
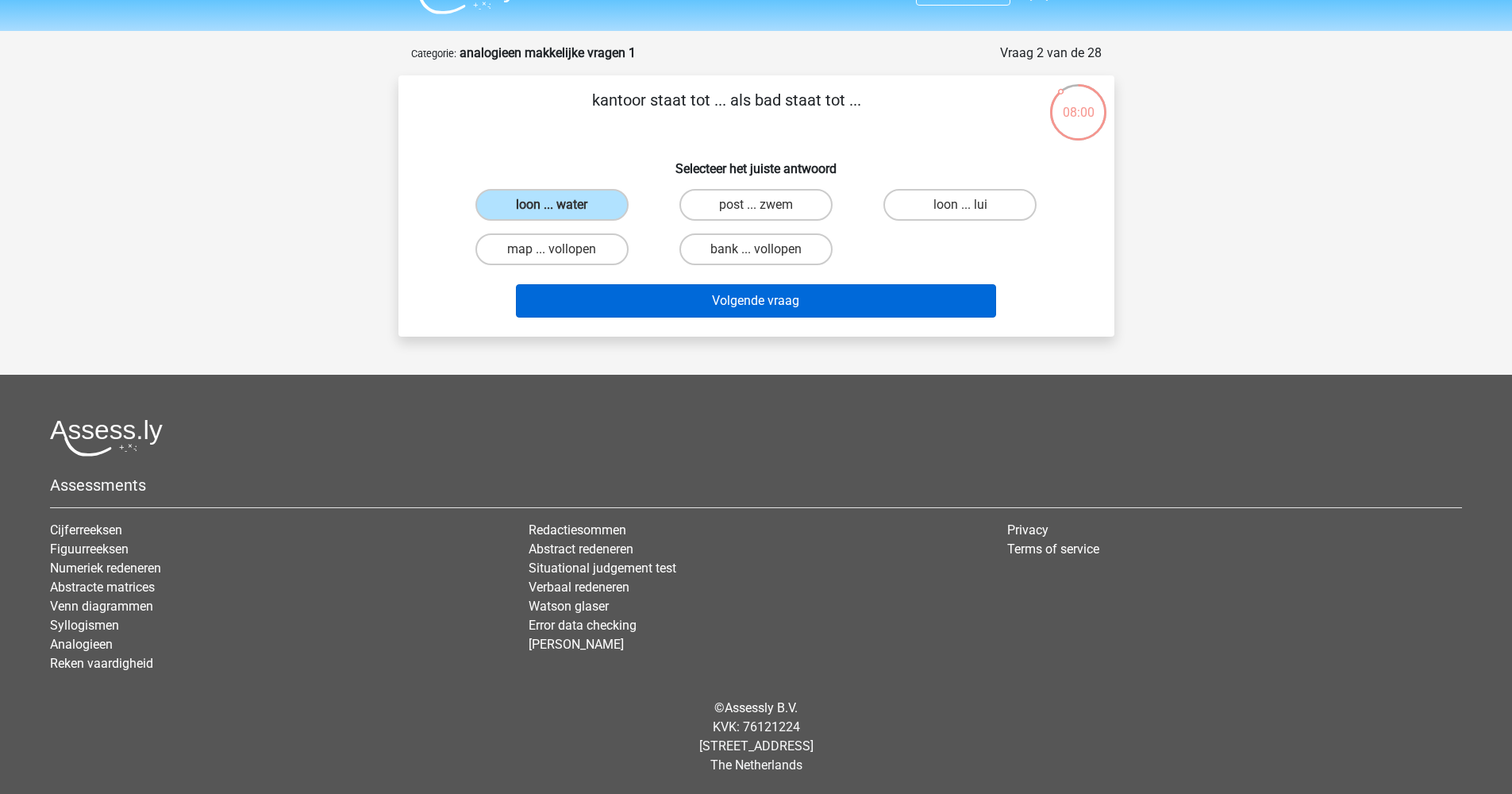
click at [736, 292] on button "Volgende vraag" at bounding box center [755, 300] width 480 height 33
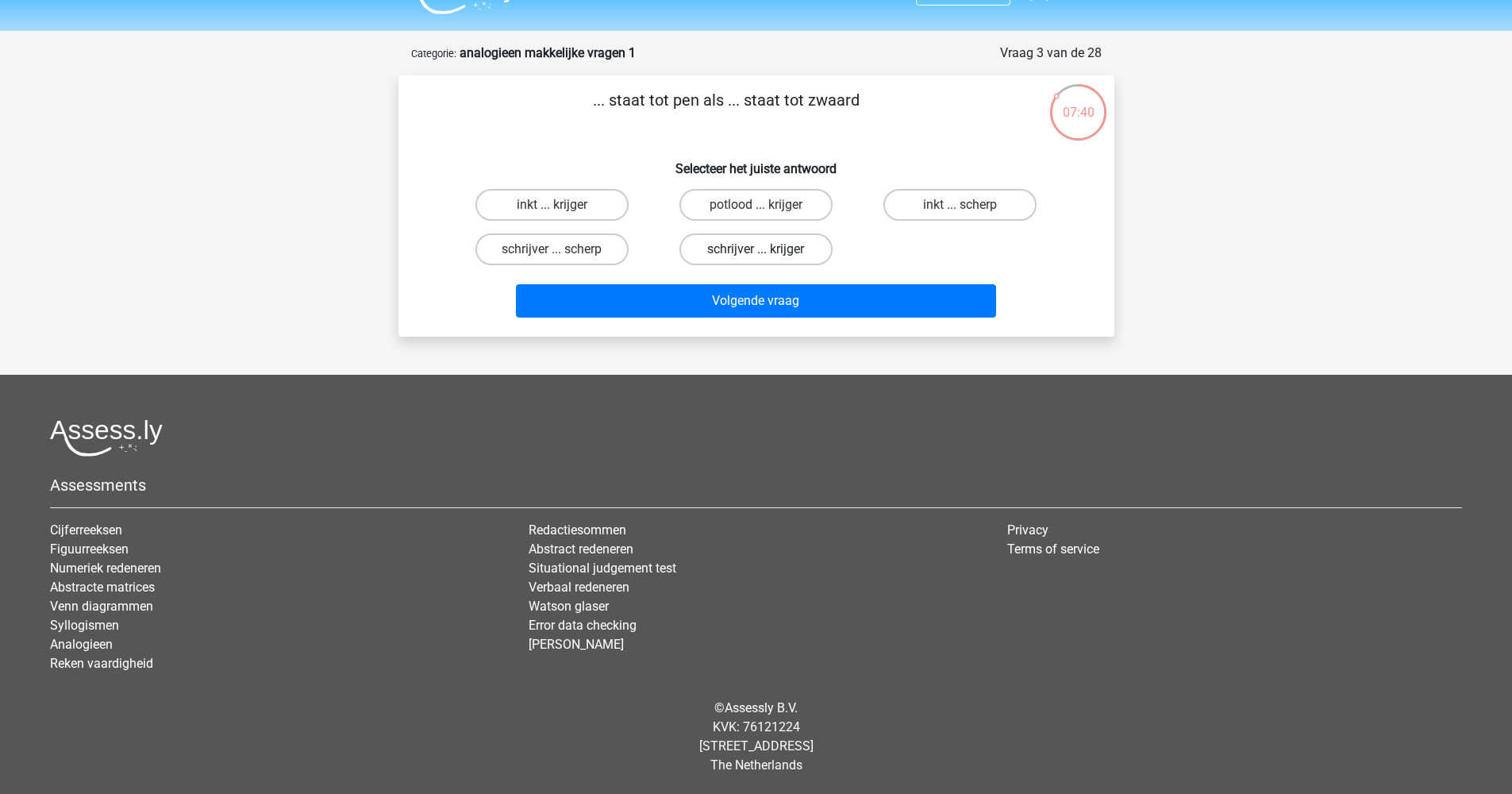
click at [743, 249] on label "schrijver ... krijger" at bounding box center [756, 250] width 153 height 32
click at [755, 249] on input "schrijver ... krijger" at bounding box center [760, 254] width 10 height 10
radio input "true"
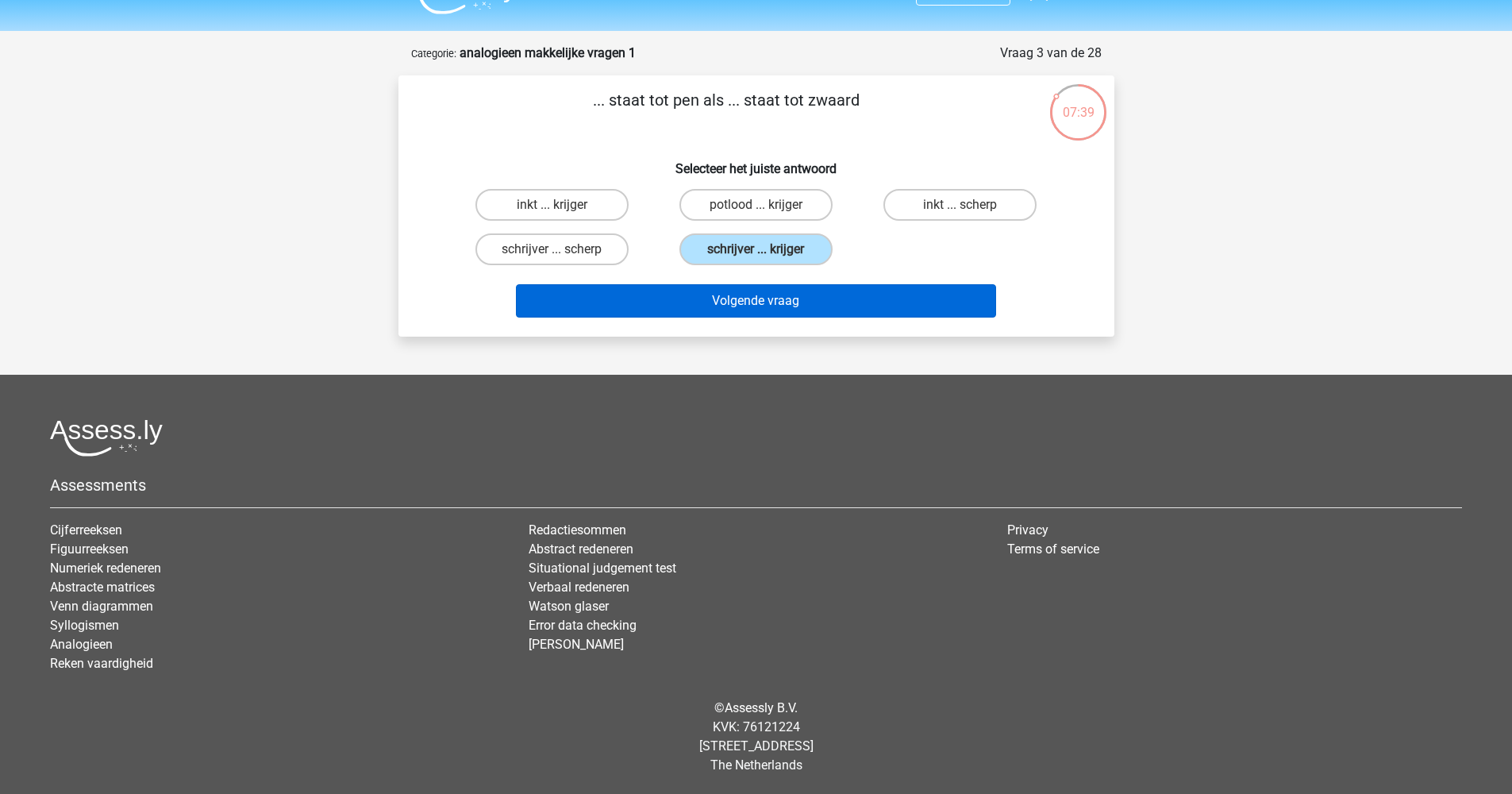
click at [757, 292] on button "Volgende vraag" at bounding box center [755, 300] width 480 height 33
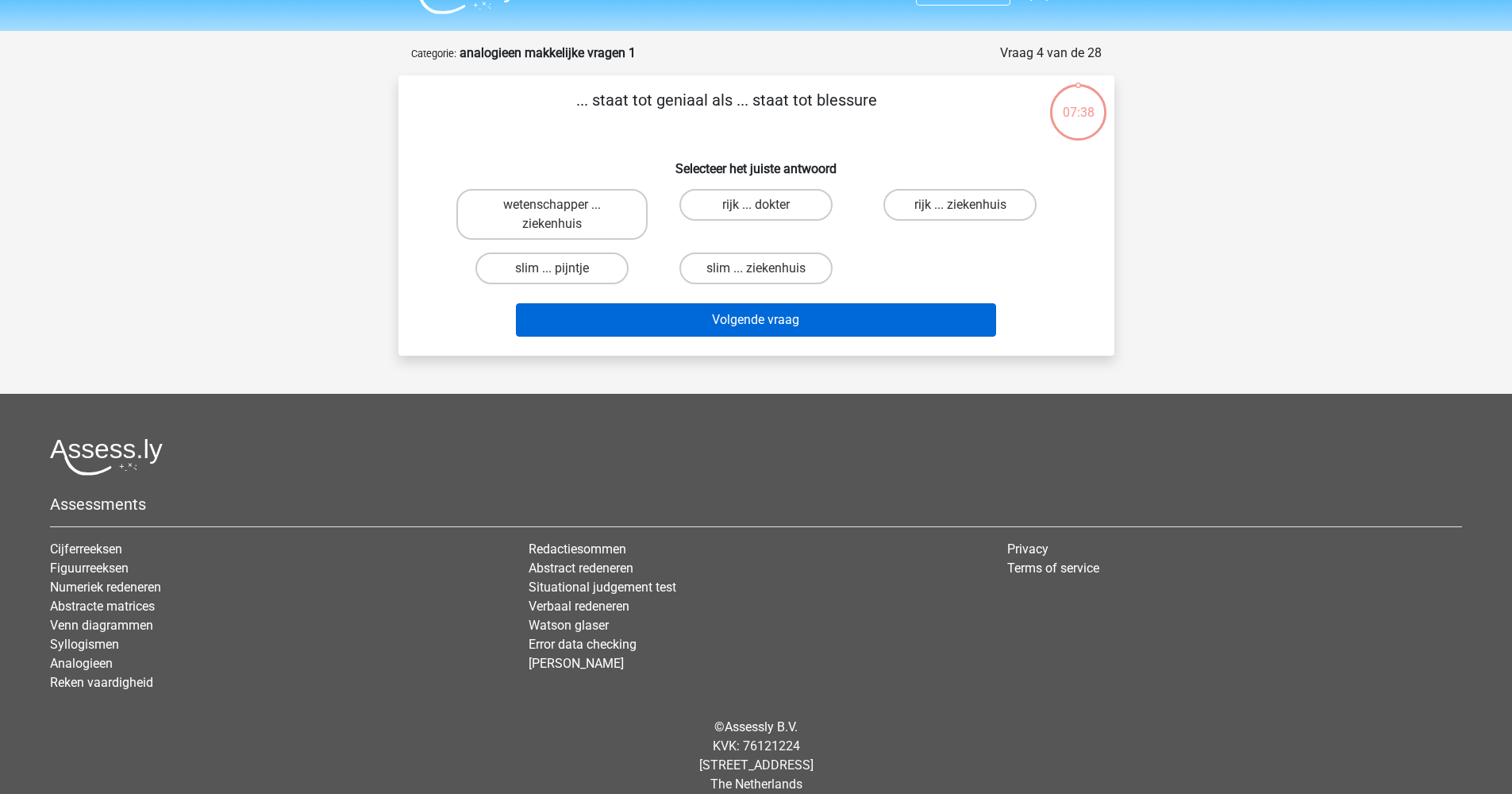
scroll to position [55, 0]
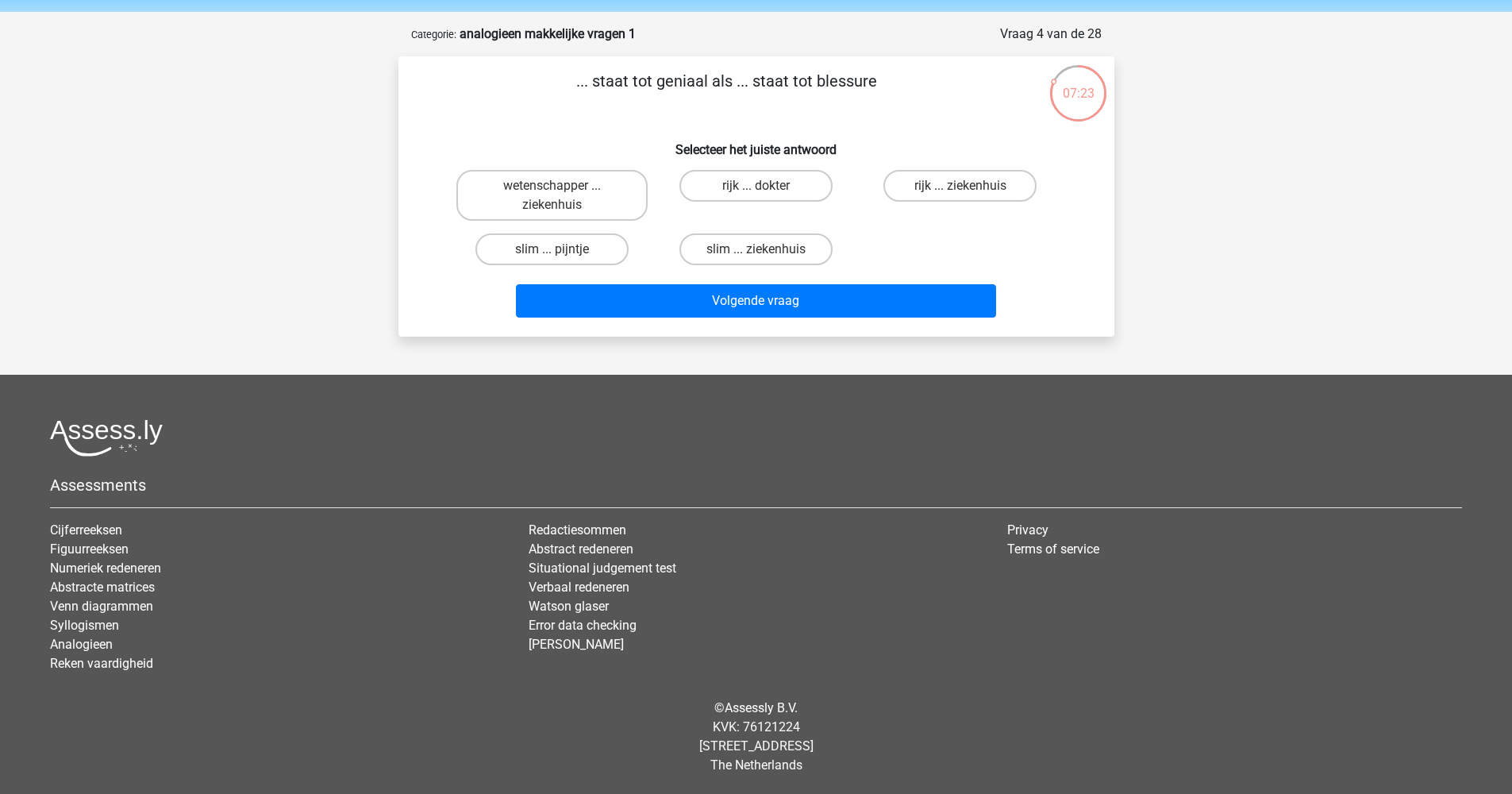
click at [552, 249] on input "slim ... pijntje" at bounding box center [556, 254] width 10 height 10
radio input "true"
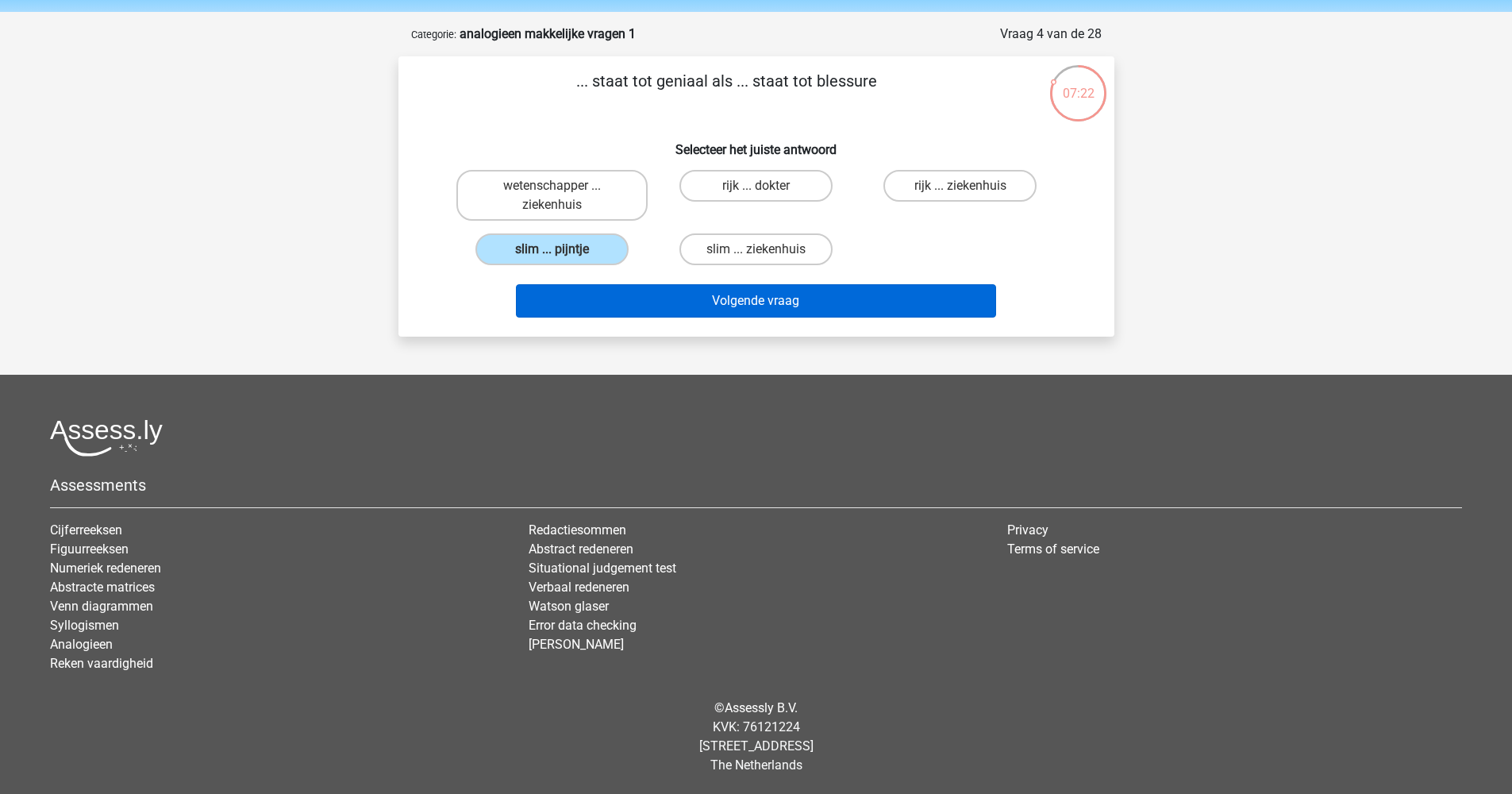
click at [752, 301] on button "Volgende vraag" at bounding box center [755, 300] width 480 height 33
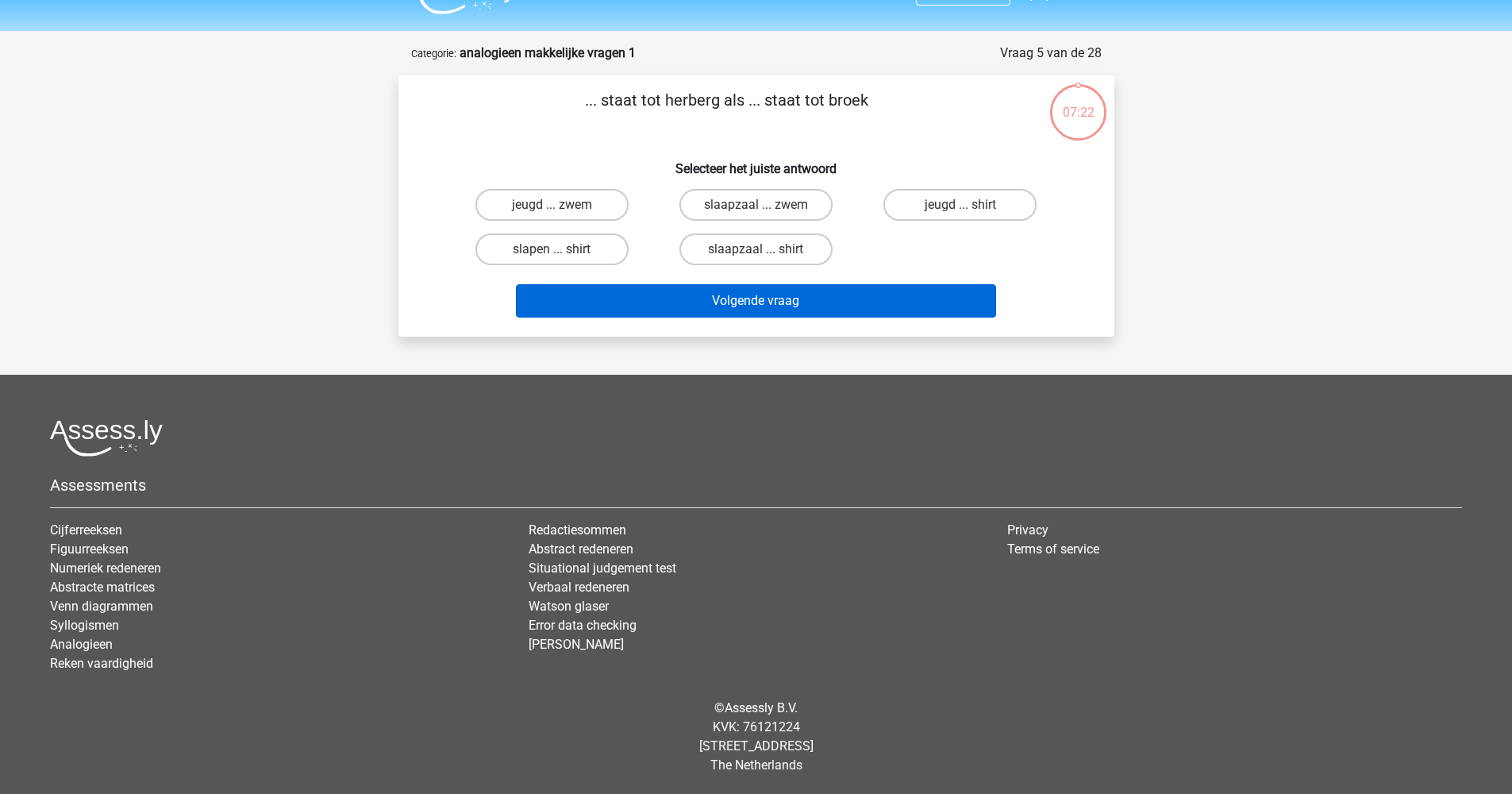
scroll to position [36, 0]
click at [556, 207] on input "jeugd ... zwem" at bounding box center [556, 209] width 10 height 10
radio input "true"
click at [783, 305] on button "Volgende vraag" at bounding box center [755, 300] width 480 height 33
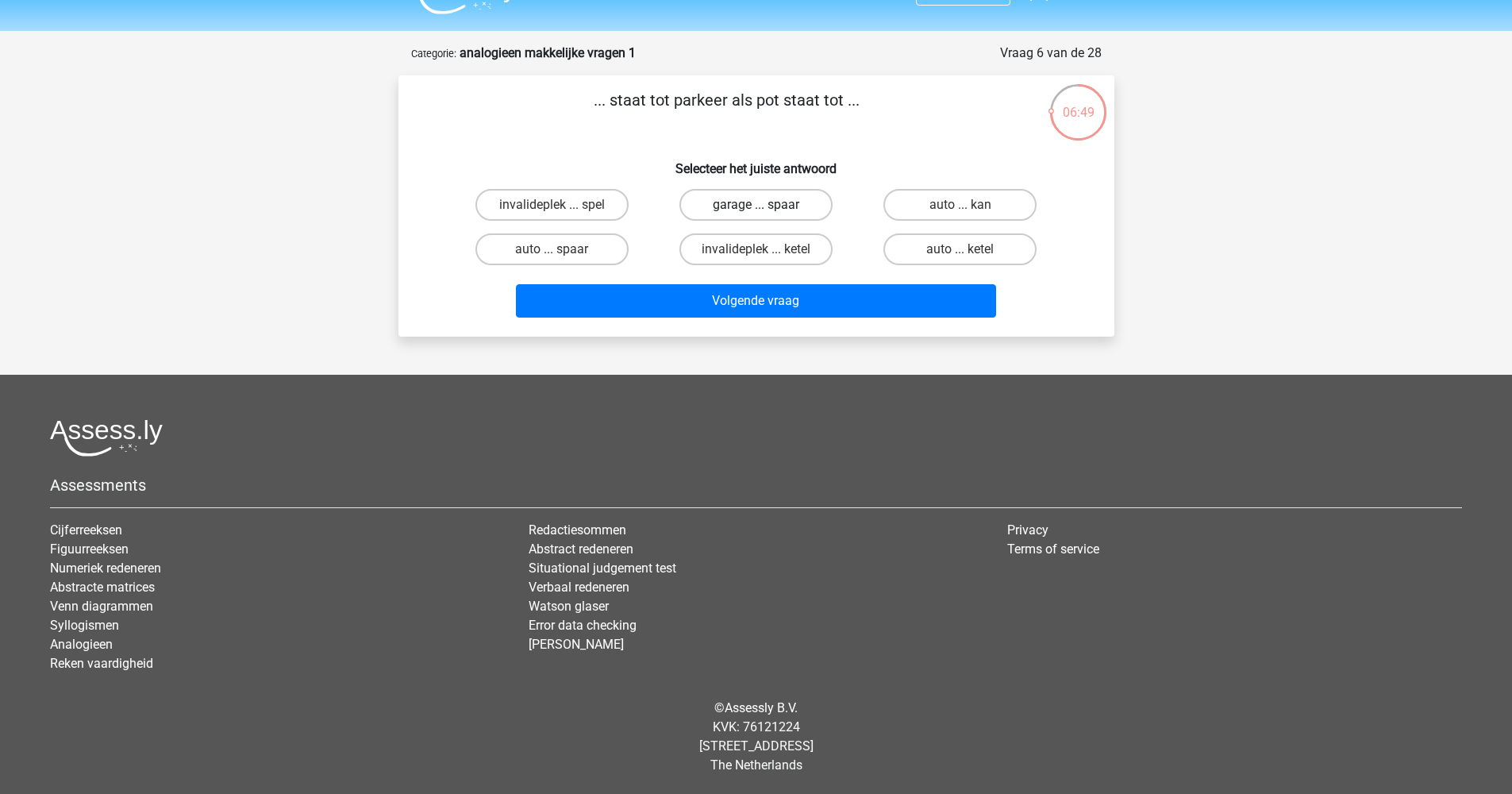
click at [741, 209] on label "garage ... spaar" at bounding box center [756, 205] width 153 height 32
click at [755, 209] on input "garage ... spaar" at bounding box center [760, 209] width 10 height 10
radio input "true"
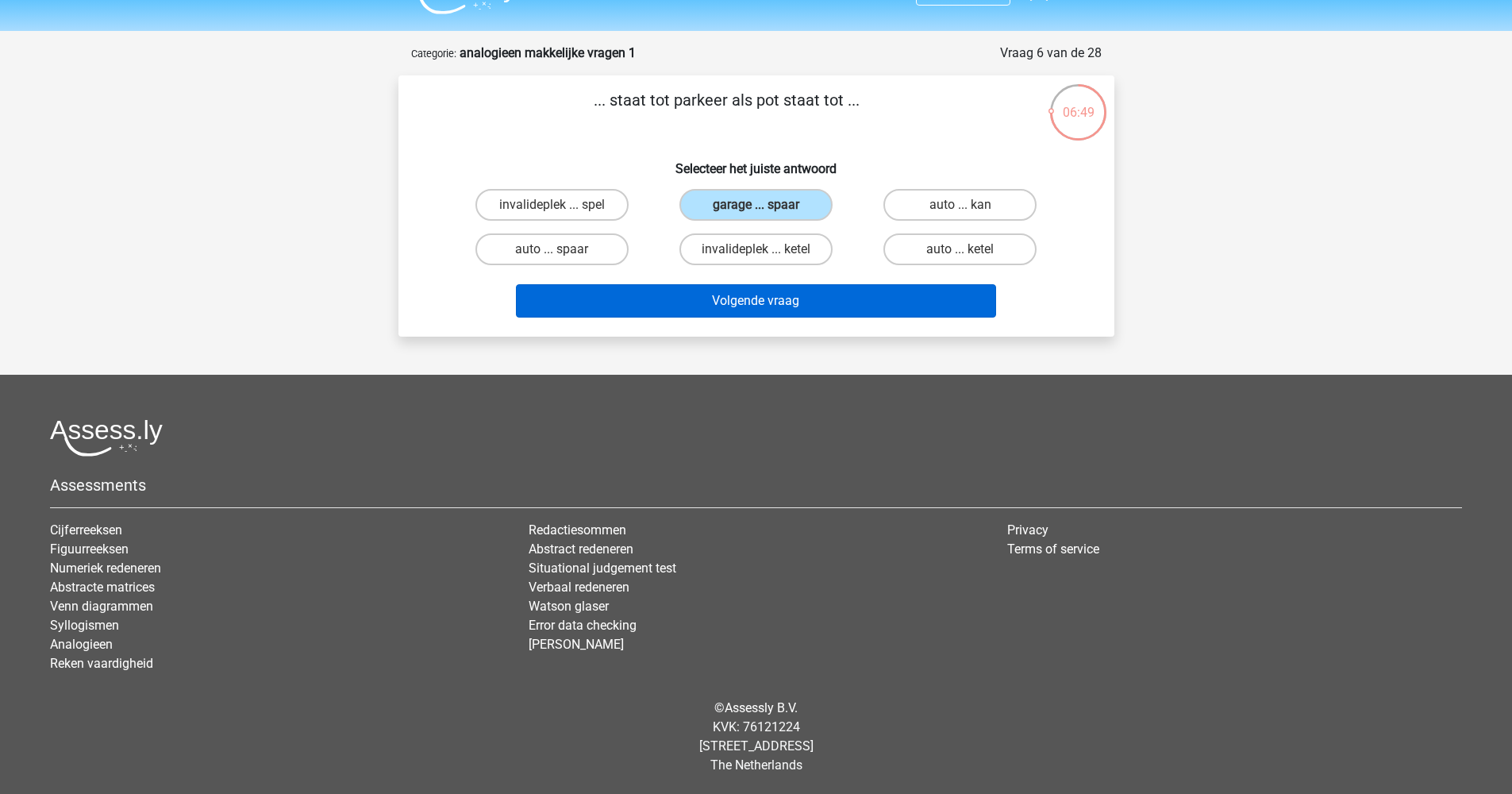
click at [768, 304] on button "Volgende vraag" at bounding box center [755, 300] width 480 height 33
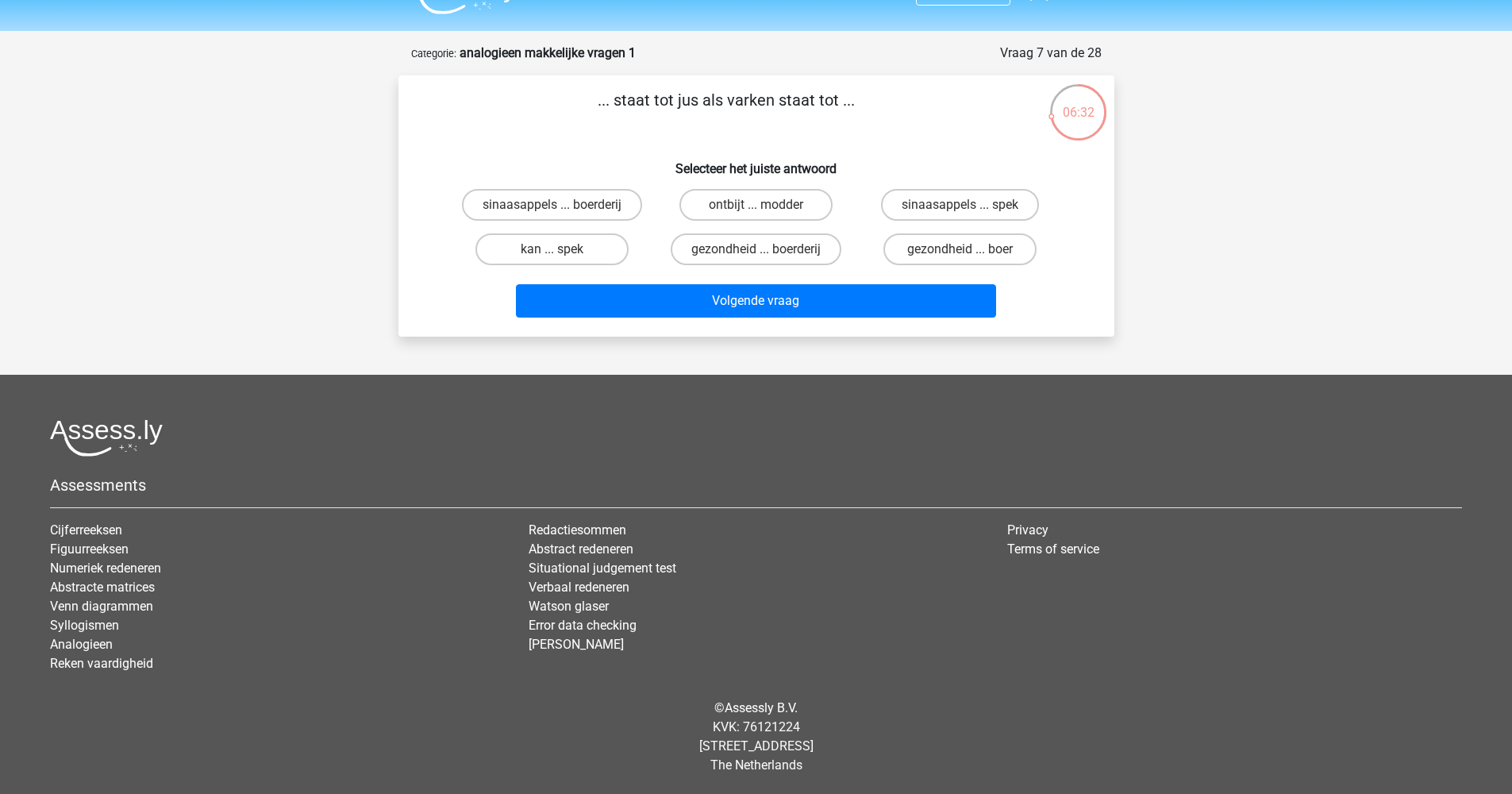
click at [969, 207] on input "sinaasappels ... spek" at bounding box center [965, 209] width 10 height 10
radio input "true"
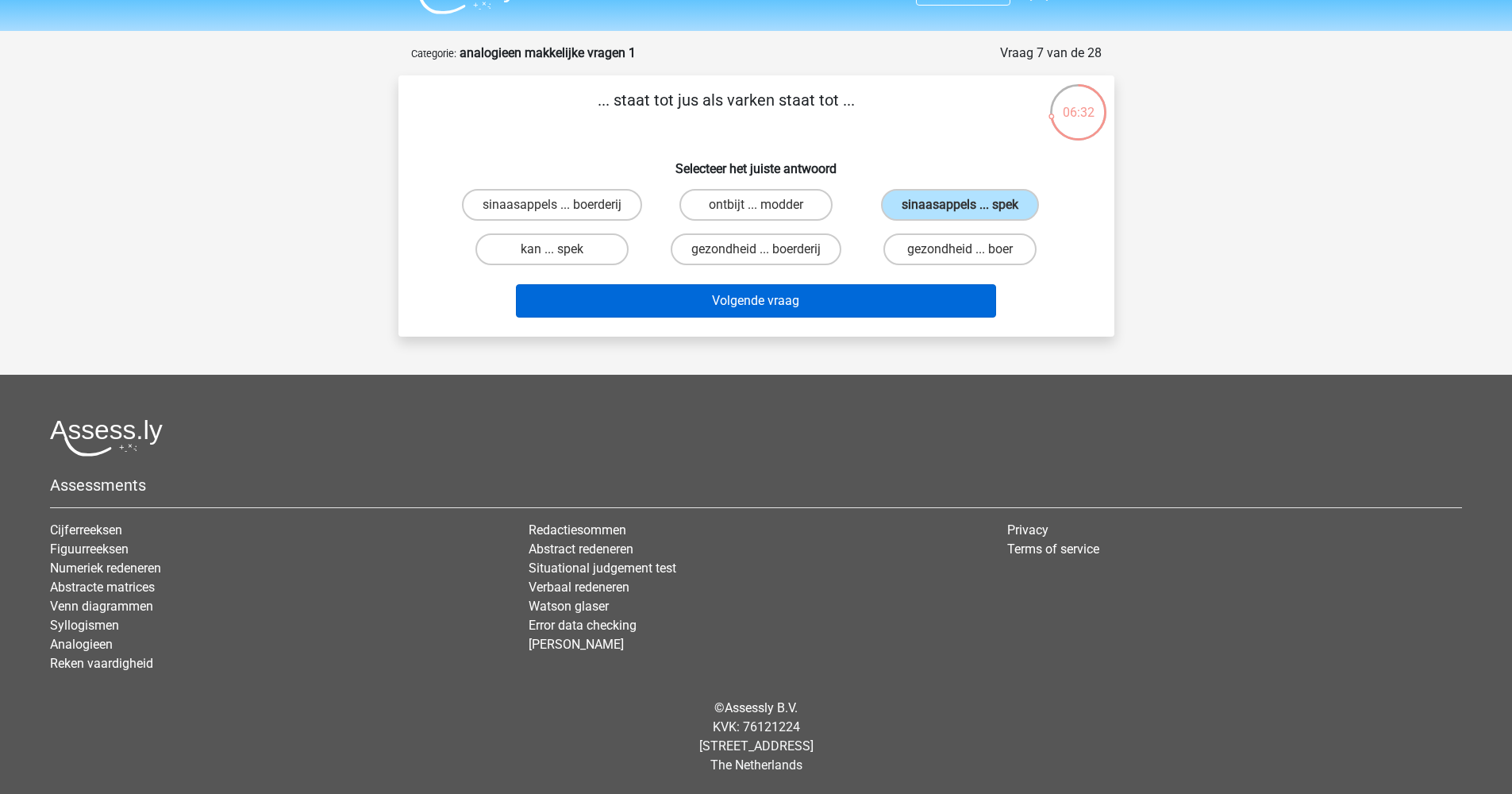
click at [798, 291] on button "Volgende vraag" at bounding box center [755, 300] width 480 height 33
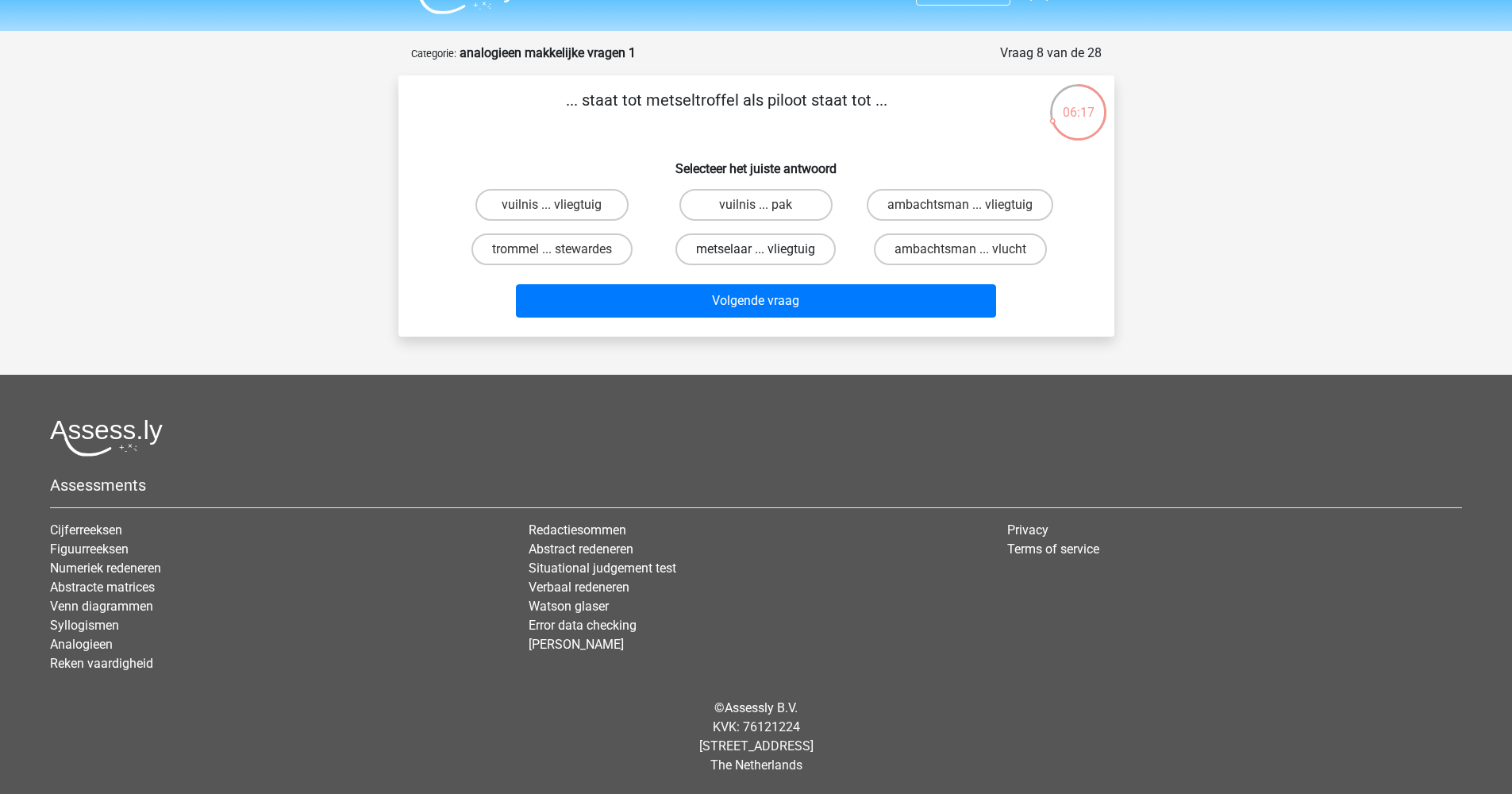
click at [754, 247] on label "metselaar ... vliegtuig" at bounding box center [755, 250] width 160 height 32
click at [755, 249] on input "metselaar ... vliegtuig" at bounding box center [760, 254] width 10 height 10
radio input "true"
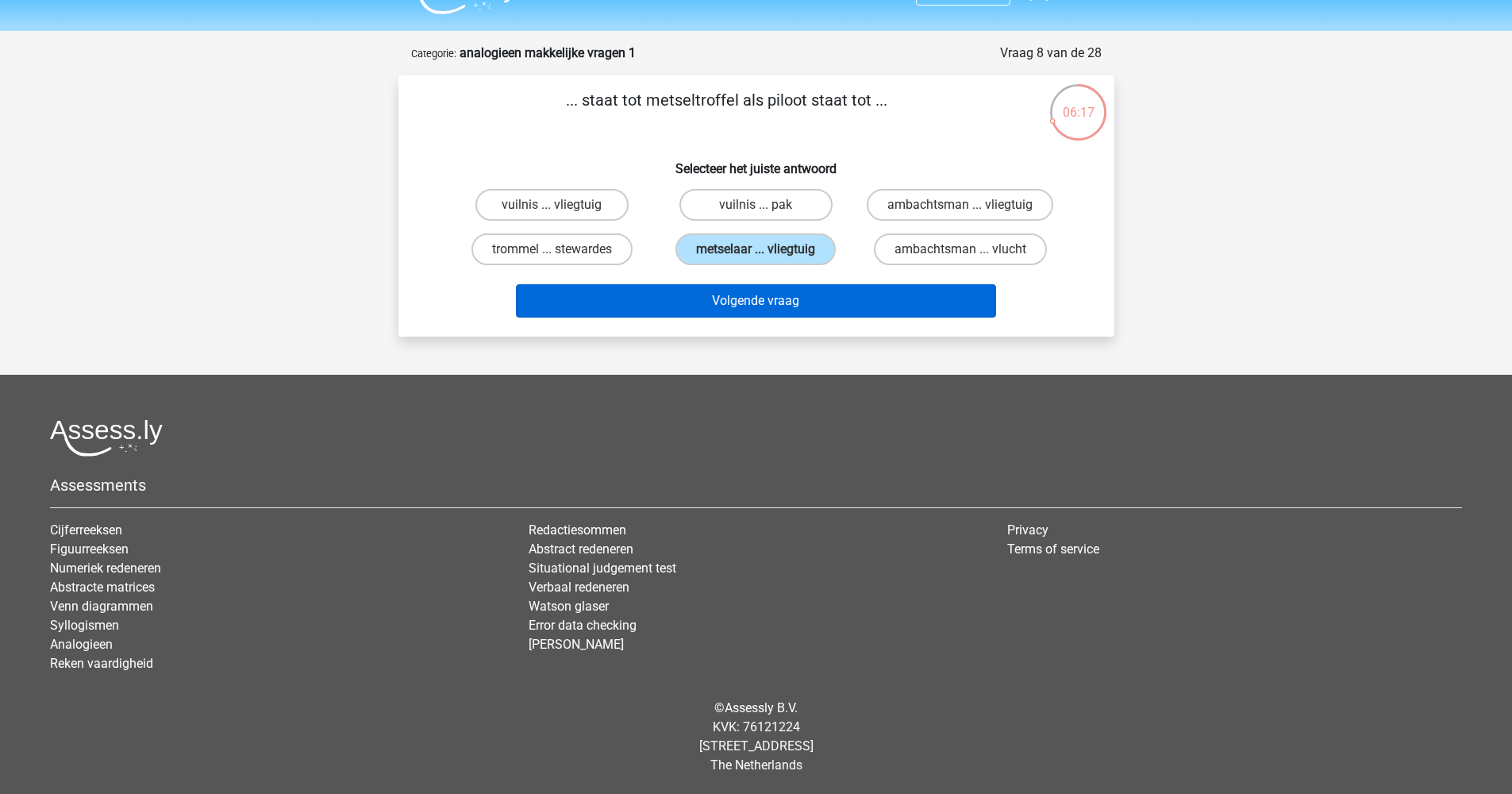
click at [772, 303] on button "Volgende vraag" at bounding box center [755, 300] width 480 height 33
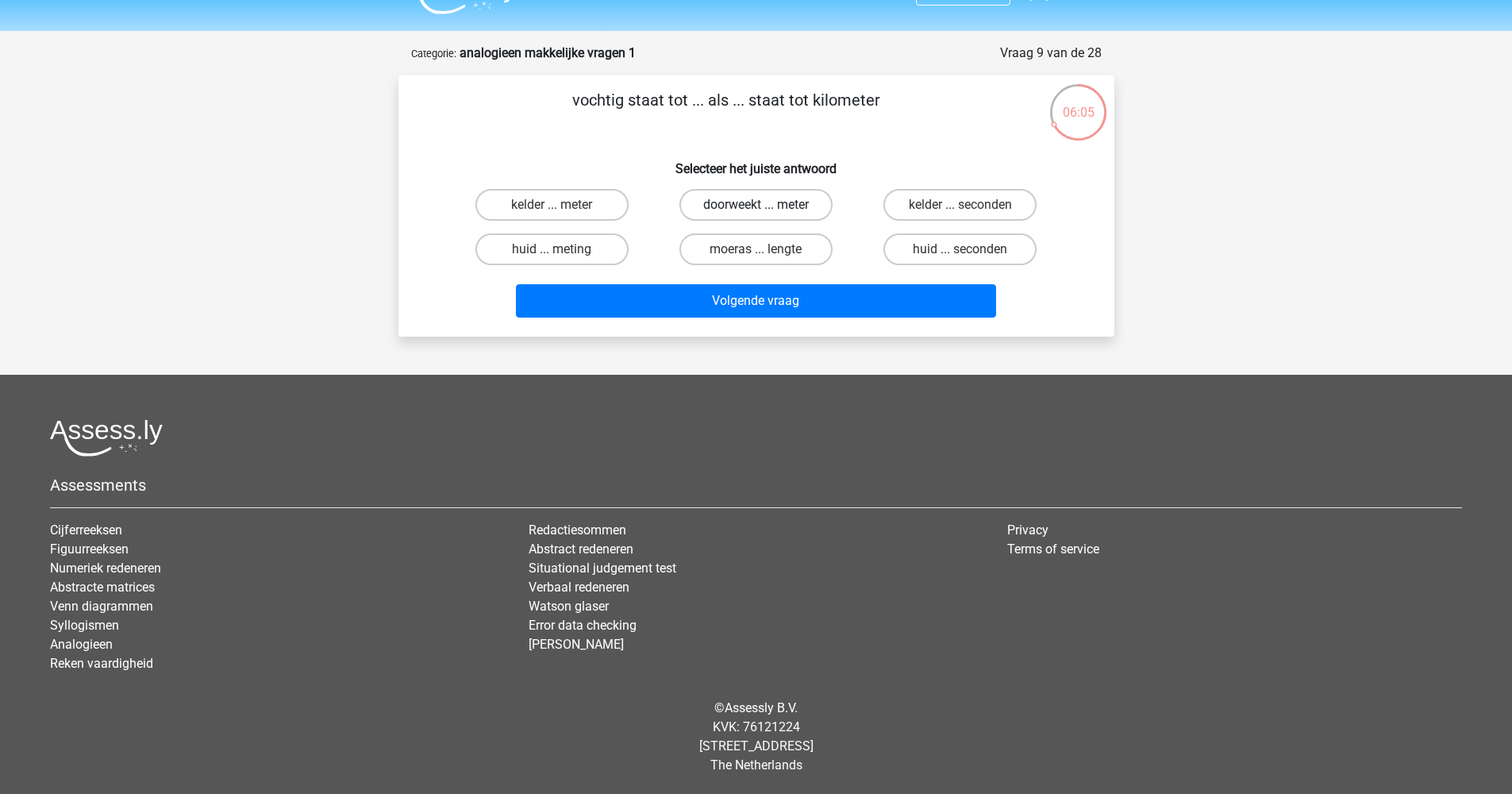
click at [748, 212] on label "doorweekt ... meter" at bounding box center [756, 205] width 153 height 32
click at [755, 212] on input "doorweekt ... meter" at bounding box center [760, 209] width 10 height 10
radio input "true"
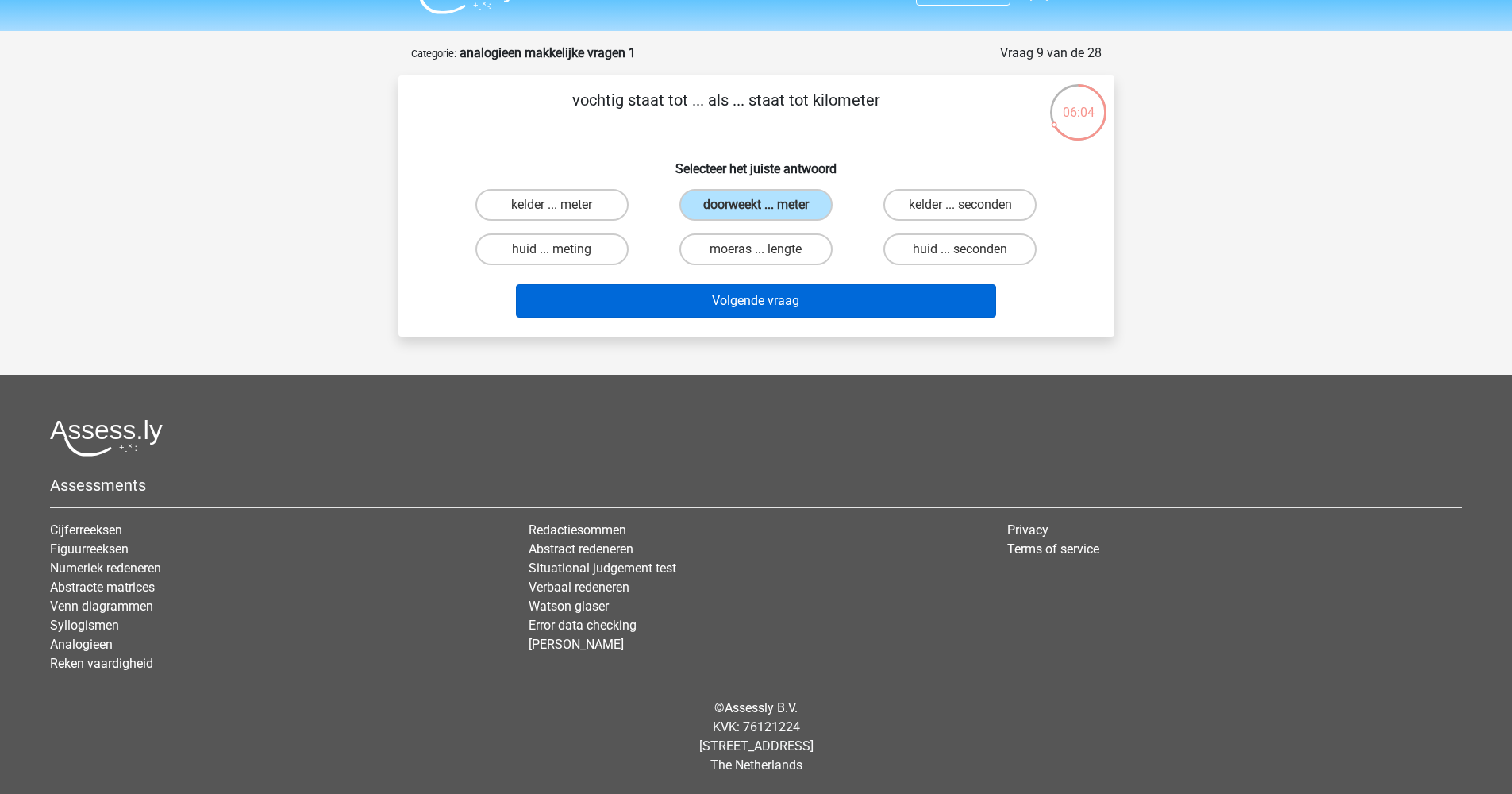
click at [723, 304] on button "Volgende vraag" at bounding box center [755, 300] width 480 height 33
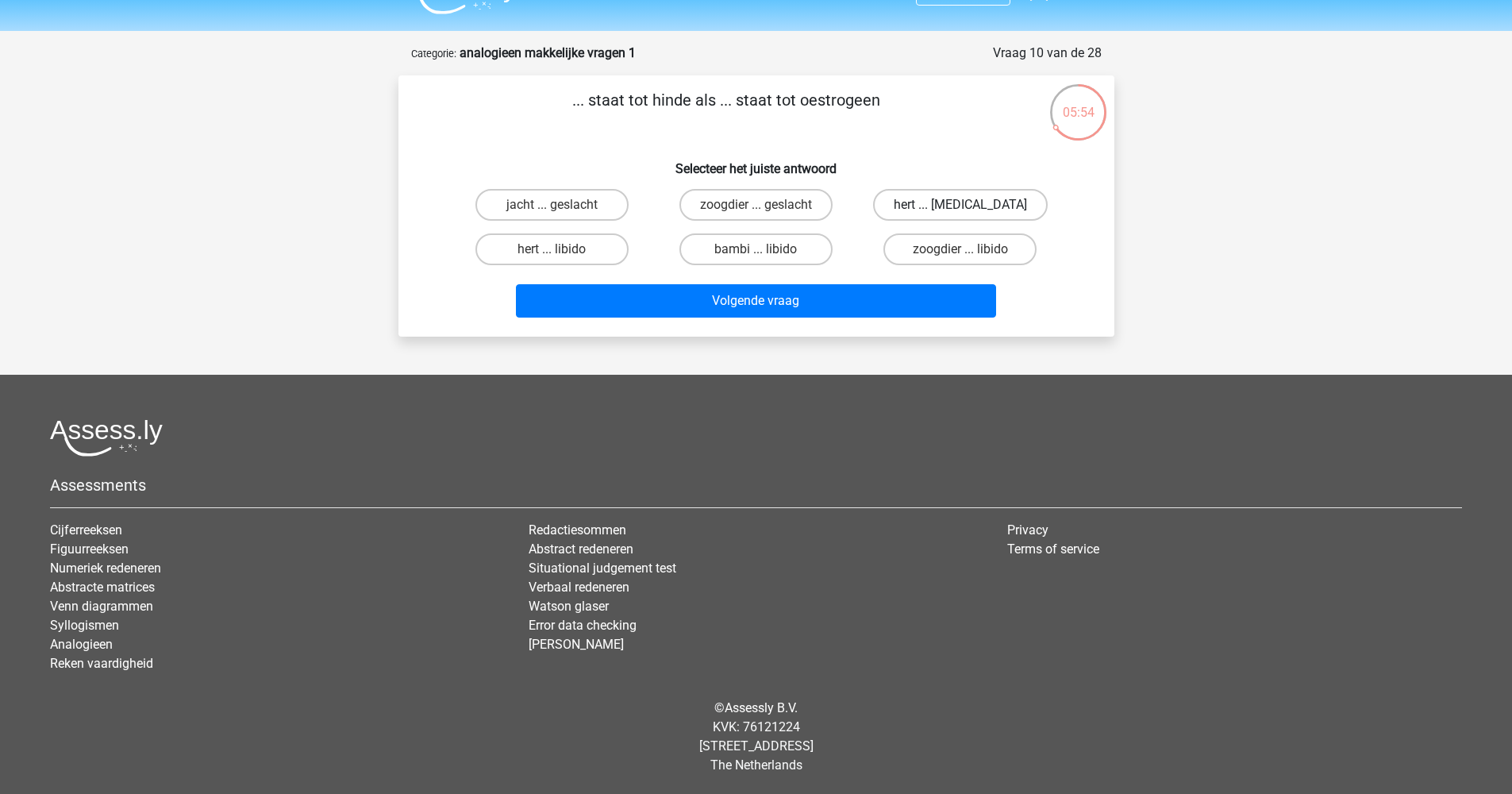
click at [952, 209] on label "hert ... testosteron" at bounding box center [960, 205] width 175 height 32
click at [960, 209] on input "hert ... testosteron" at bounding box center [965, 209] width 10 height 10
radio input "true"
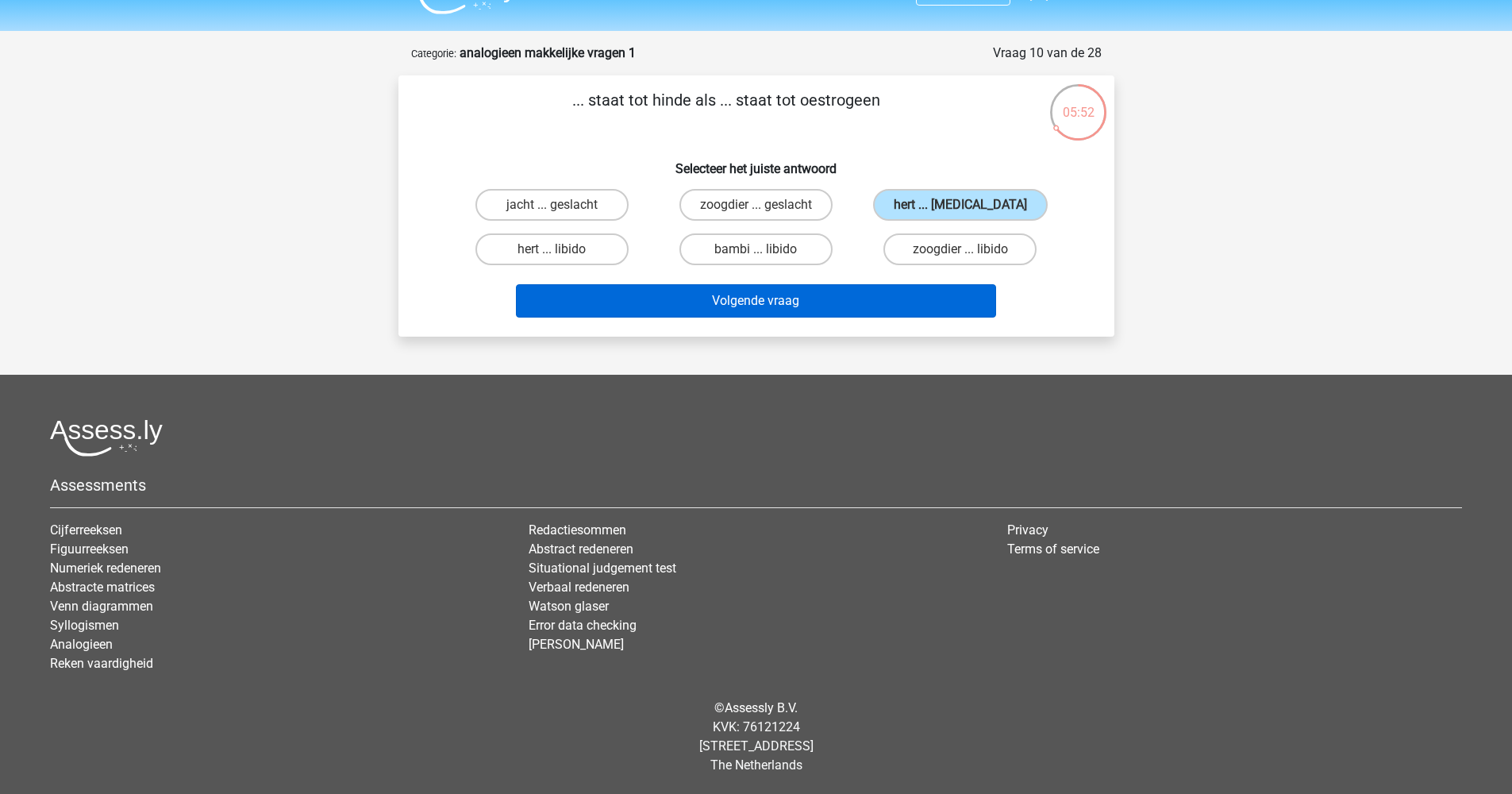
click at [744, 306] on button "Volgende vraag" at bounding box center [755, 300] width 480 height 33
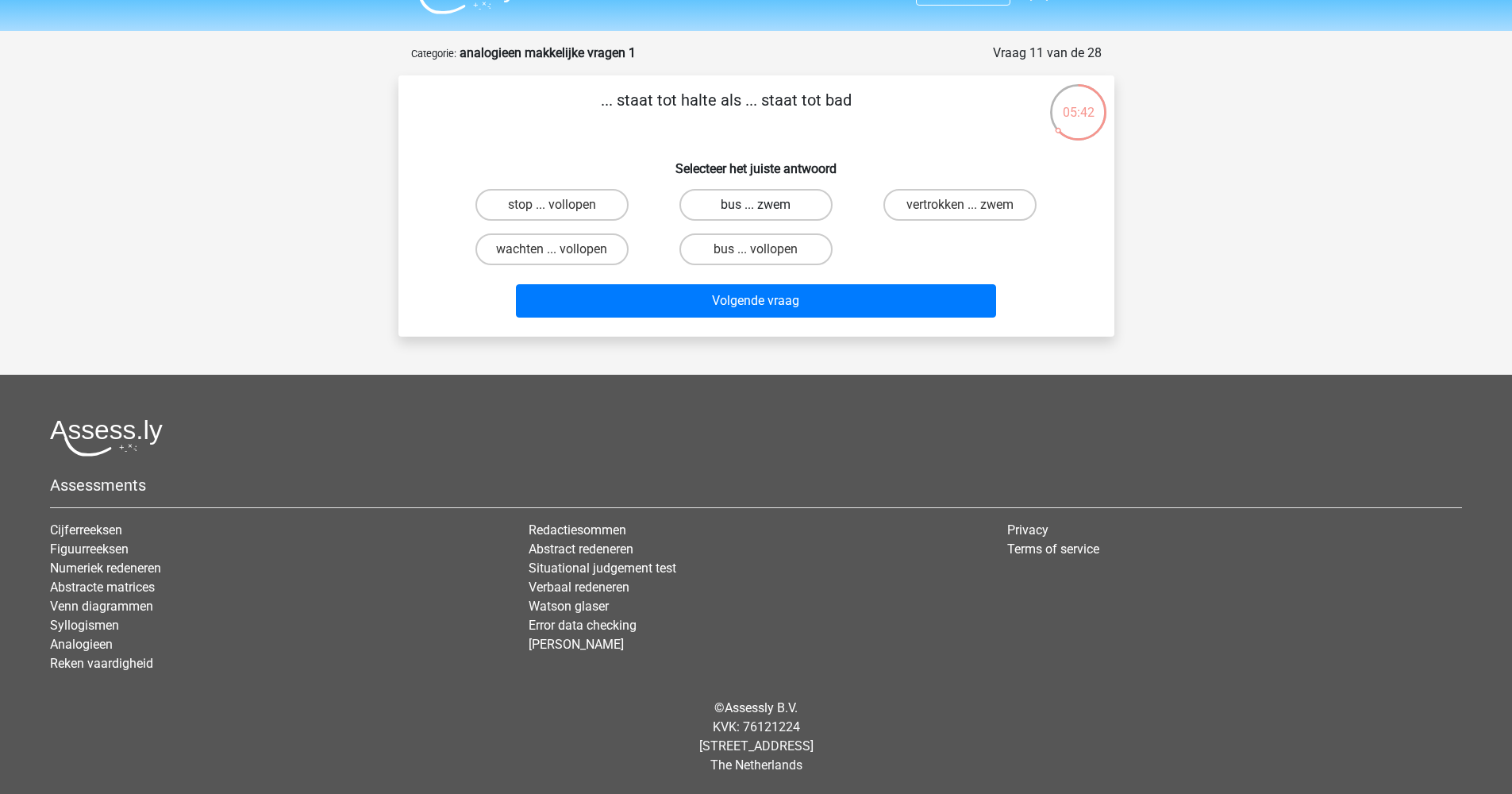
click at [775, 213] on label "bus ... zwem" at bounding box center [756, 205] width 153 height 32
click at [765, 213] on input "bus ... zwem" at bounding box center [760, 209] width 10 height 10
radio input "true"
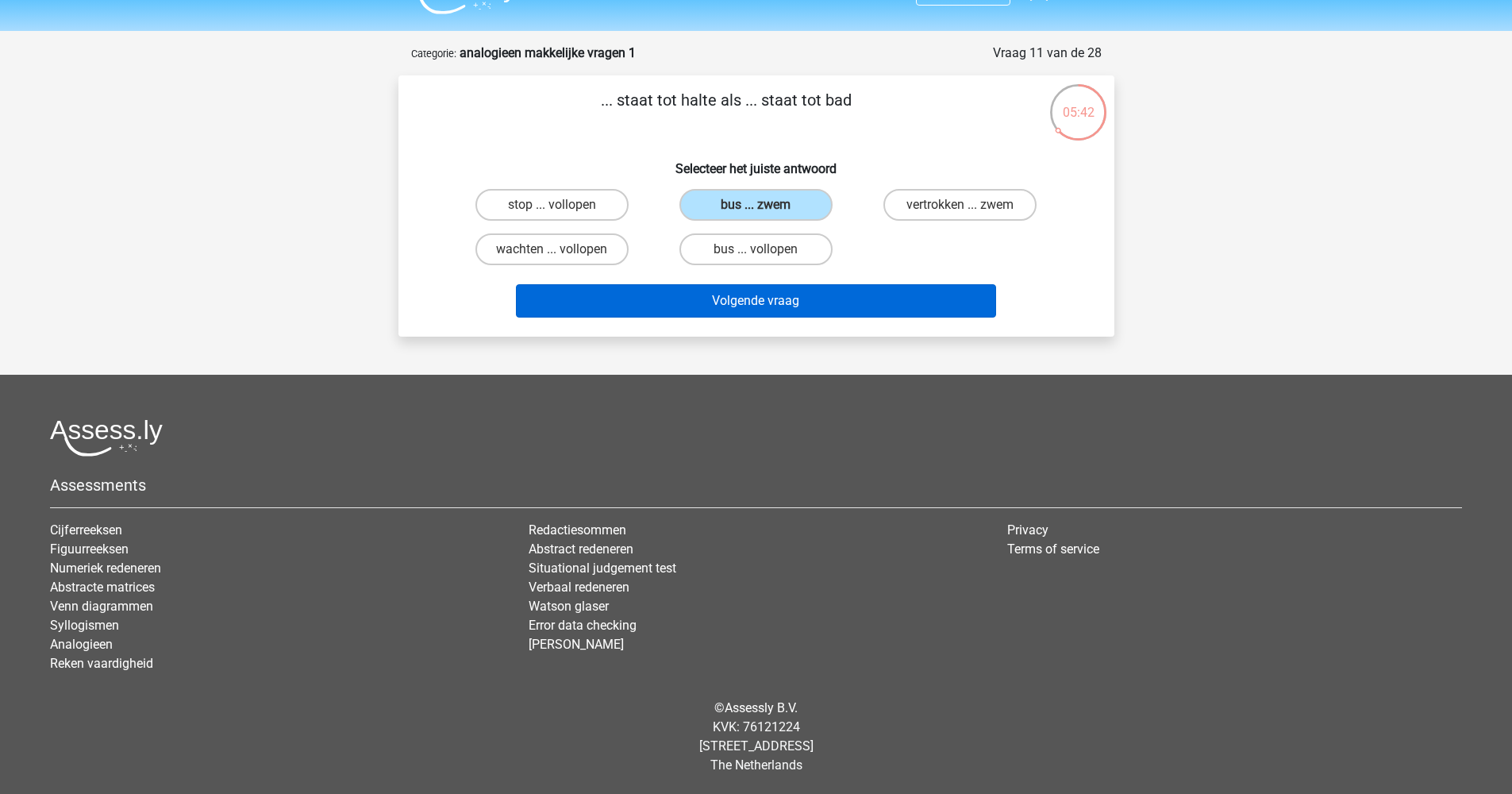
click at [794, 291] on button "Volgende vraag" at bounding box center [755, 300] width 480 height 33
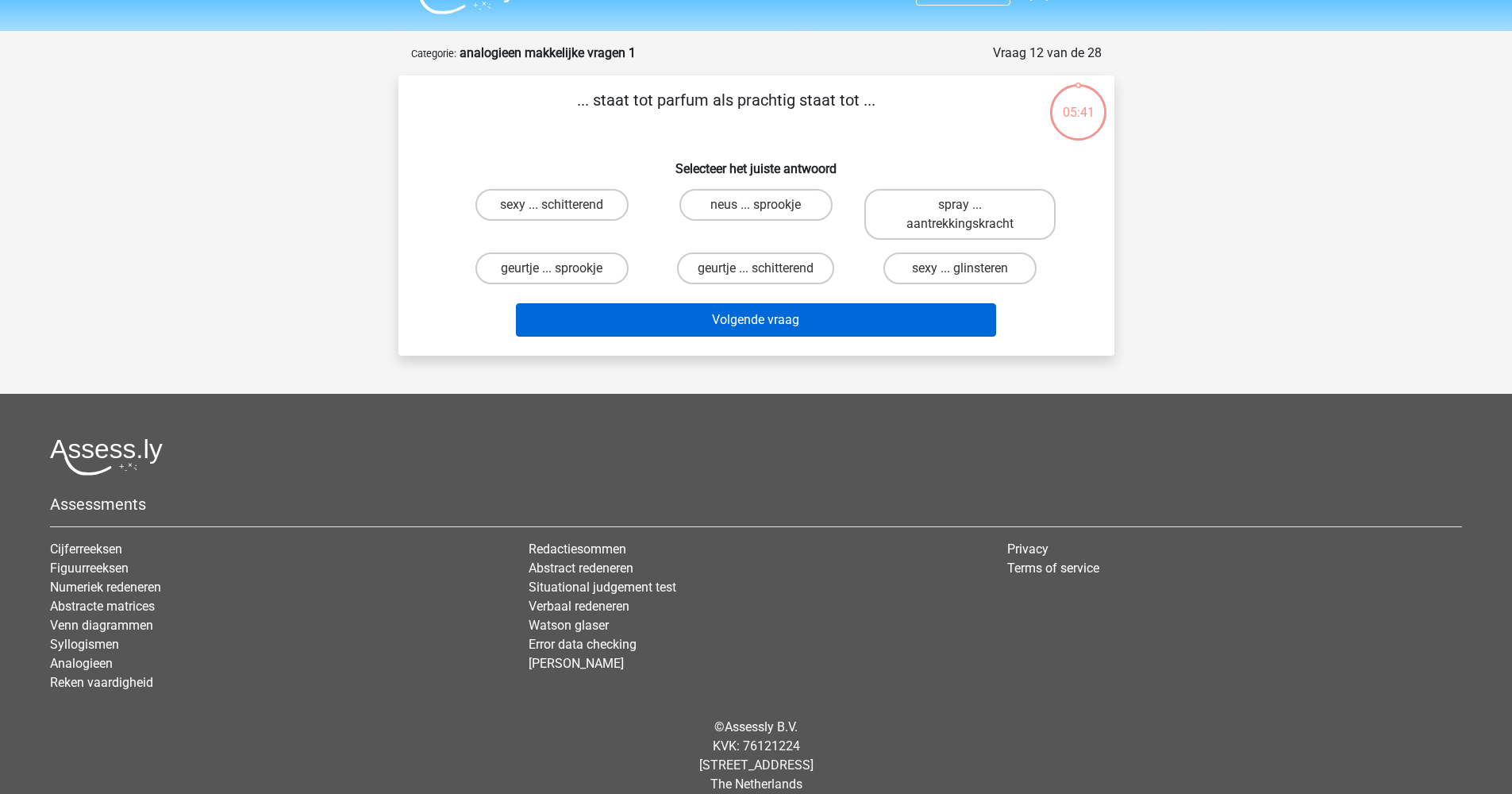
scroll to position [55, 0]
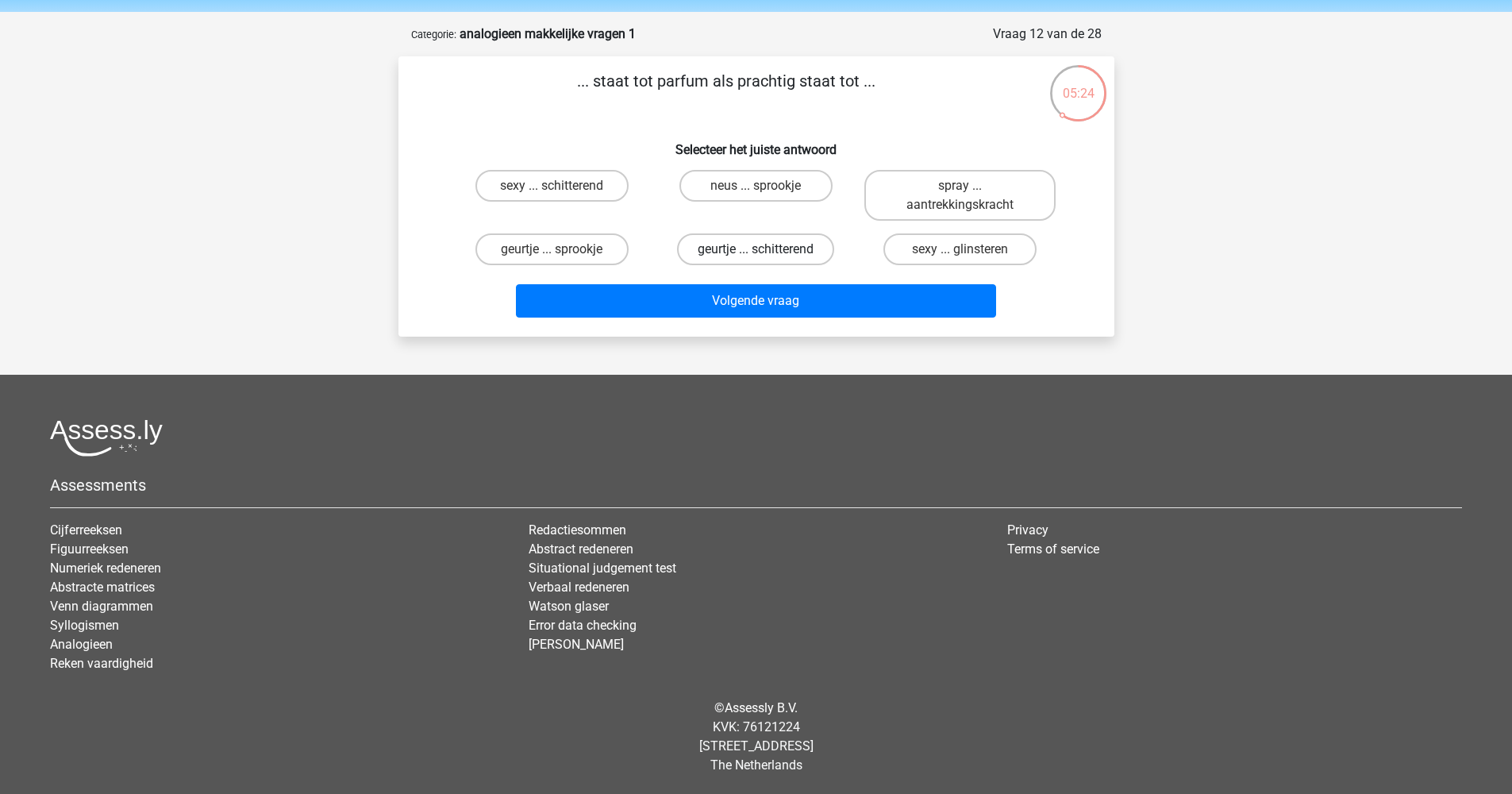
click at [747, 253] on label "geurtje ... schitterend" at bounding box center [755, 250] width 157 height 32
click at [755, 253] on input "geurtje ... schitterend" at bounding box center [760, 254] width 10 height 10
radio input "true"
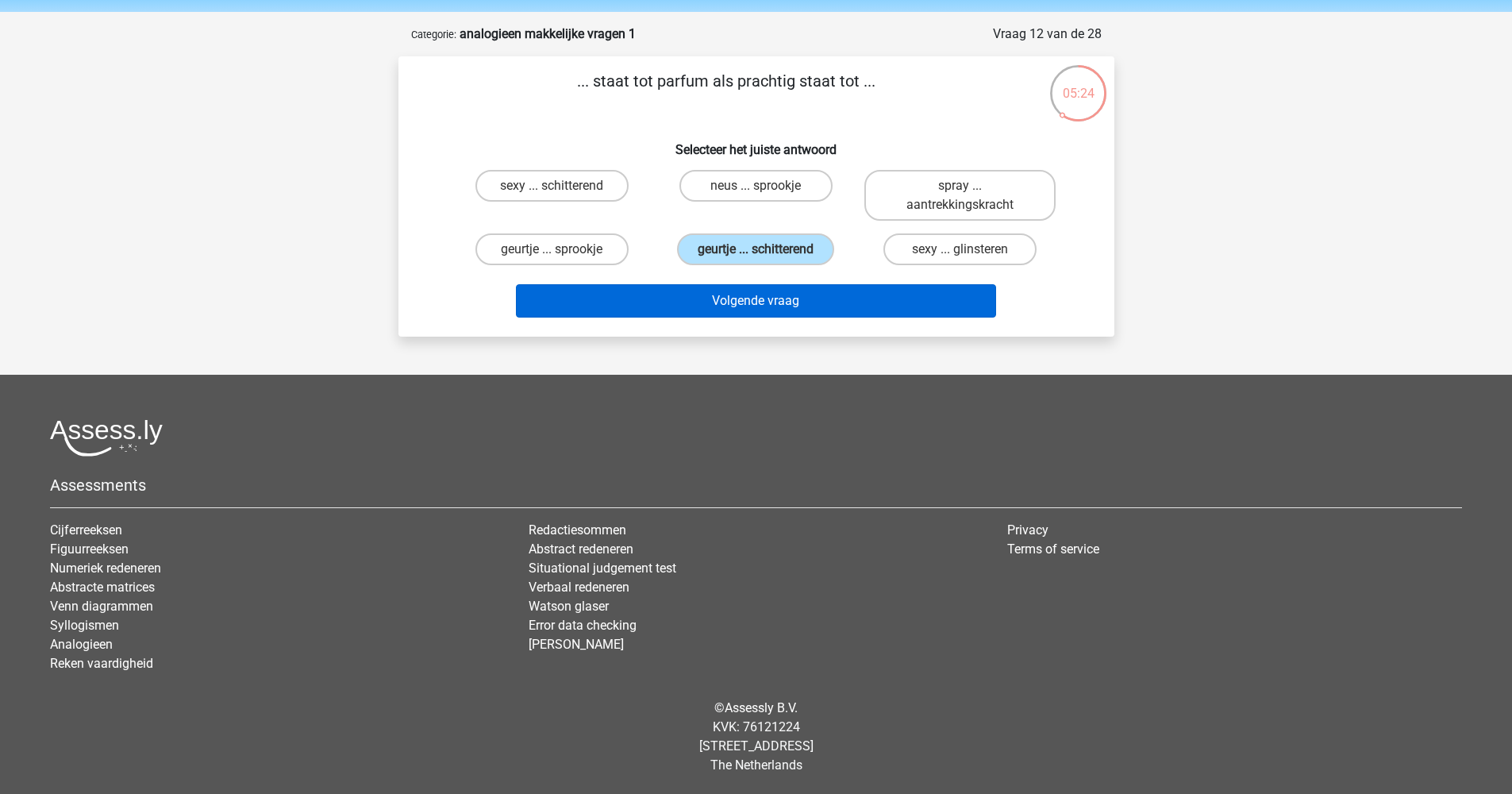
click at [748, 300] on button "Volgende vraag" at bounding box center [755, 300] width 480 height 33
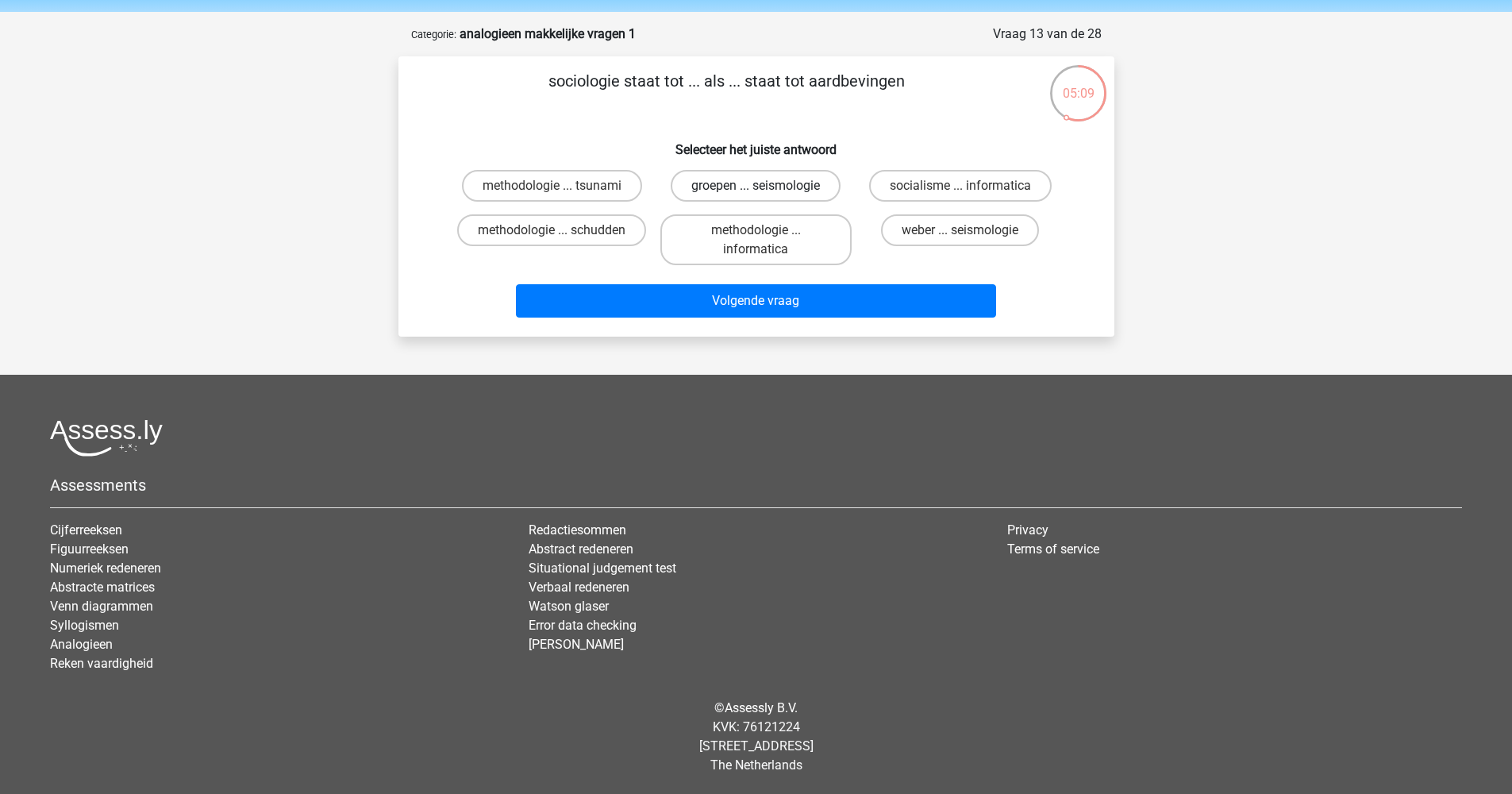
click at [743, 188] on label "groepen ... seismologie" at bounding box center [755, 185] width 169 height 32
click at [755, 188] on input "groepen ... seismologie" at bounding box center [760, 190] width 10 height 10
radio input "true"
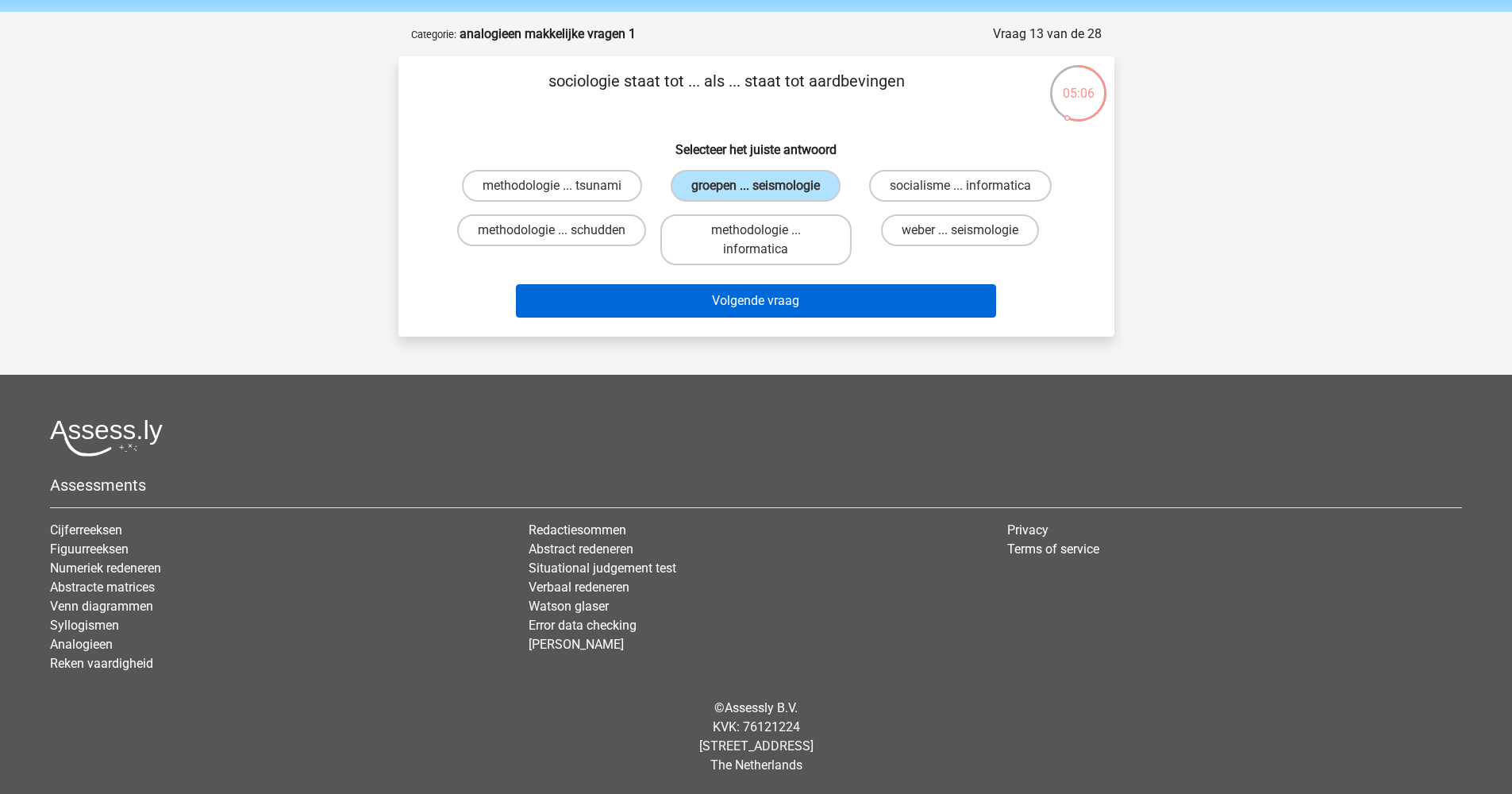
click at [772, 305] on button "Volgende vraag" at bounding box center [755, 300] width 480 height 33
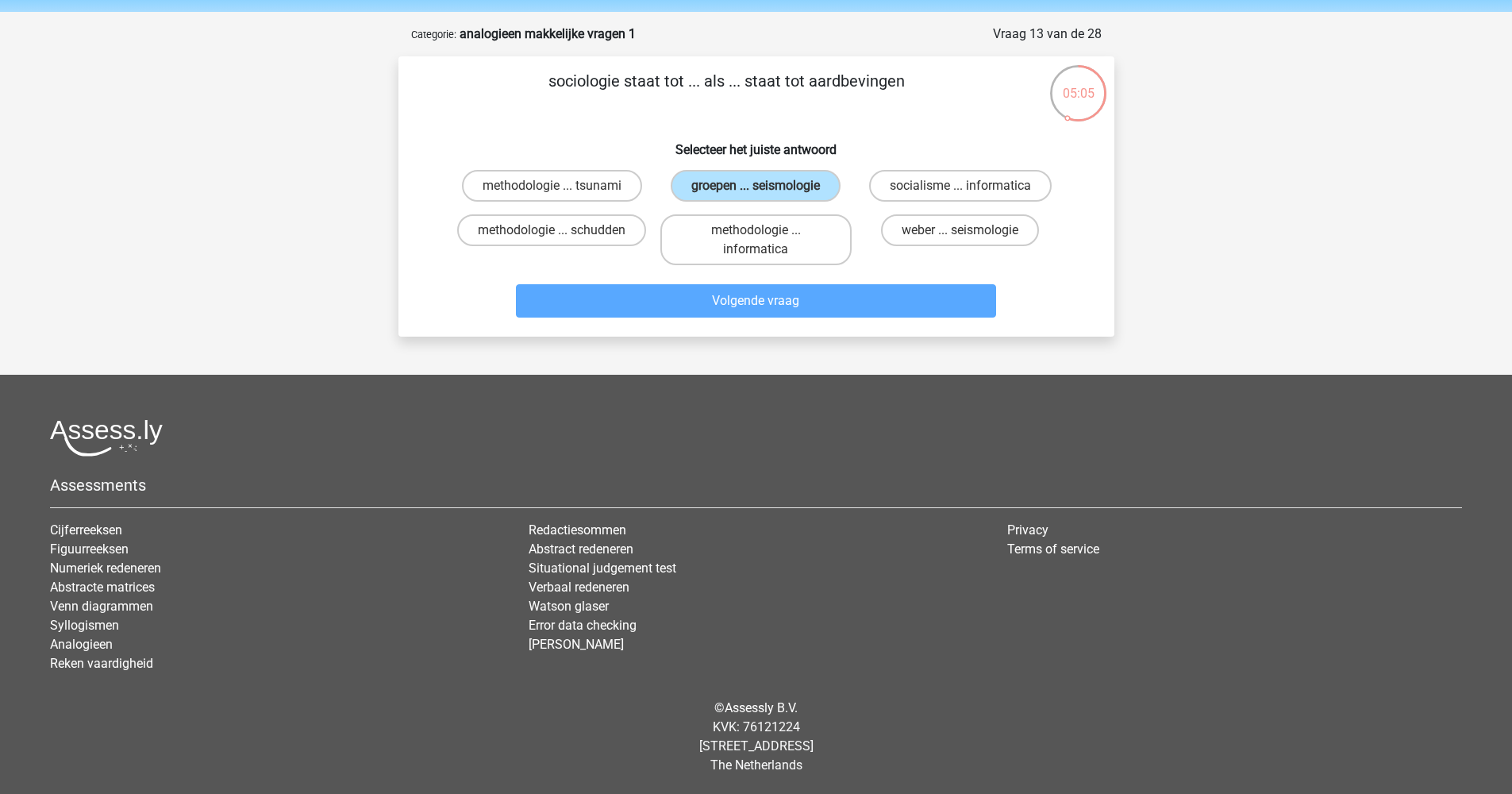
scroll to position [36, 0]
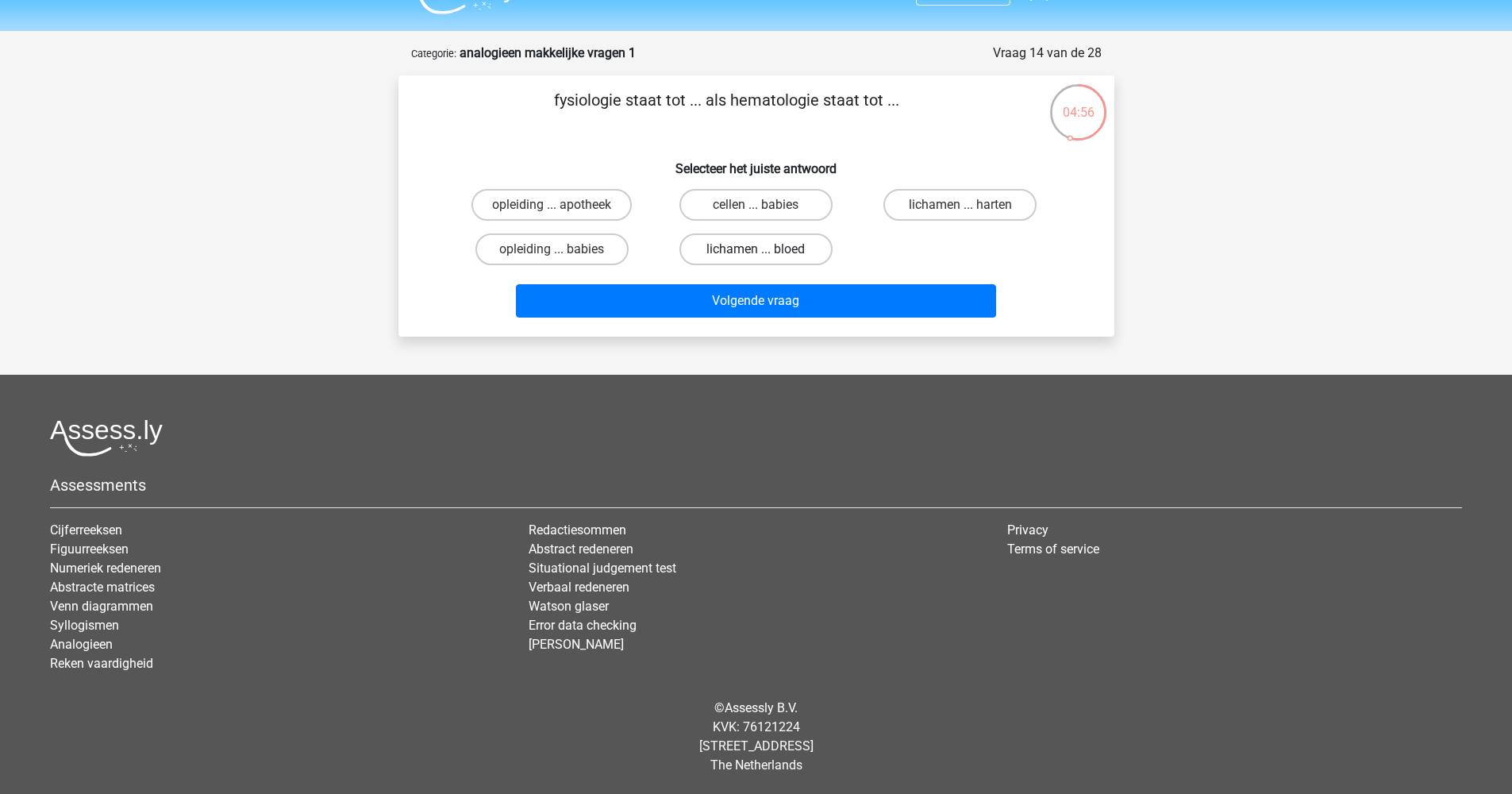
click at [747, 248] on label "lichamen ... bloed" at bounding box center [756, 250] width 153 height 32
click at [755, 249] on input "lichamen ... bloed" at bounding box center [760, 254] width 10 height 10
radio input "true"
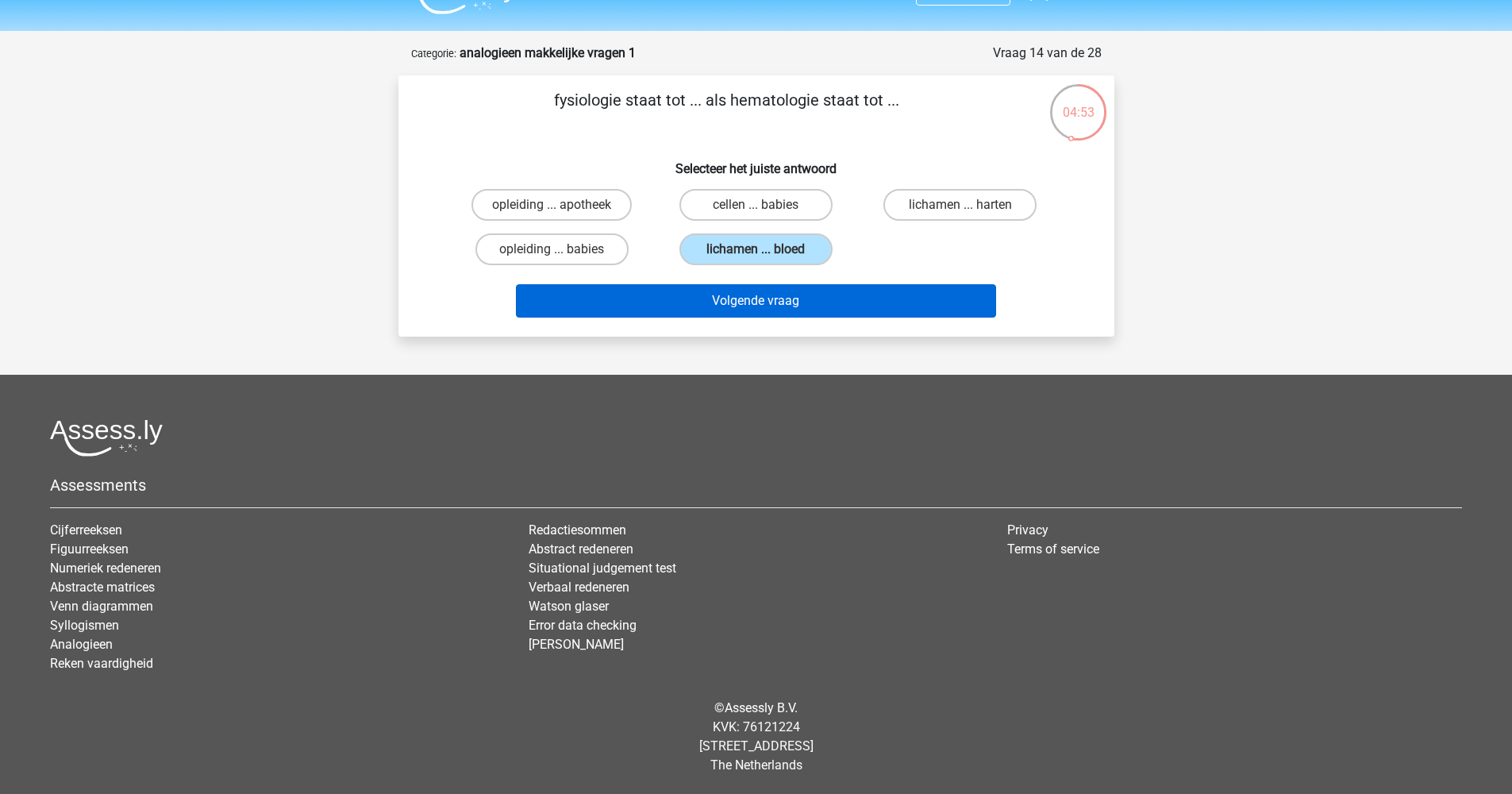
click at [736, 308] on button "Volgende vraag" at bounding box center [755, 300] width 480 height 33
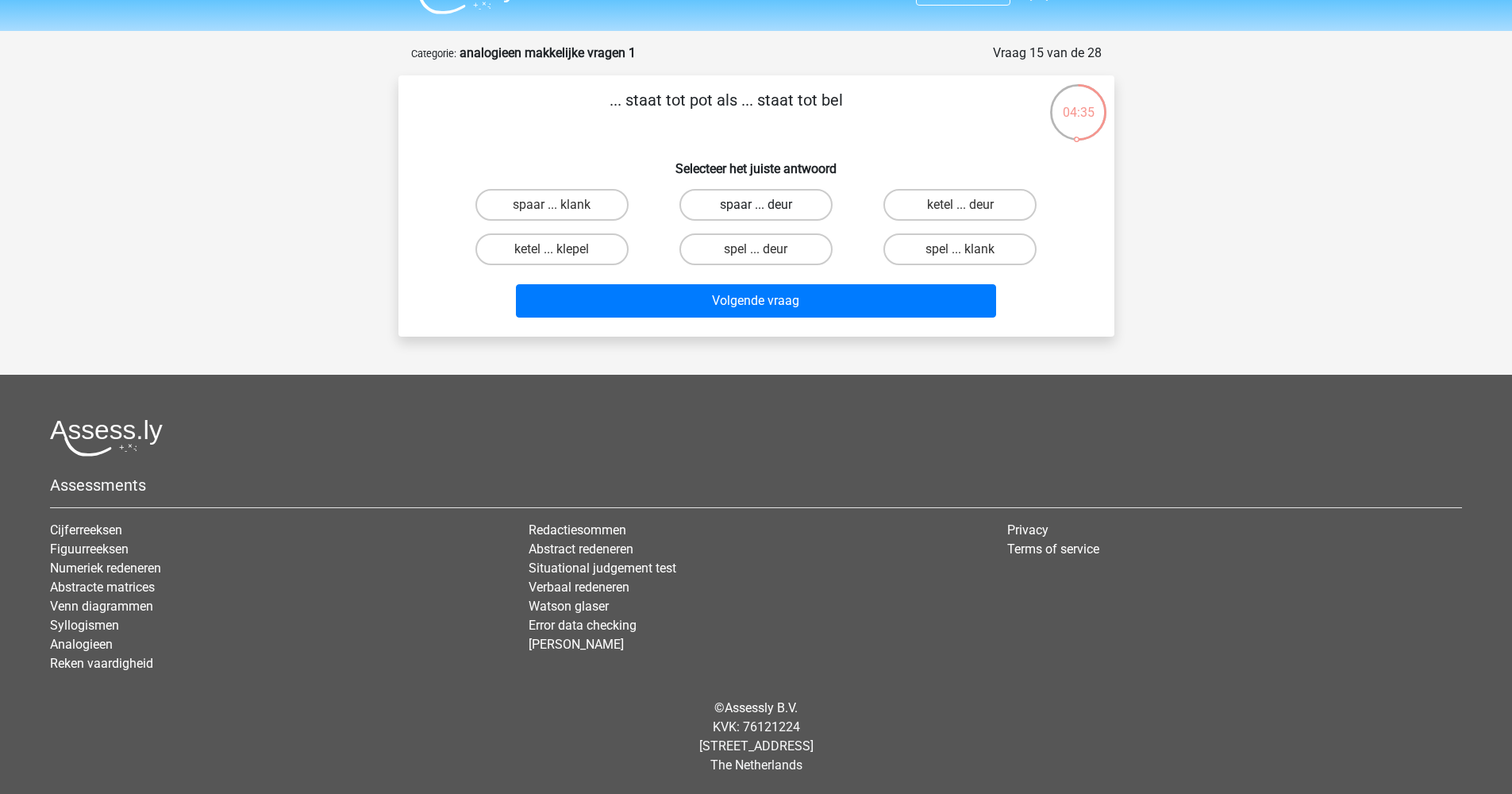
click at [802, 204] on label "spaar ... deur" at bounding box center [756, 205] width 153 height 32
click at [765, 204] on input "spaar ... deur" at bounding box center [760, 209] width 10 height 10
radio input "true"
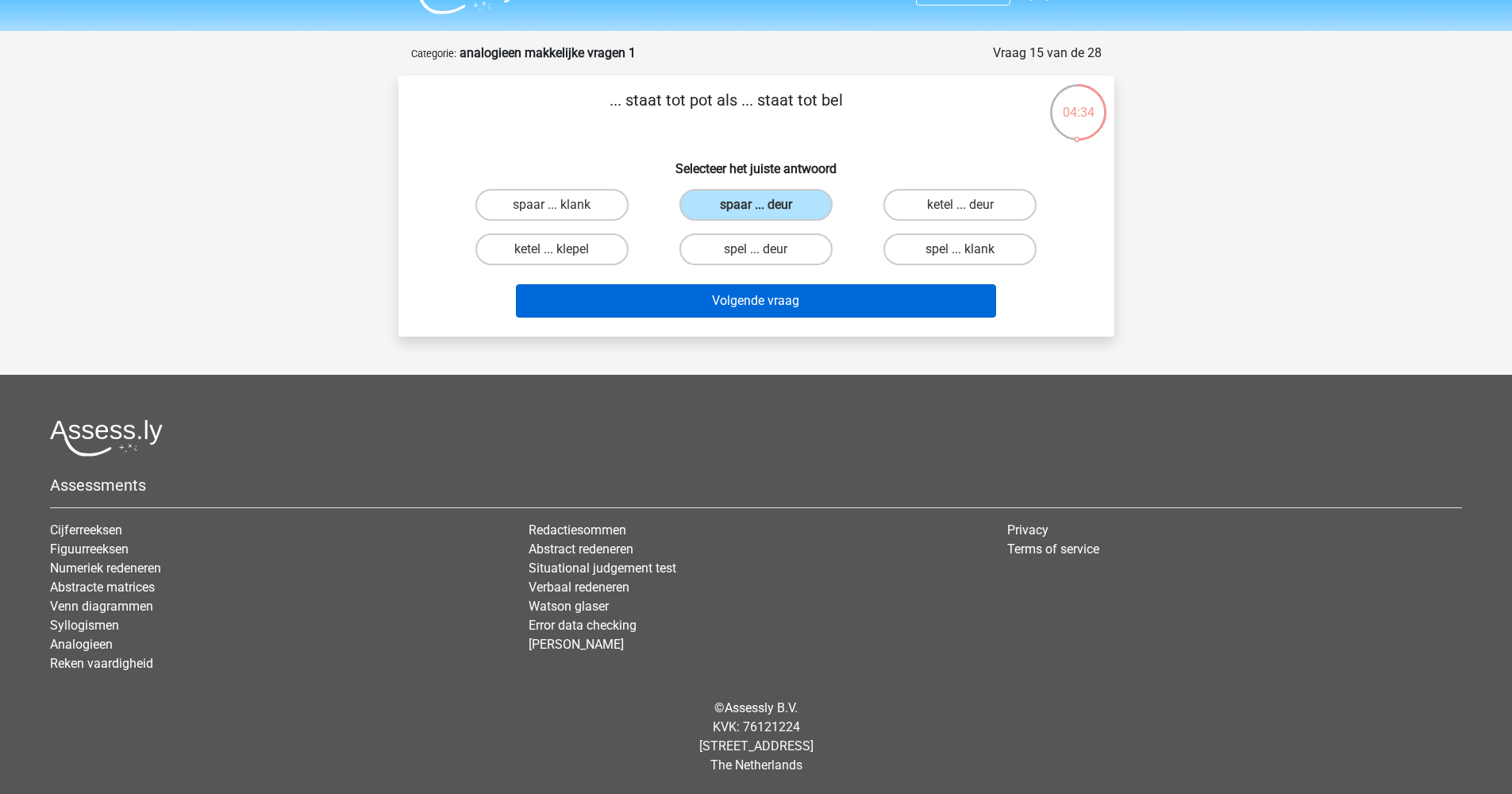
click at [806, 310] on button "Volgende vraag" at bounding box center [755, 300] width 480 height 33
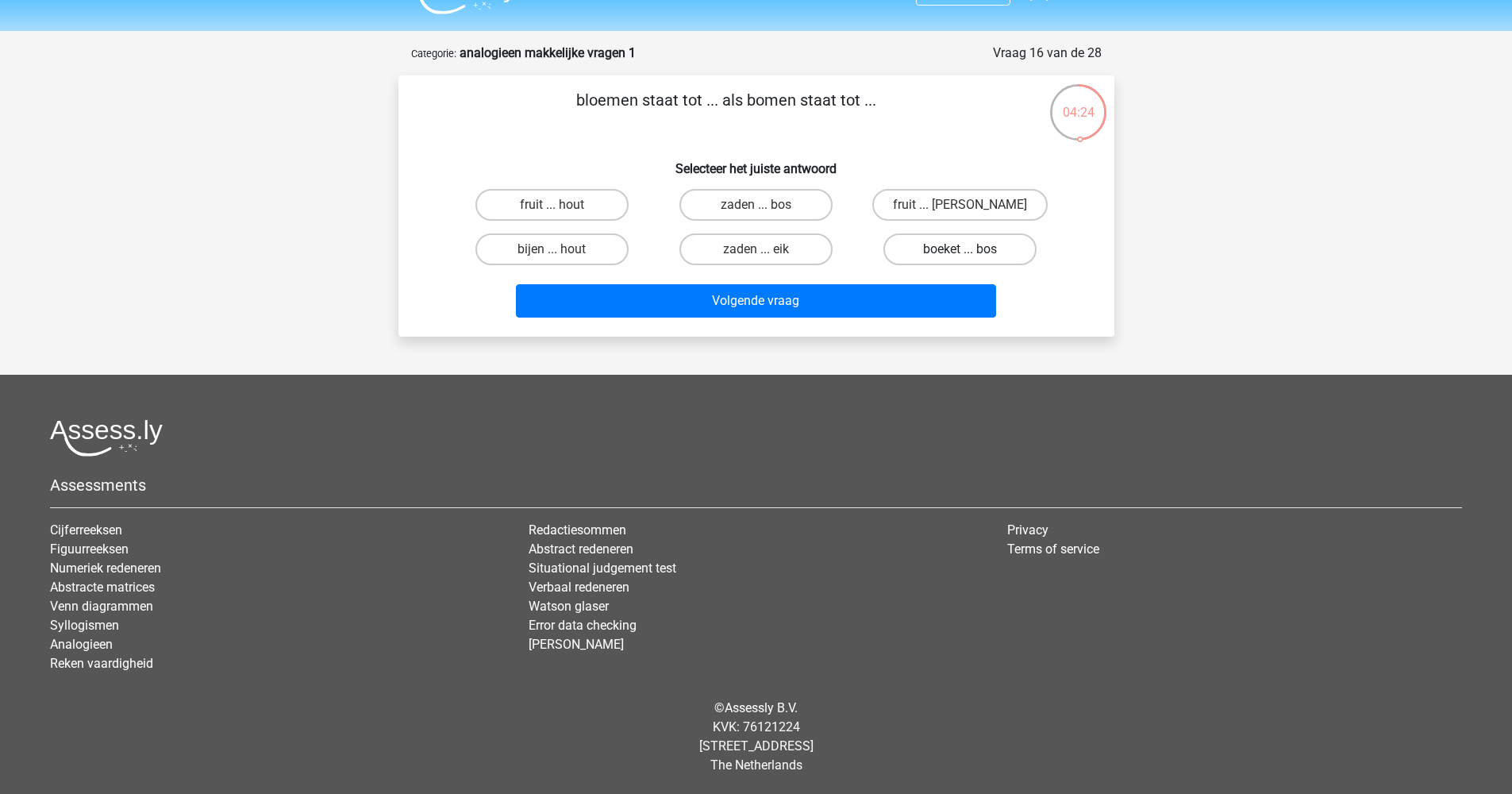
click at [956, 256] on label "boeket ... bos" at bounding box center [960, 250] width 153 height 32
click at [960, 256] on input "boeket ... bos" at bounding box center [965, 254] width 10 height 10
radio input "true"
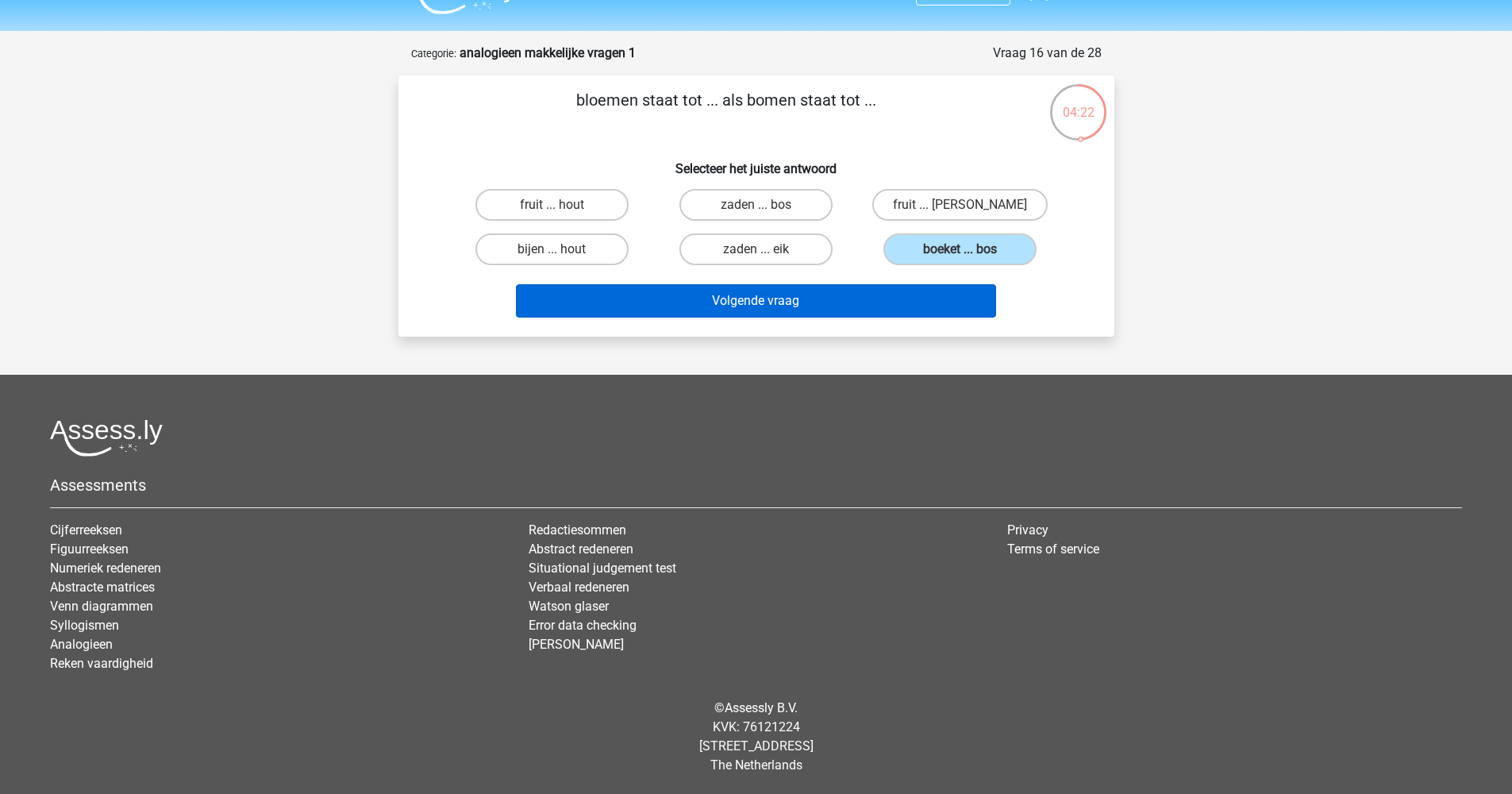
click at [788, 308] on button "Volgende vraag" at bounding box center [755, 300] width 480 height 33
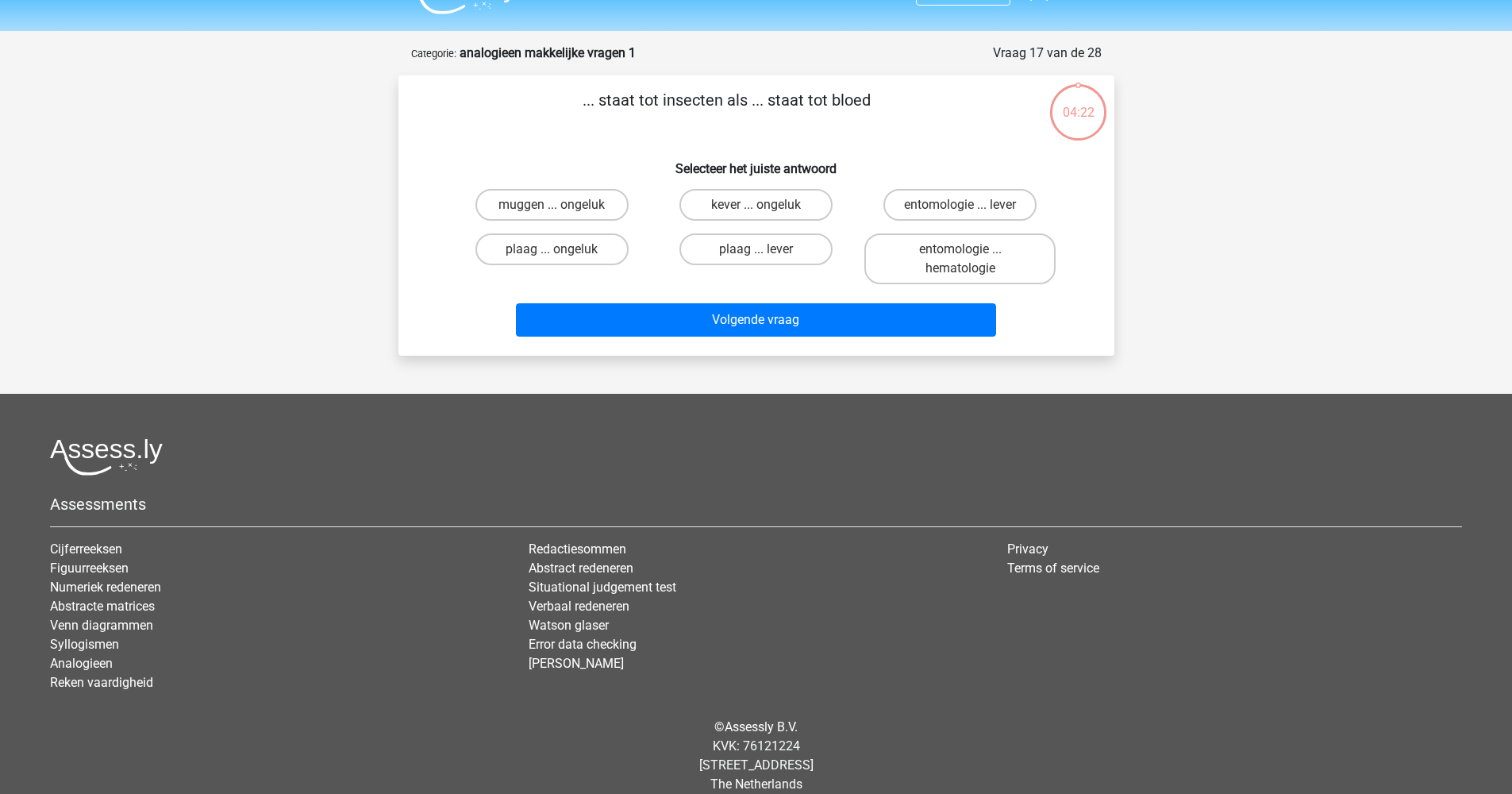
scroll to position [55, 0]
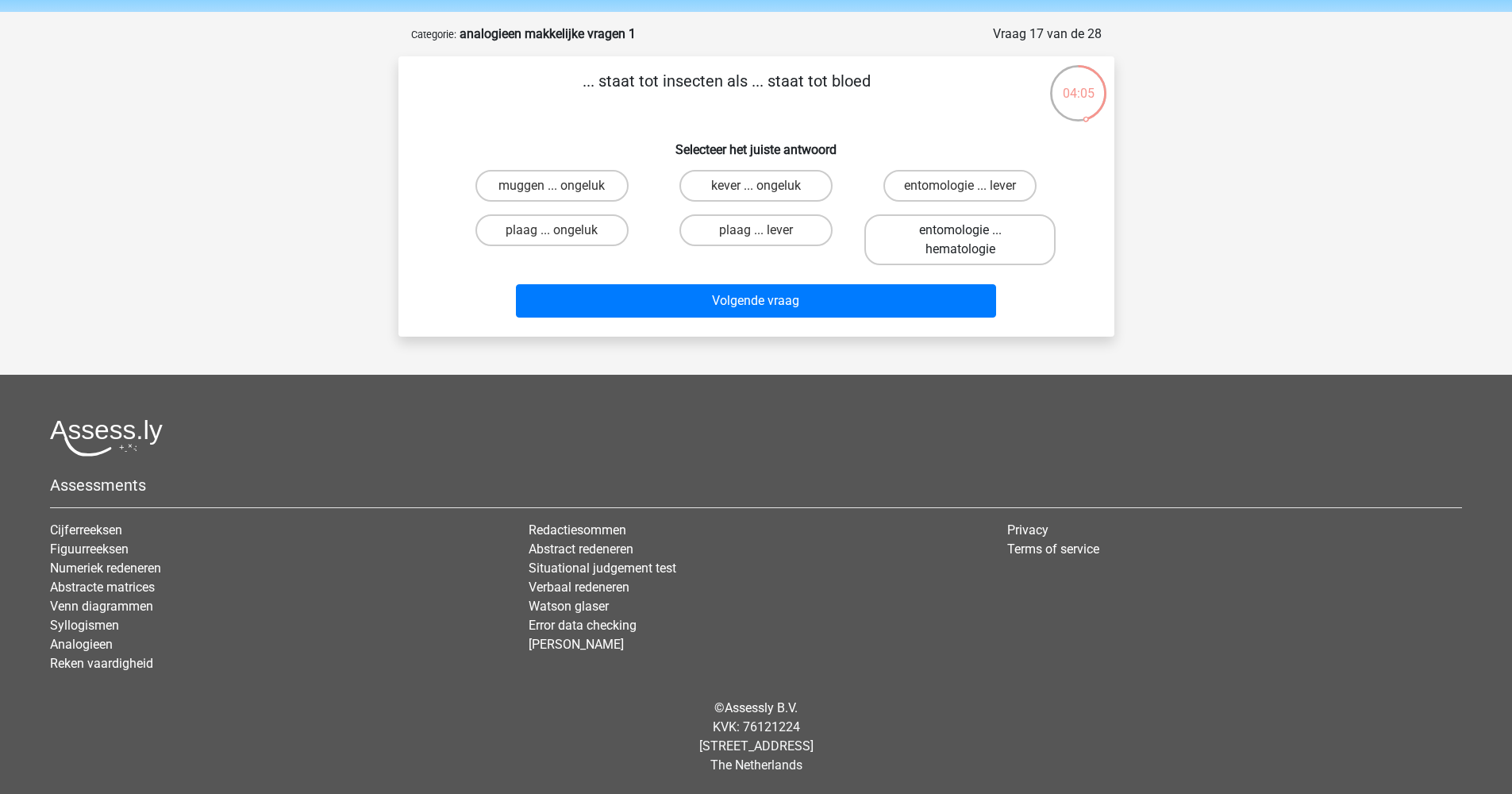
click at [927, 245] on label "entomologie ... hematologie" at bounding box center [959, 239] width 191 height 51
click at [960, 240] on input "entomologie ... hematologie" at bounding box center [965, 235] width 10 height 10
radio input "true"
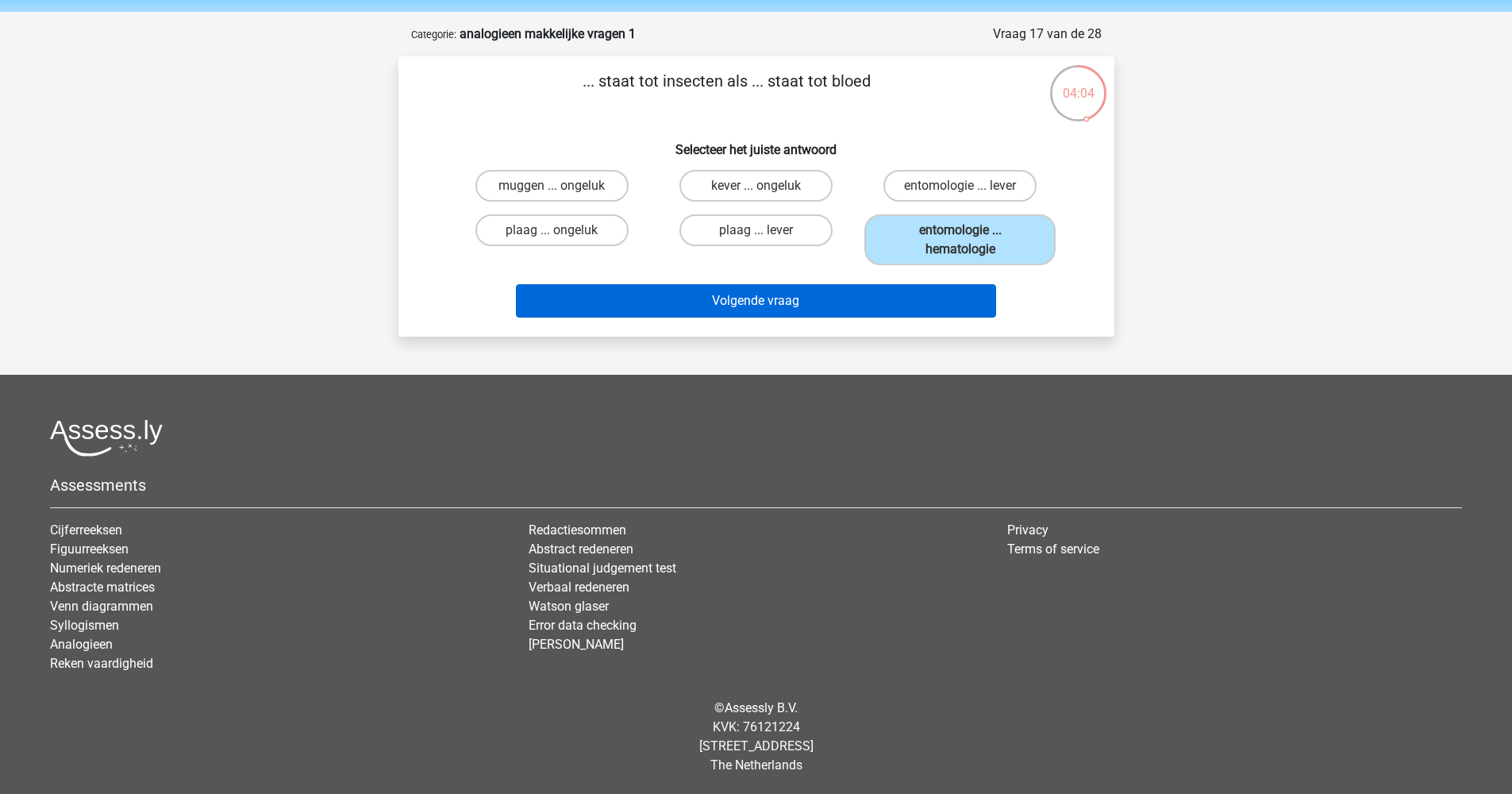
click at [868, 297] on button "Volgende vraag" at bounding box center [755, 300] width 480 height 33
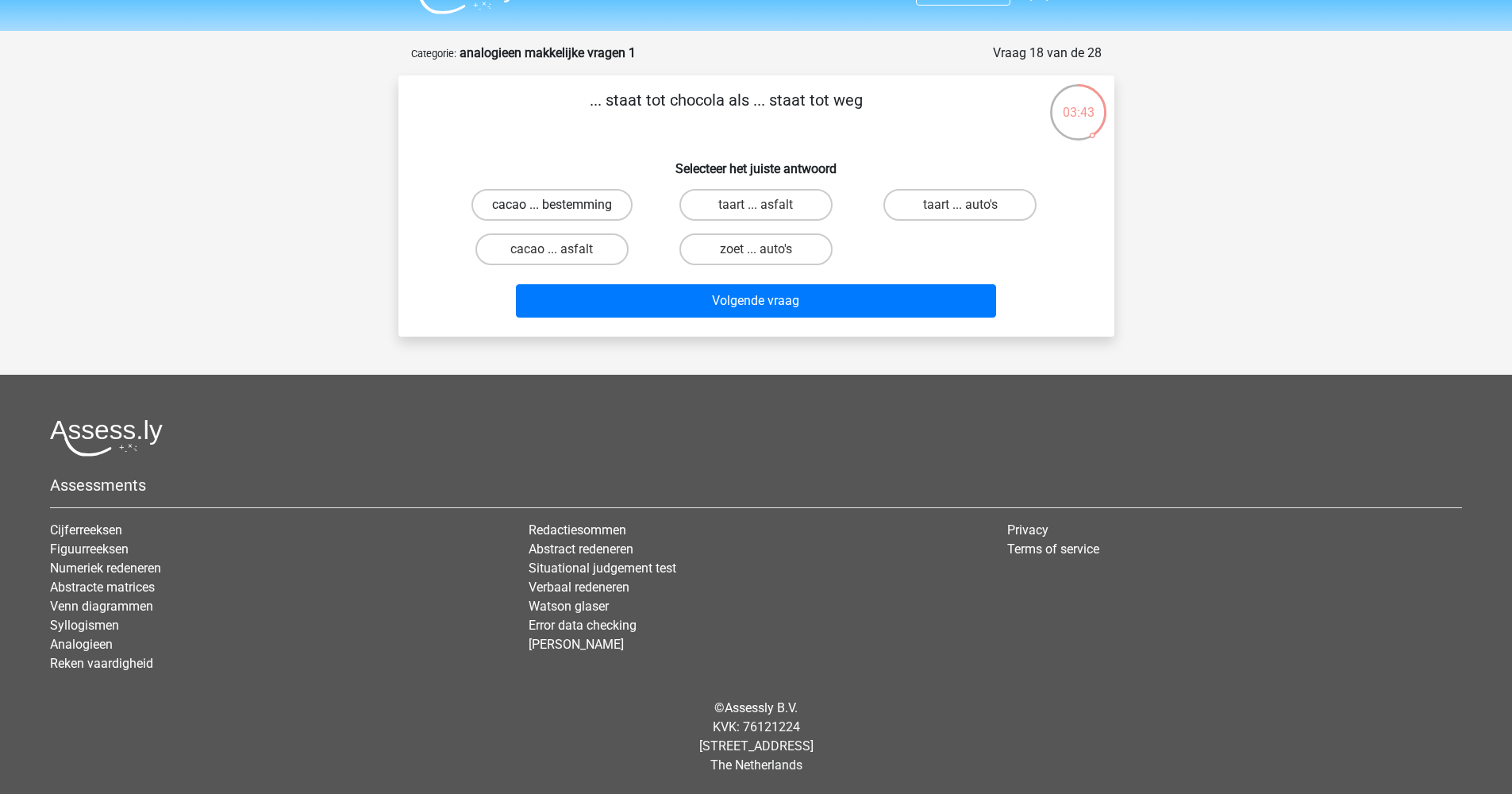
click at [544, 203] on label "cacao ... bestemming" at bounding box center [552, 205] width 161 height 32
click at [552, 204] on input "cacao ... bestemming" at bounding box center [556, 209] width 10 height 10
radio input "true"
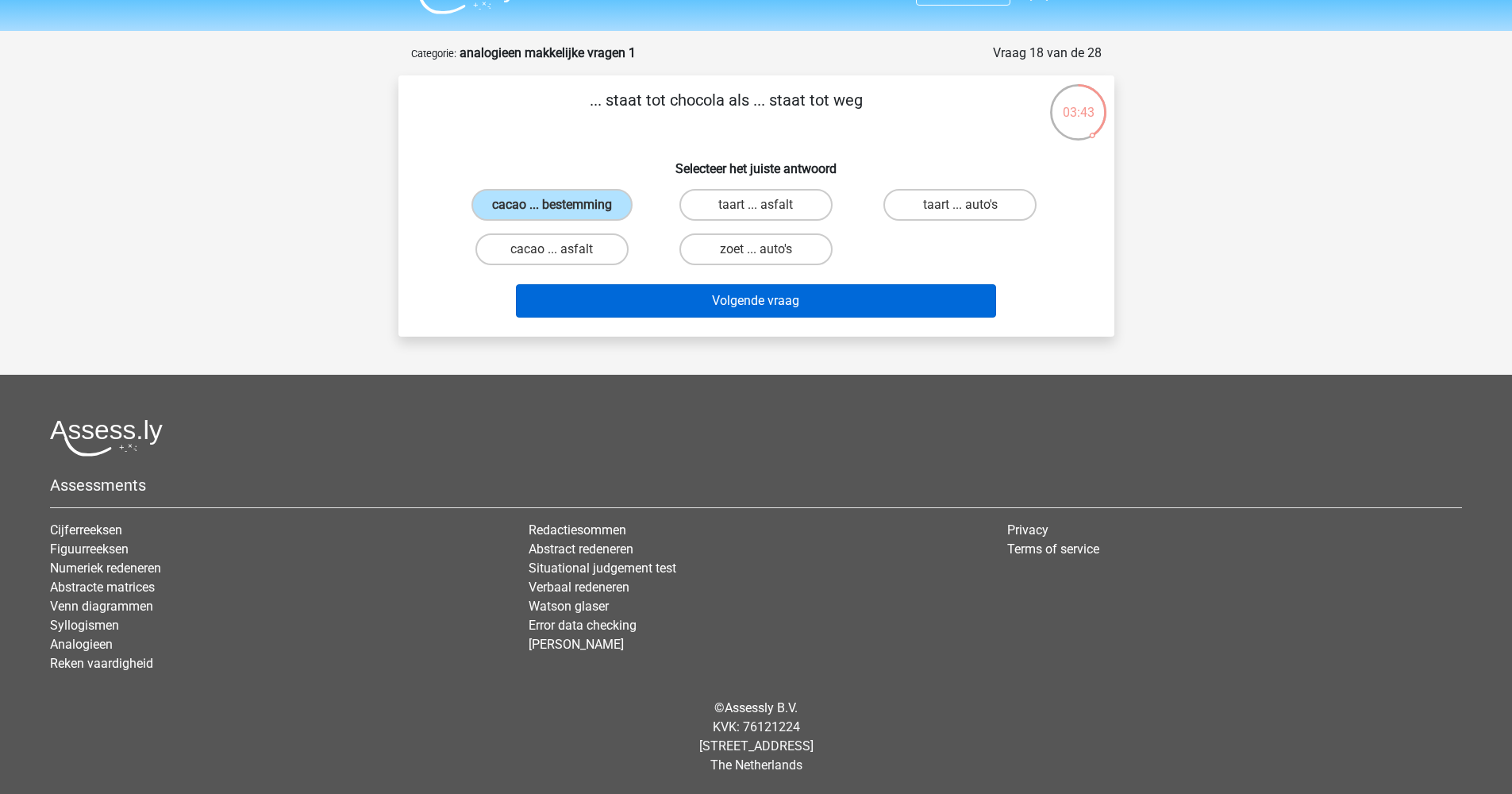
click at [739, 308] on button "Volgende vraag" at bounding box center [755, 300] width 480 height 33
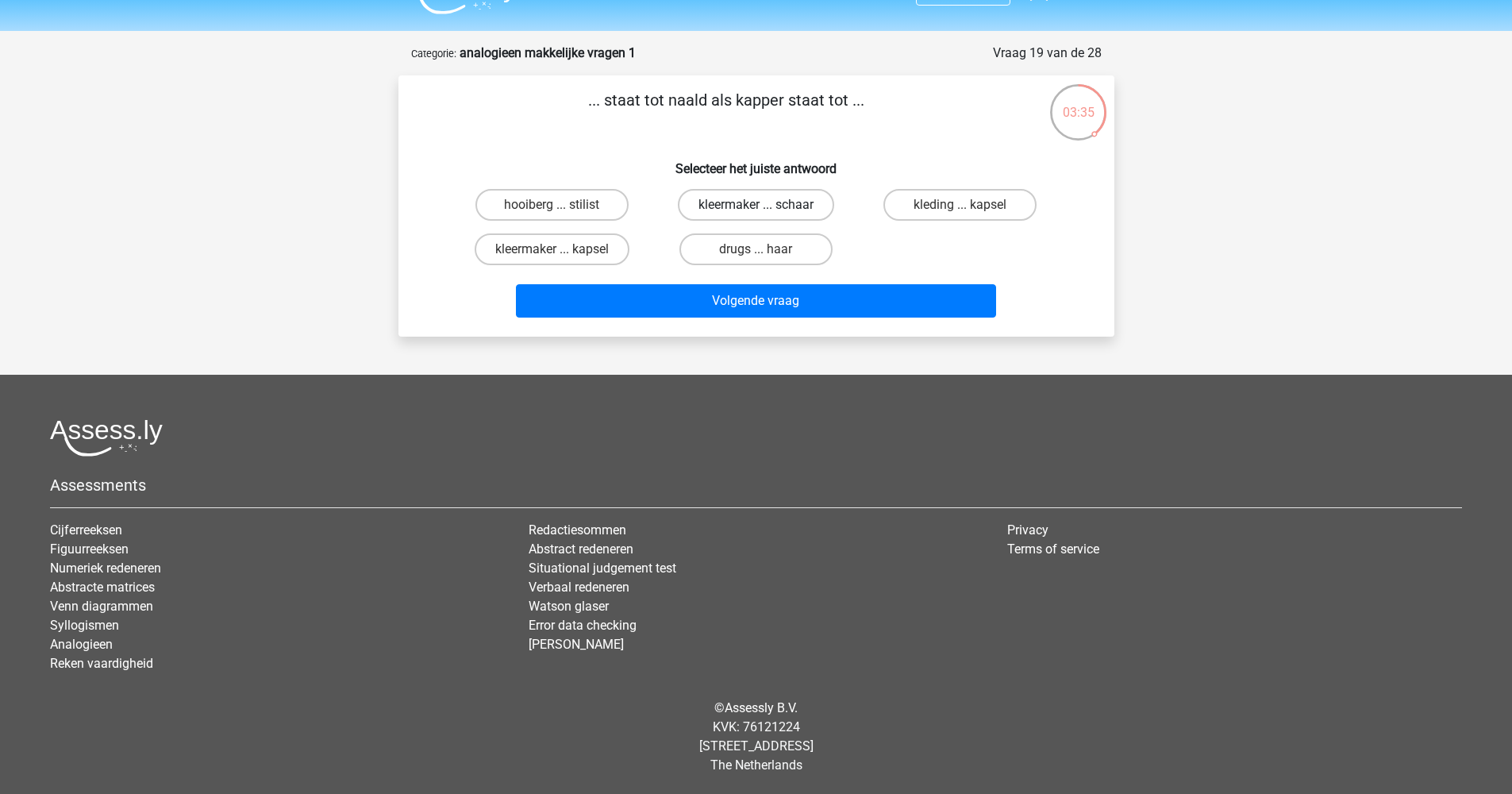
click at [731, 209] on label "kleermaker ... schaar" at bounding box center [755, 205] width 156 height 32
click at [755, 209] on input "kleermaker ... schaar" at bounding box center [760, 209] width 10 height 10
radio input "true"
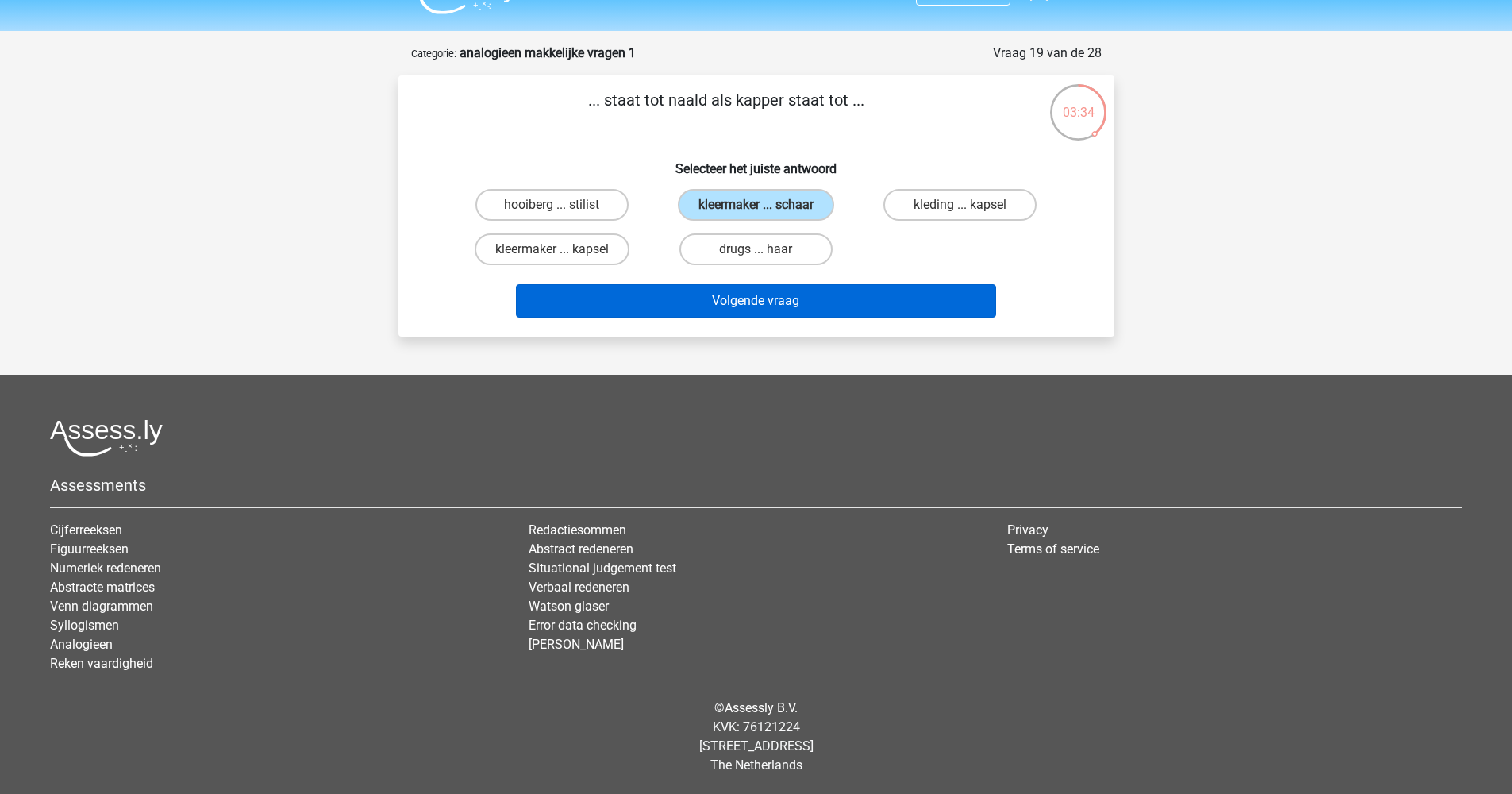
click at [749, 298] on button "Volgende vraag" at bounding box center [755, 300] width 480 height 33
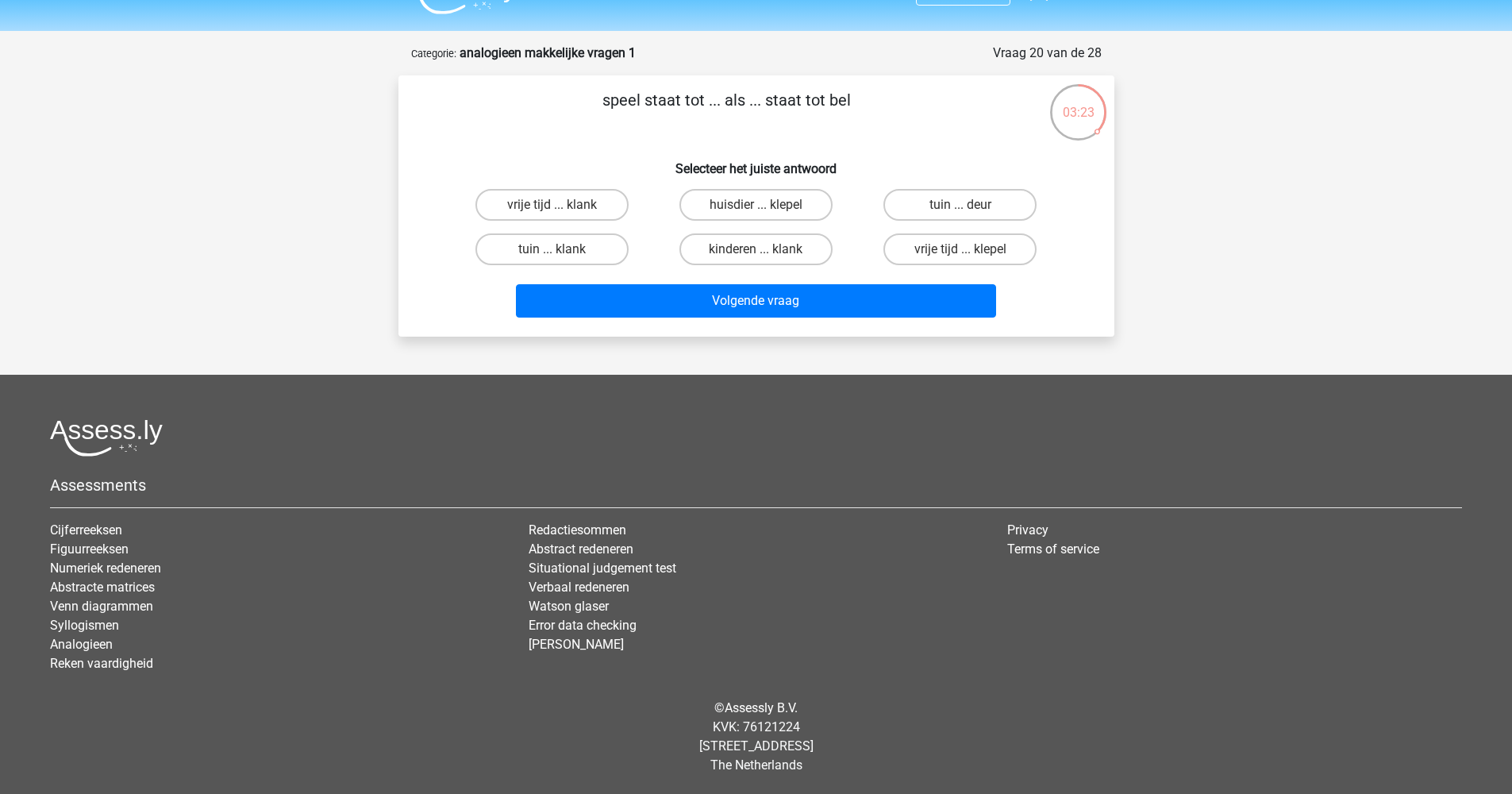
click at [960, 213] on input "tuin ... deur" at bounding box center [965, 209] width 10 height 10
radio input "true"
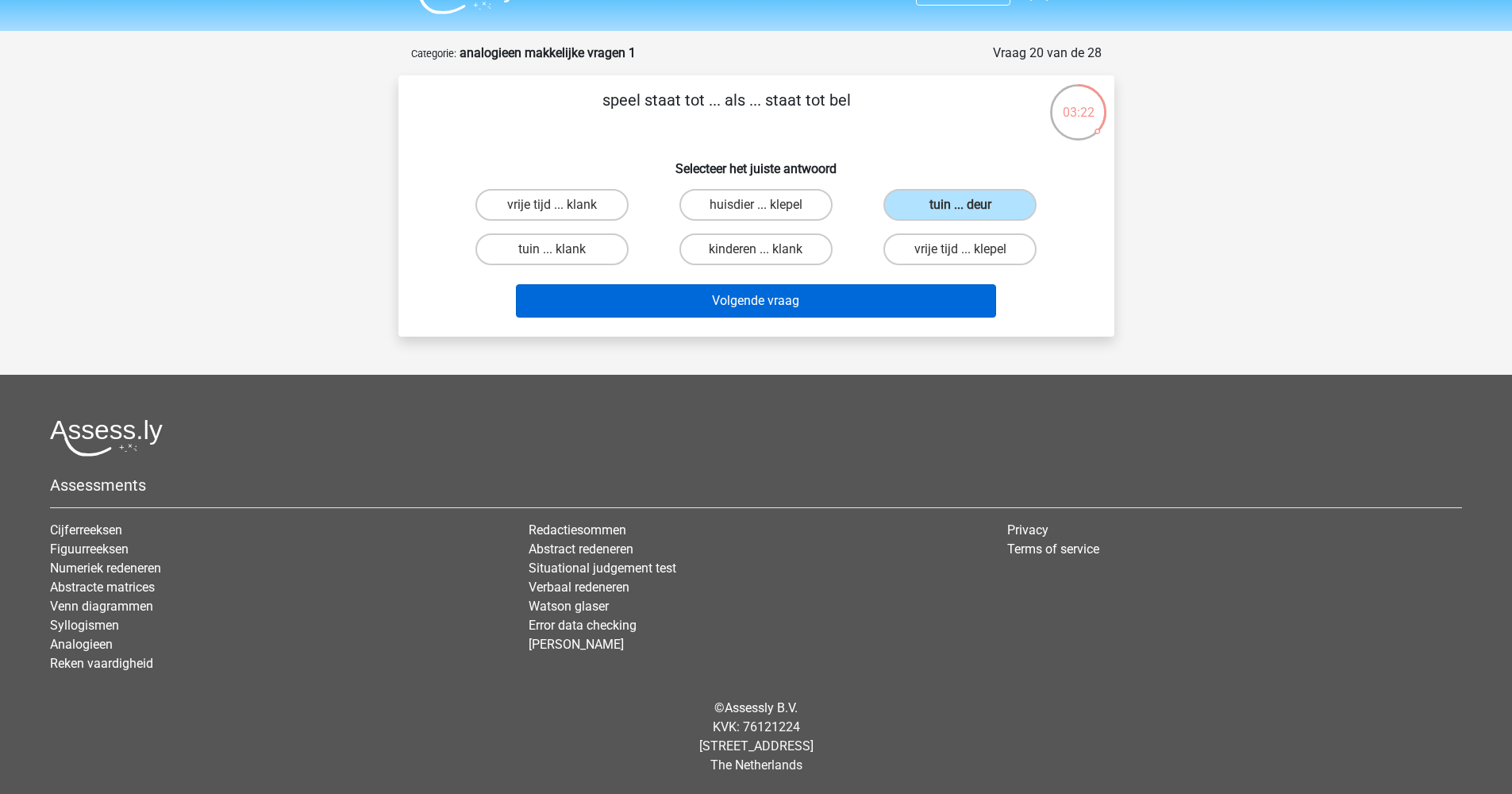
click at [797, 300] on button "Volgende vraag" at bounding box center [755, 300] width 480 height 33
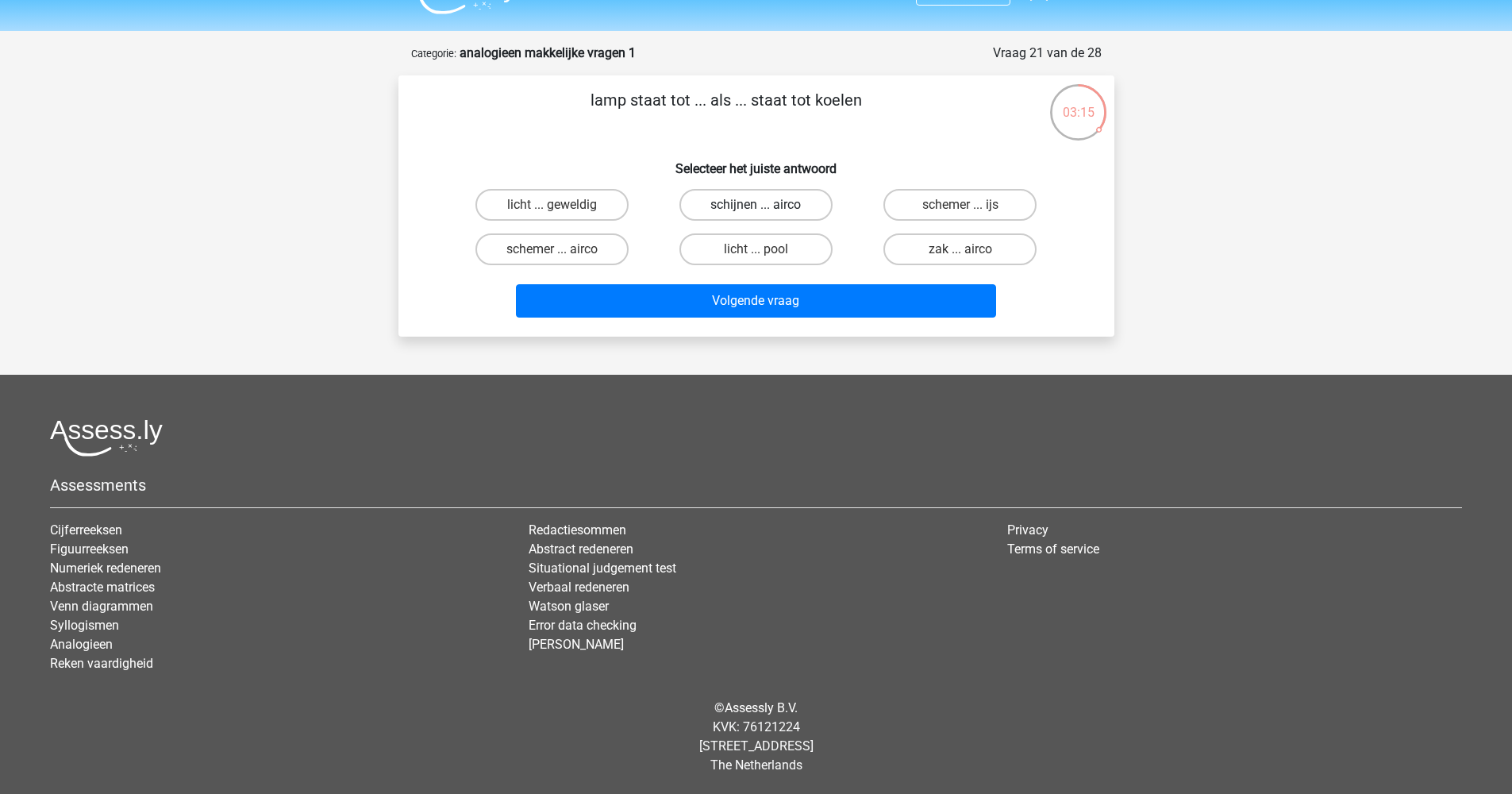
click at [730, 206] on label "schijnen ... airco" at bounding box center [756, 205] width 153 height 32
click at [755, 206] on input "schijnen ... airco" at bounding box center [760, 209] width 10 height 10
radio input "true"
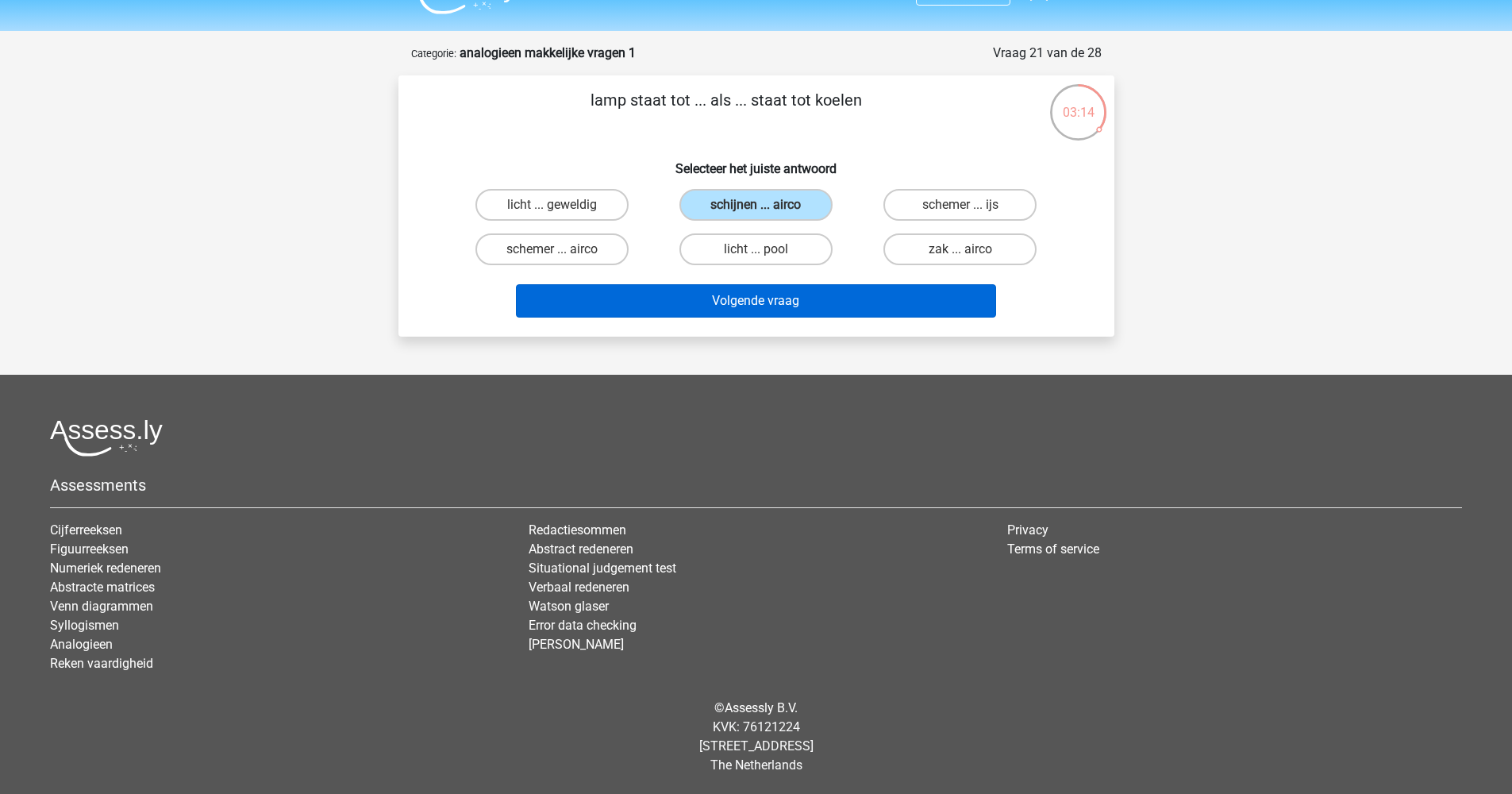
click at [747, 300] on button "Volgende vraag" at bounding box center [755, 300] width 480 height 33
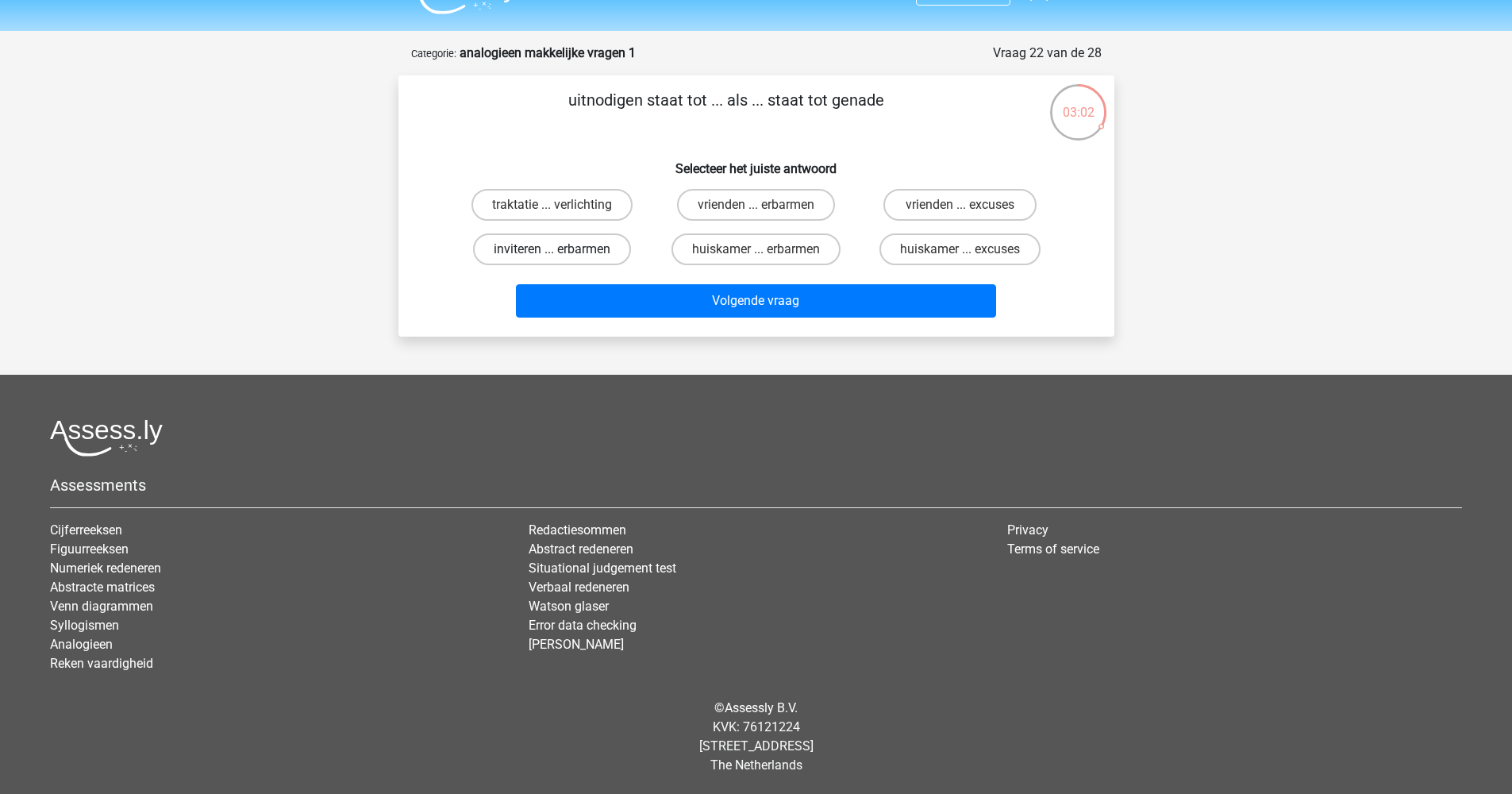
click at [572, 258] on label "inviteren ... erbarmen" at bounding box center [552, 250] width 158 height 32
click at [562, 258] on input "inviteren ... erbarmen" at bounding box center [556, 254] width 10 height 10
radio input "true"
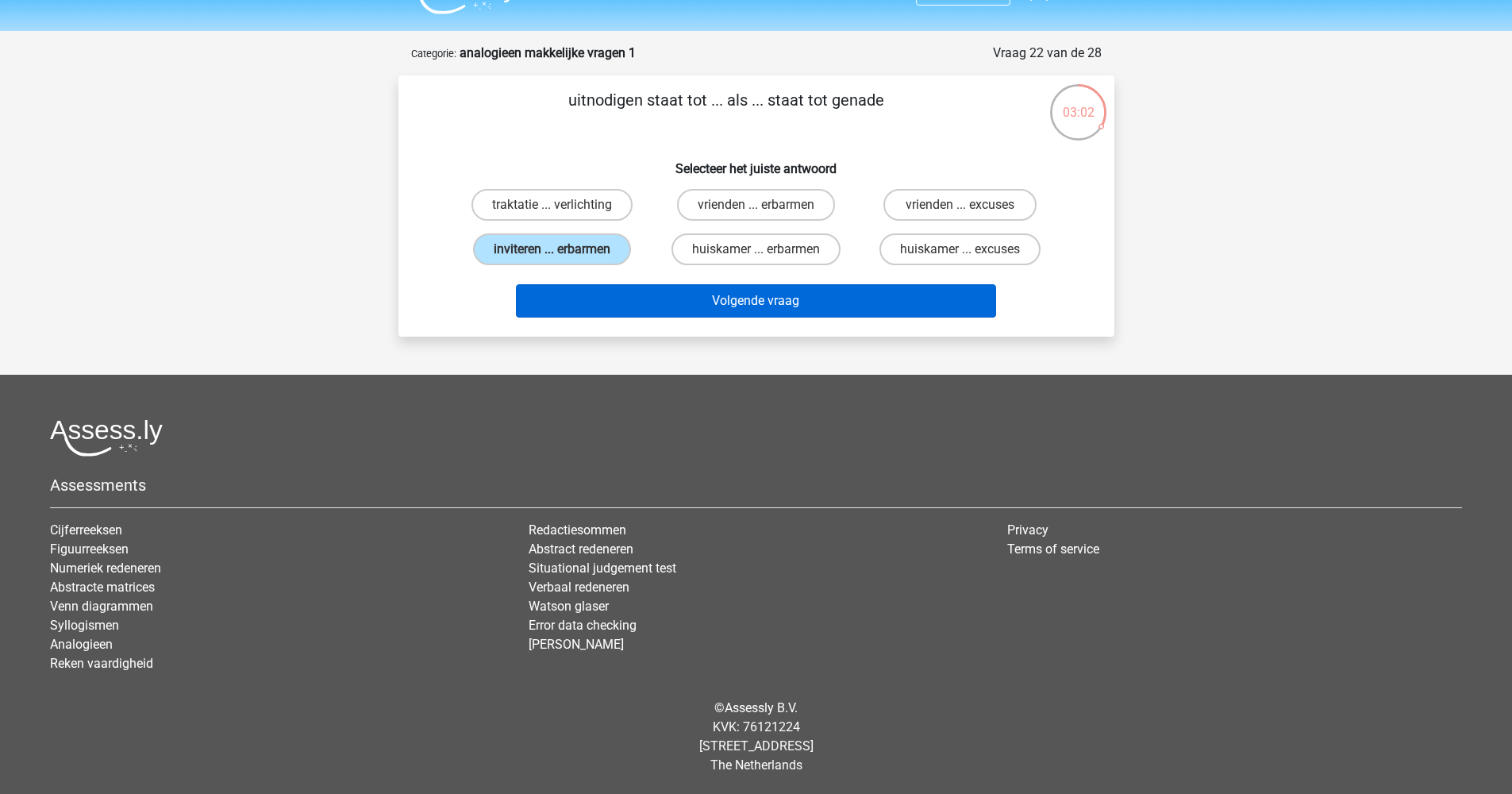
click at [701, 293] on button "Volgende vraag" at bounding box center [755, 300] width 480 height 33
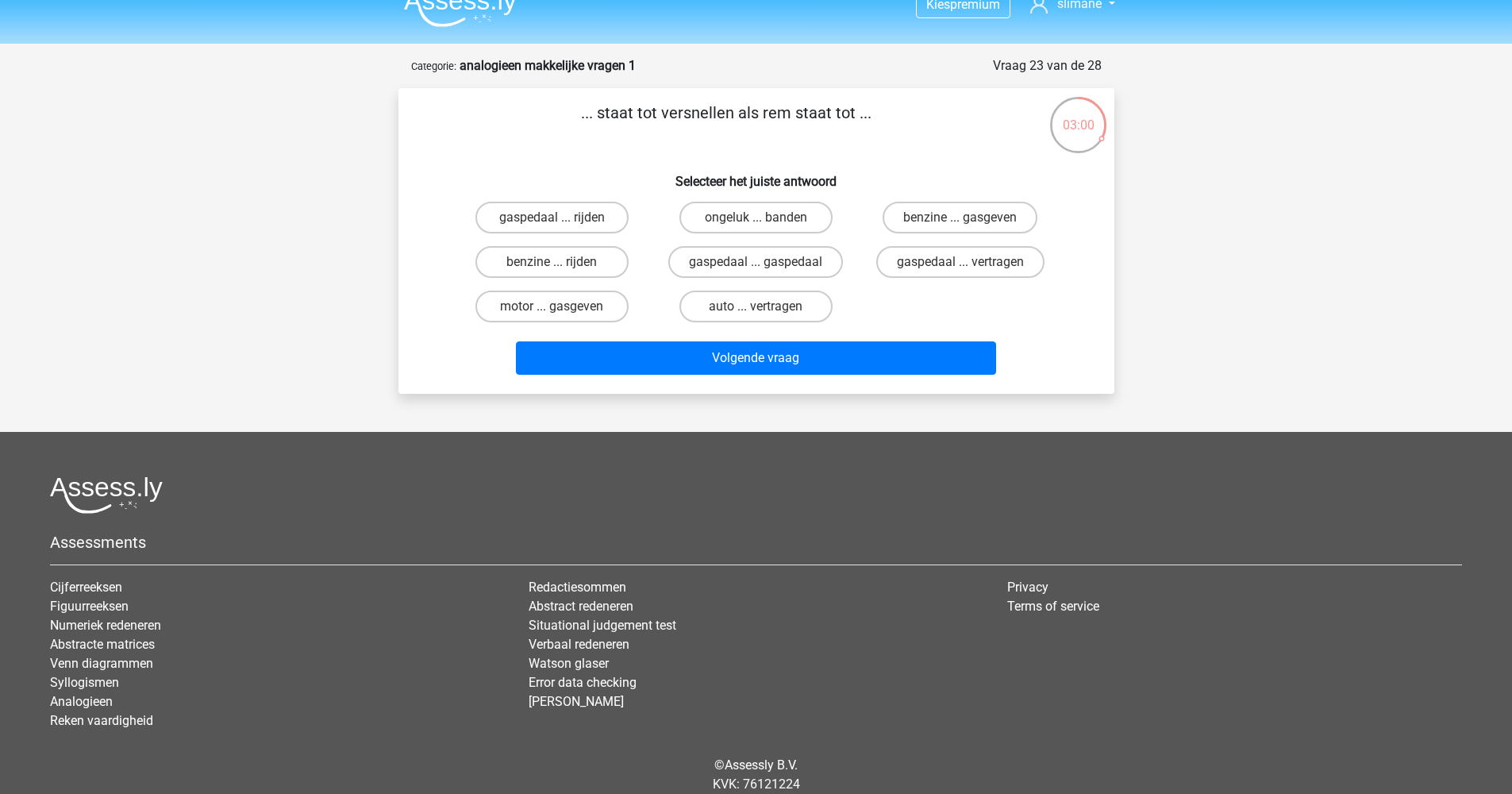
scroll to position [2, 0]
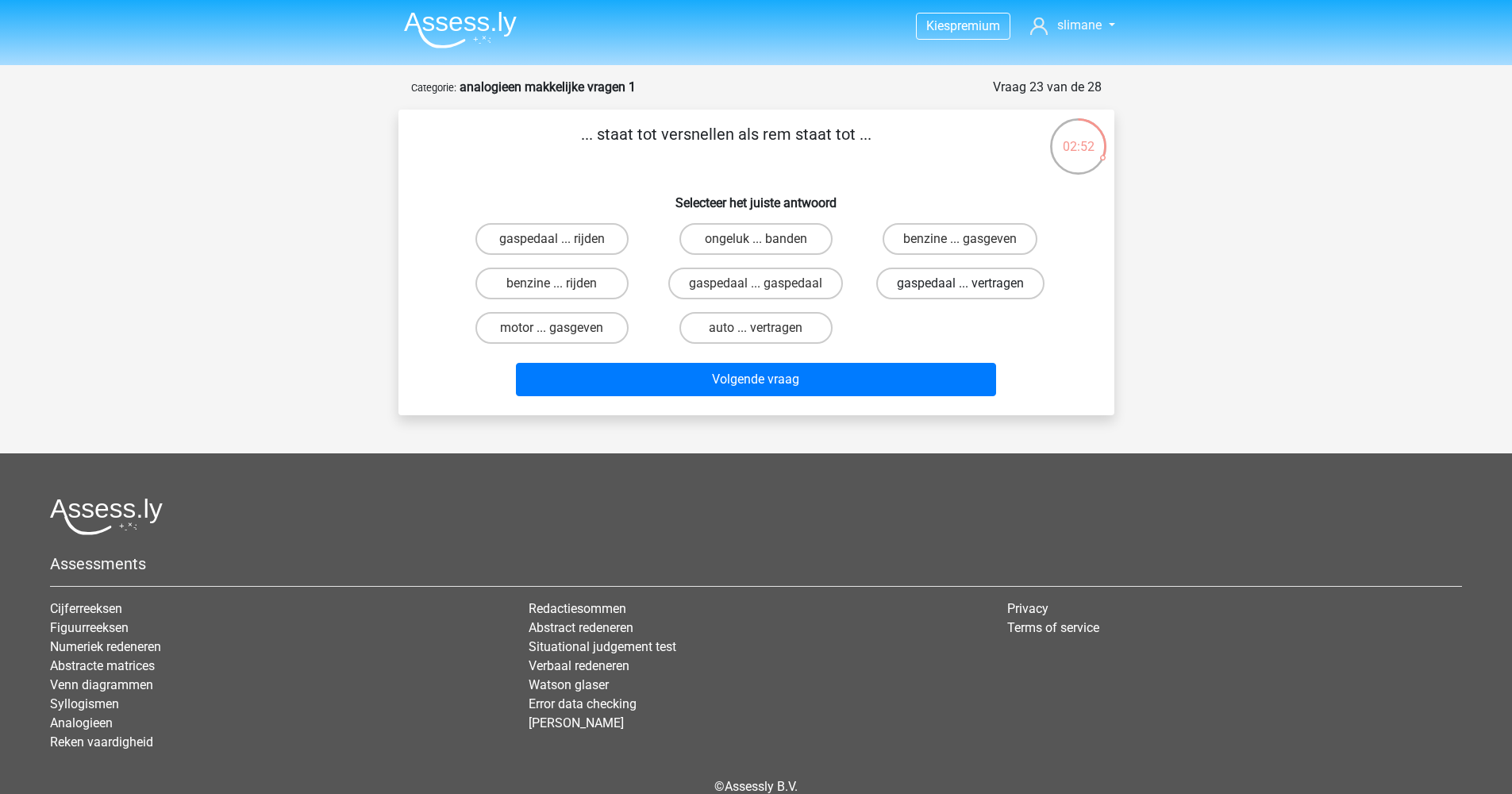
click at [932, 286] on label "gaspedaal ... vertragen" at bounding box center [960, 284] width 168 height 32
click at [960, 286] on input "gaspedaal ... vertragen" at bounding box center [965, 288] width 10 height 10
radio input "true"
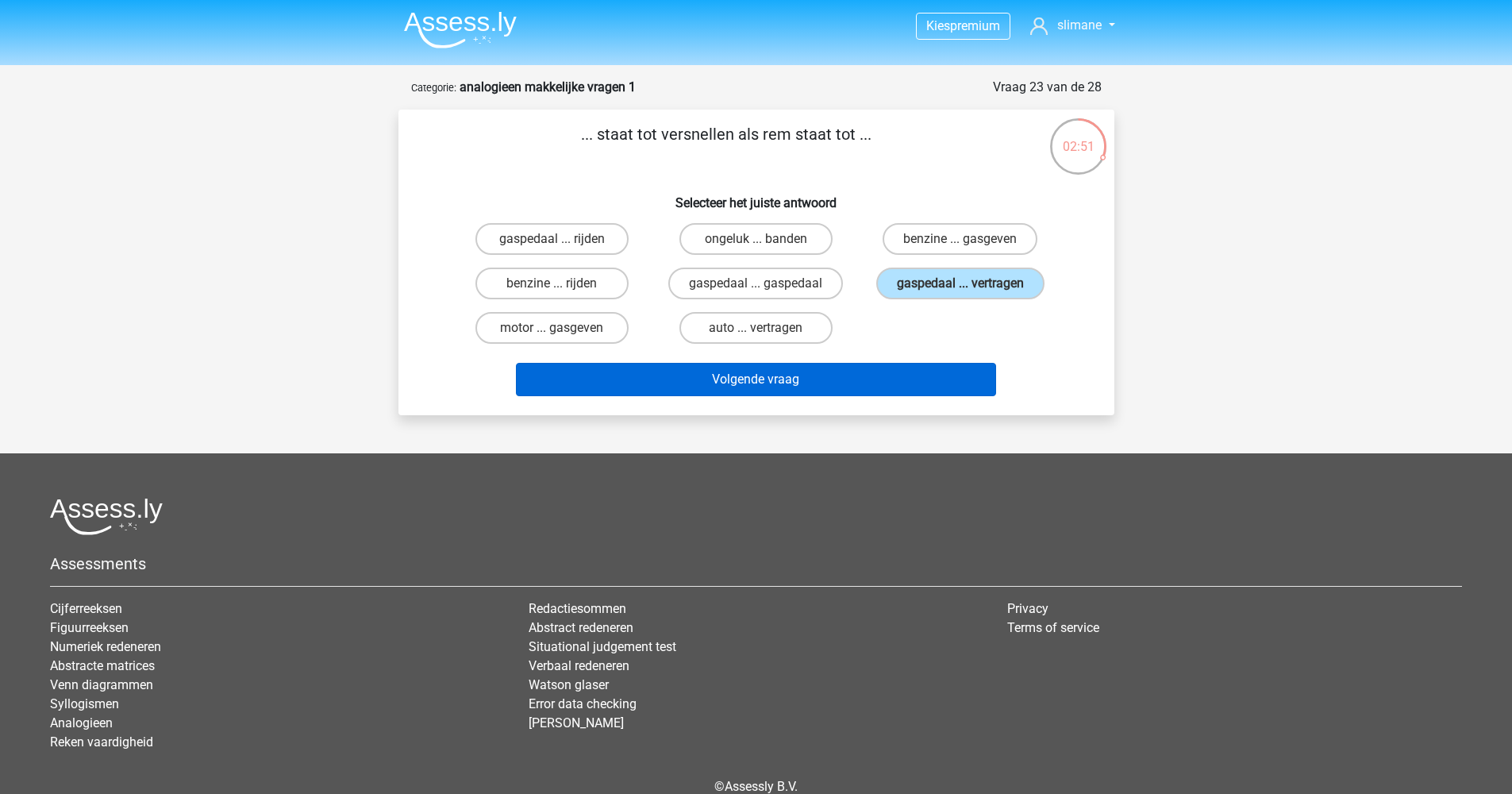
click at [824, 379] on button "Volgende vraag" at bounding box center [755, 379] width 480 height 33
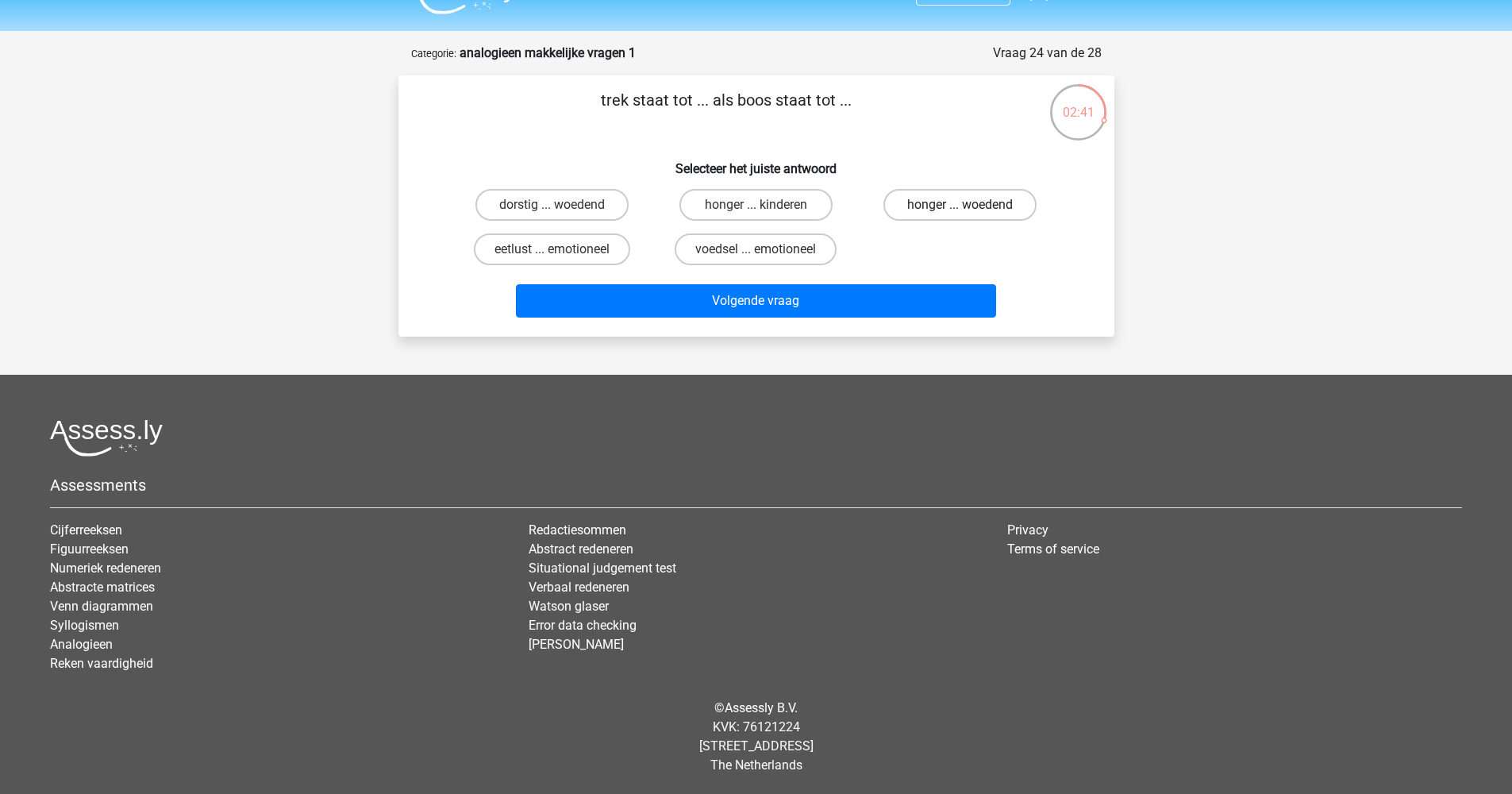
click at [942, 205] on label "honger ... woedend" at bounding box center [960, 205] width 153 height 32
click at [960, 205] on input "honger ... woedend" at bounding box center [965, 209] width 10 height 10
radio input "true"
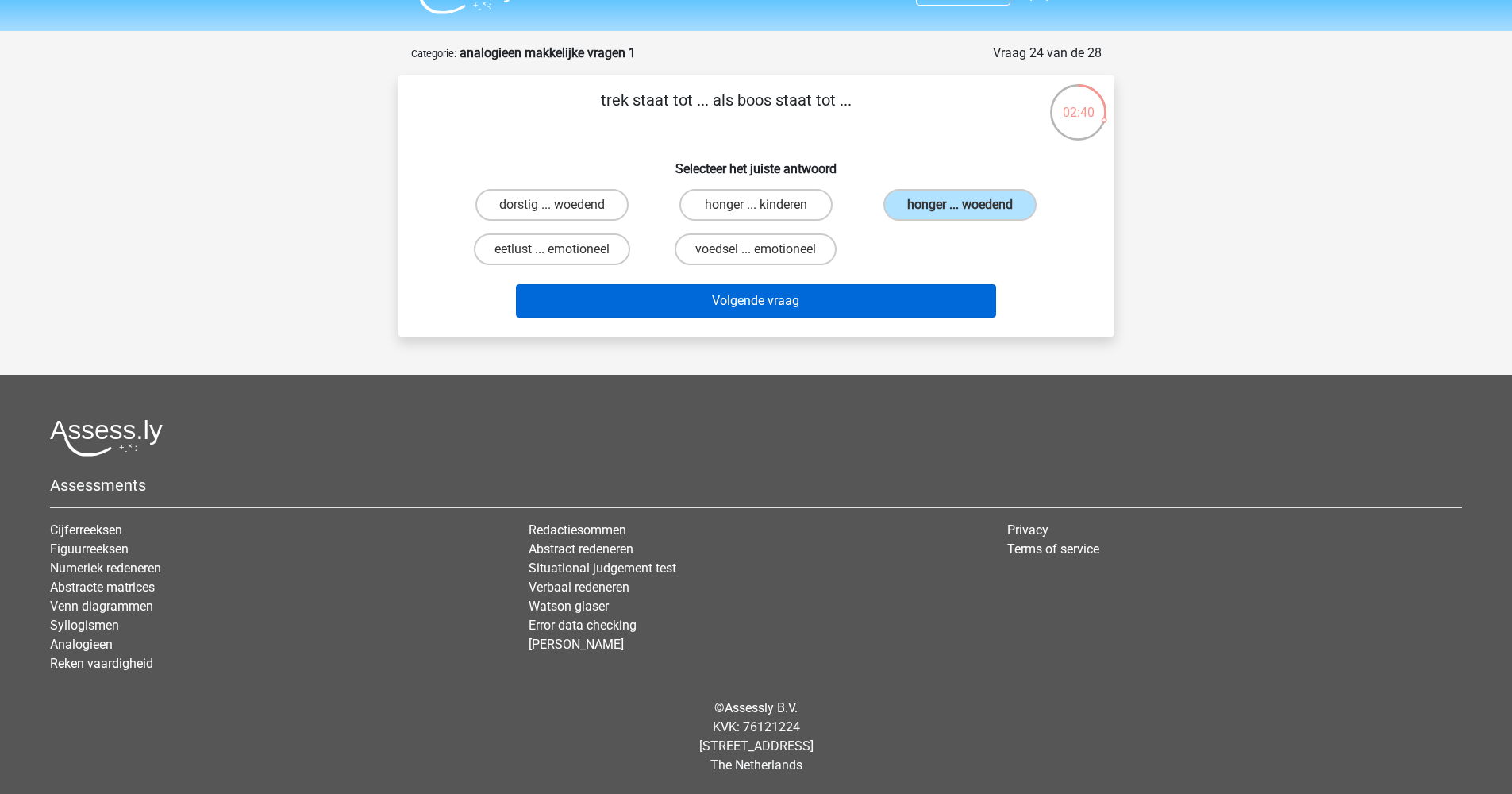
click at [795, 301] on button "Volgende vraag" at bounding box center [755, 300] width 480 height 33
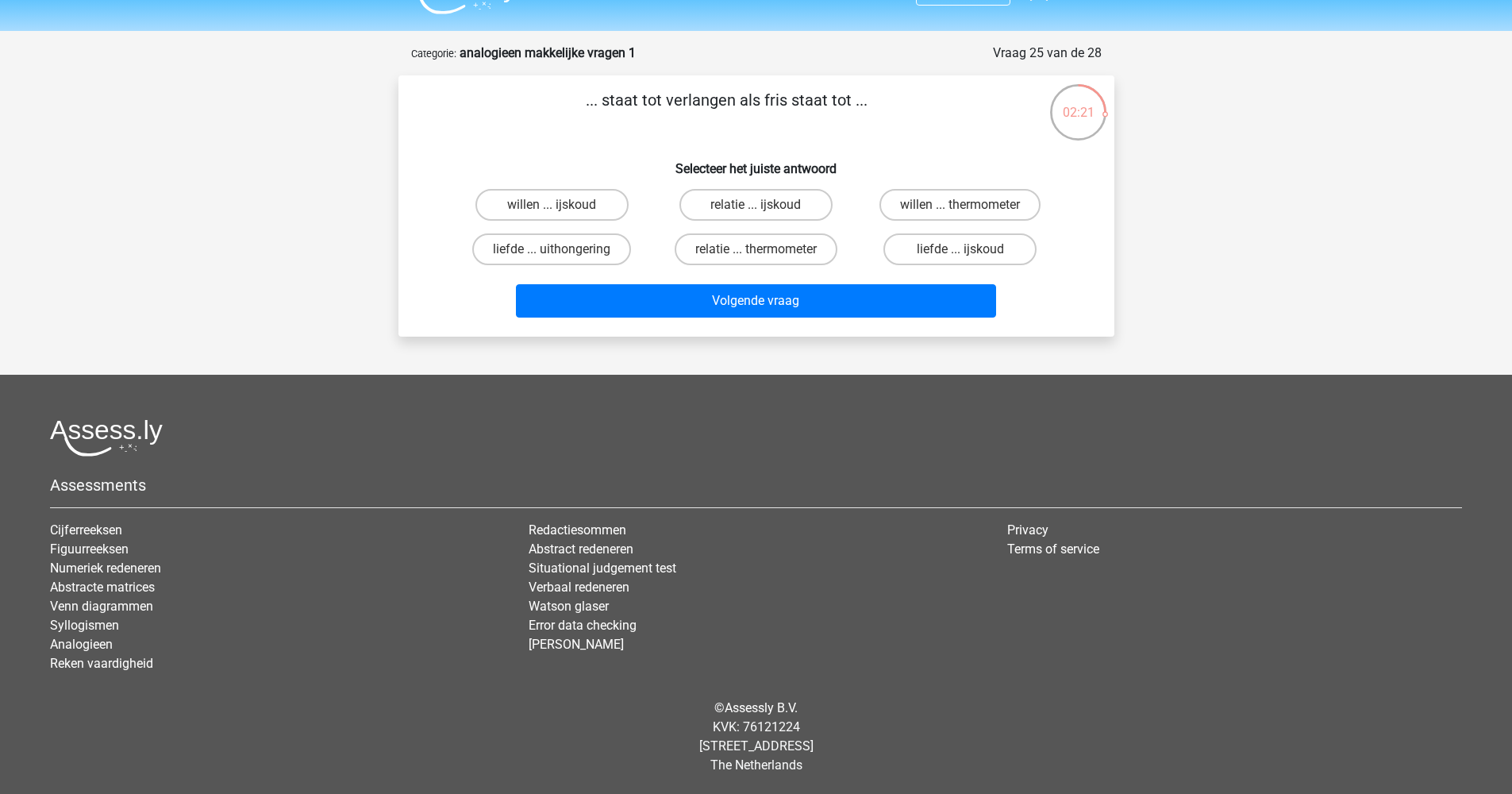
click at [558, 205] on input "willen ... ijskoud" at bounding box center [556, 209] width 10 height 10
radio input "true"
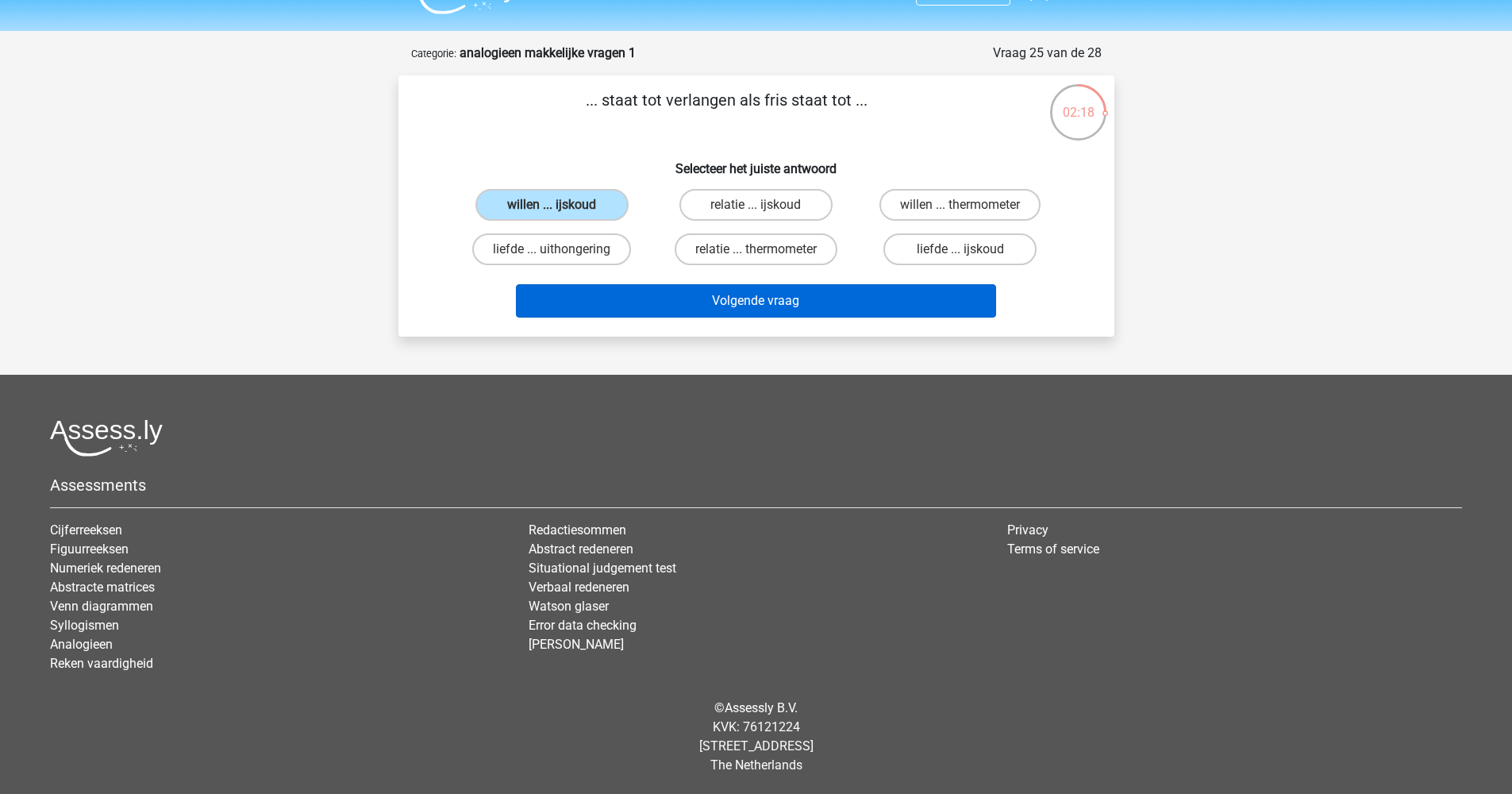
click at [768, 309] on button "Volgende vraag" at bounding box center [755, 300] width 480 height 33
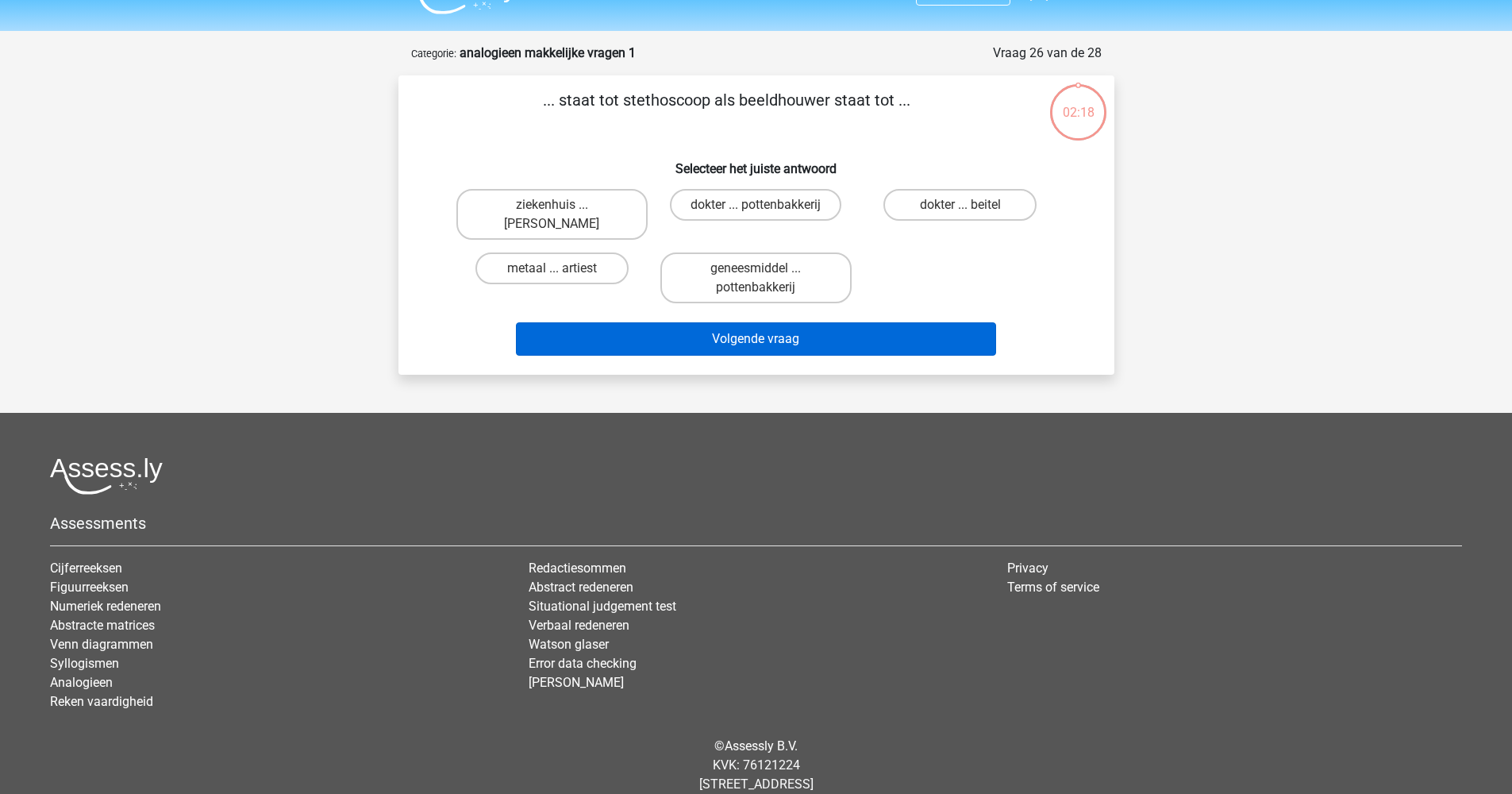
scroll to position [74, 0]
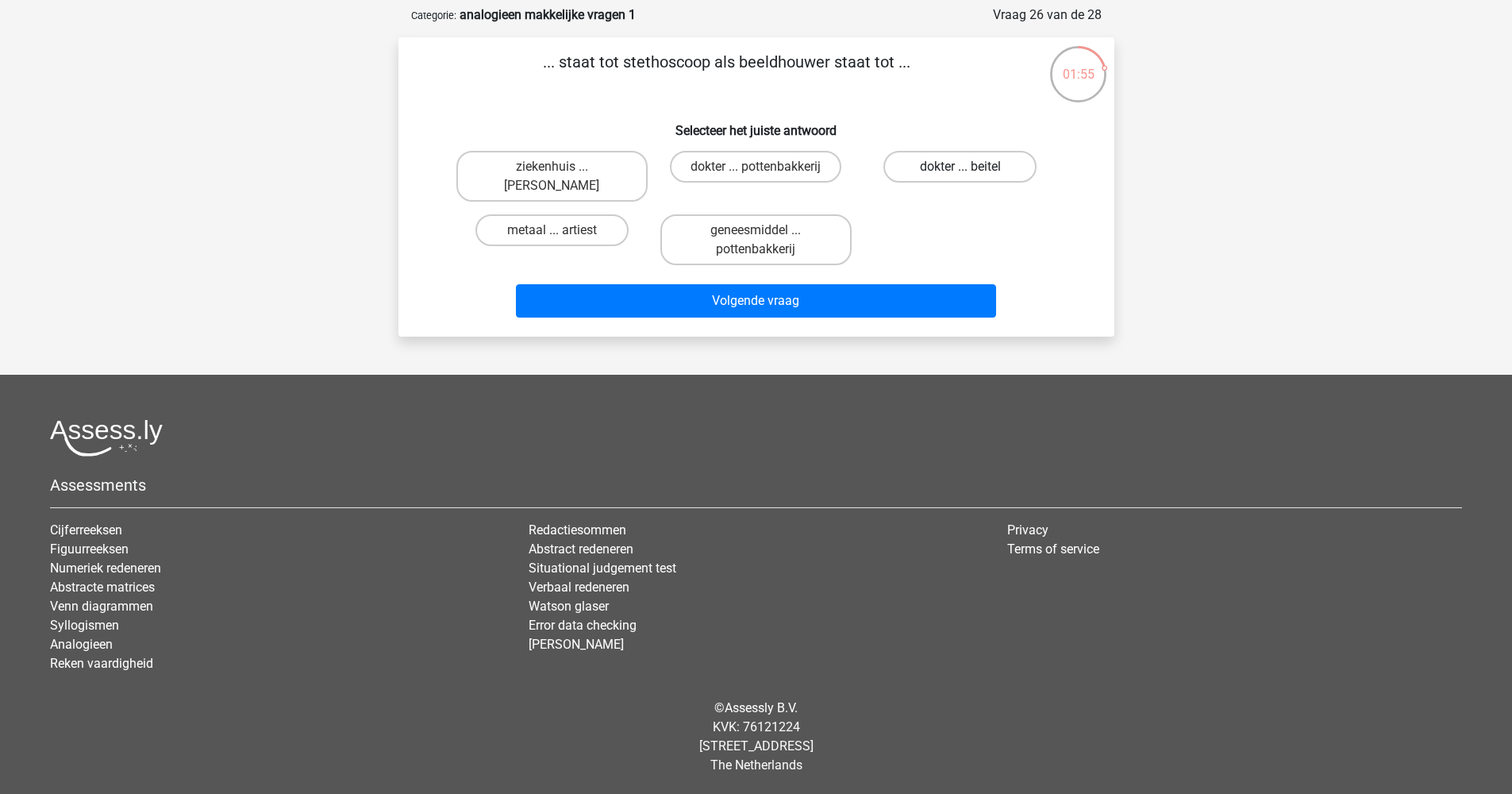
click at [923, 168] on label "dokter ... beitel" at bounding box center [960, 167] width 153 height 32
click at [960, 168] on input "dokter ... beitel" at bounding box center [965, 171] width 10 height 10
radio input "true"
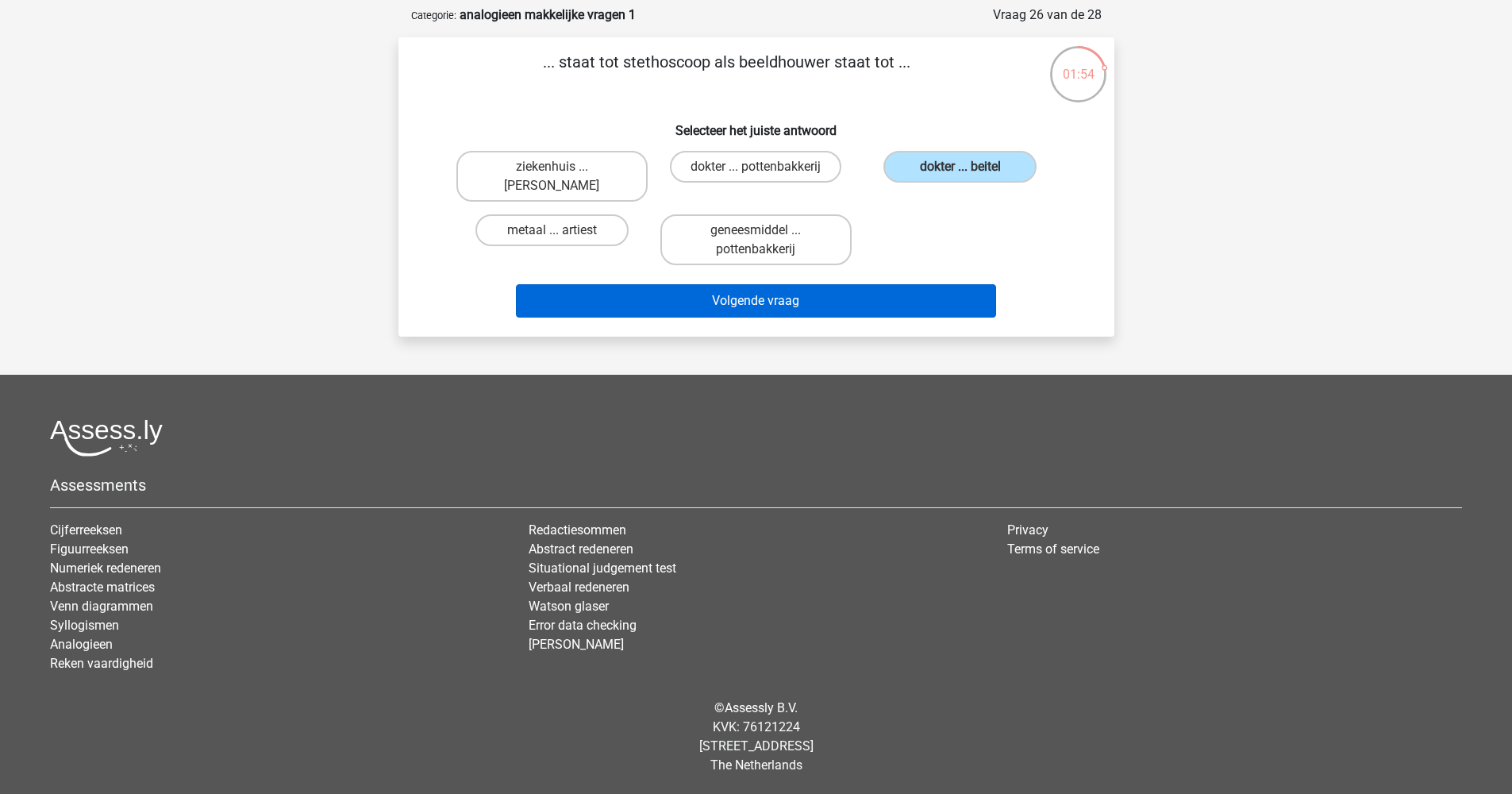
click at [744, 304] on button "Volgende vraag" at bounding box center [755, 300] width 480 height 33
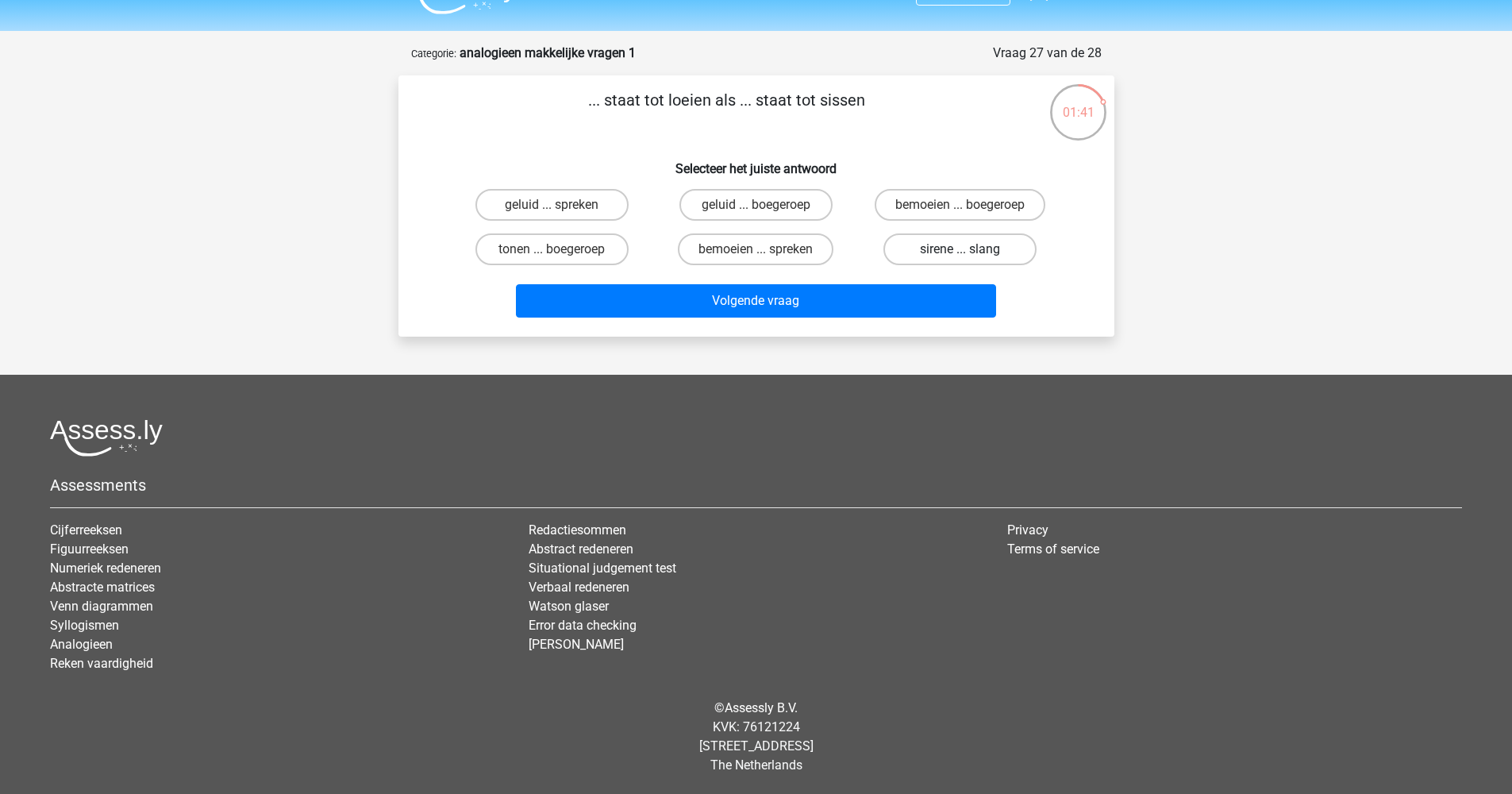
click at [952, 241] on label "sirene ... slang" at bounding box center [960, 250] width 153 height 32
click at [960, 249] on input "sirene ... slang" at bounding box center [965, 254] width 10 height 10
radio input "true"
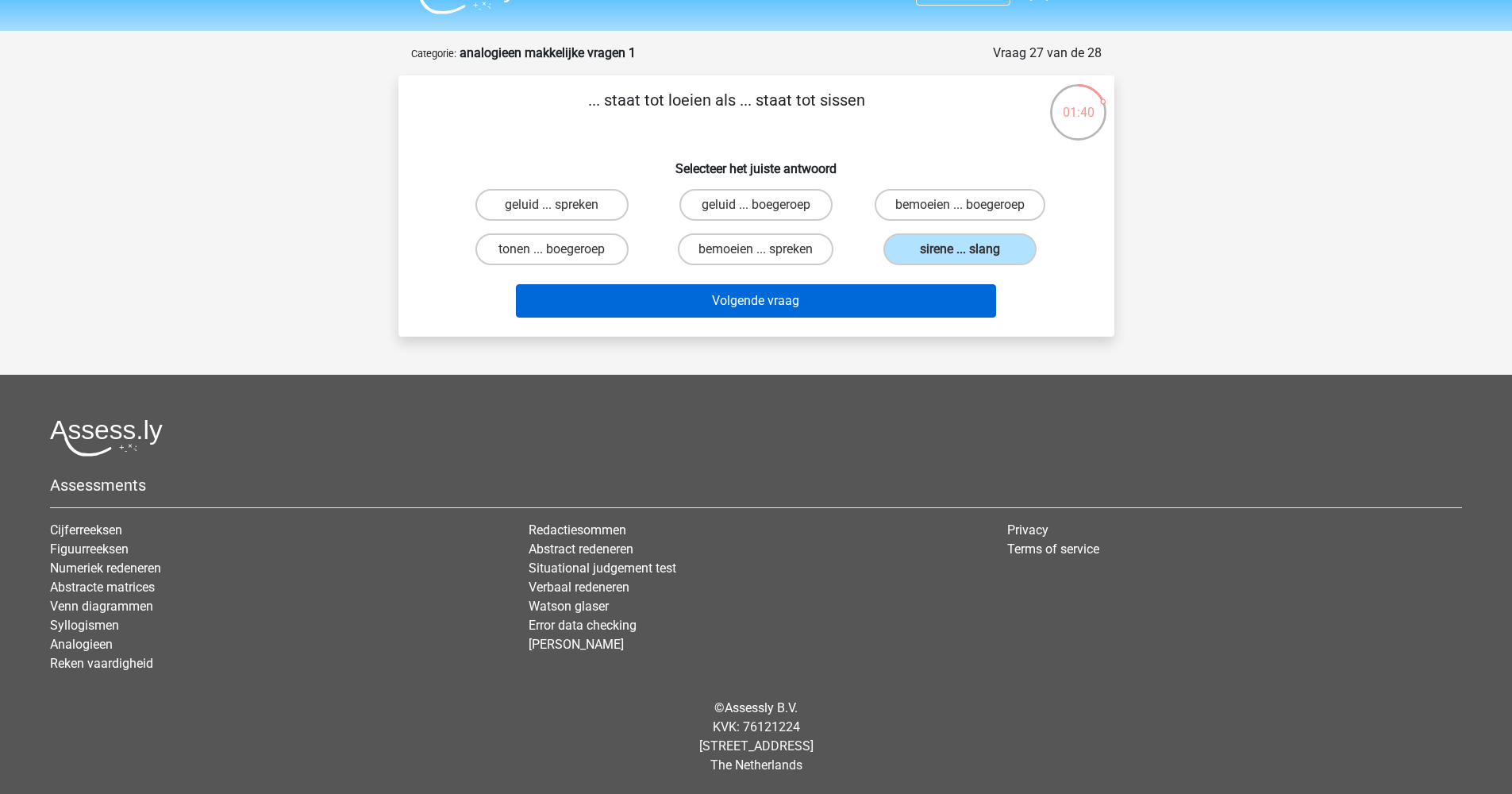
click at [804, 301] on button "Volgende vraag" at bounding box center [755, 300] width 480 height 33
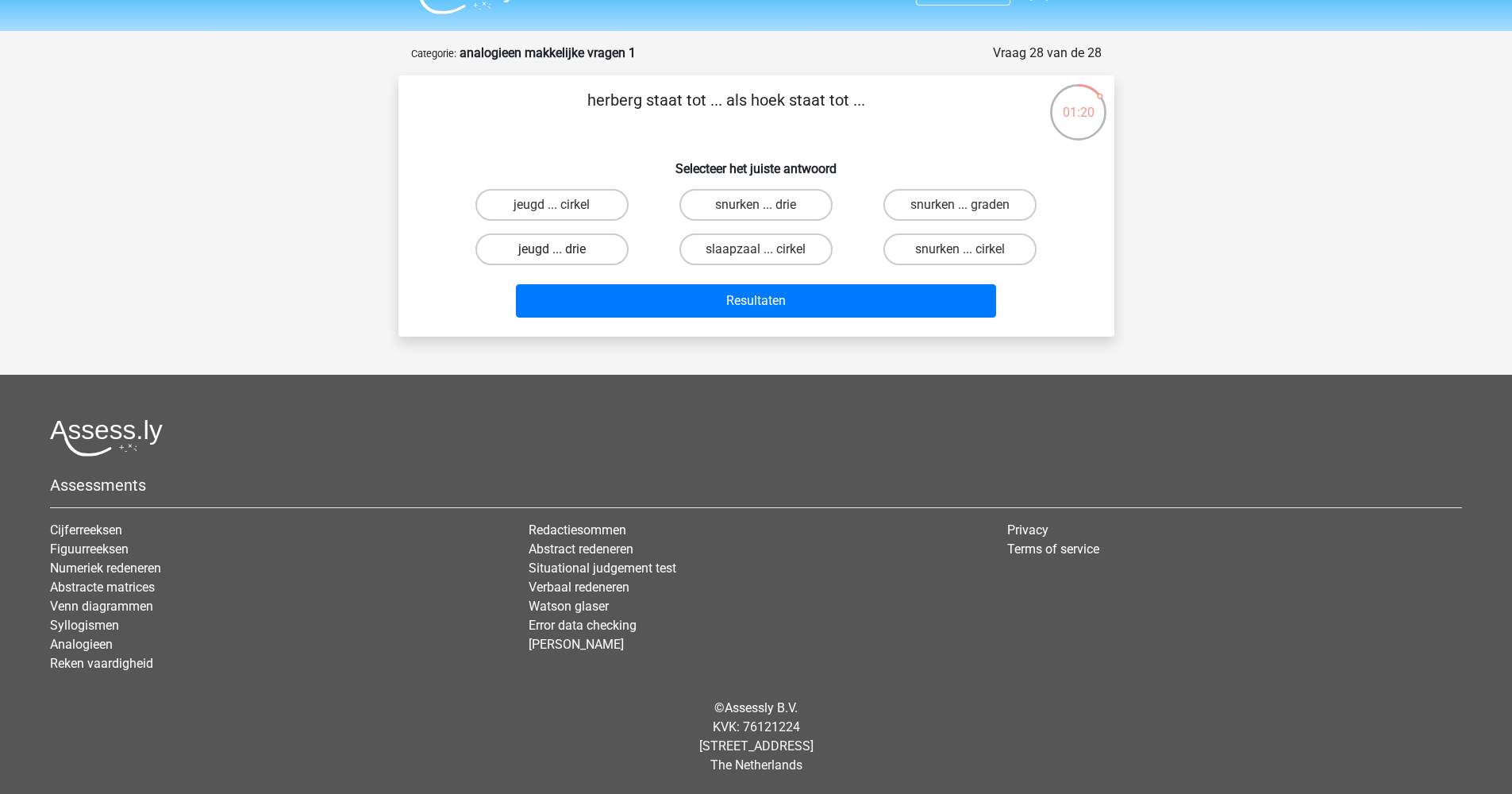
click at [586, 249] on label "jeugd ... drie" at bounding box center [552, 250] width 153 height 32
click at [562, 249] on input "jeugd ... drie" at bounding box center [556, 254] width 10 height 10
radio input "true"
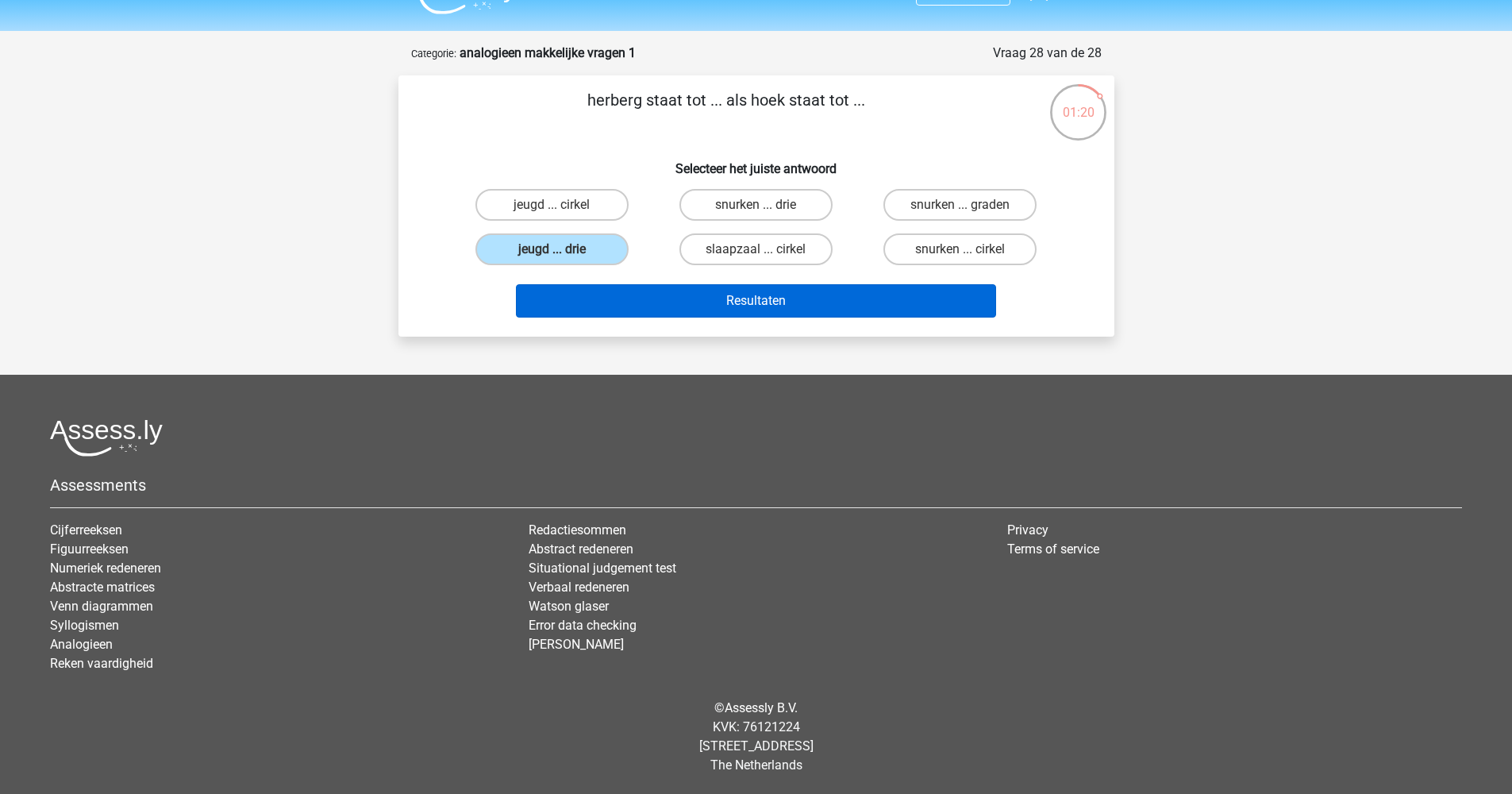
click at [677, 295] on button "Resultaten" at bounding box center [755, 300] width 480 height 33
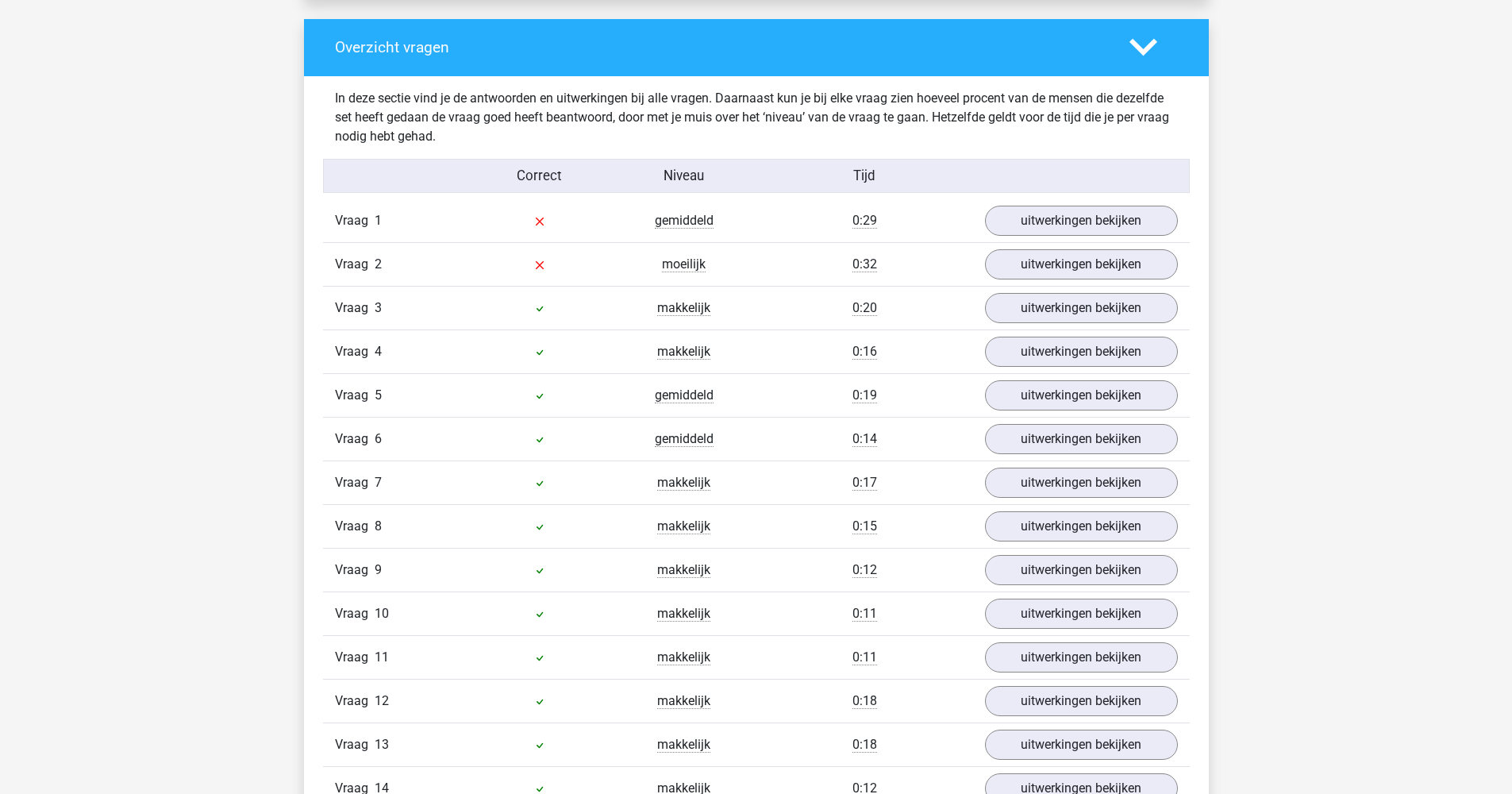
scroll to position [1189, 0]
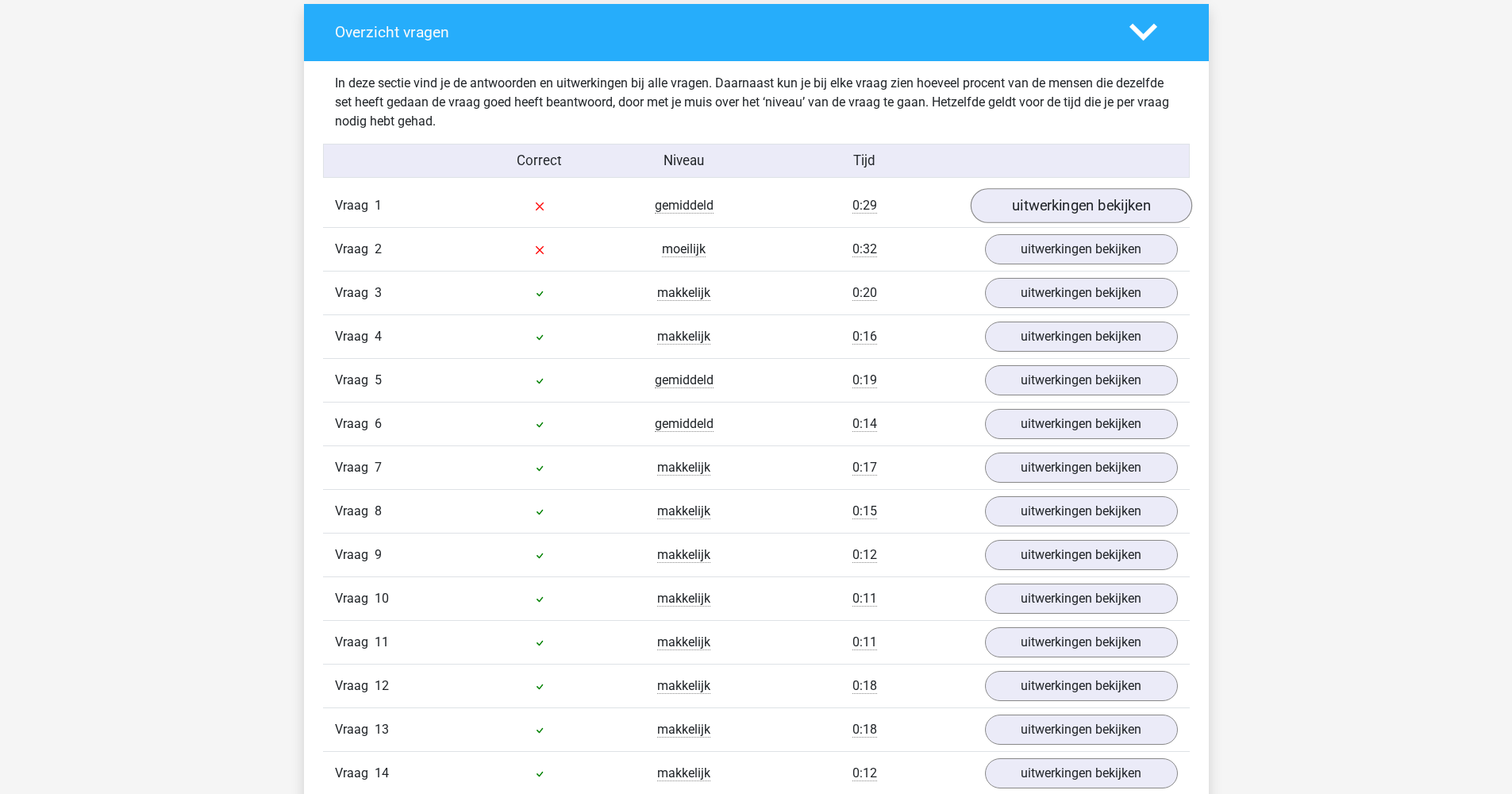
click at [1080, 212] on link "uitwerkingen bekijken" at bounding box center [1081, 205] width 221 height 35
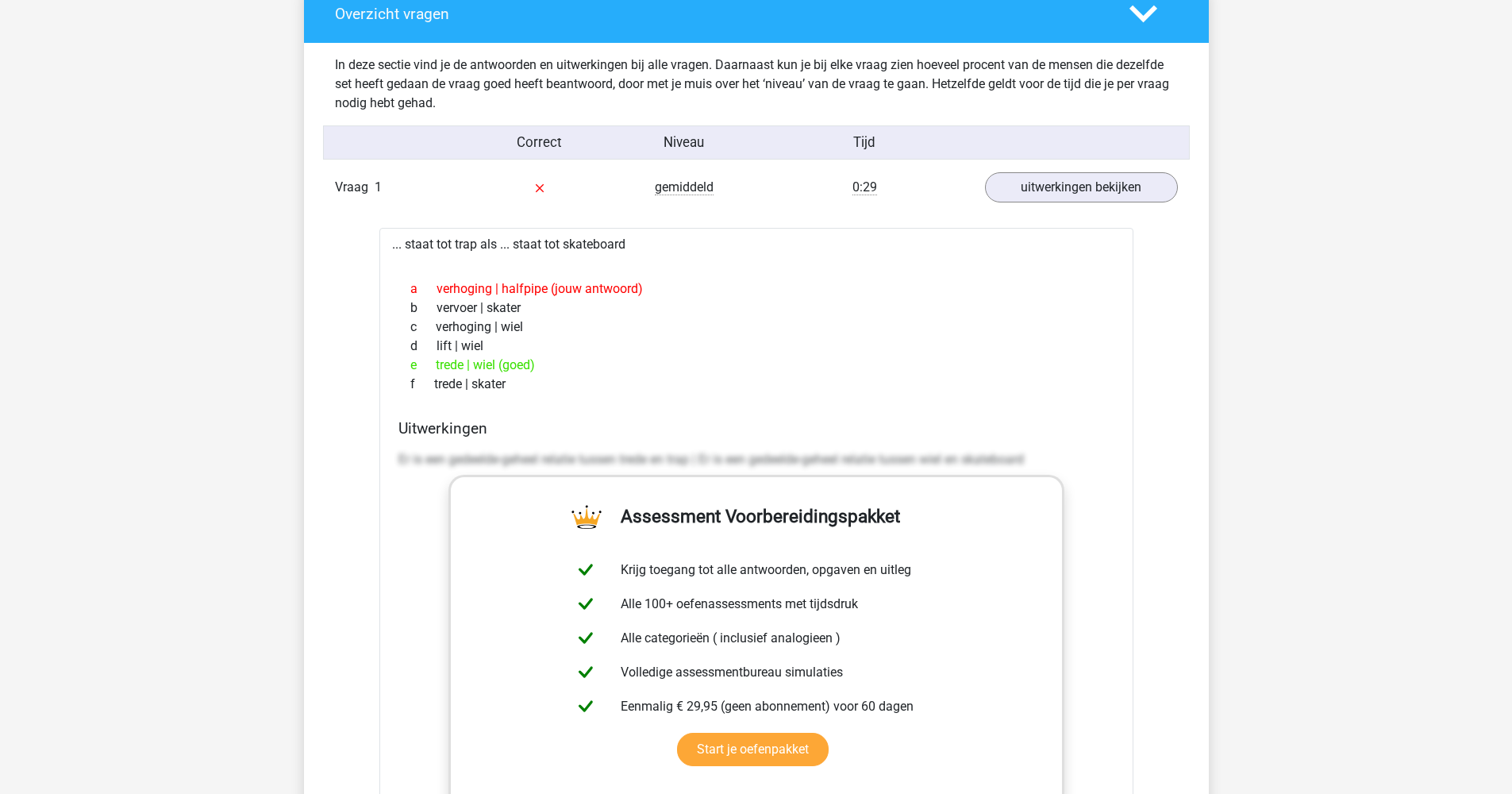
scroll to position [1194, 0]
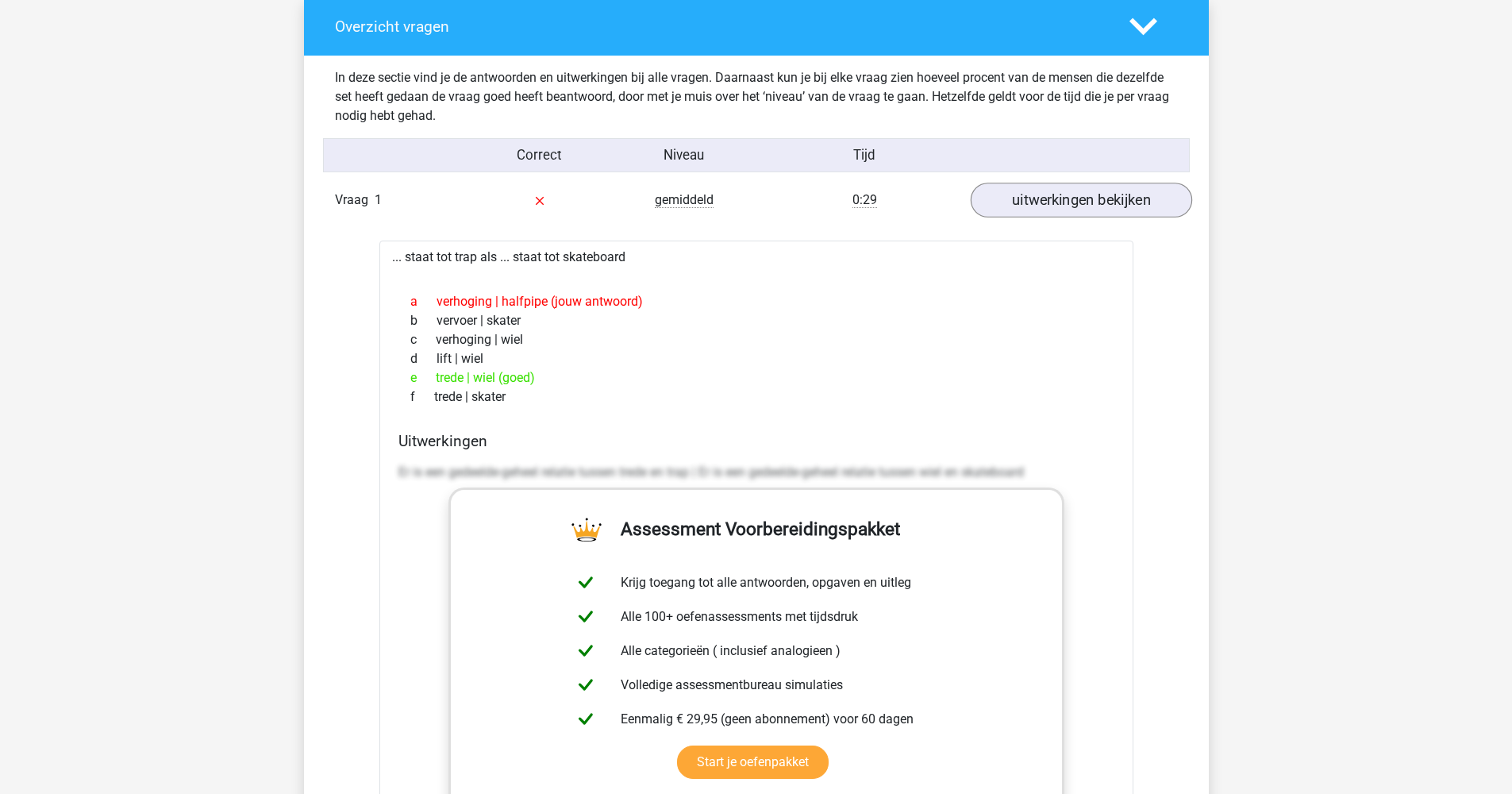
click at [1014, 191] on link "uitwerkingen bekijken" at bounding box center [1081, 200] width 221 height 35
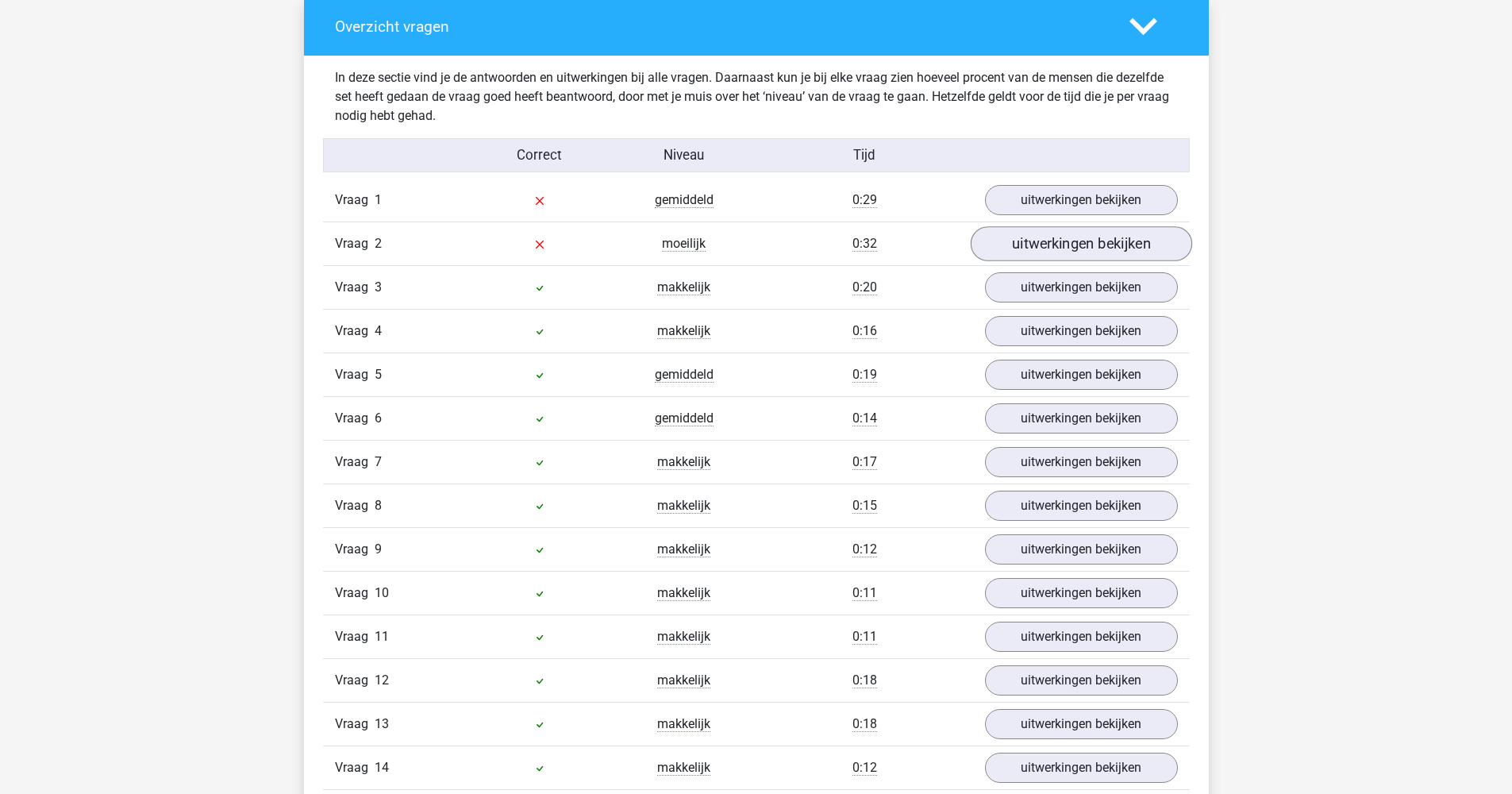
click at [1041, 238] on link "uitwerkingen bekijken" at bounding box center [1081, 243] width 221 height 35
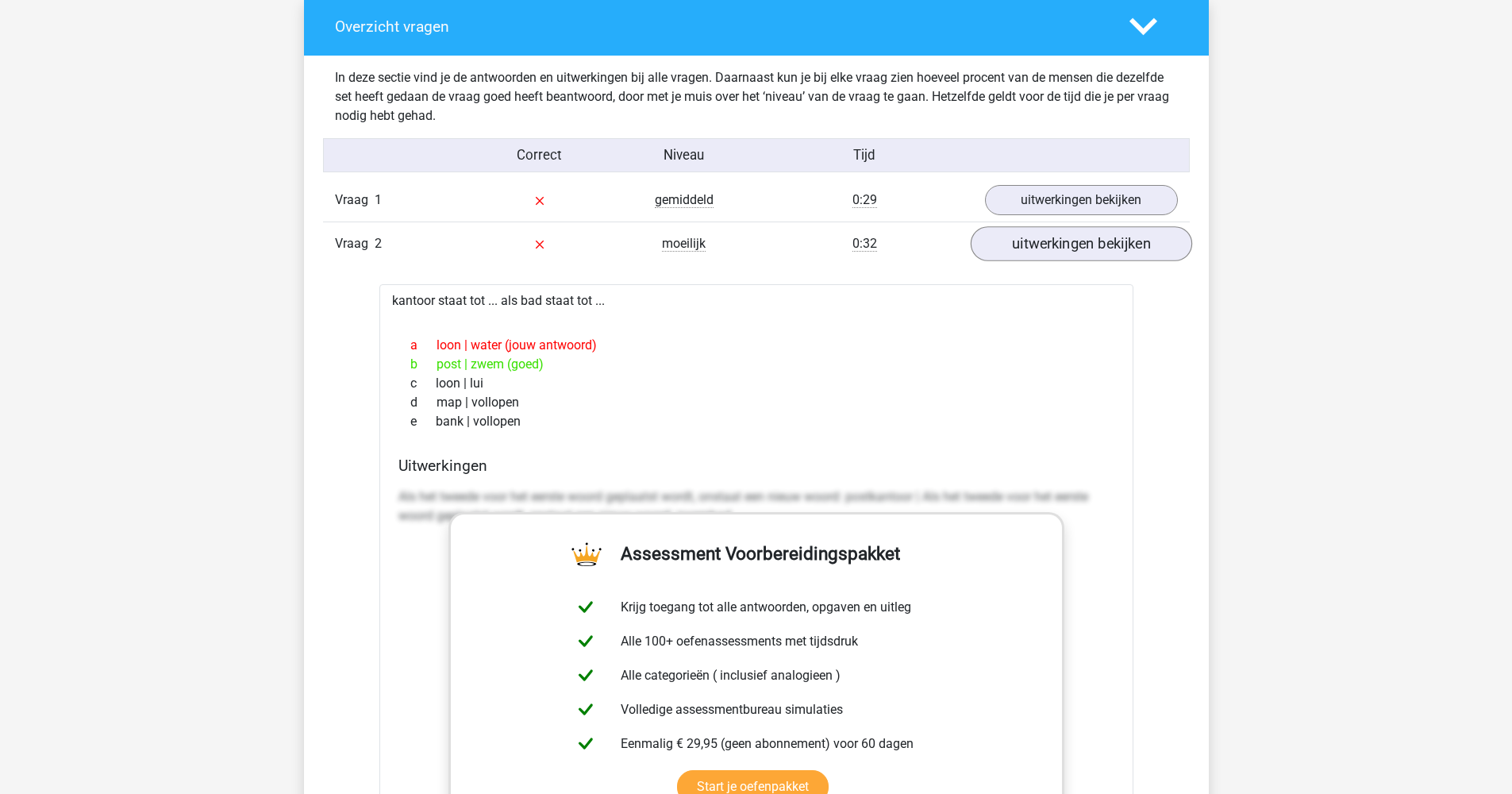
click at [1102, 240] on link "uitwerkingen bekijken" at bounding box center [1081, 243] width 221 height 35
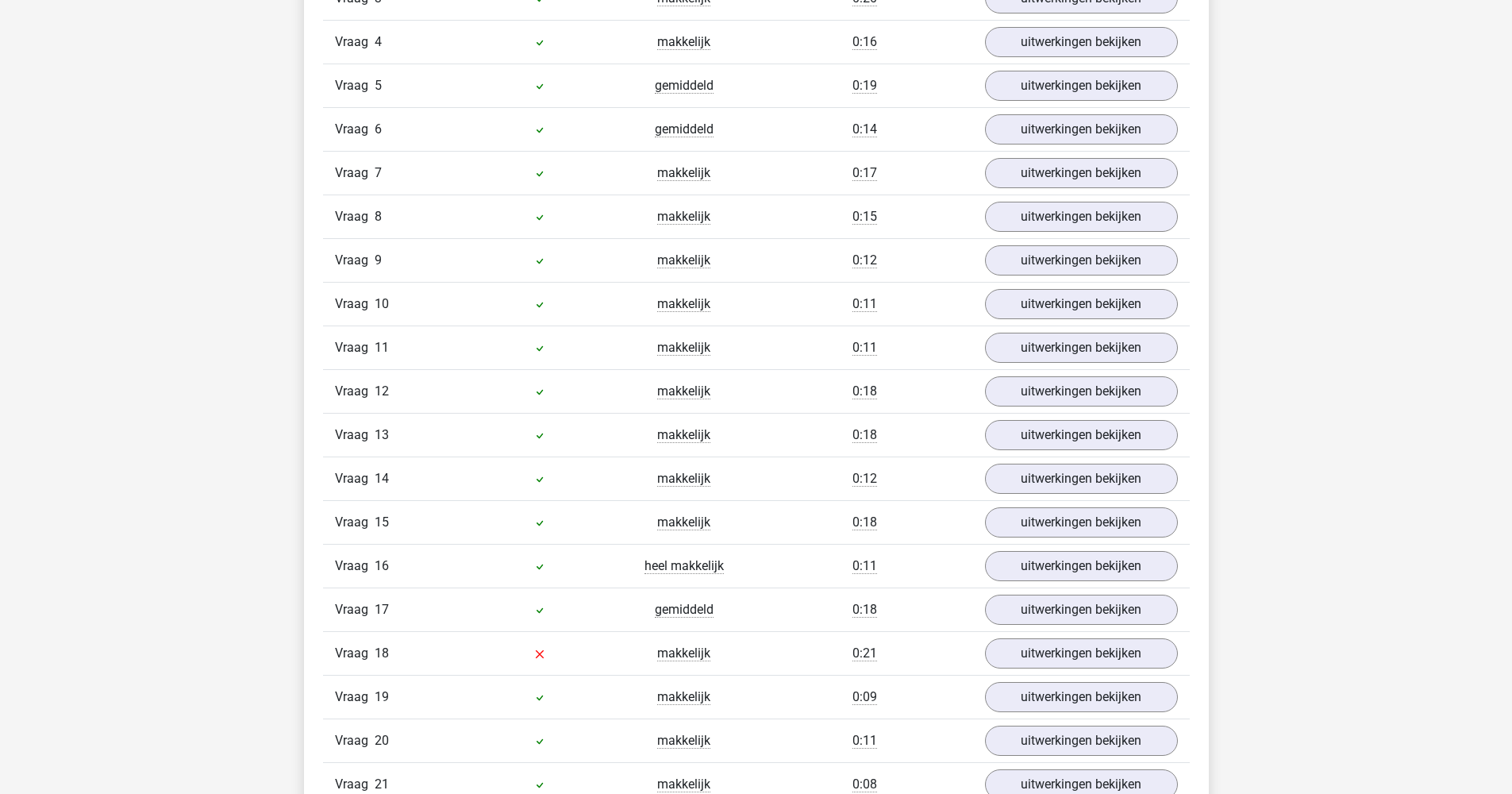
scroll to position [1565, 0]
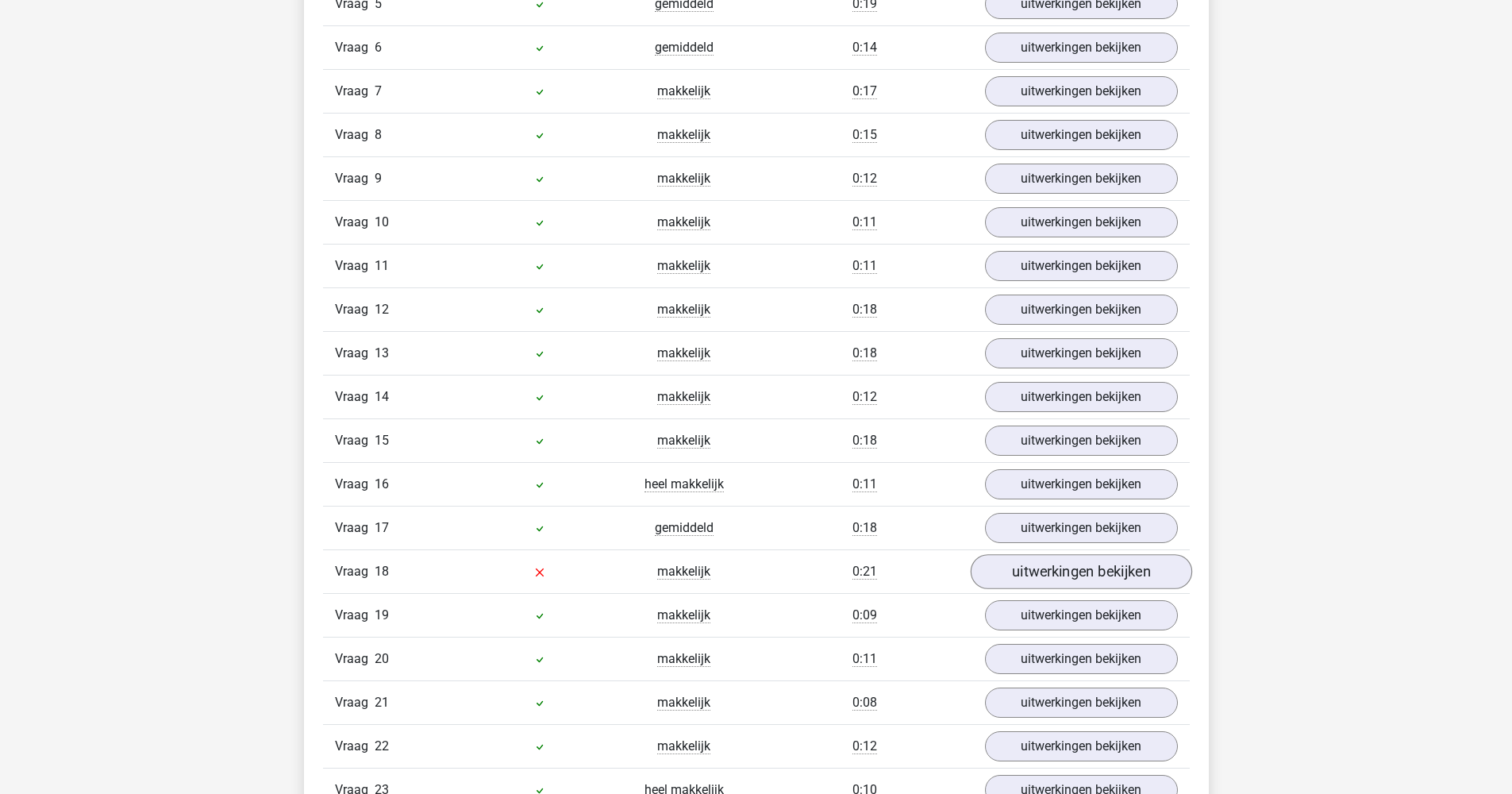
click at [1069, 585] on link "uitwerkingen bekijken" at bounding box center [1081, 571] width 221 height 35
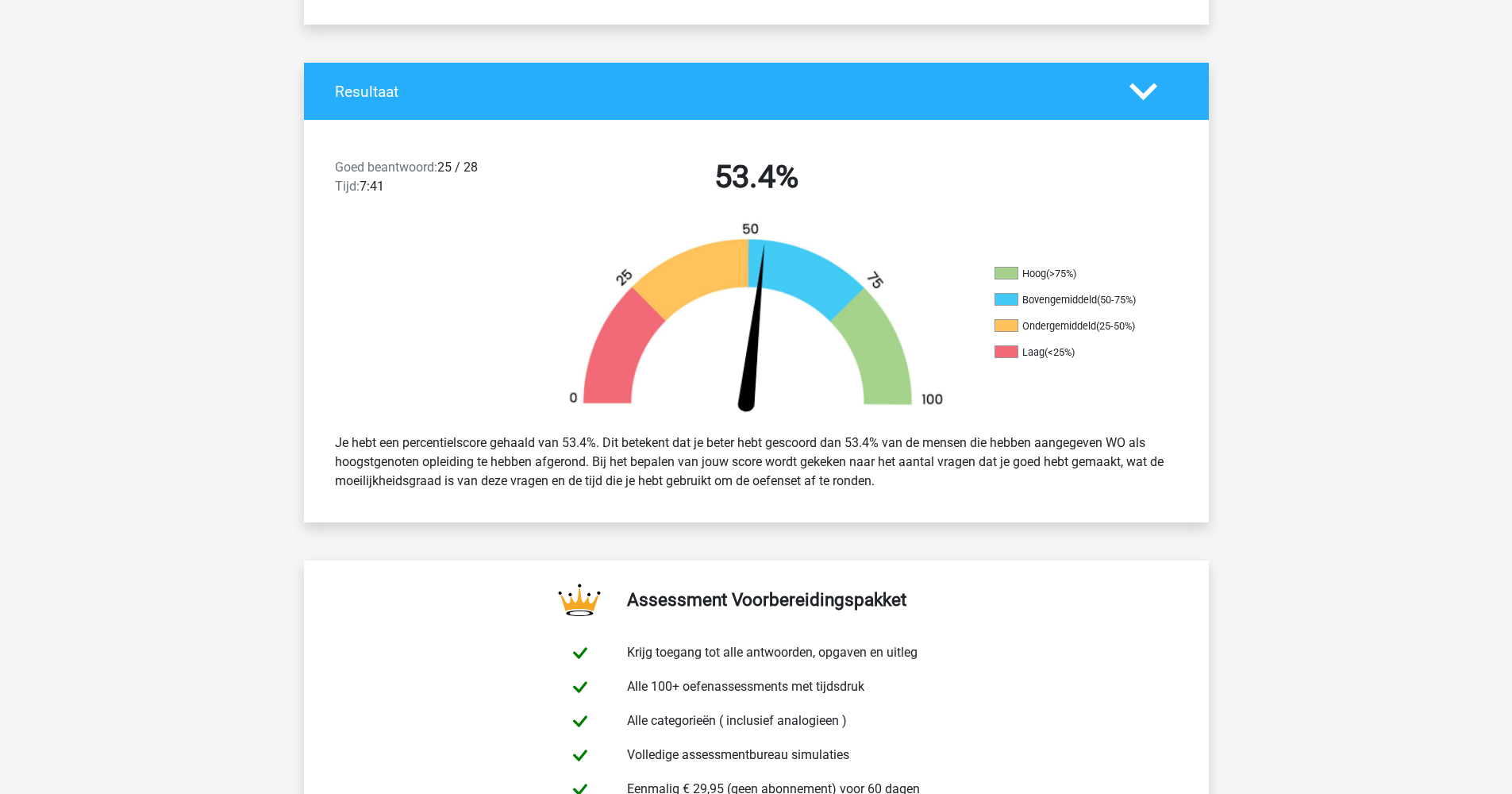
scroll to position [0, 0]
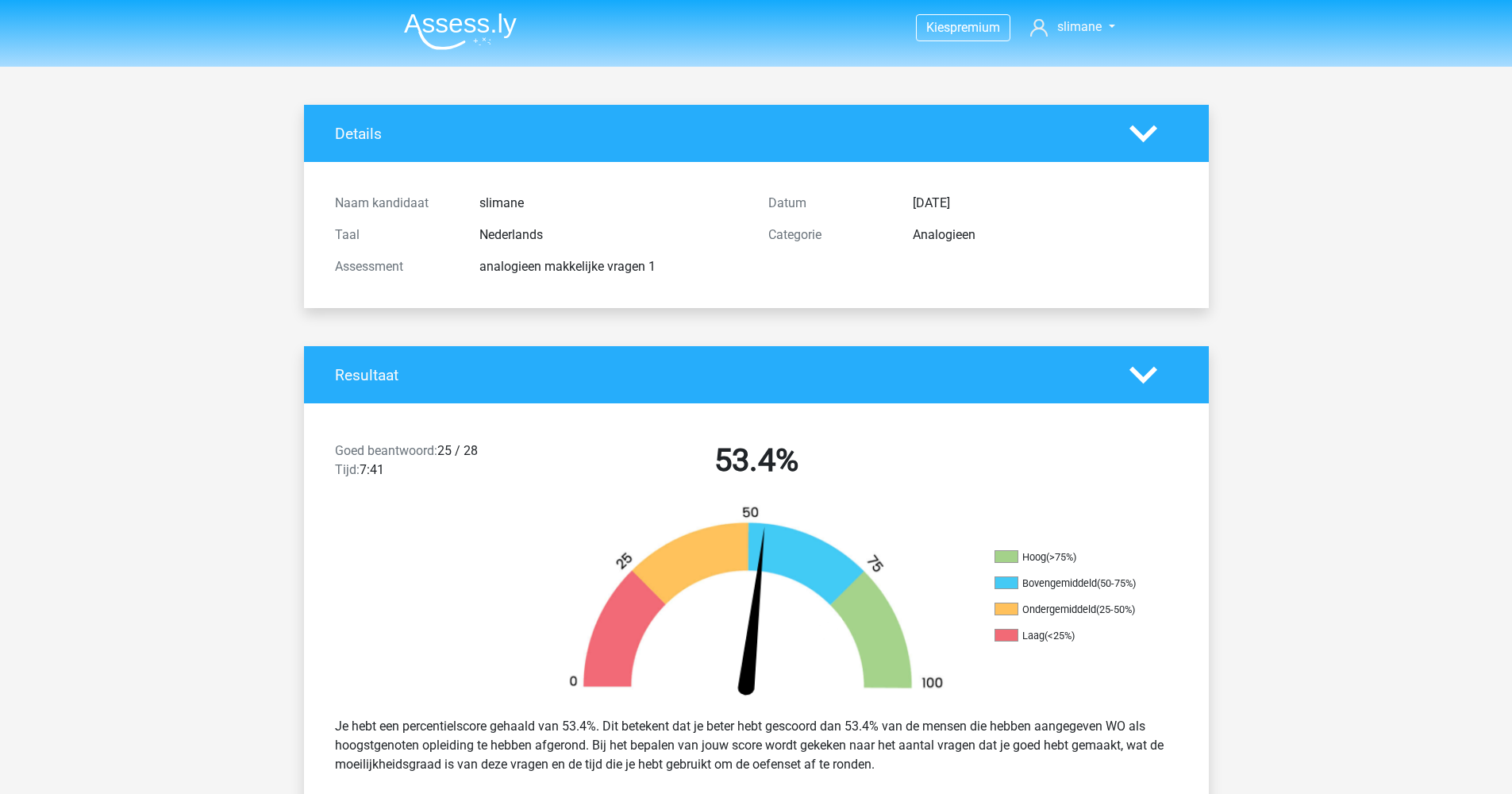
click at [435, 22] on img at bounding box center [460, 30] width 113 height 37
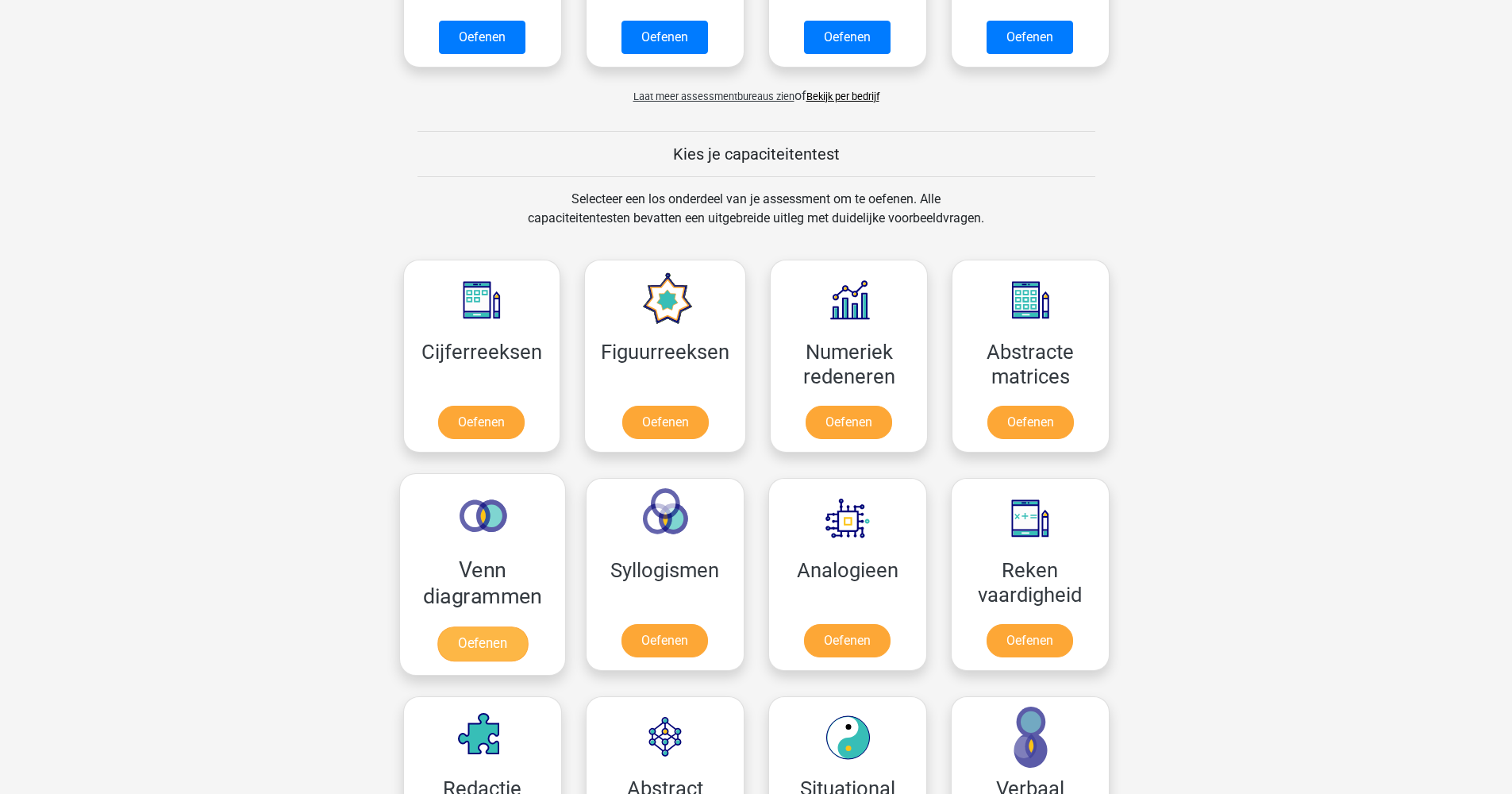
scroll to position [593, 0]
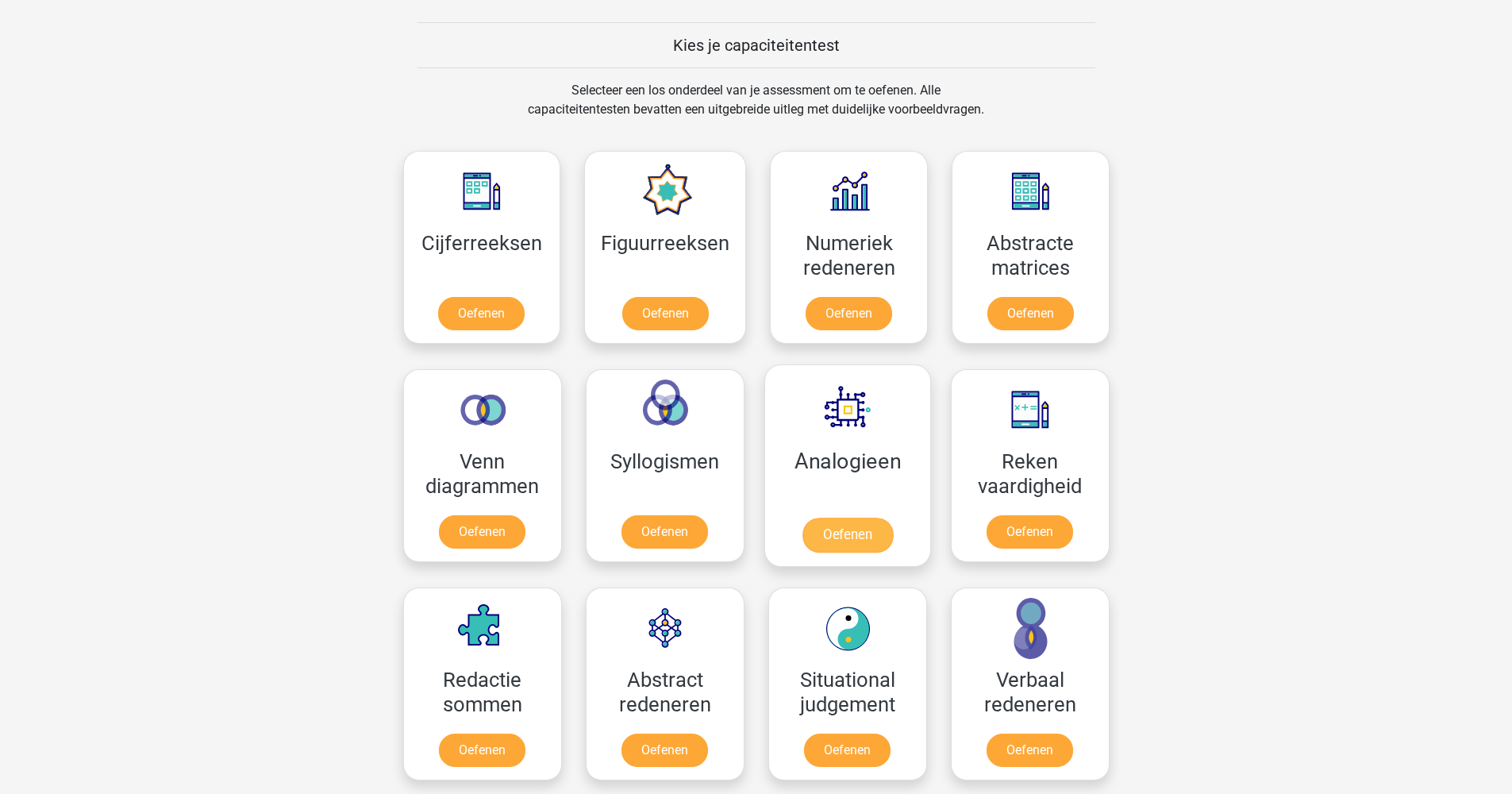
click at [851, 539] on link "Oefenen" at bounding box center [847, 535] width 91 height 35
